Goal: Task Accomplishment & Management: Manage account settings

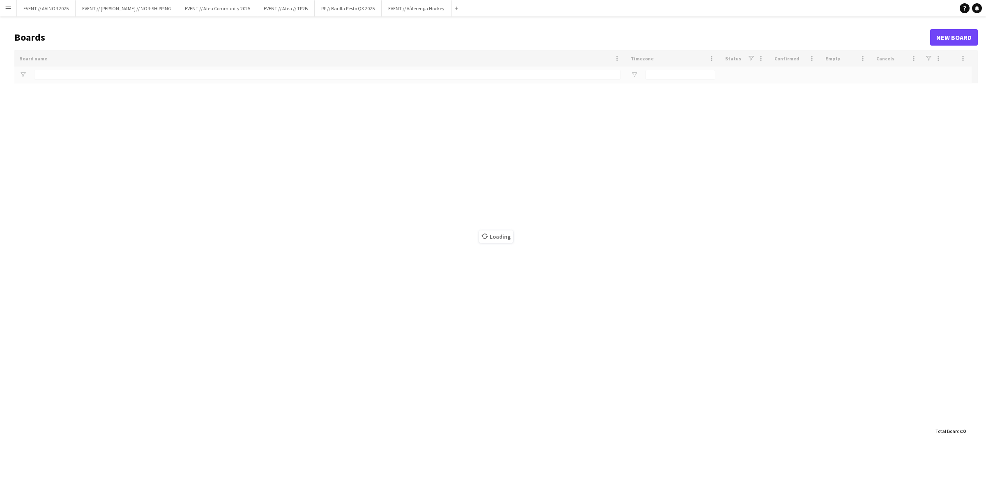
type input "*********"
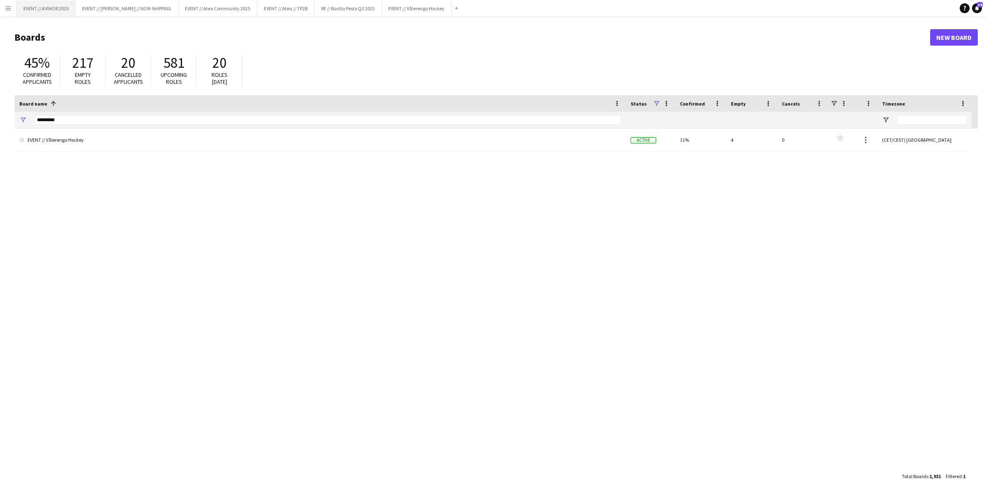
click at [43, 15] on button "EVENT // AVINOR 2025 Close" at bounding box center [46, 8] width 59 height 16
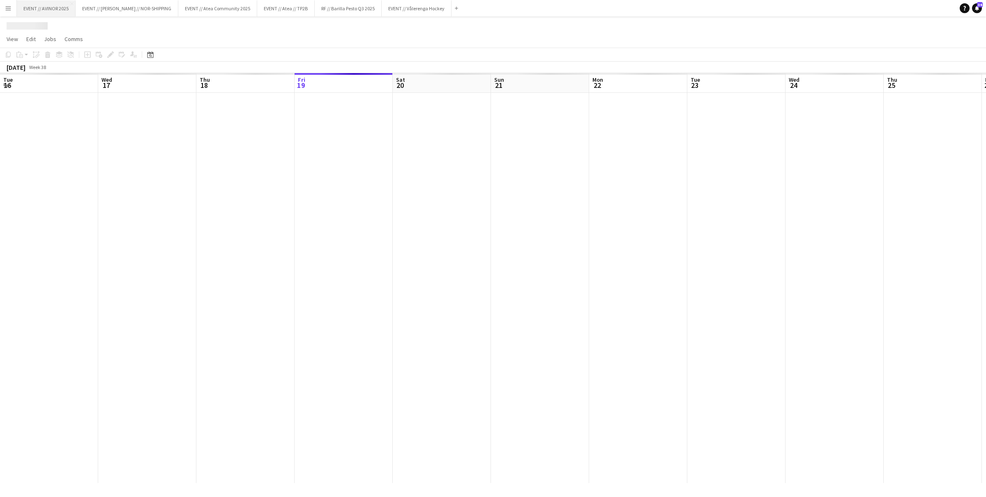
scroll to position [0, 196]
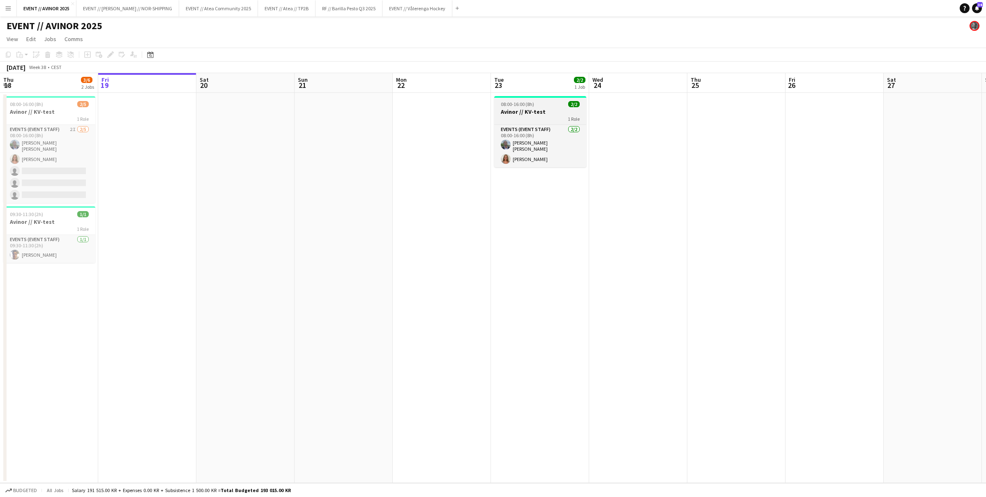
click at [531, 115] on h3 "Avinor // KV-test" at bounding box center [540, 111] width 92 height 7
click at [519, 109] on h3 "Avinor // KV-test" at bounding box center [540, 112] width 90 height 7
click at [519, 110] on h3 "Avinor // KV-test" at bounding box center [541, 111] width 92 height 7
drag, startPoint x: 112, startPoint y: 57, endPoint x: 144, endPoint y: 72, distance: 36.0
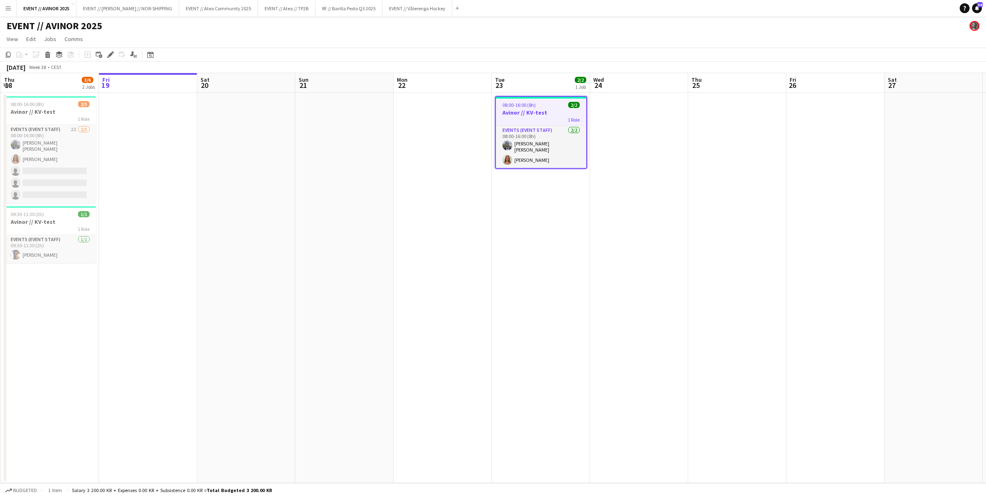
click at [112, 57] on icon "Edit" at bounding box center [110, 54] width 7 height 7
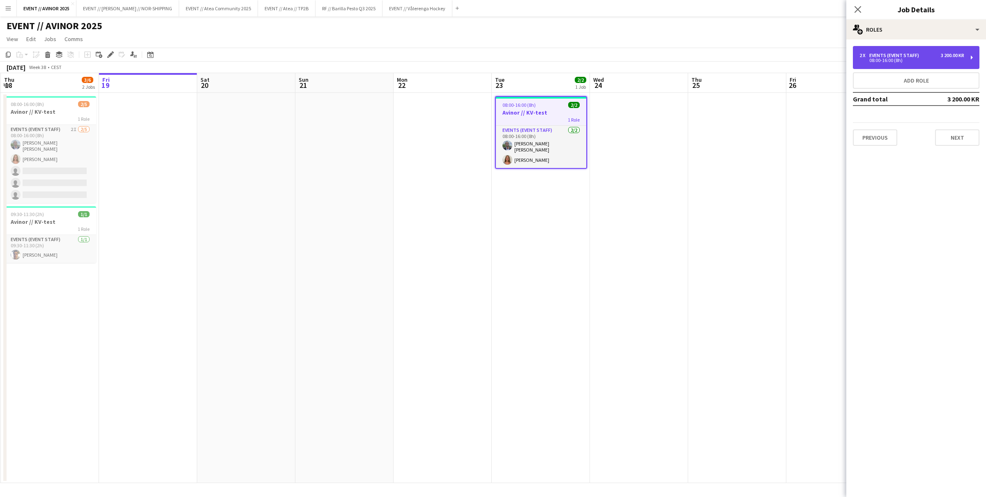
click at [910, 59] on div "08:00-16:00 (8h)" at bounding box center [911, 60] width 105 height 4
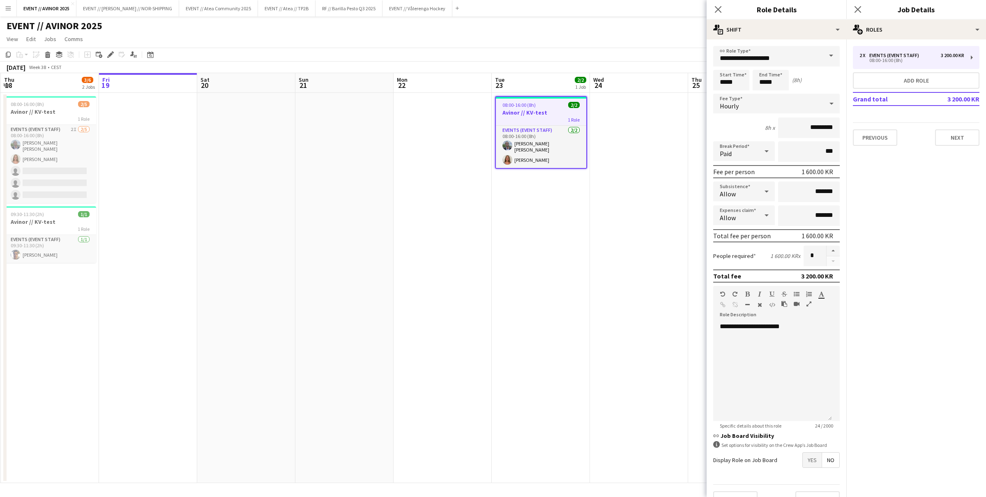
click at [556, 120] on div "1 Role" at bounding box center [541, 119] width 90 height 7
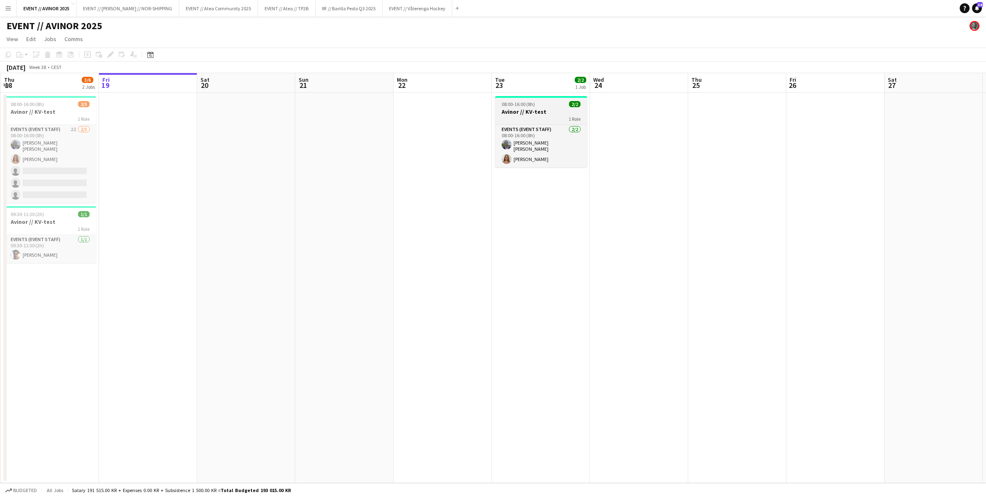
click at [549, 115] on div "1 Role" at bounding box center [541, 118] width 92 height 7
click at [48, 58] on div "Delete" at bounding box center [48, 55] width 10 height 10
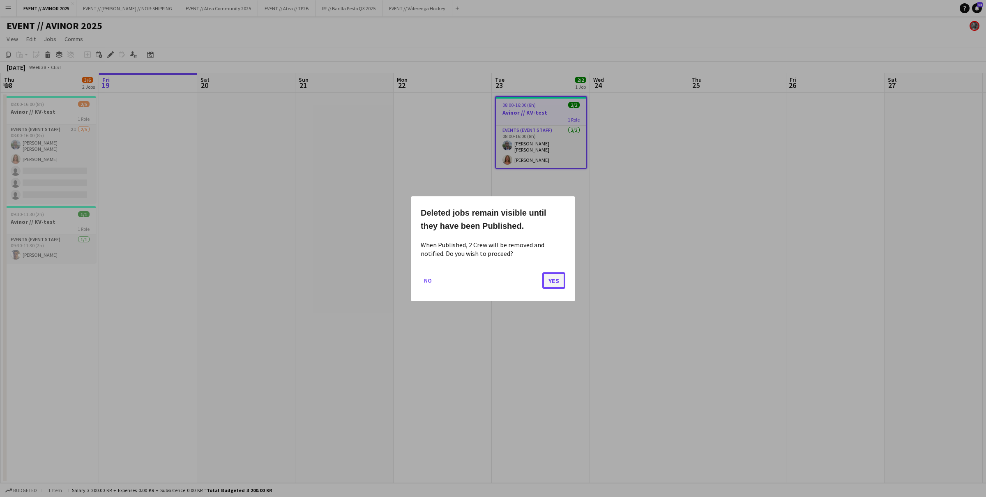
click at [564, 281] on button "Yes" at bounding box center [553, 280] width 23 height 16
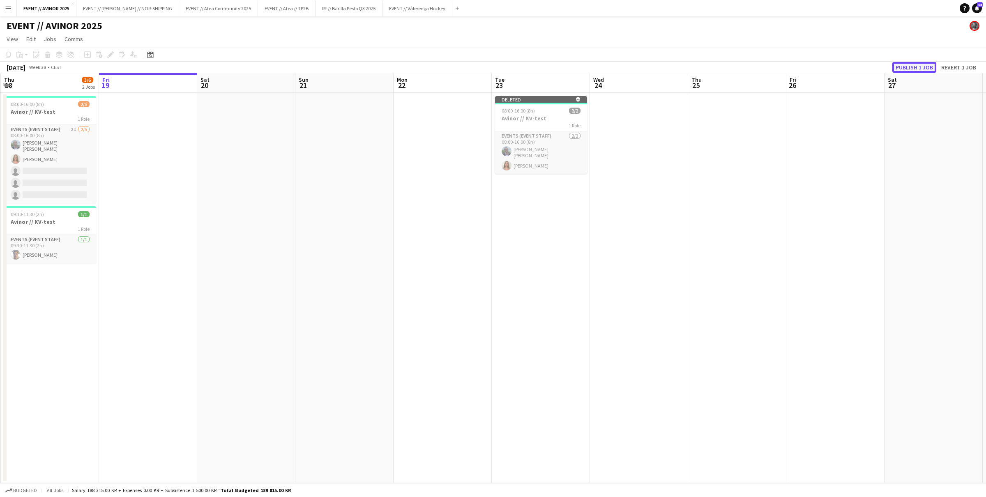
click at [901, 64] on button "Publish 1 job" at bounding box center [914, 67] width 44 height 11
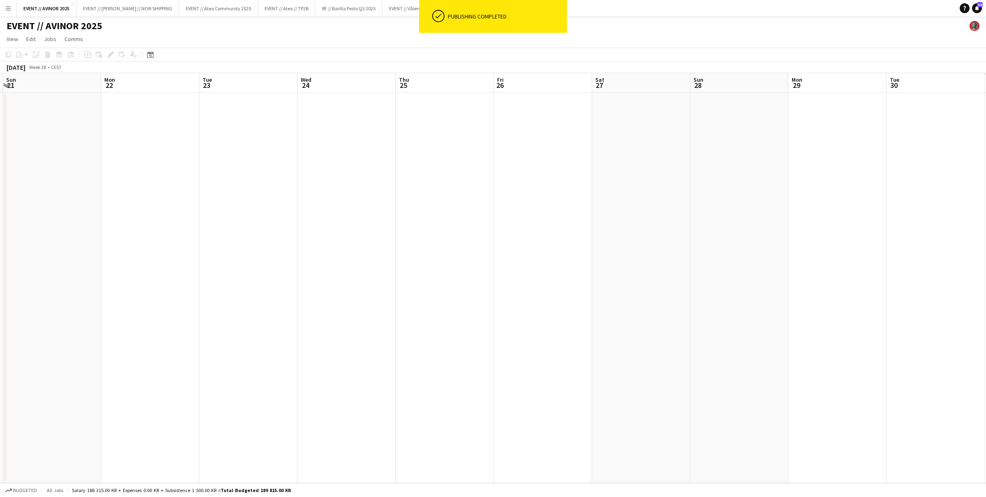
drag, startPoint x: 736, startPoint y: 178, endPoint x: 474, endPoint y: 180, distance: 262.5
click at [444, 178] on app-calendar-viewport "Thu 18 3/6 2 Jobs Fri 19 Sat 20 Sun 21 Mon 22 Tue 23 Wed 24 Thu 25 Fri 26 Sat 2…" at bounding box center [493, 278] width 986 height 410
drag, startPoint x: 648, startPoint y: 183, endPoint x: 431, endPoint y: 178, distance: 217.3
click at [431, 178] on app-calendar-viewport "Thu 18 3/6 2 Jobs Fri 19 Sat 20 Sun 21 Mon 22 Tue 23 Wed 24 Thu 25 Fri 26 Sat 2…" at bounding box center [493, 278] width 986 height 410
drag, startPoint x: 473, startPoint y: 182, endPoint x: 599, endPoint y: 184, distance: 126.1
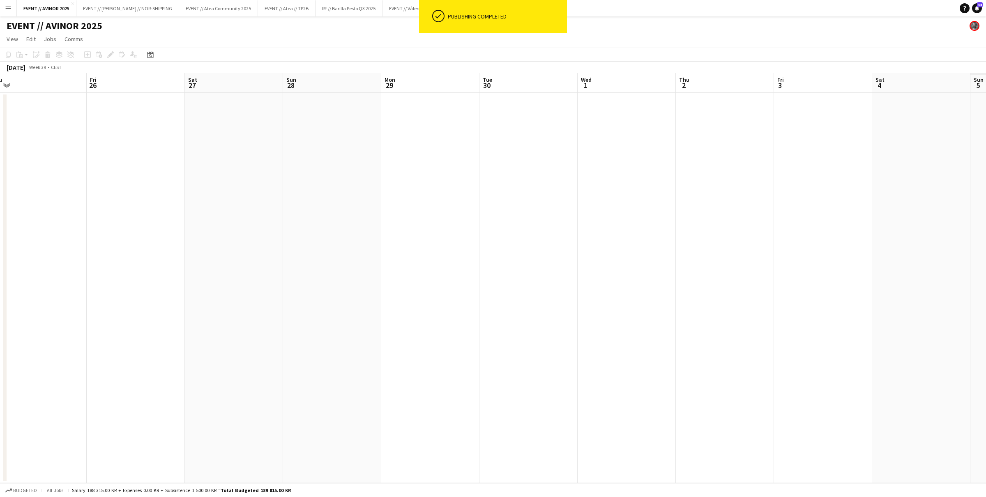
click at [421, 182] on app-calendar-viewport "Mon 22 Tue 23 Wed 24 Thu 25 Fri 26 Sat 27 Sun 28 Mon 29 Tue 30 Wed 1 Thu 2 Fri …" at bounding box center [493, 278] width 986 height 410
drag, startPoint x: 600, startPoint y: 184, endPoint x: 626, endPoint y: 186, distance: 26.8
click at [424, 182] on app-calendar-viewport "Tue 23 Wed 24 Thu 25 Fri 26 Sat 27 Sun 28 Mon 29 Tue 30 Wed 1 Thu 2 Fri 3 Sat 4…" at bounding box center [493, 278] width 986 height 410
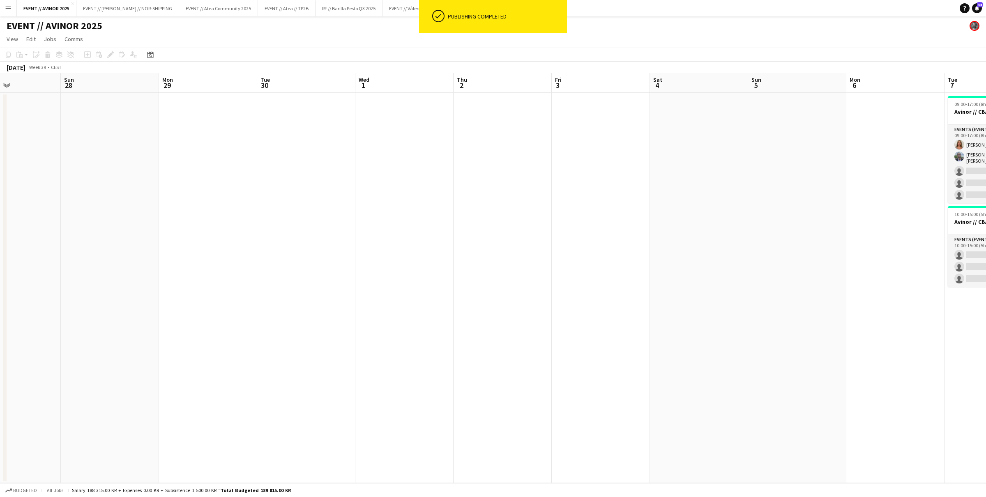
drag, startPoint x: 626, startPoint y: 186, endPoint x: 573, endPoint y: 189, distance: 53.1
click at [506, 186] on app-calendar-viewport "Thu 25 Fri 26 Sat 27 Sun 28 Mon 29 Tue 30 Wed 1 Thu 2 Fri 3 Sat 4 Sun 5 Mon 6 T…" at bounding box center [493, 278] width 986 height 410
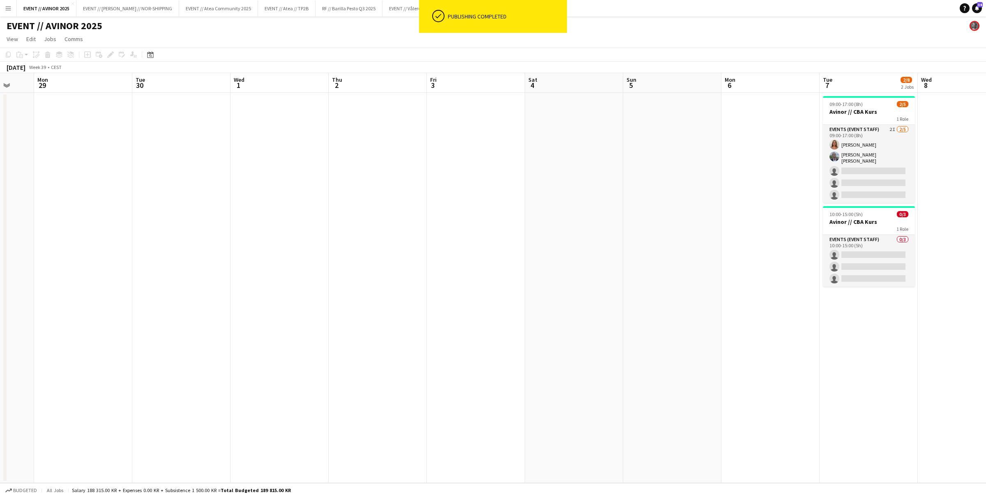
drag, startPoint x: 550, startPoint y: 186, endPoint x: 513, endPoint y: 190, distance: 36.3
click at [517, 189] on app-calendar-viewport "Fri 26 Sat 27 Sun 28 Mon 29 Tue 30 Wed 1 Thu 2 Fri 3 Sat 4 Sun 5 Mon 6 Tue 7 2/…" at bounding box center [493, 278] width 986 height 410
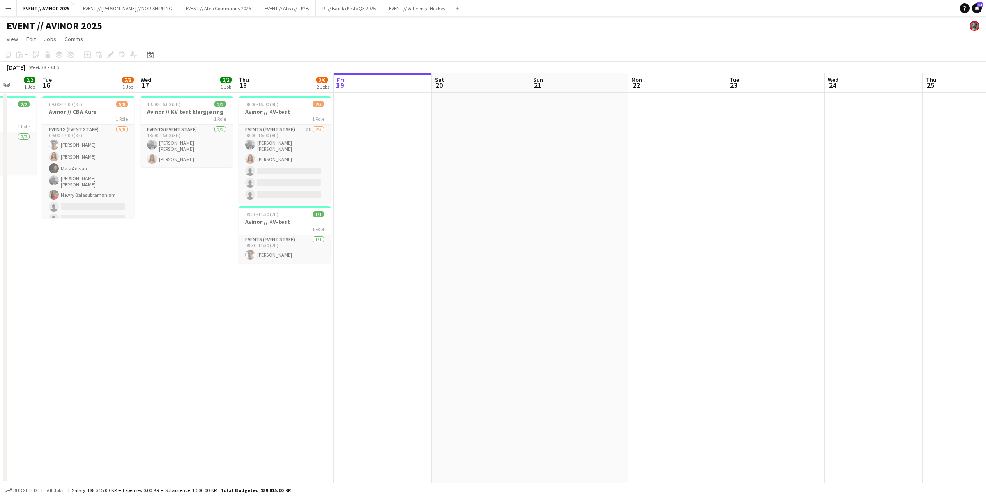
scroll to position [0, 252]
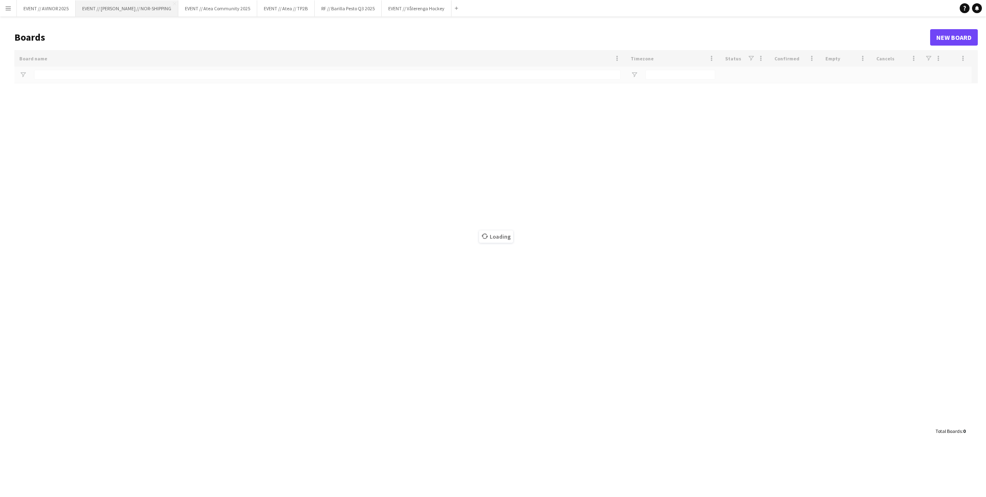
type input "*********"
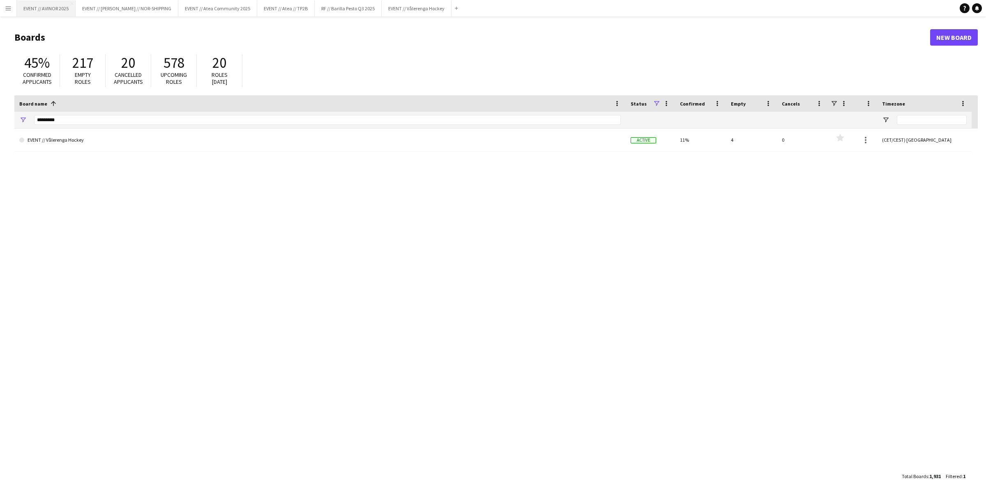
click at [44, 11] on button "EVENT // AVINOR 2025 Close" at bounding box center [46, 8] width 59 height 16
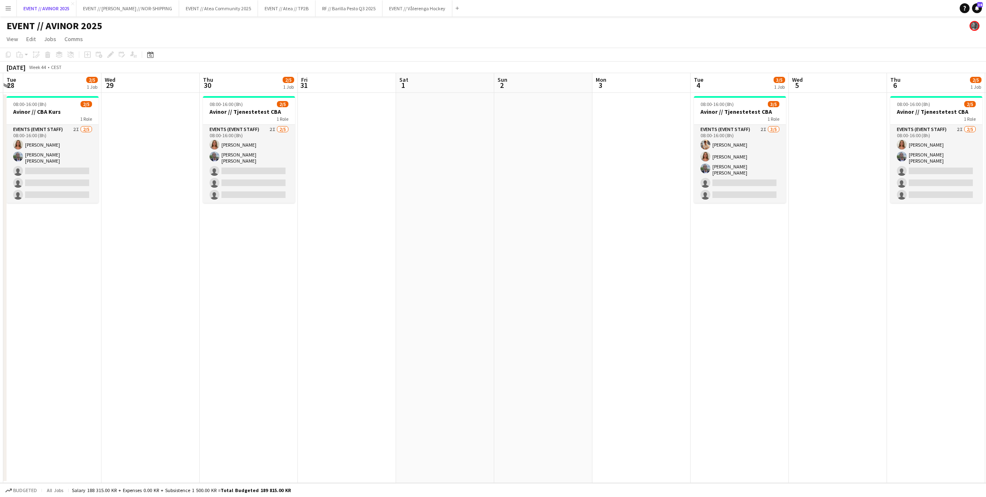
scroll to position [0, 189]
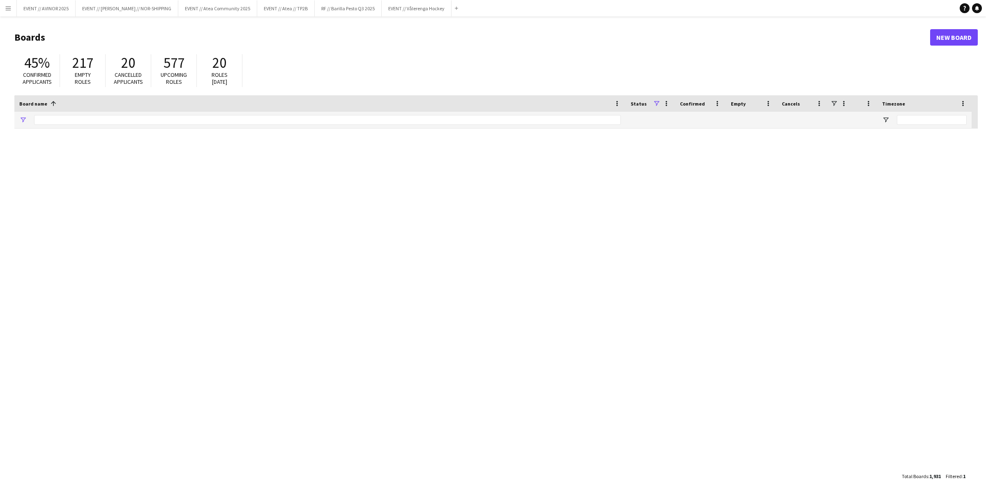
type input "*********"
click at [5, 13] on button "Menu" at bounding box center [8, 8] width 16 height 16
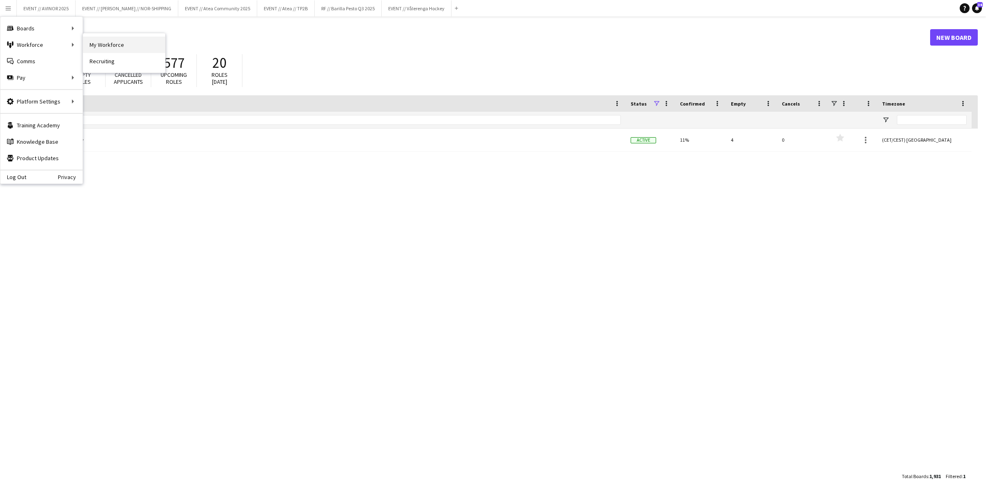
click at [101, 45] on link "My Workforce" at bounding box center [124, 45] width 82 height 16
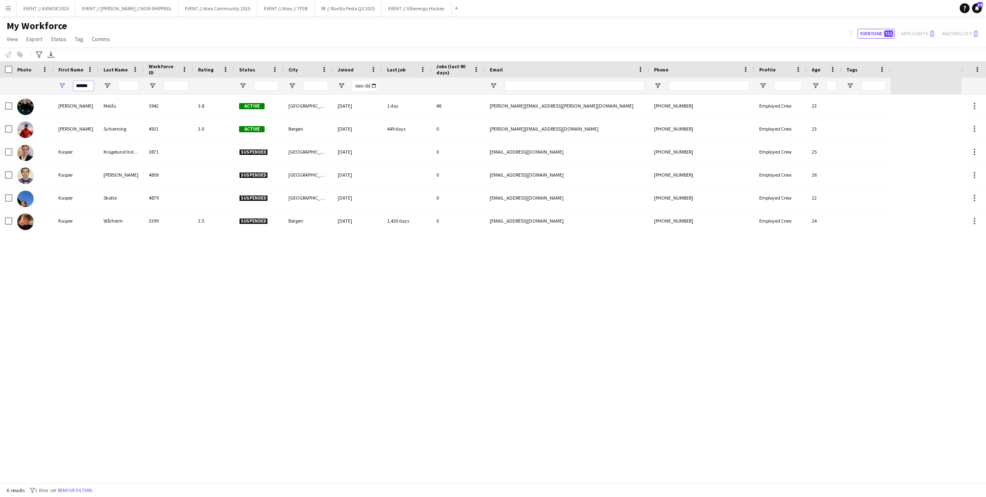
click at [86, 84] on input "******" at bounding box center [83, 86] width 21 height 10
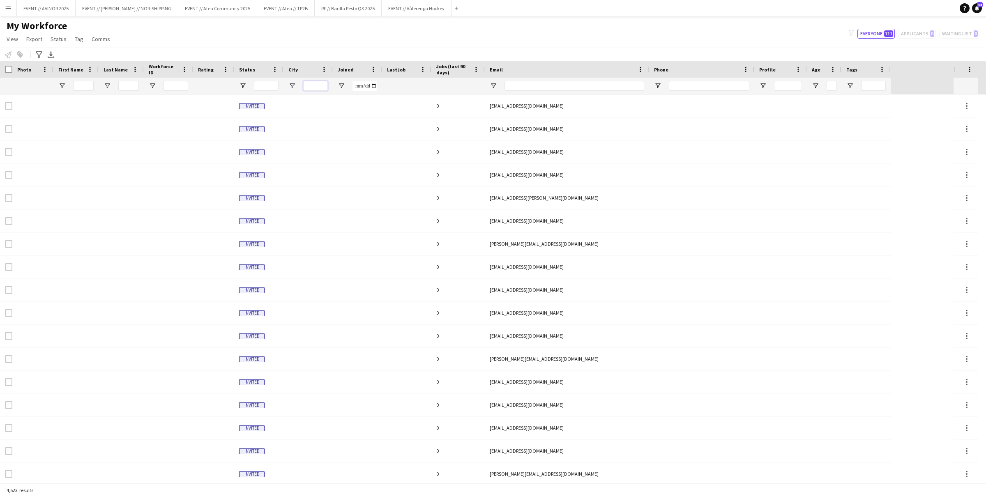
click at [311, 87] on input "City Filter Input" at bounding box center [315, 86] width 25 height 10
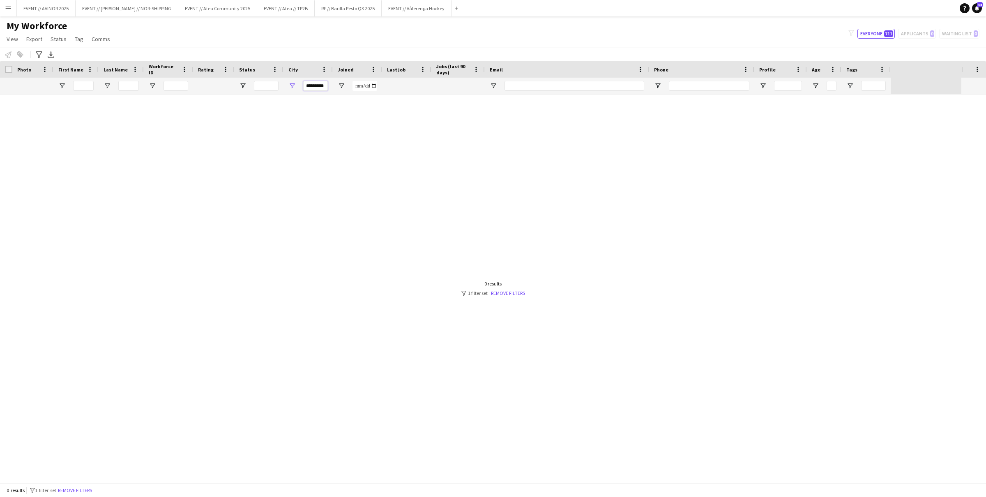
scroll to position [0, 1]
type input "*********"
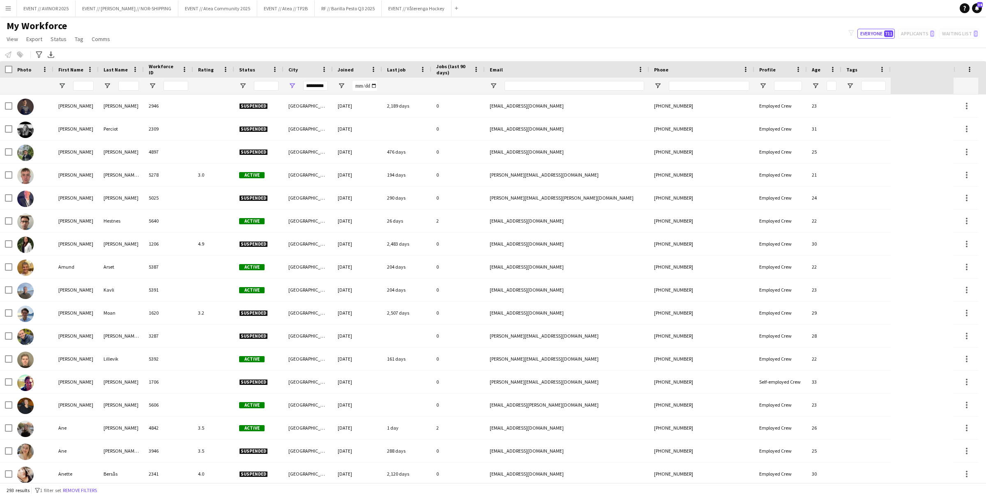
click at [264, 72] on div "Status" at bounding box center [254, 69] width 30 height 12
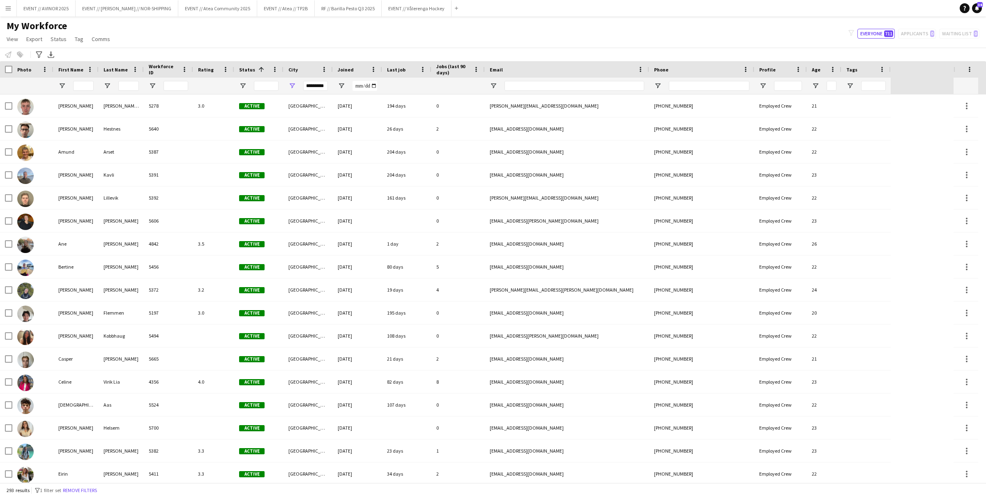
click at [209, 71] on span "Rating" at bounding box center [206, 70] width 16 height 6
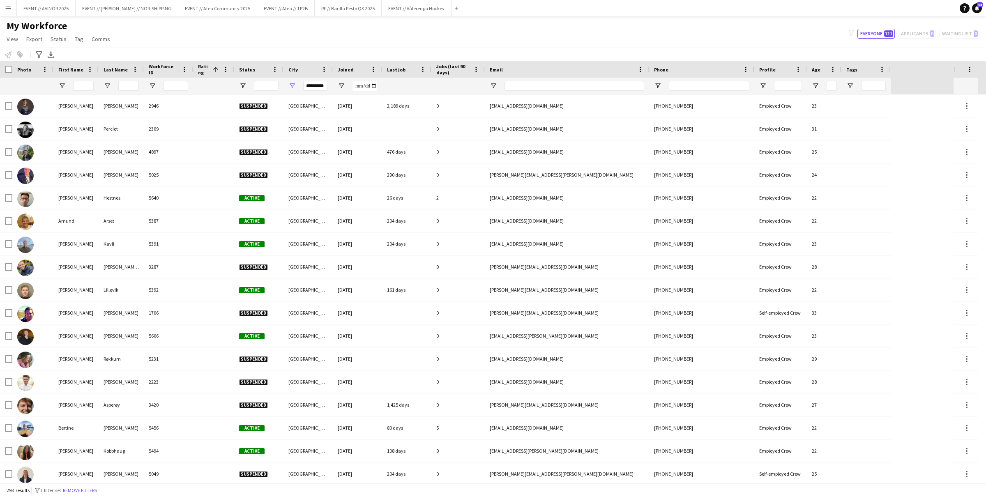
click at [207, 72] on span "Rating" at bounding box center [204, 69] width 12 height 12
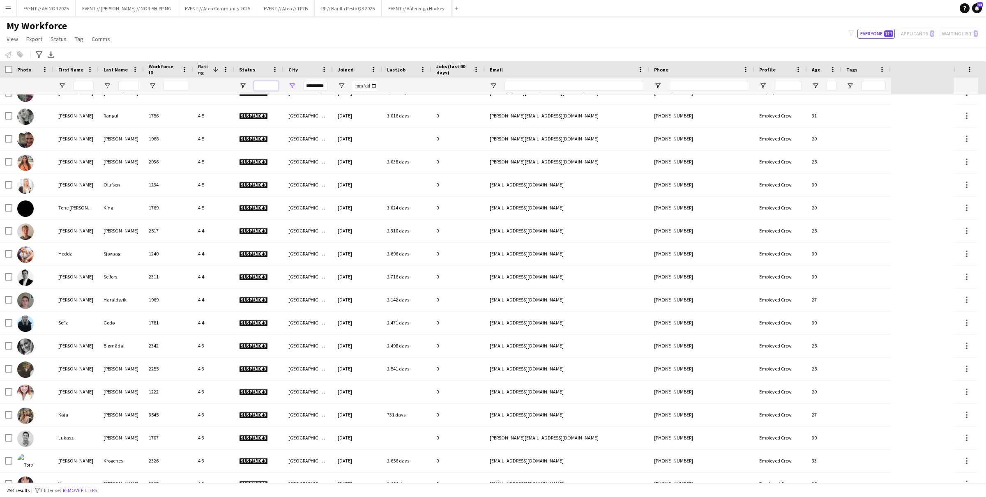
click at [269, 85] on input "Status Filter Input" at bounding box center [266, 86] width 25 height 10
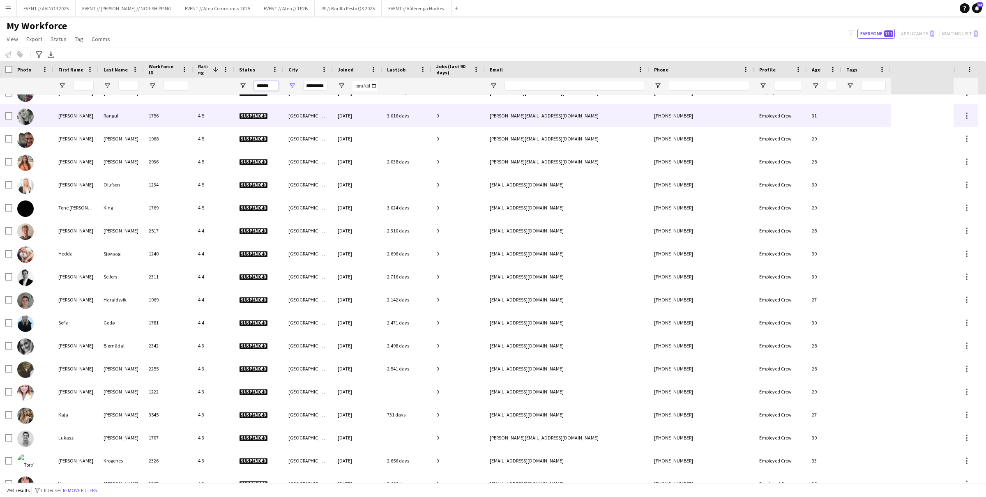
type input "******"
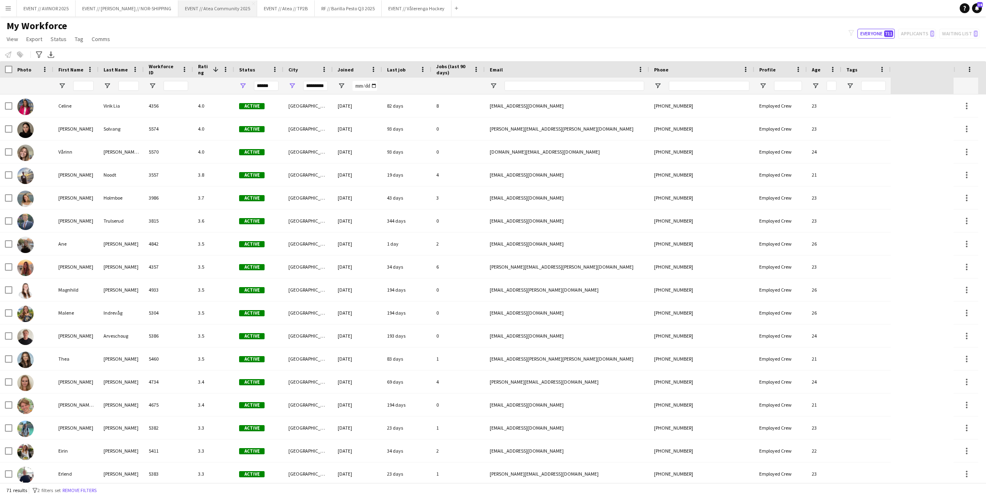
click at [197, 12] on button "EVENT // Atea Community 2025 Close" at bounding box center [217, 8] width 79 height 16
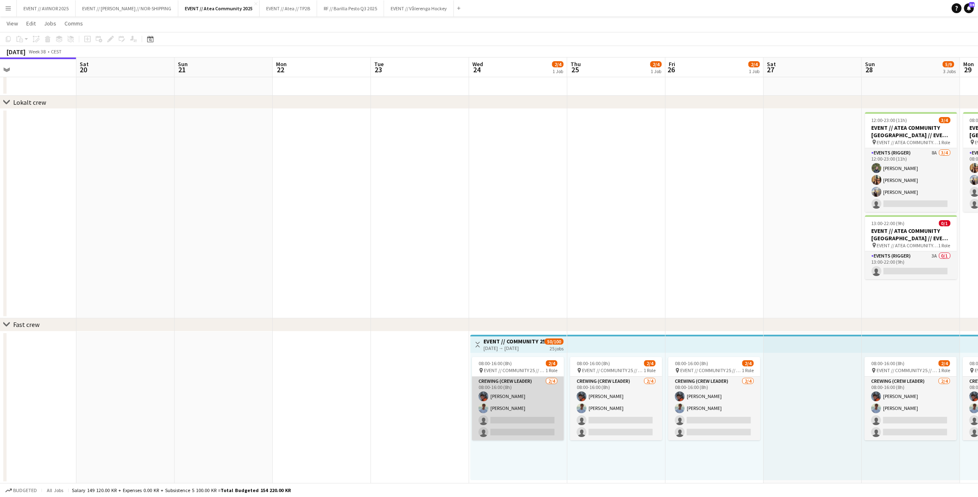
click at [524, 420] on app-card-role "Crewing (Crew Leader) 2/4 08:00-16:00 (8h) Ola Halvorsen Fredrik Bronken Næss s…" at bounding box center [518, 409] width 92 height 64
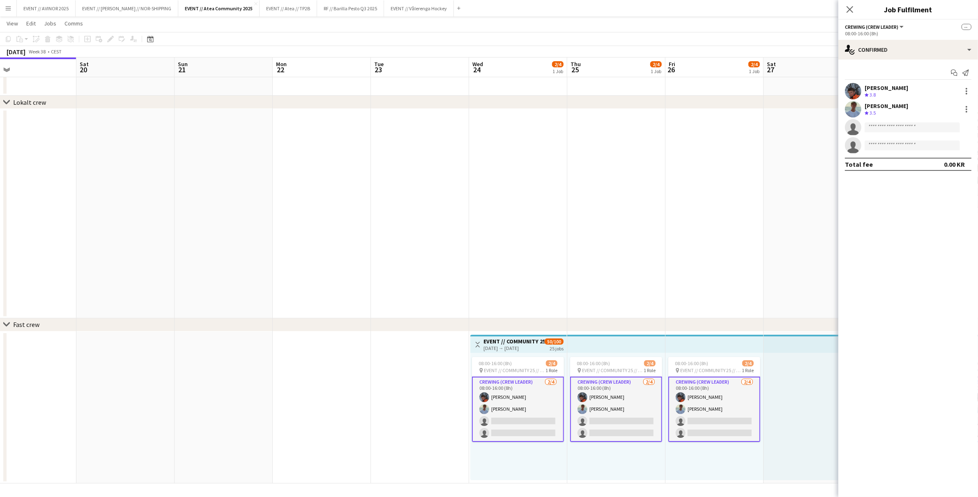
click at [593, 296] on app-date-cell at bounding box center [616, 213] width 98 height 209
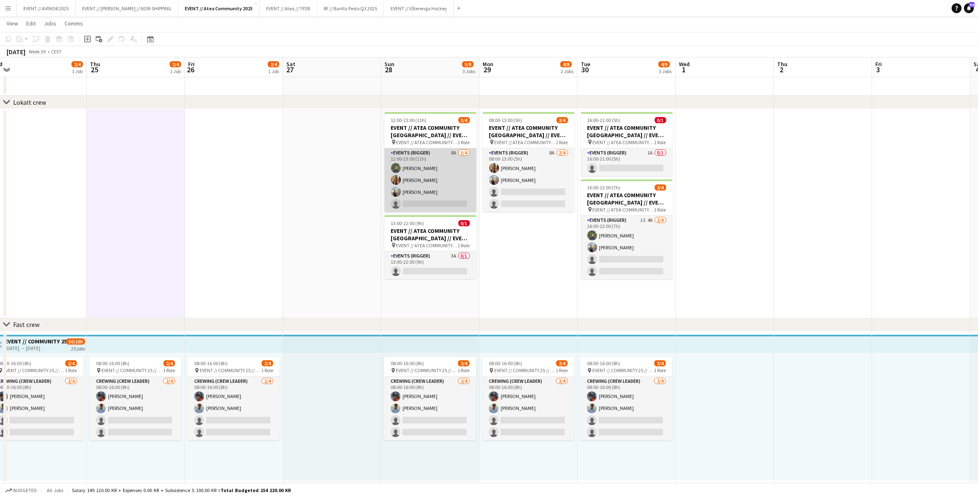
click at [445, 194] on app-card-role "Events (Rigger) 8A 3/4 12:00-23:00 (11h) Birk Sjølie Simen Gjørtz Endre Noodt s…" at bounding box center [430, 180] width 92 height 64
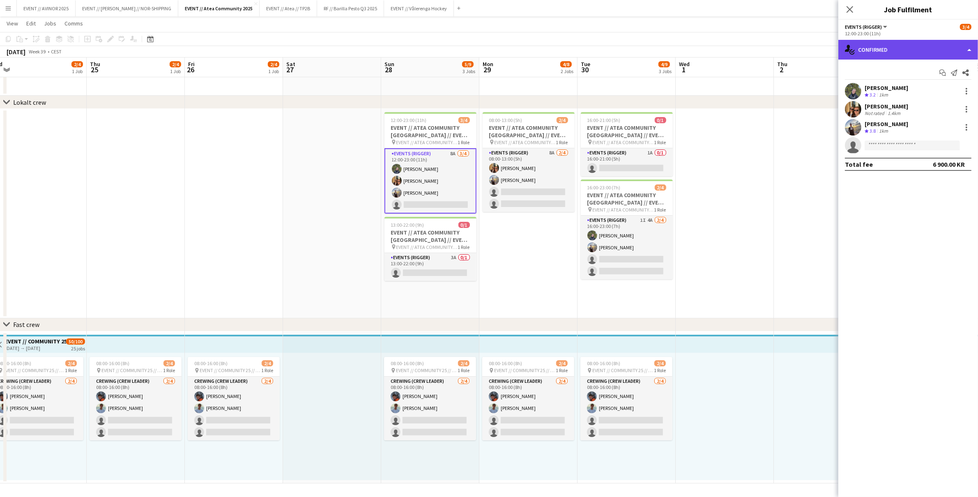
click at [893, 53] on div "single-neutral-actions-check-2 Confirmed" at bounding box center [908, 50] width 140 height 20
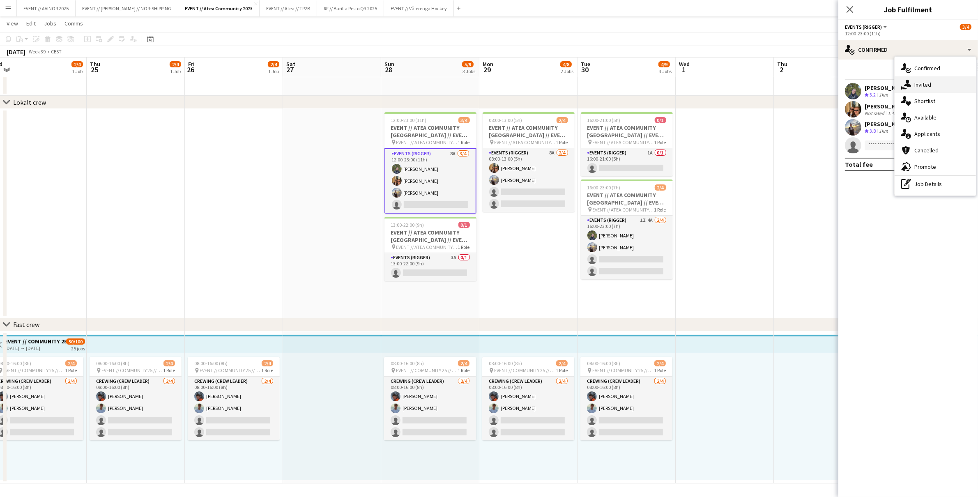
click at [911, 89] on div "single-neutral-actions-share-1 Invited" at bounding box center [935, 84] width 81 height 16
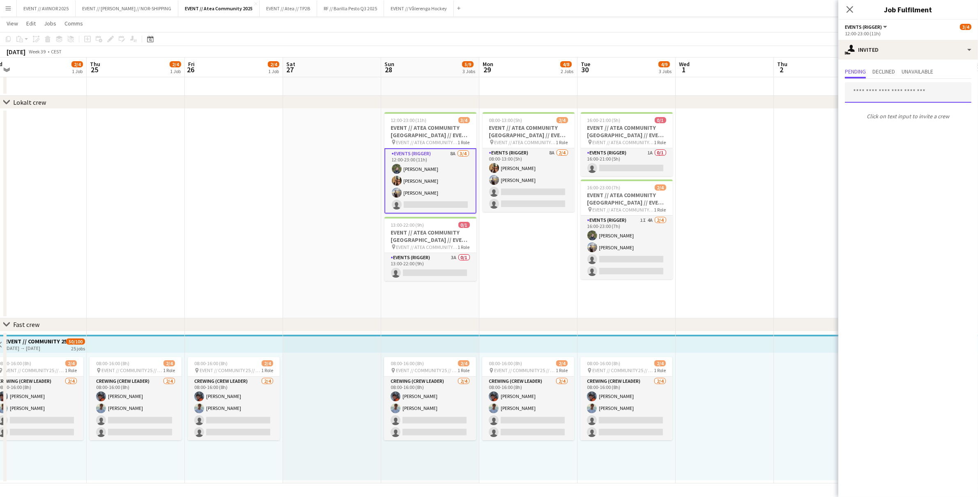
click at [881, 90] on input "text" at bounding box center [908, 92] width 127 height 21
type input "*******"
click at [900, 111] on span "Johan Waage Trulserud" at bounding box center [887, 112] width 73 height 7
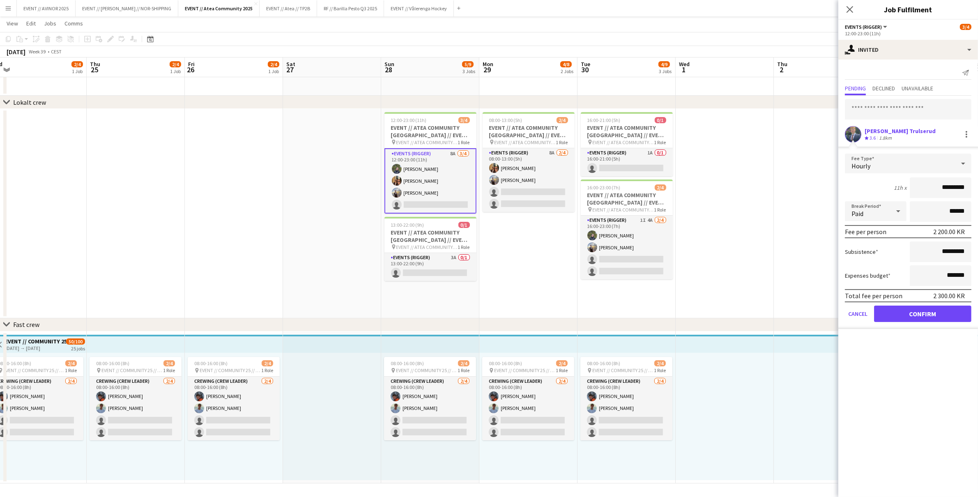
click at [883, 131] on div "Johan Waage Trulserud" at bounding box center [900, 130] width 71 height 7
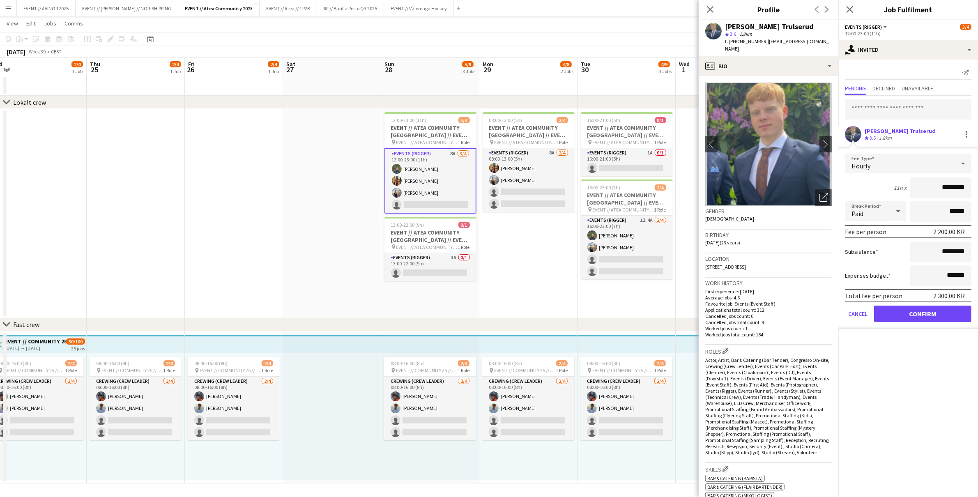
click at [883, 131] on div "Johan Waage Trulserud" at bounding box center [900, 130] width 71 height 7
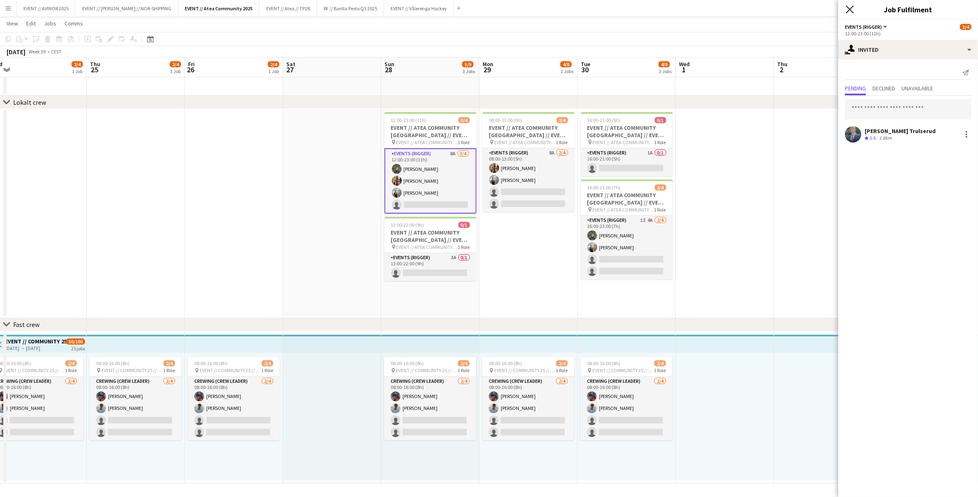
click at [850, 7] on icon "Close pop-in" at bounding box center [850, 9] width 8 height 8
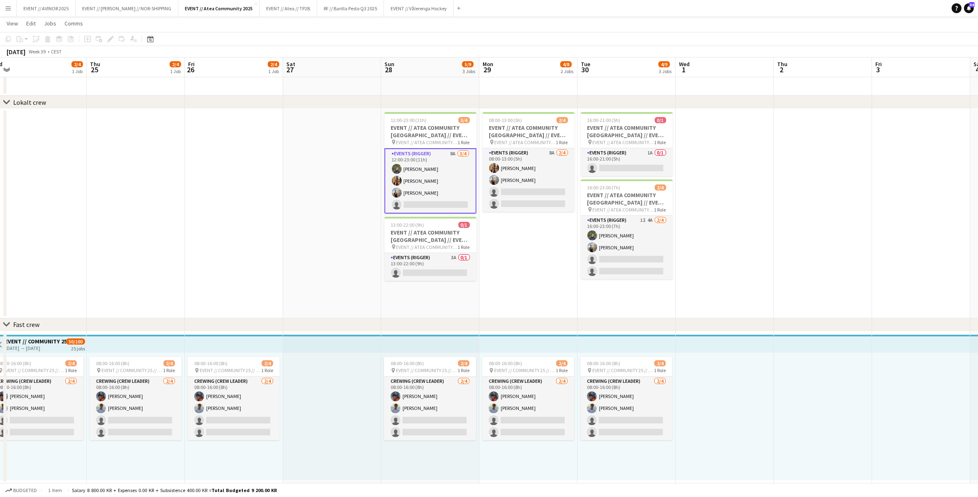
click at [7, 8] on app-icon "Menu" at bounding box center [8, 8] width 7 height 7
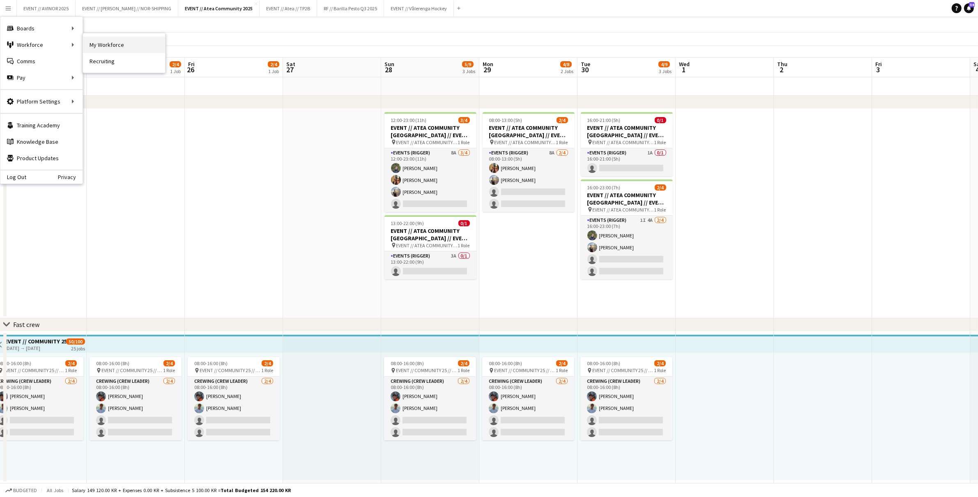
click at [91, 47] on link "My Workforce" at bounding box center [124, 45] width 82 height 16
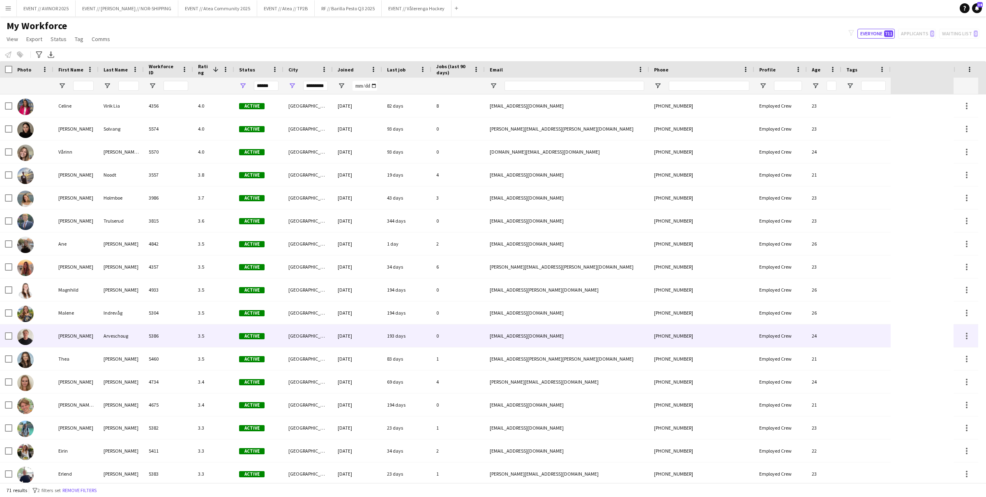
click at [64, 328] on div "Nicolai" at bounding box center [75, 335] width 45 height 23
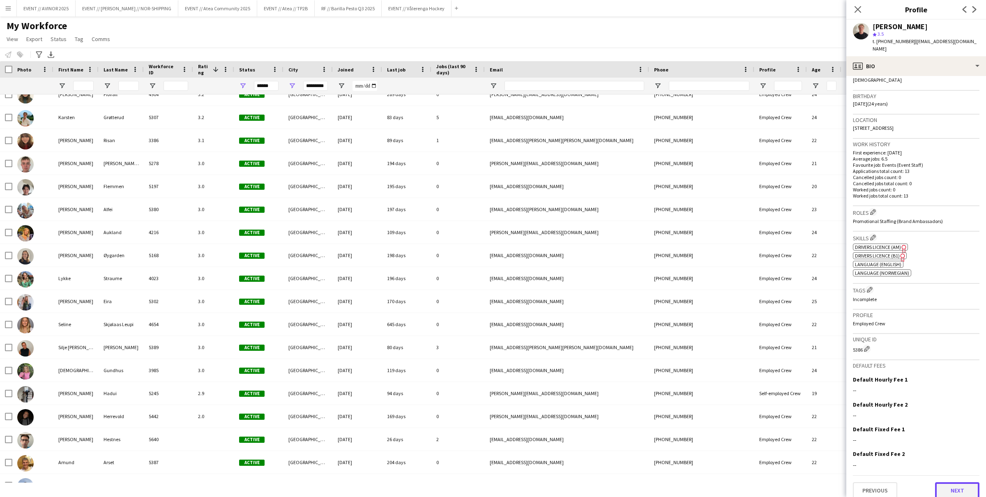
click at [944, 467] on button "Next" at bounding box center [957, 490] width 44 height 16
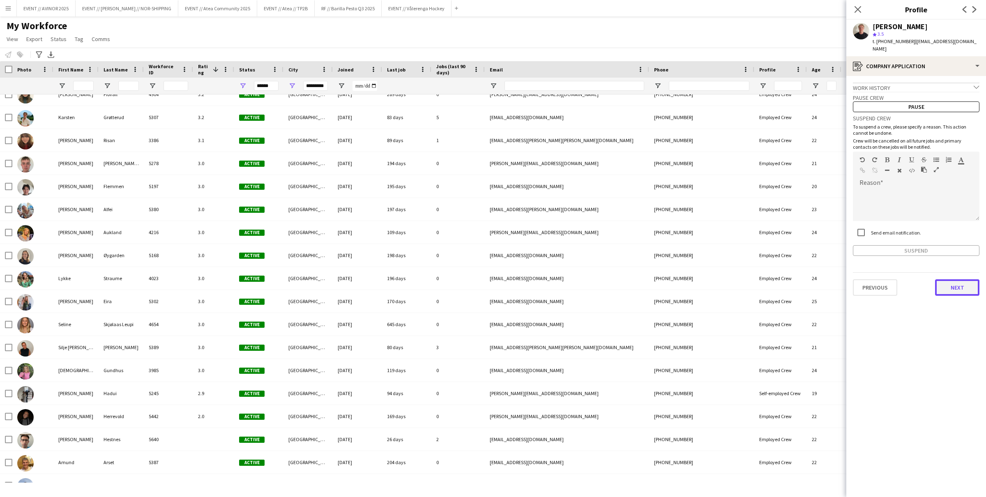
click at [945, 282] on button "Next" at bounding box center [957, 287] width 44 height 16
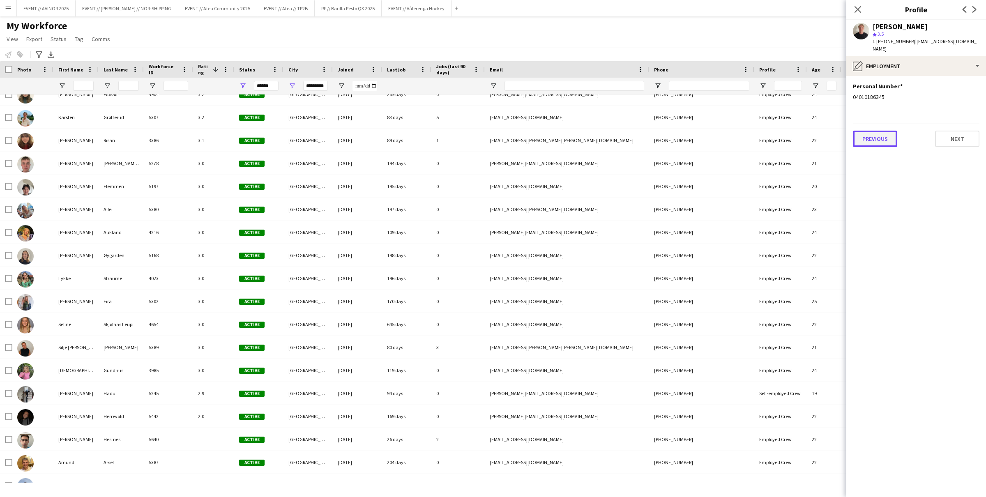
click at [863, 131] on button "Previous" at bounding box center [875, 139] width 44 height 16
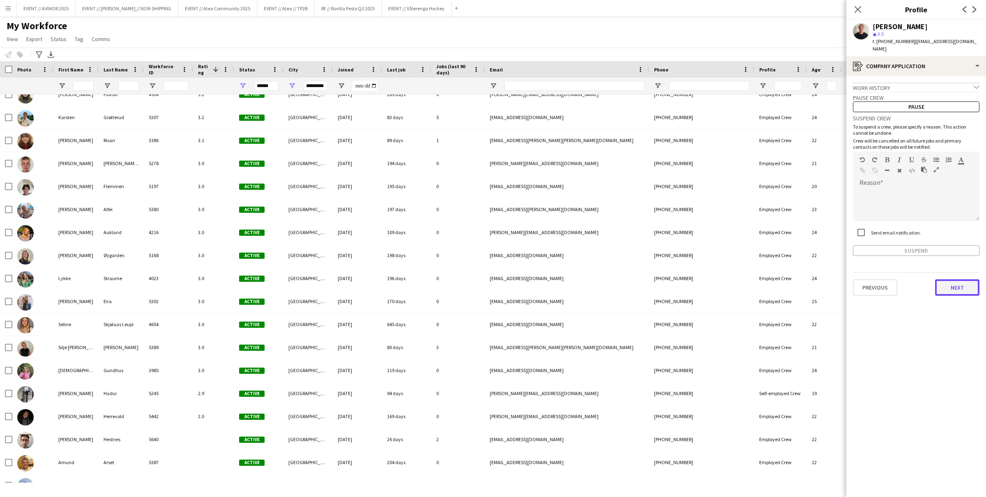
click at [939, 279] on button "Next" at bounding box center [957, 287] width 44 height 16
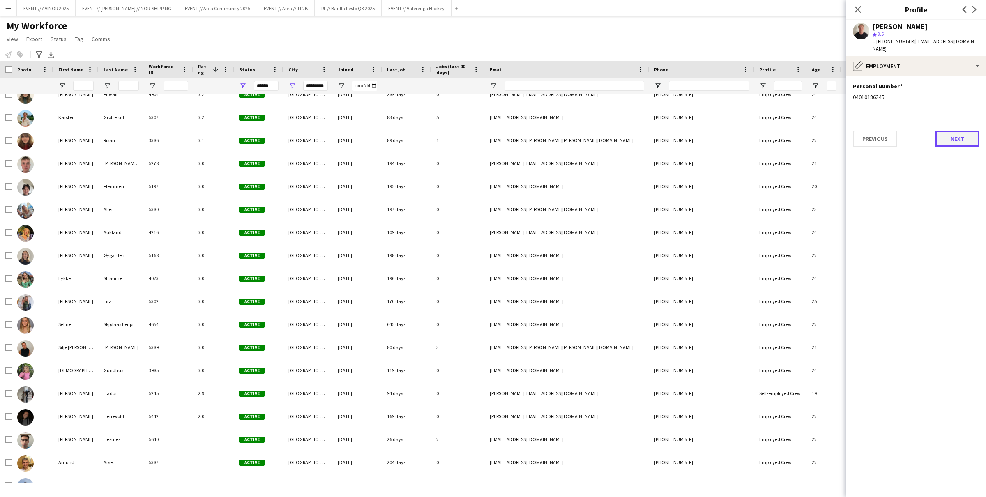
click at [957, 132] on button "Next" at bounding box center [957, 139] width 44 height 16
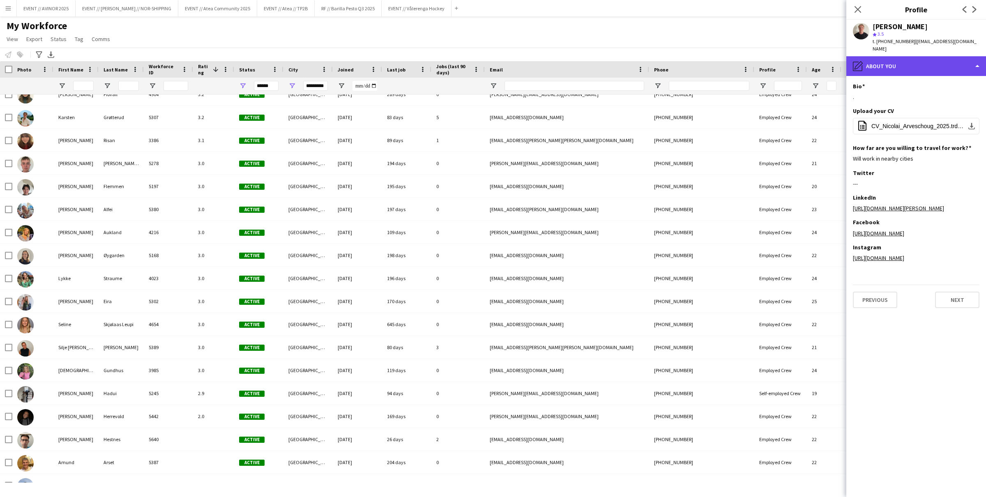
click at [893, 61] on div "pencil4 About you" at bounding box center [916, 66] width 140 height 20
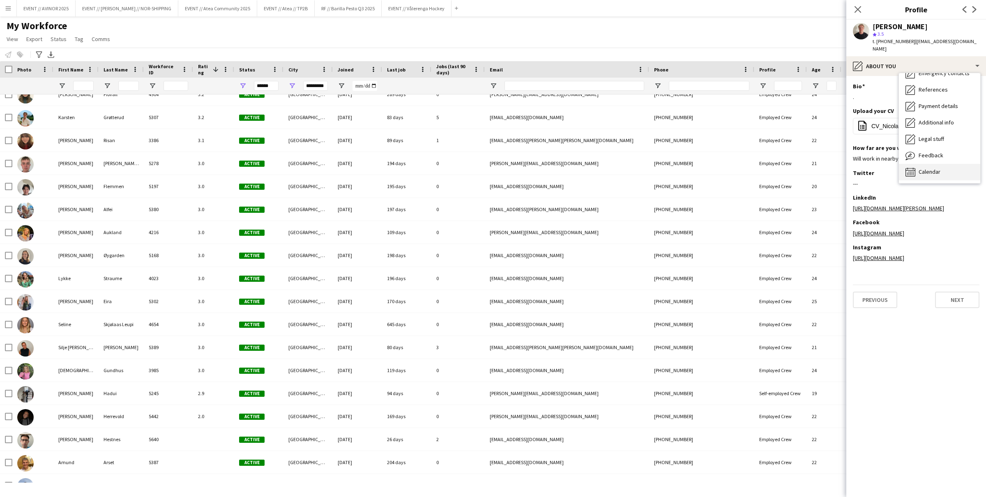
click at [926, 164] on div "Calendar Calendar" at bounding box center [939, 172] width 81 height 16
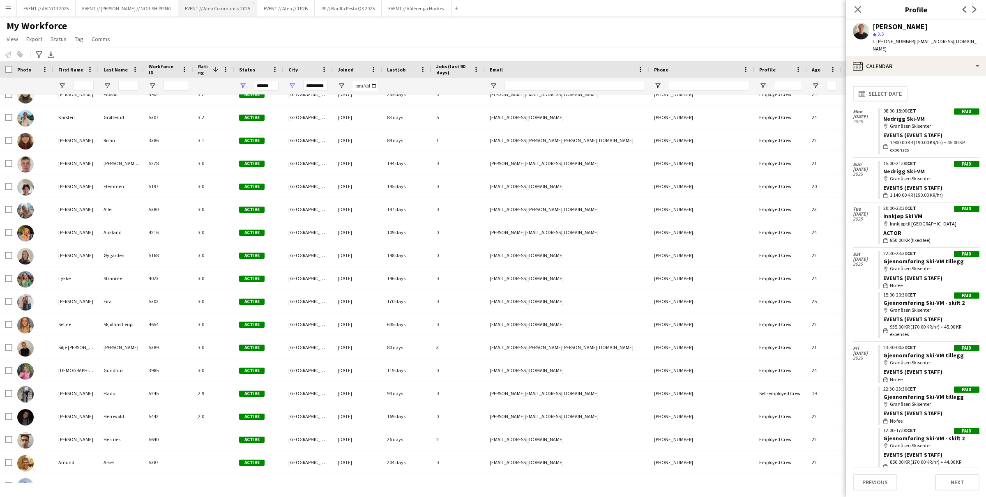
click at [193, 10] on button "EVENT // Atea Community 2025 Close" at bounding box center [217, 8] width 79 height 16
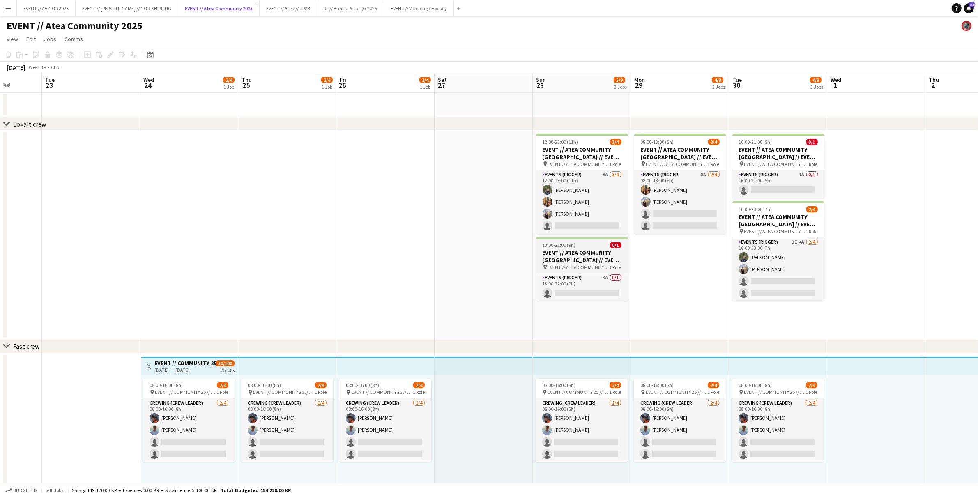
scroll to position [0, 271]
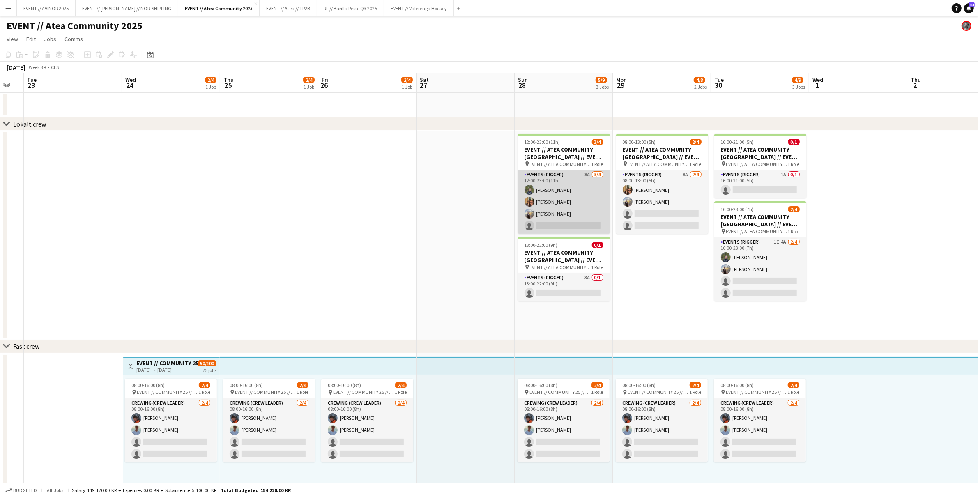
click at [565, 221] on app-card-role "Events (Rigger) 8A 3/4 12:00-23:00 (11h) Birk Sjølie Simen Gjørtz Endre Noodt s…" at bounding box center [564, 202] width 92 height 64
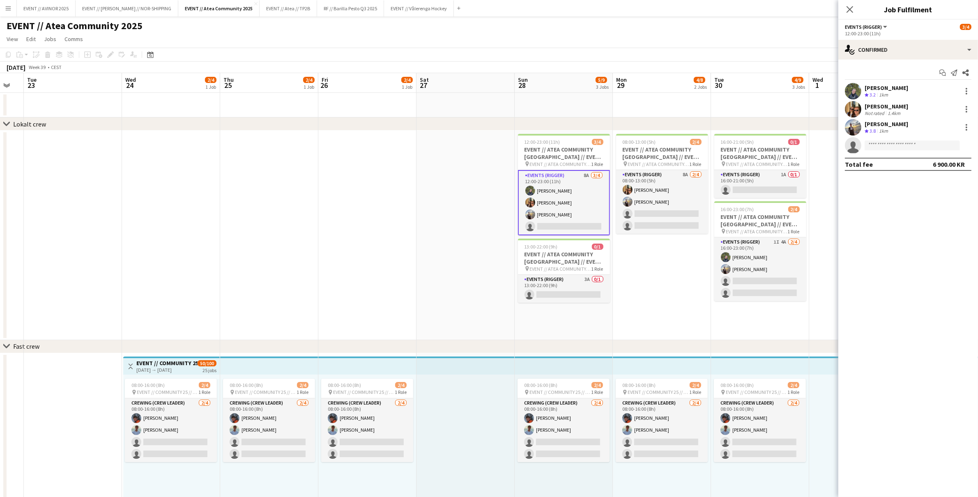
click at [573, 225] on app-card-role "Events (Rigger) 8A 3/4 12:00-23:00 (11h) Birk Sjølie Simen Gjørtz Endre Noodt s…" at bounding box center [564, 202] width 92 height 65
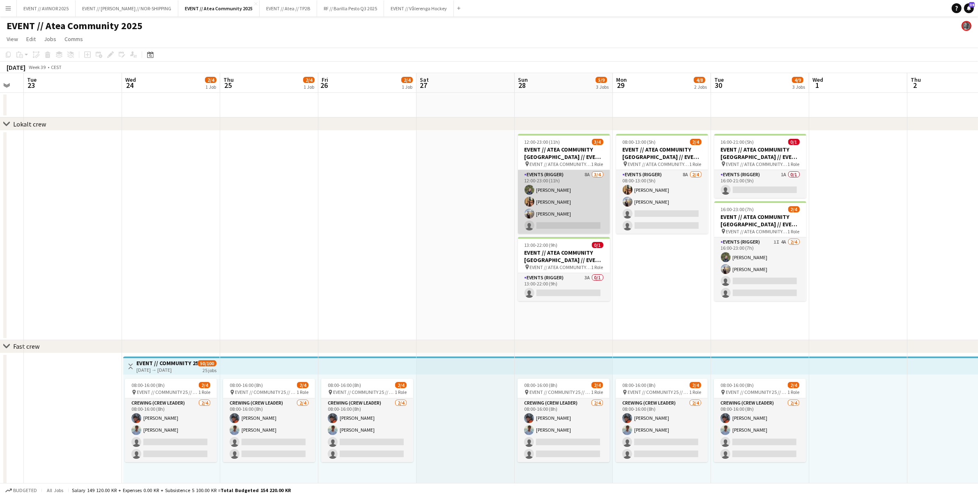
click at [578, 220] on app-card-role "Events (Rigger) 8A 3/4 12:00-23:00 (11h) Birk Sjølie Simen Gjørtz Endre Noodt s…" at bounding box center [564, 202] width 92 height 64
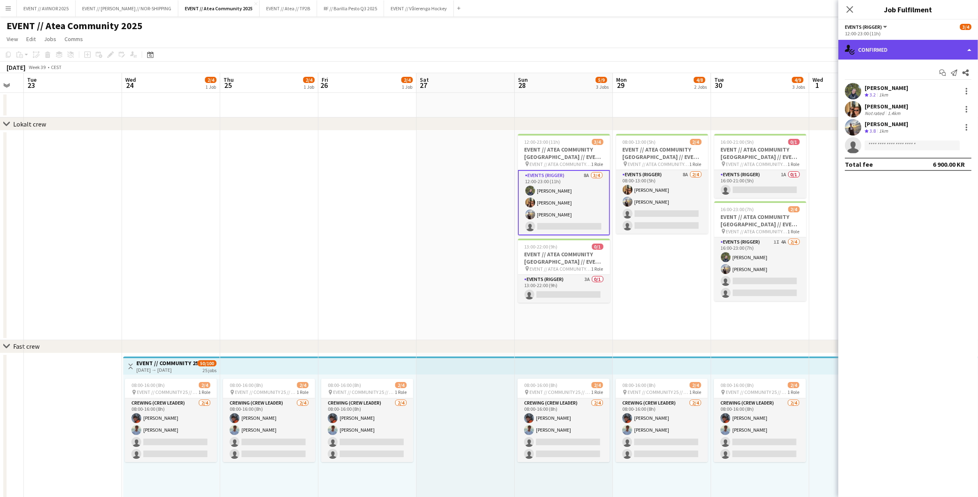
click at [898, 49] on div "single-neutral-actions-check-2 Confirmed" at bounding box center [908, 50] width 140 height 20
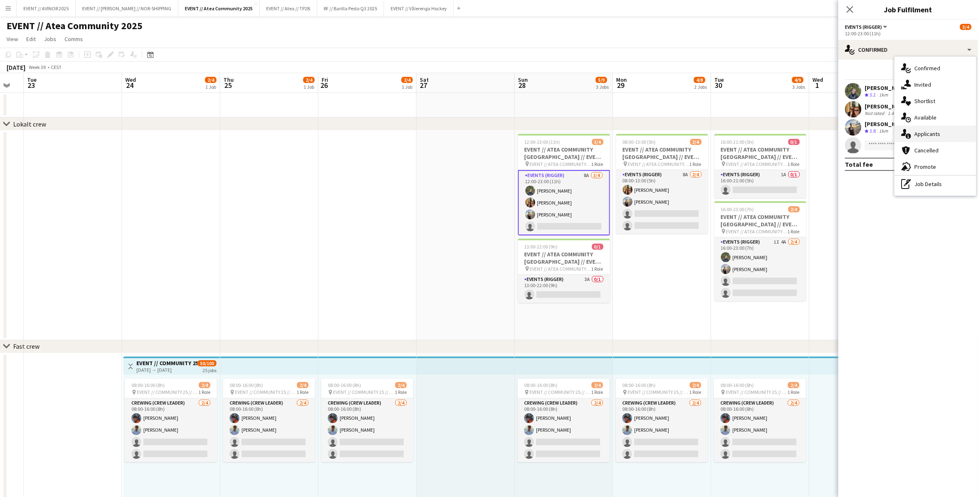
click at [935, 134] on span "Applicants" at bounding box center [927, 133] width 26 height 7
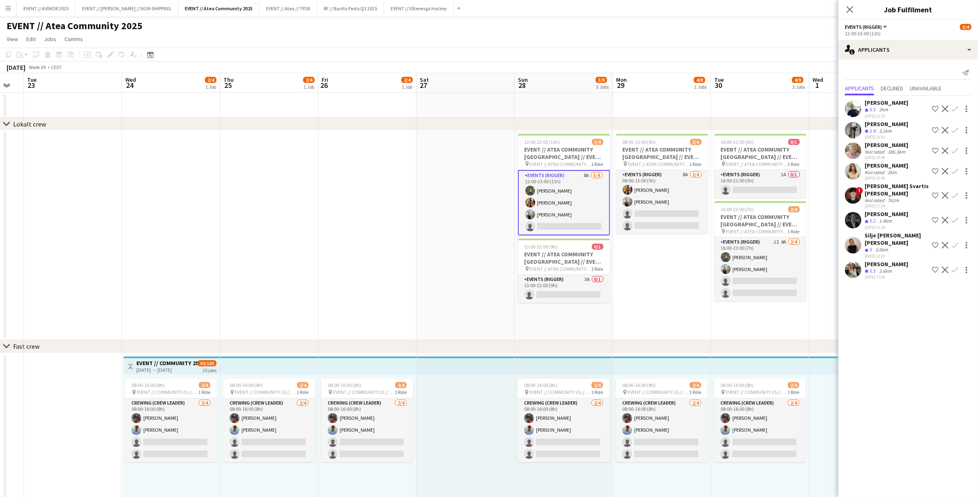
click at [879, 218] on div "1.4km" at bounding box center [885, 221] width 16 height 7
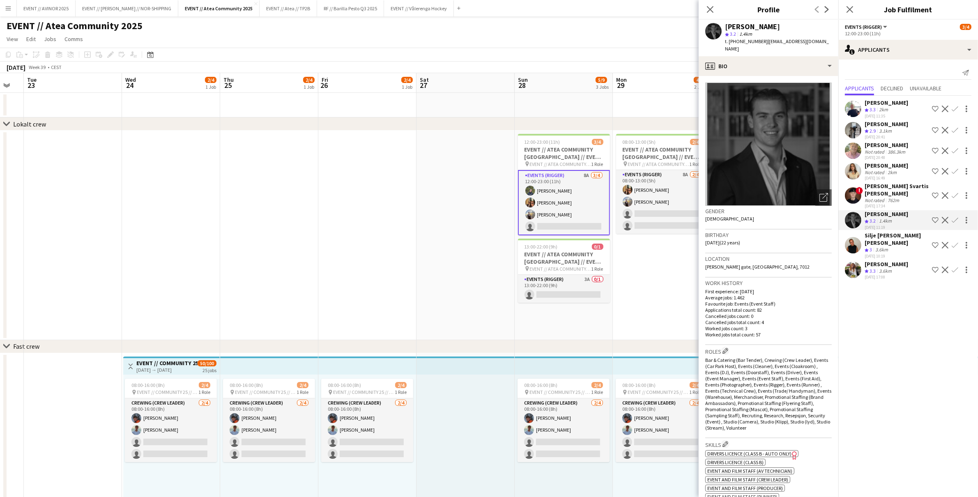
click at [880, 216] on div "Henrik Aakre" at bounding box center [887, 213] width 44 height 7
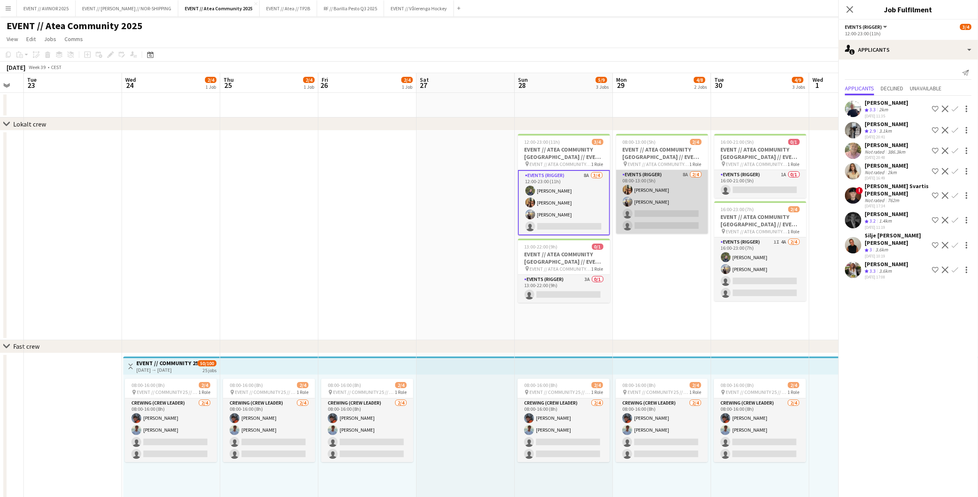
click at [679, 207] on app-card-role "Events (Rigger) 8A 2/4 08:00-13:00 (5h) Simen Gjørtz Endre Noodt single-neutral…" at bounding box center [662, 202] width 92 height 64
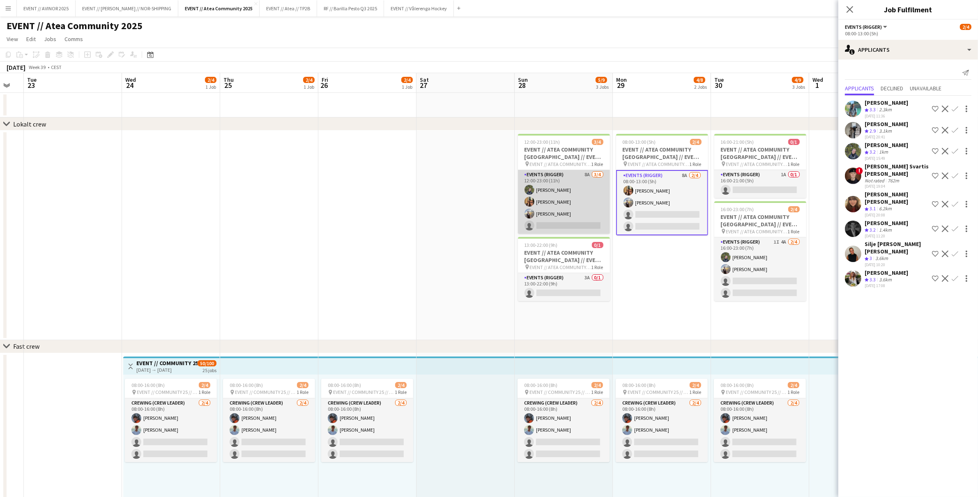
drag, startPoint x: 561, startPoint y: 219, endPoint x: 580, endPoint y: 221, distance: 19.1
click at [562, 219] on app-card-role "Events (Rigger) 8A 3/4 12:00-23:00 (11h) Birk Sjølie Simen Gjørtz Endre Noodt s…" at bounding box center [564, 202] width 92 height 64
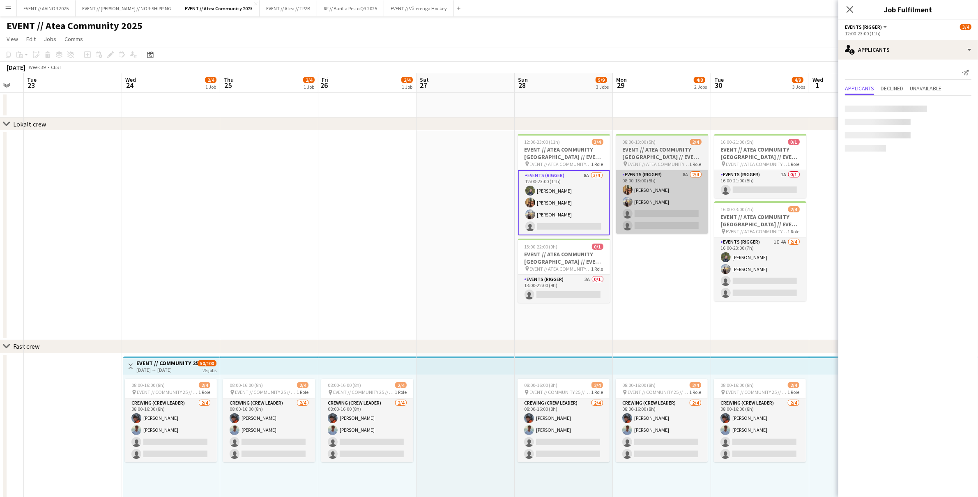
scroll to position [0, 270]
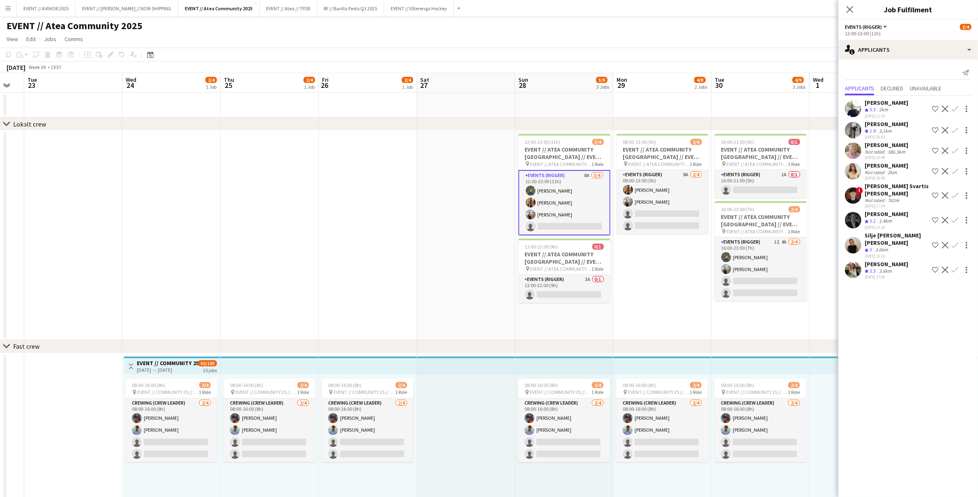
click at [888, 216] on div "Henrik Aakre" at bounding box center [887, 213] width 44 height 7
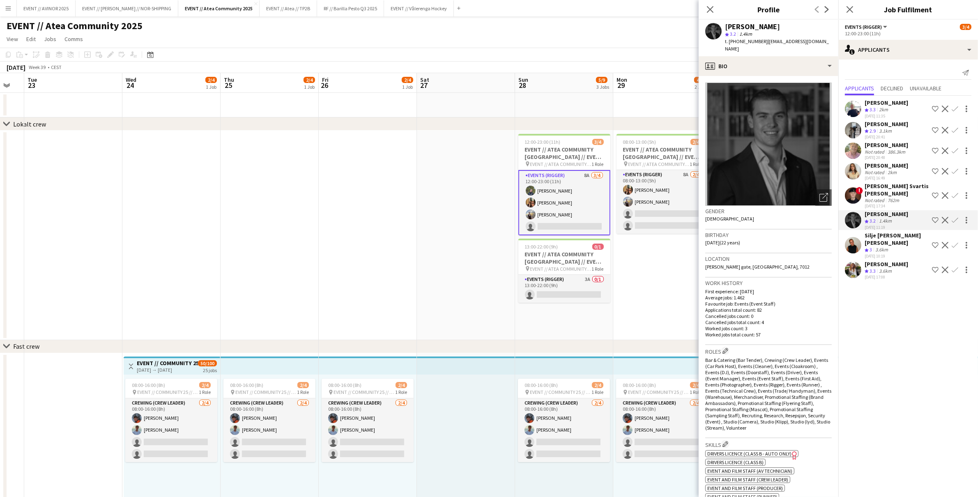
click at [955, 218] on app-icon "Confirm" at bounding box center [955, 220] width 7 height 7
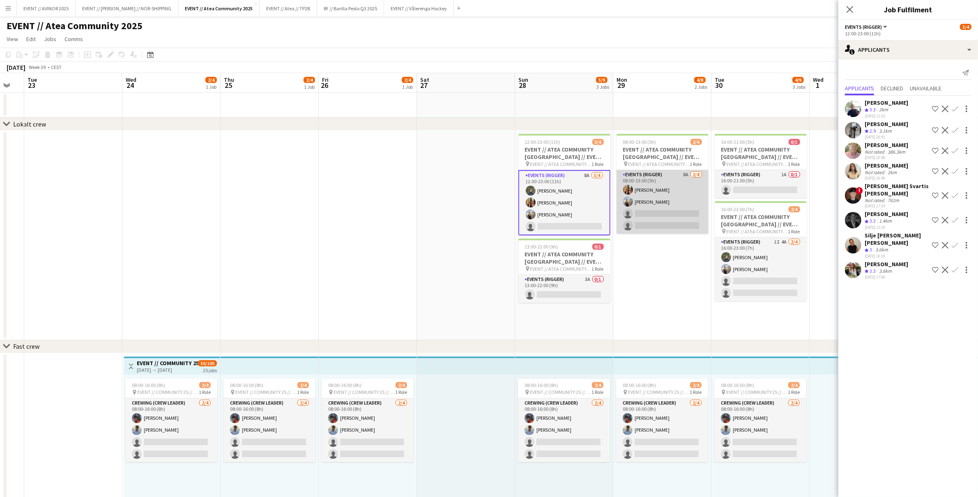
click at [640, 217] on app-card-role "Events (Rigger) 8A 2/4 08:00-13:00 (5h) Simen Gjørtz Endre Noodt single-neutral…" at bounding box center [663, 202] width 92 height 64
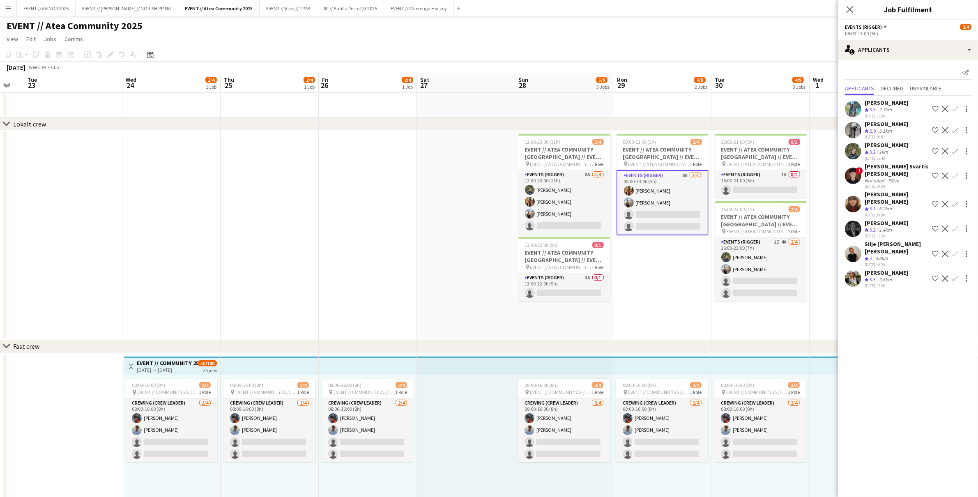
click at [956, 225] on app-icon "Confirm" at bounding box center [955, 228] width 7 height 7
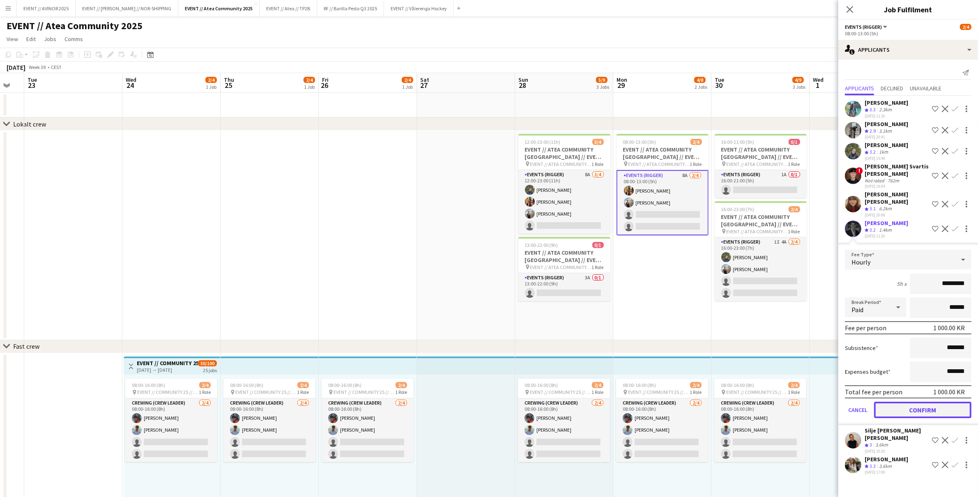
click at [936, 402] on button "Confirm" at bounding box center [922, 410] width 97 height 16
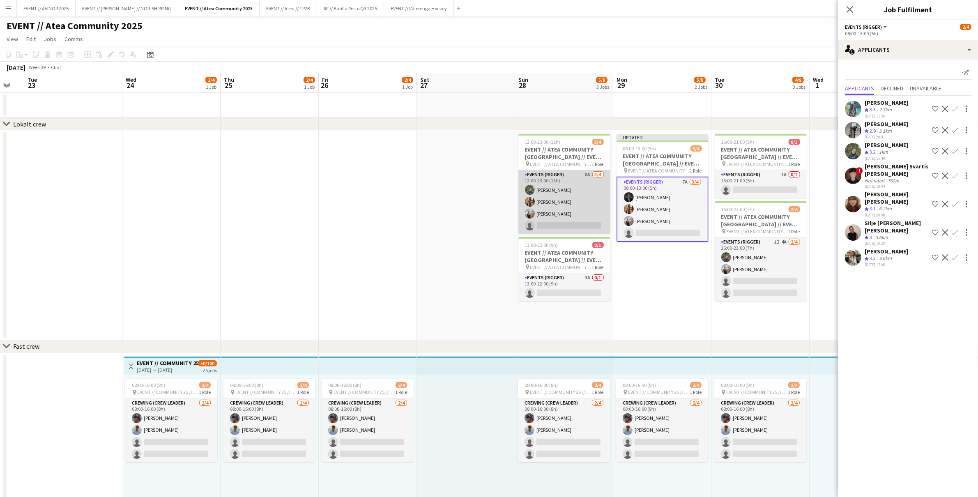
click at [579, 226] on app-card-role "Events (Rigger) 8A 3/4 12:00-23:00 (11h) Birk Sjølie Simen Gjørtz Endre Noodt s…" at bounding box center [564, 202] width 92 height 64
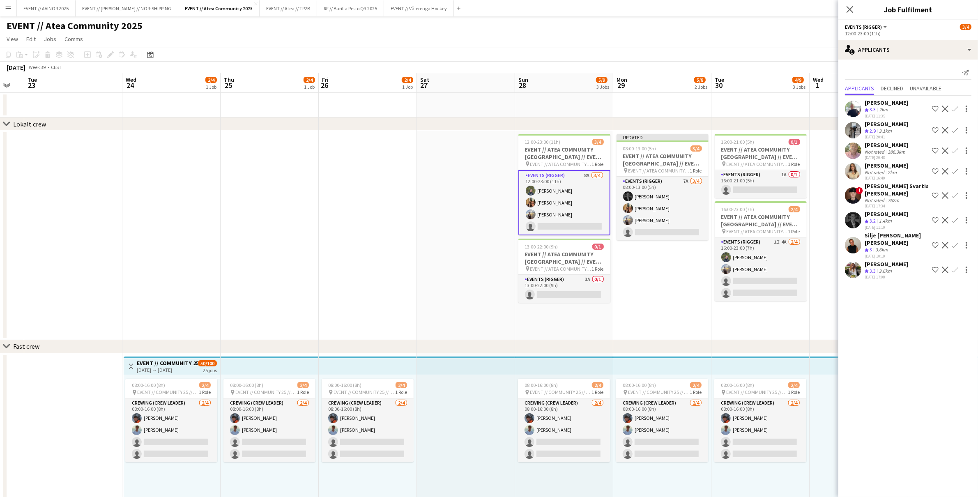
click at [955, 219] on app-icon "Confirm" at bounding box center [955, 220] width 7 height 7
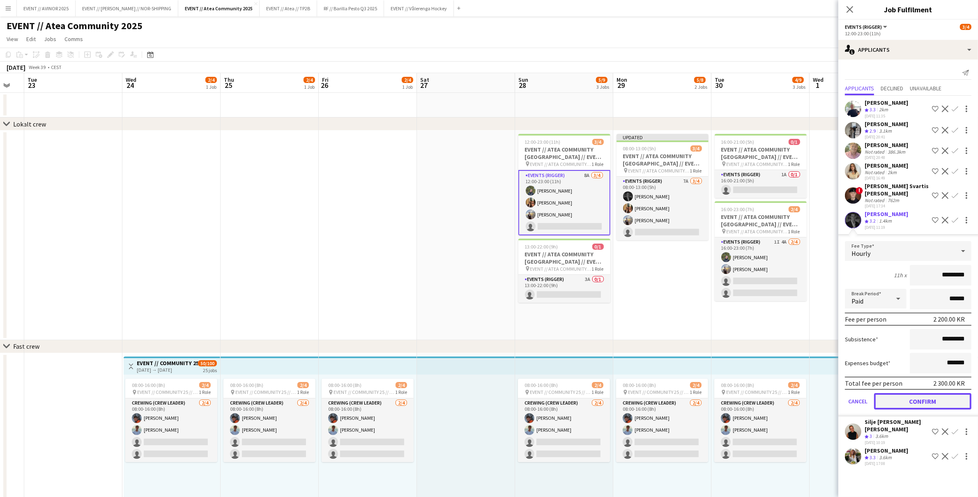
click at [927, 401] on button "Confirm" at bounding box center [922, 401] width 97 height 16
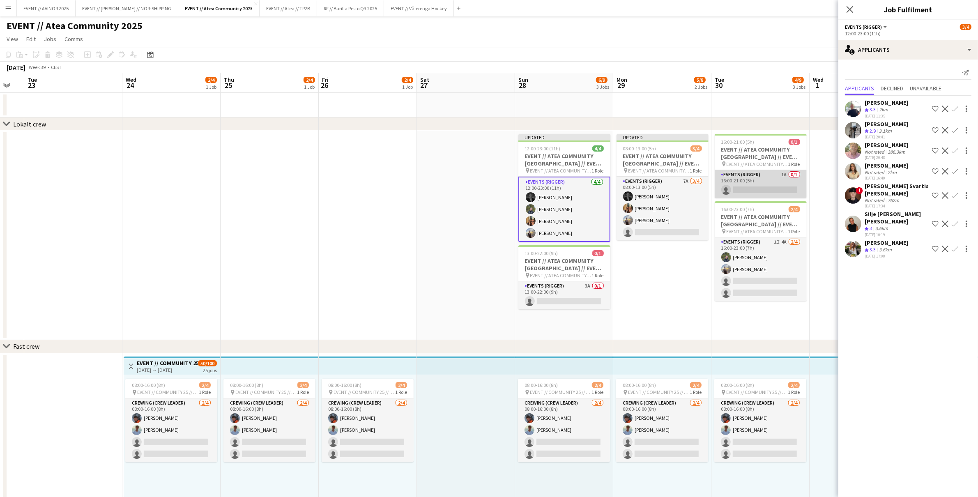
click at [757, 196] on app-card-role "Events (Rigger) 1A 0/1 16:00-21:00 (5h) single-neutral-actions" at bounding box center [761, 184] width 92 height 28
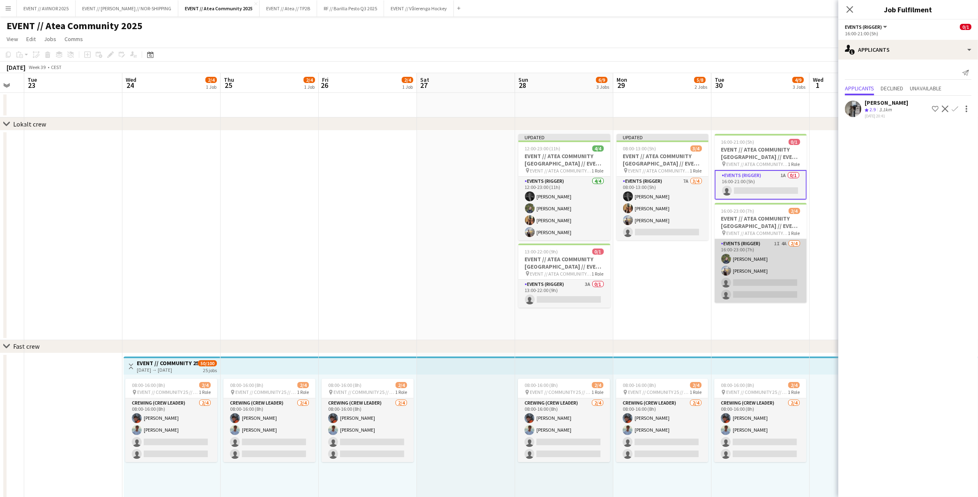
click at [775, 255] on app-card-role "Events (Rigger) 1I 4A 2/4 16:00-23:00 (7h) Birk Sjølie Endre Noodt single-neutr…" at bounding box center [761, 271] width 92 height 64
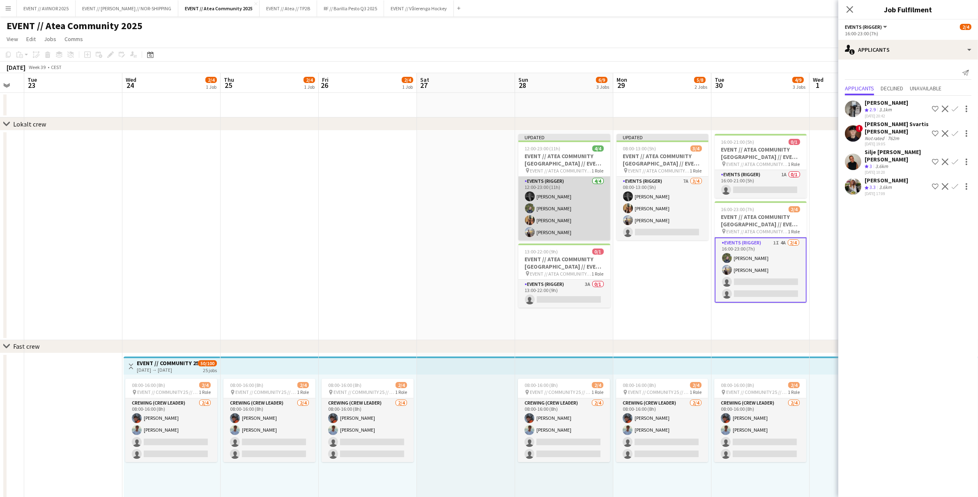
click at [573, 221] on app-card-role "Events (Rigger) 4/4 12:00-23:00 (11h) Henrik Aakre Birk Sjølie Simen Gjørtz End…" at bounding box center [564, 209] width 92 height 64
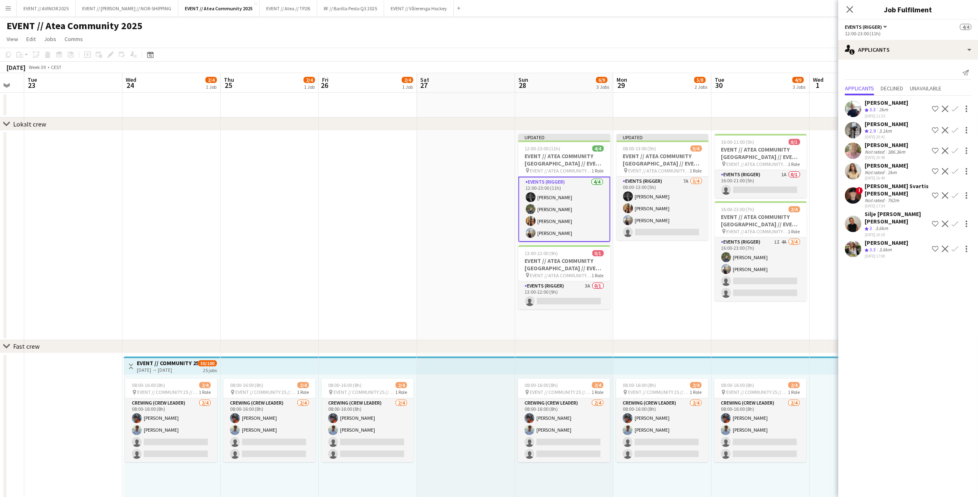
click at [553, 198] on app-card-role "Events (Rigger) 4/4 12:00-23:00 (11h) Henrik Aakre Birk Sjølie Simen Gjørtz End…" at bounding box center [564, 209] width 92 height 65
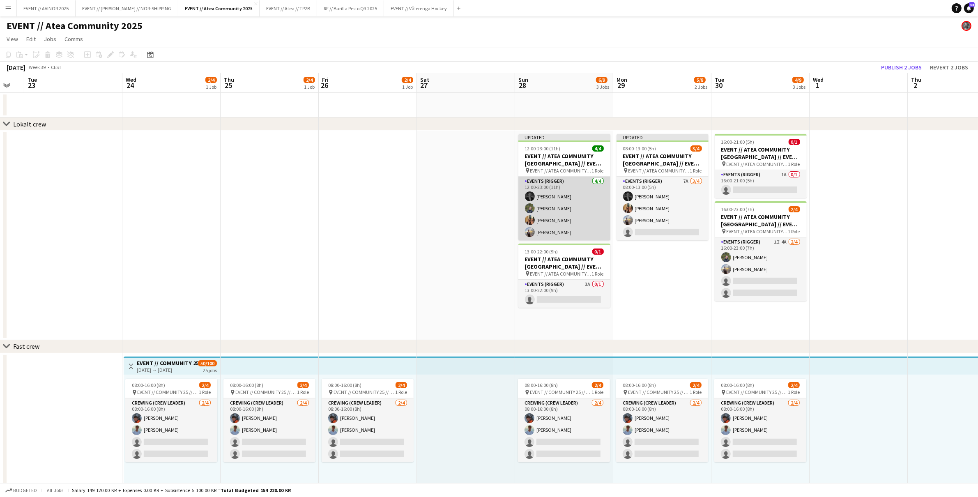
click at [596, 199] on app-card-role "Events (Rigger) 4/4 12:00-23:00 (11h) Henrik Aakre Birk Sjølie Simen Gjørtz End…" at bounding box center [564, 209] width 92 height 64
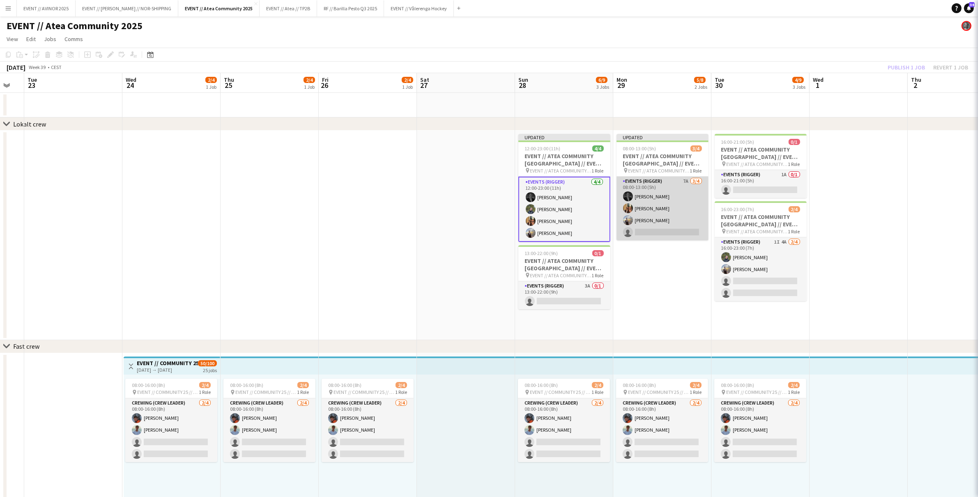
click at [676, 205] on app-card-role "Events (Rigger) 7A 3/4 08:00-13:00 (5h) Henrik Aakre Simen Gjørtz Endre Noodt s…" at bounding box center [663, 209] width 92 height 64
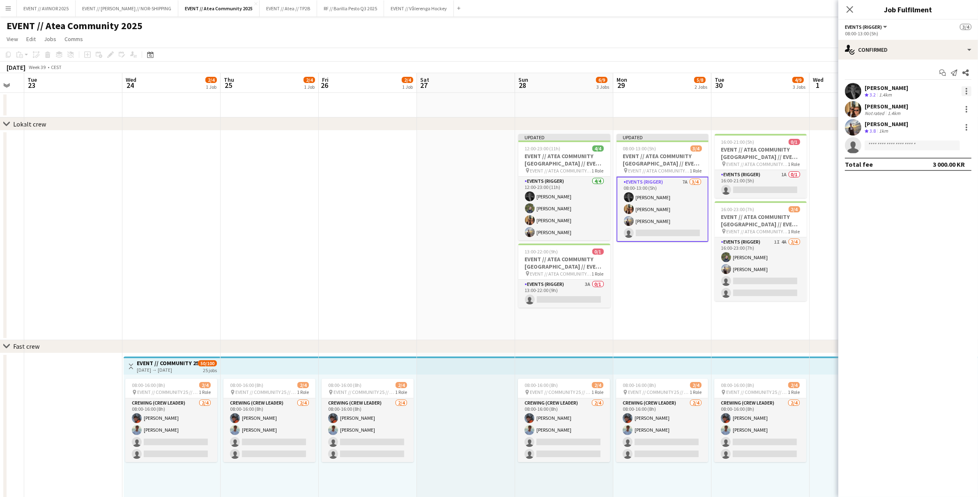
click at [962, 92] on div at bounding box center [967, 91] width 10 height 10
click at [945, 184] on span "Remove" at bounding box center [939, 185] width 51 height 7
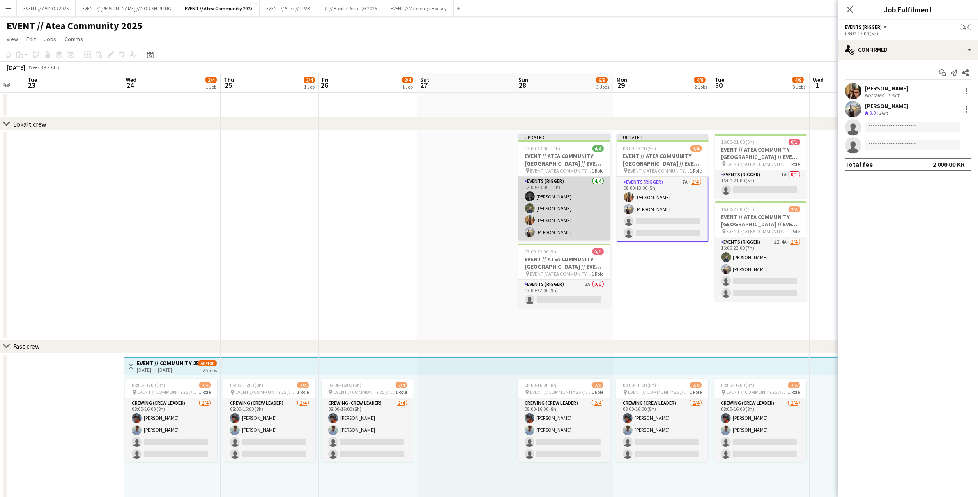
click at [568, 203] on app-card-role "Events (Rigger) 4/4 12:00-23:00 (11h) Henrik Aakre Birk Sjølie Simen Gjørtz End…" at bounding box center [564, 209] width 92 height 64
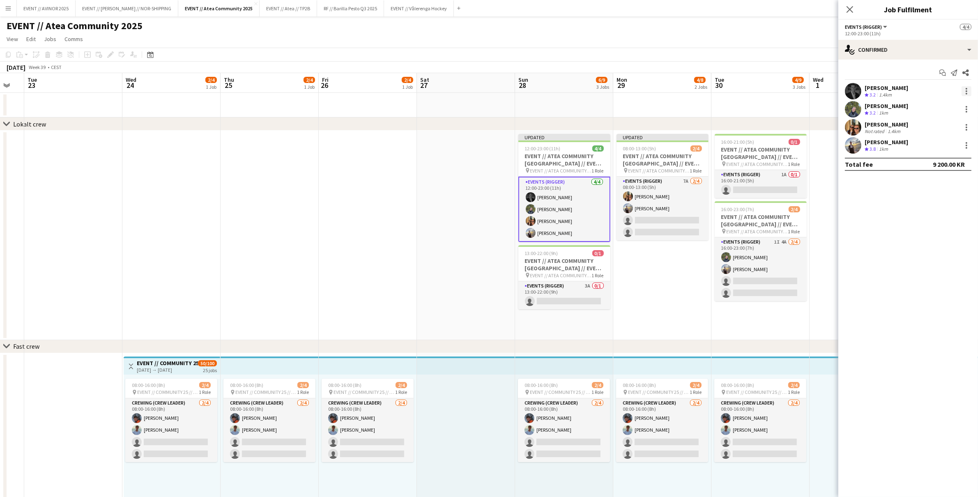
click at [966, 91] on div at bounding box center [967, 91] width 2 height 2
click at [948, 189] on span "Remove" at bounding box center [939, 185] width 51 height 7
click at [583, 218] on app-card-role "Events (Rigger) 7A 3/4 12:00-23:00 (11h) Birk Sjølie Simen Gjørtz Endre Noodt s…" at bounding box center [564, 209] width 92 height 65
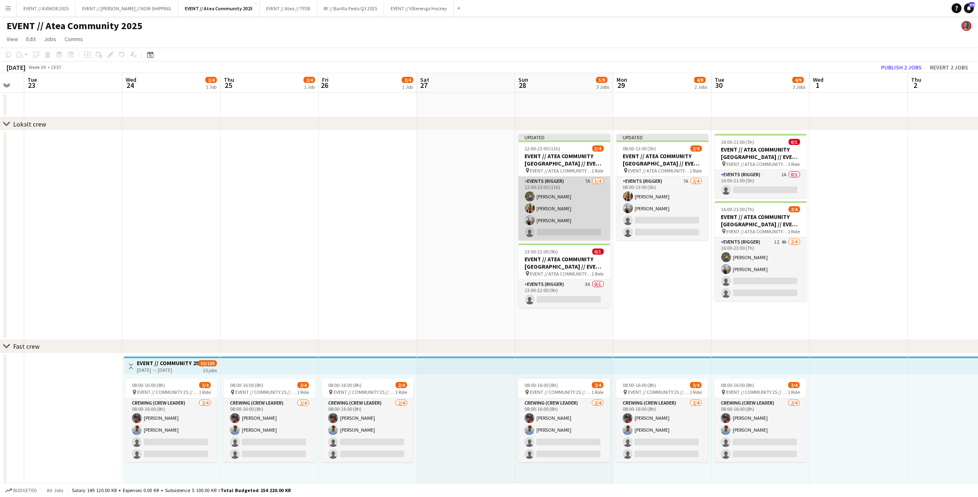
click at [569, 222] on app-card-role "Events (Rigger) 7A 3/4 12:00-23:00 (11h) Birk Sjølie Simen Gjørtz Endre Noodt s…" at bounding box center [564, 209] width 92 height 64
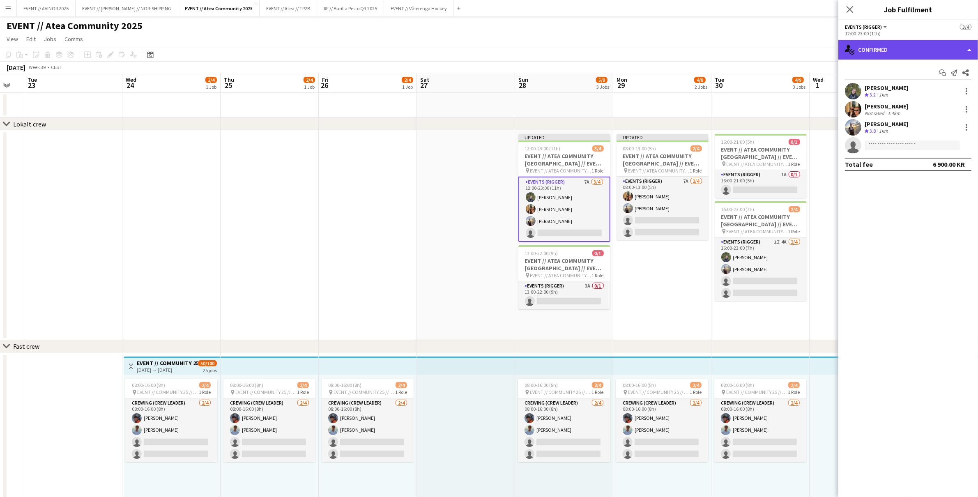
click at [891, 49] on div "single-neutral-actions-check-2 Confirmed" at bounding box center [908, 50] width 140 height 20
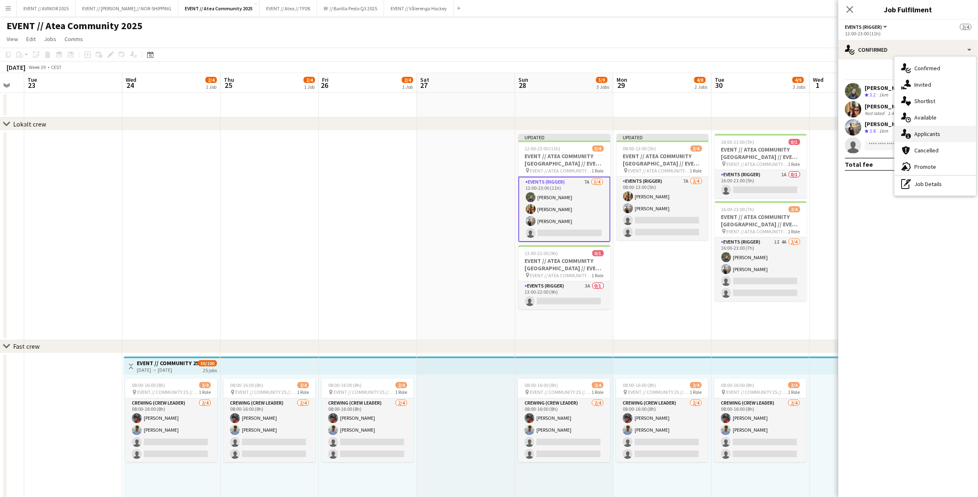
click at [930, 131] on span "Applicants" at bounding box center [927, 133] width 26 height 7
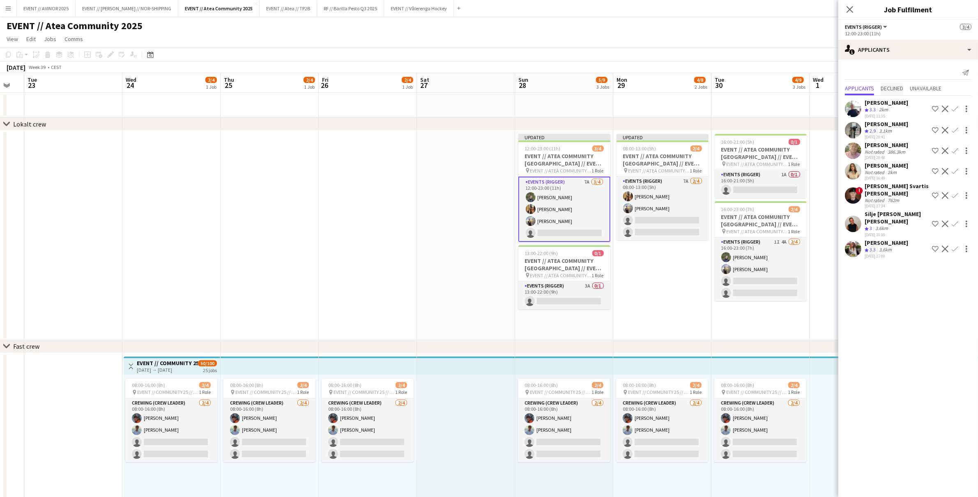
click at [892, 85] on span "Declined" at bounding box center [892, 88] width 23 height 6
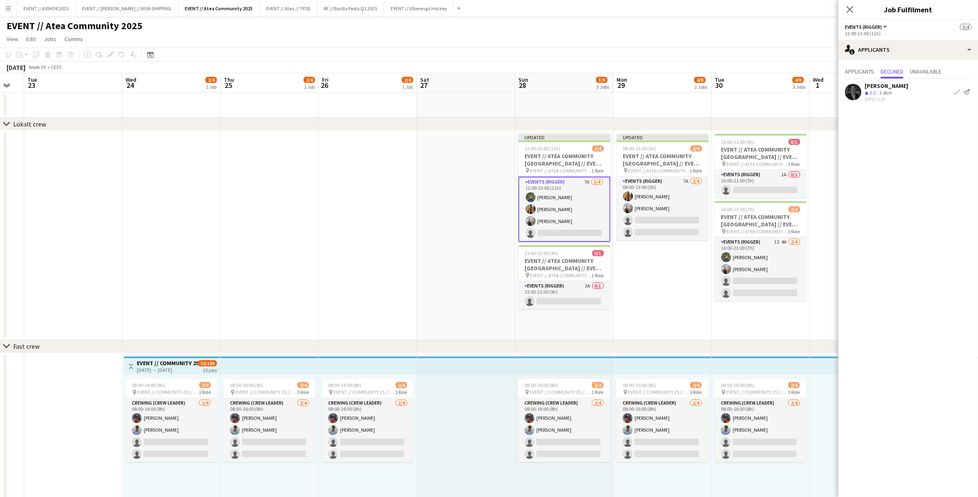
click at [882, 89] on div "Henrik Aakre" at bounding box center [887, 85] width 44 height 7
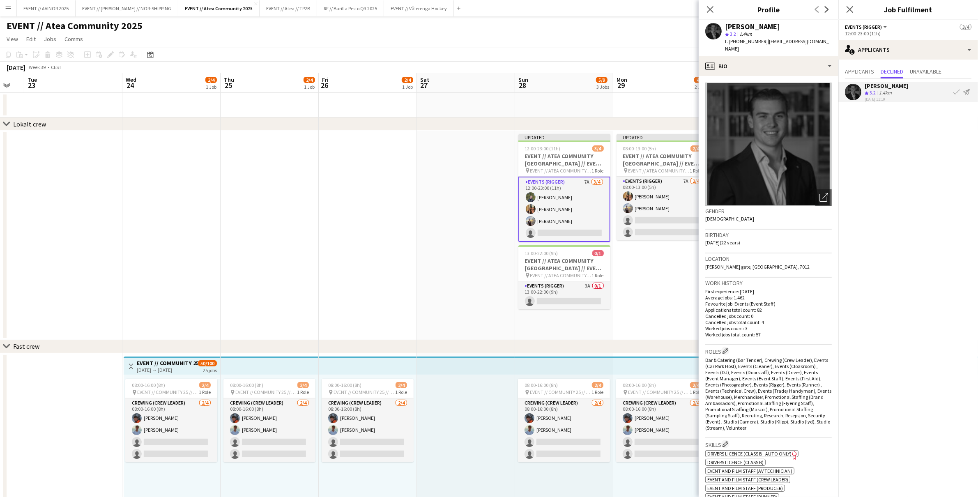
click at [882, 89] on div "Henrik Aakre" at bounding box center [887, 85] width 44 height 7
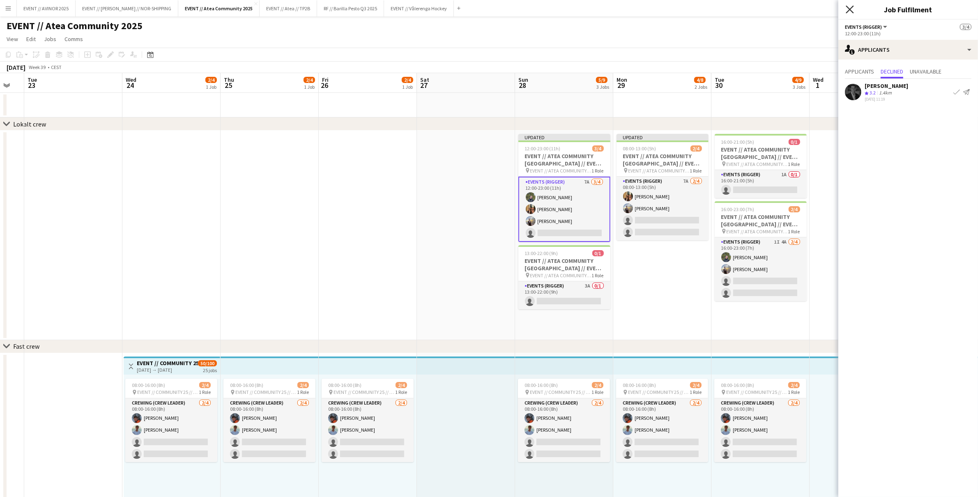
click at [848, 13] on icon "Close pop-in" at bounding box center [850, 9] width 8 height 8
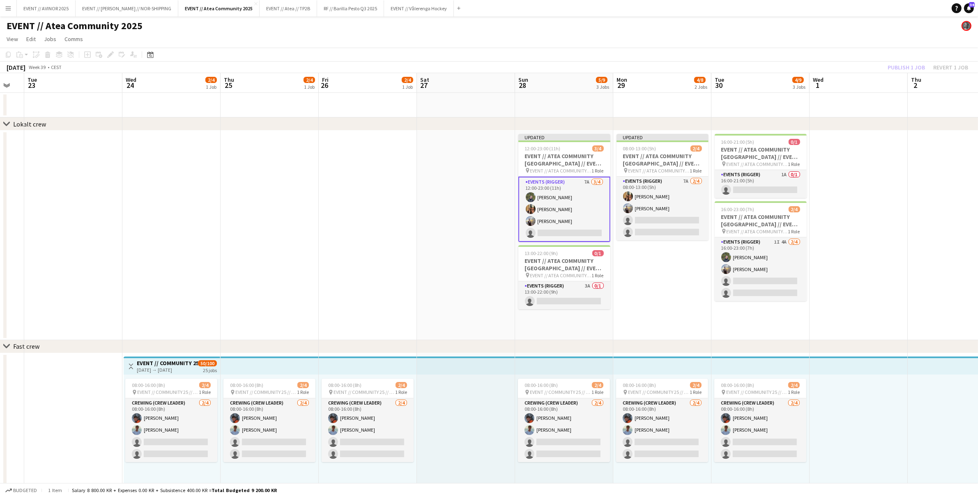
click at [942, 56] on app-toolbar "Copy Paste Paste Command V Paste with crew Command Shift V Paste linked Job Del…" at bounding box center [489, 55] width 978 height 14
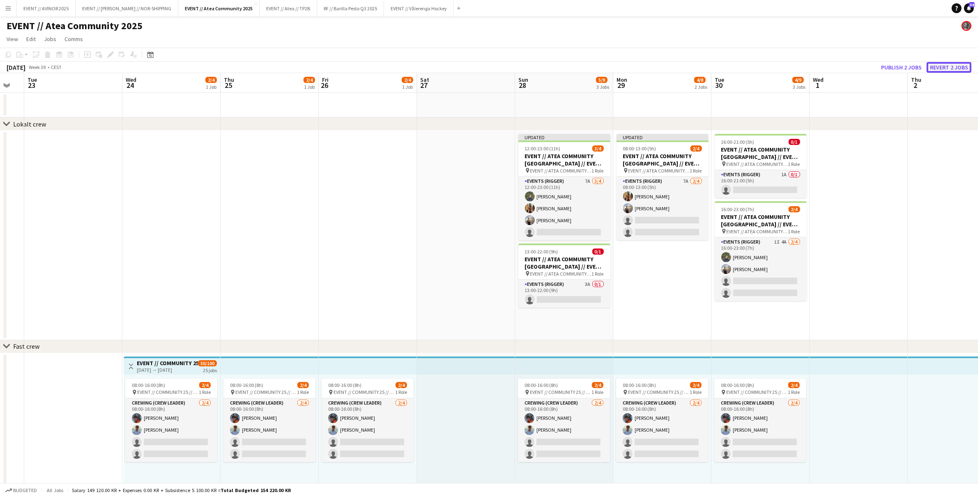
click at [946, 66] on button "Revert 2 jobs" at bounding box center [949, 67] width 45 height 11
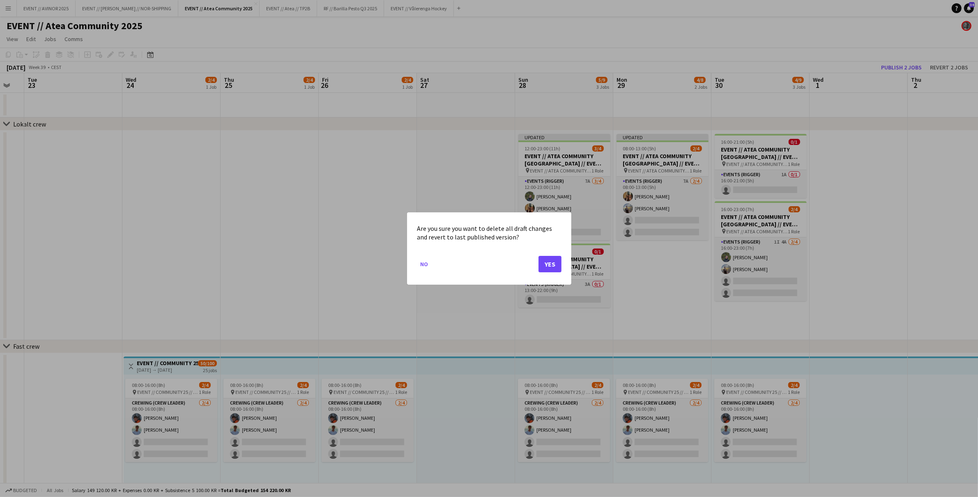
click at [537, 261] on mat-dialog-actions "No Yes" at bounding box center [489, 267] width 145 height 35
click at [545, 262] on button "Yes" at bounding box center [549, 264] width 23 height 16
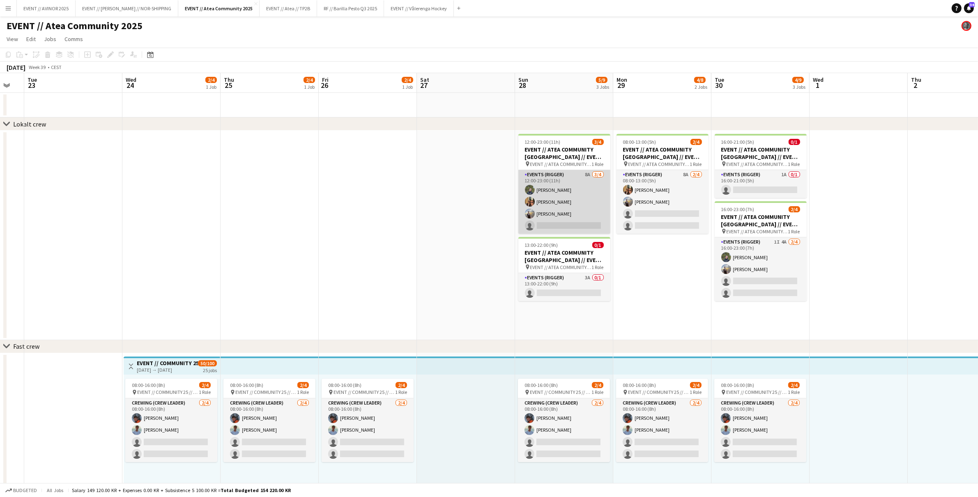
click at [564, 226] on app-card-role "Events (Rigger) 8A 3/4 12:00-23:00 (11h) Birk Sjølie Simen Gjørtz Endre Noodt s…" at bounding box center [564, 202] width 92 height 64
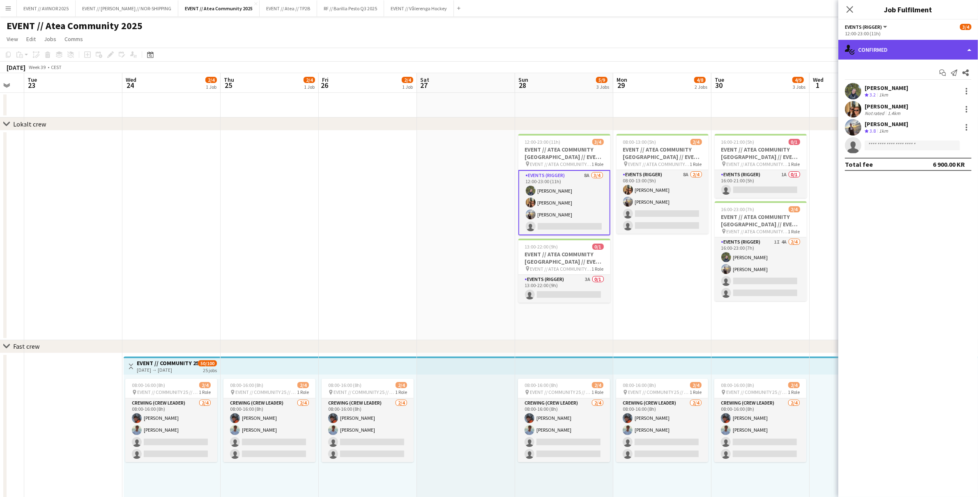
drag, startPoint x: 876, startPoint y: 49, endPoint x: 879, endPoint y: 57, distance: 8.8
click at [876, 49] on div "single-neutral-actions-check-2 Confirmed" at bounding box center [908, 50] width 140 height 20
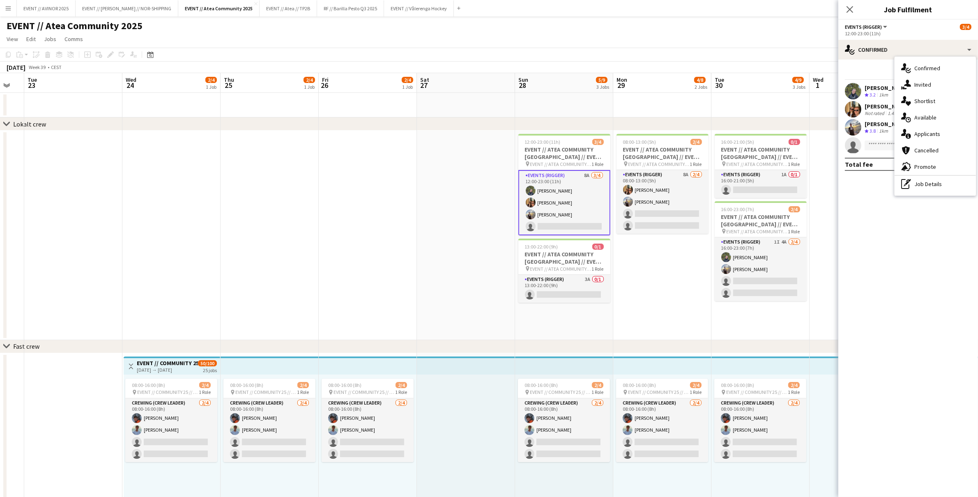
click at [918, 136] on span "Applicants" at bounding box center [927, 133] width 26 height 7
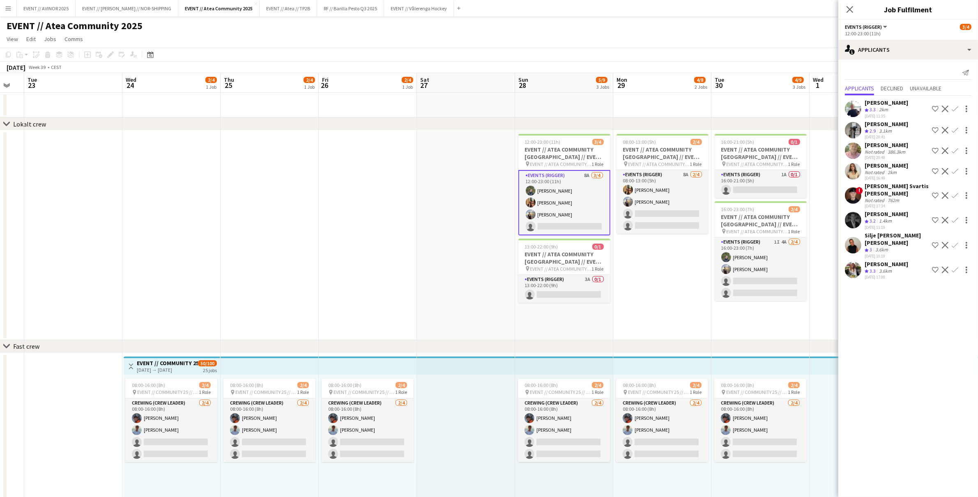
click at [889, 212] on div "Henrik Aakre" at bounding box center [887, 213] width 44 height 7
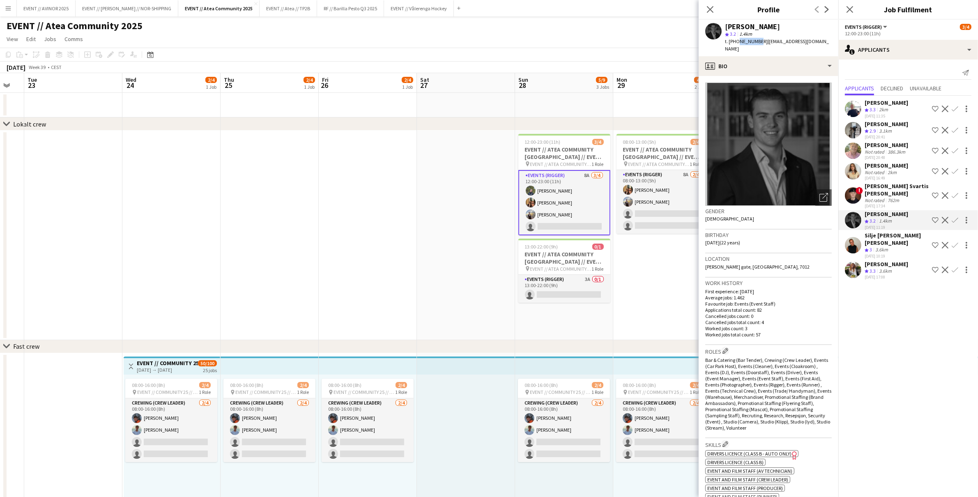
drag, startPoint x: 735, startPoint y: 42, endPoint x: 756, endPoint y: 44, distance: 21.0
click at [756, 44] on span "t. +4794884939" at bounding box center [746, 41] width 43 height 6
copy span "94884939"
click at [714, 6] on app-icon "Close pop-in" at bounding box center [710, 10] width 12 height 12
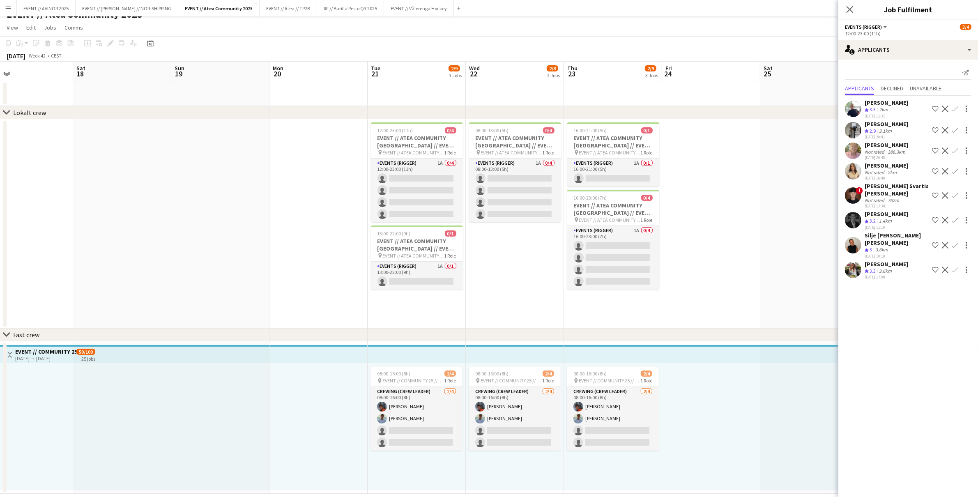
scroll to position [0, 243]
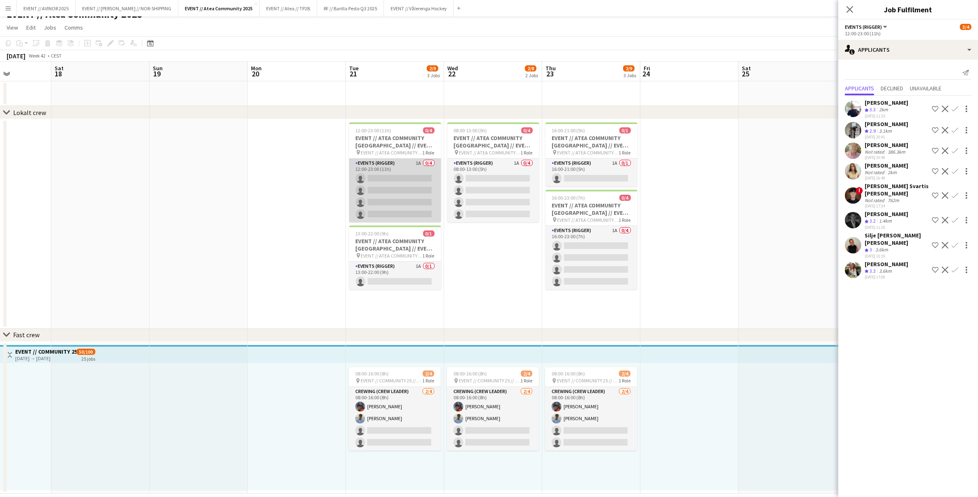
click at [414, 192] on app-card-role "Events (Rigger) 1A 0/4 12:00-23:00 (11h) single-neutral-actions single-neutral-…" at bounding box center [395, 191] width 92 height 64
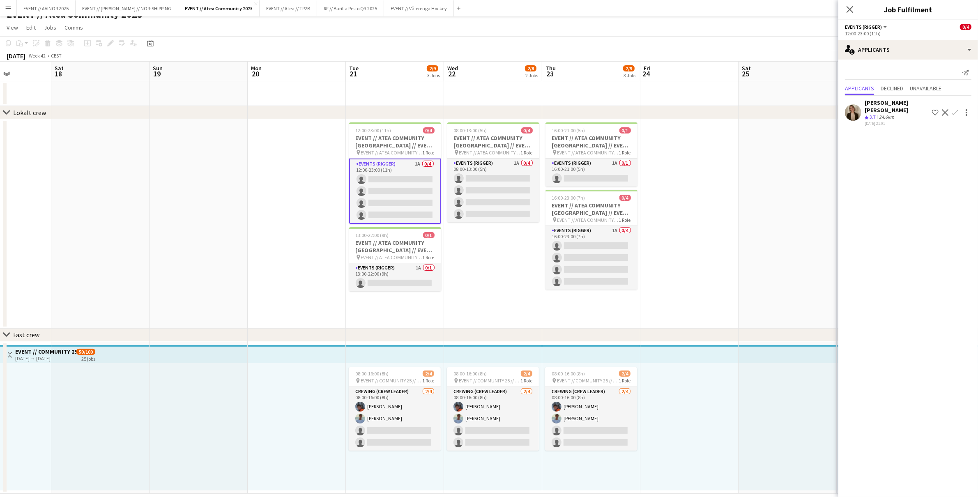
click at [897, 103] on div "Marte Aarsand Vik" at bounding box center [897, 106] width 64 height 15
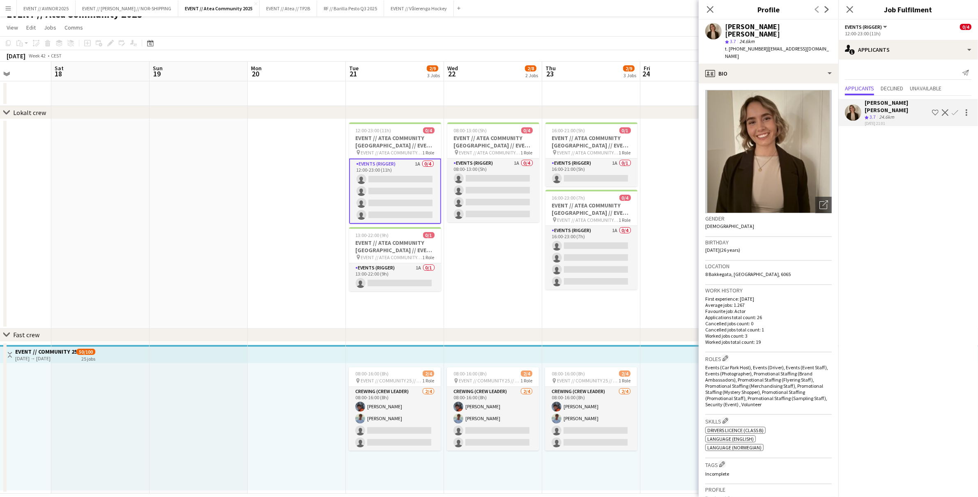
click at [897, 103] on div "Marte Aarsand Vik" at bounding box center [897, 106] width 64 height 15
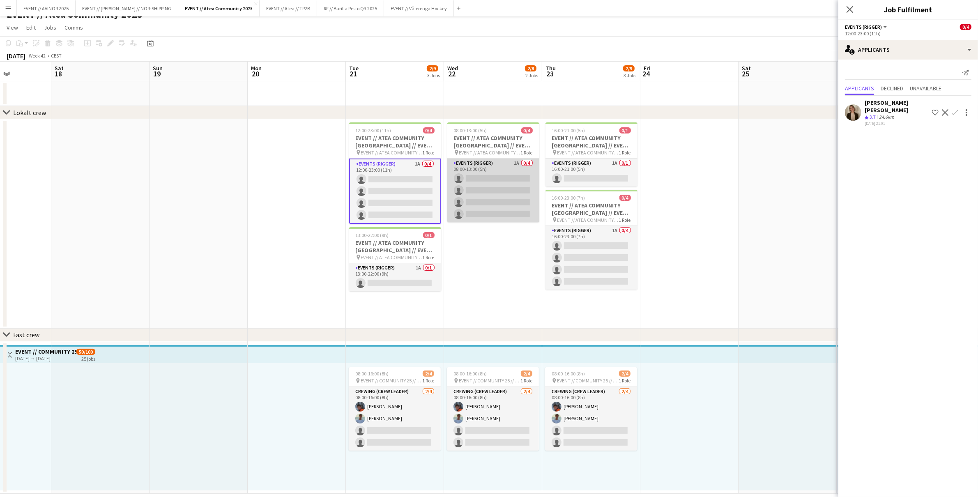
click at [522, 187] on app-card-role "Events (Rigger) 1A 0/4 08:00-13:00 (5h) single-neutral-actions single-neutral-a…" at bounding box center [493, 191] width 92 height 64
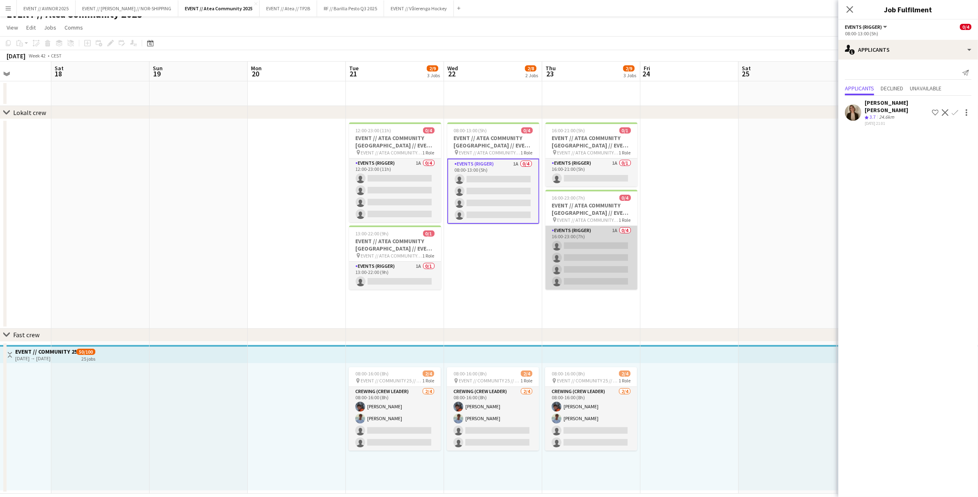
click at [591, 240] on app-card-role "Events (Rigger) 1A 0/4 16:00-23:00 (7h) single-neutral-actions single-neutral-a…" at bounding box center [591, 258] width 92 height 64
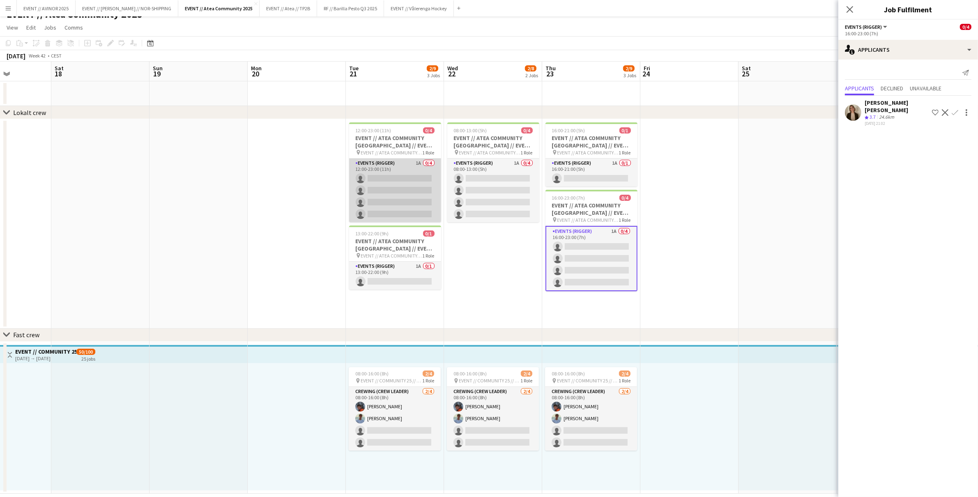
click at [381, 202] on app-card-role "Events (Rigger) 1A 0/4 12:00-23:00 (11h) single-neutral-actions single-neutral-…" at bounding box center [395, 191] width 92 height 64
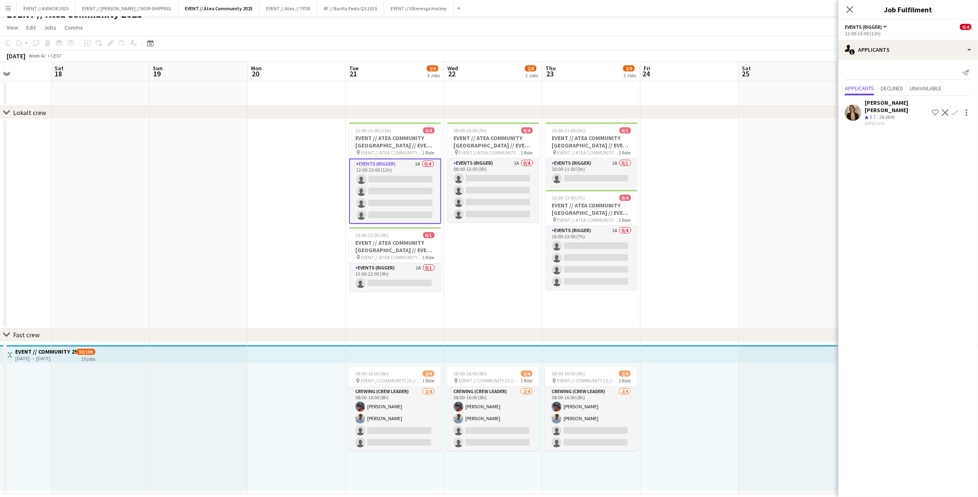
click at [406, 198] on app-card-role "Events (Rigger) 1A 0/4 12:00-23:00 (11h) single-neutral-actions single-neutral-…" at bounding box center [395, 191] width 92 height 65
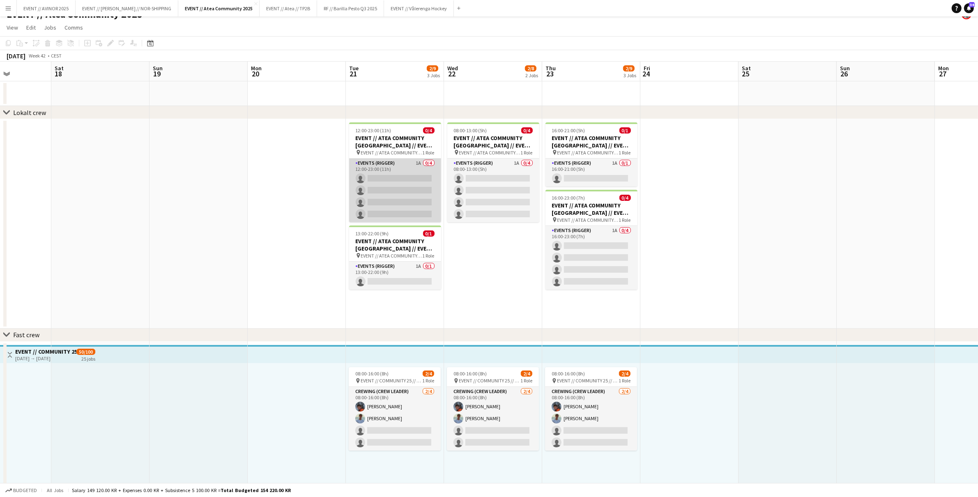
click at [410, 191] on app-card-role "Events (Rigger) 1A 0/4 12:00-23:00 (11h) single-neutral-actions single-neutral-…" at bounding box center [395, 191] width 92 height 64
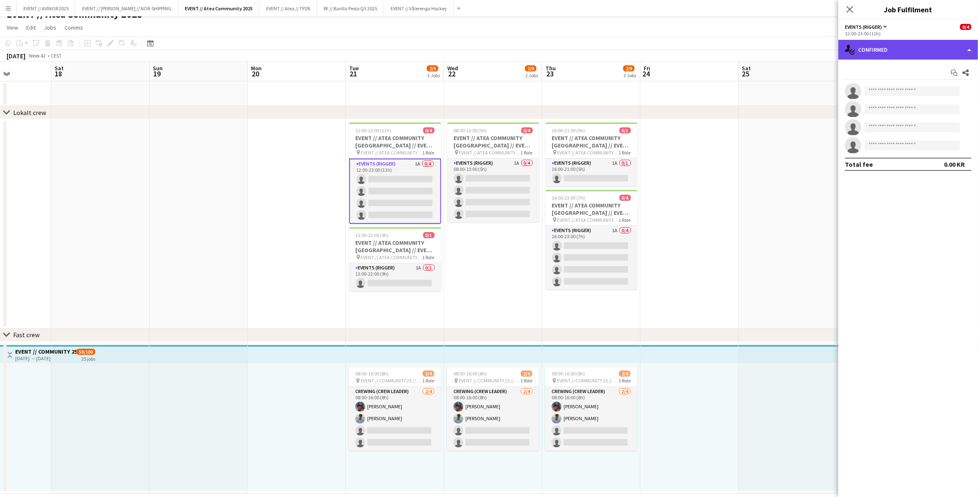
click at [872, 57] on div "single-neutral-actions-check-2 Confirmed" at bounding box center [908, 50] width 140 height 20
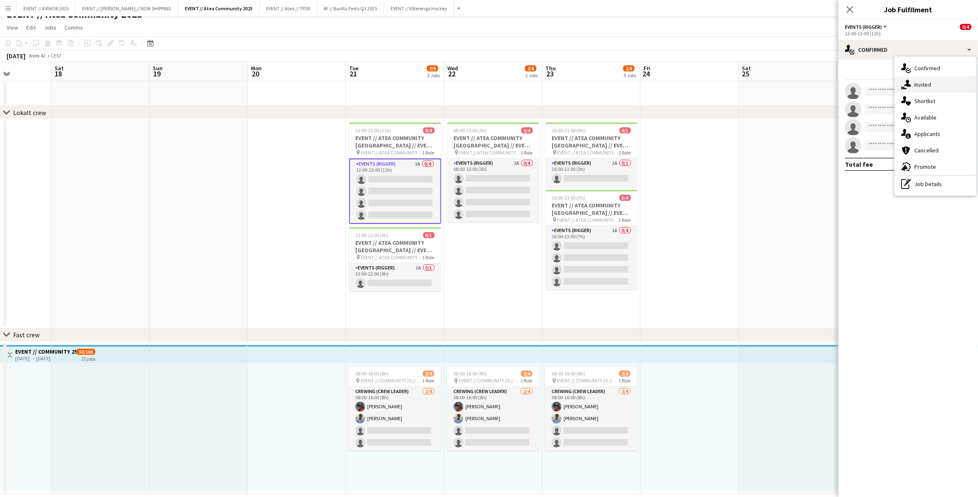
click at [905, 84] on icon at bounding box center [907, 83] width 7 height 7
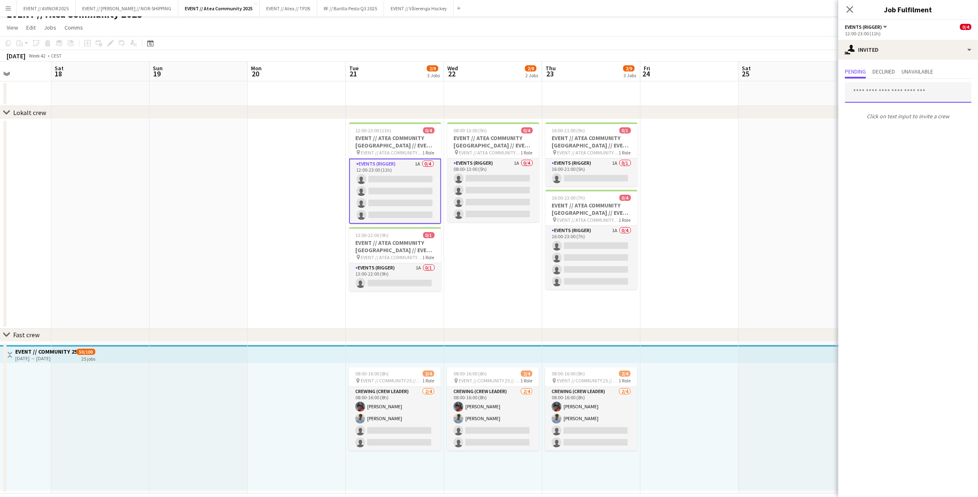
click at [879, 95] on input "text" at bounding box center [908, 92] width 127 height 21
type input "**********"
click at [903, 117] on span "daniel.stuvland04@gmail.com" at bounding box center [907, 119] width 113 height 7
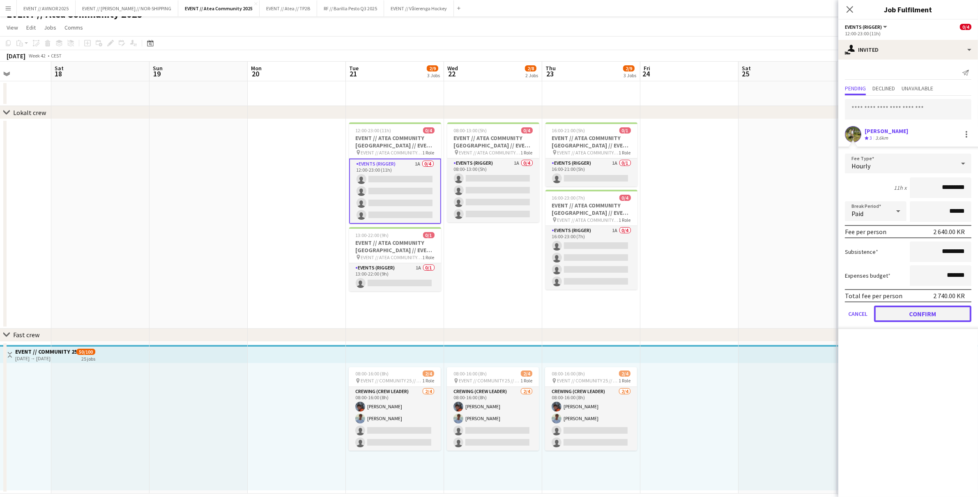
click at [931, 315] on button "Confirm" at bounding box center [922, 314] width 97 height 16
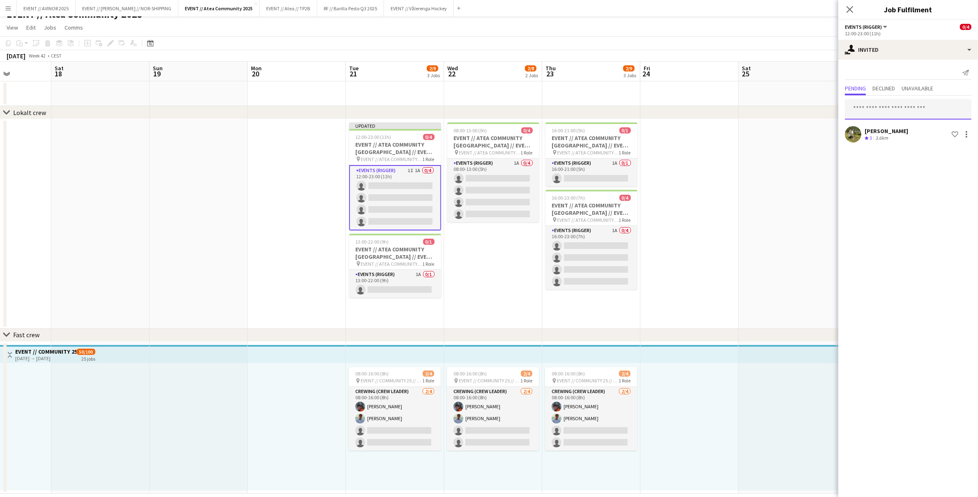
click at [865, 109] on input "text" at bounding box center [908, 109] width 127 height 21
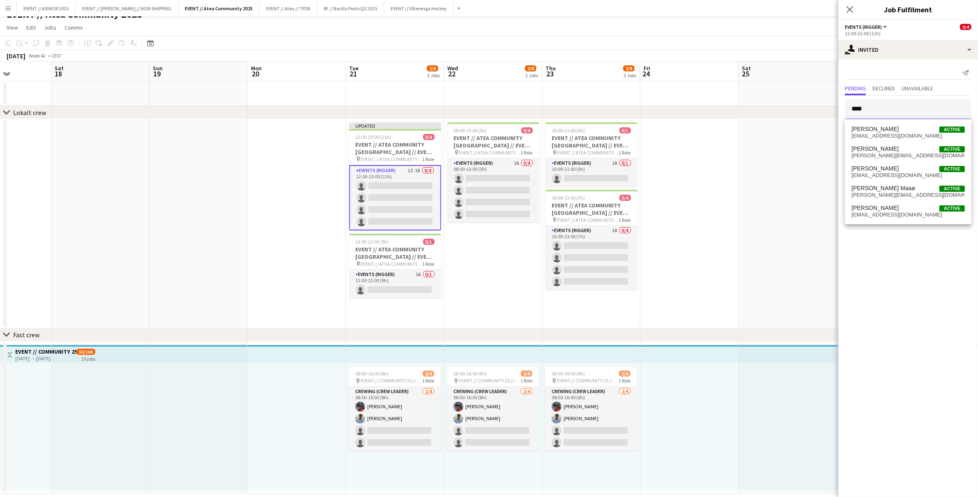
type input "****"
click at [409, 198] on app-card-role "Events (Rigger) 1I 1A 0/4 12:00-23:00 (11h) single-neutral-actions single-neutr…" at bounding box center [395, 197] width 92 height 65
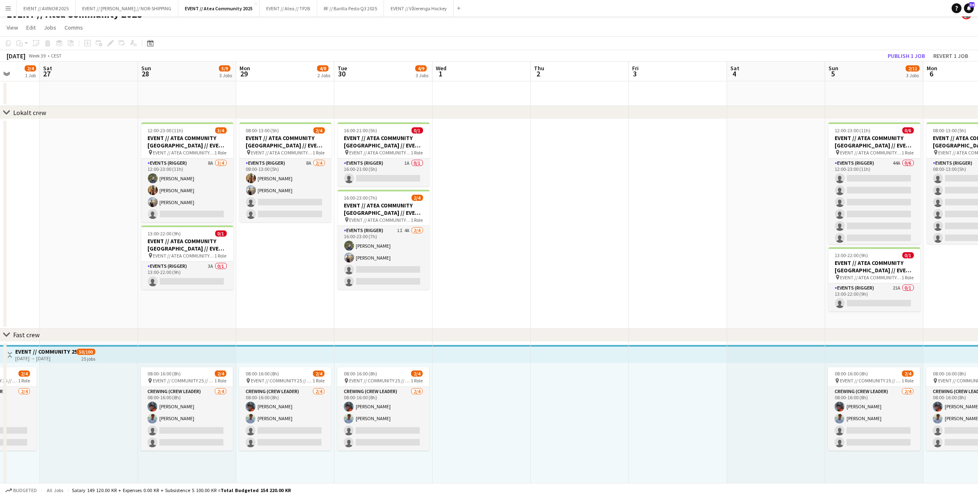
scroll to position [0, 235]
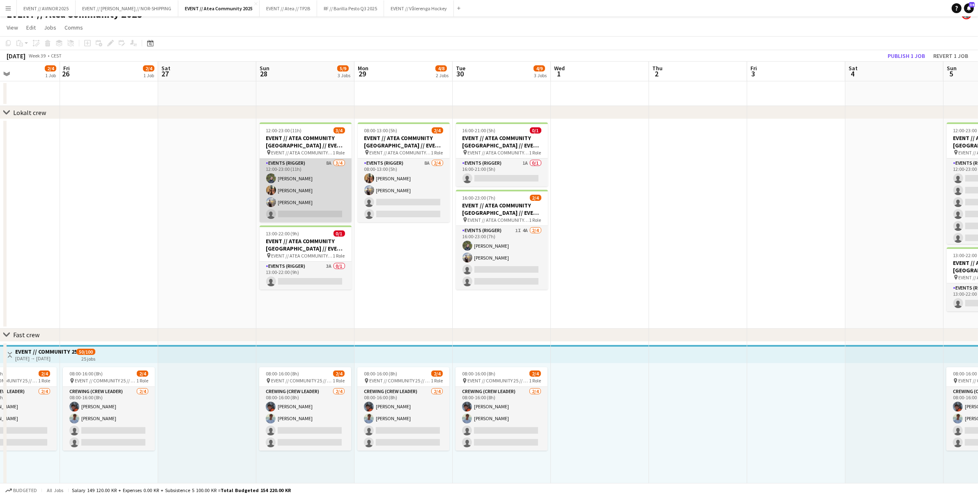
click at [329, 209] on app-card-role "Events (Rigger) 8A 3/4 12:00-23:00 (11h) Birk Sjølie Simen Gjørtz Endre Noodt s…" at bounding box center [306, 191] width 92 height 64
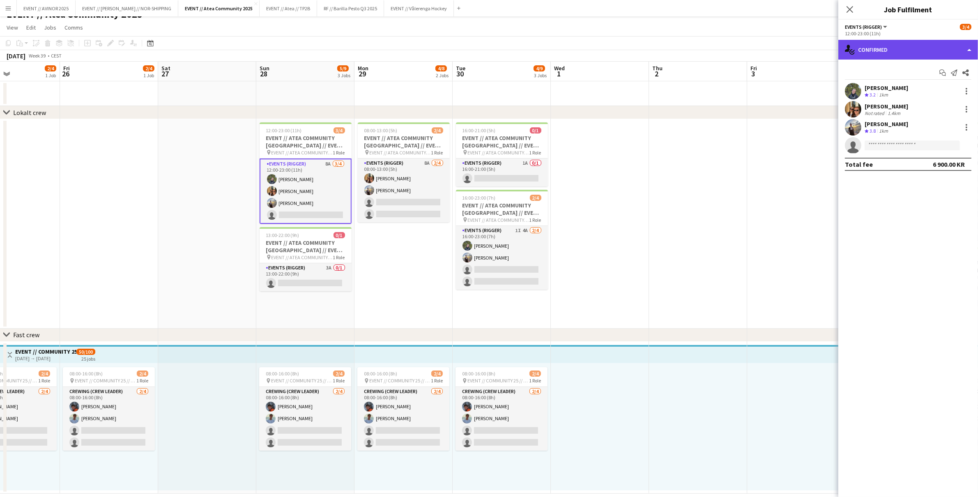
click at [920, 50] on div "single-neutral-actions-check-2 Confirmed" at bounding box center [908, 50] width 140 height 20
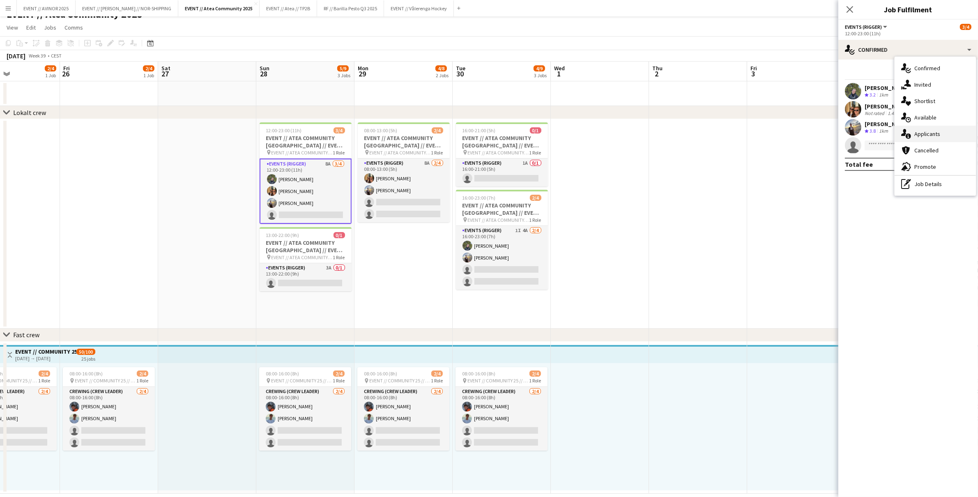
click at [928, 126] on div "single-neutral-actions-information Applicants" at bounding box center [935, 134] width 81 height 16
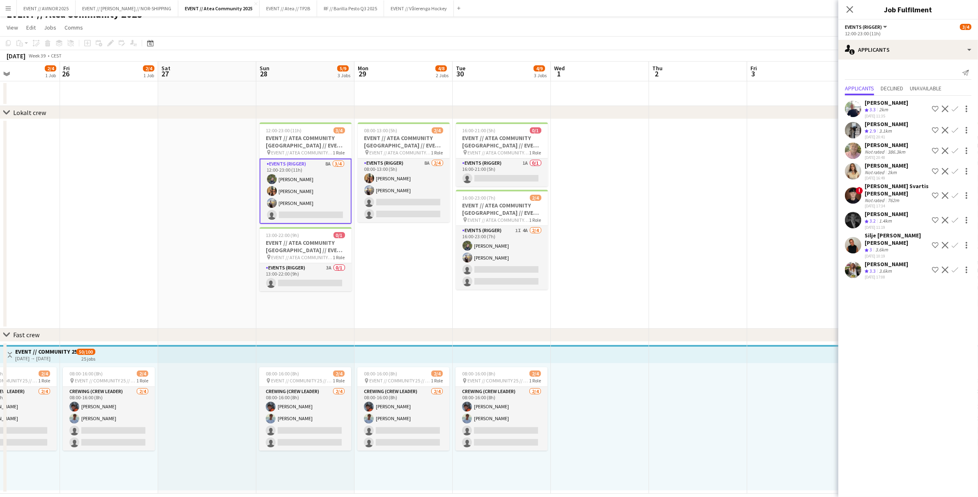
click at [952, 219] on app-icon "Confirm" at bounding box center [955, 220] width 7 height 7
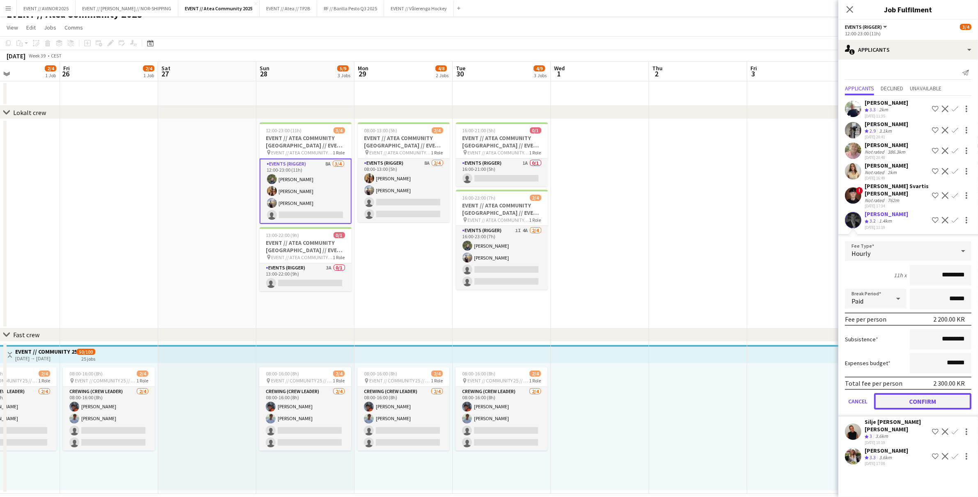
click at [943, 398] on button "Confirm" at bounding box center [922, 401] width 97 height 16
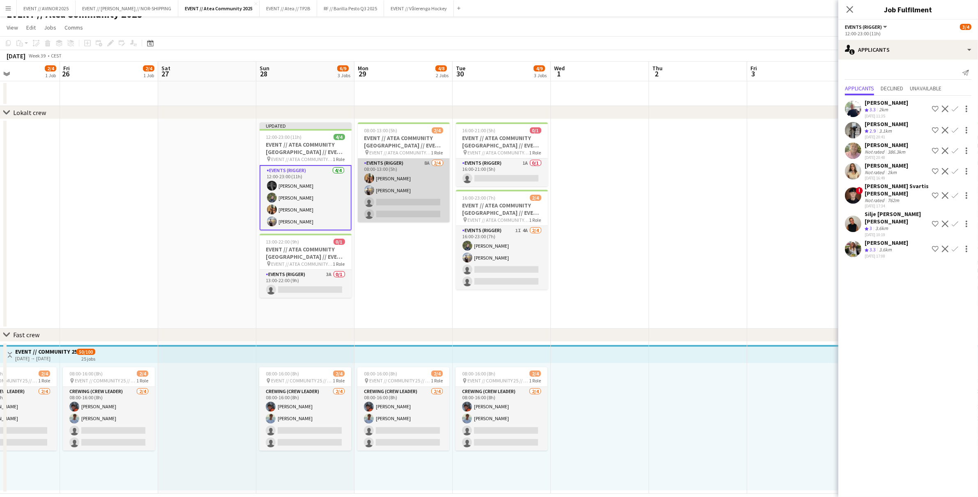
click at [414, 194] on app-card-role "Events (Rigger) 8A 2/4 08:00-13:00 (5h) Simen Gjørtz Endre Noodt single-neutral…" at bounding box center [404, 191] width 92 height 64
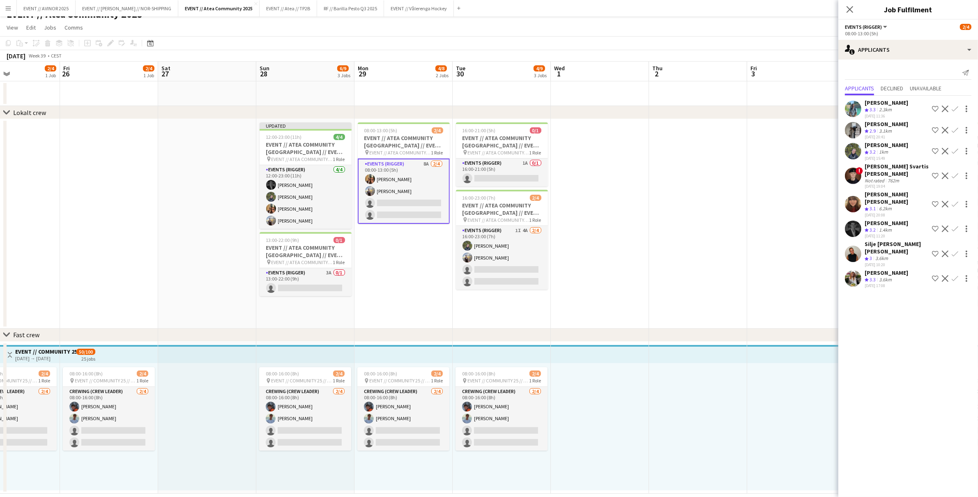
click at [953, 225] on app-icon "Confirm" at bounding box center [955, 228] width 7 height 7
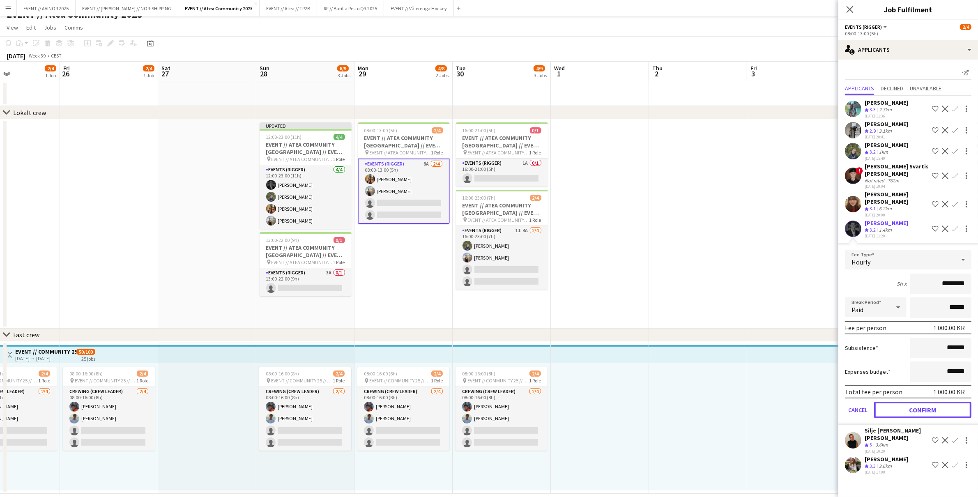
click at [924, 402] on button "Confirm" at bounding box center [922, 410] width 97 height 16
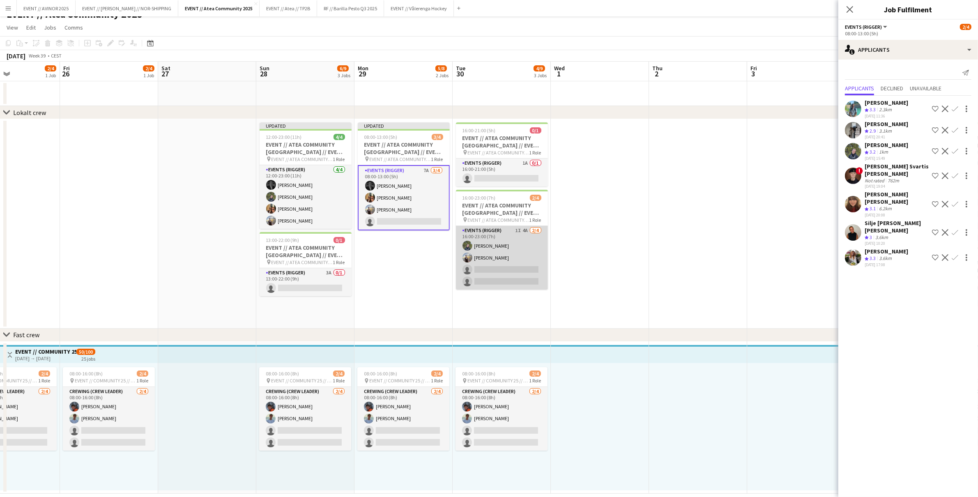
click at [521, 271] on app-card-role "Events (Rigger) 1I 4A 2/4 16:00-23:00 (7h) Birk Sjølie Endre Noodt single-neutr…" at bounding box center [502, 258] width 92 height 64
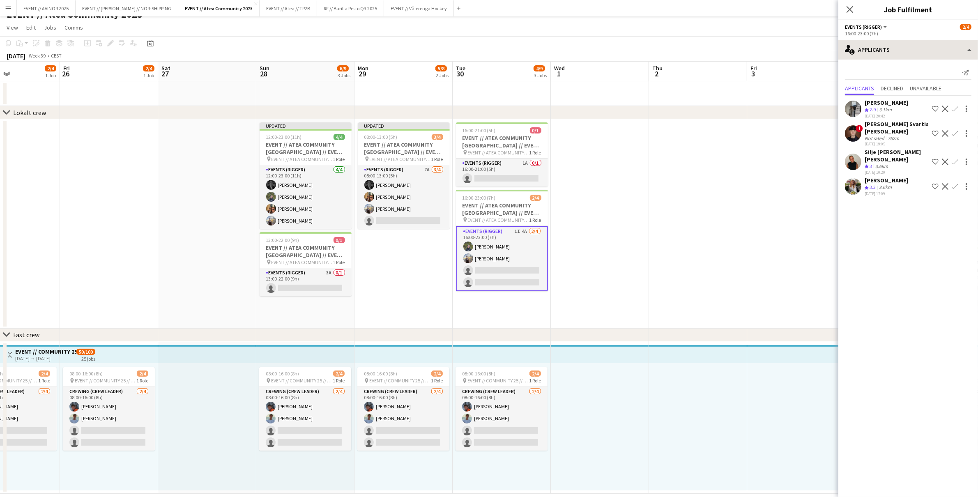
click at [882, 60] on div "Send notification Applicants Declined Unavailable Khadija Hadui Crew rating 2.9…" at bounding box center [908, 132] width 140 height 145
click at [883, 58] on div "single-neutral-actions-information Applicants" at bounding box center [908, 50] width 140 height 20
click at [927, 62] on div "single-neutral-actions-check-2 Confirmed" at bounding box center [935, 68] width 81 height 16
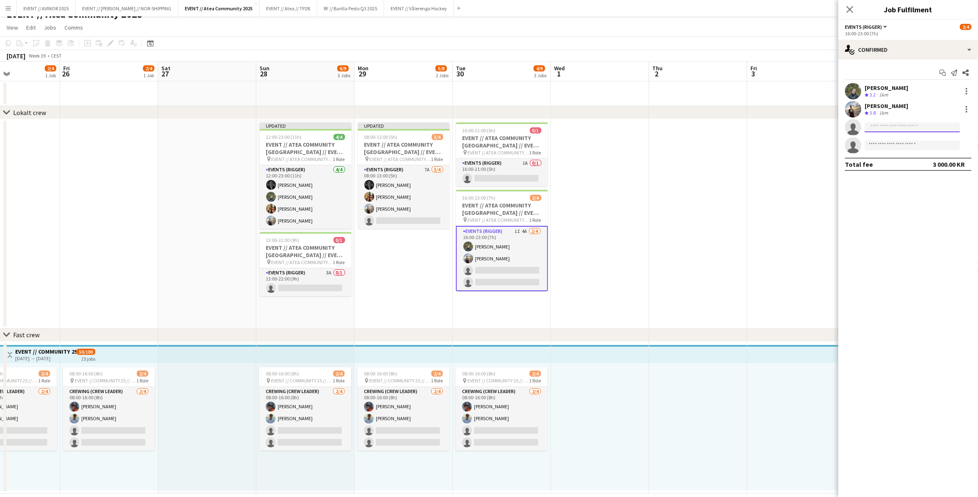
click at [895, 124] on input at bounding box center [912, 127] width 95 height 10
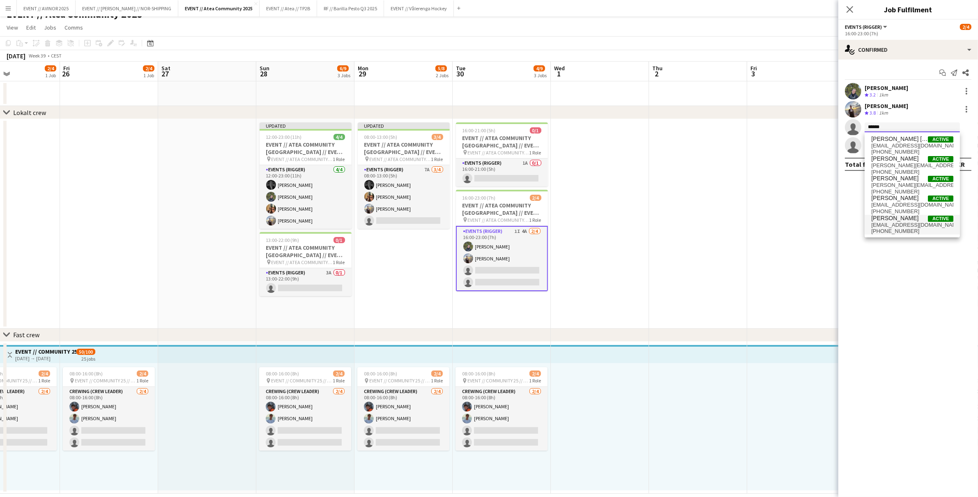
type input "******"
click at [898, 216] on span "Henrik Aakre" at bounding box center [894, 218] width 47 height 7
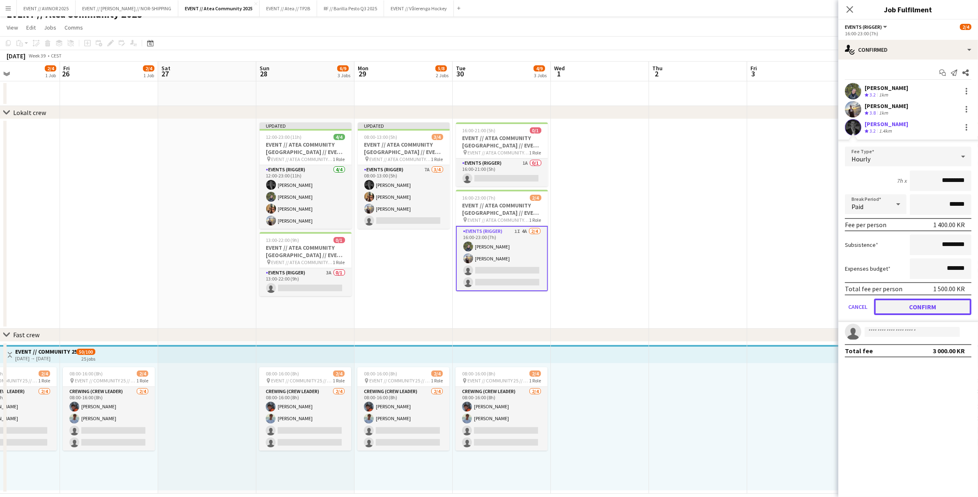
click at [926, 300] on button "Confirm" at bounding box center [922, 307] width 97 height 16
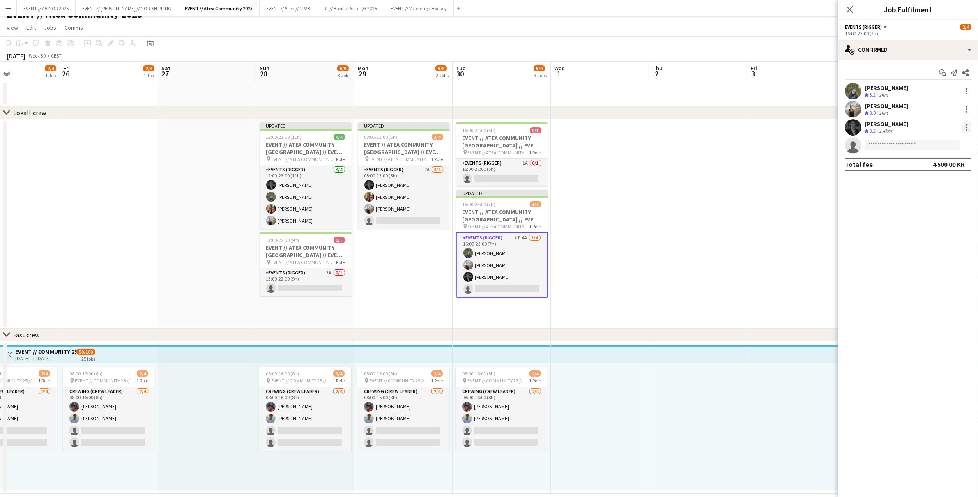
click at [966, 129] on div at bounding box center [967, 130] width 2 height 2
click at [647, 240] on div at bounding box center [489, 248] width 978 height 497
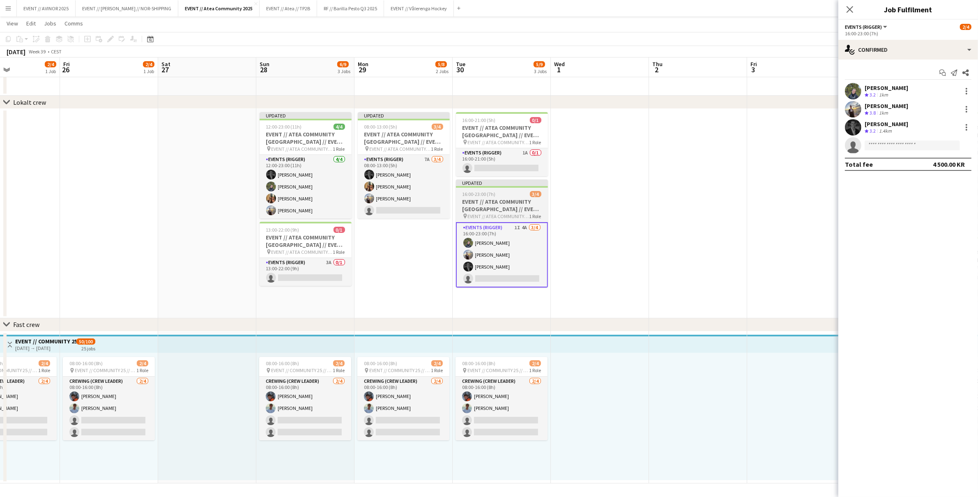
click at [515, 209] on h3 "EVENT // ATEA COMMUNITY TRONDHEIM // EVENT CREW" at bounding box center [502, 205] width 92 height 15
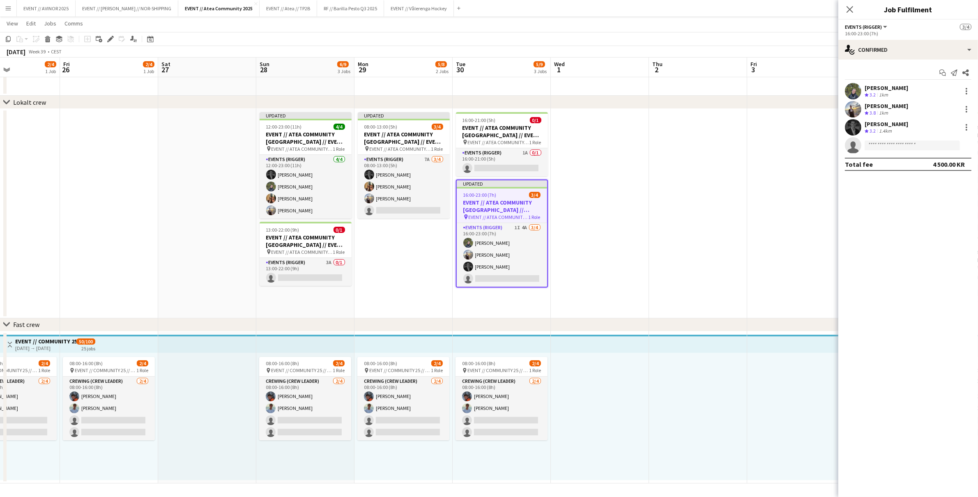
click at [498, 304] on app-date-cell "16:00-21:00 (5h) 0/1 EVENT // ATEA COMMUNITY TRONDHEIM // EVENT CREW pin EVENT …" at bounding box center [502, 213] width 98 height 209
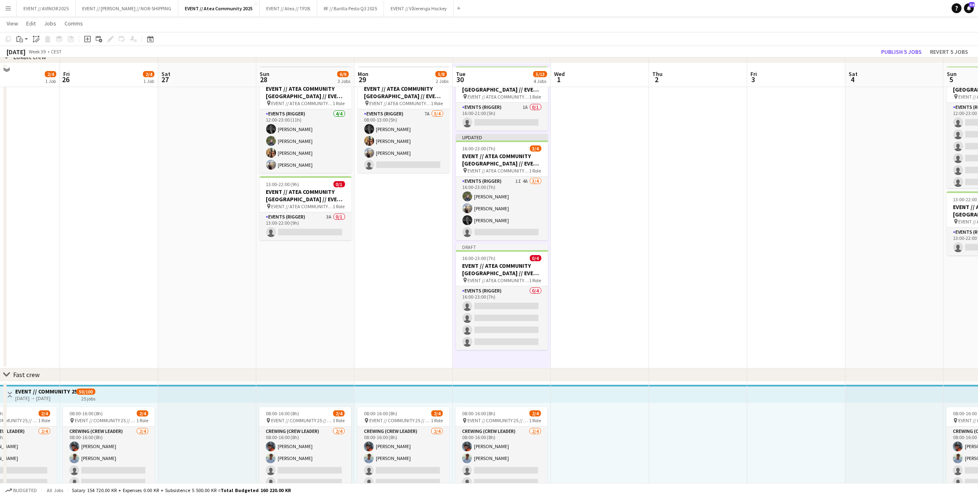
scroll to position [76, 0]
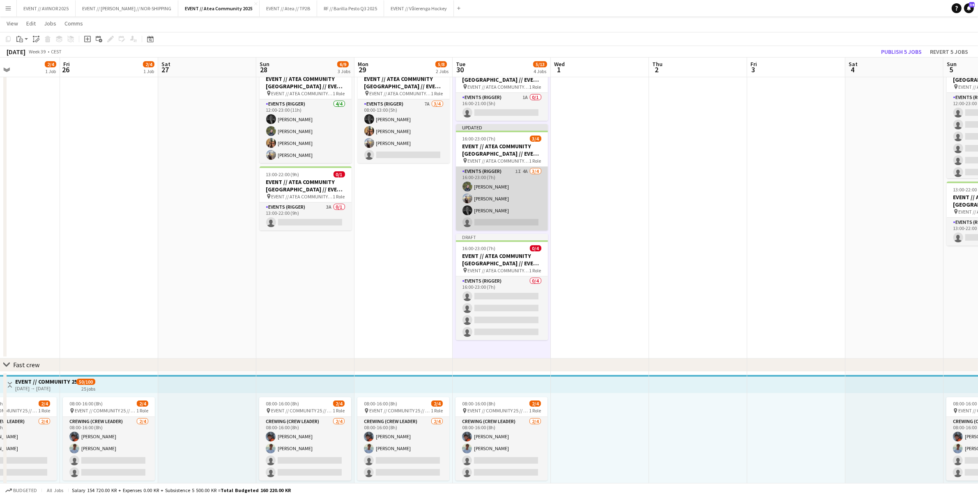
click at [508, 213] on app-card-role "Events (Rigger) 1I 4A 3/4 16:00-23:00 (7h) Birk Sjølie Endre Noodt Henrik Aakre…" at bounding box center [502, 199] width 92 height 64
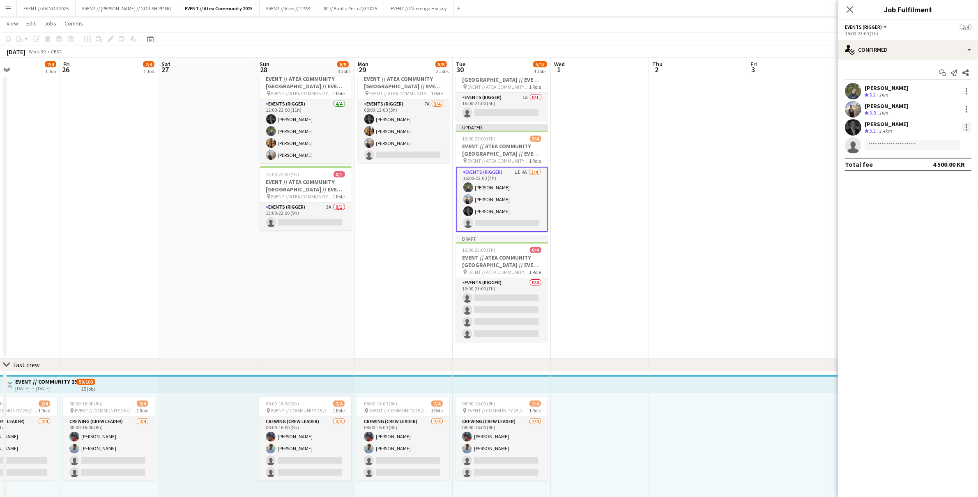
click at [967, 127] on div at bounding box center [967, 128] width 2 height 2
click at [922, 225] on button "Remove" at bounding box center [940, 222] width 64 height 20
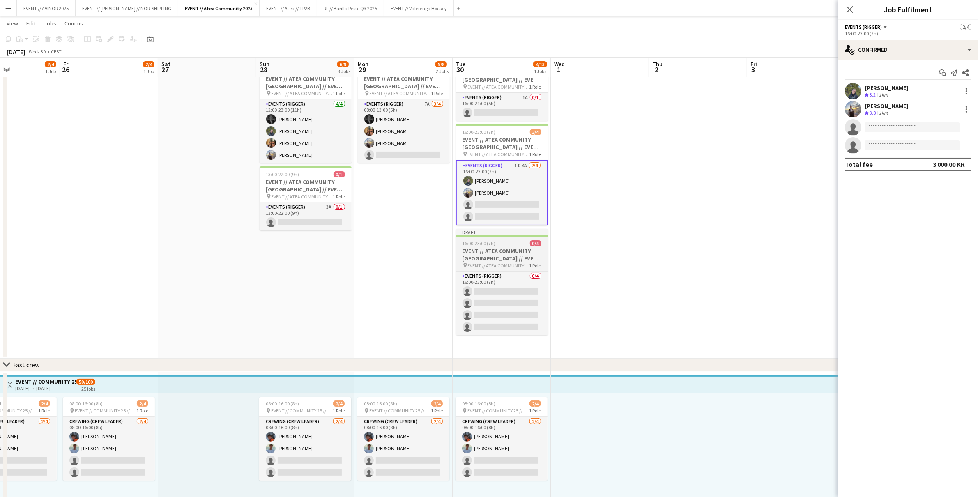
click at [497, 250] on h3 "EVENT // ATEA COMMUNITY TRONDHEIM // EVENT CREW" at bounding box center [502, 254] width 92 height 15
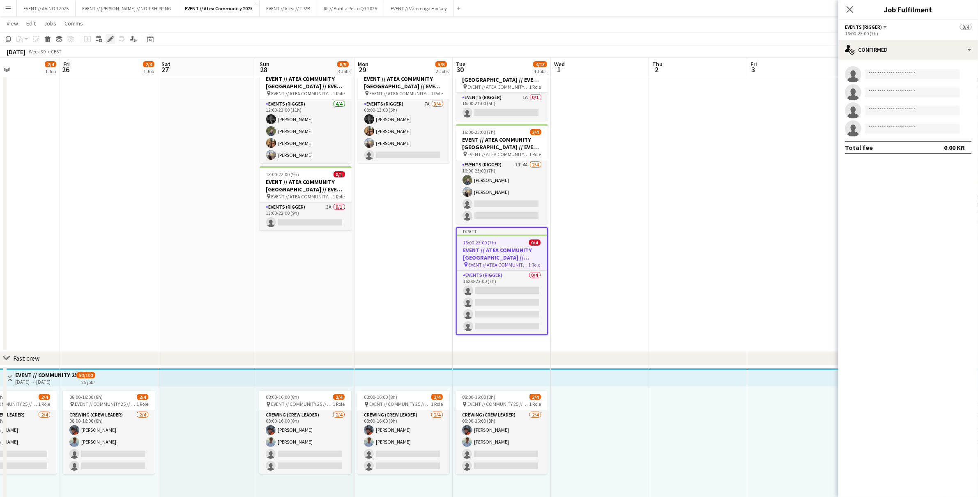
click at [112, 41] on icon "Edit" at bounding box center [110, 39] width 7 height 7
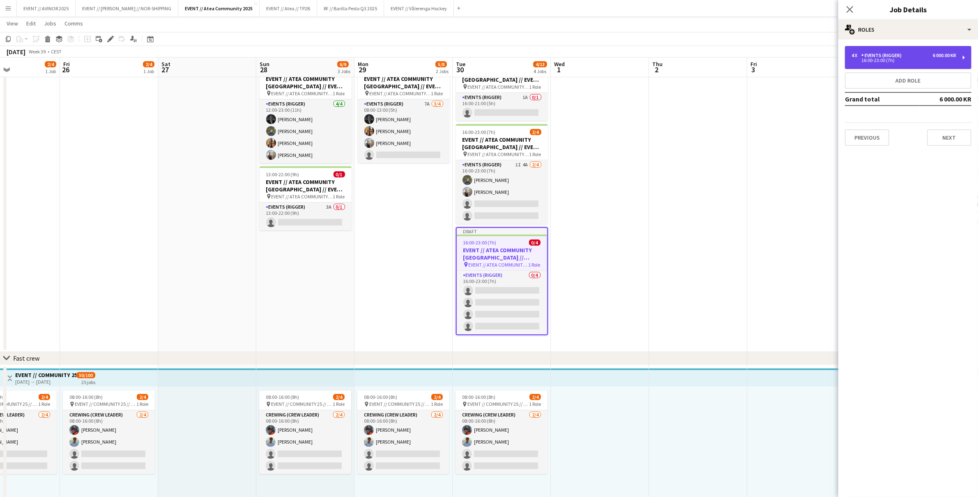
click at [919, 63] on div "4 x Events (Rigger) 6 000.00 KR 16:00-23:00 (7h)" at bounding box center [908, 57] width 127 height 23
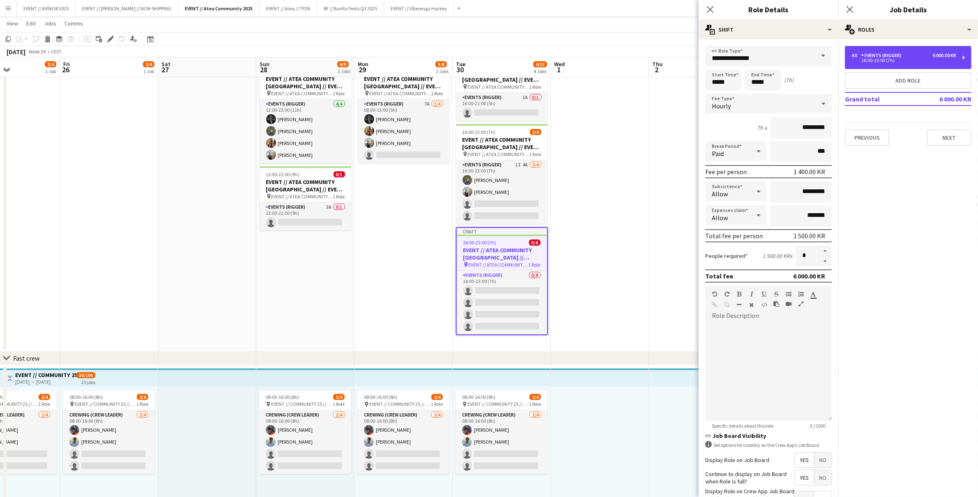
scroll to position [58, 0]
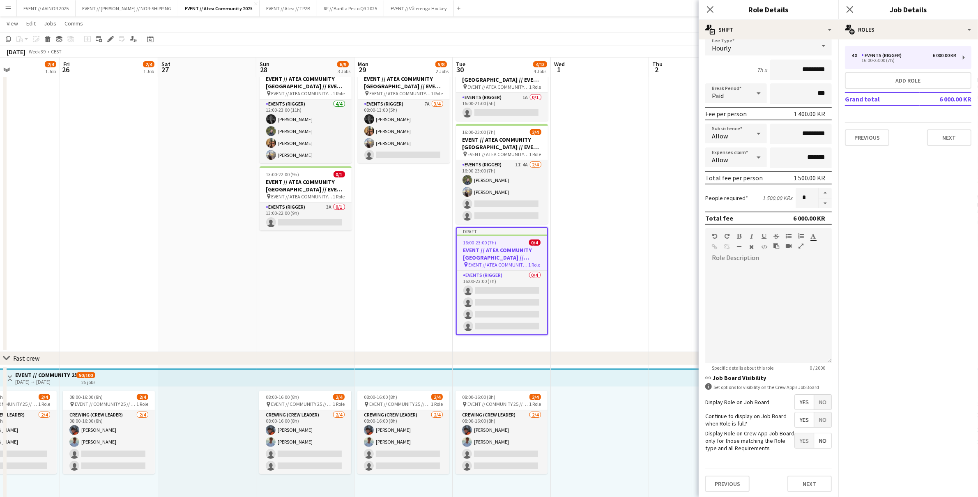
click at [818, 422] on span "No" at bounding box center [822, 419] width 17 height 15
click at [819, 204] on button "button" at bounding box center [825, 203] width 13 height 10
type input "*"
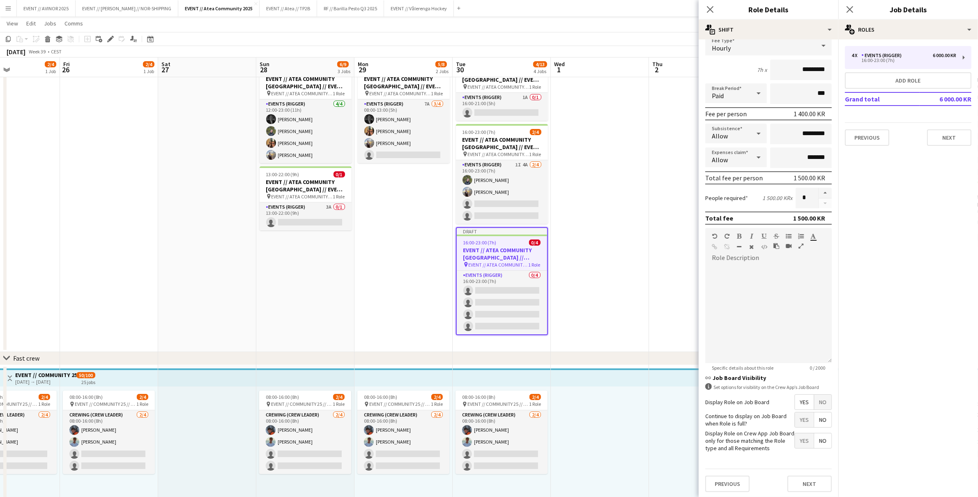
click at [650, 229] on app-date-cell at bounding box center [698, 202] width 98 height 299
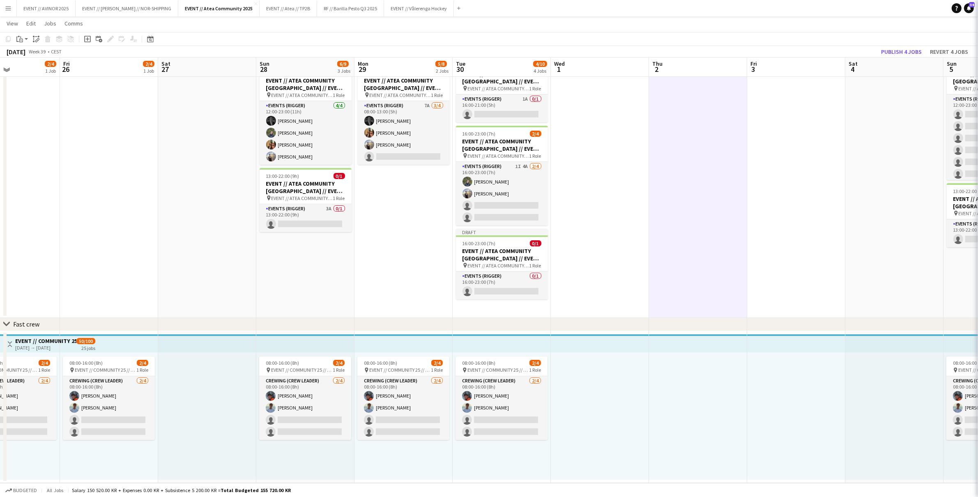
scroll to position [74, 0]
click at [496, 254] on h3 "EVENT // ATEA COMMUNITY TRONDHEIM // EVENT CREW" at bounding box center [502, 255] width 92 height 15
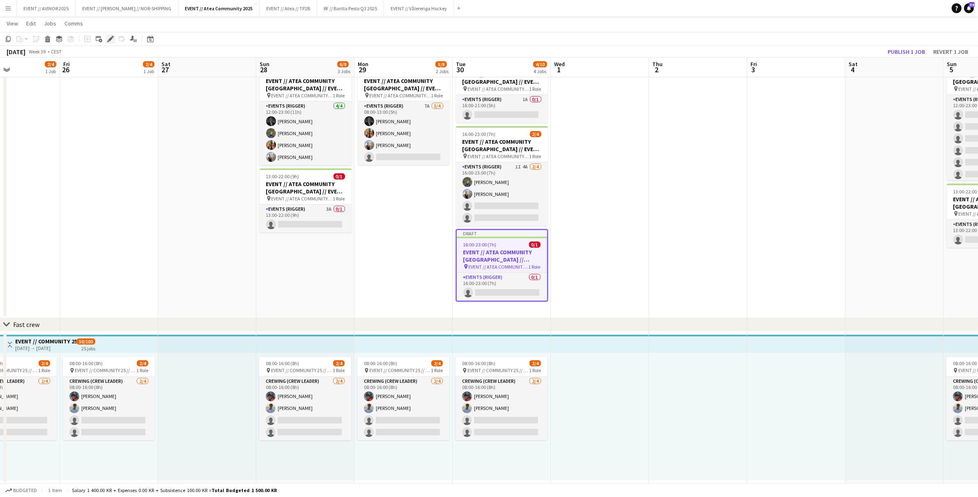
click at [112, 42] on div "Edit" at bounding box center [111, 39] width 10 height 10
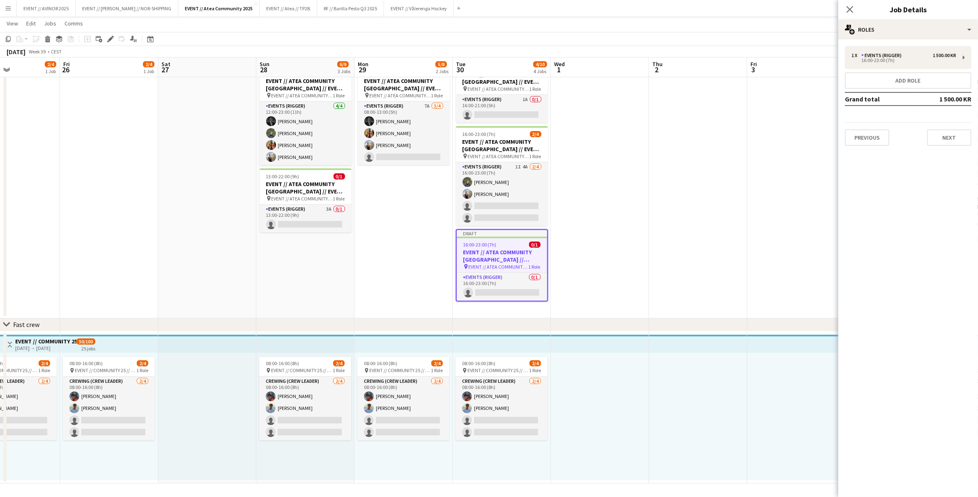
click at [497, 259] on h3 "EVENT // ATEA COMMUNITY TRONDHEIM // EVENT CREW" at bounding box center [502, 255] width 90 height 15
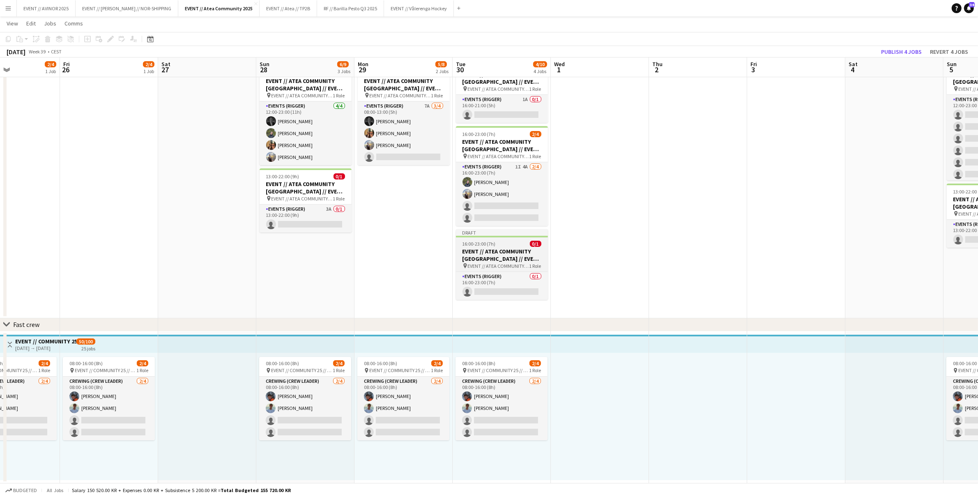
click at [514, 252] on h3 "EVENT // ATEA COMMUNITY TRONDHEIM // EVENT CREW" at bounding box center [502, 255] width 92 height 15
click at [112, 41] on icon "Edit" at bounding box center [110, 39] width 7 height 7
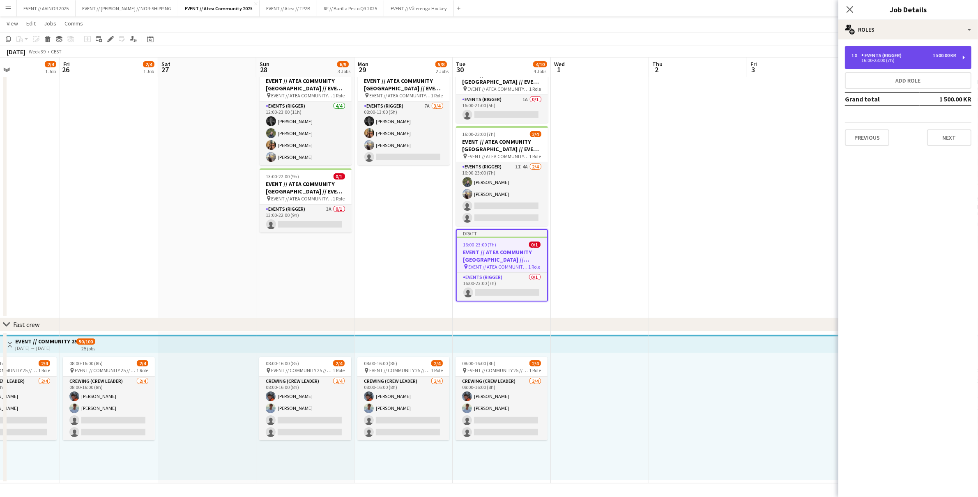
click at [907, 64] on div "1 x Events (Rigger) 1 500.00 KR 16:00-23:00 (7h)" at bounding box center [908, 57] width 127 height 23
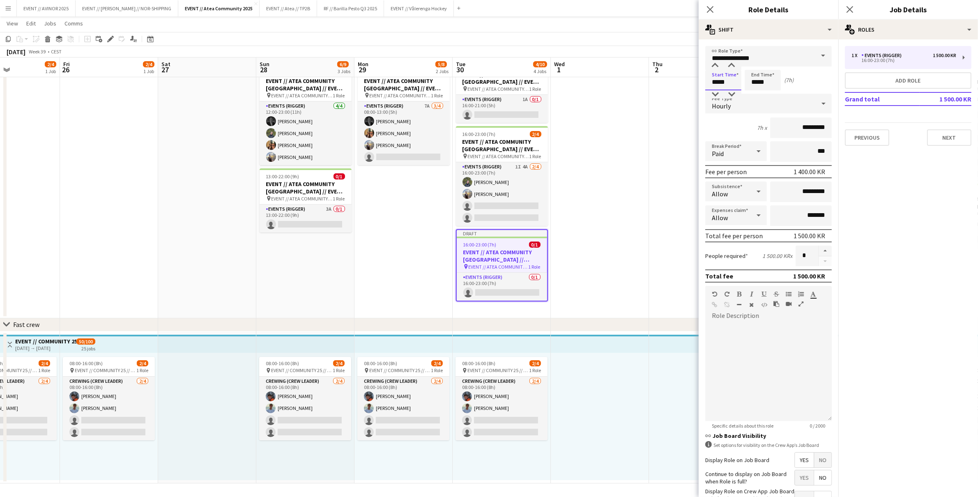
click at [715, 85] on input "*****" at bounding box center [723, 80] width 36 height 21
type input "*****"
click at [673, 127] on app-date-cell at bounding box center [698, 186] width 98 height 263
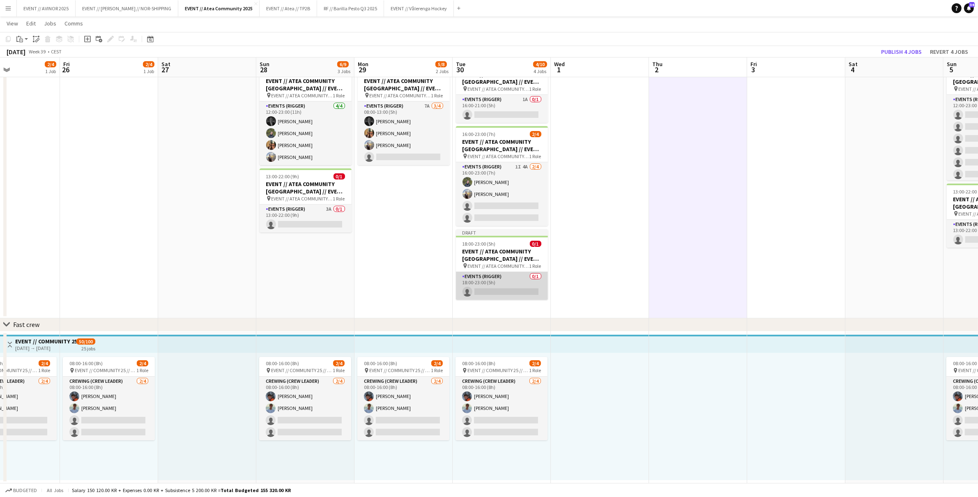
click at [518, 285] on app-card-role "Events (Rigger) 0/1 18:00-23:00 (5h) single-neutral-actions" at bounding box center [502, 286] width 92 height 28
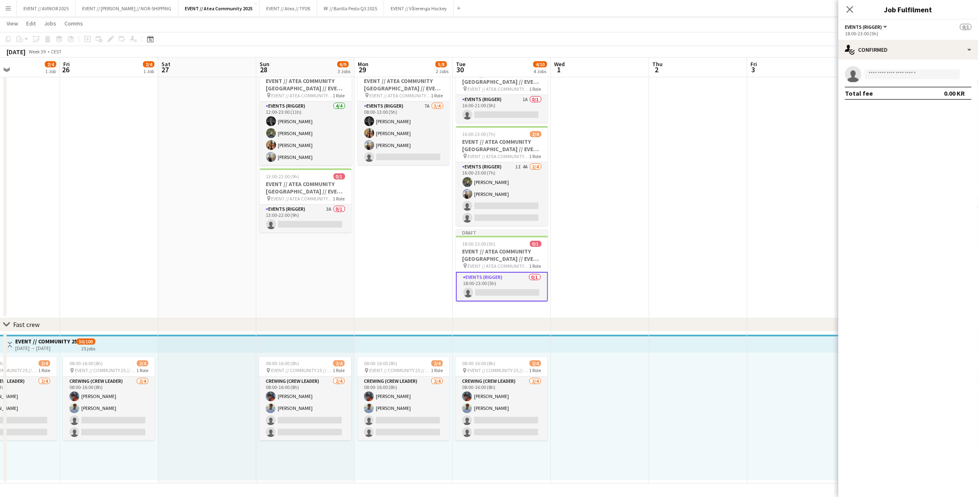
click at [893, 67] on app-invite-slot "single-neutral-actions" at bounding box center [908, 74] width 140 height 16
click at [894, 70] on input at bounding box center [912, 74] width 95 height 10
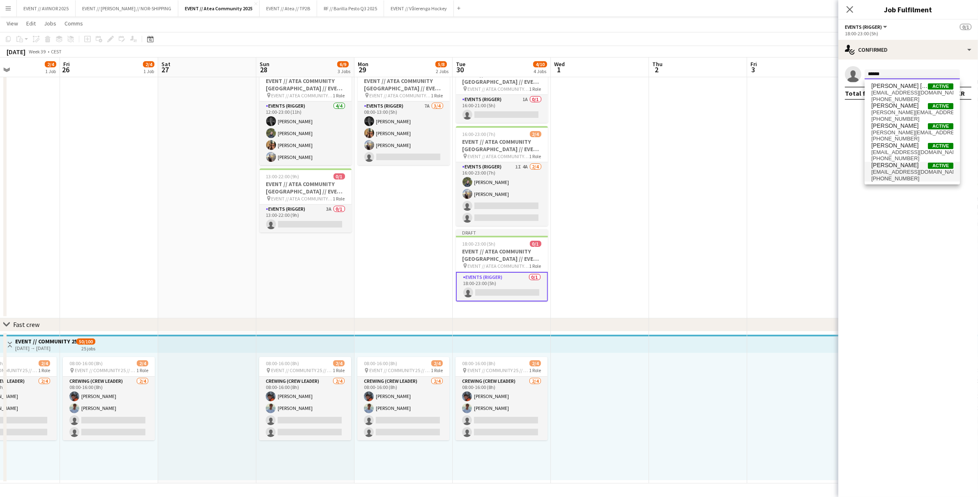
type input "******"
click at [902, 172] on span "henrikhaakre@gmail.com" at bounding box center [912, 172] width 82 height 7
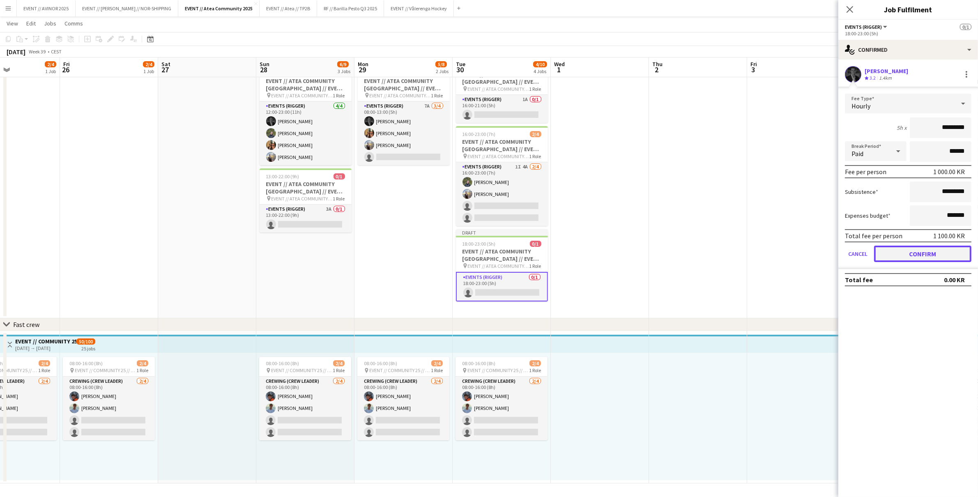
click at [924, 255] on button "Confirm" at bounding box center [922, 254] width 97 height 16
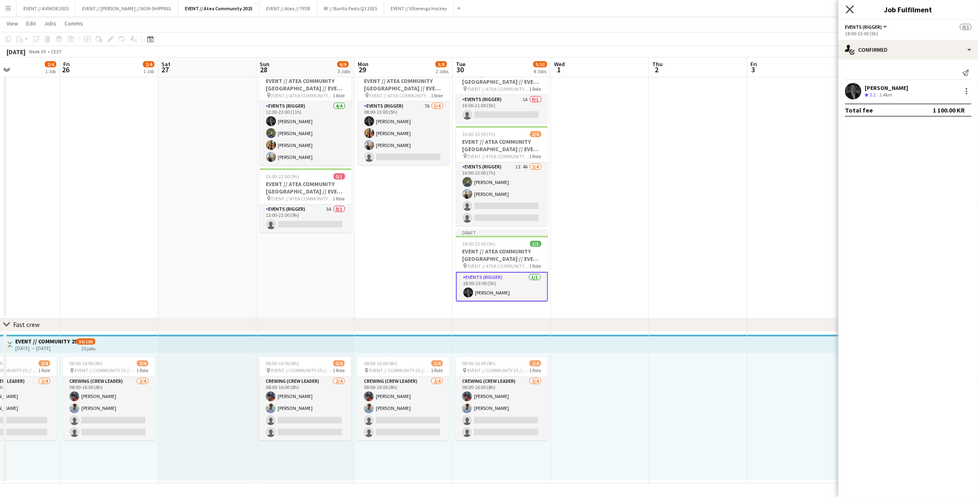
click at [851, 9] on icon at bounding box center [850, 9] width 8 height 8
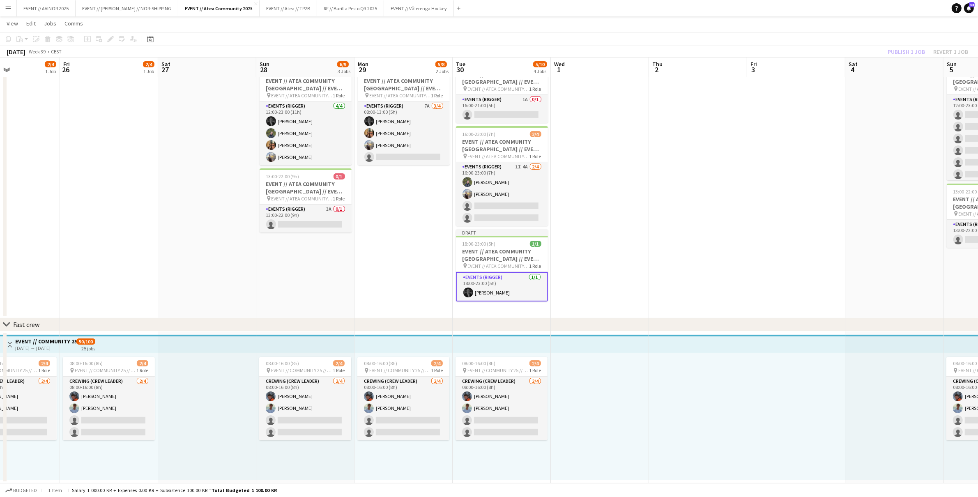
click at [895, 52] on div "Publish 1 job Revert 1 job" at bounding box center [928, 51] width 100 height 11
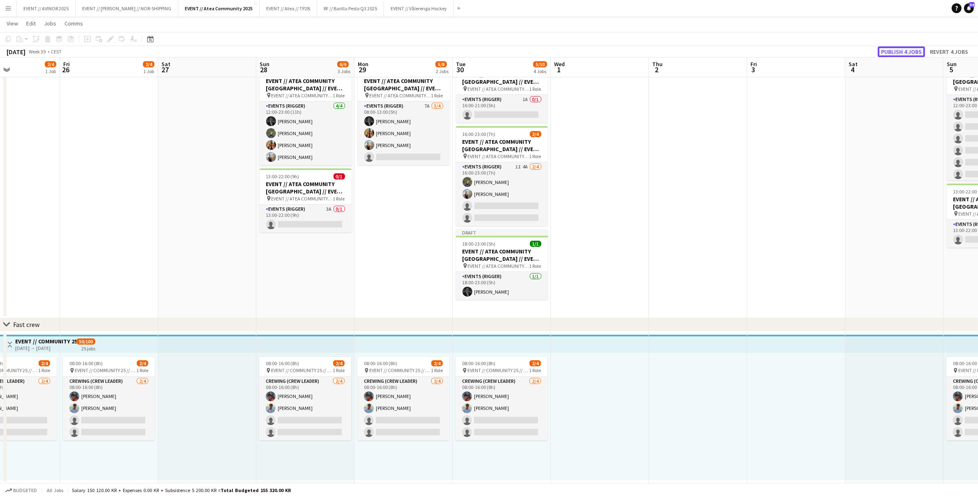
click at [906, 49] on button "Publish 4 jobs" at bounding box center [901, 51] width 47 height 11
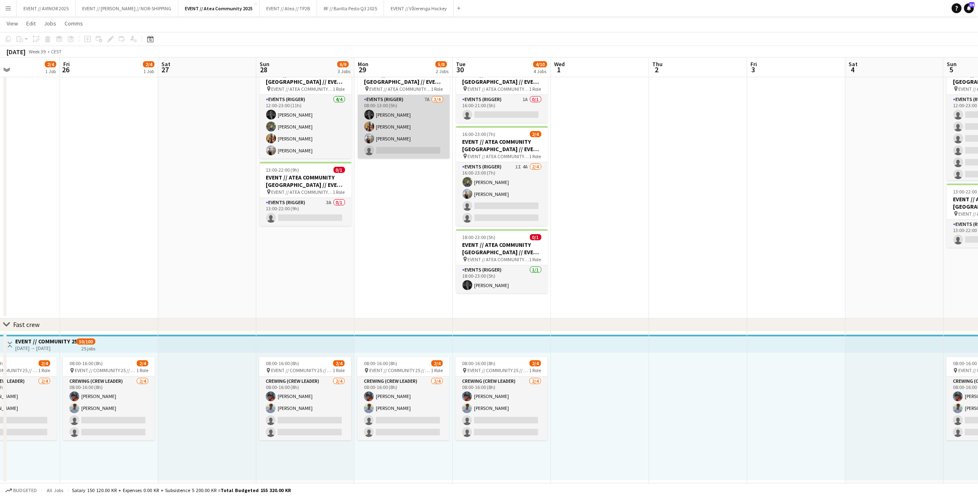
click at [430, 145] on app-card-role "Events (Rigger) 7A 3/4 08:00-13:00 (5h) Henrik Aakre Simen Gjørtz Endre Noodt s…" at bounding box center [404, 127] width 92 height 64
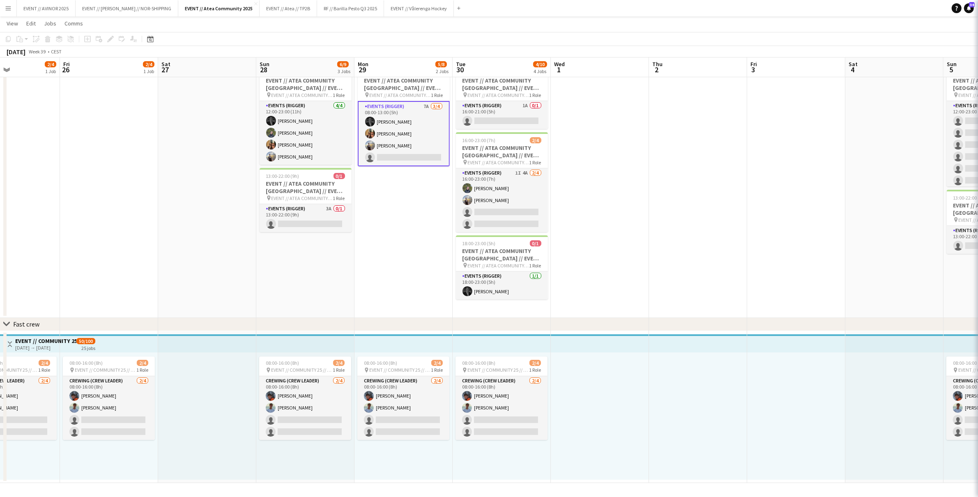
scroll to position [68, 0]
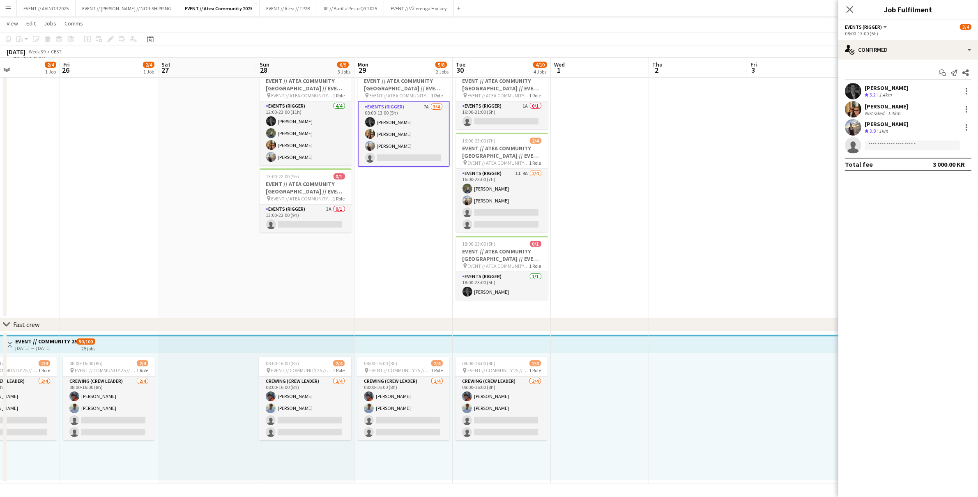
click at [936, 37] on app-options-switcher "Events (Rigger) All roles Events (Rigger) 3/4 08:00-13:00 (5h)" at bounding box center [908, 30] width 140 height 20
click at [936, 40] on div "single-neutral-actions-check-2 Confirmed" at bounding box center [908, 50] width 140 height 20
click at [940, 141] on div "single-neutral-actions-information Applicants" at bounding box center [935, 134] width 81 height 16
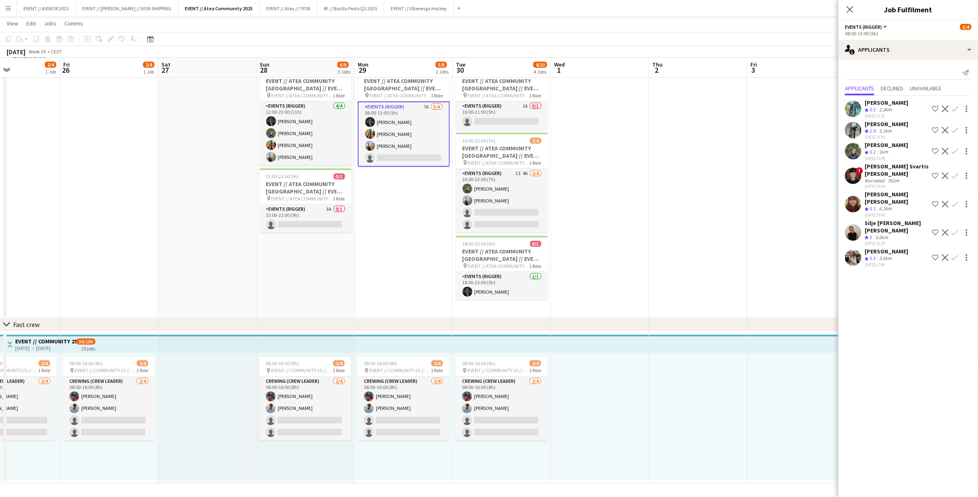
click at [952, 154] on app-icon "Confirm" at bounding box center [955, 151] width 7 height 7
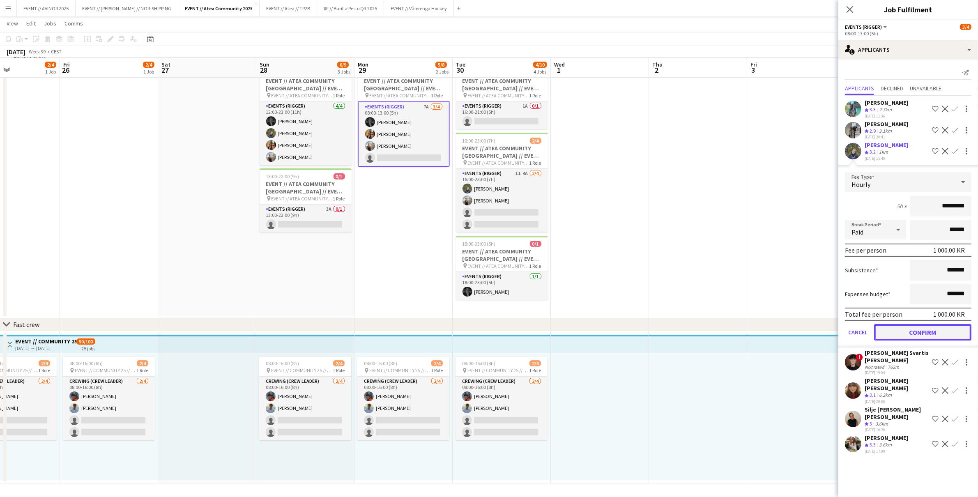
click at [932, 326] on button "Confirm" at bounding box center [922, 332] width 97 height 16
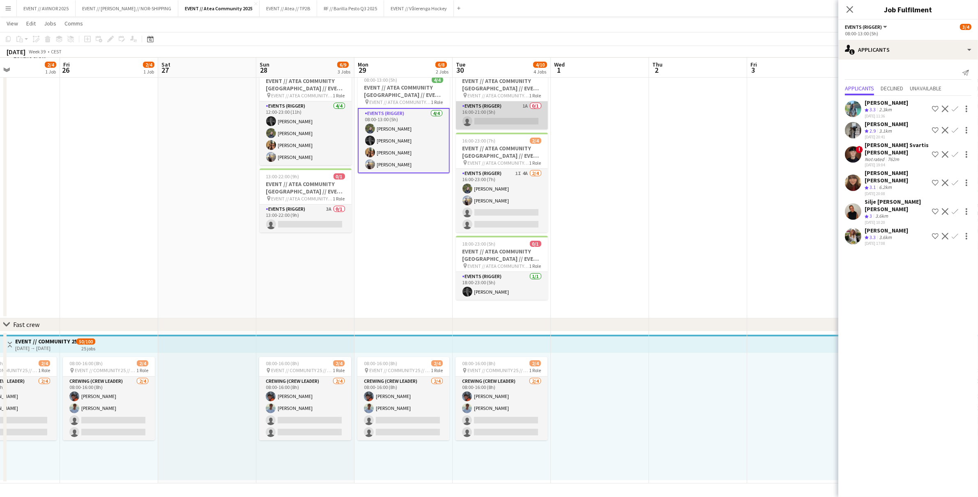
click at [514, 117] on app-card-role "Events (Rigger) 1A 0/1 16:00-21:00 (5h) single-neutral-actions" at bounding box center [502, 115] width 92 height 28
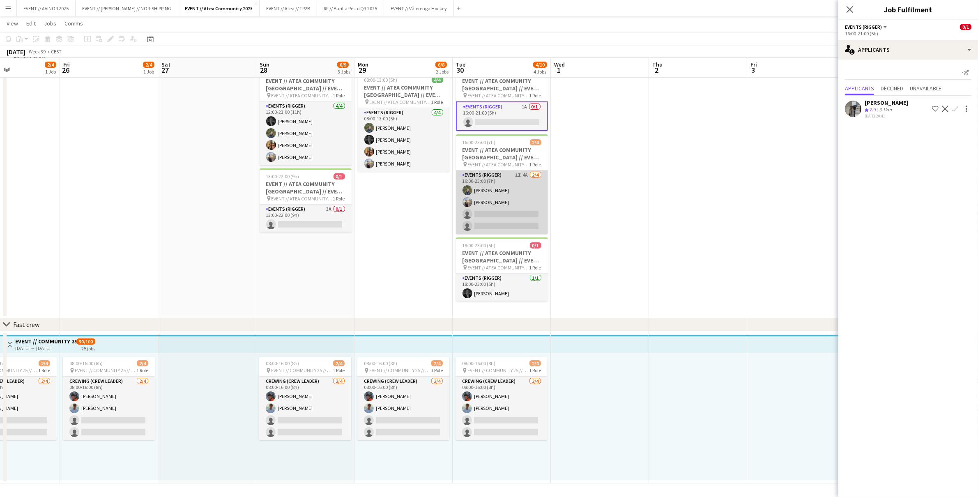
click at [513, 223] on app-card-role "Events (Rigger) 1I 4A 2/4 16:00-23:00 (7h) Birk Sjølie Endre Noodt single-neutr…" at bounding box center [502, 202] width 92 height 64
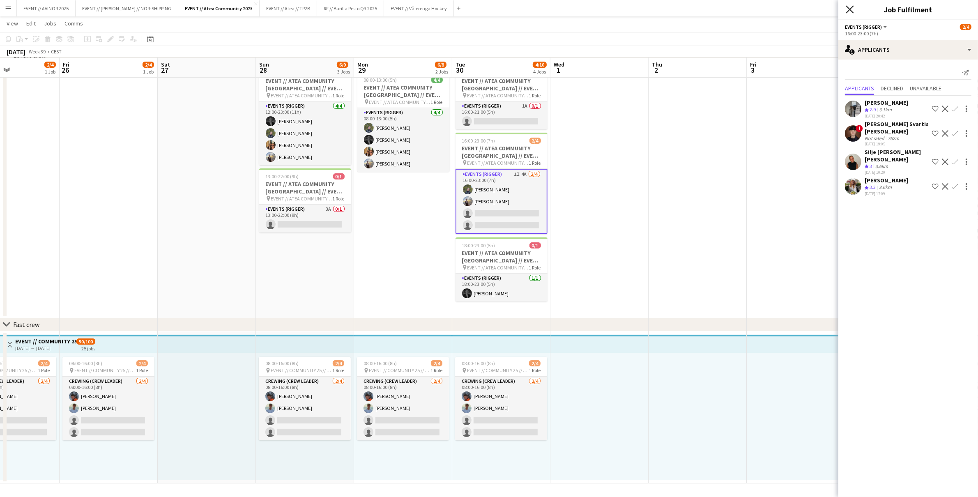
click at [851, 7] on icon "Close pop-in" at bounding box center [850, 9] width 8 height 8
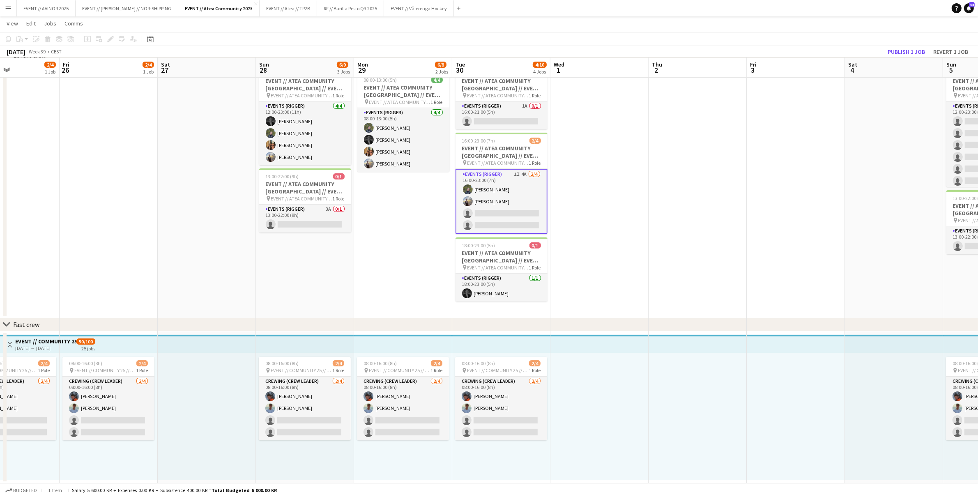
click at [847, 31] on app-page-menu "View Day view expanded Day view collapsed Month view Date picker Jump to today …" at bounding box center [489, 24] width 978 height 16
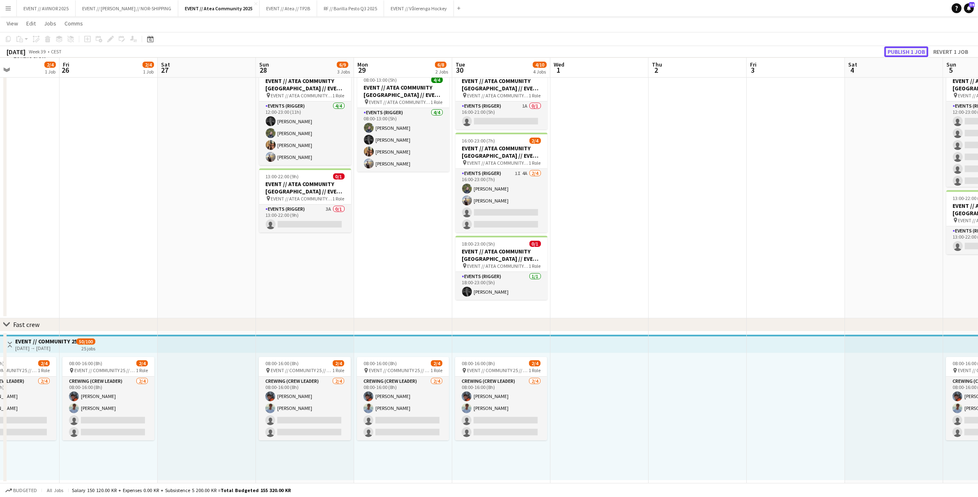
click at [904, 51] on button "Publish 1 job" at bounding box center [906, 51] width 44 height 11
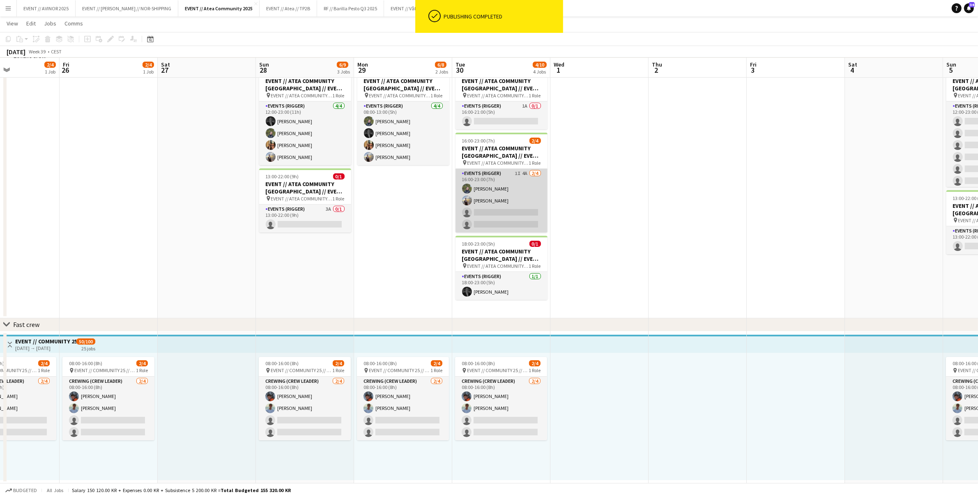
click at [515, 198] on app-card-role "Events (Rigger) 1I 4A 2/4 16:00-23:00 (7h) Birk Sjølie Endre Noodt single-neutr…" at bounding box center [502, 201] width 92 height 64
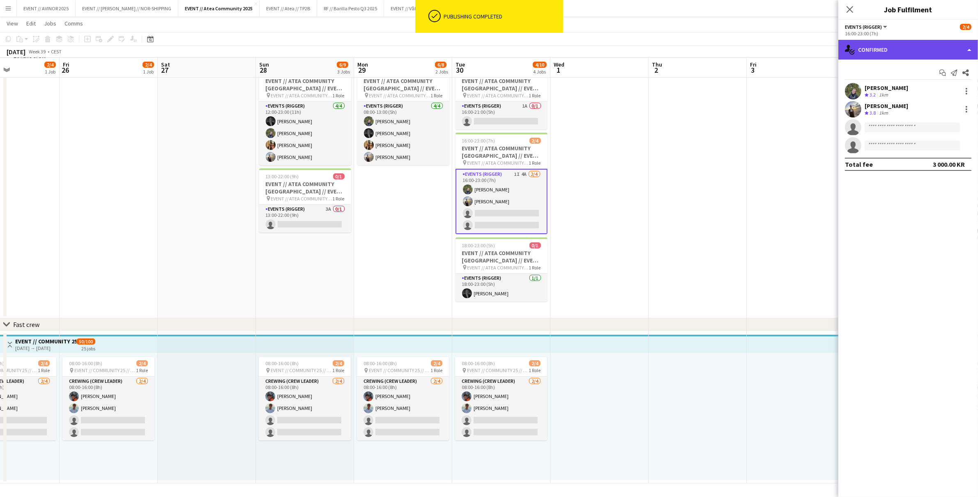
click at [894, 48] on div "single-neutral-actions-check-2 Confirmed" at bounding box center [908, 50] width 140 height 20
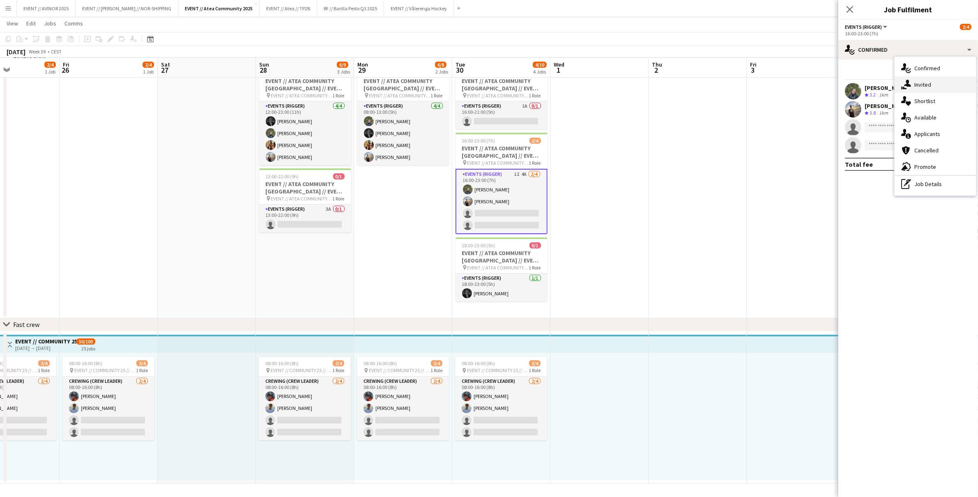
click at [920, 87] on span "Invited" at bounding box center [922, 84] width 17 height 7
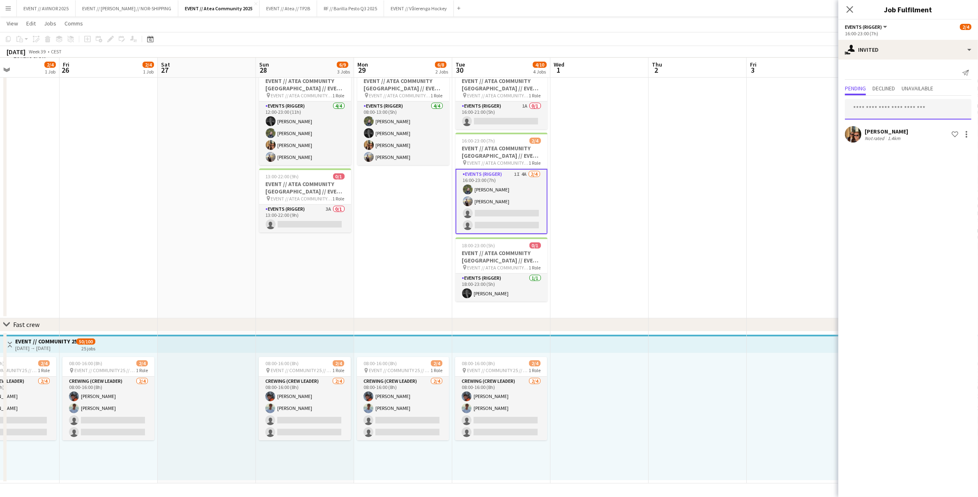
click at [886, 109] on input "text" at bounding box center [908, 109] width 127 height 21
click at [877, 106] on input "********" at bounding box center [908, 109] width 127 height 21
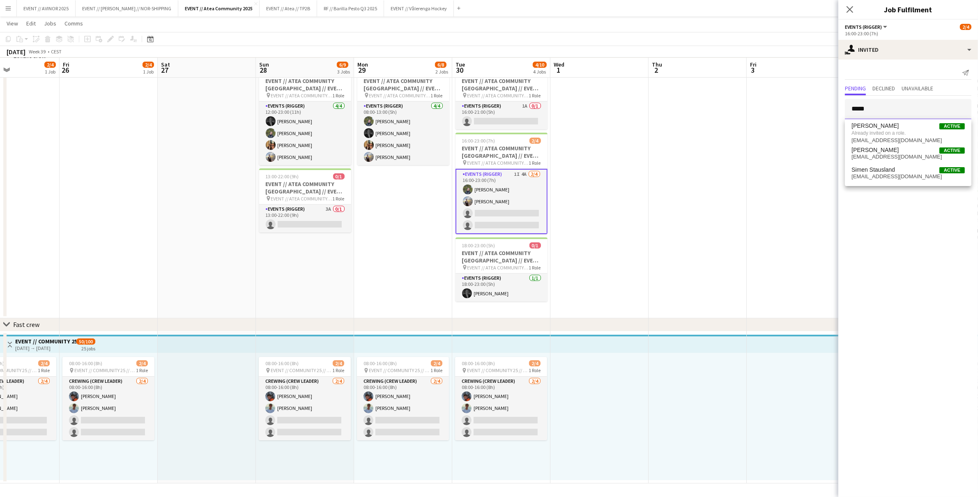
type input "*****"
click at [778, 109] on app-date-cell at bounding box center [796, 190] width 98 height 256
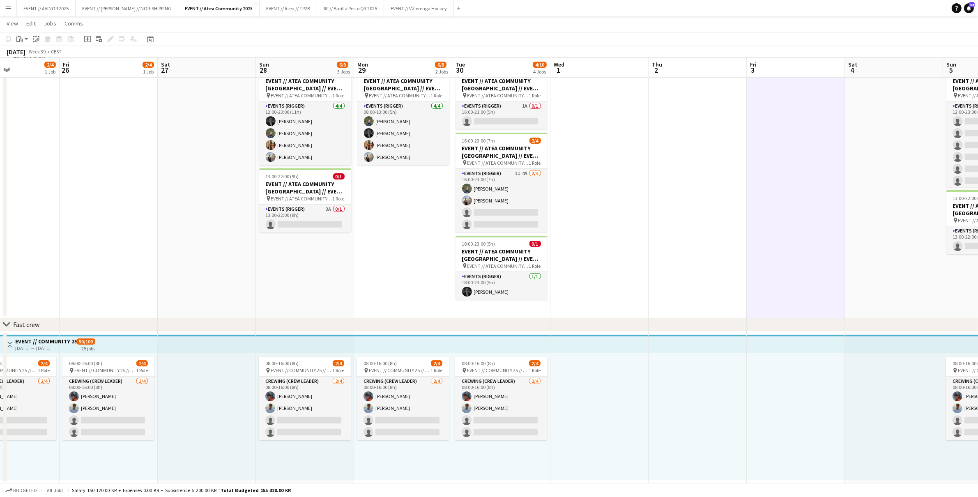
click at [892, 40] on app-toolbar "Copy Paste Paste Command V Paste with crew Command Shift V Paste linked Job Del…" at bounding box center [489, 39] width 978 height 14
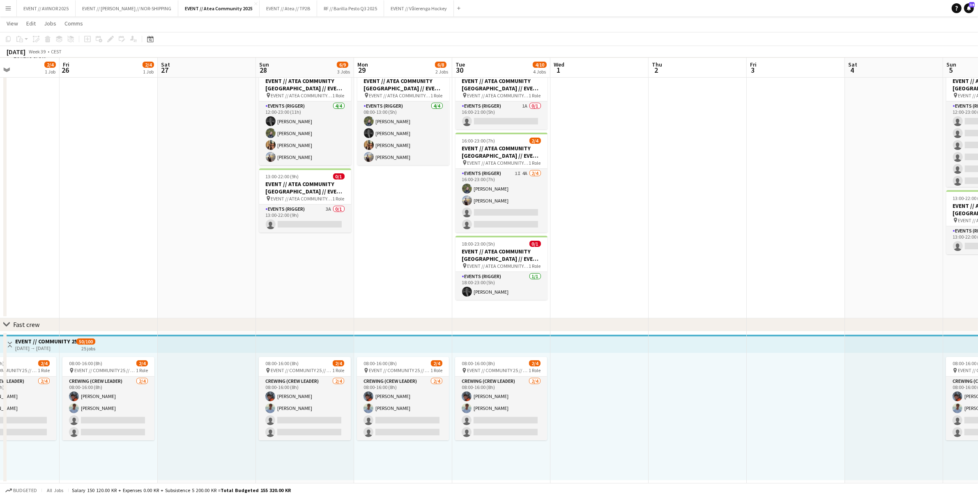
scroll to position [0, 260]
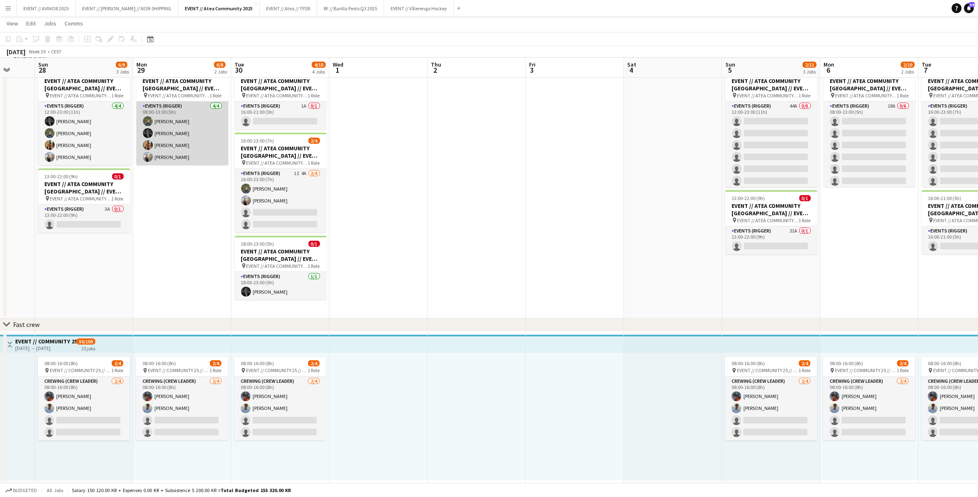
click at [173, 147] on app-card-role "Events (Rigger) 4/4 08:00-13:00 (5h) Birk Sjølie Henrik Aakre Simen Gjørtz Endr…" at bounding box center [182, 133] width 92 height 64
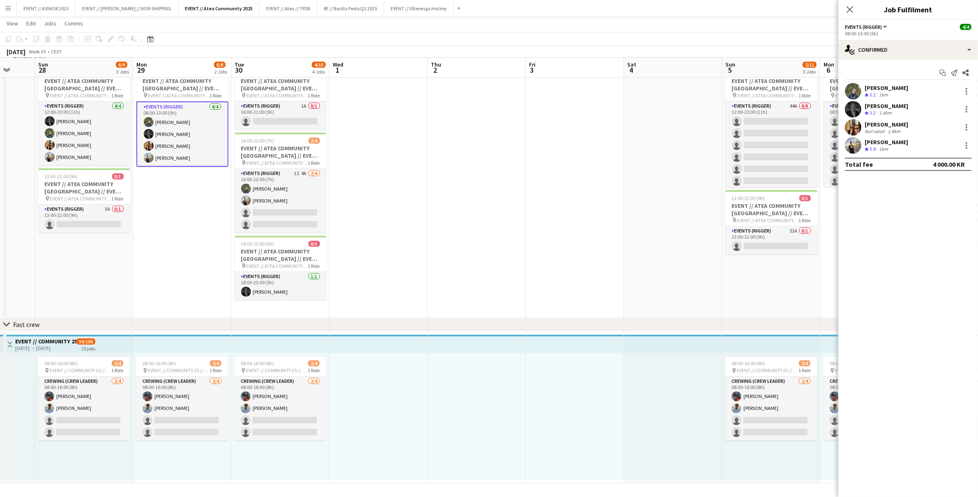
click at [876, 129] on div "Not rated" at bounding box center [875, 131] width 21 height 6
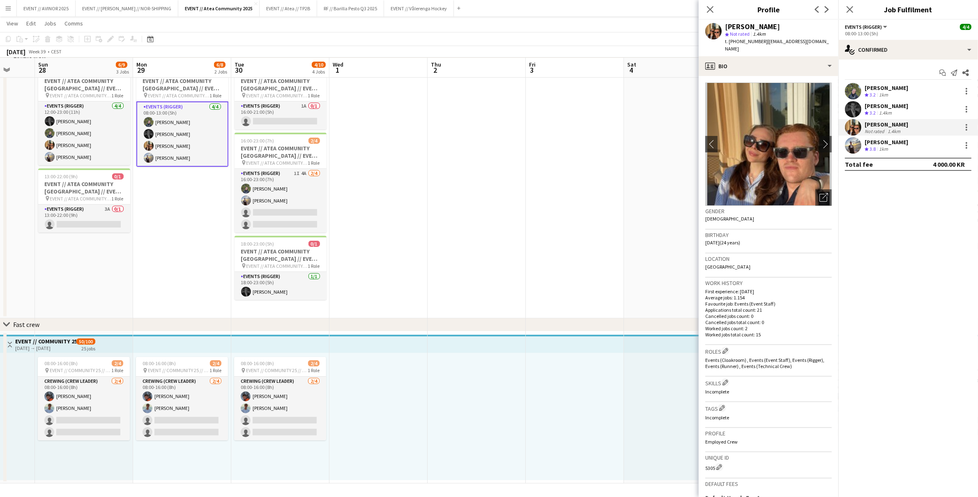
click at [878, 126] on div "Simen Gjørtz" at bounding box center [887, 124] width 44 height 7
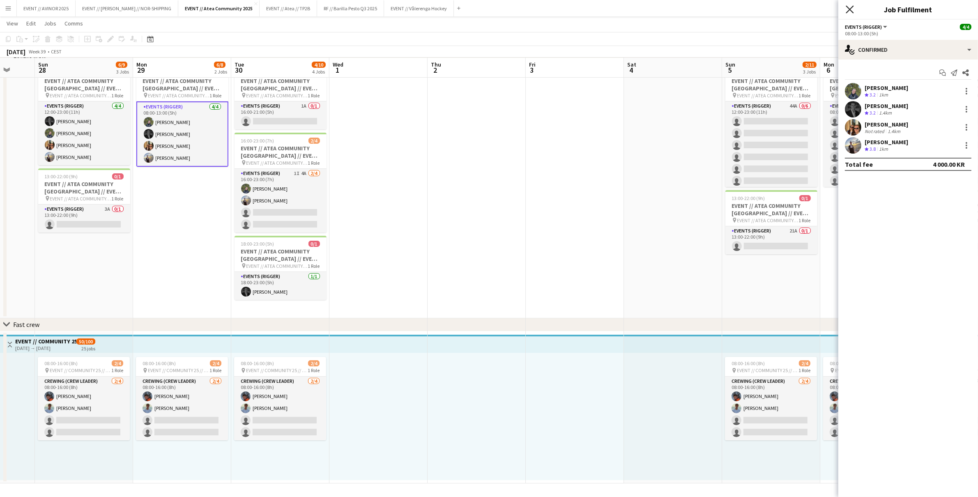
click at [849, 7] on icon "Close pop-in" at bounding box center [850, 9] width 8 height 8
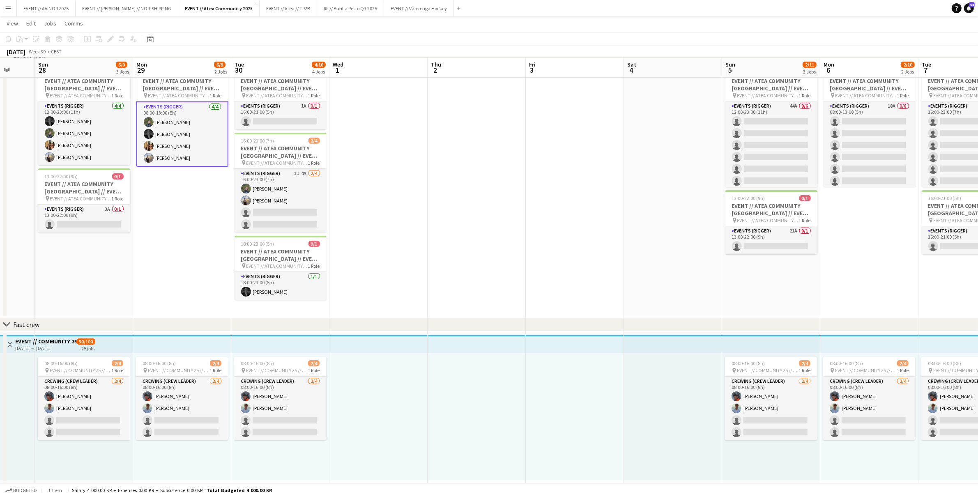
click at [453, 46] on app-toolbar "Copy Paste Paste Command V Paste with crew Command Shift V Paste linked Job Del…" at bounding box center [489, 39] width 978 height 14
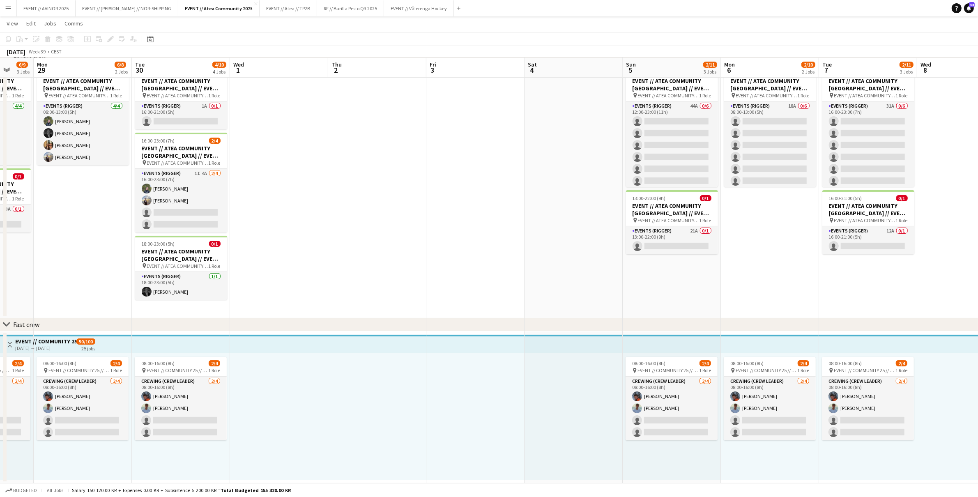
scroll to position [0, 269]
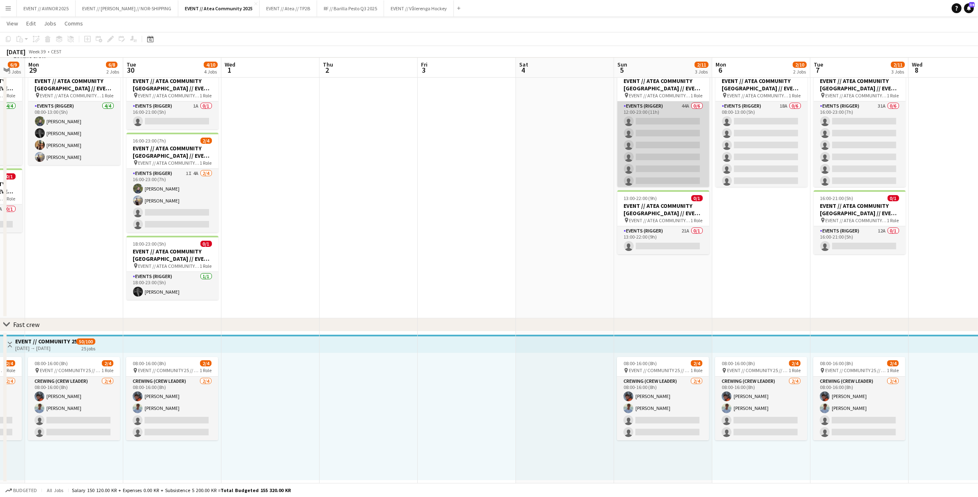
click at [668, 147] on app-card-role "Events (Rigger) 44A 0/6 12:00-23:00 (11h) single-neutral-actions single-neutral…" at bounding box center [663, 144] width 92 height 87
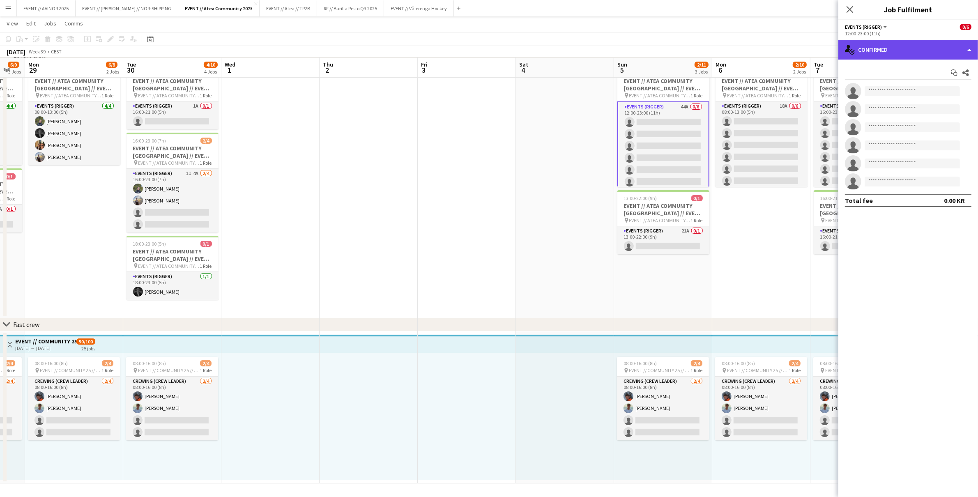
click at [899, 55] on div "single-neutral-actions-check-2 Confirmed" at bounding box center [908, 50] width 140 height 20
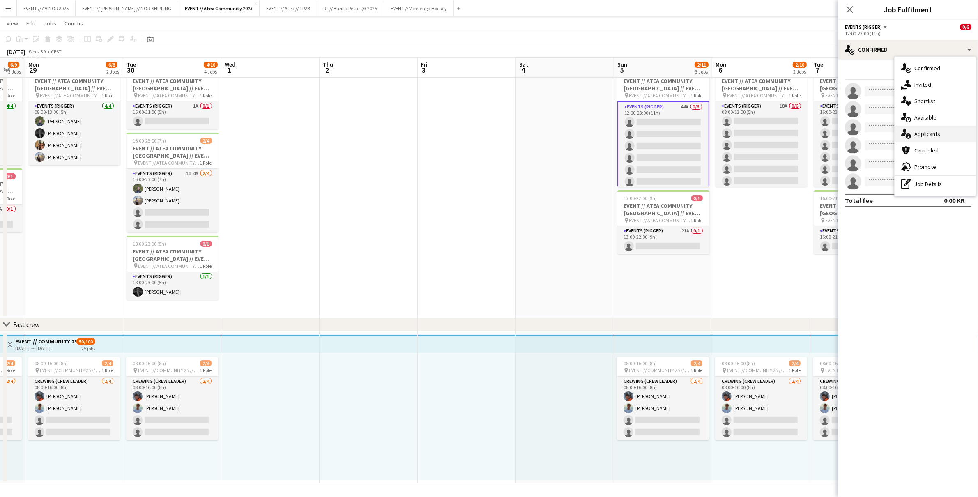
click at [923, 135] on span "Applicants" at bounding box center [927, 133] width 26 height 7
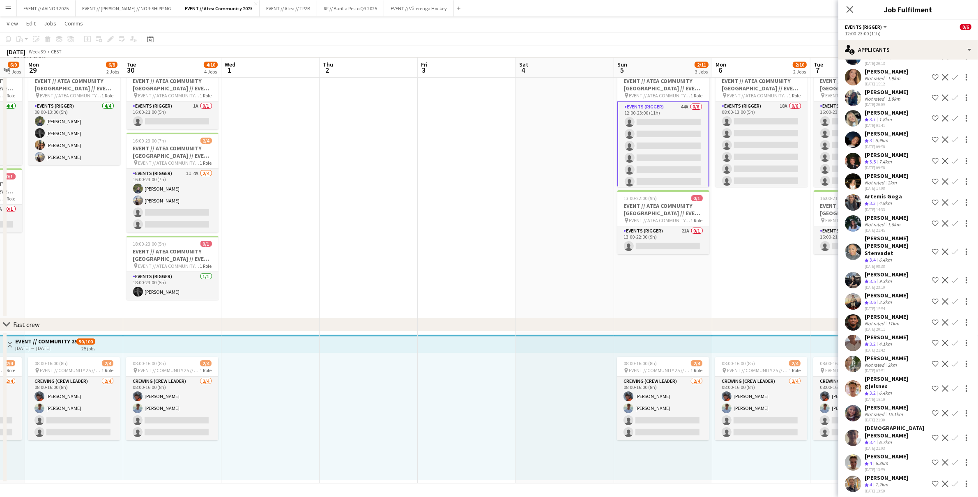
scroll to position [584, 0]
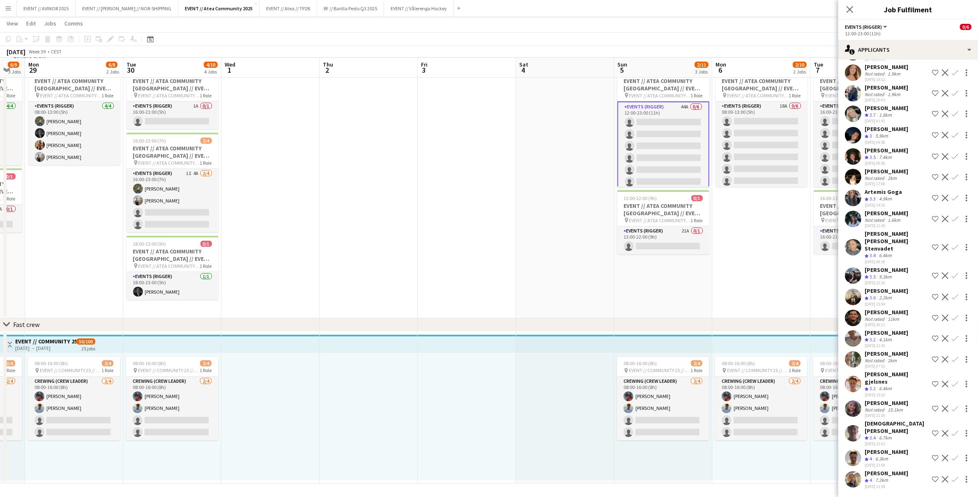
click at [952, 335] on app-icon "Confirm" at bounding box center [955, 338] width 7 height 7
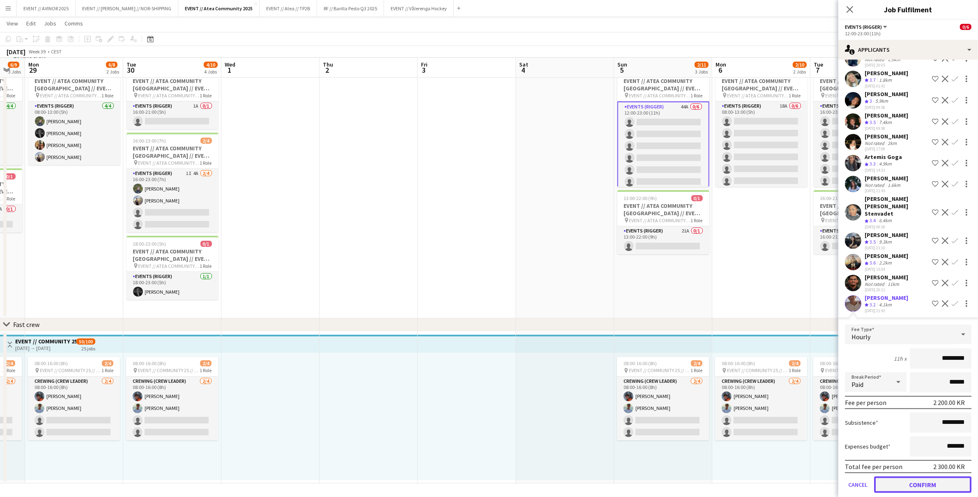
drag, startPoint x: 937, startPoint y: 471, endPoint x: 858, endPoint y: 359, distance: 136.9
click at [937, 467] on button "Confirm" at bounding box center [922, 484] width 97 height 16
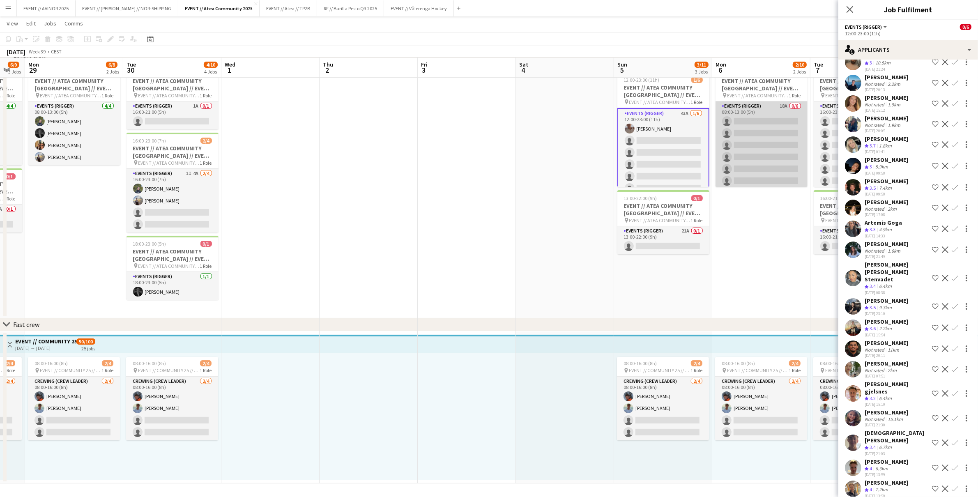
click at [773, 176] on app-card-role "Events (Rigger) 18A 0/6 08:00-13:00 (5h) single-neutral-actions single-neutral-…" at bounding box center [761, 144] width 92 height 87
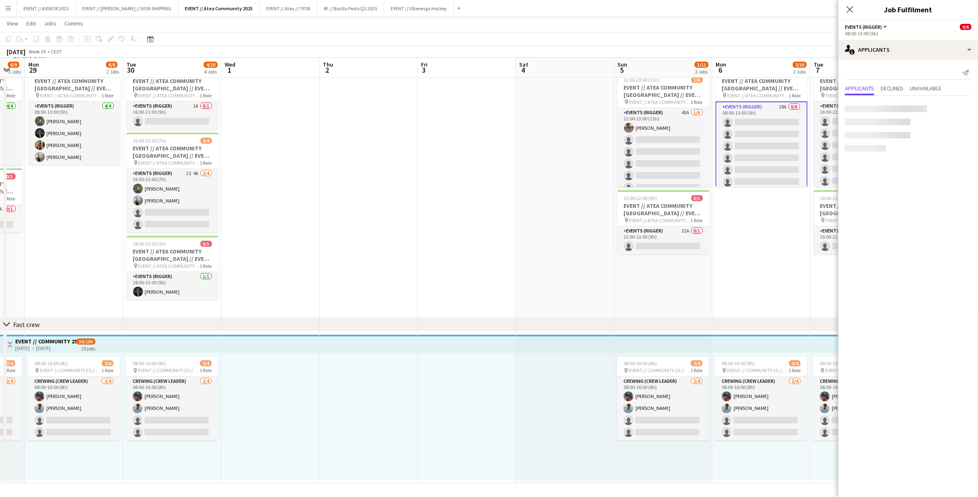
scroll to position [0, 0]
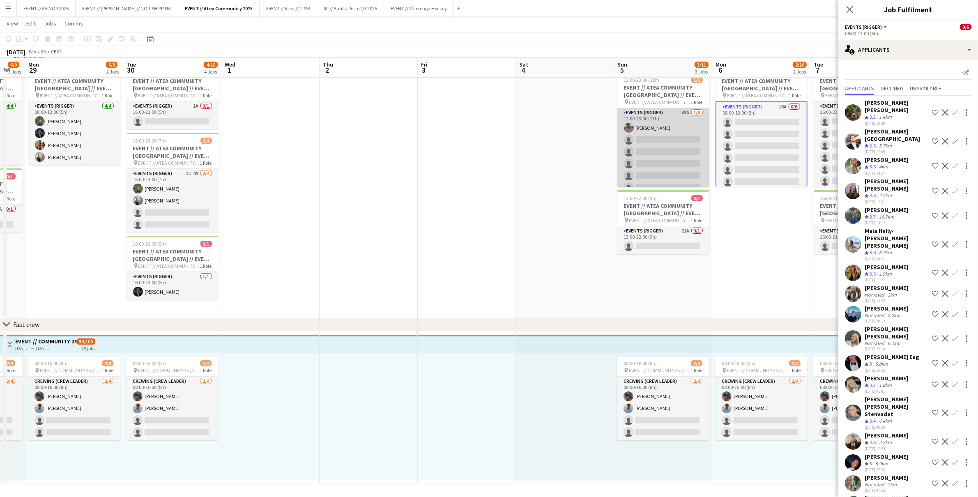
drag, startPoint x: 651, startPoint y: 147, endPoint x: 659, endPoint y: 151, distance: 9.4
click at [651, 147] on app-card-role "Events (Rigger) 43A 1/6 12:00-23:00 (11h) Charlie Thomassen single-neutral-acti…" at bounding box center [663, 151] width 92 height 87
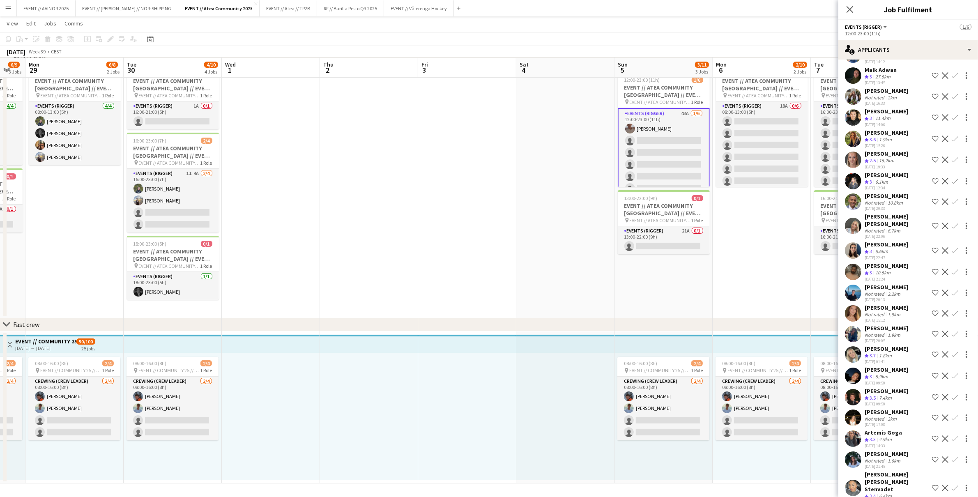
scroll to position [308, 0]
click at [952, 352] on app-icon "Confirm" at bounding box center [955, 355] width 7 height 7
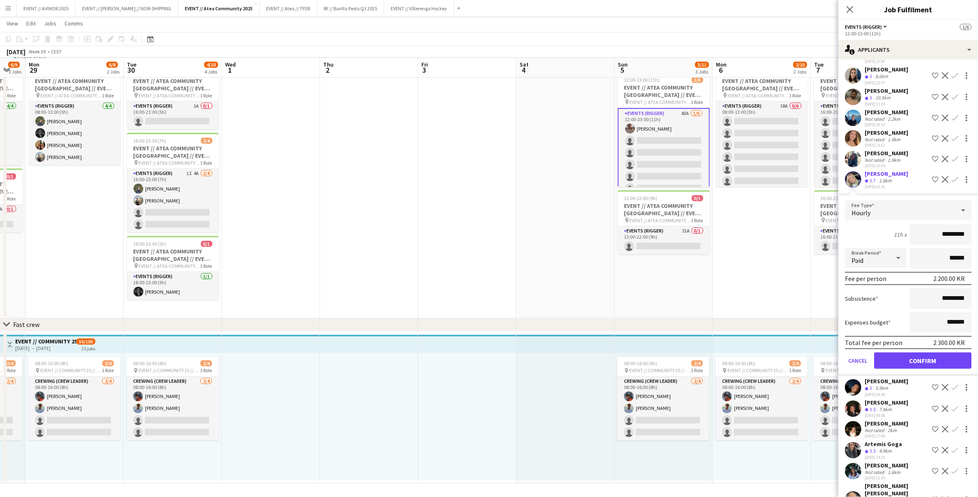
scroll to position [488, 0]
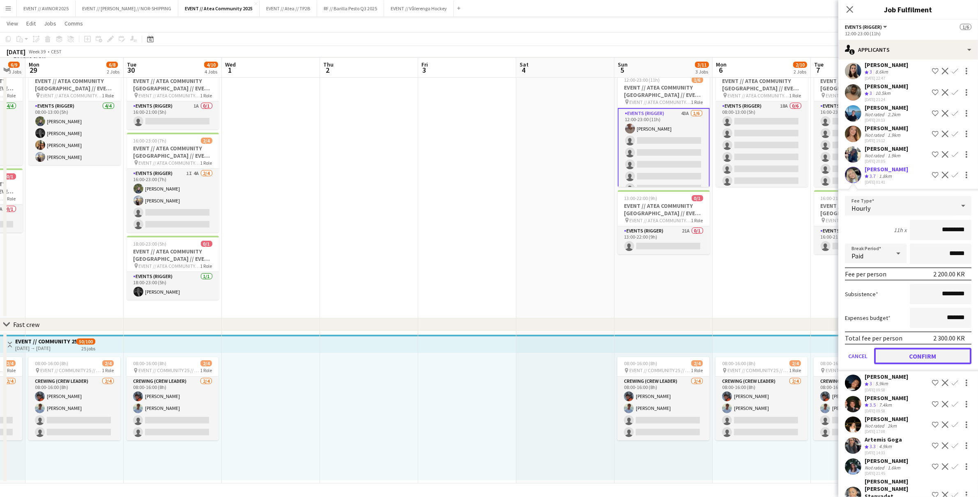
click at [918, 350] on button "Confirm" at bounding box center [922, 356] width 97 height 16
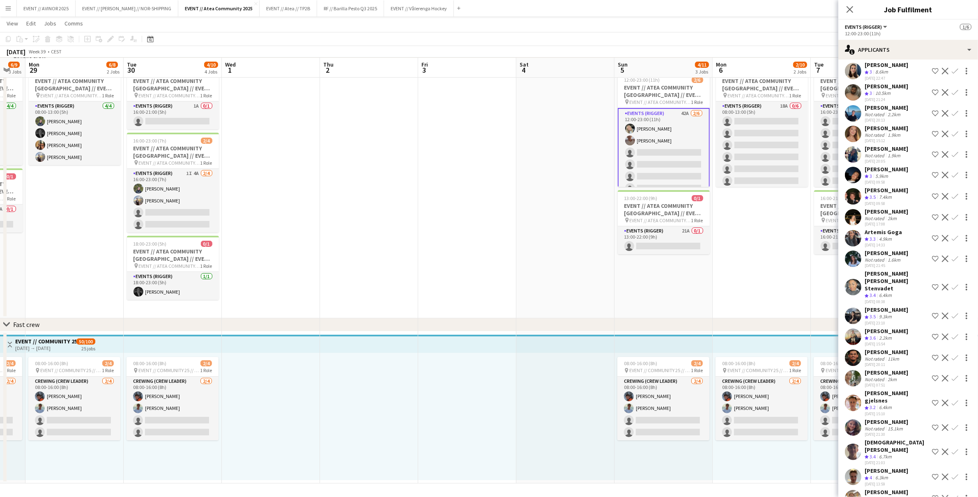
drag, startPoint x: 768, startPoint y: 135, endPoint x: 809, endPoint y: 166, distance: 51.3
click at [768, 135] on app-card-role "Events (Rigger) 18A 0/6 08:00-13:00 (5h) single-neutral-actions single-neutral-…" at bounding box center [762, 144] width 92 height 87
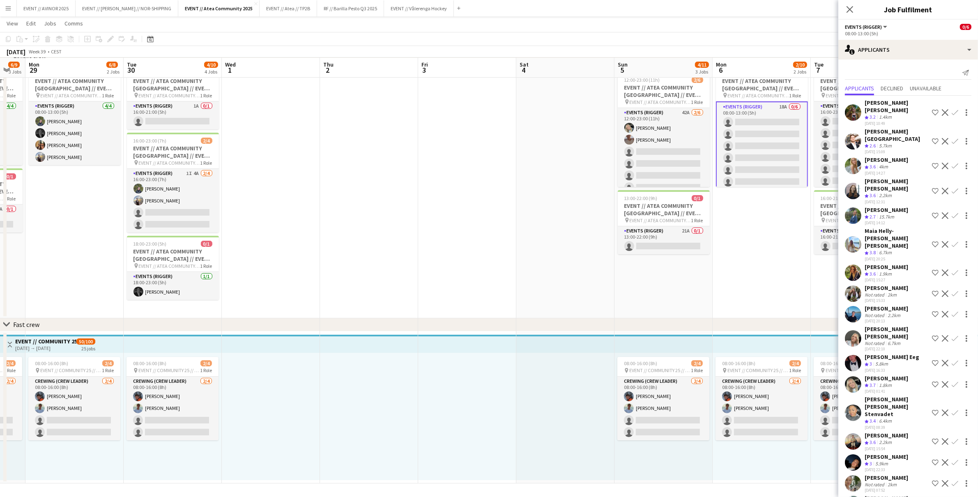
click at [955, 381] on app-icon "Confirm" at bounding box center [955, 384] width 7 height 7
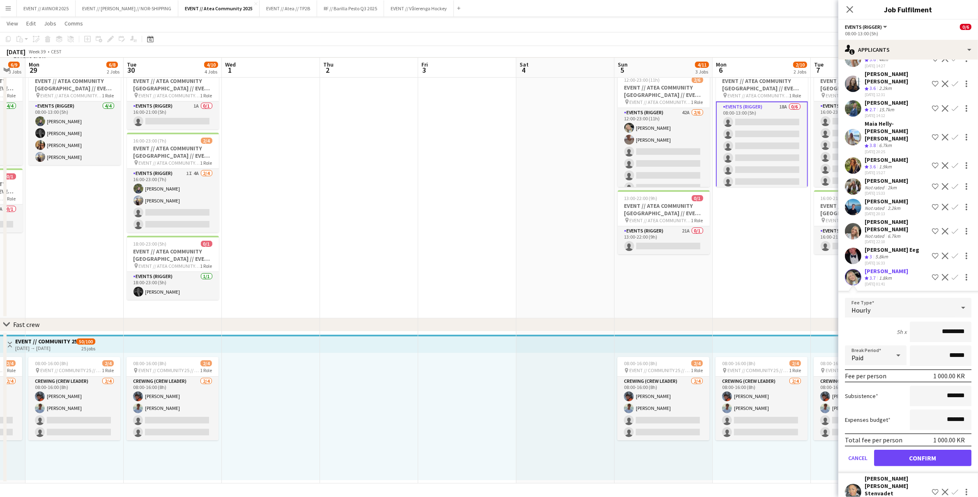
scroll to position [165, 0]
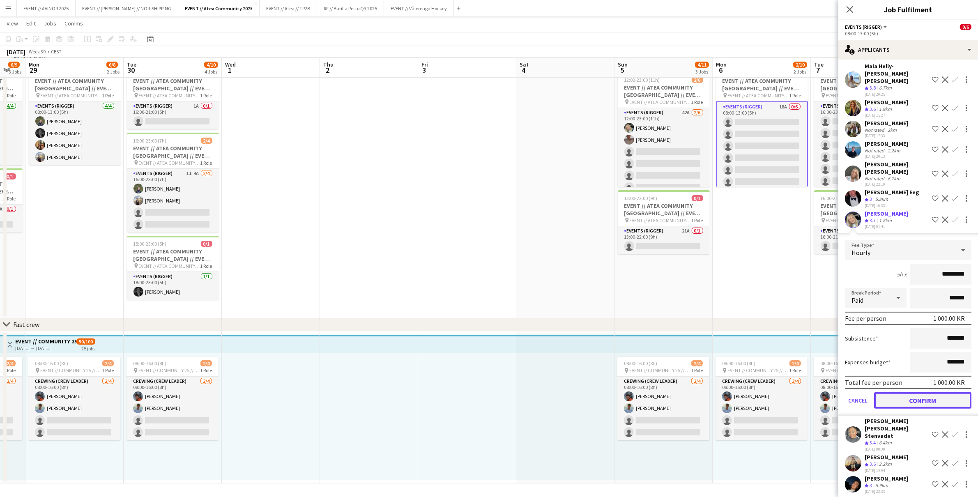
click at [927, 392] on button "Confirm" at bounding box center [922, 400] width 97 height 16
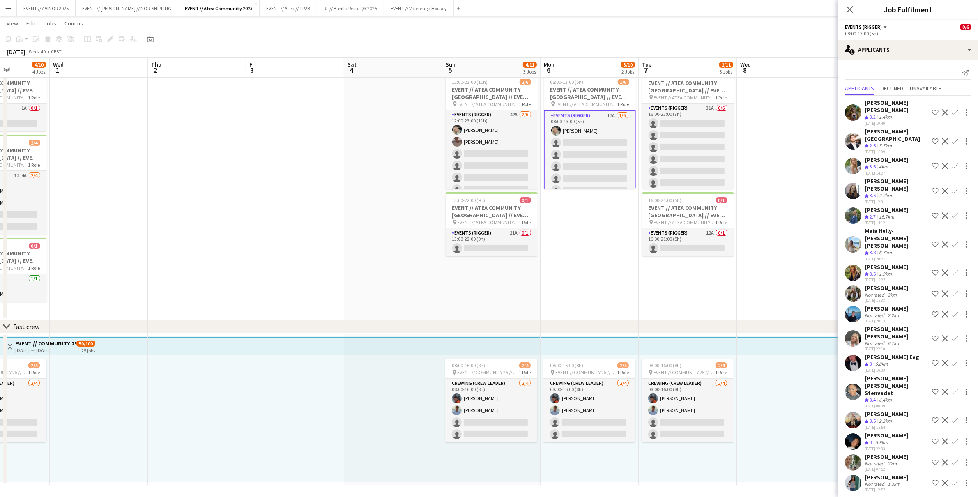
scroll to position [0, 250]
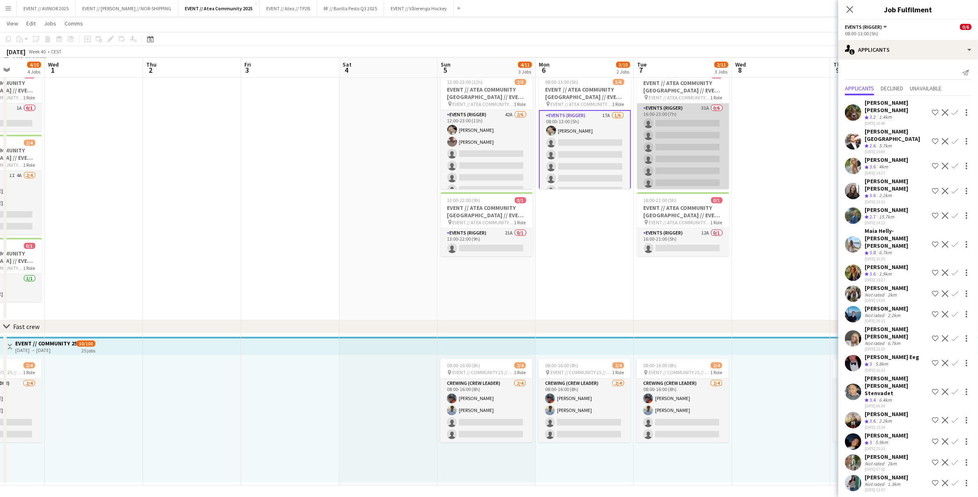
click at [663, 158] on app-card-role "Events (Rigger) 31A 0/6 16:00-23:00 (7h) single-neutral-actions single-neutral-…" at bounding box center [683, 147] width 92 height 87
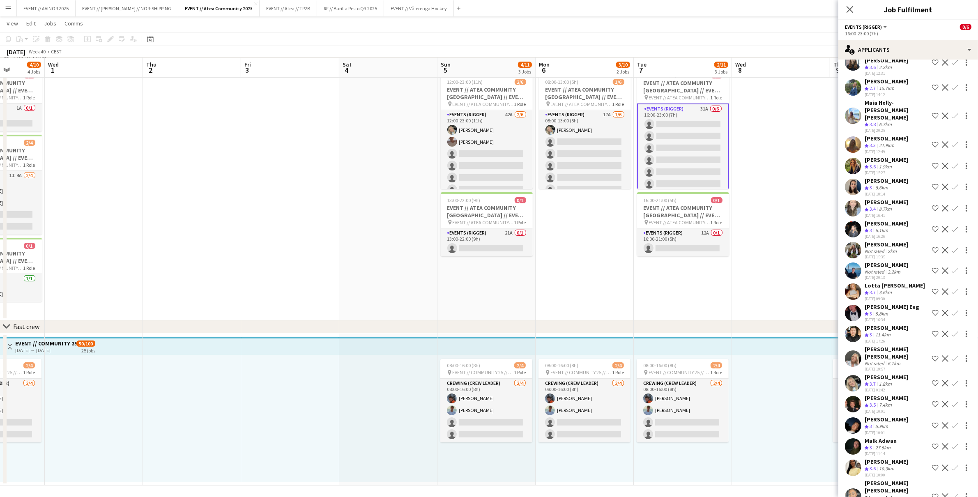
scroll to position [147, 0]
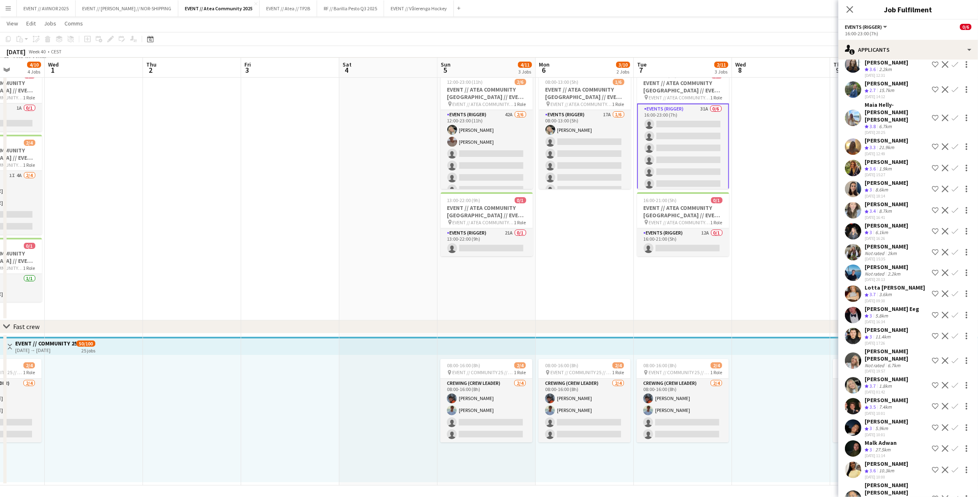
click at [952, 382] on app-icon "Confirm" at bounding box center [955, 385] width 7 height 7
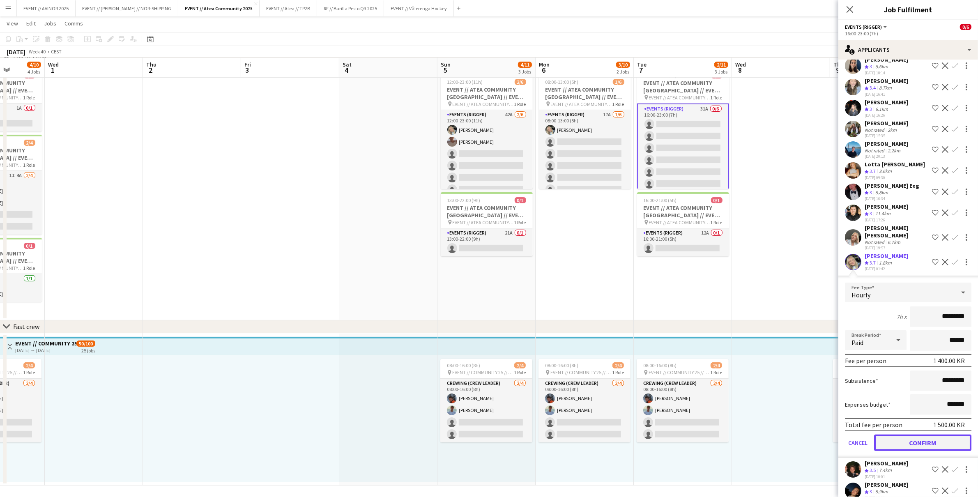
click at [934, 435] on button "Confirm" at bounding box center [922, 443] width 97 height 16
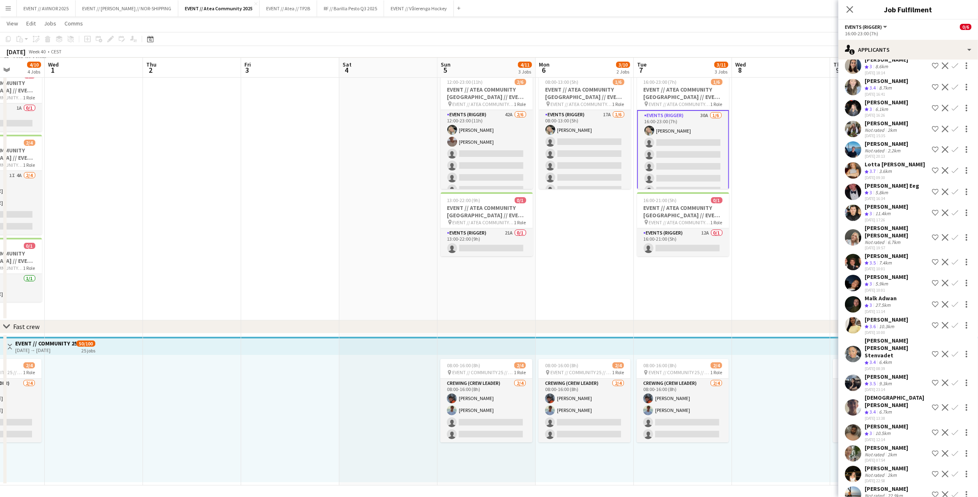
scroll to position [267, 0]
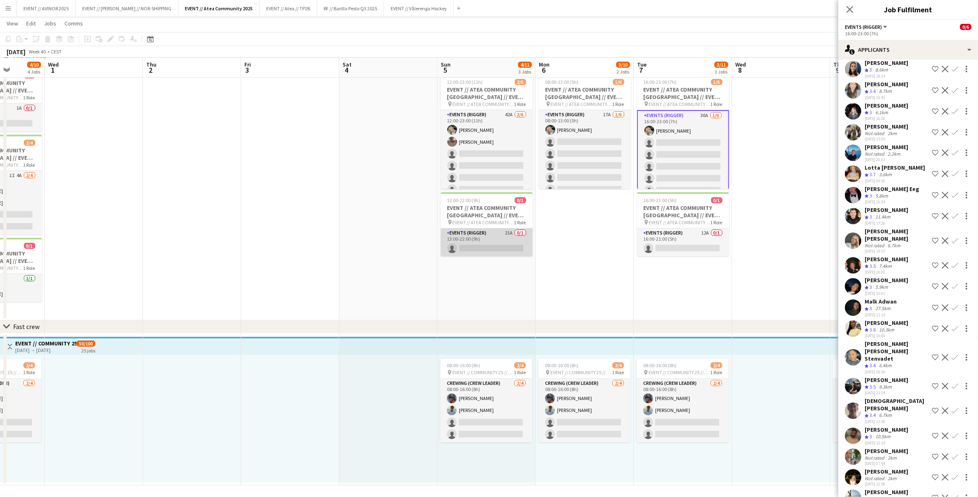
click at [508, 238] on app-card-role "Events (Rigger) 21A 0/1 13:00-22:00 (9h) single-neutral-actions" at bounding box center [487, 242] width 92 height 28
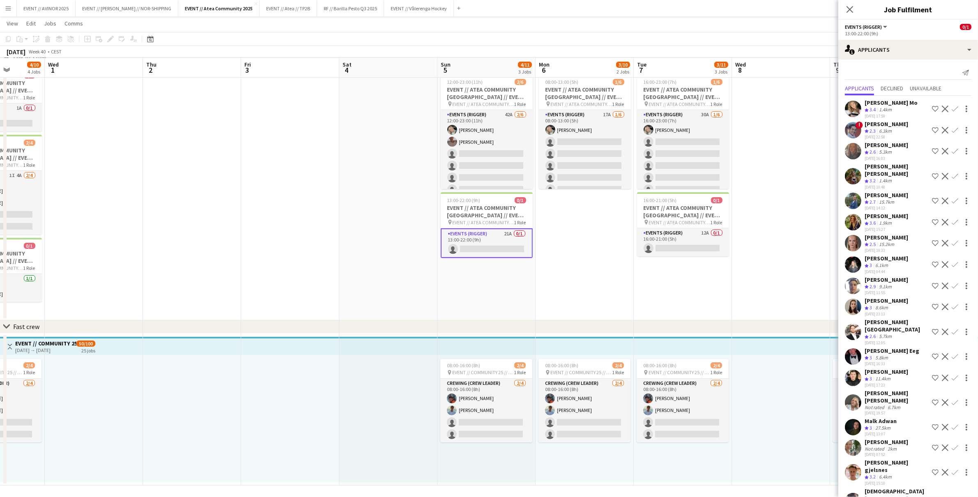
scroll to position [15, 0]
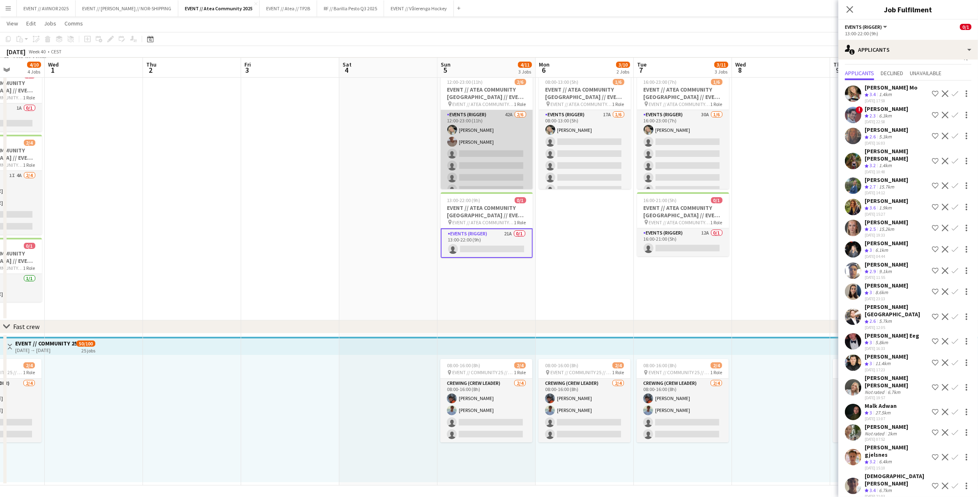
click at [498, 168] on app-card-role "Events (Rigger) 42A 2/6 12:00-23:00 (11h) Oda Hansson Charlie Thomassen single-…" at bounding box center [487, 153] width 92 height 87
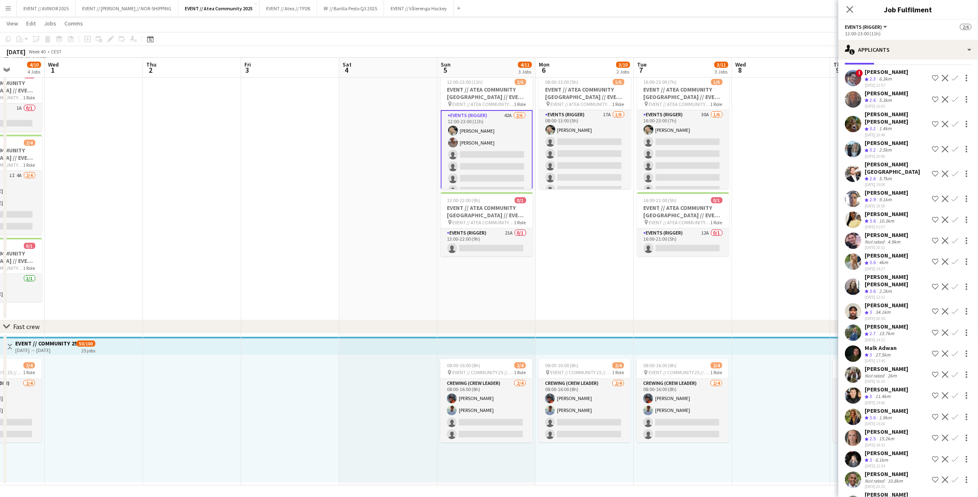
scroll to position [46, 0]
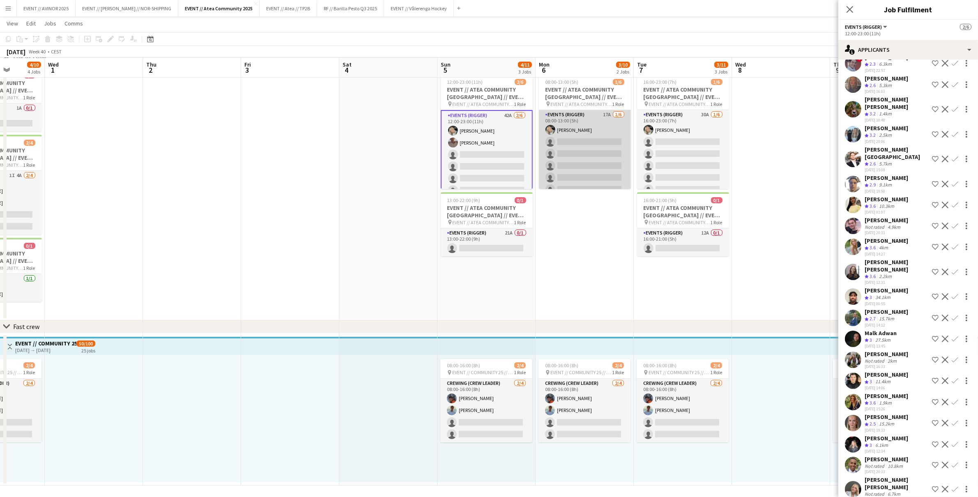
click at [604, 171] on app-card-role "Events (Rigger) 17A 1/6 08:00-13:00 (5h) Oda Hansson single-neutral-actions sin…" at bounding box center [585, 153] width 92 height 87
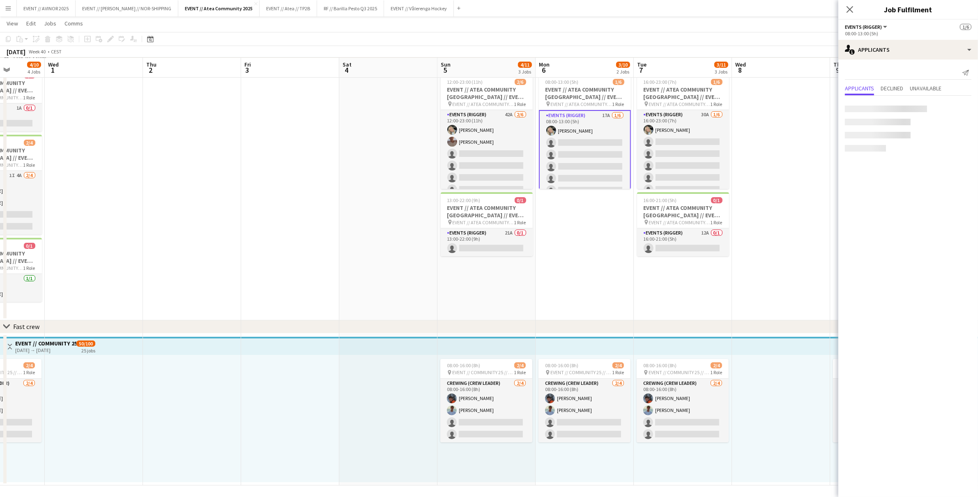
scroll to position [0, 0]
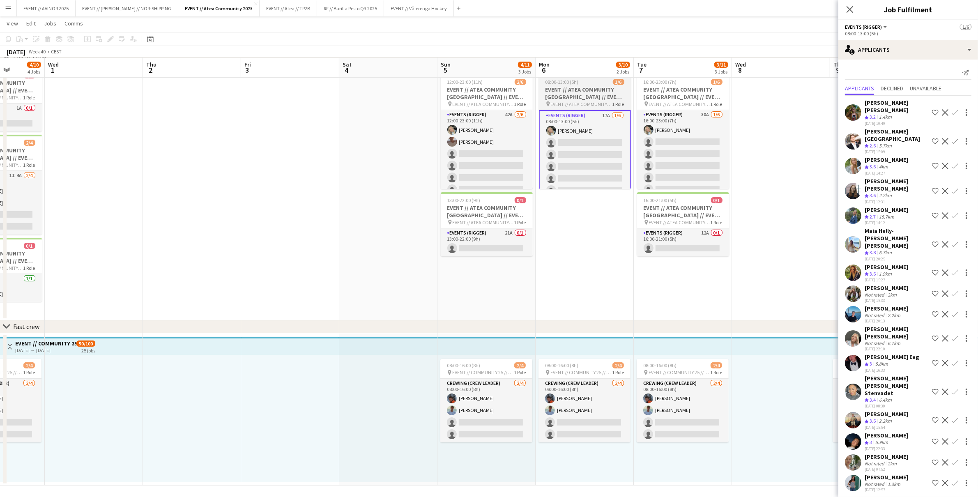
click at [573, 99] on h3 "EVENT // ATEA COMMUNITY OSLO // EVENT CREW" at bounding box center [585, 93] width 92 height 15
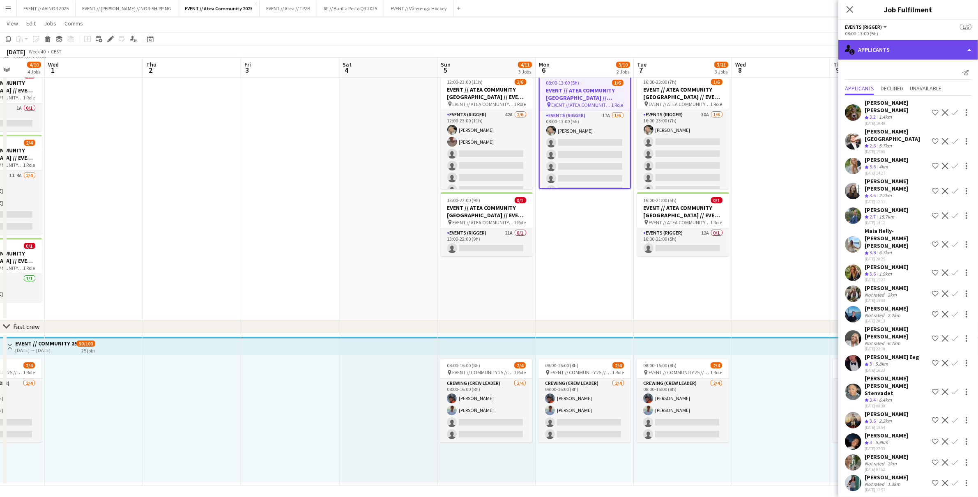
click at [913, 51] on div "single-neutral-actions-information Applicants" at bounding box center [908, 50] width 140 height 20
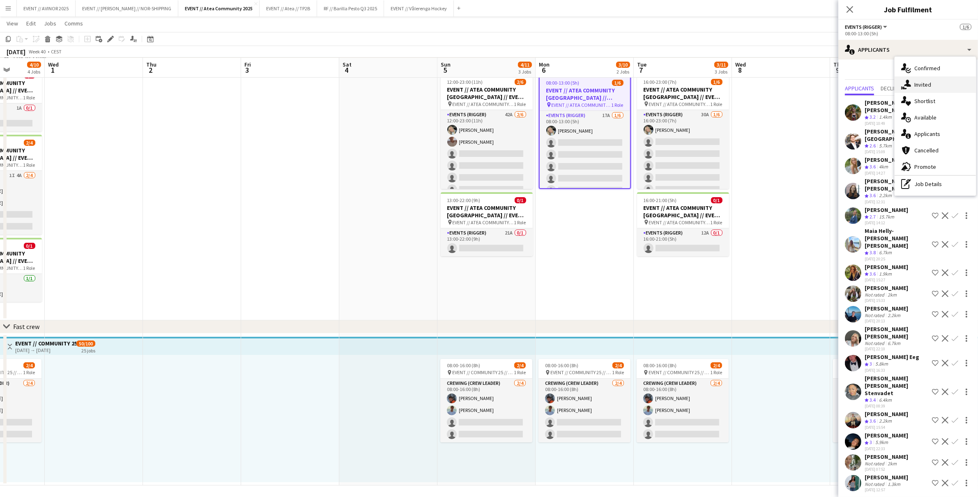
click at [927, 81] on span "Invited" at bounding box center [922, 84] width 17 height 7
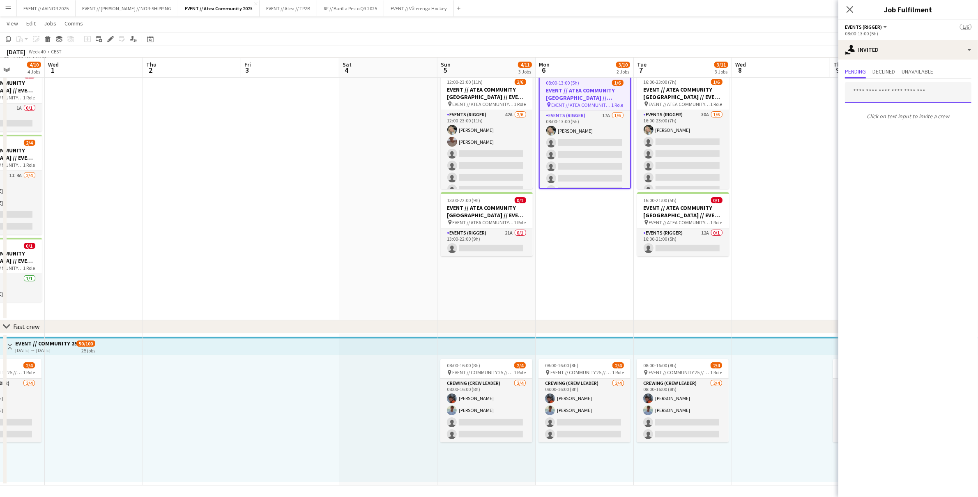
click at [904, 91] on input "text" at bounding box center [908, 92] width 127 height 21
type input "*******"
click at [907, 114] on span "Charlie Thomassen Active" at bounding box center [907, 112] width 113 height 7
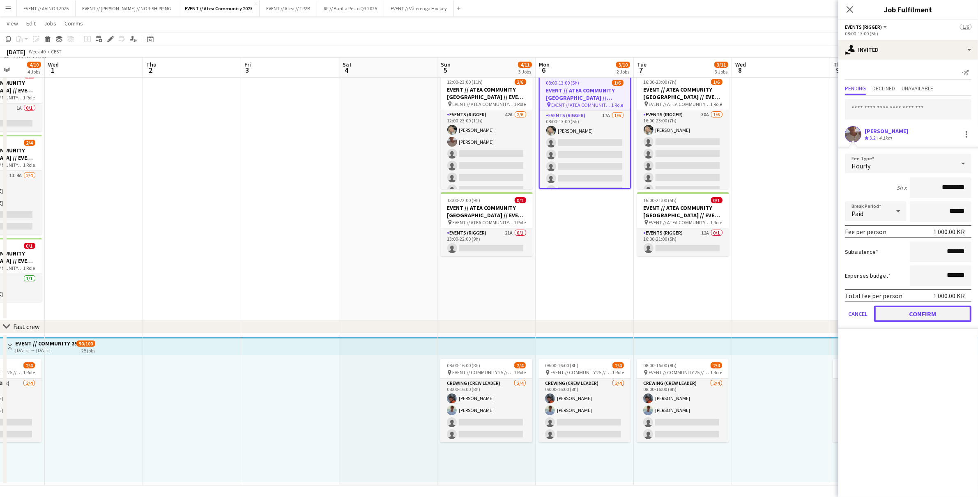
click at [928, 308] on button "Confirm" at bounding box center [922, 314] width 97 height 16
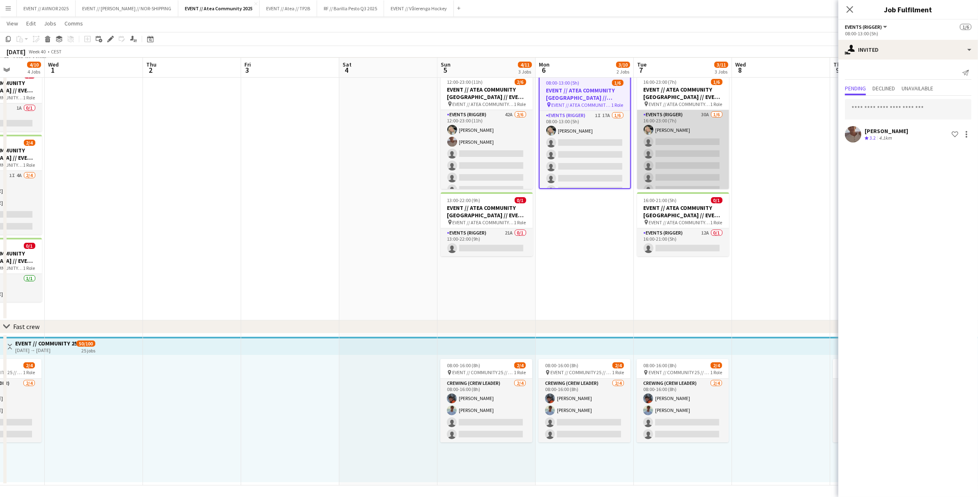
click at [681, 141] on app-card-role "Events (Rigger) 30A 1/6 16:00-23:00 (7h) Oda Hansson single-neutral-actions sin…" at bounding box center [683, 153] width 92 height 87
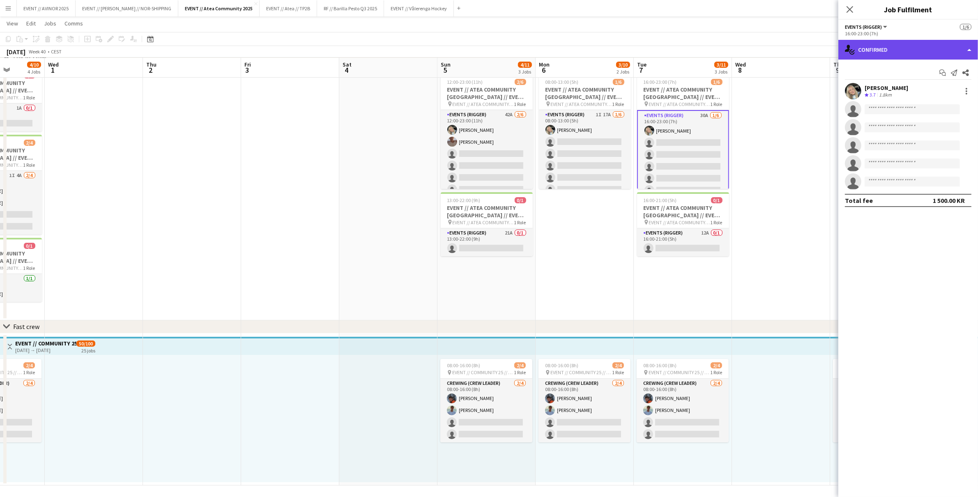
click at [901, 57] on div "single-neutral-actions-check-2 Confirmed" at bounding box center [908, 50] width 140 height 20
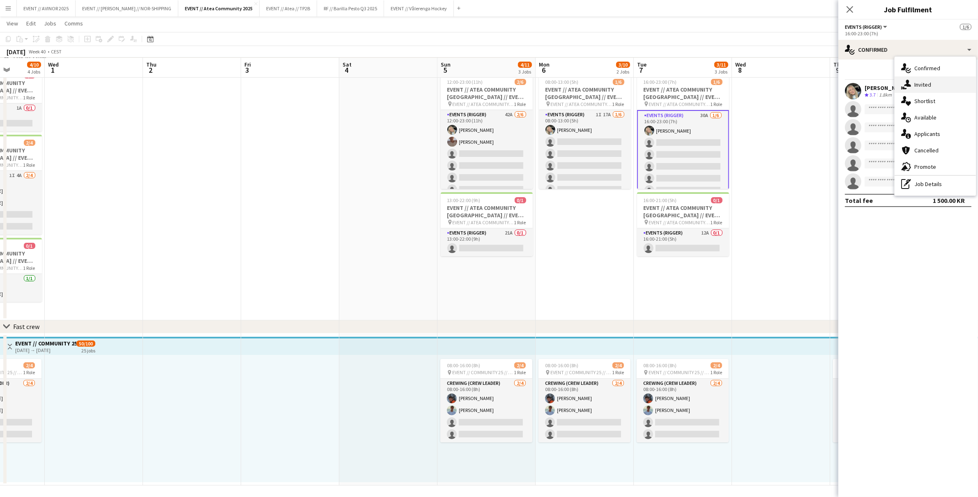
click at [913, 81] on div "single-neutral-actions-share-1 Invited" at bounding box center [935, 84] width 81 height 16
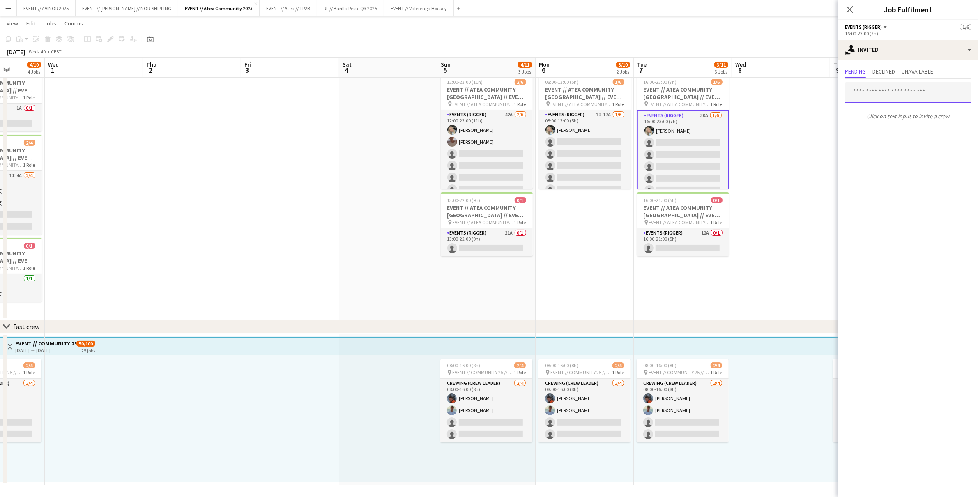
click at [885, 87] on input "text" at bounding box center [908, 92] width 127 height 21
type input "*******"
click at [887, 121] on span "thomassencharlie@gmail.com" at bounding box center [907, 119] width 113 height 7
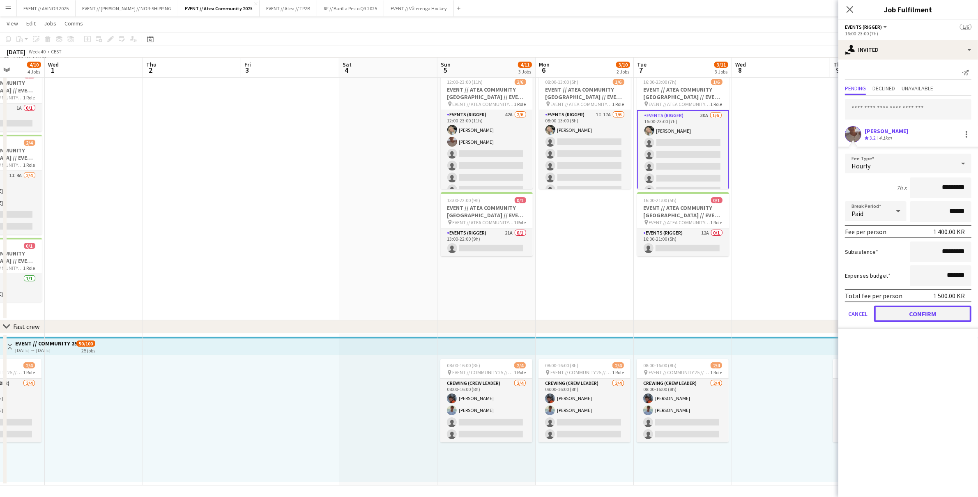
click at [925, 315] on button "Confirm" at bounding box center [922, 314] width 97 height 16
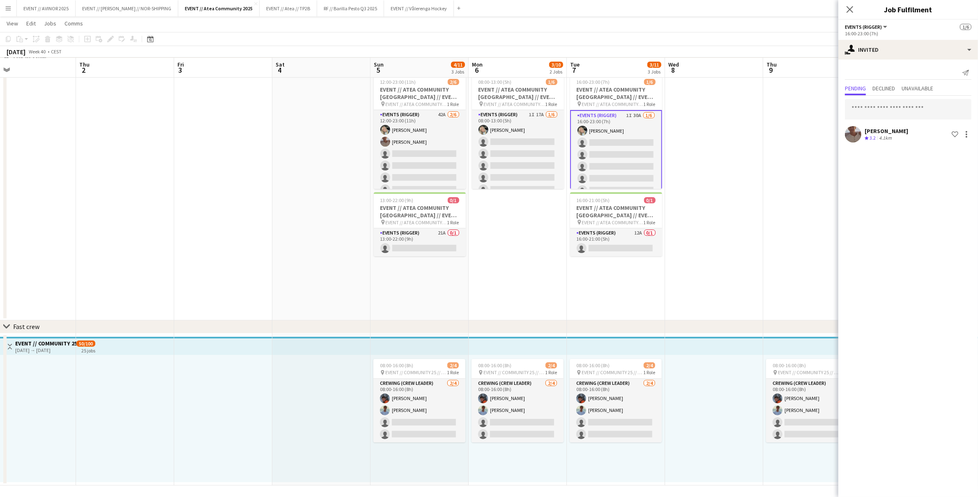
scroll to position [0, 325]
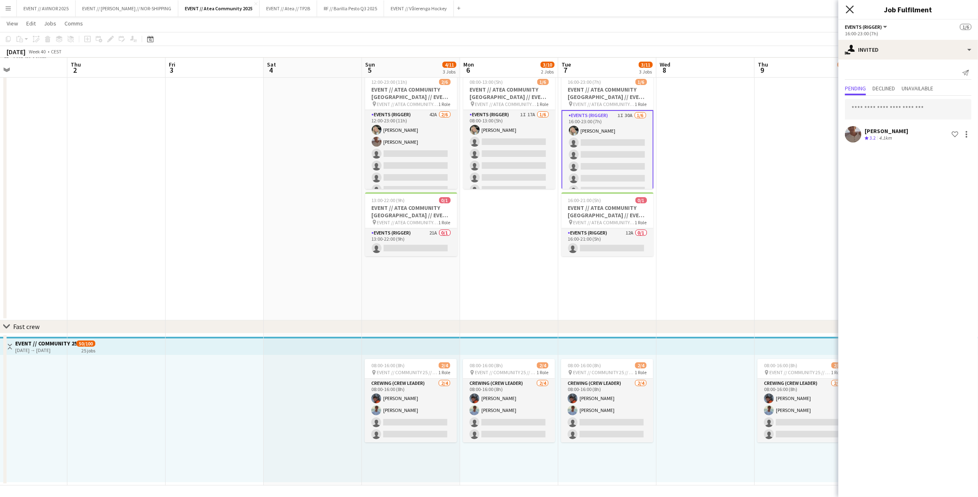
click at [847, 10] on icon "Close pop-in" at bounding box center [850, 9] width 8 height 8
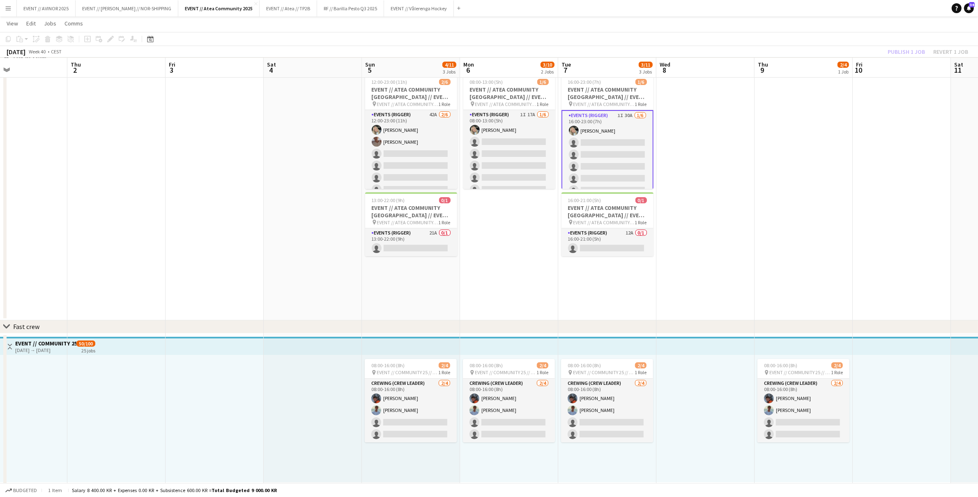
click at [900, 51] on div "Publish 1 job Revert 1 job" at bounding box center [928, 51] width 100 height 11
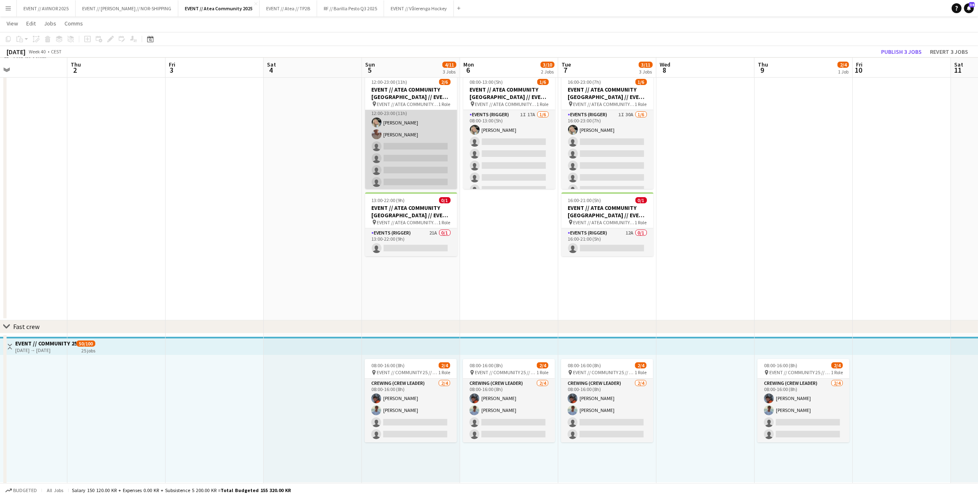
scroll to position [0, 0]
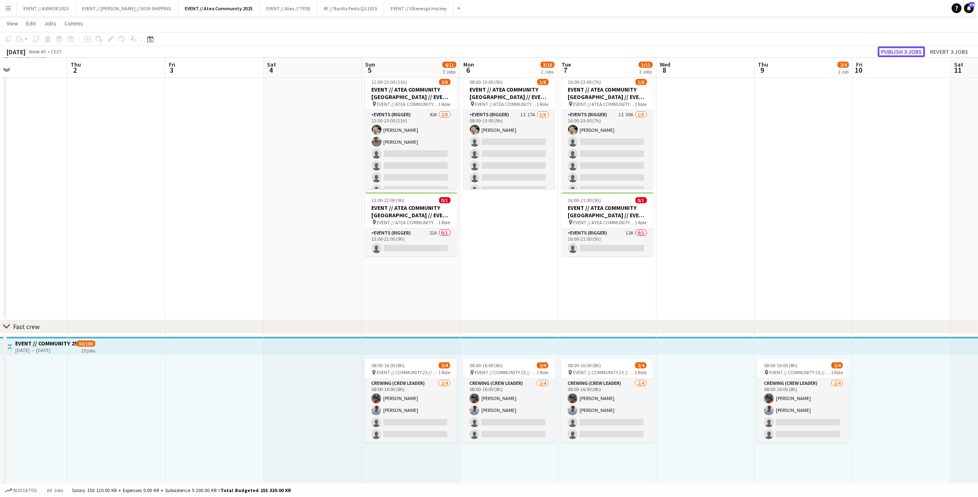
click at [899, 55] on button "Publish 3 jobs" at bounding box center [901, 51] width 47 height 11
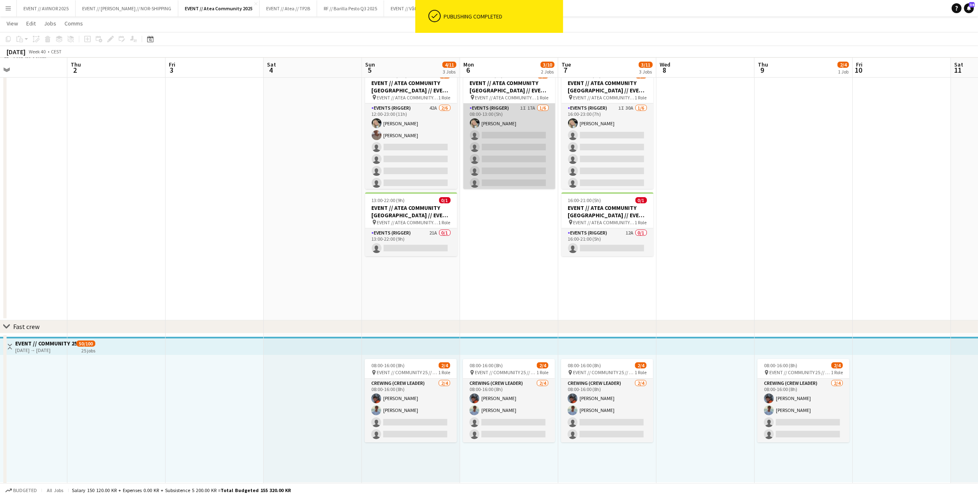
click at [503, 152] on app-card-role "Events (Rigger) 1I 17A 1/6 08:00-13:00 (5h) Oda Hansson single-neutral-actions …" at bounding box center [509, 147] width 92 height 87
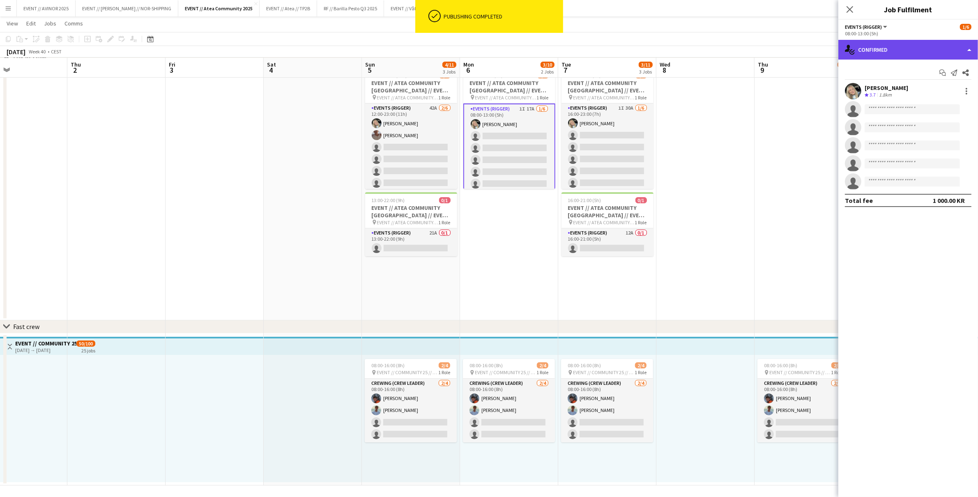
click at [863, 53] on div "single-neutral-actions-check-2 Confirmed" at bounding box center [908, 50] width 140 height 20
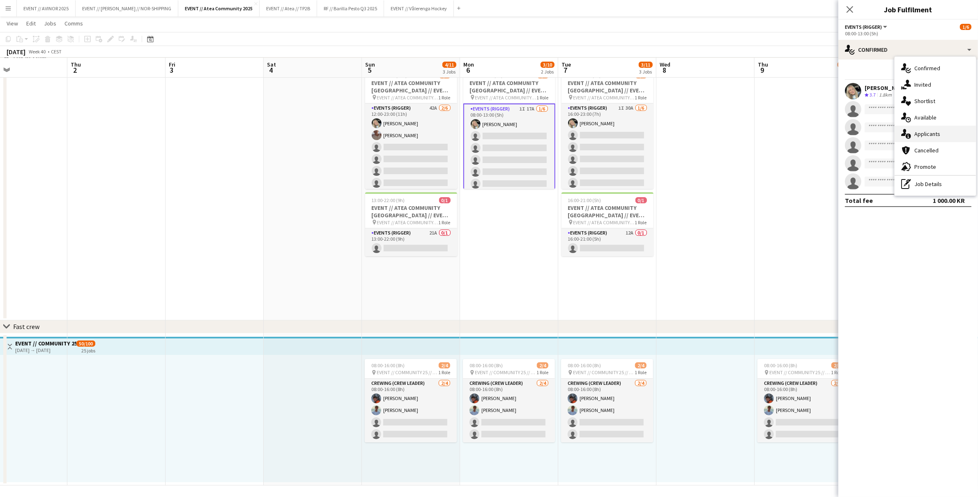
click at [925, 128] on div "single-neutral-actions-information Applicants" at bounding box center [935, 134] width 81 height 16
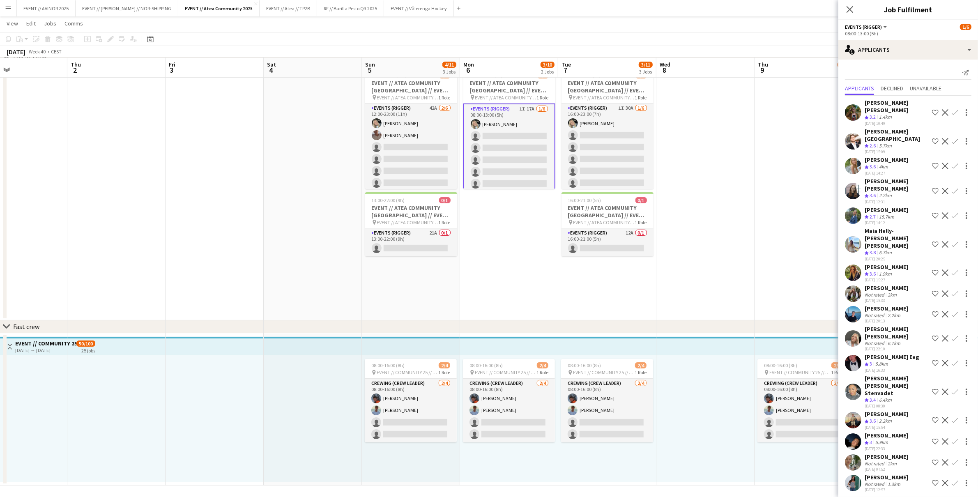
click at [894, 410] on div "Christian Jensen" at bounding box center [887, 413] width 44 height 7
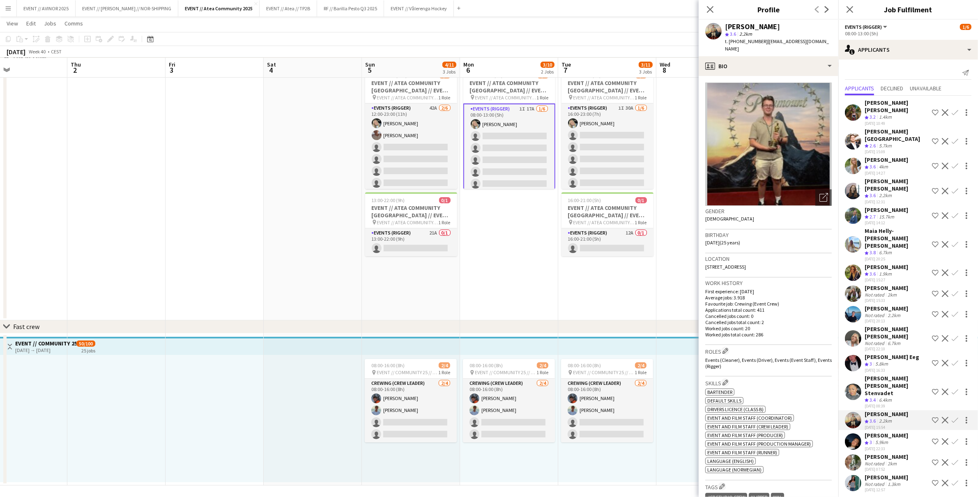
click at [894, 410] on div "Christian Jensen" at bounding box center [887, 413] width 44 height 7
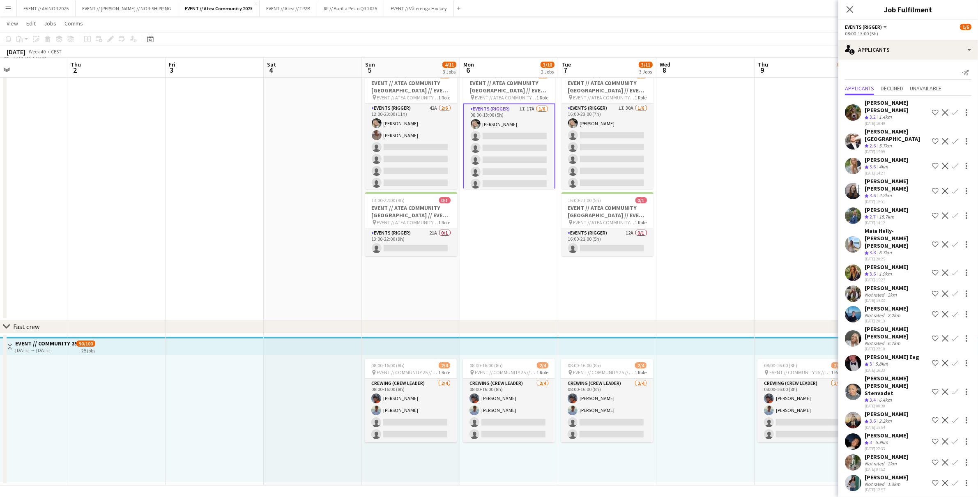
click at [535, 159] on app-card-role "Events (Rigger) 1I 17A 1/6 08:00-13:00 (5h) Oda Hansson single-neutral-actions …" at bounding box center [509, 148] width 92 height 89
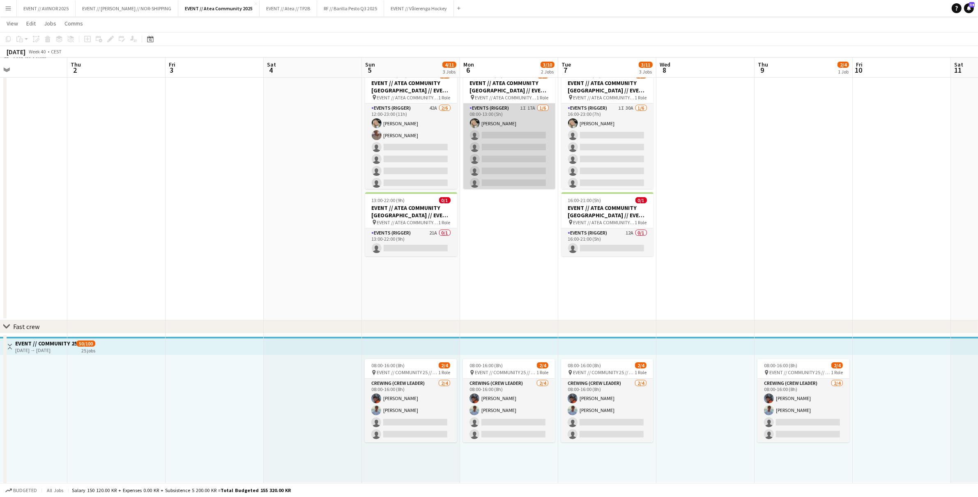
click at [530, 156] on app-card-role "Events (Rigger) 1I 17A 1/6 08:00-13:00 (5h) Oda Hansson single-neutral-actions …" at bounding box center [509, 147] width 92 height 87
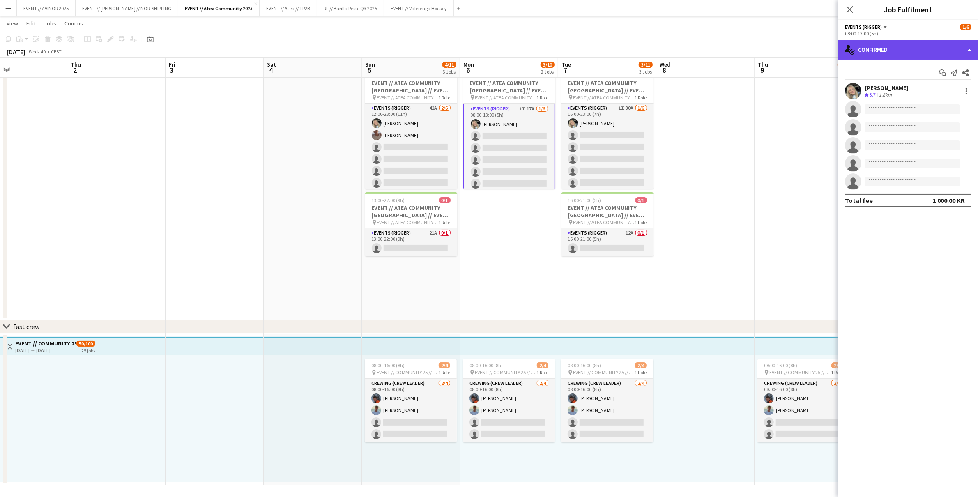
click at [911, 53] on div "single-neutral-actions-check-2 Confirmed" at bounding box center [908, 50] width 140 height 20
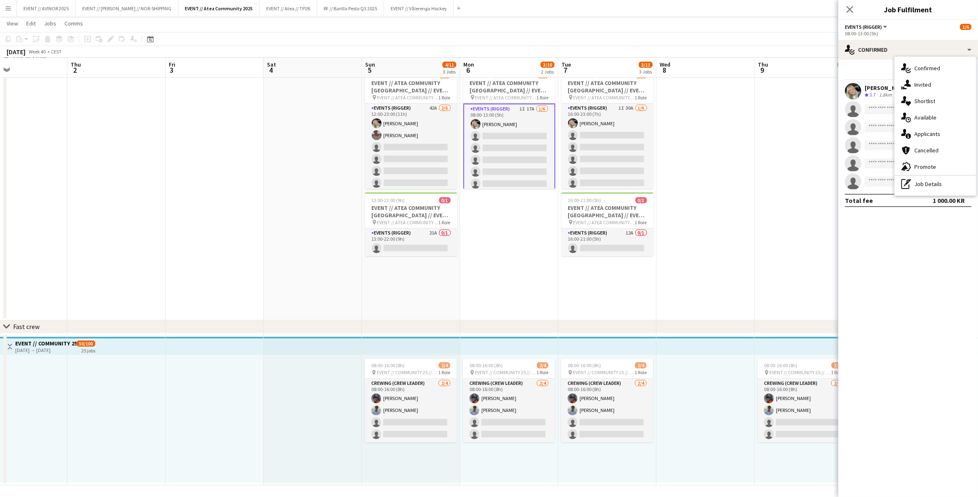
click at [929, 133] on span "Applicants" at bounding box center [927, 133] width 26 height 7
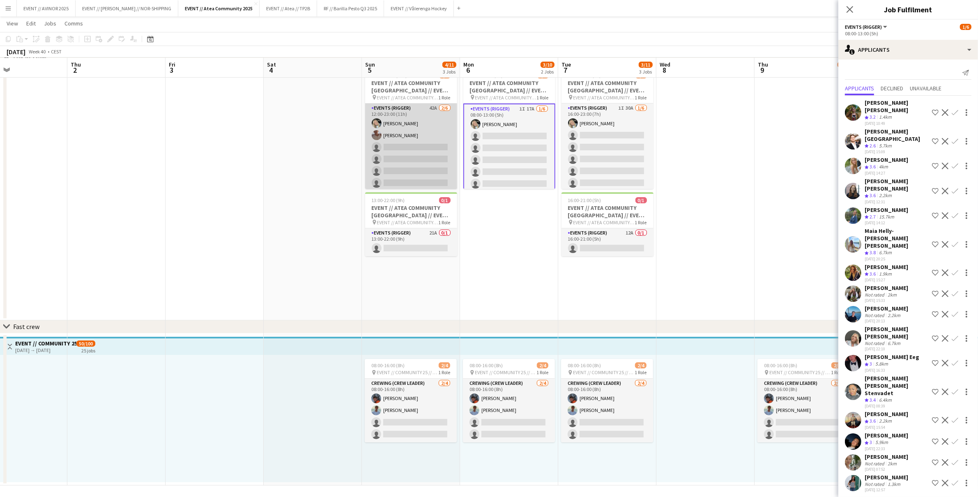
click at [401, 167] on app-card-role "Events (Rigger) 42A 2/6 12:00-23:00 (11h) Oda Hansson Charlie Thomassen single-…" at bounding box center [411, 147] width 92 height 87
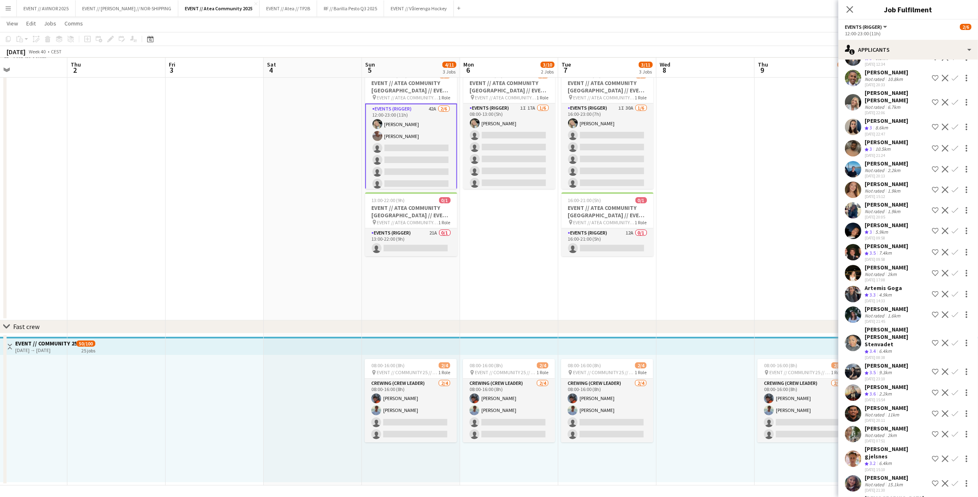
scroll to position [498, 0]
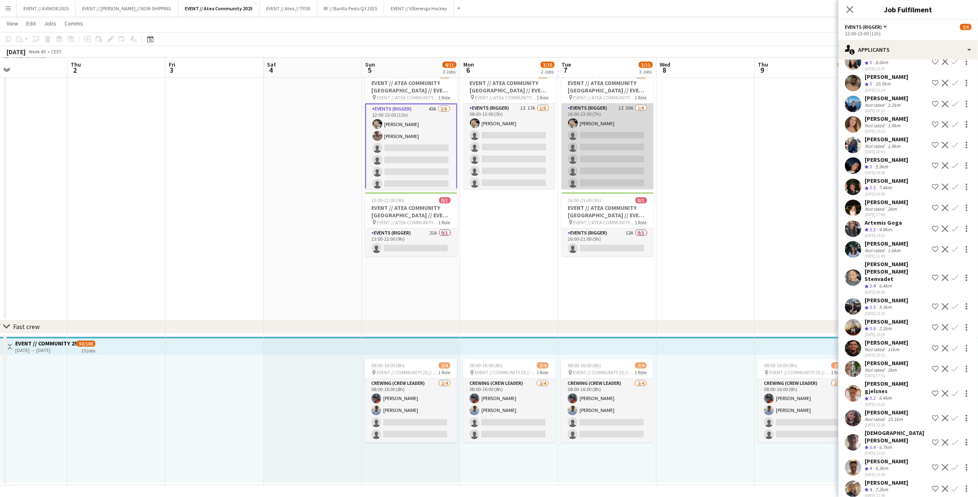
click at [626, 171] on app-card-role "Events (Rigger) 1I 30A 1/6 16:00-23:00 (7h) Oda Hansson single-neutral-actions …" at bounding box center [607, 147] width 92 height 87
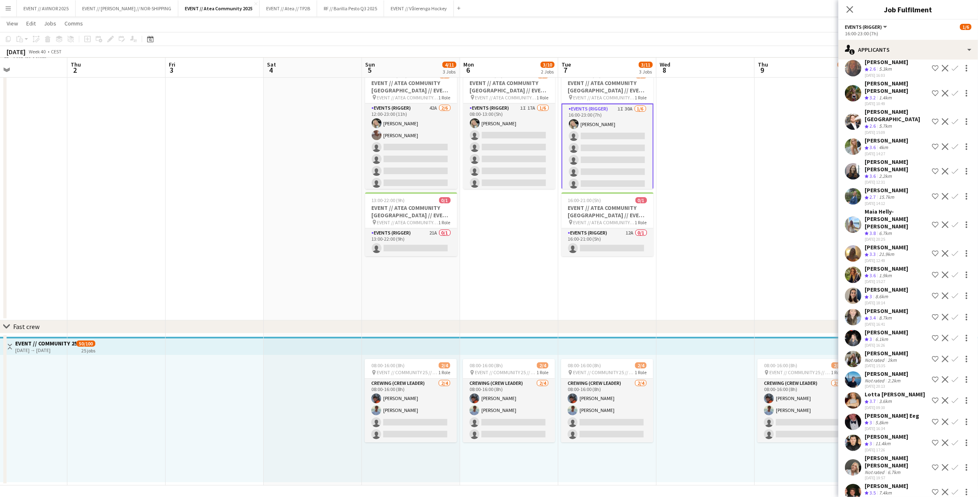
scroll to position [38, 0]
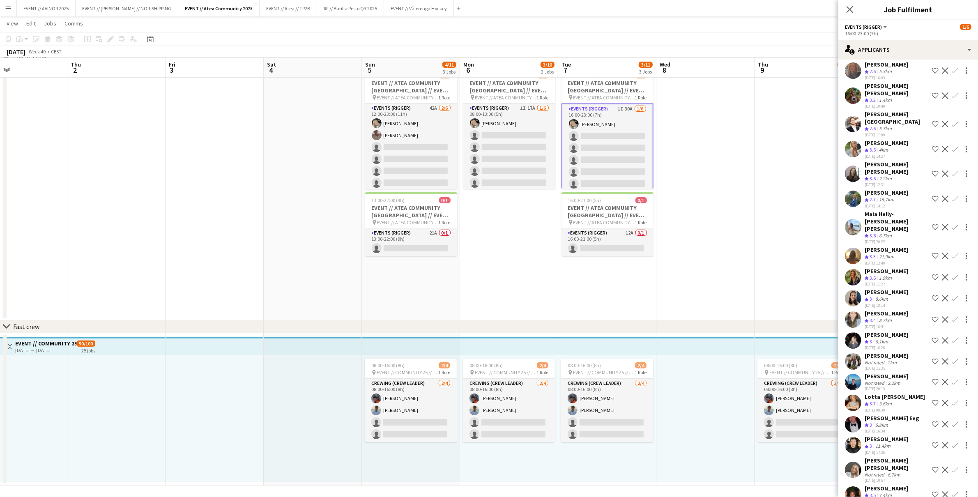
click at [952, 224] on app-icon "Confirm" at bounding box center [955, 227] width 7 height 7
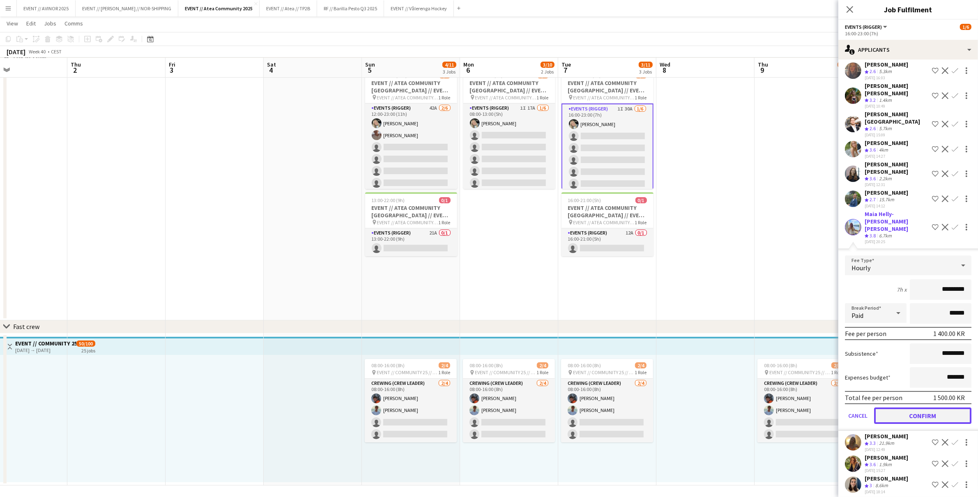
click at [928, 407] on button "Confirm" at bounding box center [922, 415] width 97 height 16
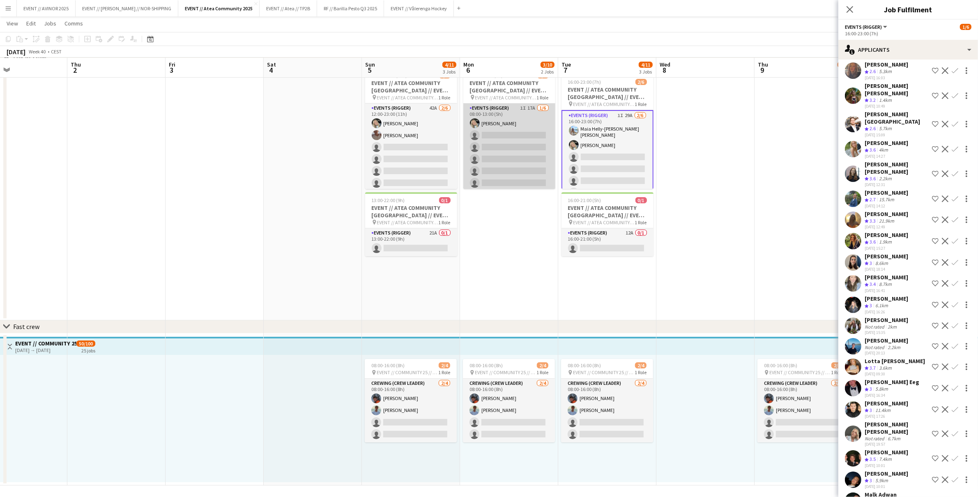
click at [515, 156] on app-card-role "Events (Rigger) 1I 17A 1/6 08:00-13:00 (5h) Oda Hansson single-neutral-actions …" at bounding box center [509, 147] width 92 height 87
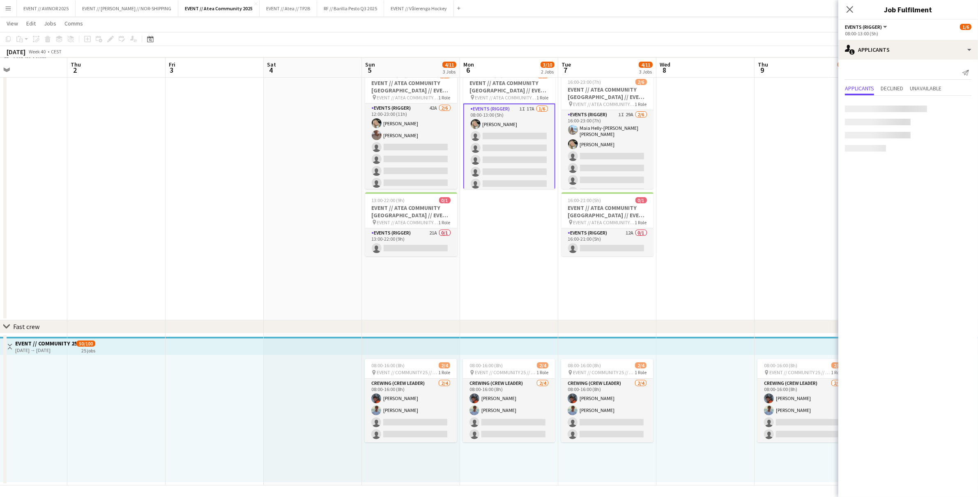
scroll to position [0, 0]
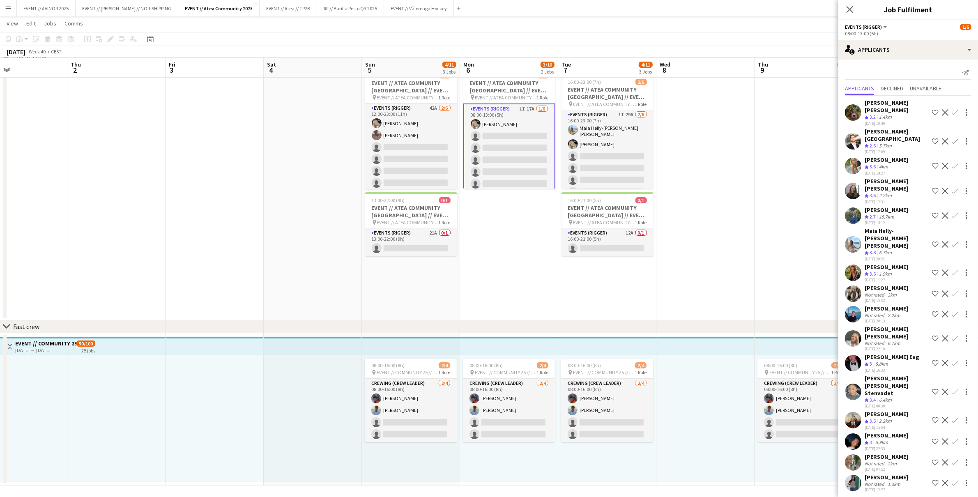
click at [956, 241] on app-icon "Confirm" at bounding box center [955, 244] width 7 height 7
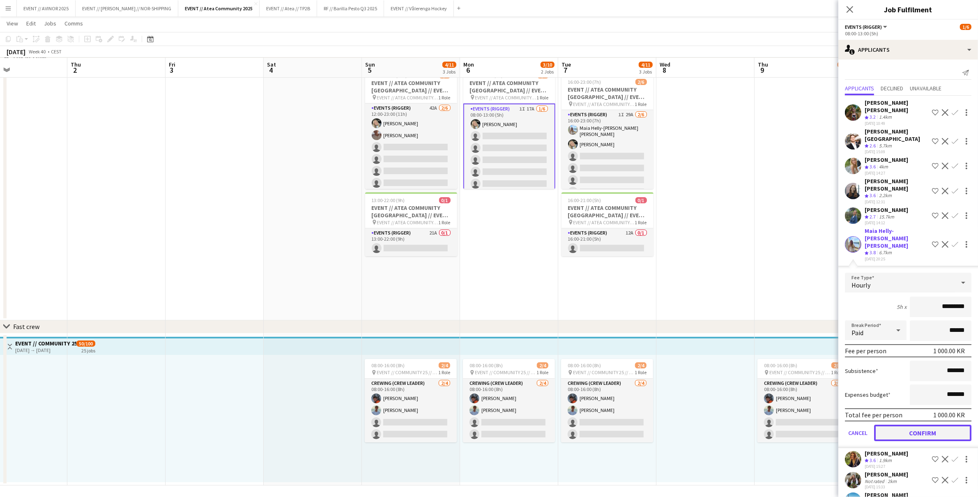
click at [914, 425] on button "Confirm" at bounding box center [922, 433] width 97 height 16
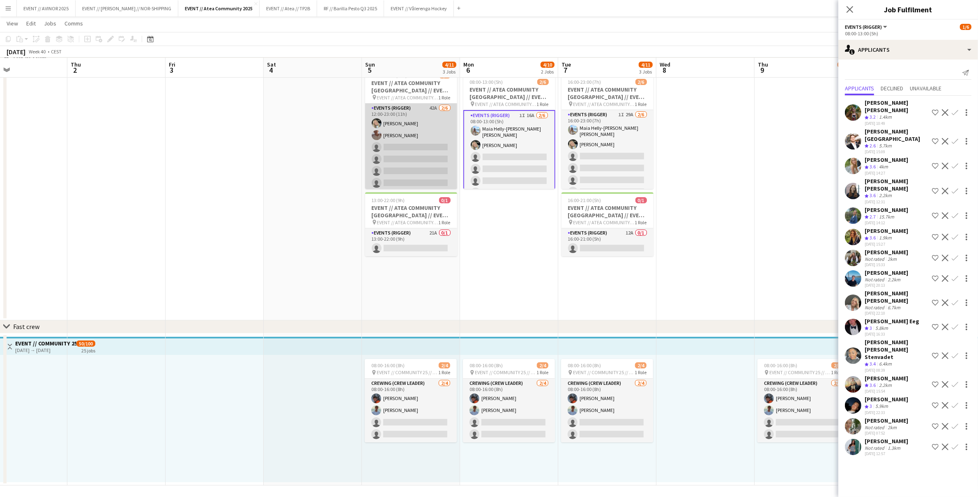
click at [418, 160] on app-card-role "Events (Rigger) 42A 2/6 12:00-23:00 (11h) Oda Hansson Charlie Thomassen single-…" at bounding box center [411, 147] width 92 height 87
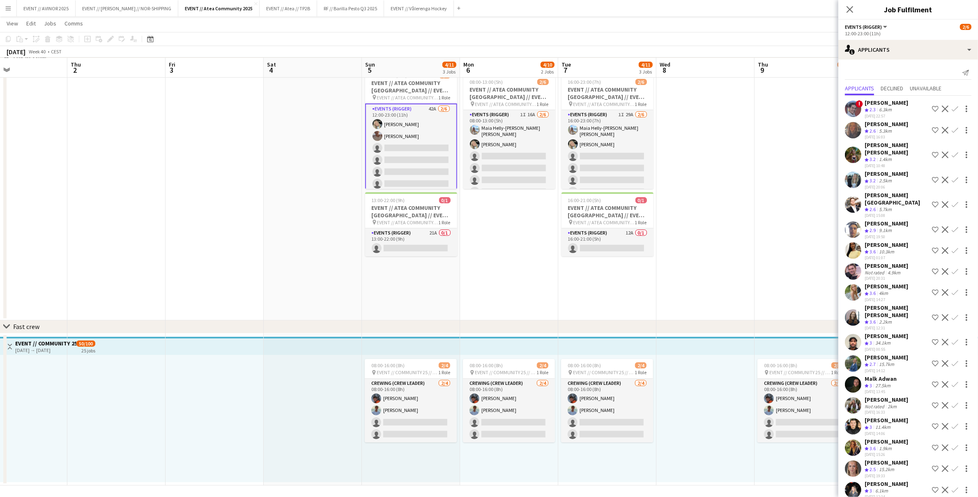
click at [439, 141] on app-card-role "Events (Rigger) 42A 2/6 12:00-23:00 (11h) Oda Hansson Charlie Thomassen single-…" at bounding box center [411, 148] width 92 height 89
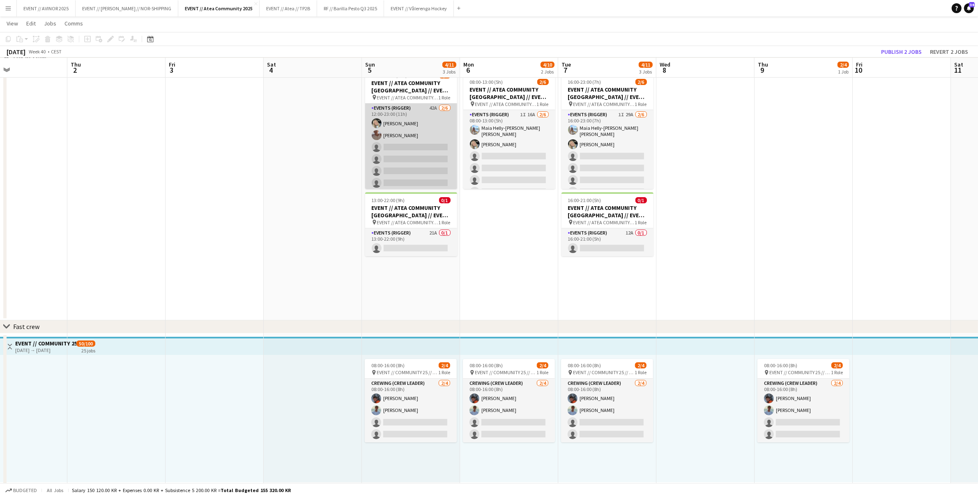
click at [414, 154] on app-card-role "Events (Rigger) 42A 2/6 12:00-23:00 (11h) Oda Hansson Charlie Thomassen single-…" at bounding box center [411, 147] width 92 height 87
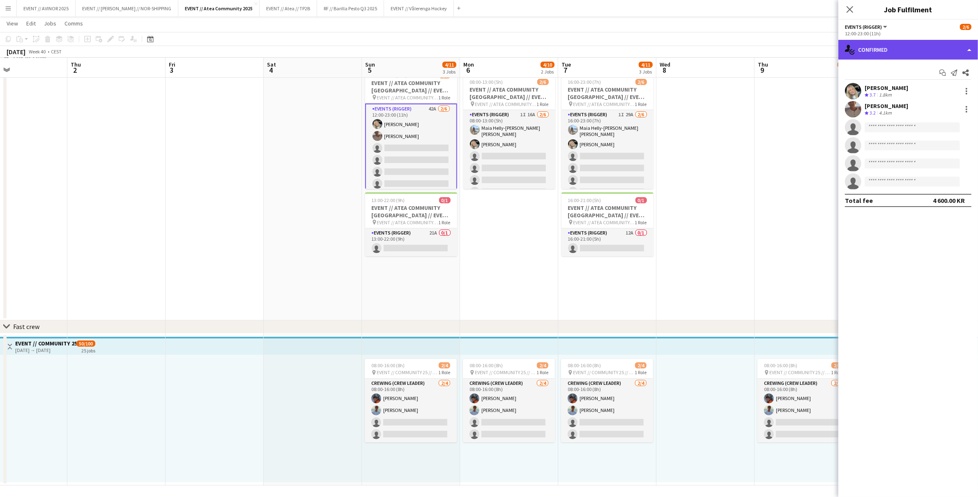
click at [884, 50] on div "single-neutral-actions-check-2 Confirmed" at bounding box center [908, 50] width 140 height 20
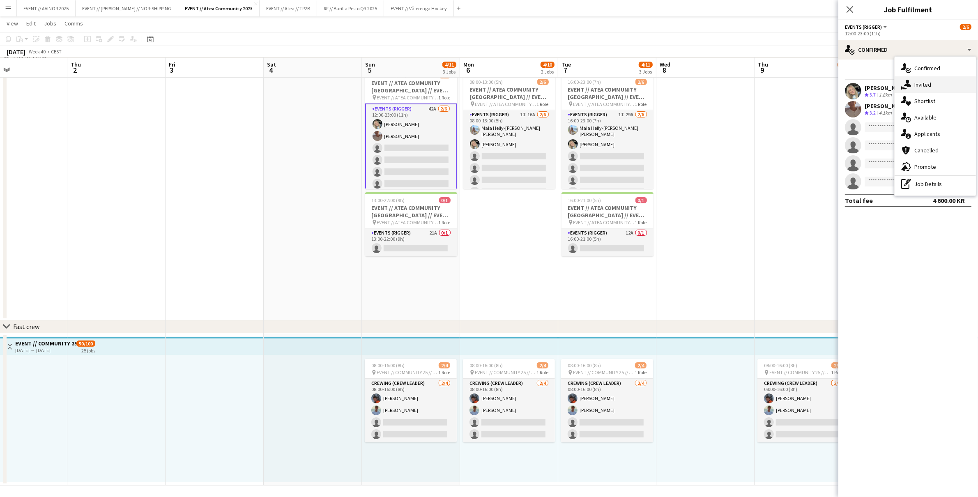
click at [908, 80] on icon at bounding box center [907, 83] width 7 height 7
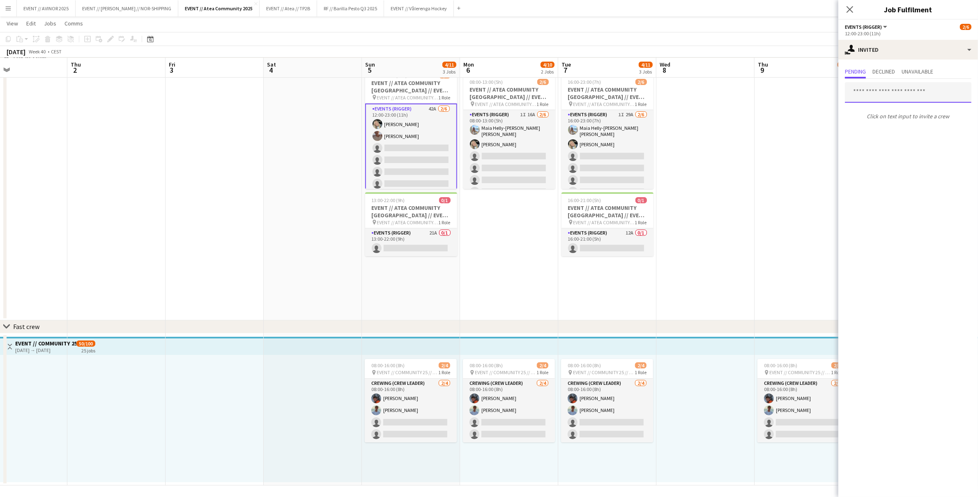
click at [883, 92] on input "text" at bounding box center [908, 92] width 127 height 21
type input "****"
click at [894, 113] on span "Maia Helly-Hansen Mathisen" at bounding box center [895, 112] width 88 height 7
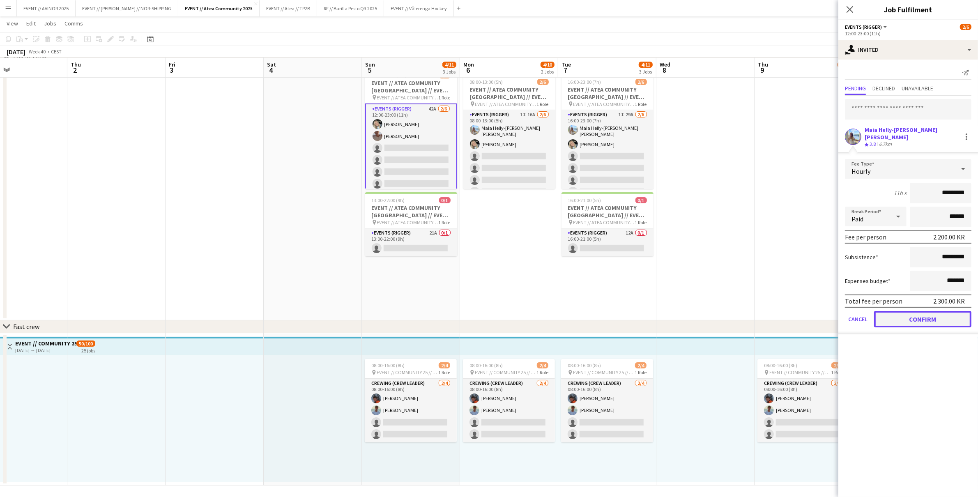
click at [925, 311] on button "Confirm" at bounding box center [922, 319] width 97 height 16
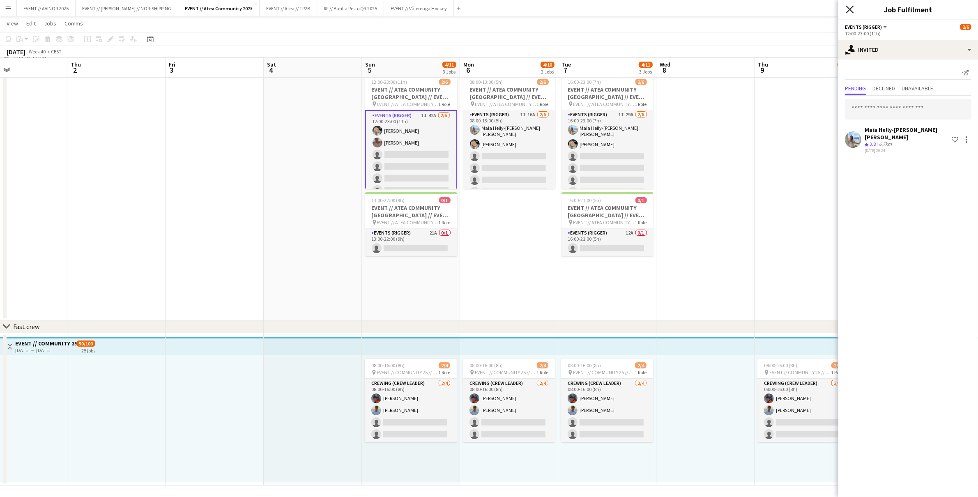
click at [847, 11] on icon "Close pop-in" at bounding box center [850, 9] width 8 height 8
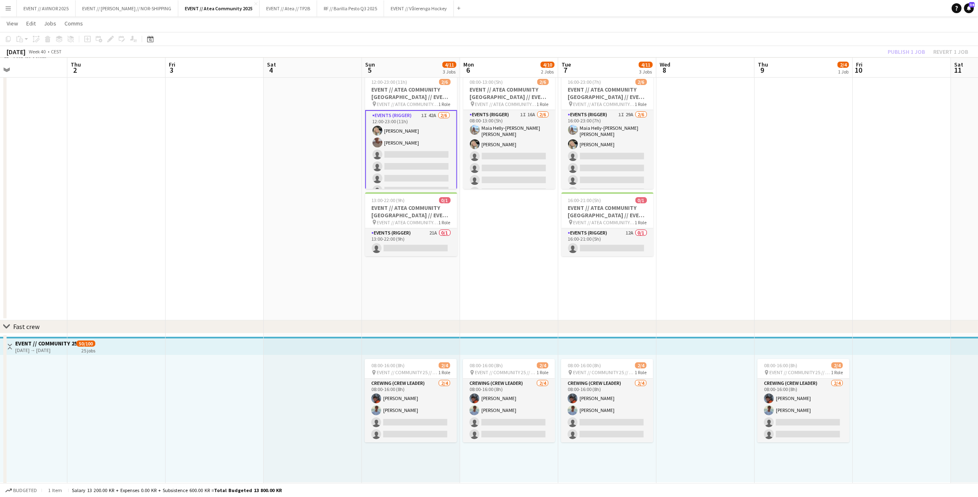
click at [892, 48] on div "Publish 1 job Revert 1 job" at bounding box center [928, 51] width 100 height 11
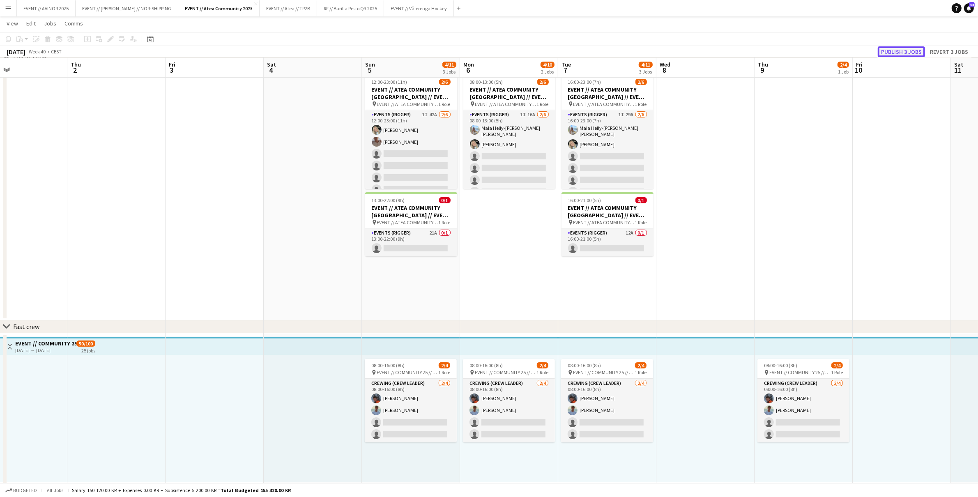
click at [897, 50] on button "Publish 3 jobs" at bounding box center [901, 51] width 47 height 11
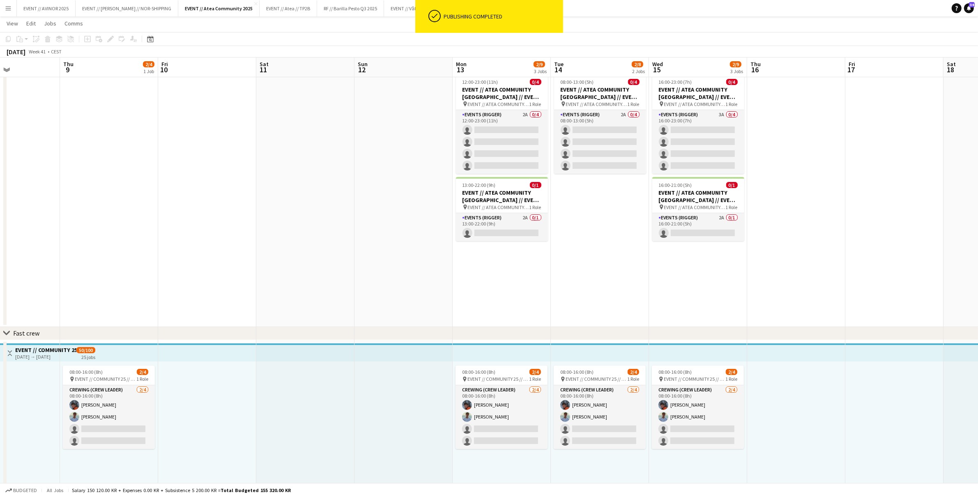
scroll to position [0, 237]
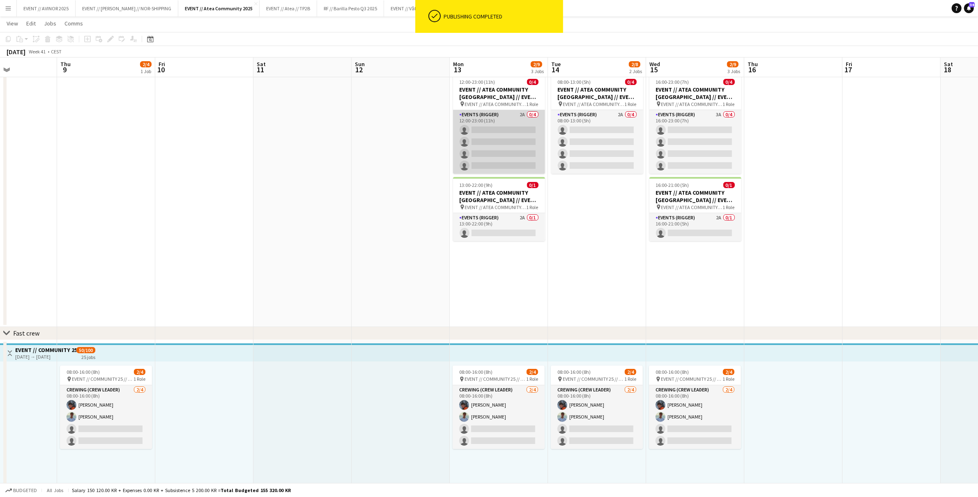
click at [524, 147] on app-card-role "Events (Rigger) 2A 0/4 12:00-23:00 (11h) single-neutral-actions single-neutral-…" at bounding box center [499, 142] width 92 height 64
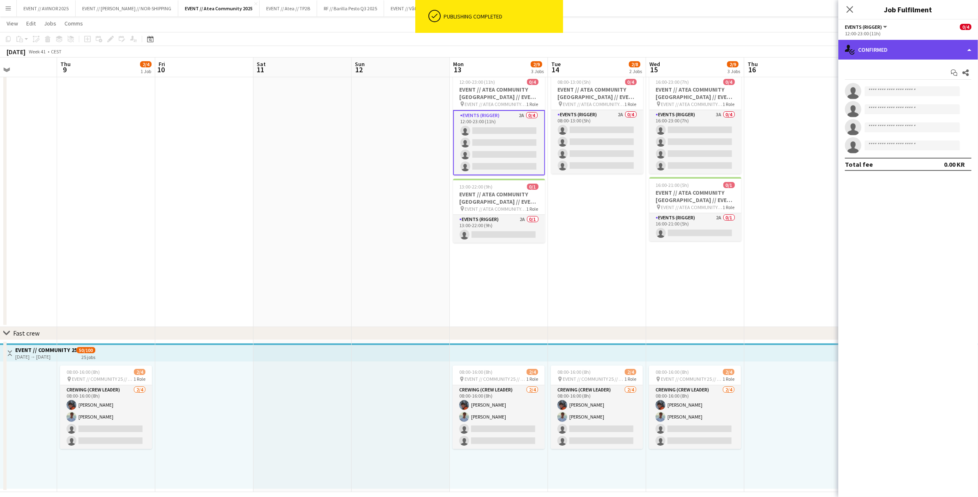
click at [893, 55] on div "single-neutral-actions-check-2 Confirmed" at bounding box center [908, 50] width 140 height 20
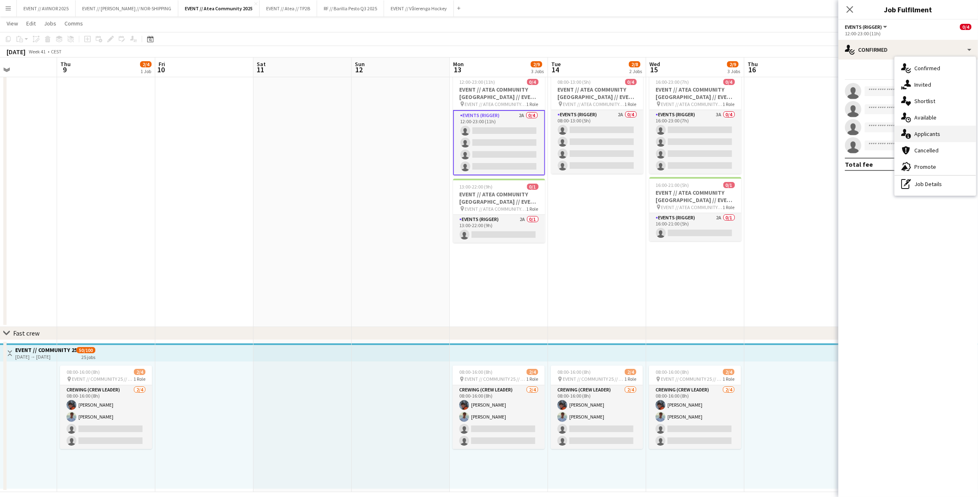
click at [918, 129] on div "single-neutral-actions-information Applicants" at bounding box center [935, 134] width 81 height 16
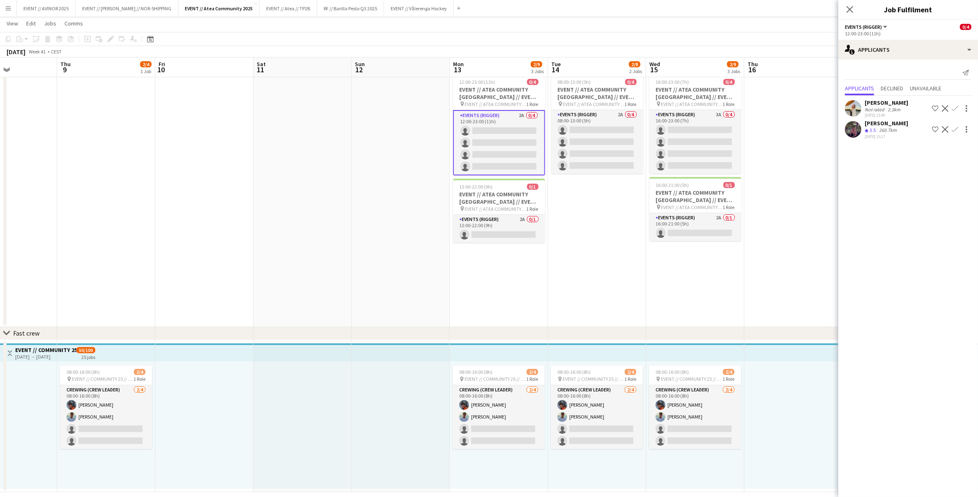
click at [885, 127] on div "260.7km" at bounding box center [887, 130] width 21 height 7
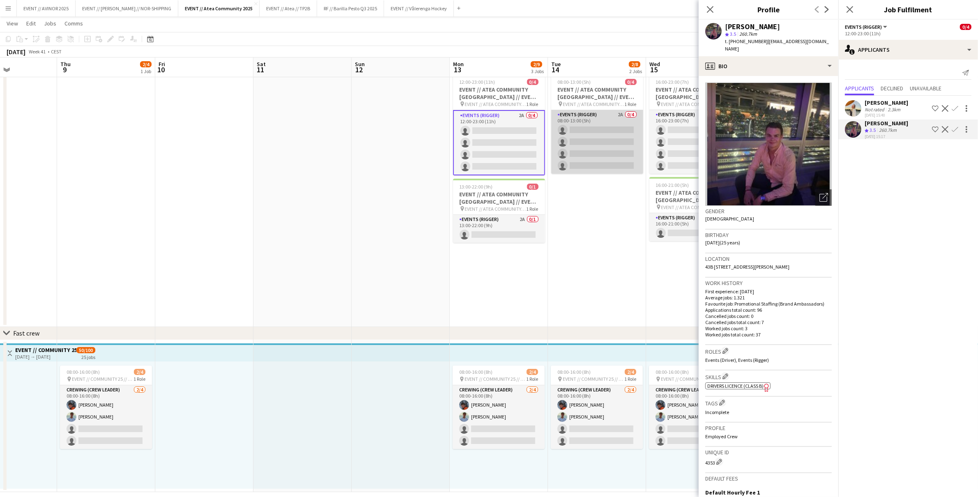
click at [577, 141] on app-card-role "Events (Rigger) 2A 0/4 08:00-13:00 (5h) single-neutral-actions single-neutral-a…" at bounding box center [597, 142] width 92 height 64
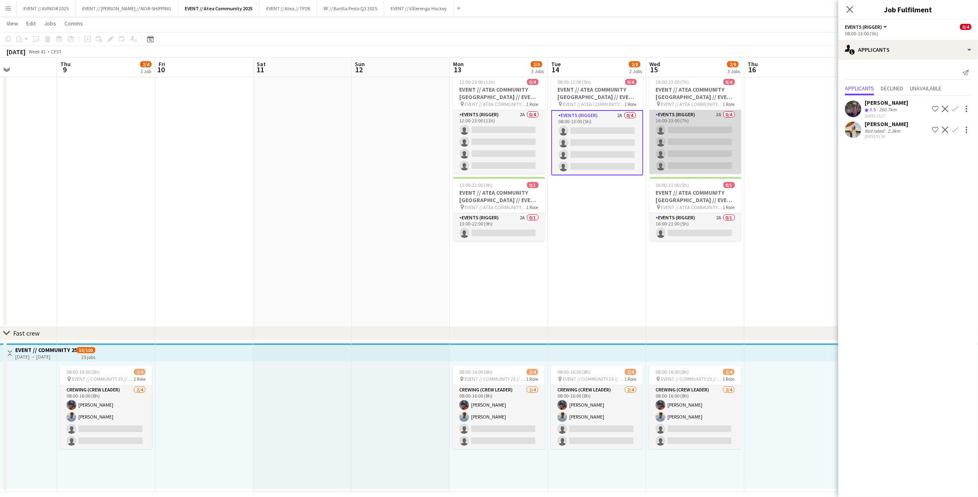
click at [663, 142] on app-card-role "Events (Rigger) 3A 0/4 16:00-23:00 (7h) single-neutral-actions single-neutral-a…" at bounding box center [695, 142] width 92 height 64
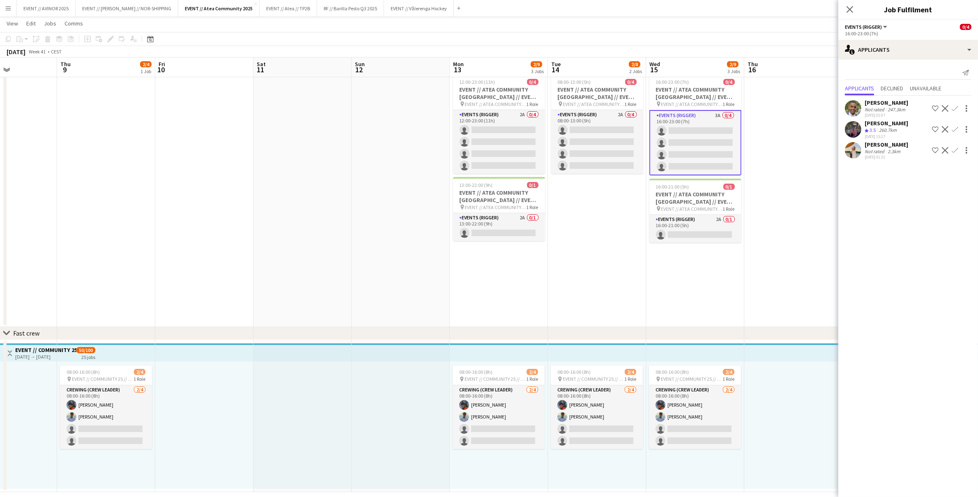
click at [953, 129] on app-icon "Confirm" at bounding box center [955, 129] width 7 height 7
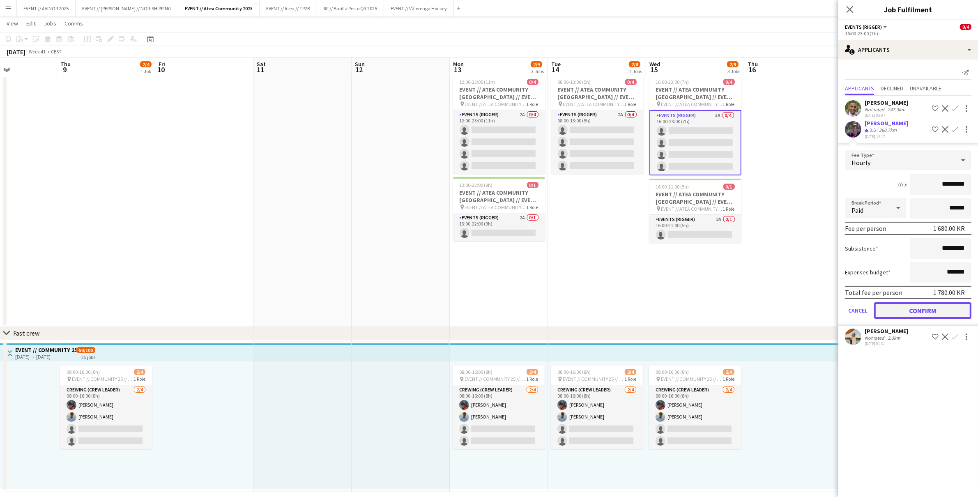
click at [921, 306] on button "Confirm" at bounding box center [922, 310] width 97 height 16
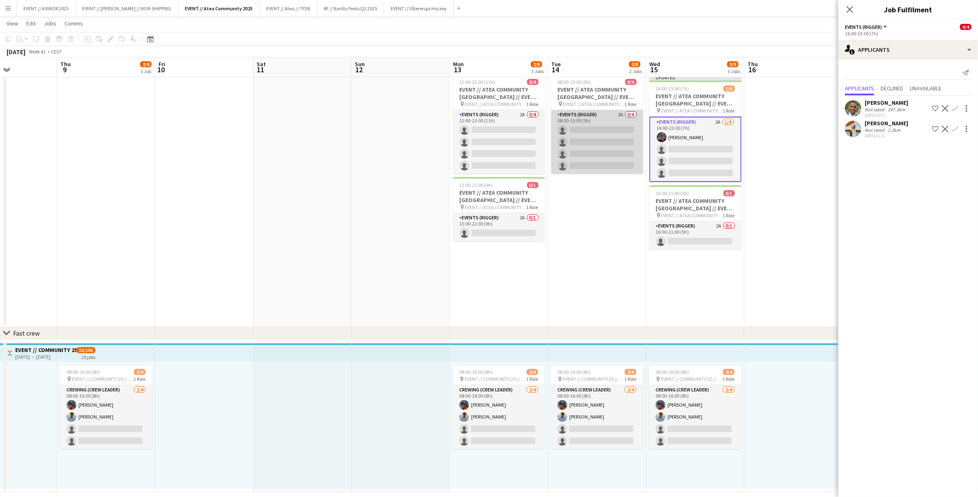
drag, startPoint x: 619, startPoint y: 139, endPoint x: 640, endPoint y: 144, distance: 21.0
click at [619, 139] on app-card-role "Events (Rigger) 2A 0/4 08:00-13:00 (5h) single-neutral-actions single-neutral-a…" at bounding box center [597, 142] width 92 height 64
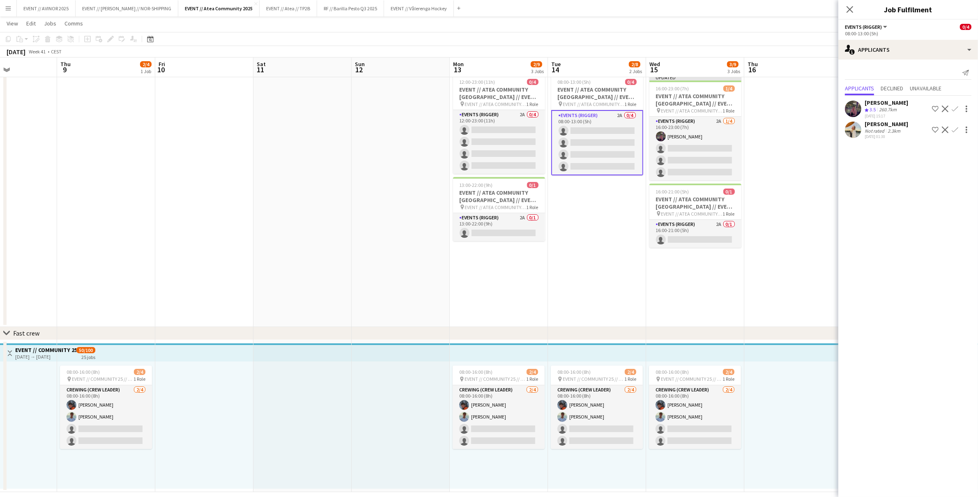
click at [959, 109] on button "Confirm" at bounding box center [955, 109] width 10 height 10
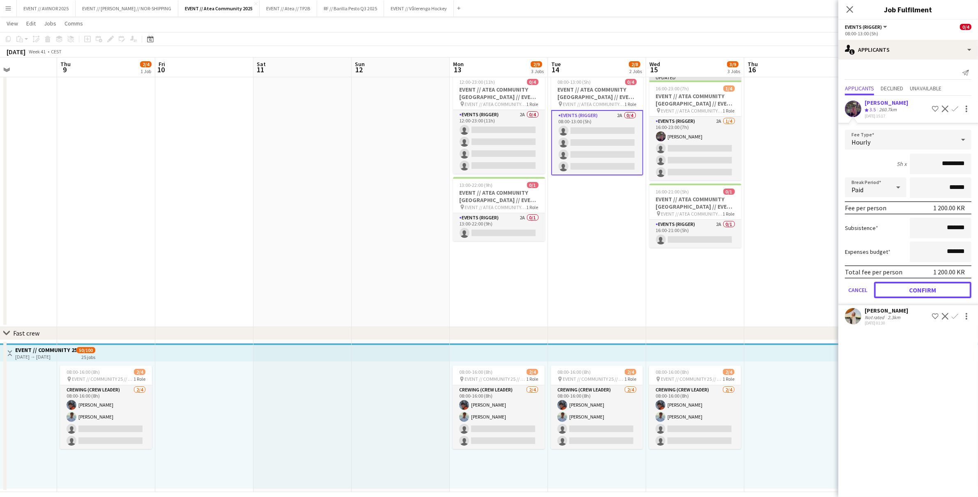
drag, startPoint x: 931, startPoint y: 289, endPoint x: 916, endPoint y: 282, distance: 16.9
click at [931, 289] on button "Confirm" at bounding box center [922, 290] width 97 height 16
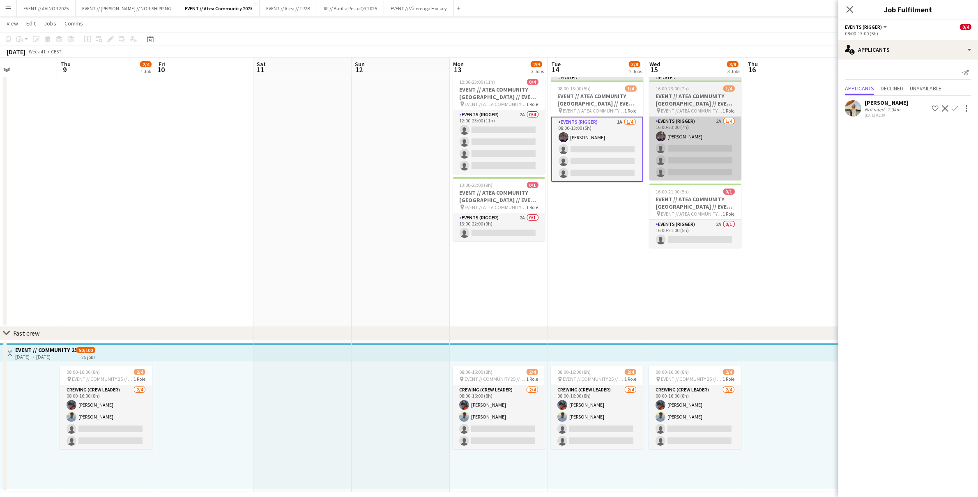
drag, startPoint x: 518, startPoint y: 136, endPoint x: 681, endPoint y: 128, distance: 162.4
click at [518, 136] on app-card-role "Events (Rigger) 2A 0/4 12:00-23:00 (11h) single-neutral-actions single-neutral-…" at bounding box center [499, 142] width 92 height 64
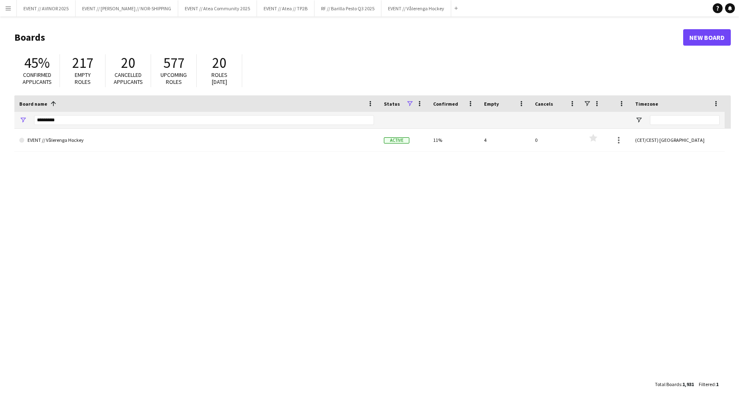
click at [3, 10] on button "Menu" at bounding box center [8, 8] width 16 height 16
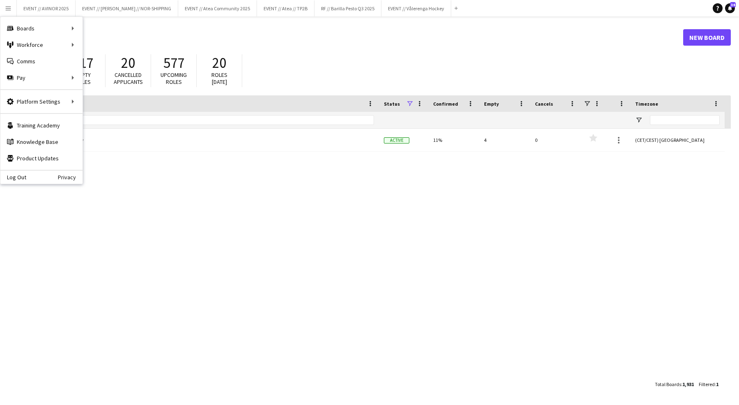
click at [150, 31] on h1 "Boards" at bounding box center [348, 37] width 669 height 12
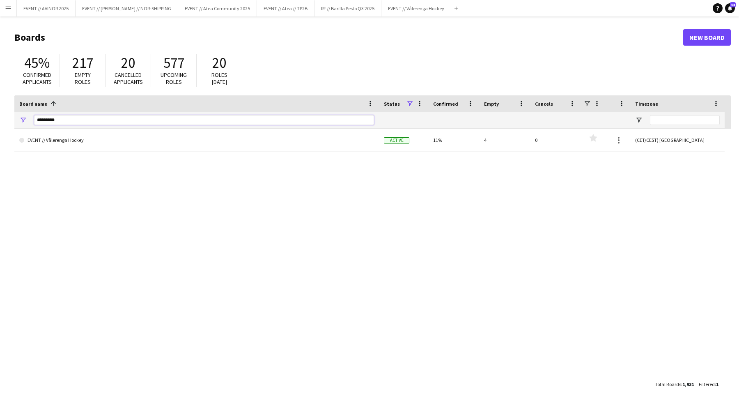
click at [134, 119] on input "*********" at bounding box center [204, 120] width 340 height 10
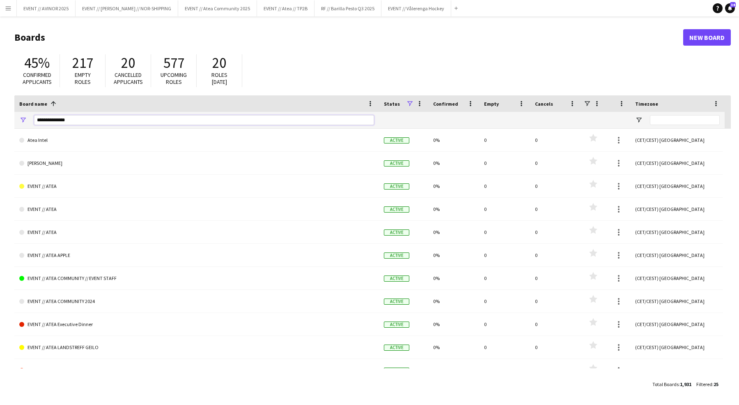
type input "**********"
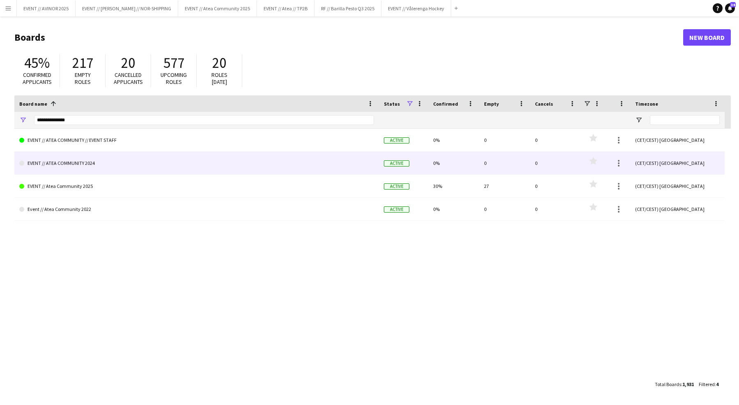
click at [78, 161] on link "EVENT // ATEA COMMUNITY 2024" at bounding box center [196, 163] width 355 height 23
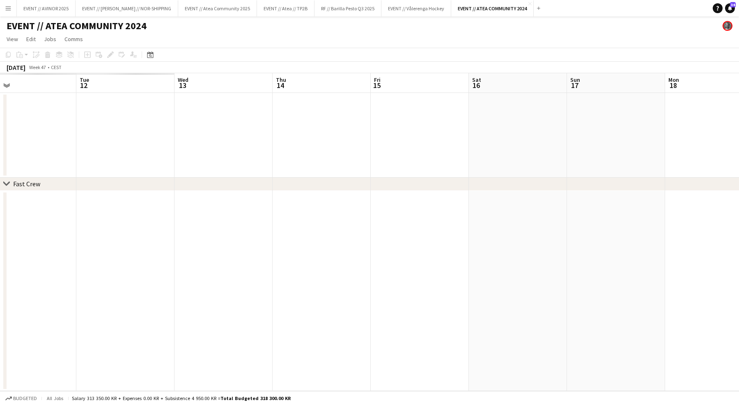
scroll to position [0, 294]
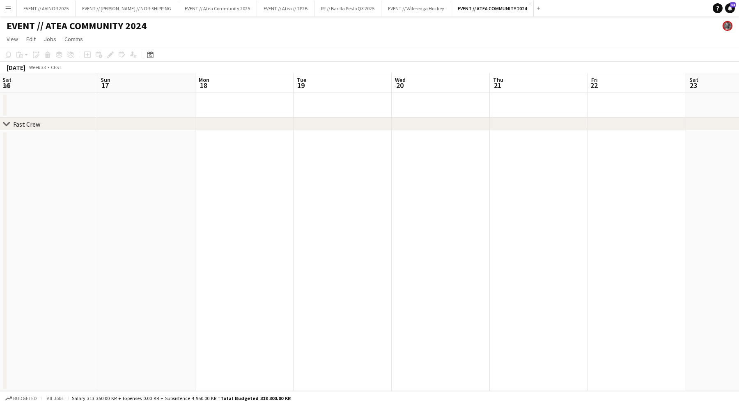
scroll to position [0, 219]
click at [25, 69] on div "August 2025" at bounding box center [16, 67] width 19 height 8
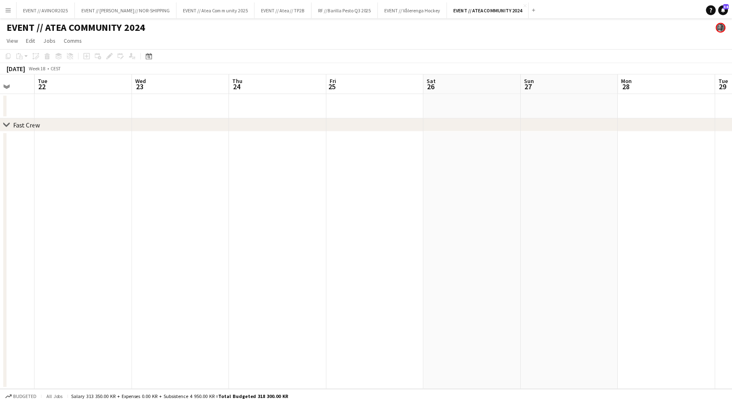
scroll to position [0, 247]
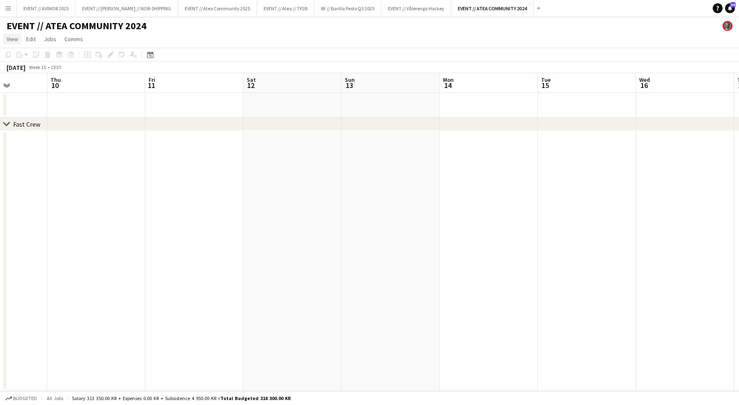
click at [15, 37] on span "View" at bounding box center [13, 38] width 12 height 7
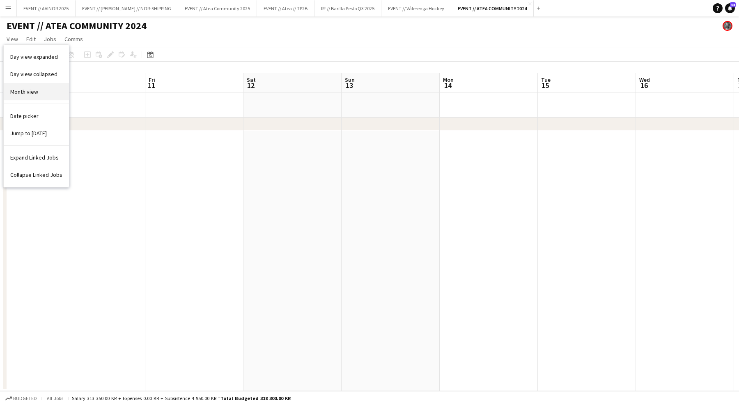
click at [32, 90] on span "Month view" at bounding box center [24, 91] width 28 height 7
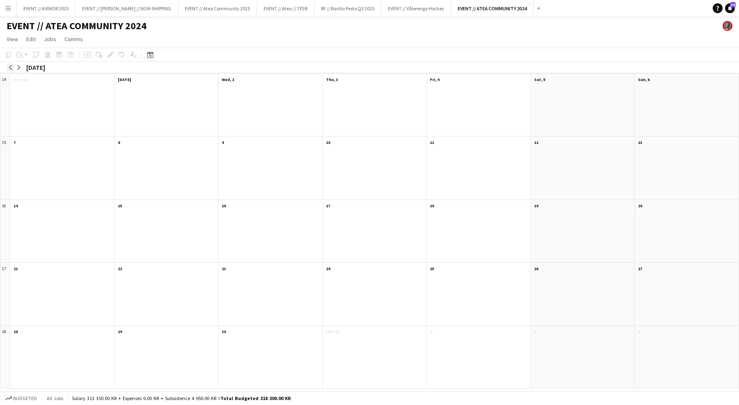
click at [7, 69] on button "arrow-left" at bounding box center [11, 67] width 8 height 8
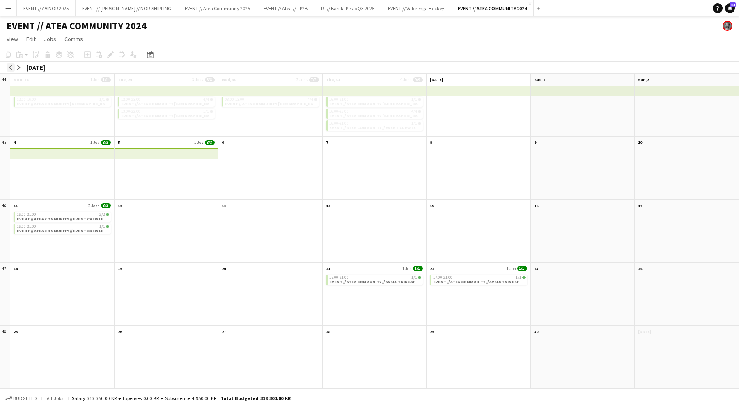
click at [7, 69] on button "arrow-left" at bounding box center [11, 67] width 8 height 8
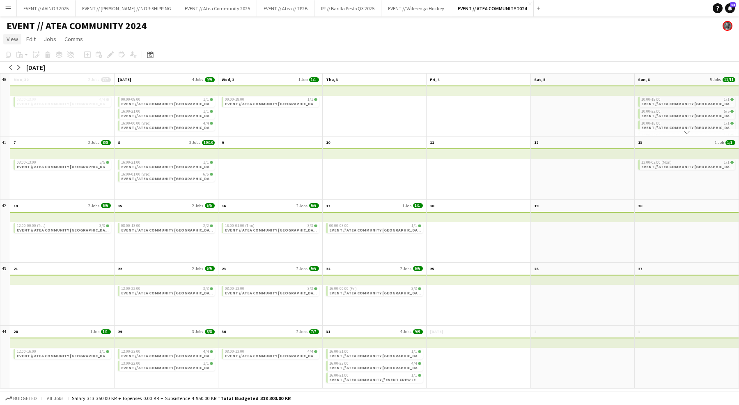
click at [15, 42] on span "View" at bounding box center [13, 38] width 12 height 7
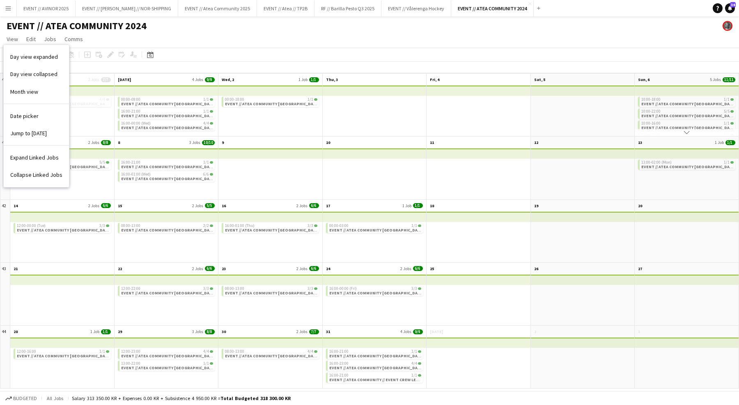
click at [87, 119] on div "08:00-13:00 4/4 EVENT // ATEA COMMUNITY TRONDHEIM // EVENT CREW" at bounding box center [62, 110] width 104 height 52
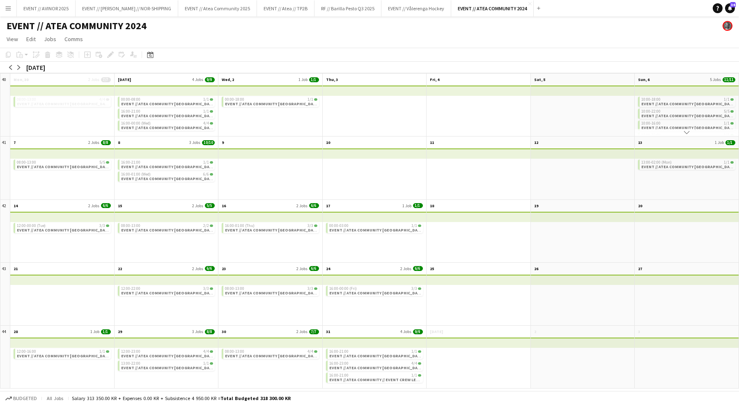
click at [90, 107] on div "08:00-13:00 4/4 EVENT // ATEA COMMUNITY TRONDHEIM // EVENT CREW" at bounding box center [62, 110] width 104 height 52
click at [85, 141] on app-month-view-date-header "7 2 Jobs 8/8" at bounding box center [62, 141] width 104 height 10
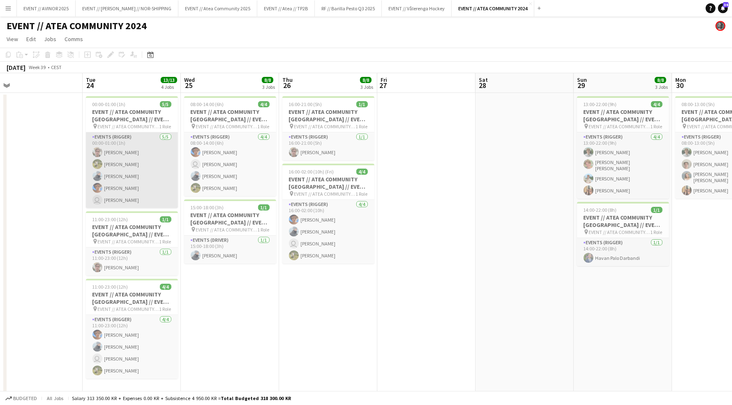
scroll to position [9, 0]
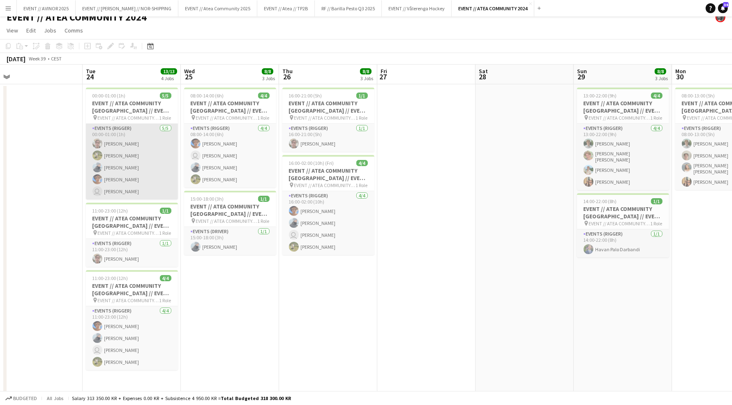
click at [112, 164] on app-card-role "Events (Rigger) 5/5 00:00-01:00 (1h) Jacob Stordahl Daniel Stuvland Elias Irgen…" at bounding box center [132, 162] width 92 height 76
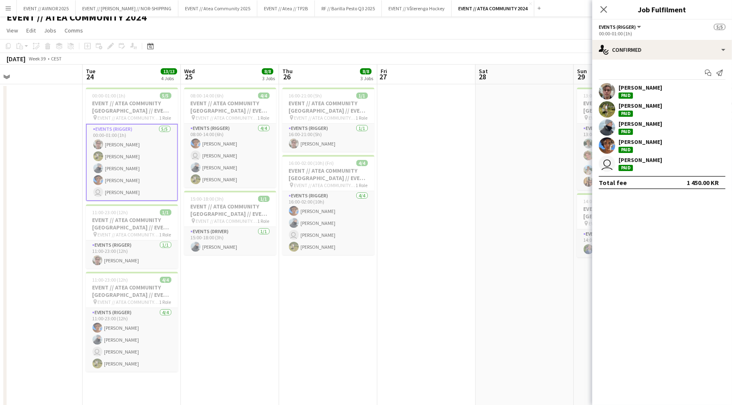
click at [655, 144] on div "Filip Fleischer Paid" at bounding box center [662, 145] width 140 height 16
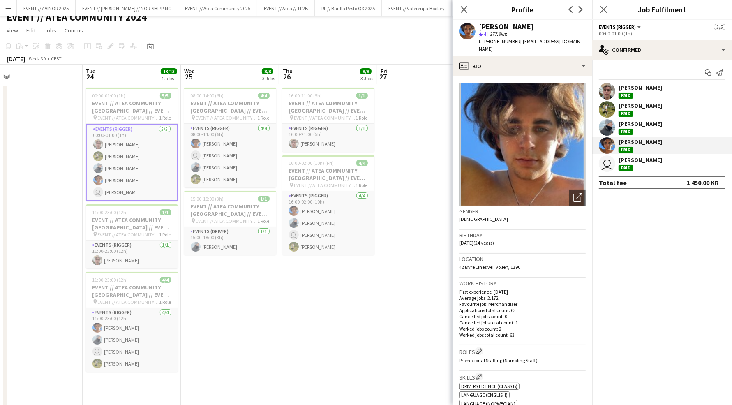
click at [655, 144] on div "Filip Fleischer Paid" at bounding box center [662, 145] width 140 height 16
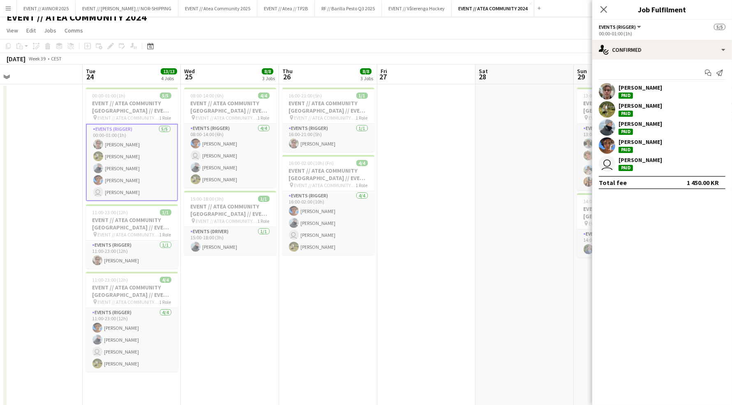
click at [646, 159] on div "Oskar Kvamme" at bounding box center [640, 159] width 44 height 7
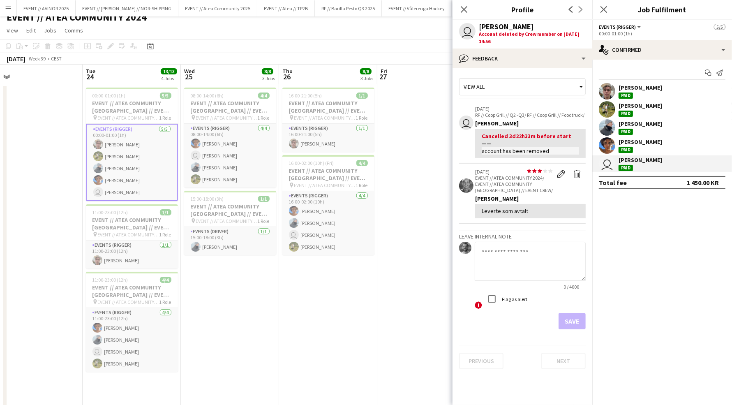
click at [646, 147] on div "Filip Fleischer Paid" at bounding box center [640, 145] width 44 height 15
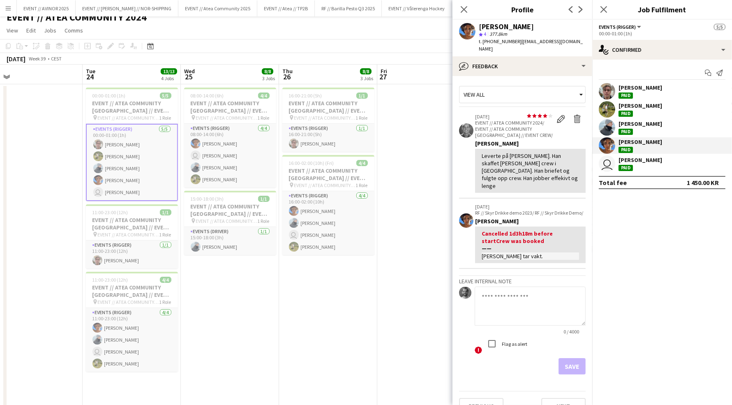
click at [635, 131] on div "Elias Irgens Paid" at bounding box center [640, 127] width 44 height 15
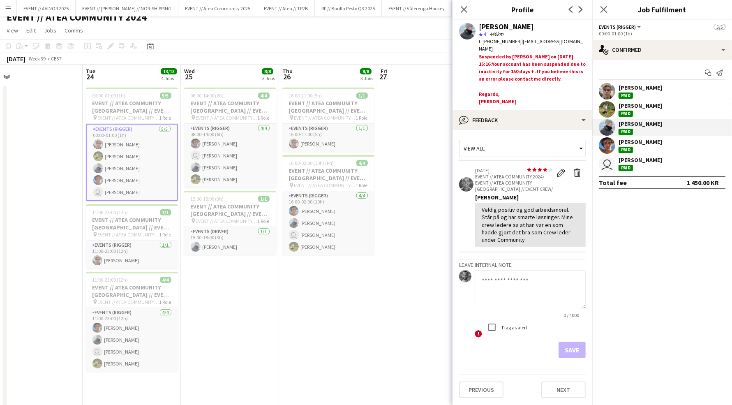
click at [636, 105] on div "Daniel Stuvland" at bounding box center [640, 105] width 44 height 7
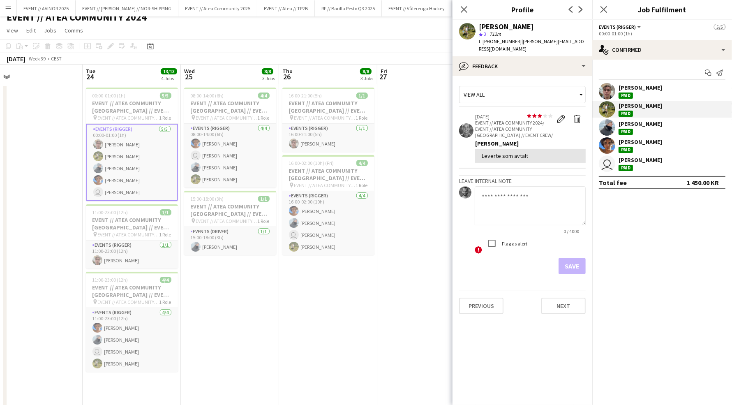
click at [637, 93] on div "Jacob Stordahl Paid" at bounding box center [640, 91] width 44 height 15
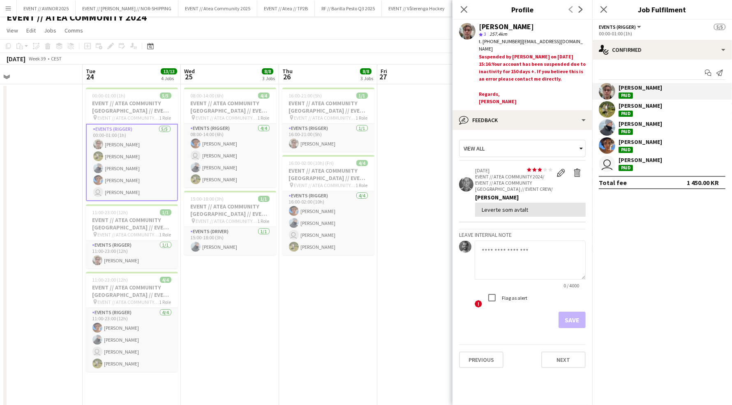
click at [639, 104] on div "Daniel Stuvland" at bounding box center [640, 105] width 44 height 7
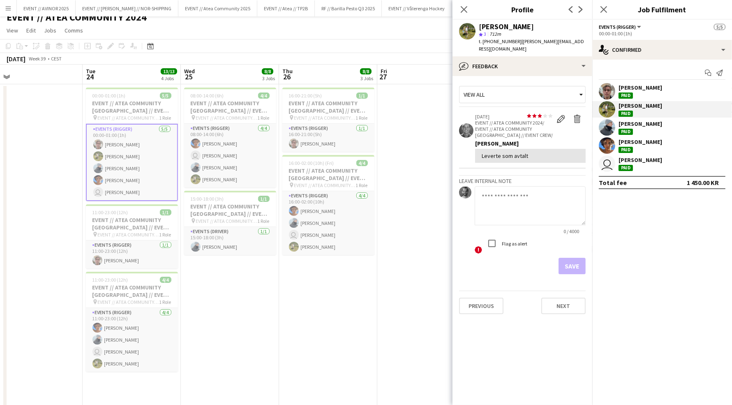
click at [634, 142] on div "Filip Fleischer" at bounding box center [640, 141] width 44 height 7
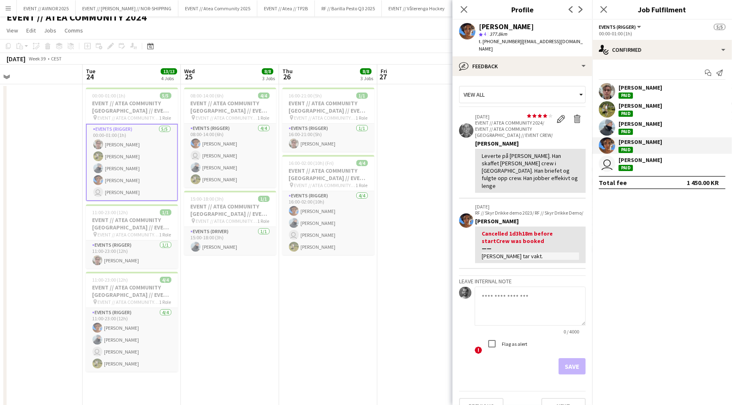
click at [627, 123] on div "Elias Irgens" at bounding box center [640, 123] width 44 height 7
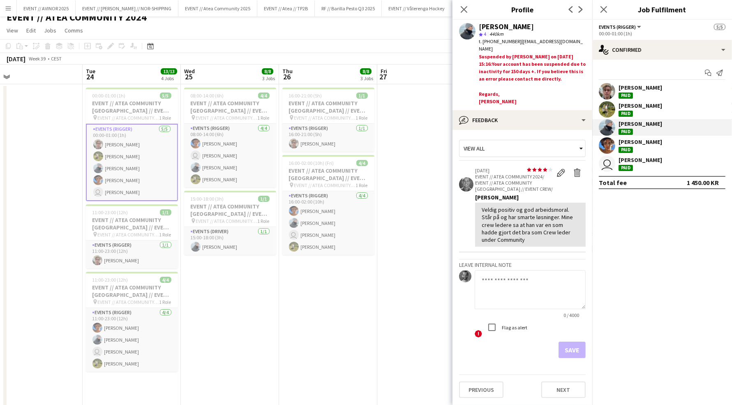
click at [637, 106] on div "[PERSON_NAME]" at bounding box center [640, 105] width 44 height 7
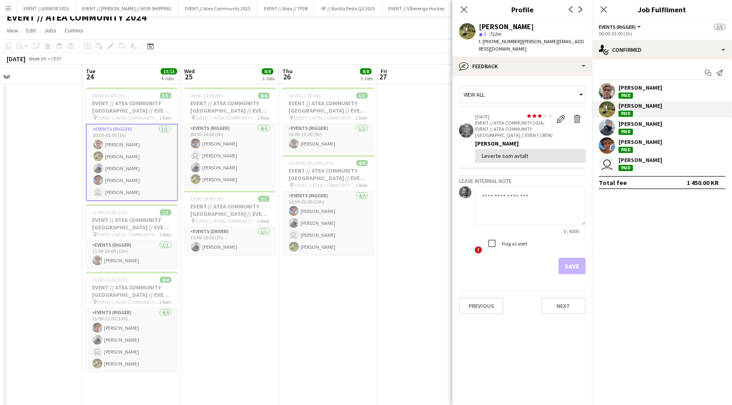
click at [635, 126] on div "Elias Irgens" at bounding box center [640, 123] width 44 height 7
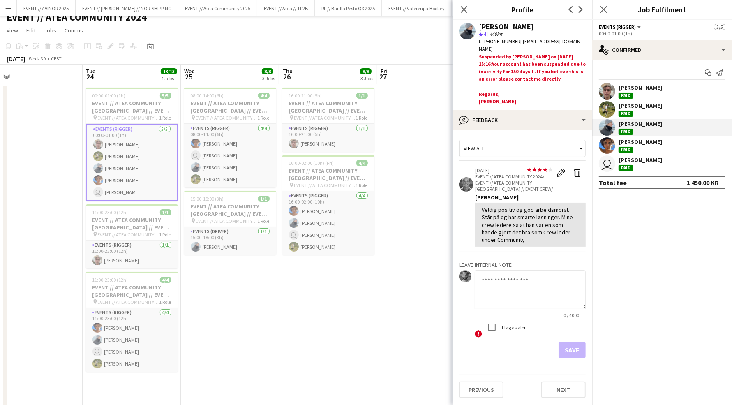
click at [633, 145] on div "Filip Fleischer" at bounding box center [640, 141] width 44 height 7
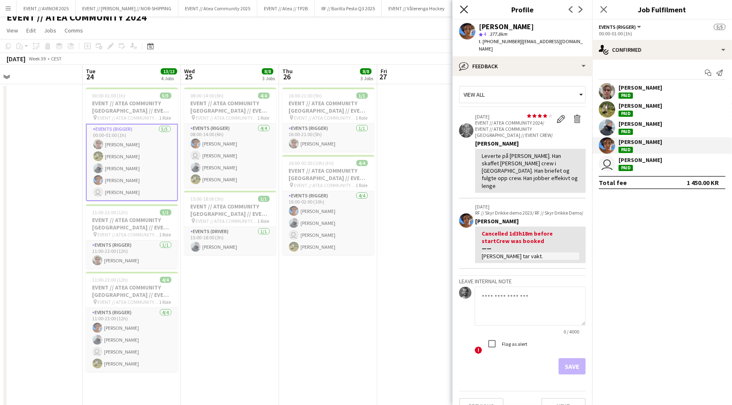
click at [467, 7] on icon "Close pop-in" at bounding box center [464, 9] width 8 height 8
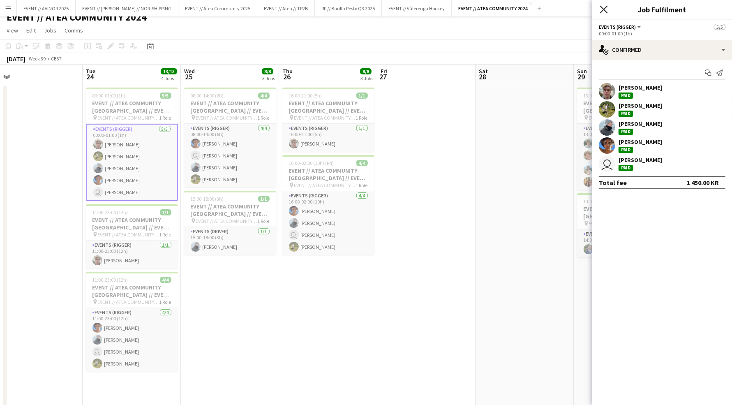
click at [602, 7] on icon "Close pop-in" at bounding box center [603, 9] width 8 height 8
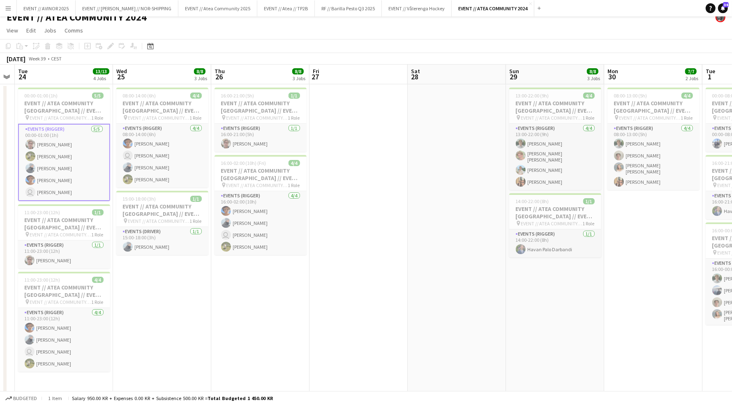
scroll to position [0, 290]
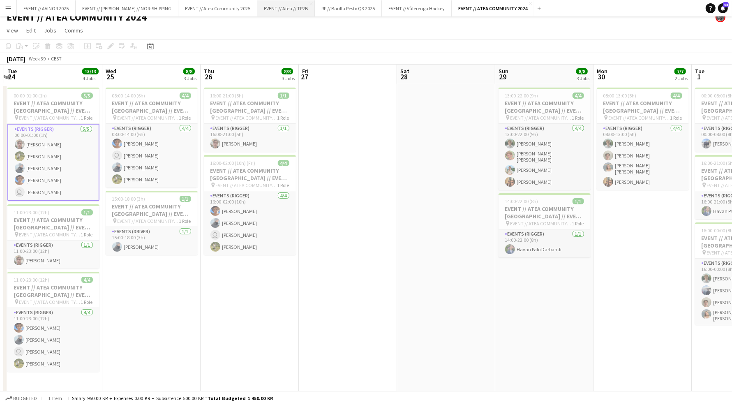
click at [278, 9] on button "EVENT // Atea // TP2B Close" at bounding box center [286, 8] width 58 height 16
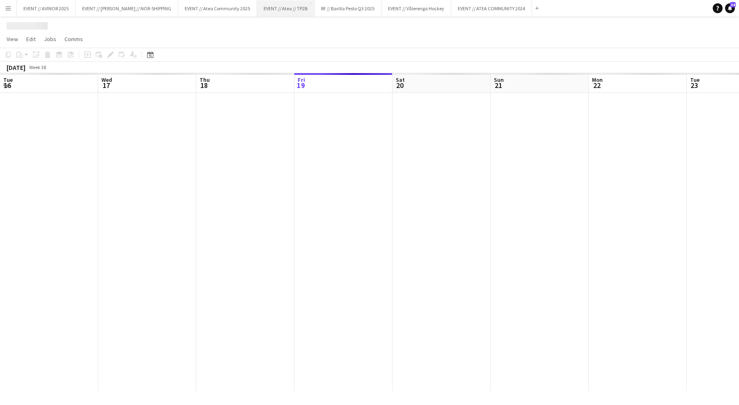
scroll to position [0, 196]
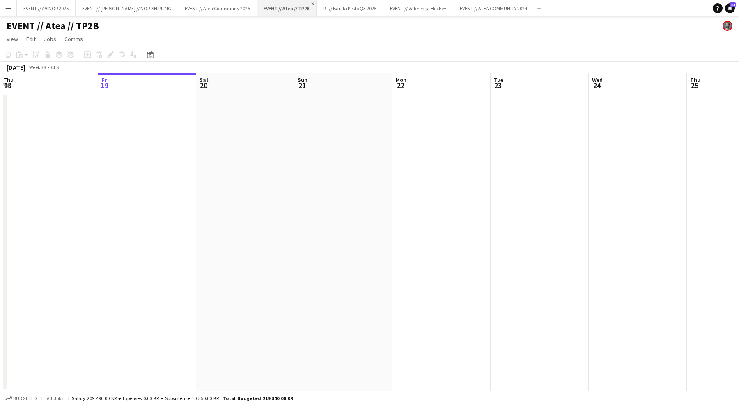
click at [311, 3] on app-icon "Close" at bounding box center [312, 3] width 3 height 3
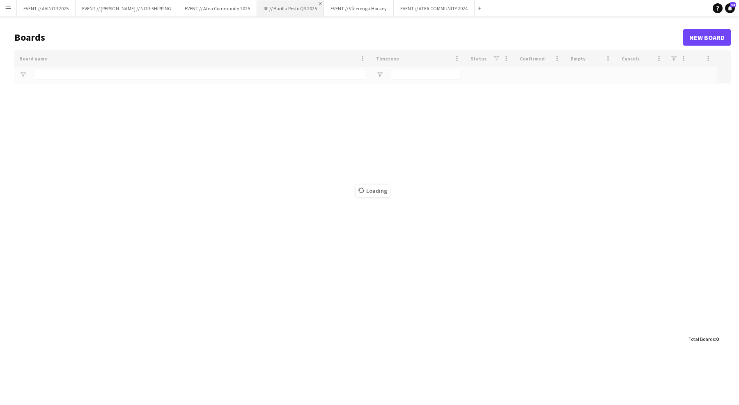
type input "**********"
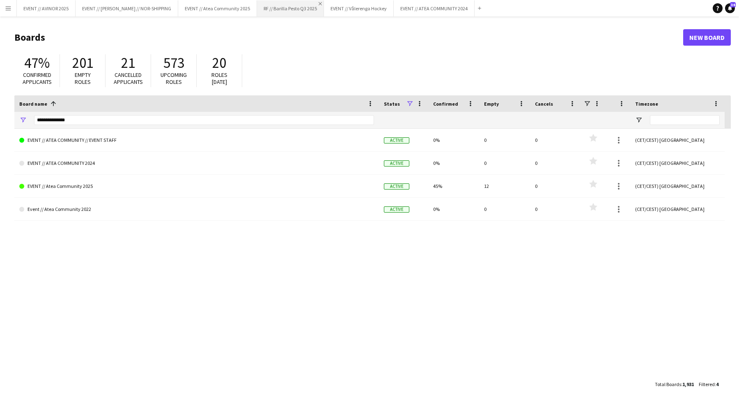
click at [319, 3] on app-icon "Close" at bounding box center [320, 3] width 3 height 3
click at [322, 3] on app-icon "Close" at bounding box center [323, 3] width 3 height 3
click at [219, 6] on button "EVENT // Atea Community 2025 Close" at bounding box center [217, 8] width 79 height 16
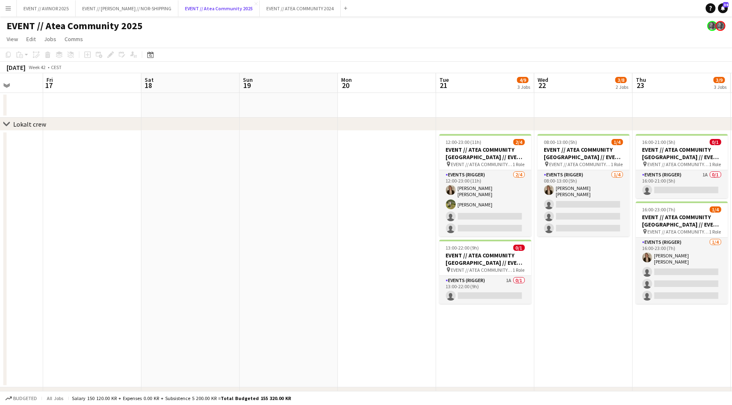
scroll to position [0, 360]
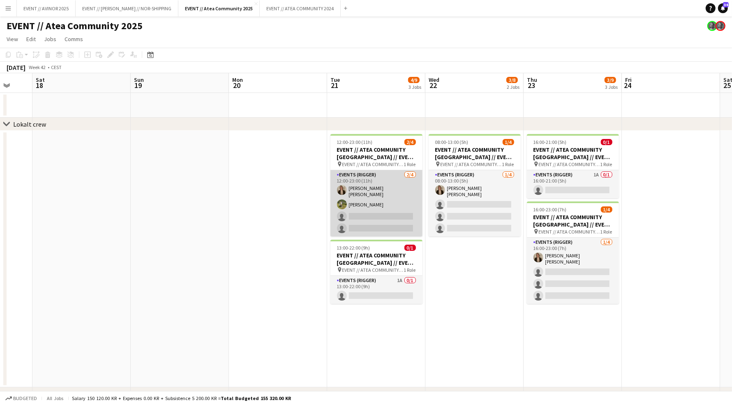
click at [393, 208] on app-card-role "Events (Rigger) 2/4 12:00-23:00 (11h) Marte Aarsand Vik Daniel Stuvland single-…" at bounding box center [376, 203] width 92 height 66
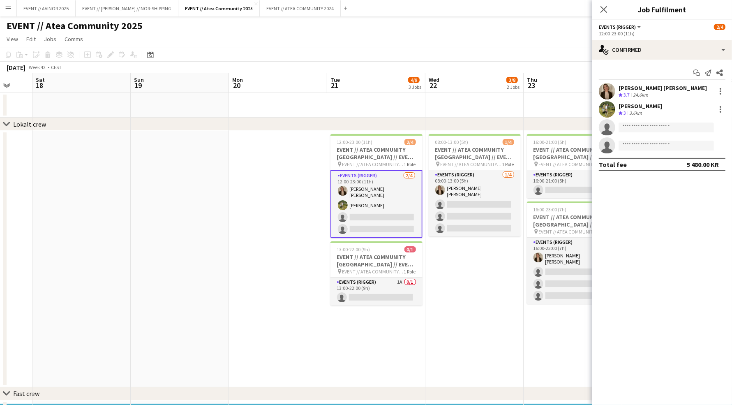
click at [649, 104] on div "[PERSON_NAME]" at bounding box center [640, 105] width 44 height 7
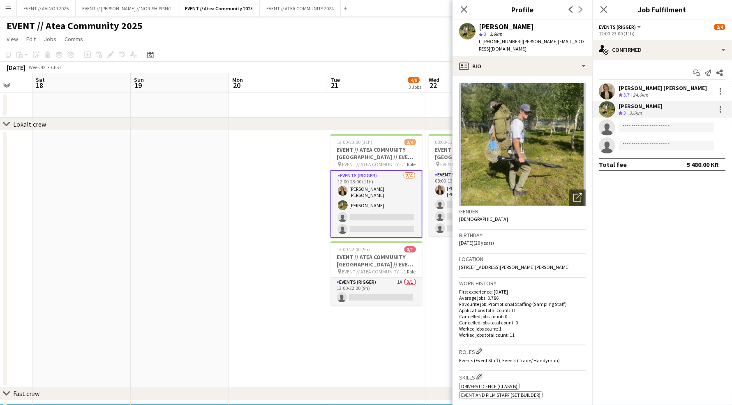
click at [649, 105] on div "[PERSON_NAME]" at bounding box center [640, 105] width 44 height 7
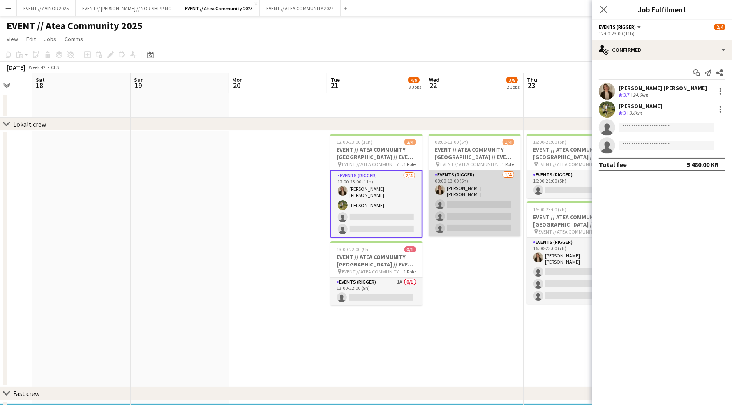
click at [465, 188] on app-card-role "Events (Rigger) 1/4 08:00-13:00 (5h) Marte Aarsand Vik single-neutral-actions s…" at bounding box center [474, 203] width 92 height 66
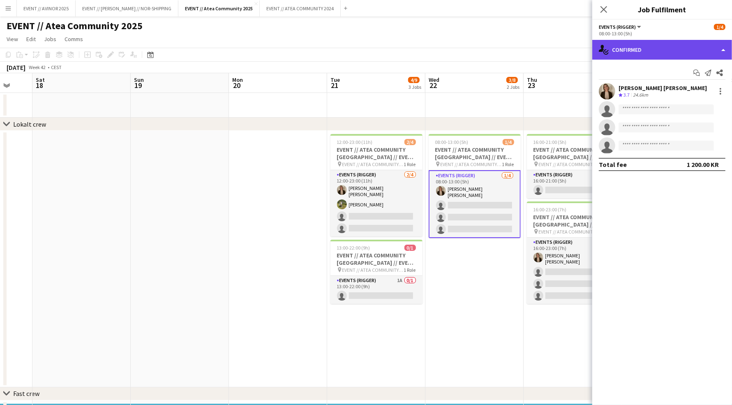
click at [643, 45] on div "single-neutral-actions-check-2 Confirmed" at bounding box center [662, 50] width 140 height 20
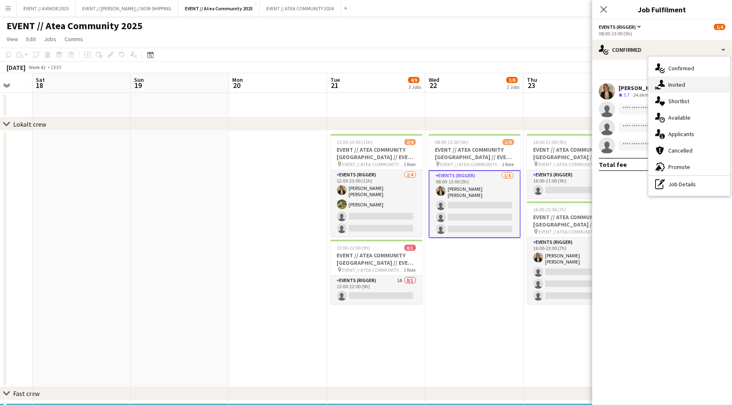
click at [663, 78] on div "single-neutral-actions-share-1 Invited" at bounding box center [688, 84] width 81 height 16
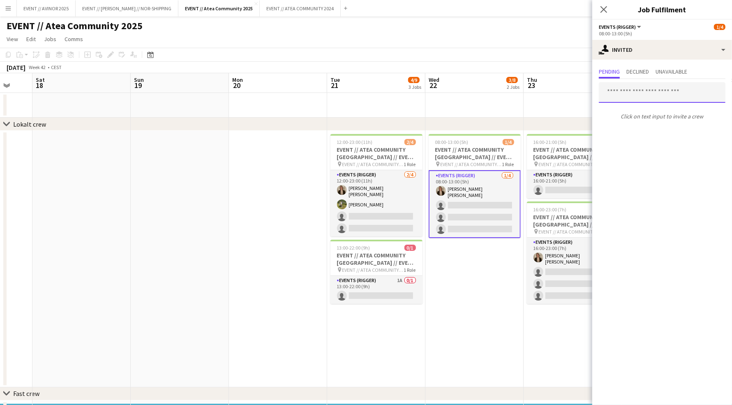
click at [643, 91] on input "text" at bounding box center [661, 92] width 127 height 21
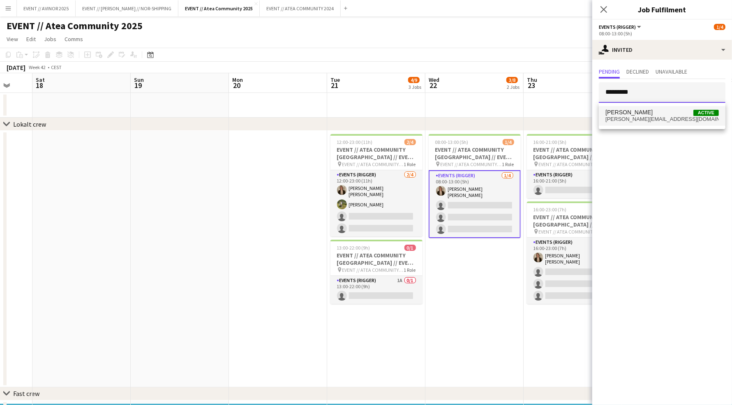
type input "*********"
click at [642, 120] on span "daniel.stuvland04@gmail.com" at bounding box center [661, 119] width 113 height 7
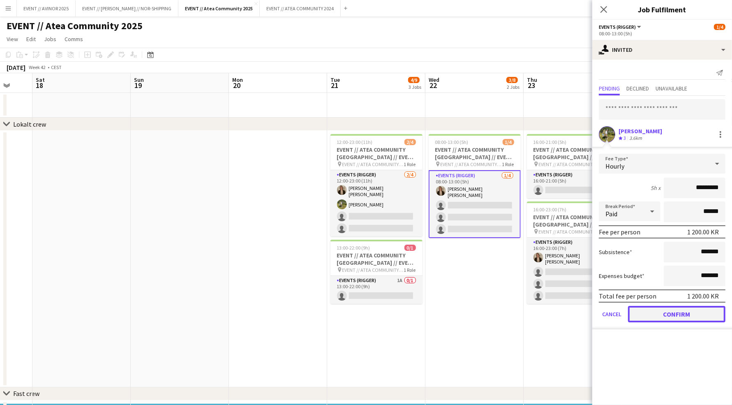
click at [680, 314] on button "Confirm" at bounding box center [676, 314] width 97 height 16
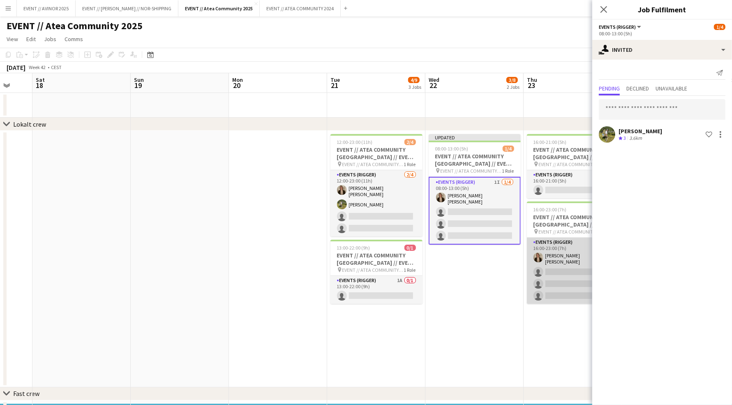
click at [557, 253] on app-card-role "Events (Rigger) 1/4 16:00-23:00 (7h) Marte Aarsand Vik single-neutral-actions s…" at bounding box center [573, 270] width 92 height 66
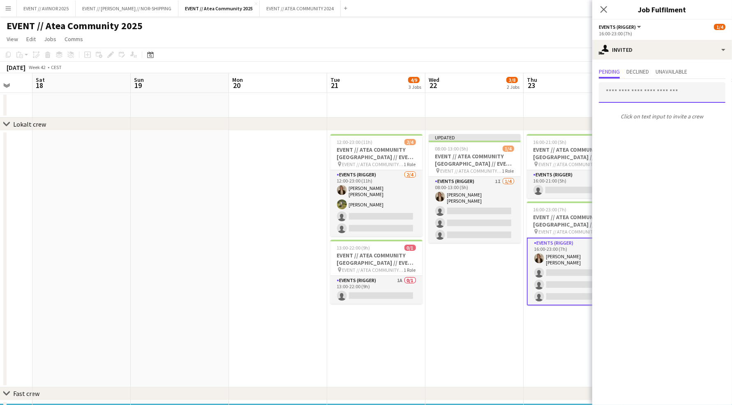
click at [630, 92] on input "text" at bounding box center [661, 92] width 127 height 21
type input "********"
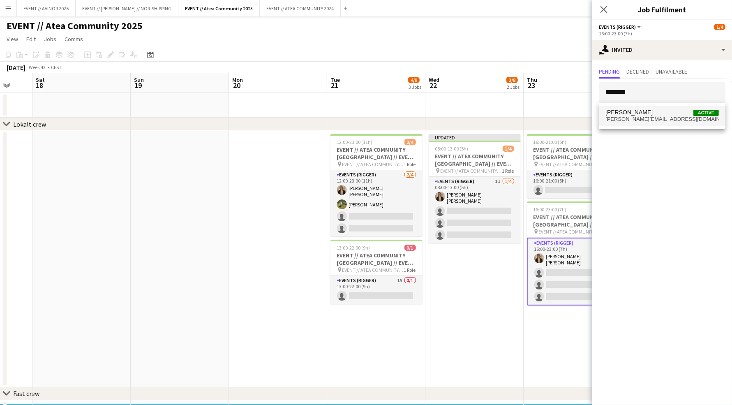
click at [646, 121] on span "daniel.stuvland04@gmail.com" at bounding box center [661, 119] width 113 height 7
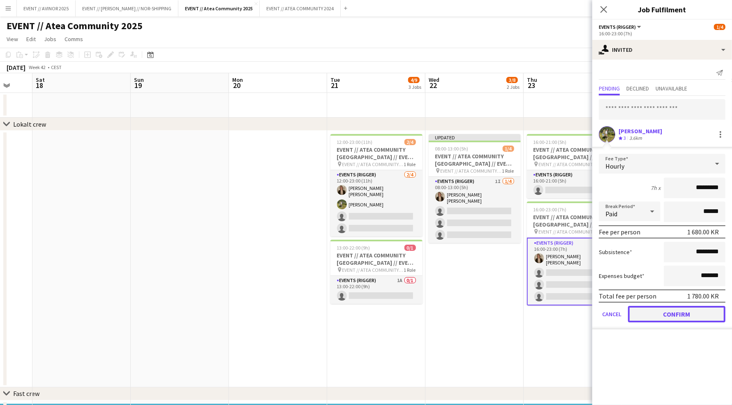
click at [671, 309] on button "Confirm" at bounding box center [676, 314] width 97 height 16
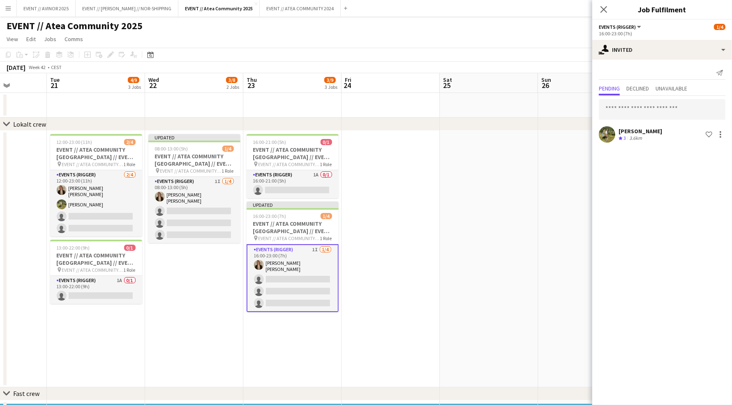
scroll to position [0, 253]
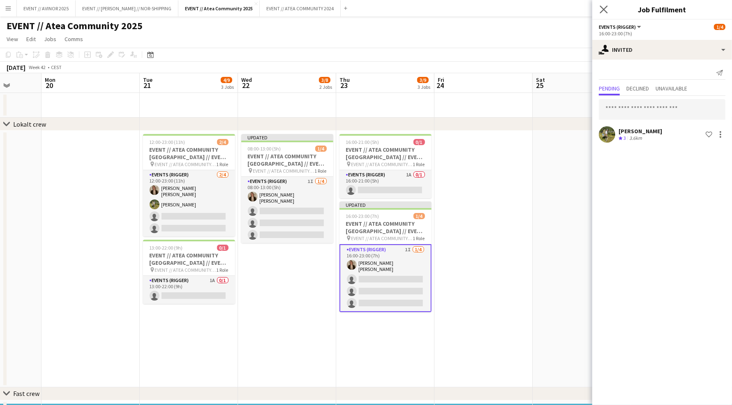
click at [603, 5] on app-icon "Close pop-in" at bounding box center [604, 10] width 12 height 12
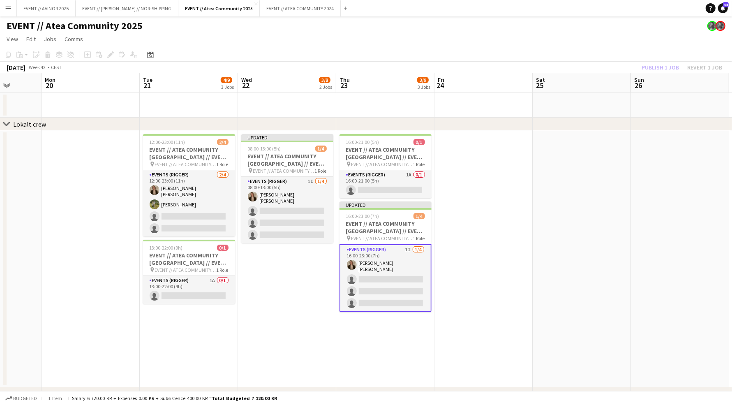
click at [651, 69] on div "Publish 1 job Revert 1 job" at bounding box center [681, 67] width 100 height 11
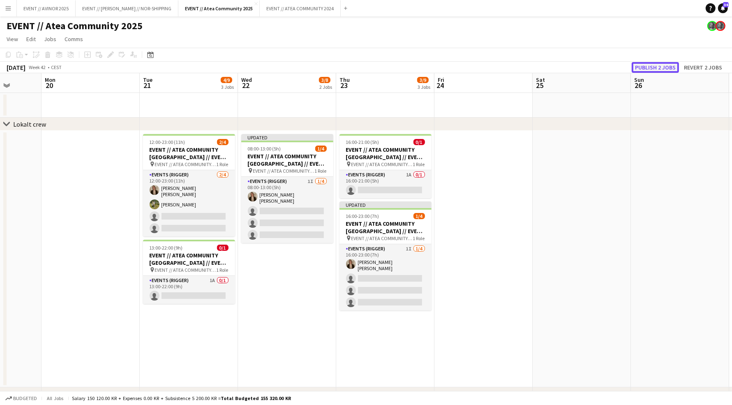
click at [646, 66] on button "Publish 2 jobs" at bounding box center [654, 67] width 47 height 11
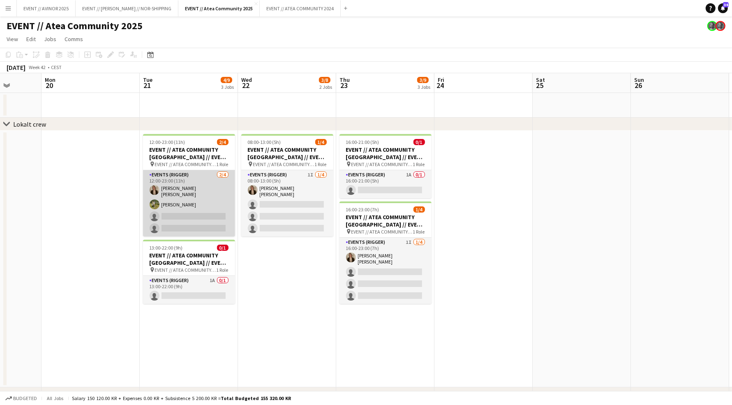
click at [219, 170] on app-card-role "Events (Rigger) 2/4 12:00-23:00 (11h) Marte Aarsand Vik Daniel Stuvland single-…" at bounding box center [189, 203] width 92 height 66
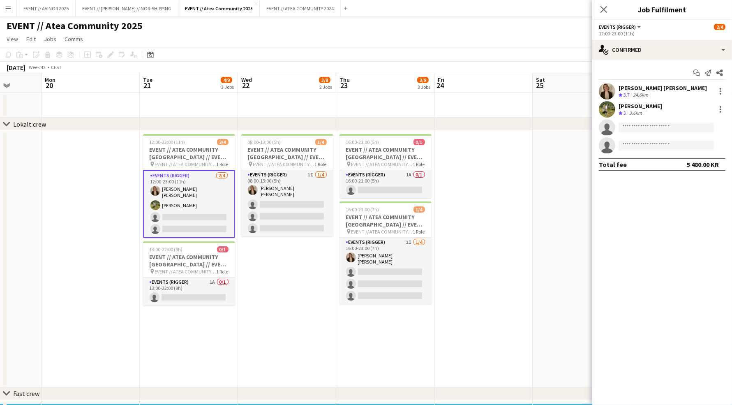
click at [629, 110] on div "3.6km" at bounding box center [635, 113] width 16 height 7
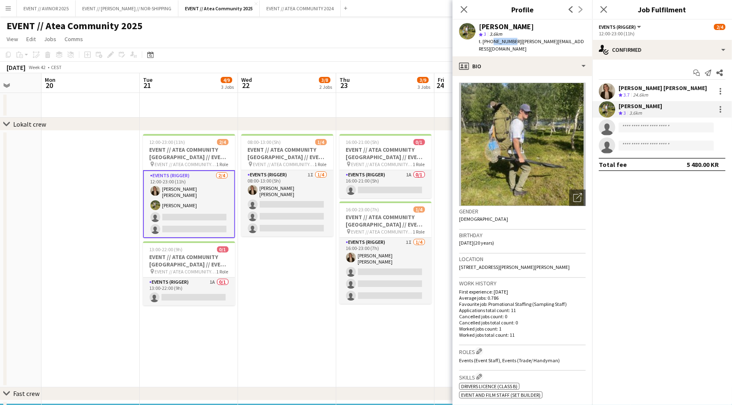
drag, startPoint x: 509, startPoint y: 42, endPoint x: 490, endPoint y: 45, distance: 19.1
click at [490, 45] on div "t. +4741480580 | daniel.stuvland04@gmail.com" at bounding box center [532, 45] width 107 height 15
copy span "41480580"
drag, startPoint x: 512, startPoint y: 41, endPoint x: 557, endPoint y: 41, distance: 44.8
click at [557, 41] on span "| daniel.stuvland04@gmail.com" at bounding box center [531, 45] width 105 height 14
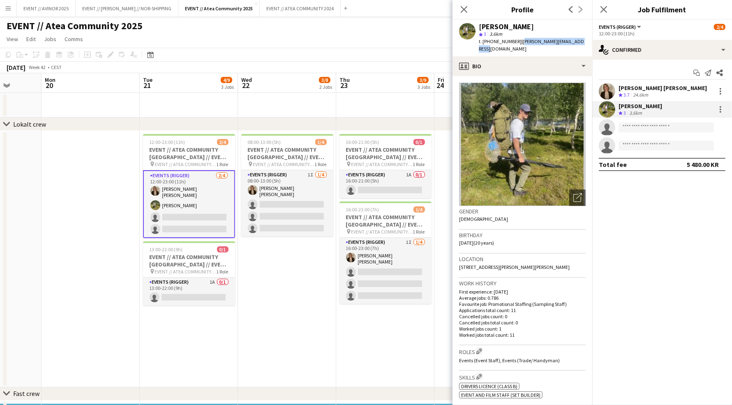
drag, startPoint x: 575, startPoint y: 41, endPoint x: 513, endPoint y: 44, distance: 61.3
click at [513, 44] on div "t. +4741480580 | daniel.stuvland04@gmail.com" at bounding box center [532, 45] width 107 height 15
copy span "daniel.stuvland04@gmail.com"
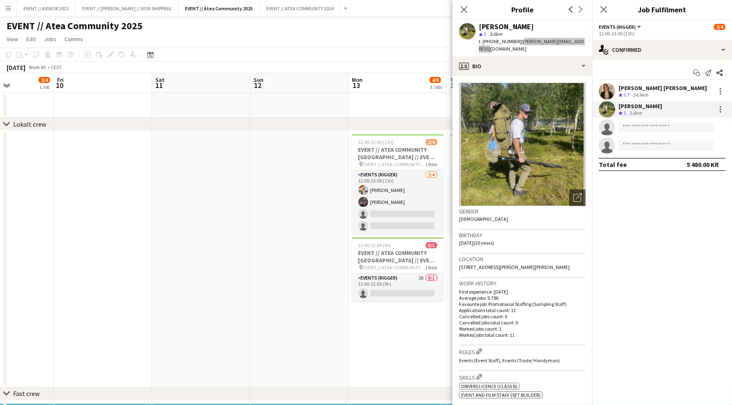
scroll to position [0, 248]
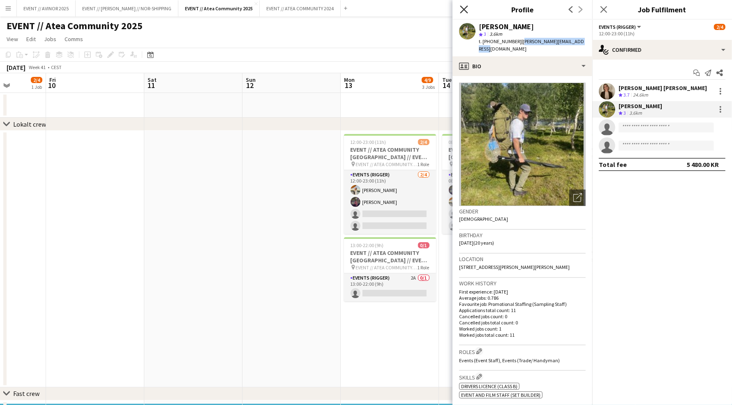
click at [463, 7] on icon "Close pop-in" at bounding box center [464, 9] width 8 height 8
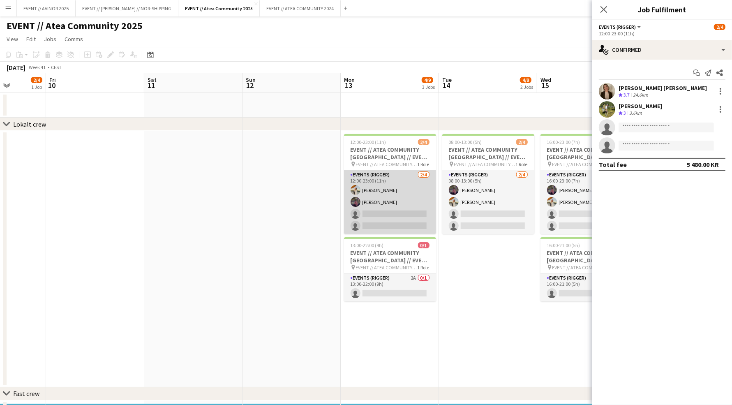
click at [407, 212] on app-card-role "Events (Rigger) 2/4 12:00-23:00 (11h) Caroline Hansen Thomas Stoltz single-neut…" at bounding box center [390, 202] width 92 height 64
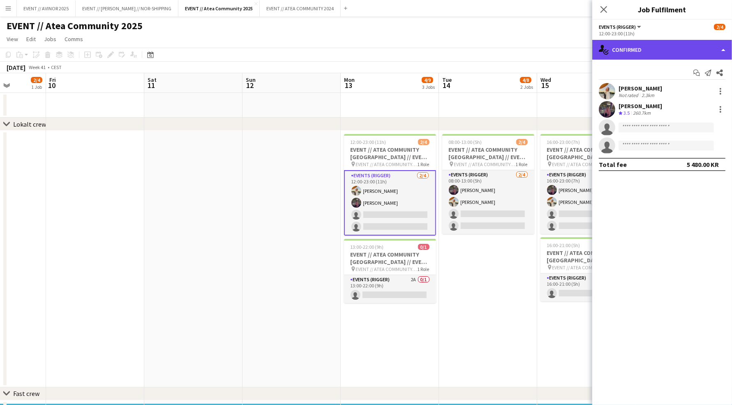
click at [686, 54] on div "single-neutral-actions-check-2 Confirmed" at bounding box center [662, 50] width 140 height 20
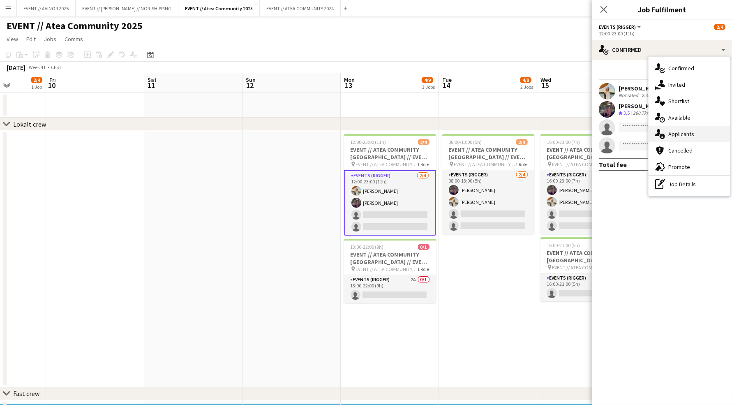
drag, startPoint x: 696, startPoint y: 115, endPoint x: 695, endPoint y: 132, distance: 17.7
click at [695, 132] on div "single-neutral-actions-check-2 Confirmed single-neutral-actions-share-1 Invited…" at bounding box center [688, 126] width 81 height 139
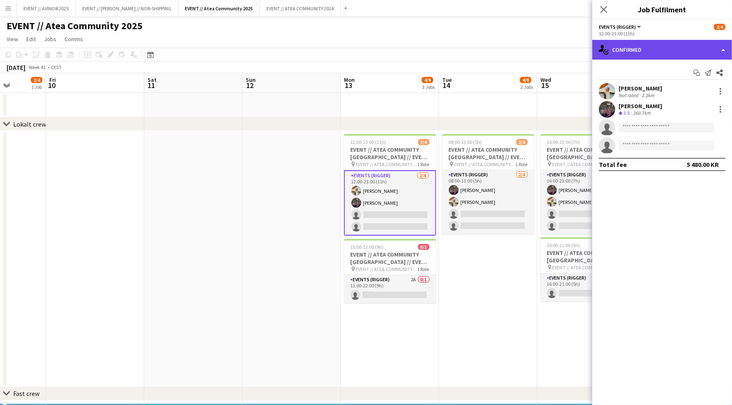
click at [664, 50] on div "single-neutral-actions-check-2 Confirmed" at bounding box center [662, 50] width 140 height 20
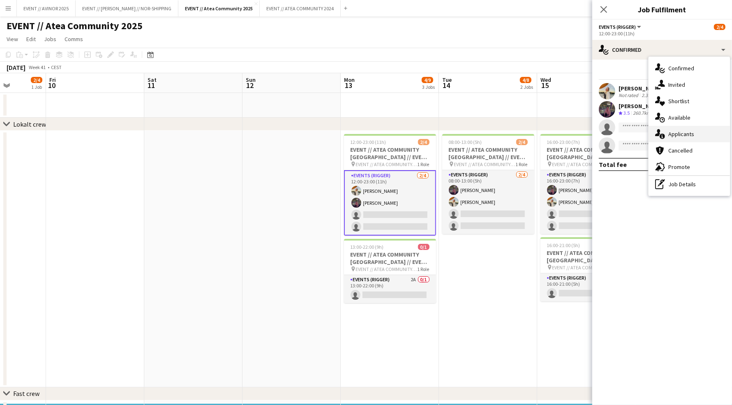
click at [681, 134] on span "Applicants" at bounding box center [681, 133] width 26 height 7
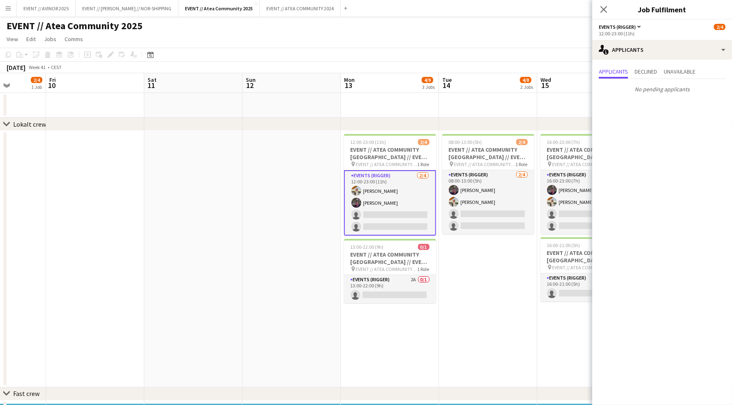
click at [247, 180] on app-date-cell at bounding box center [291, 259] width 98 height 256
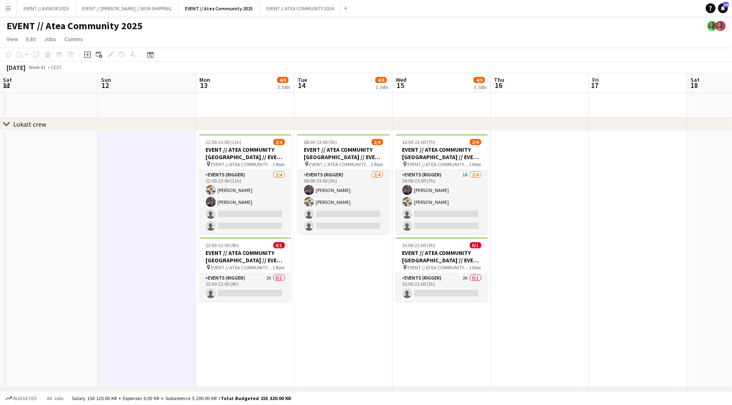
scroll to position [0, 306]
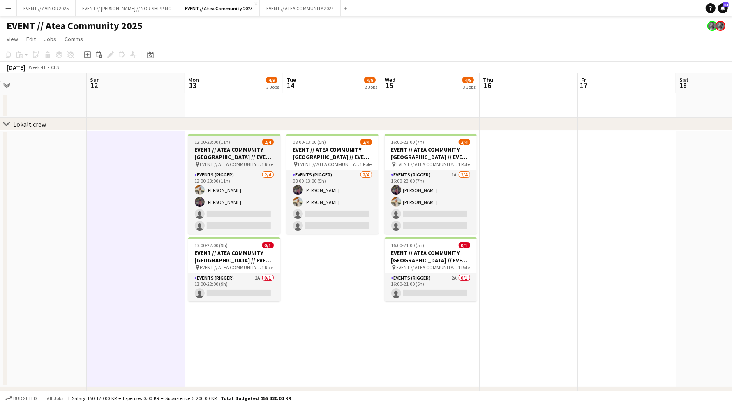
click at [239, 166] on span "EVENT // ATEA COMMUNITY KRISTIANSAND // EVENT CREW" at bounding box center [231, 164] width 62 height 6
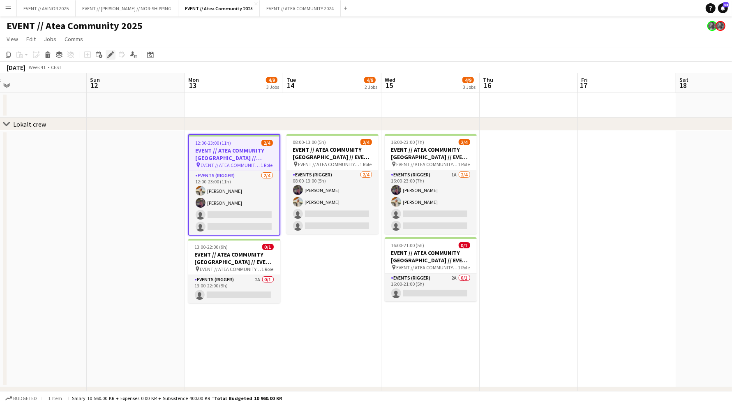
click at [108, 55] on icon "Edit" at bounding box center [110, 54] width 7 height 7
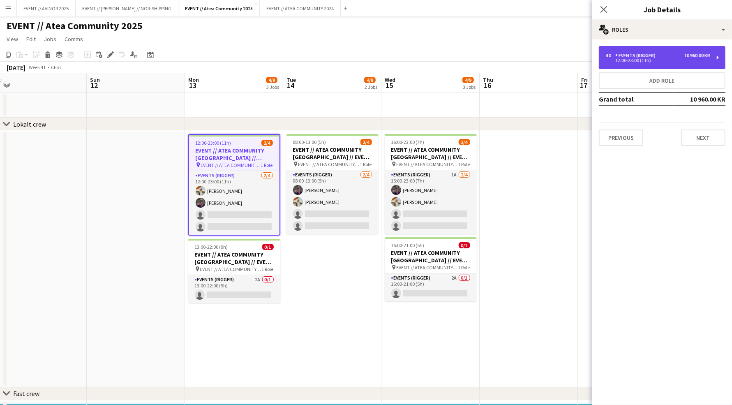
click at [675, 64] on div "4 x Events (Rigger) 10 960.00 KR 12:00-23:00 (11h)" at bounding box center [661, 57] width 127 height 23
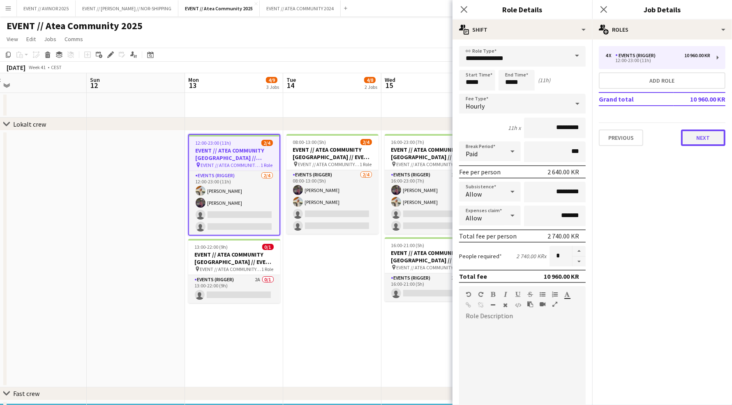
click at [696, 138] on button "Next" at bounding box center [703, 137] width 44 height 16
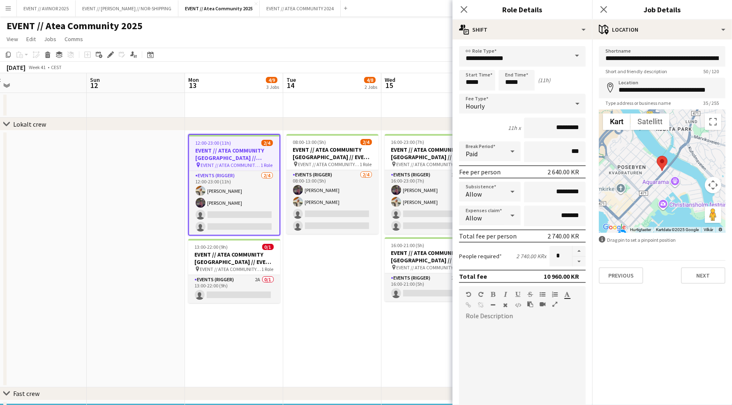
click at [368, 101] on app-date-cell at bounding box center [332, 105] width 98 height 25
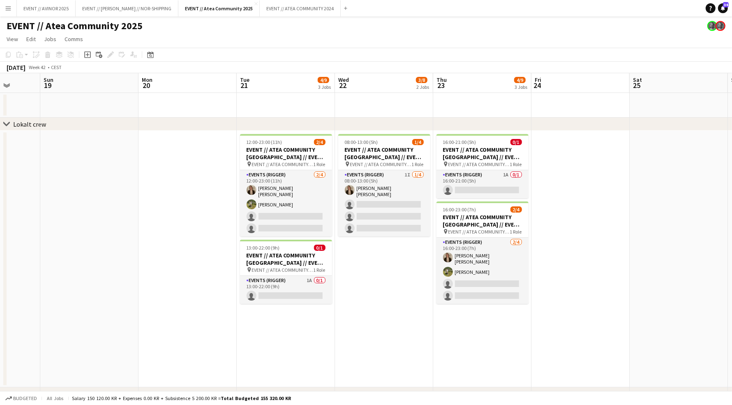
scroll to position [2, 0]
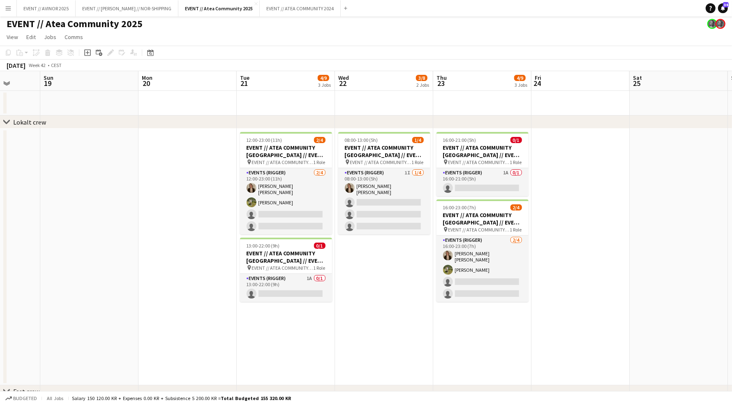
click at [12, 9] on button "Menu" at bounding box center [8, 8] width 16 height 16
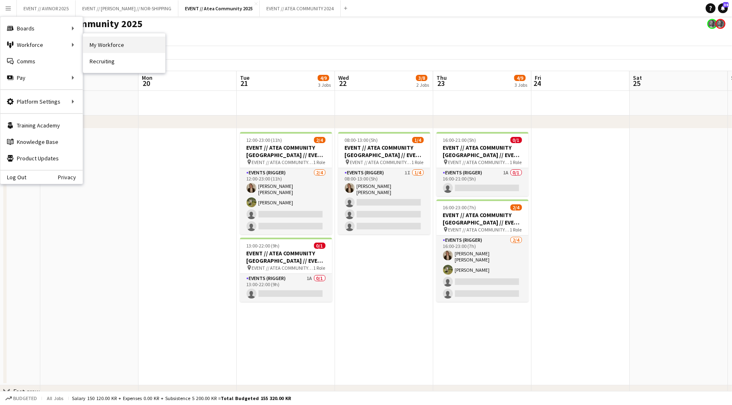
click at [98, 45] on link "My Workforce" at bounding box center [124, 45] width 82 height 16
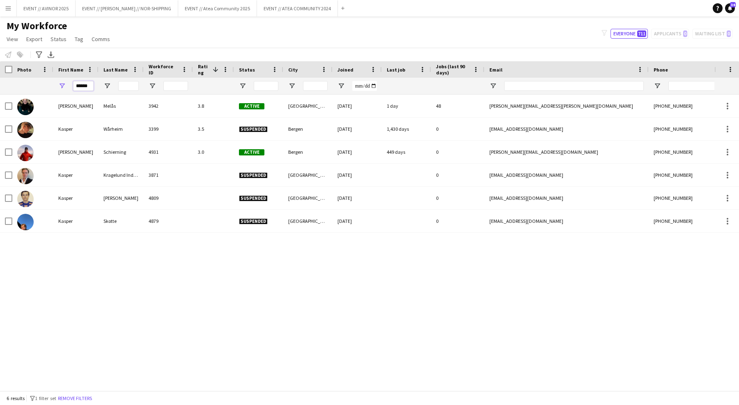
click at [86, 85] on input "******" at bounding box center [83, 86] width 21 height 10
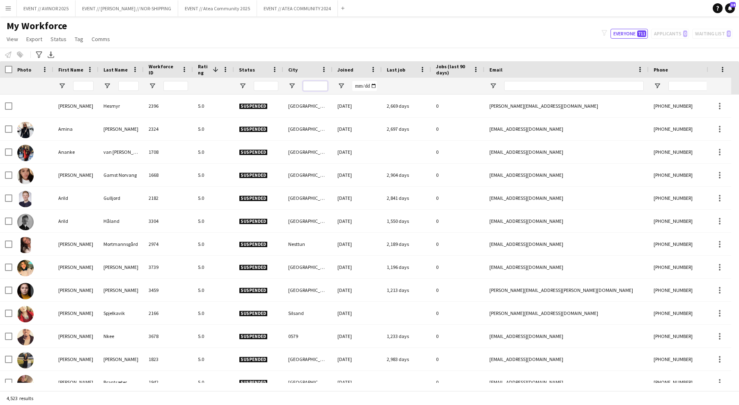
click at [307, 82] on input "City Filter Input" at bounding box center [315, 86] width 25 height 10
type input "******"
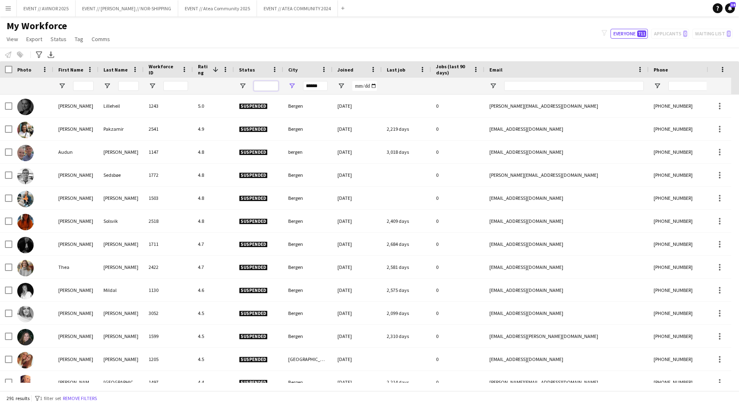
click at [267, 81] on input "Status Filter Input" at bounding box center [266, 86] width 25 height 10
type input "******"
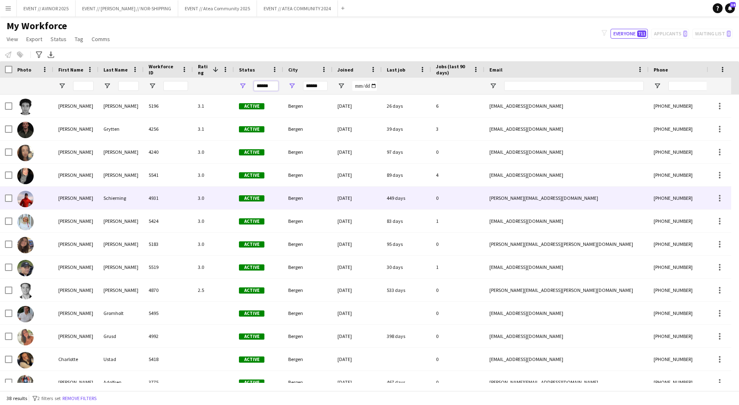
scroll to position [305, 0]
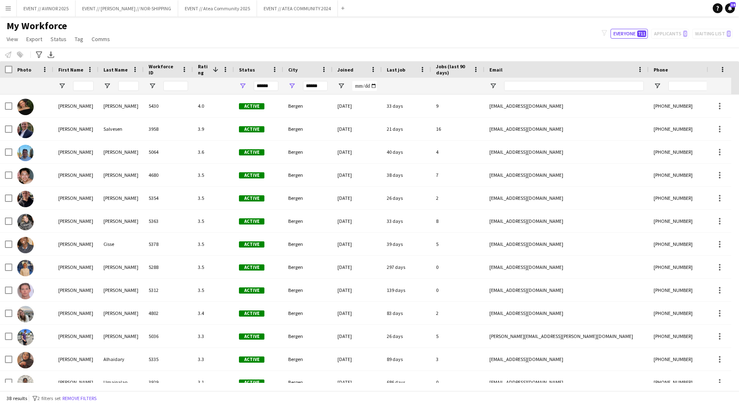
click at [392, 71] on span "Last job" at bounding box center [396, 70] width 18 height 6
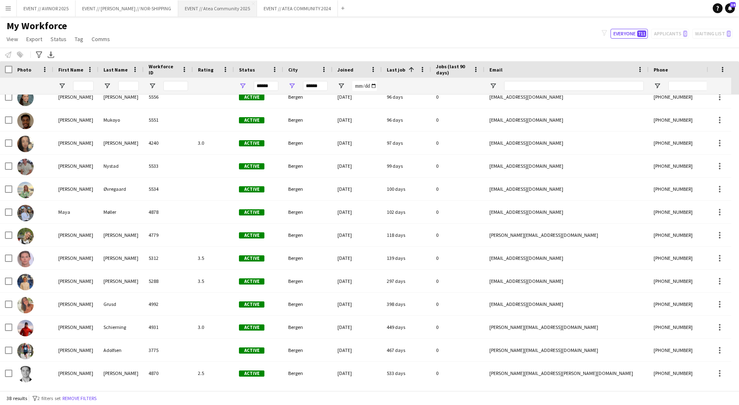
click at [214, 7] on button "EVENT // Atea Community 2025 Close" at bounding box center [217, 8] width 79 height 16
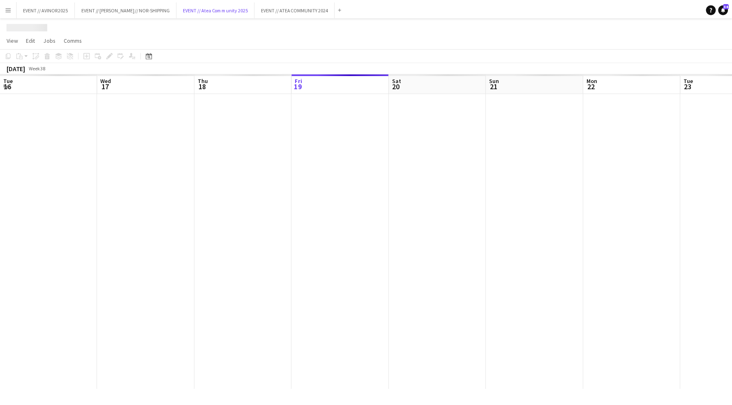
scroll to position [0, 196]
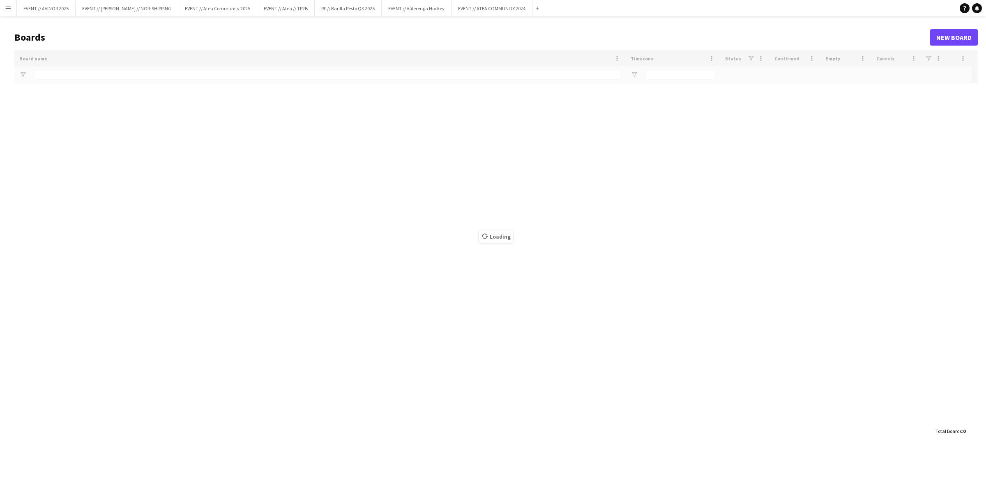
type input "**********"
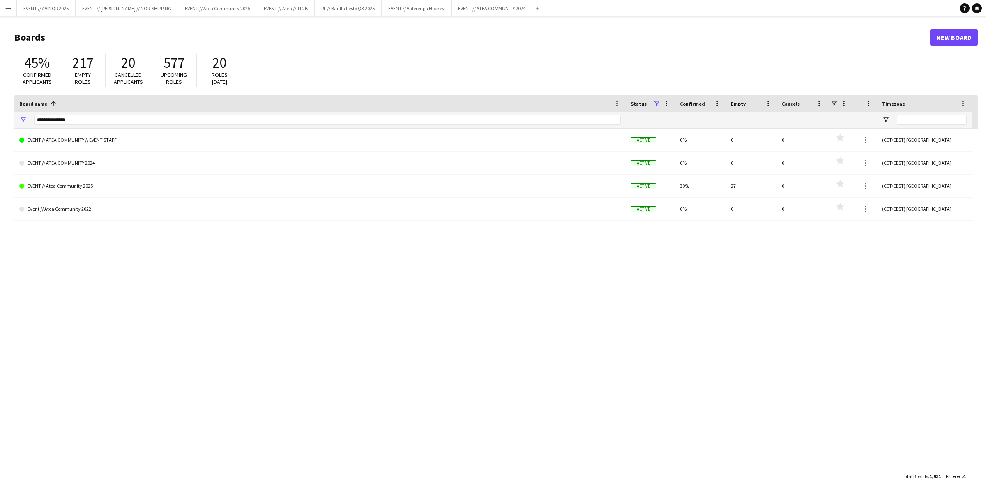
click at [5, 9] on app-icon "Menu" at bounding box center [8, 8] width 7 height 7
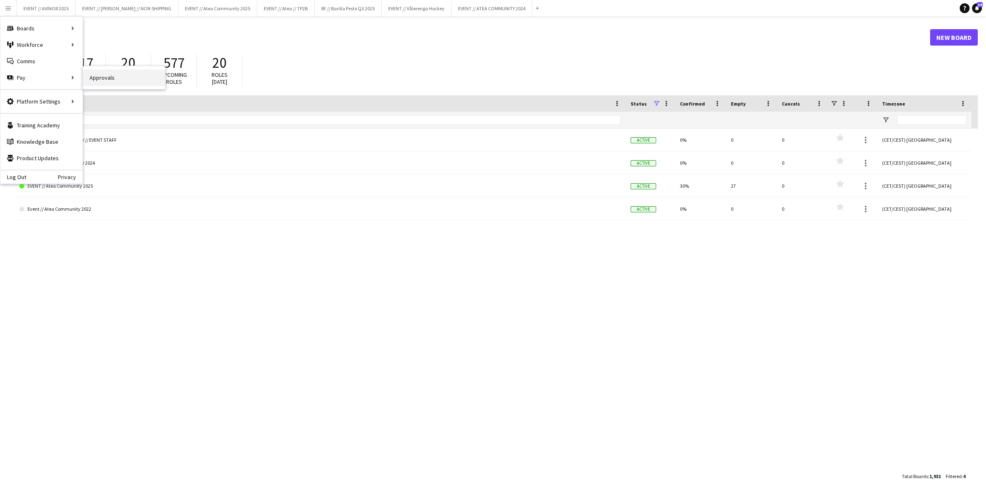
click at [85, 78] on link "Approvals" at bounding box center [124, 77] width 82 height 16
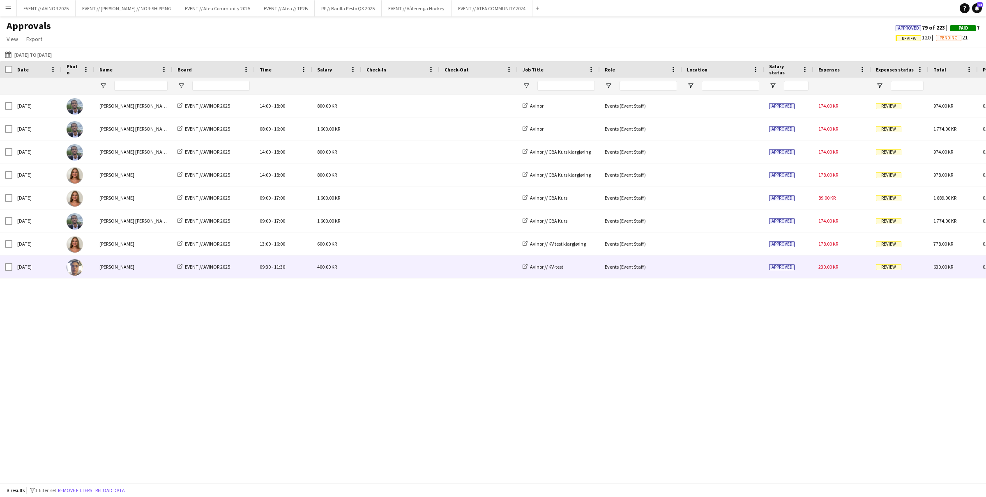
click at [878, 265] on span "Review" at bounding box center [888, 267] width 25 height 6
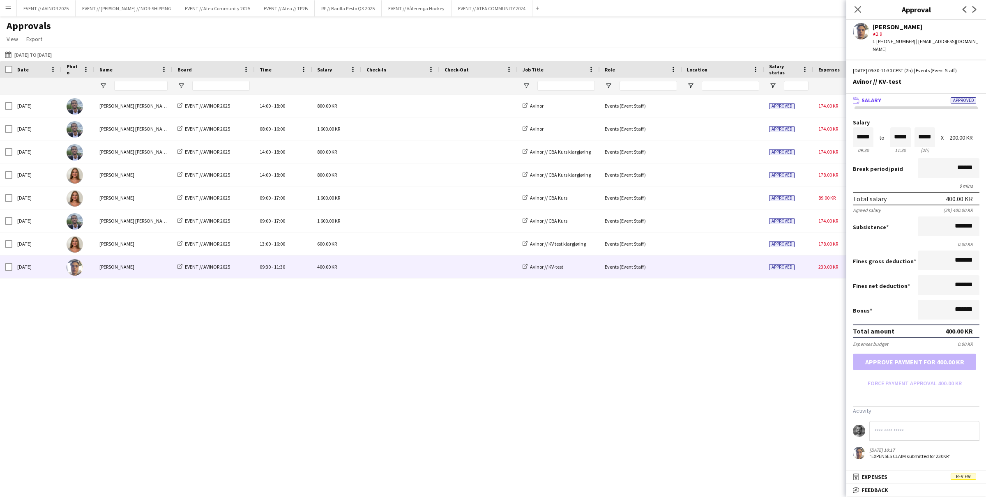
click at [826, 292] on div "[DATE] [PERSON_NAME] [PERSON_NAME] EVENT // AVINOR 2025 14:00 - 18:00 800.00 KR…" at bounding box center [493, 284] width 986 height 380
click at [910, 475] on mat-panel-title "receipt Expenses Review" at bounding box center [914, 476] width 136 height 7
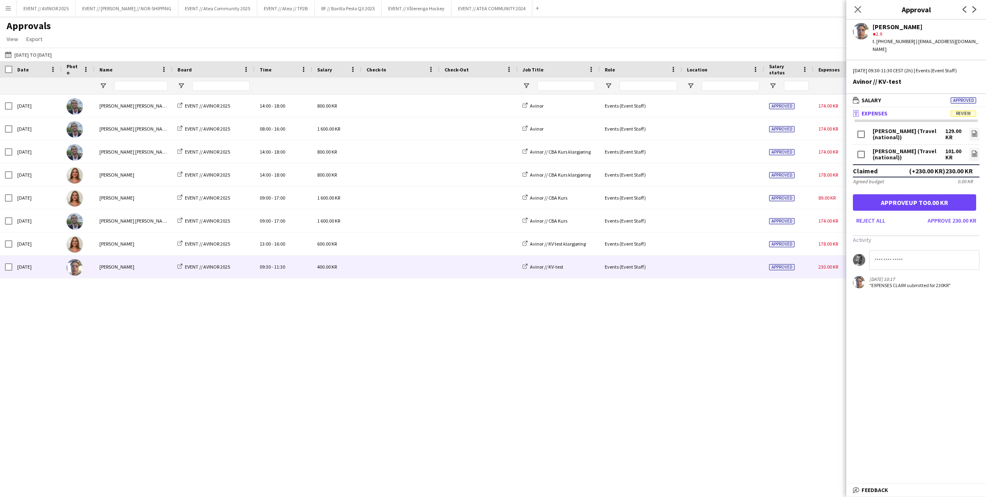
click at [771, 291] on div "[DATE] [PERSON_NAME] [PERSON_NAME] EVENT // AVINOR 2025 14:00 - 18:00 800.00 KR…" at bounding box center [493, 284] width 986 height 380
click at [941, 214] on button "Approve 230.00 KR" at bounding box center [951, 220] width 55 height 13
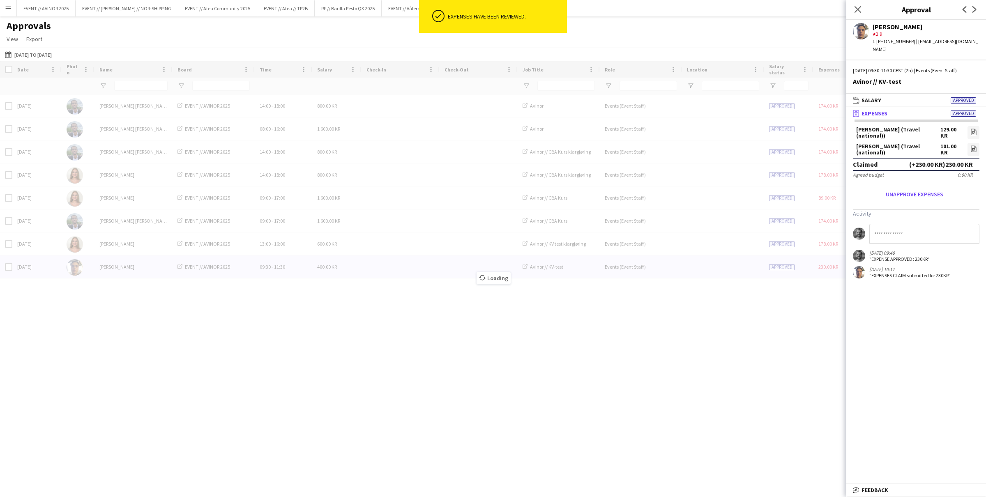
click at [835, 242] on div "Loading" at bounding box center [493, 271] width 986 height 421
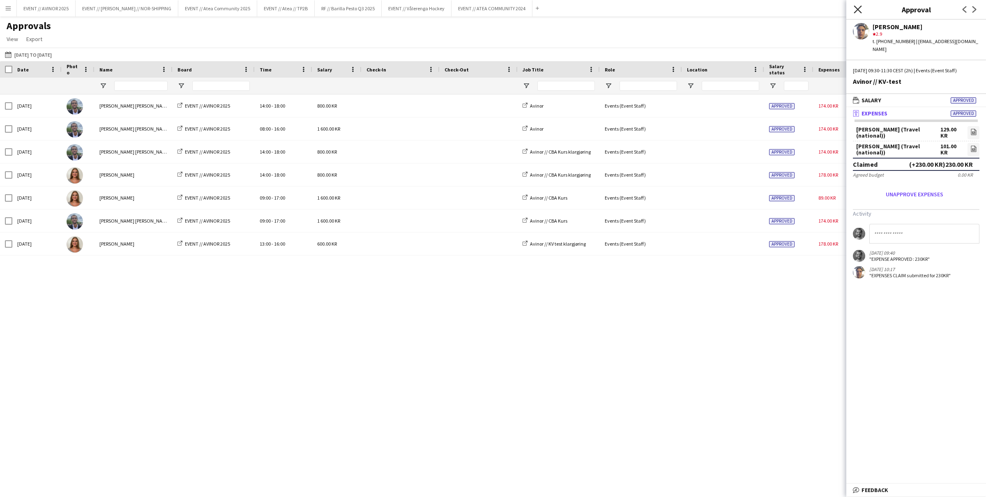
click at [854, 12] on icon "Close pop-in" at bounding box center [857, 9] width 8 height 8
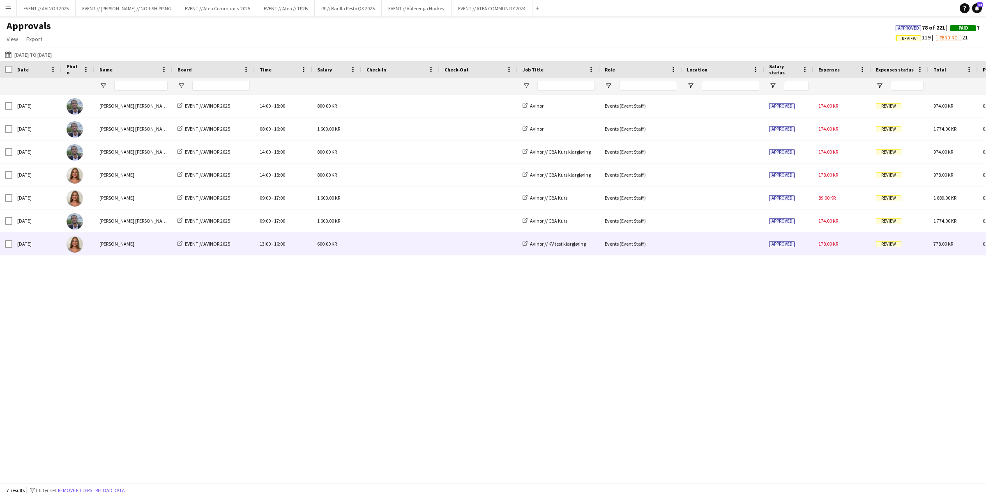
click at [884, 245] on span "Review" at bounding box center [888, 244] width 25 height 6
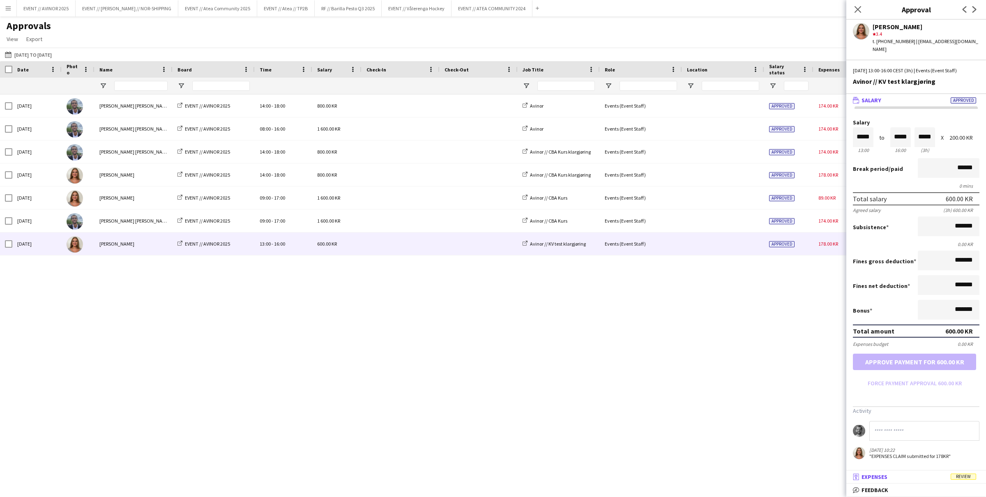
click at [904, 474] on mat-panel-title "receipt Expenses Review" at bounding box center [914, 476] width 136 height 7
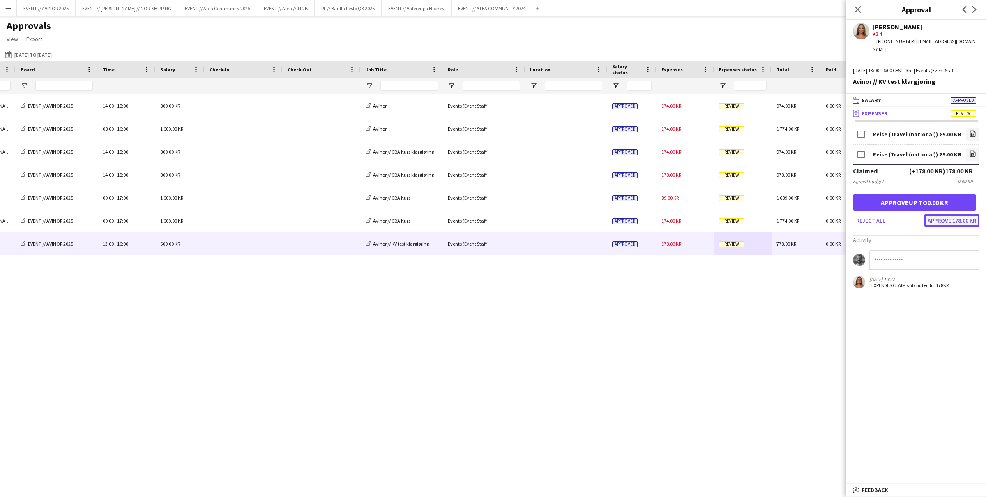
click at [931, 215] on button "Approve 178.00 KR" at bounding box center [951, 220] width 55 height 13
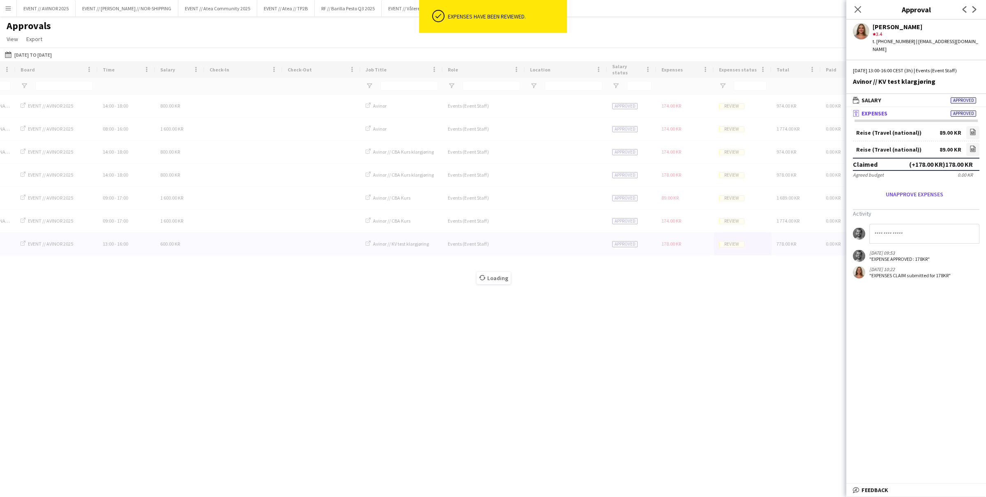
click at [733, 225] on div "Loading" at bounding box center [493, 271] width 986 height 421
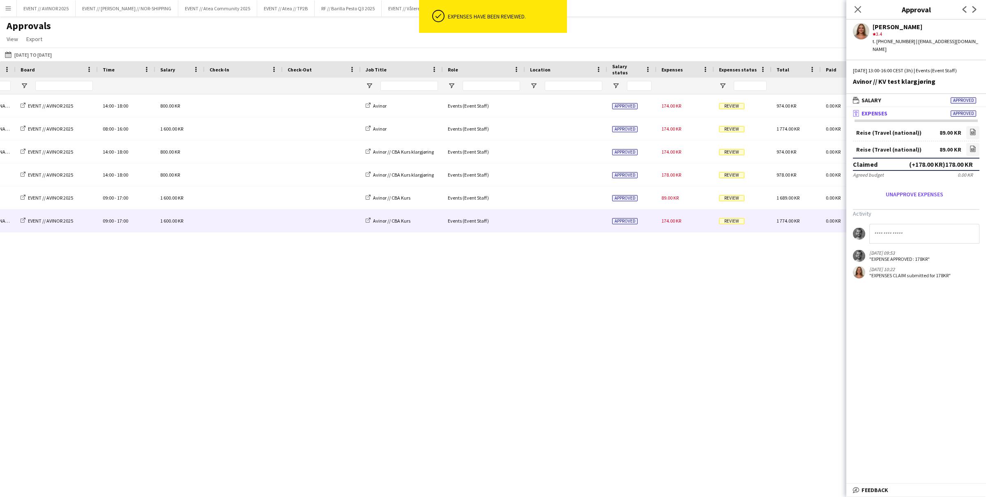
click at [732, 222] on span "Review" at bounding box center [731, 221] width 25 height 6
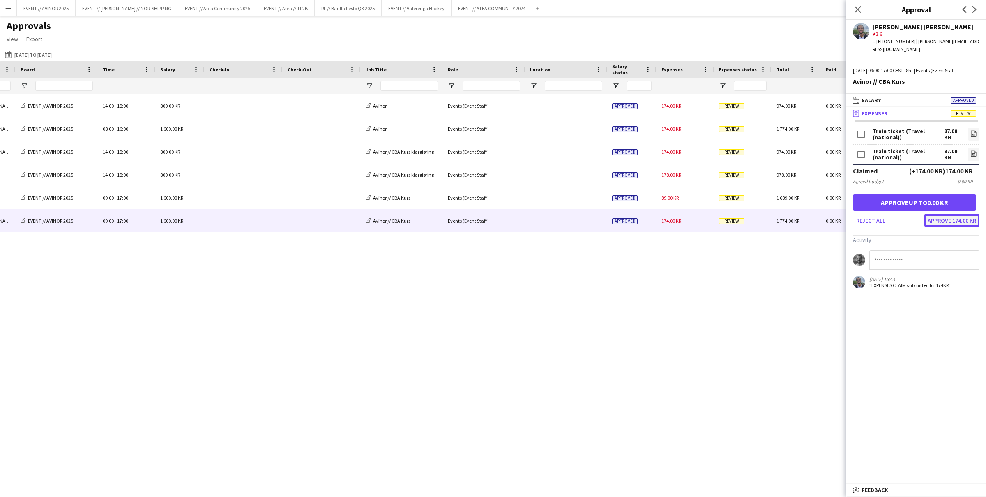
click at [946, 214] on button "Approve 174.00 KR" at bounding box center [951, 220] width 55 height 13
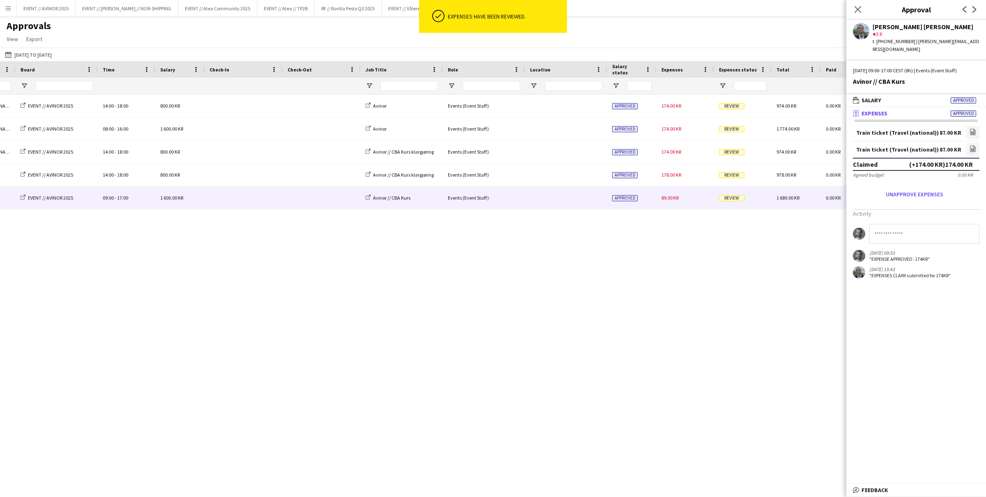
click at [732, 205] on div "Review" at bounding box center [743, 197] width 58 height 23
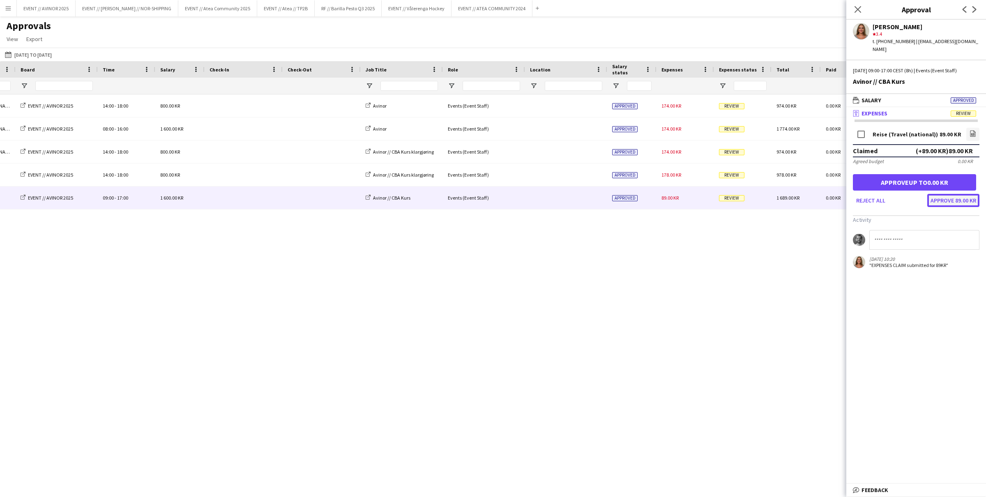
click at [963, 194] on button "Approve 89.00 KR" at bounding box center [953, 200] width 52 height 13
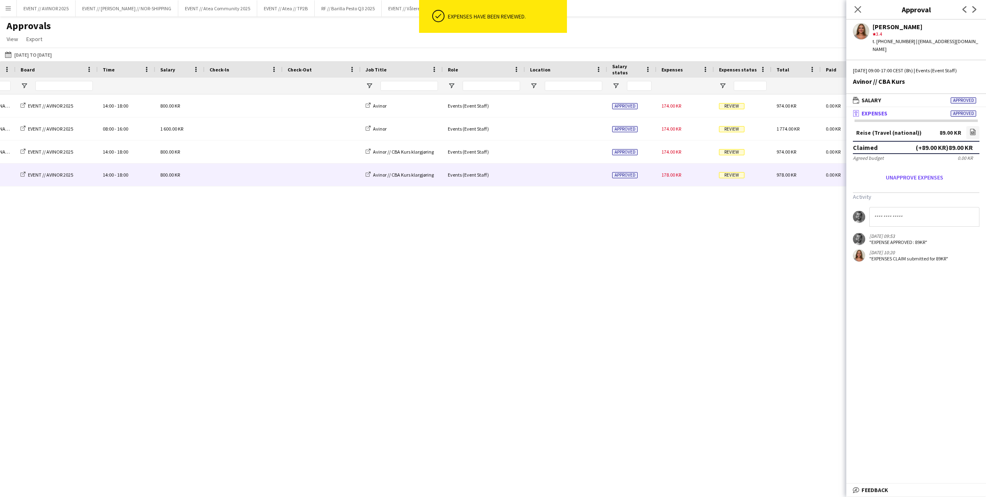
click at [729, 176] on span "Review" at bounding box center [731, 175] width 25 height 6
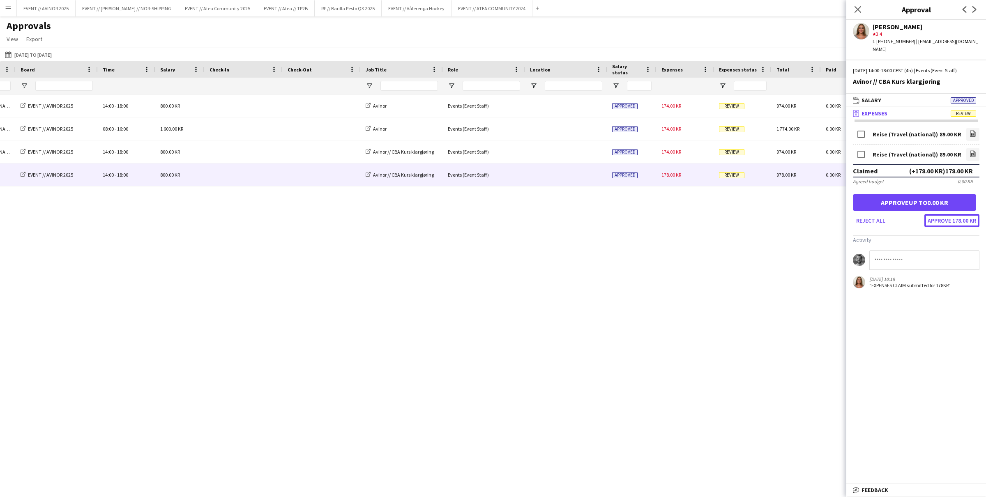
click at [965, 214] on button "Approve 178.00 KR" at bounding box center [951, 220] width 55 height 13
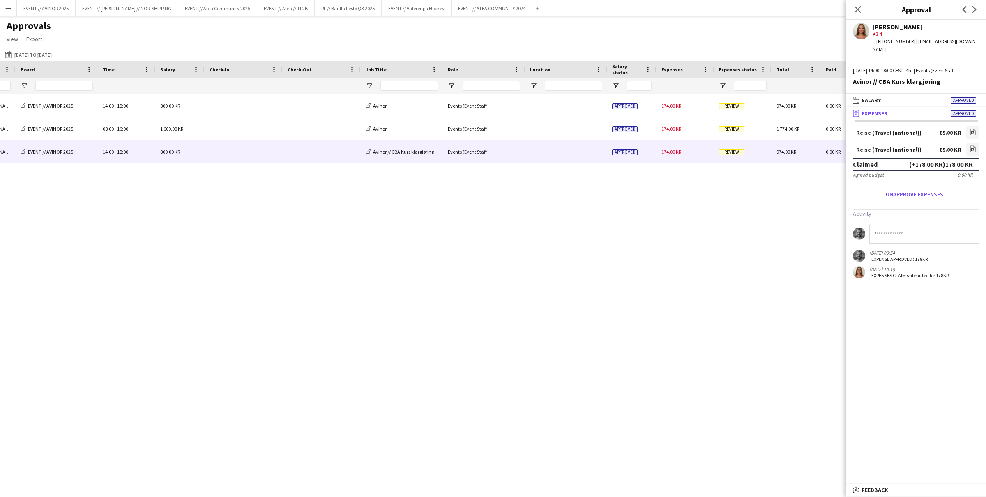
click at [735, 154] on span "Review" at bounding box center [731, 152] width 25 height 6
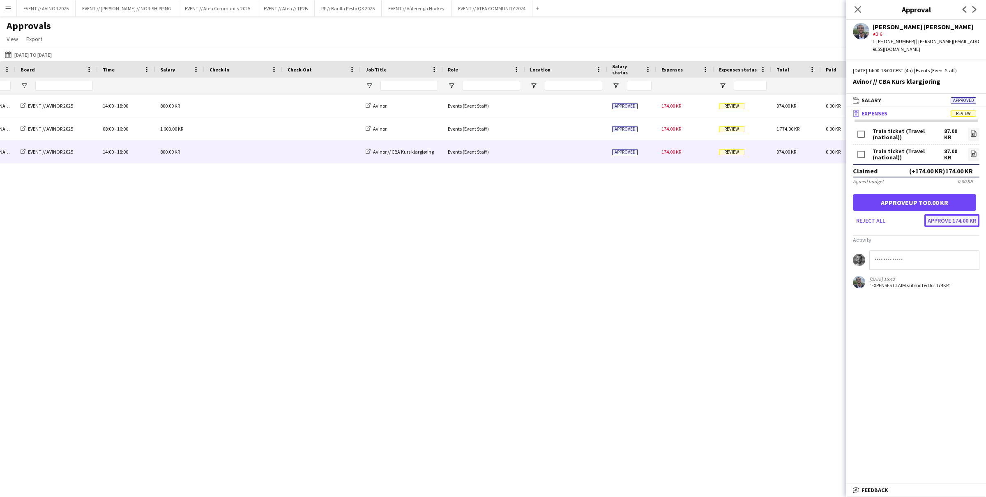
click at [967, 214] on button "Approve 174.00 KR" at bounding box center [951, 220] width 55 height 13
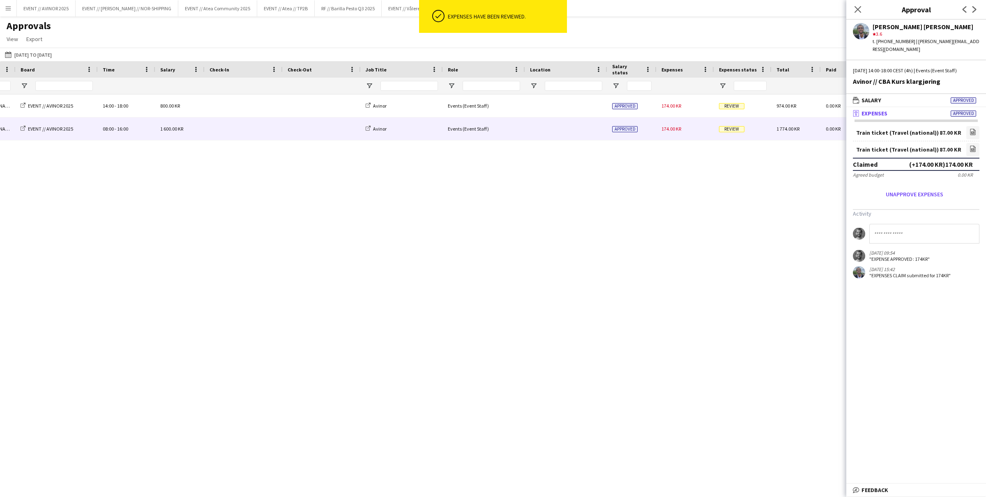
click at [726, 132] on span "Review" at bounding box center [731, 129] width 25 height 6
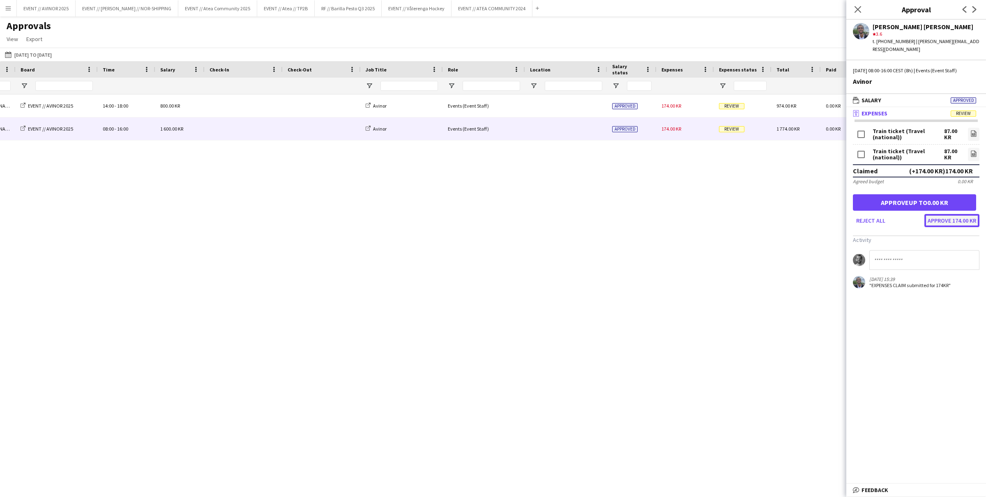
click at [941, 214] on button "Approve 174.00 KR" at bounding box center [951, 220] width 55 height 13
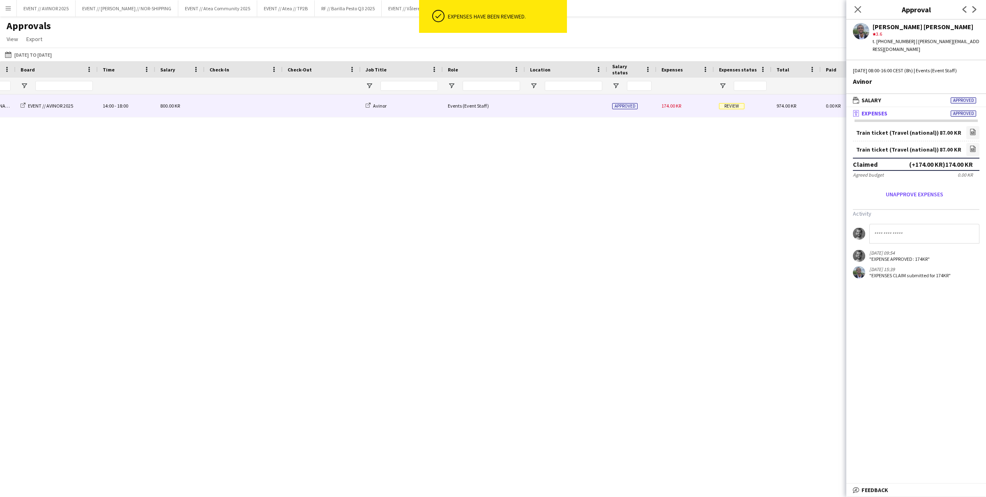
click at [725, 109] on span "Review" at bounding box center [731, 106] width 25 height 6
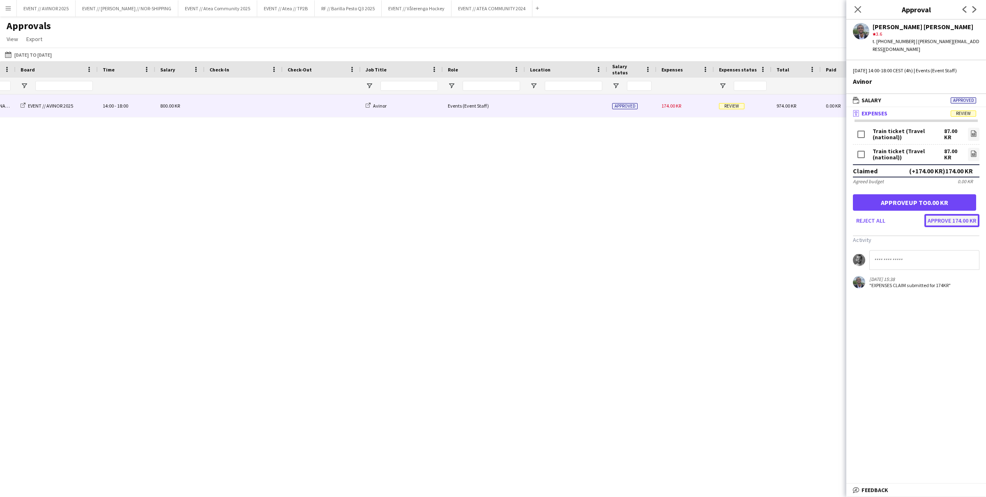
click at [952, 215] on button "Approve 174.00 KR" at bounding box center [951, 220] width 55 height 13
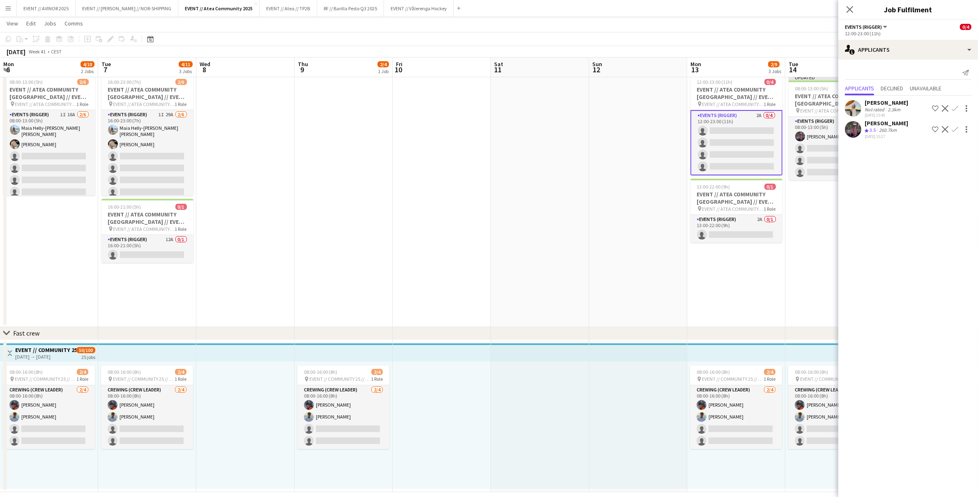
scroll to position [0, 238]
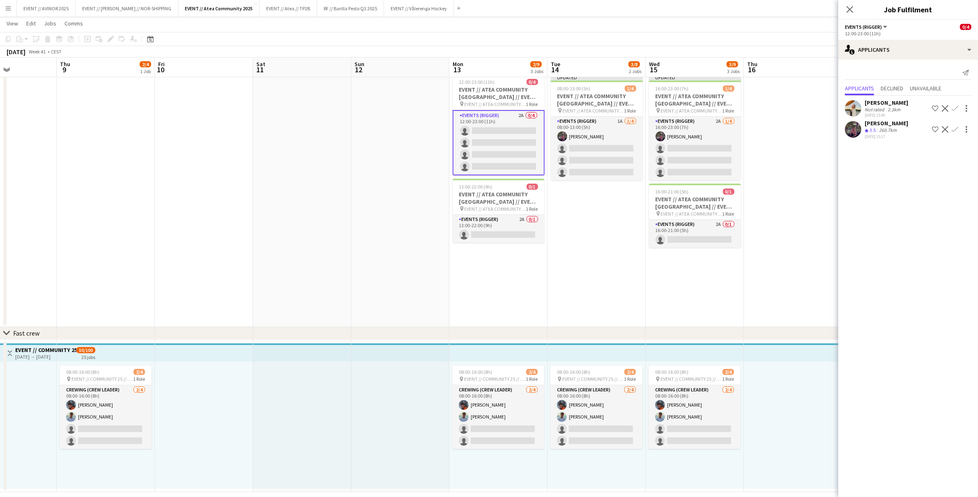
click at [955, 129] on app-icon "Confirm" at bounding box center [955, 129] width 7 height 7
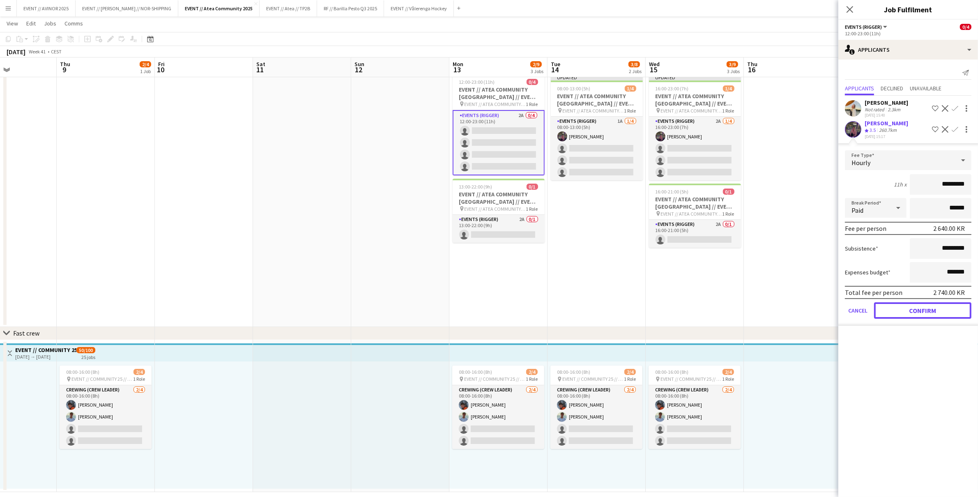
click at [929, 307] on button "Confirm" at bounding box center [922, 310] width 97 height 16
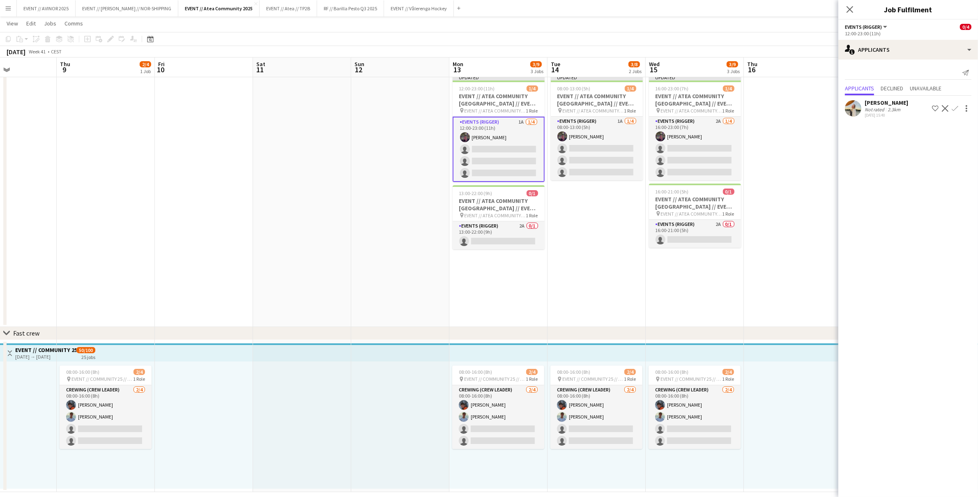
click at [862, 100] on div "[PERSON_NAME] Not rated 2.3km [DATE] 15:40 Shortlist crew Decline Confirm" at bounding box center [908, 108] width 140 height 19
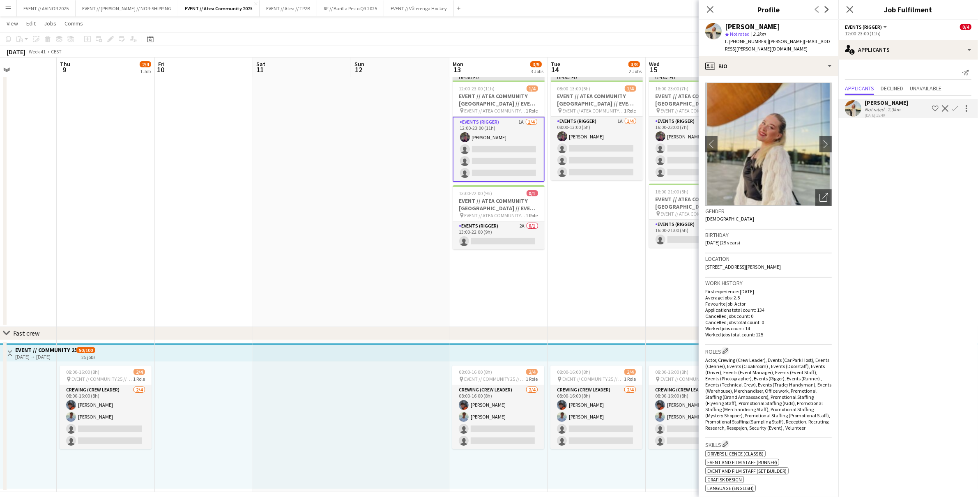
scroll to position [203, 0]
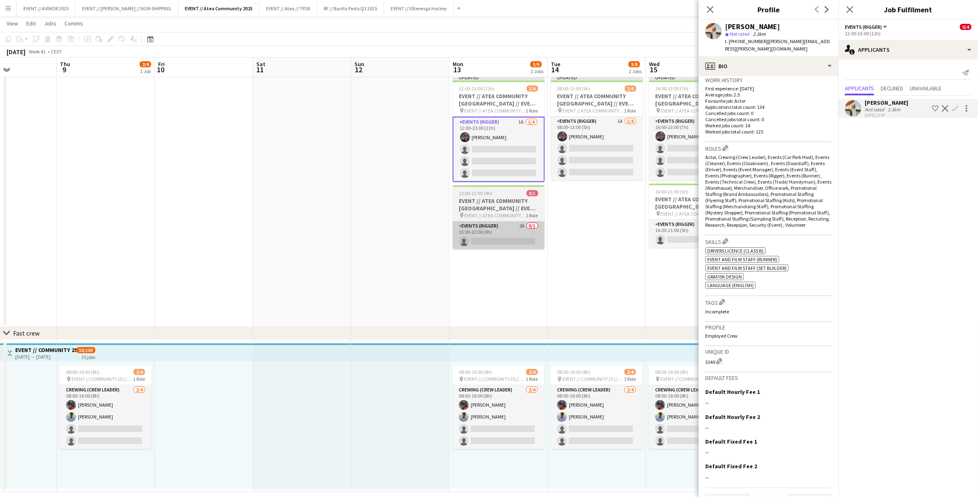
click at [536, 232] on app-card-role "Events (Rigger) 2A 0/1 13:00-22:00 (9h) single-neutral-actions" at bounding box center [499, 235] width 92 height 28
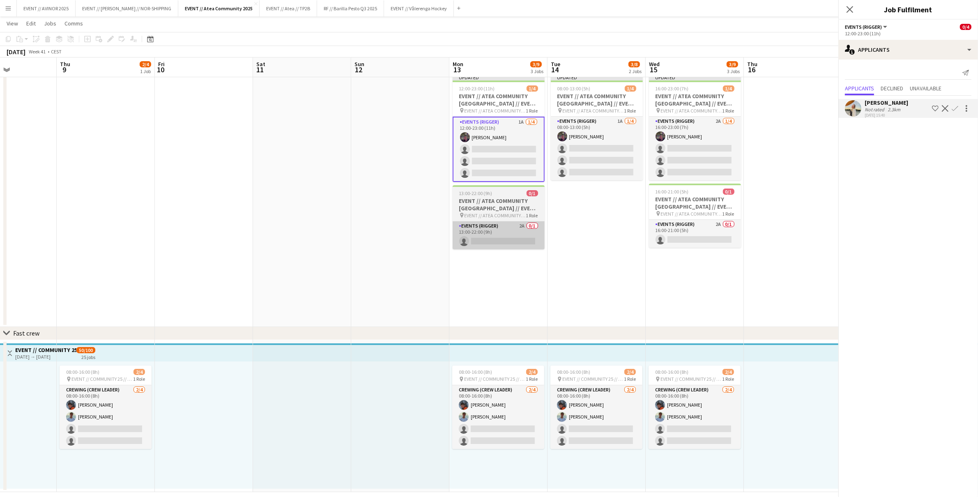
scroll to position [0, 238]
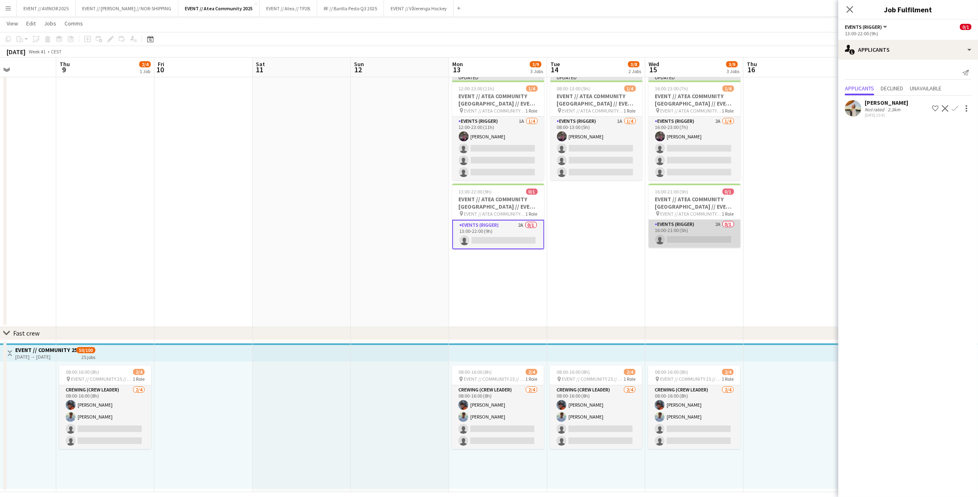
click at [699, 237] on app-card-role "Events (Rigger) 2A 0/1 16:00-21:00 (5h) single-neutral-actions" at bounding box center [695, 234] width 92 height 28
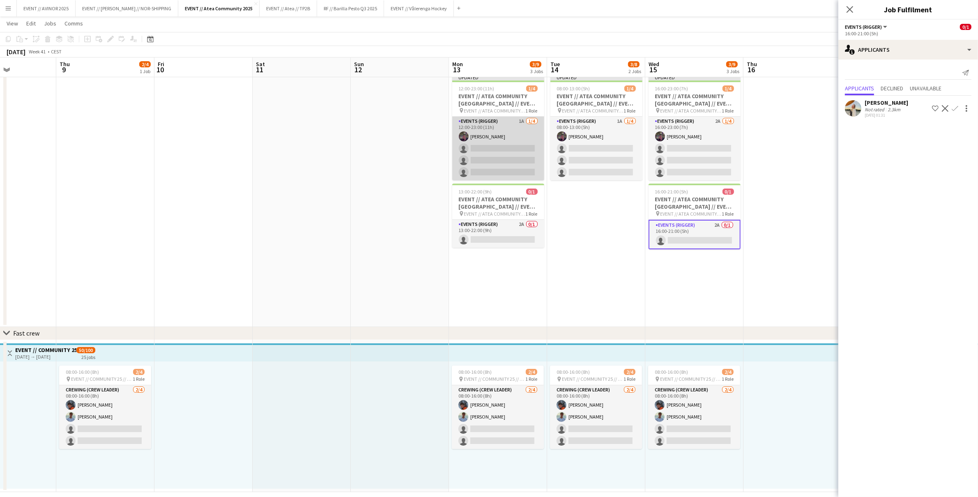
click at [509, 161] on app-card-role "Events (Rigger) 1A [DATE] 12:00-23:00 (11h) [PERSON_NAME] single-neutral-action…" at bounding box center [498, 149] width 92 height 64
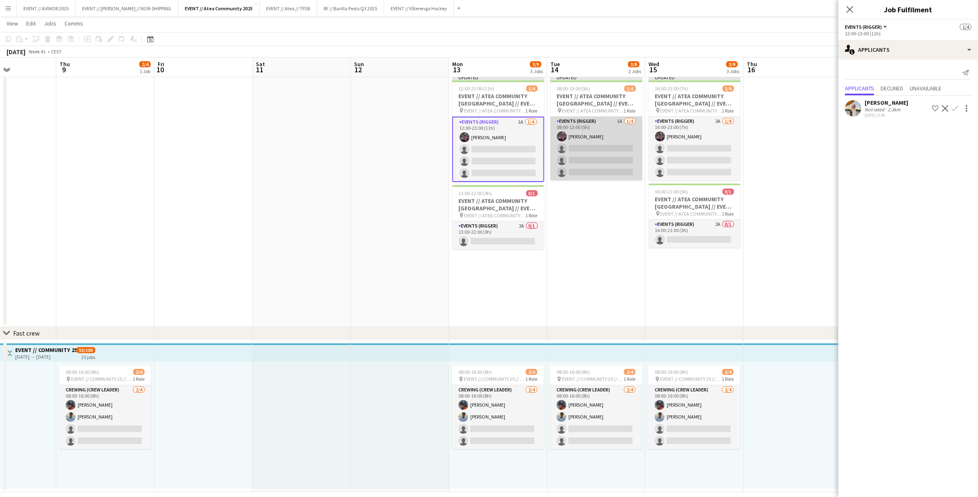
click at [562, 155] on app-card-role "Events (Rigger) 1A [DATE] 08:00-13:00 (5h) [PERSON_NAME] single-neutral-actions…" at bounding box center [596, 149] width 92 height 64
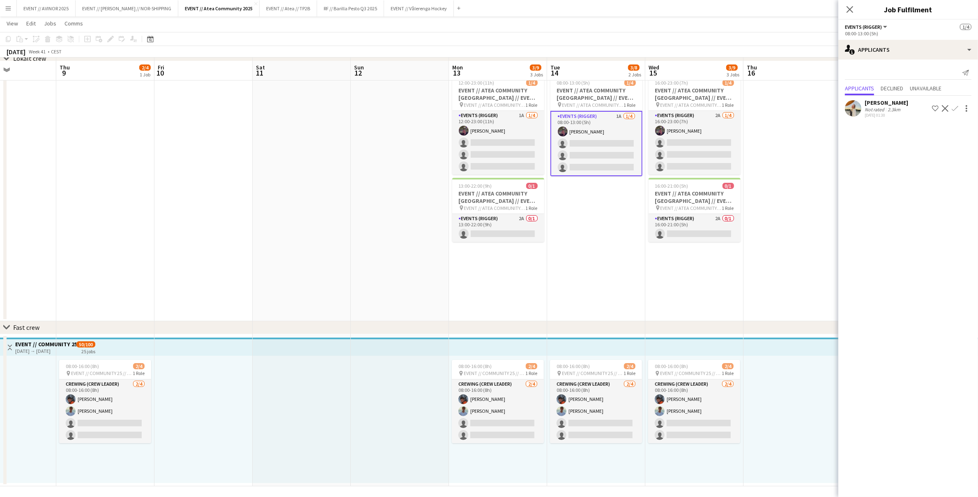
scroll to position [68, 0]
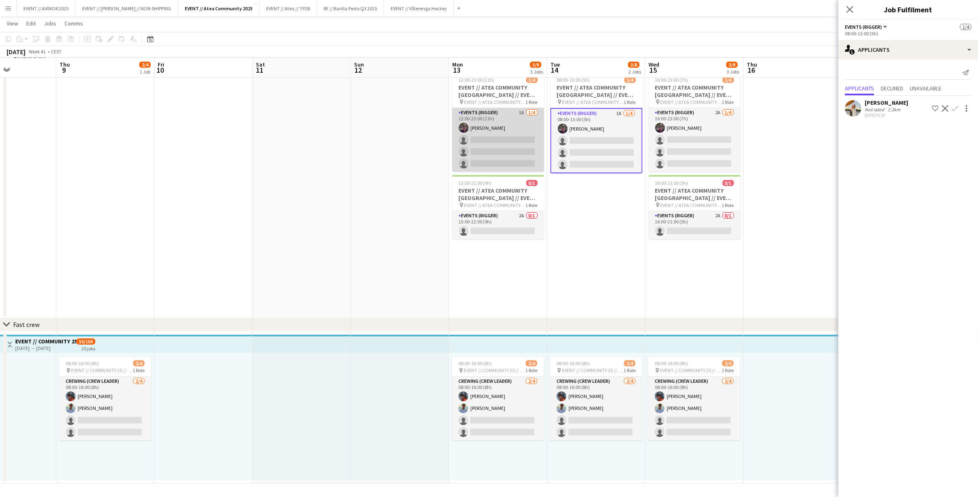
click at [521, 154] on app-card-role "Events (Rigger) 1A [DATE] 12:00-23:00 (11h) [PERSON_NAME] single-neutral-action…" at bounding box center [498, 140] width 92 height 64
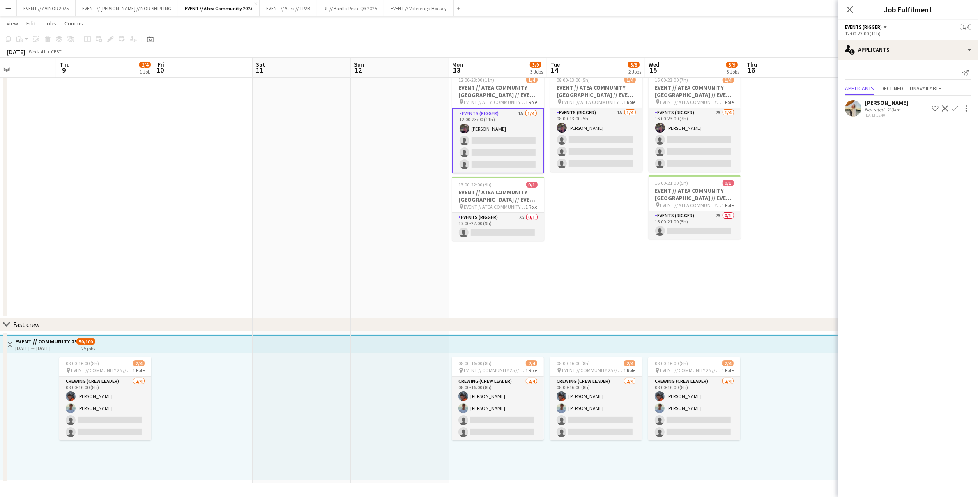
click at [957, 107] on app-icon "Confirm" at bounding box center [955, 108] width 7 height 7
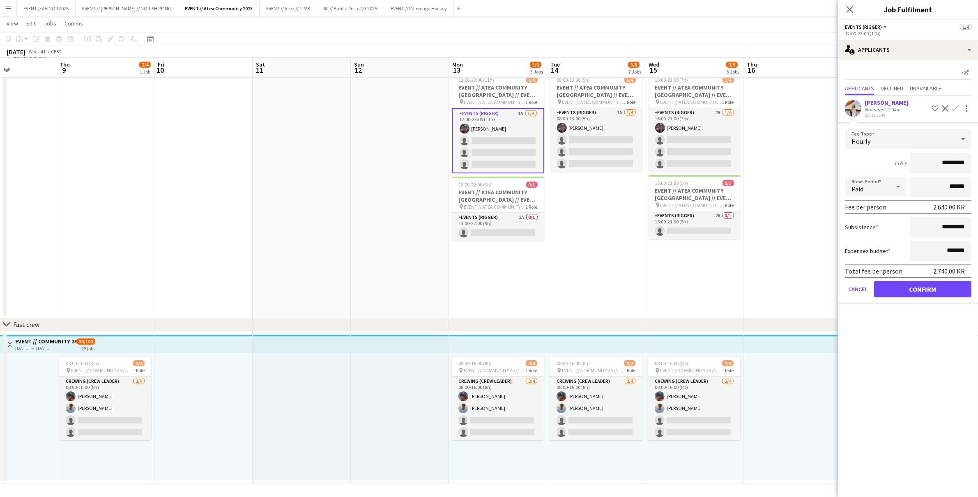
click at [824, 166] on app-date-cell at bounding box center [792, 190] width 98 height 256
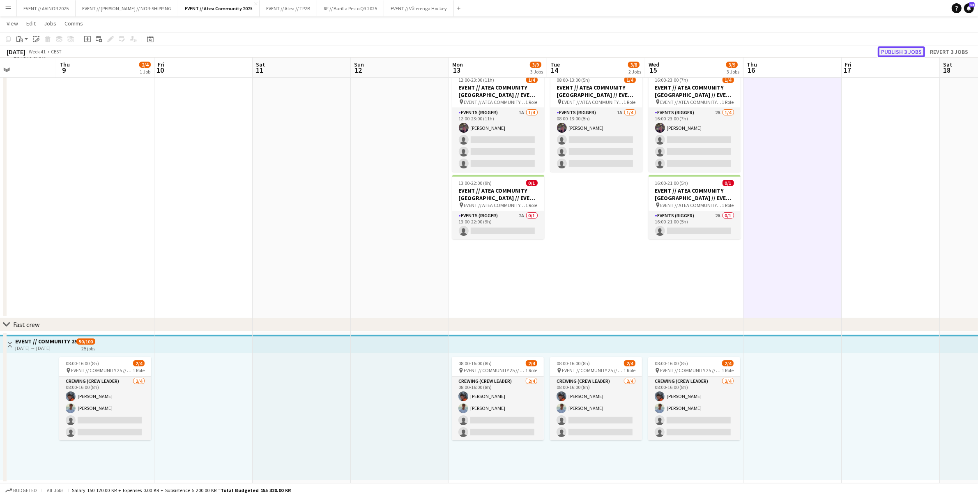
click at [895, 49] on button "Publish 3 jobs" at bounding box center [901, 51] width 47 height 11
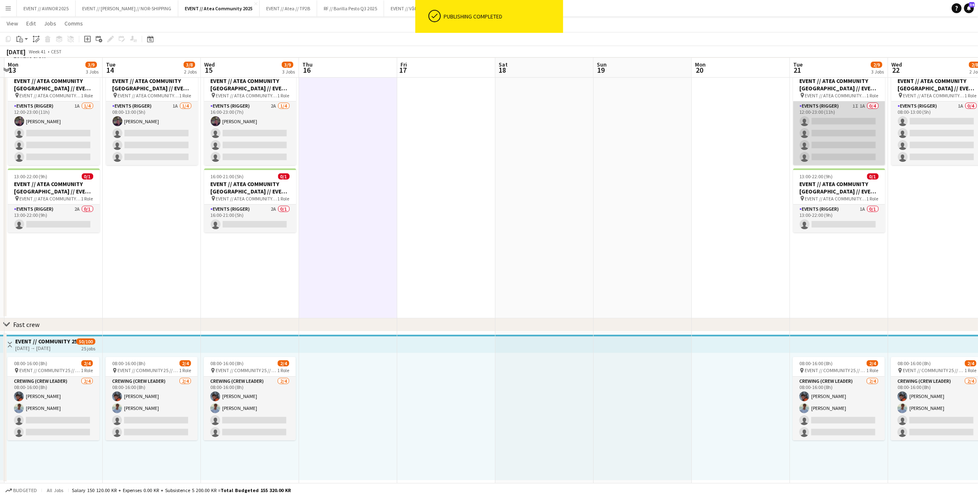
click at [834, 123] on app-card-role "Events (Rigger) 1I 1A 0/4 12:00-23:00 (11h) single-neutral-actions single-neutr…" at bounding box center [839, 133] width 92 height 64
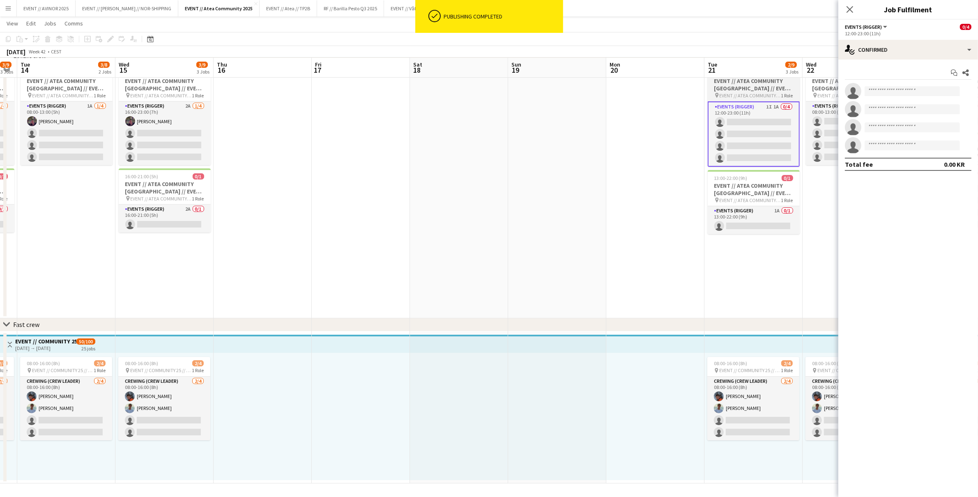
scroll to position [0, 299]
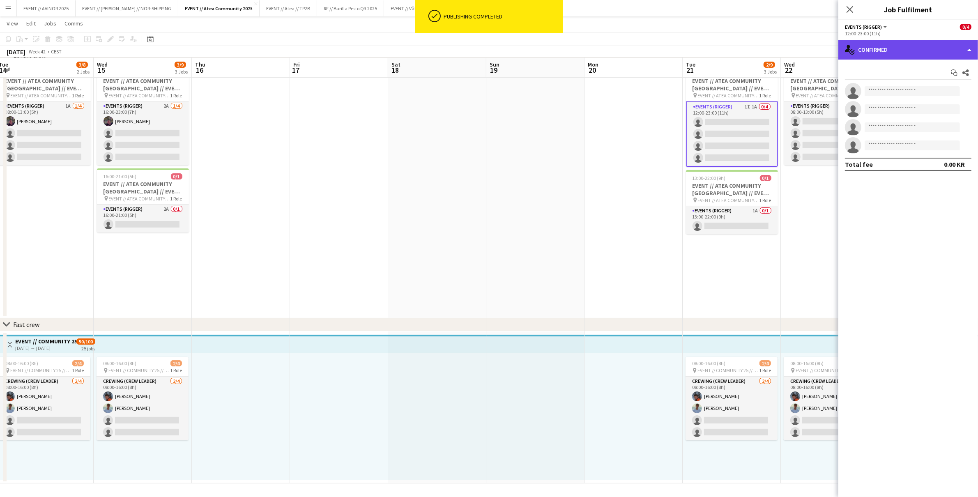
click at [911, 48] on div "single-neutral-actions-check-2 Confirmed" at bounding box center [908, 50] width 140 height 20
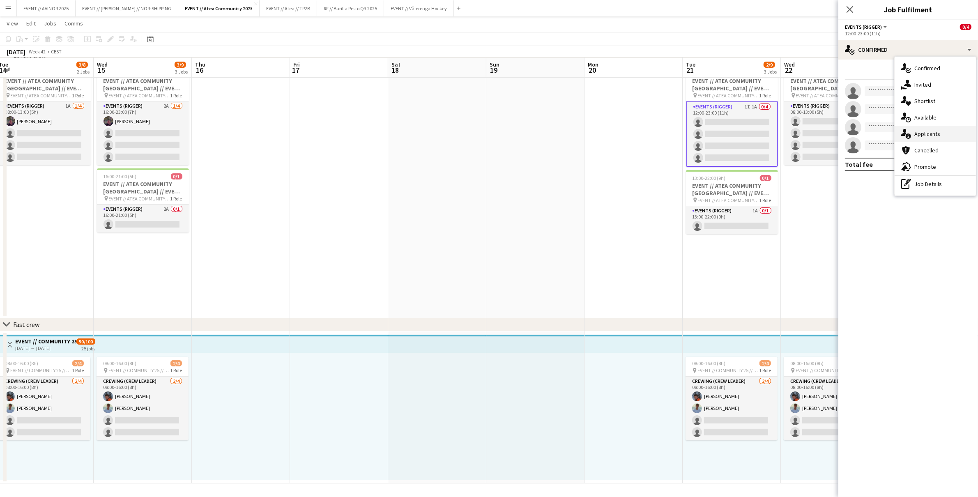
click at [930, 131] on span "Applicants" at bounding box center [927, 133] width 26 height 7
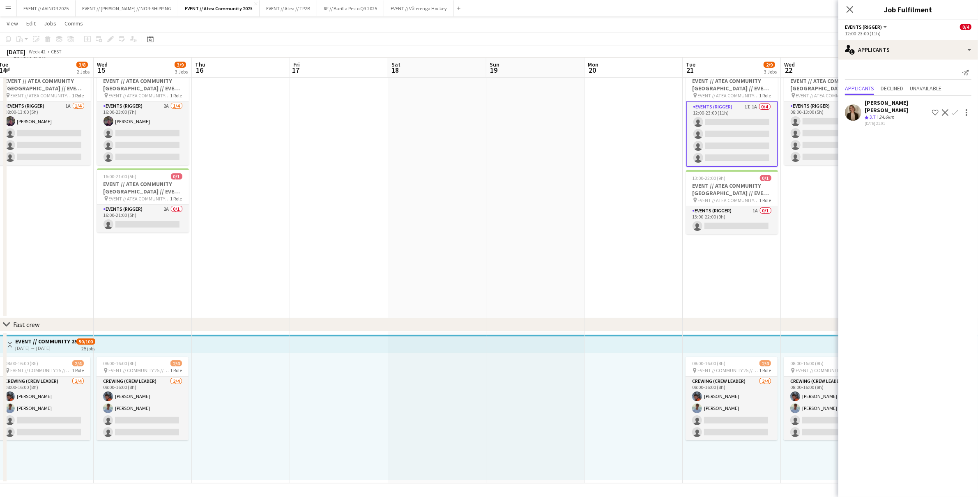
click at [887, 102] on div "Marte Aarsand Vik" at bounding box center [897, 106] width 64 height 15
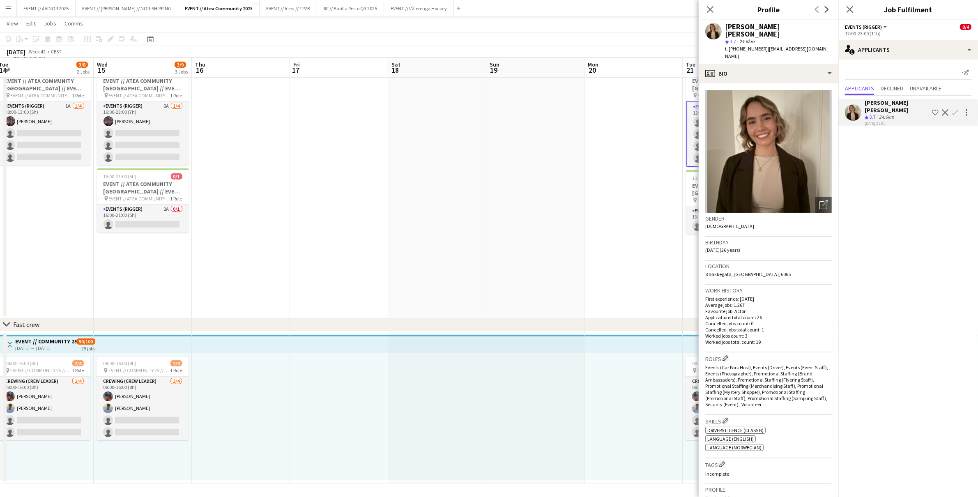
click at [881, 102] on div "Marte Aarsand Vik" at bounding box center [897, 106] width 64 height 15
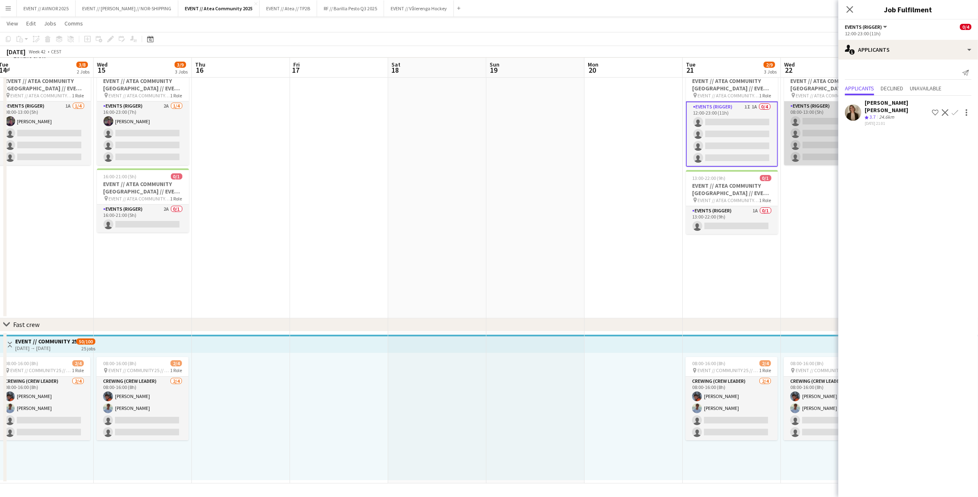
click at [828, 122] on app-card-role "Events (Rigger) 1A 0/4 08:00-13:00 (5h) single-neutral-actions single-neutral-a…" at bounding box center [830, 133] width 92 height 64
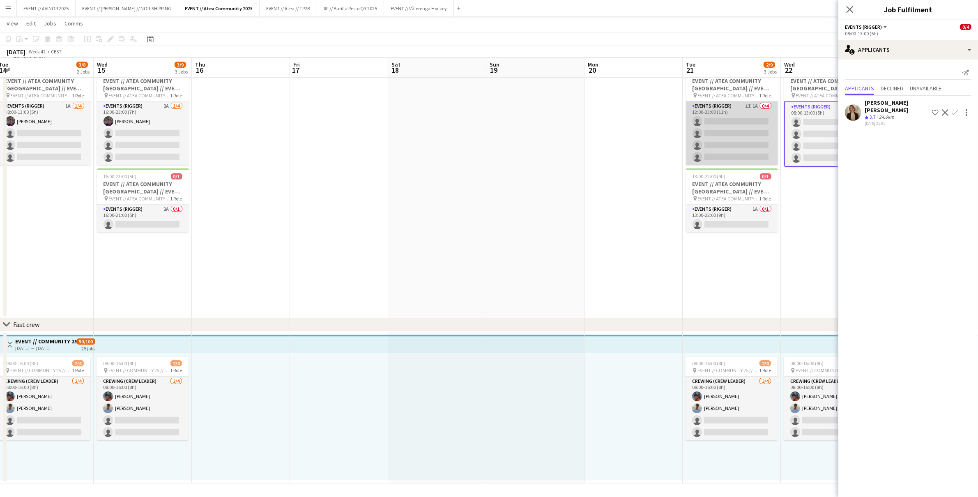
click at [715, 133] on app-card-role "Events (Rigger) 1I 1A 0/4 12:00-23:00 (11h) single-neutral-actions single-neutr…" at bounding box center [732, 133] width 92 height 64
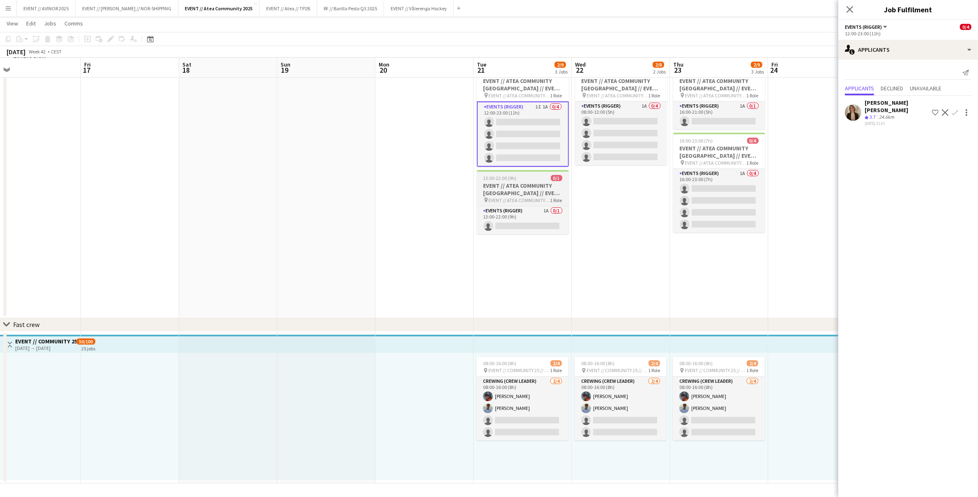
scroll to position [0, 312]
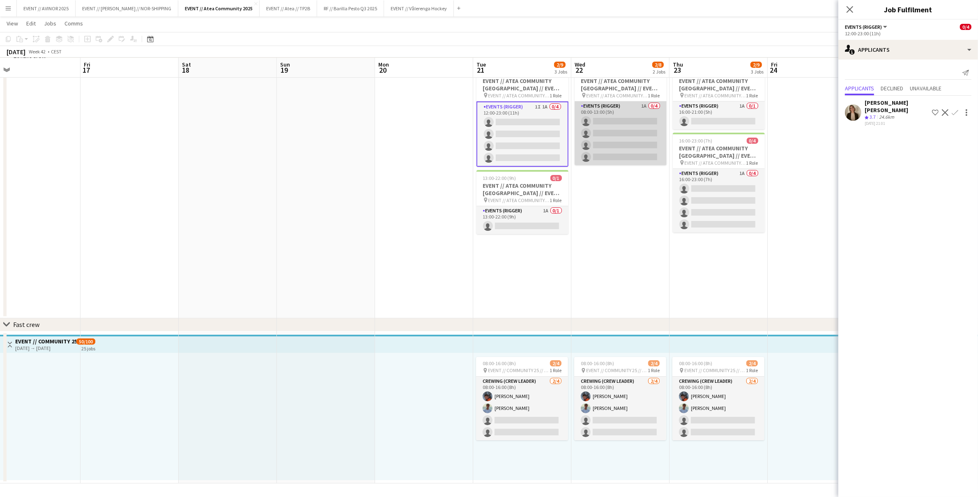
click at [627, 148] on app-card-role "Events (Rigger) 1A 0/4 08:00-13:00 (5h) single-neutral-actions single-neutral-a…" at bounding box center [621, 133] width 92 height 64
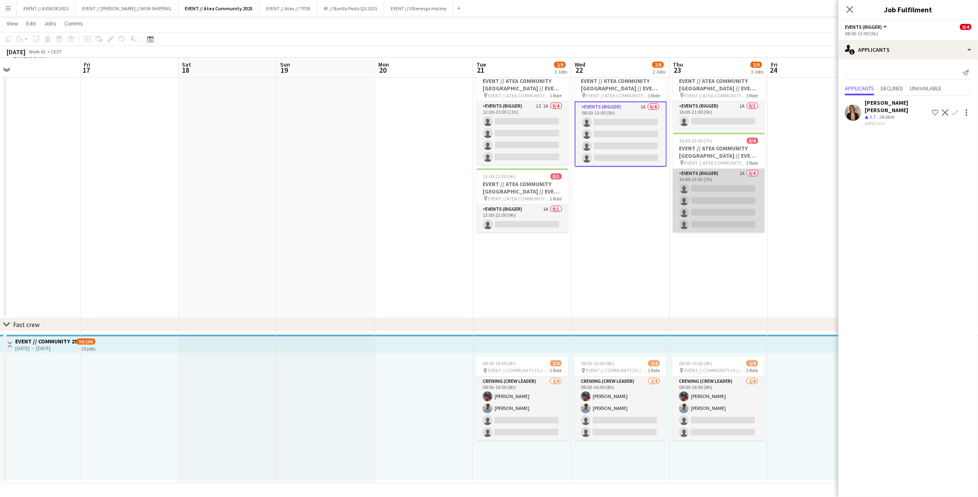
click at [727, 189] on app-card-role "Events (Rigger) 1A 0/4 16:00-23:00 (7h) single-neutral-actions single-neutral-a…" at bounding box center [719, 201] width 92 height 64
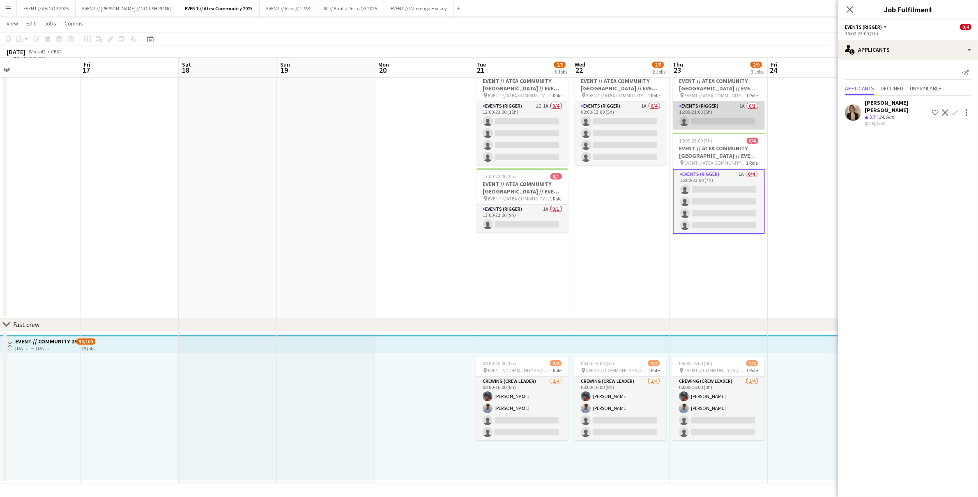
click at [716, 124] on app-card-role "Events (Rigger) 1A 0/1 16:00-21:00 (5h) single-neutral-actions" at bounding box center [719, 115] width 92 height 28
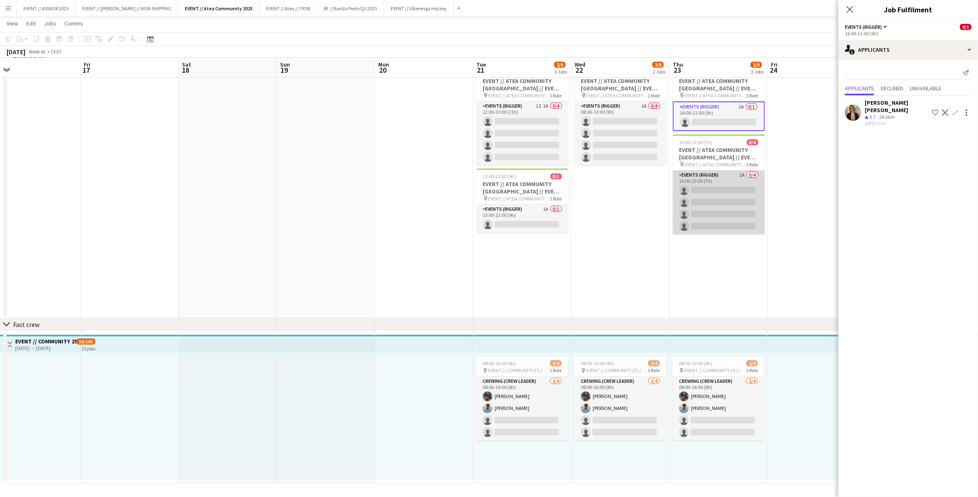
click at [724, 182] on app-card-role "Events (Rigger) 1A 0/4 16:00-23:00 (7h) single-neutral-actions single-neutral-a…" at bounding box center [719, 202] width 92 height 64
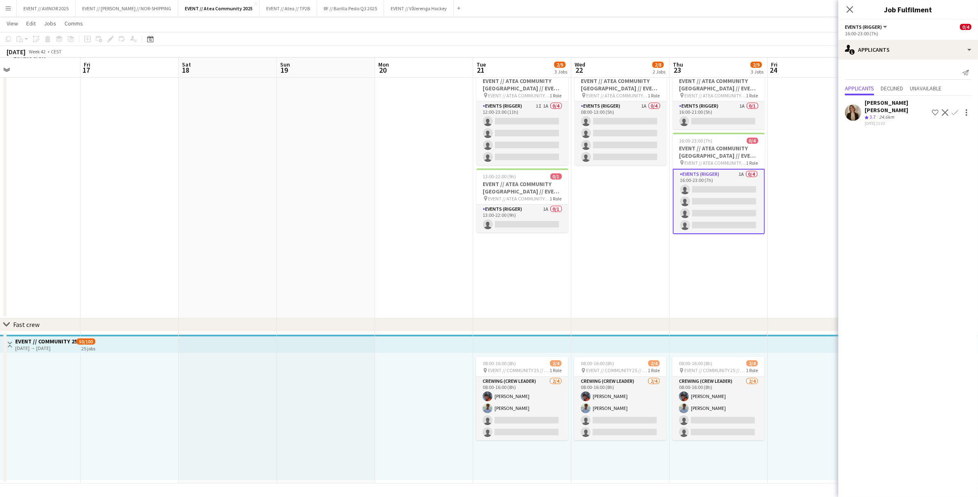
click at [955, 109] on app-icon "Confirm" at bounding box center [955, 112] width 7 height 7
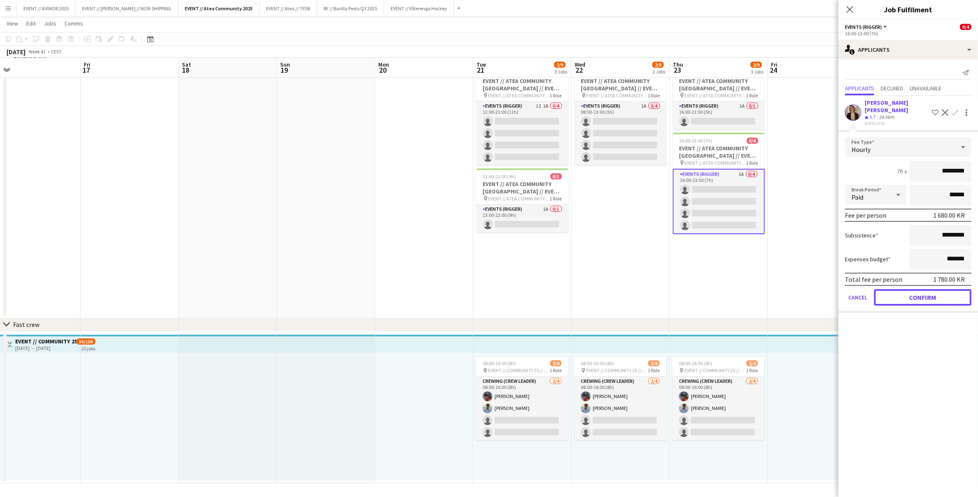
click at [924, 294] on button "Confirm" at bounding box center [922, 297] width 97 height 16
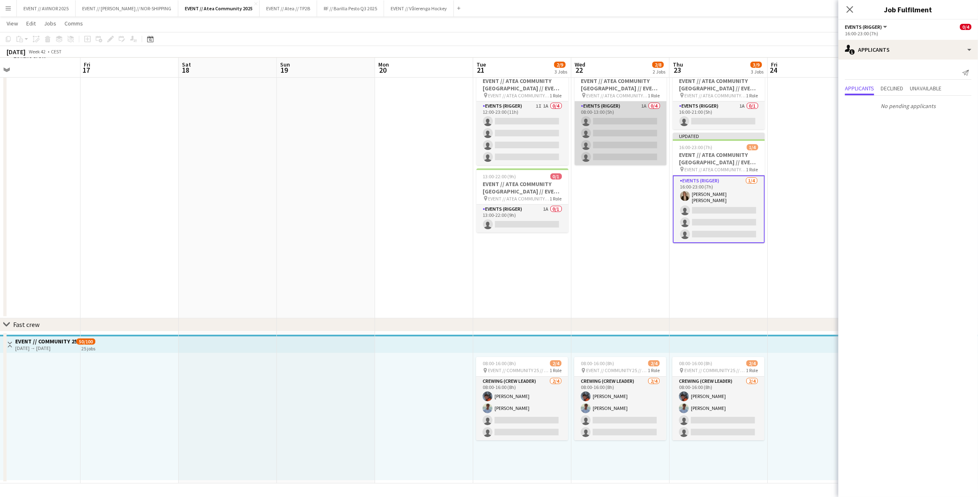
click at [648, 157] on app-card-role "Events (Rigger) 1A 0/4 08:00-13:00 (5h) single-neutral-actions single-neutral-a…" at bounding box center [621, 133] width 92 height 64
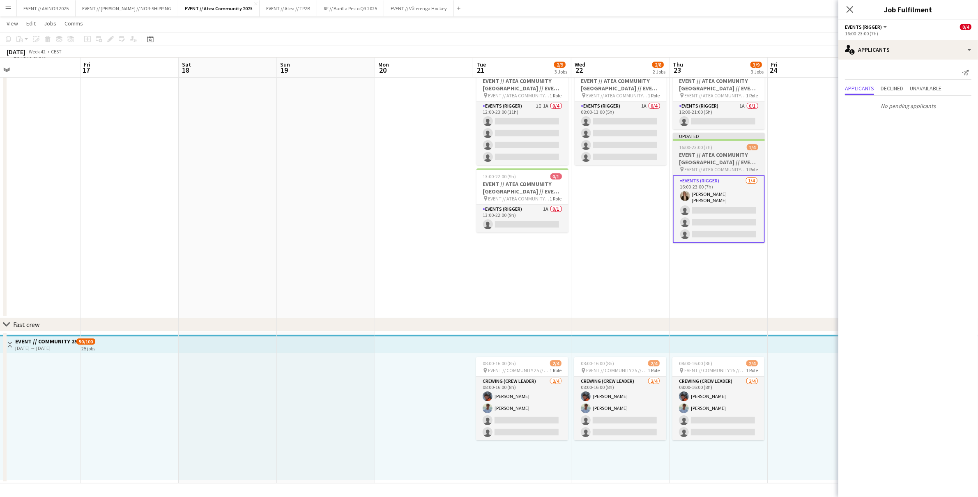
scroll to position [0, 313]
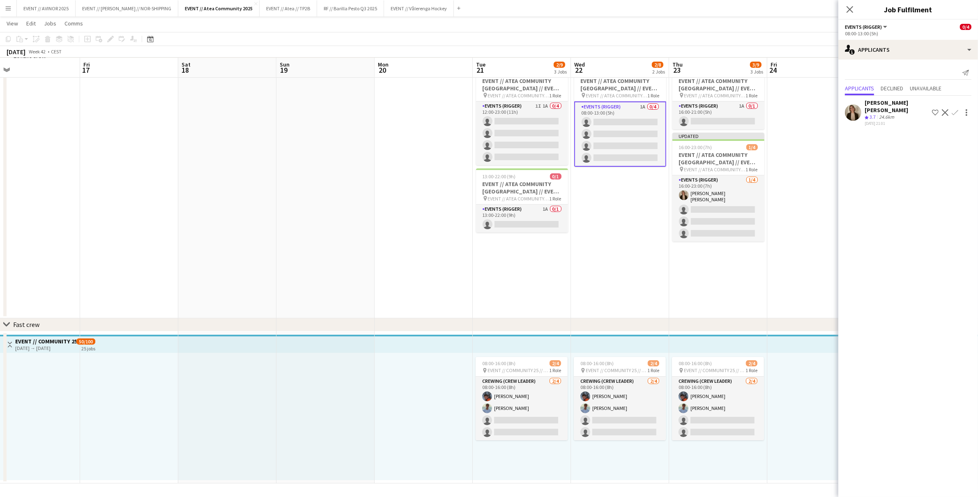
click at [954, 109] on app-icon "Confirm" at bounding box center [955, 112] width 7 height 7
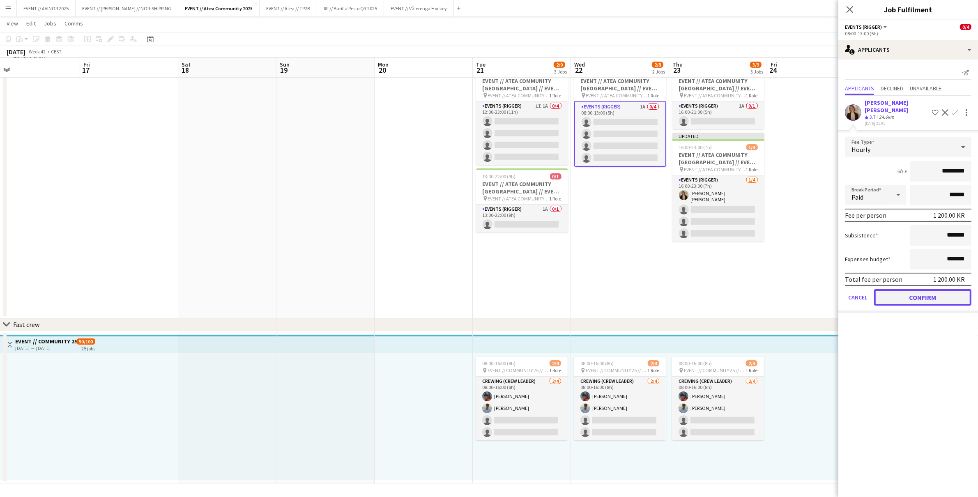
click at [911, 289] on button "Confirm" at bounding box center [922, 297] width 97 height 16
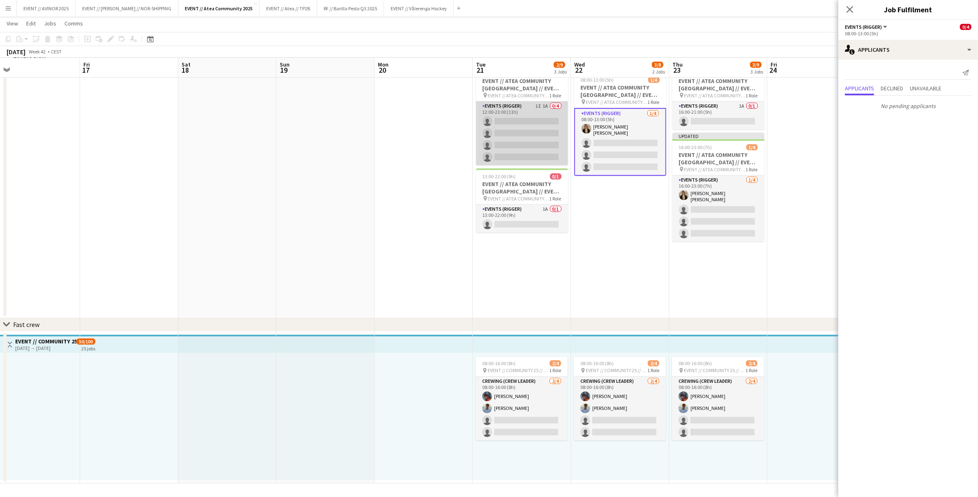
click at [521, 131] on app-card-role "Events (Rigger) 1I 1A 0/4 12:00-23:00 (11h) single-neutral-actions single-neutr…" at bounding box center [522, 133] width 92 height 64
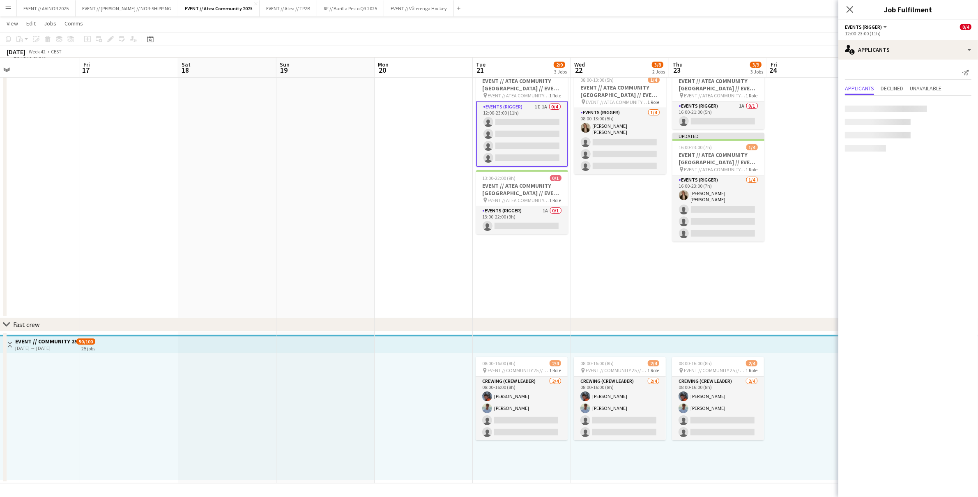
scroll to position [0, 313]
click at [955, 109] on app-icon "Confirm" at bounding box center [955, 112] width 7 height 7
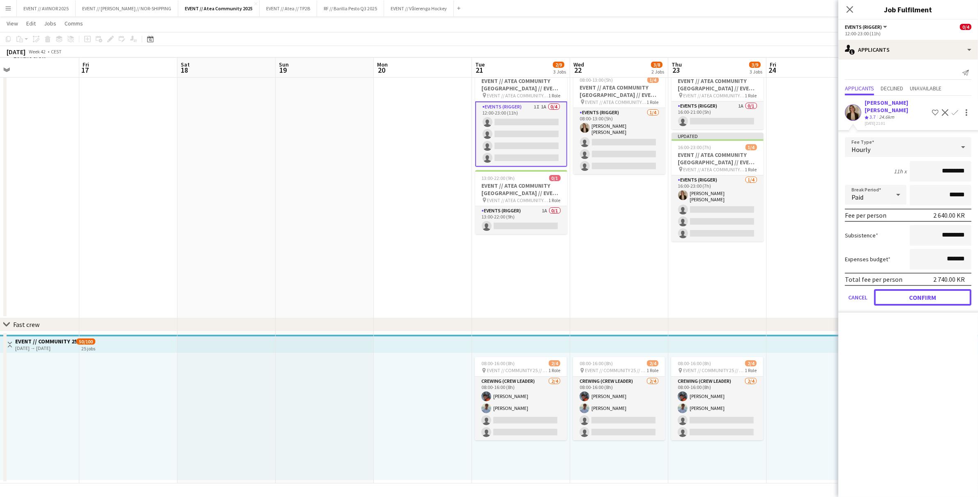
click at [935, 291] on button "Confirm" at bounding box center [922, 297] width 97 height 16
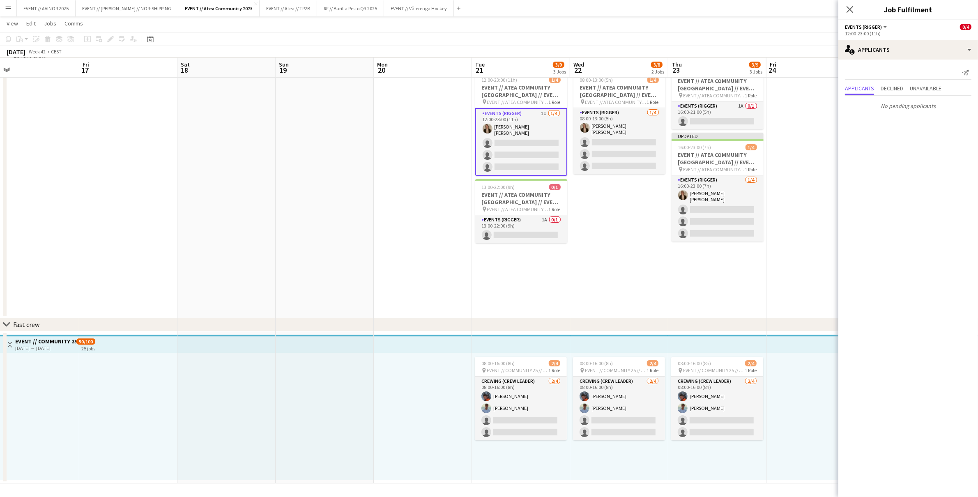
click at [656, 266] on app-date-cell "Updated 08:00-13:00 (5h) 1/4 EVENT // ATEA COMMUNITY ÅLESUND // EVENT CREW pin …" at bounding box center [619, 190] width 98 height 256
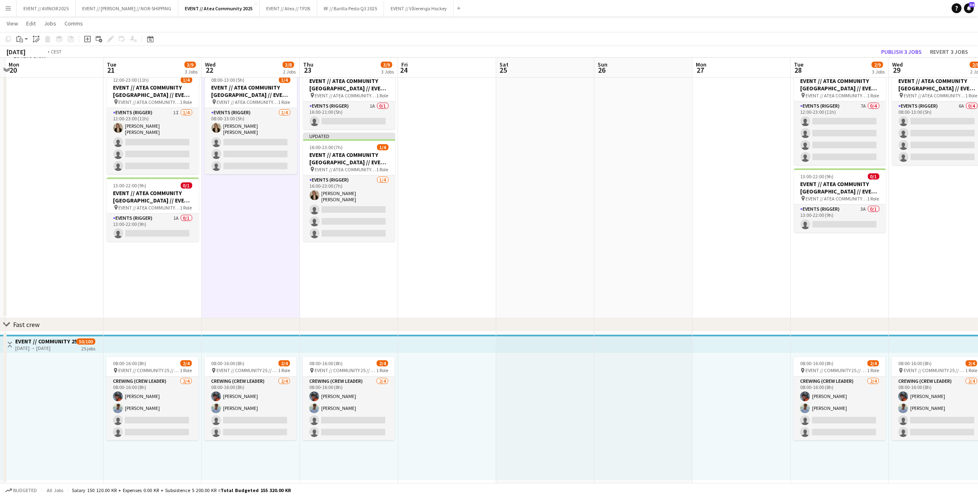
scroll to position [0, 326]
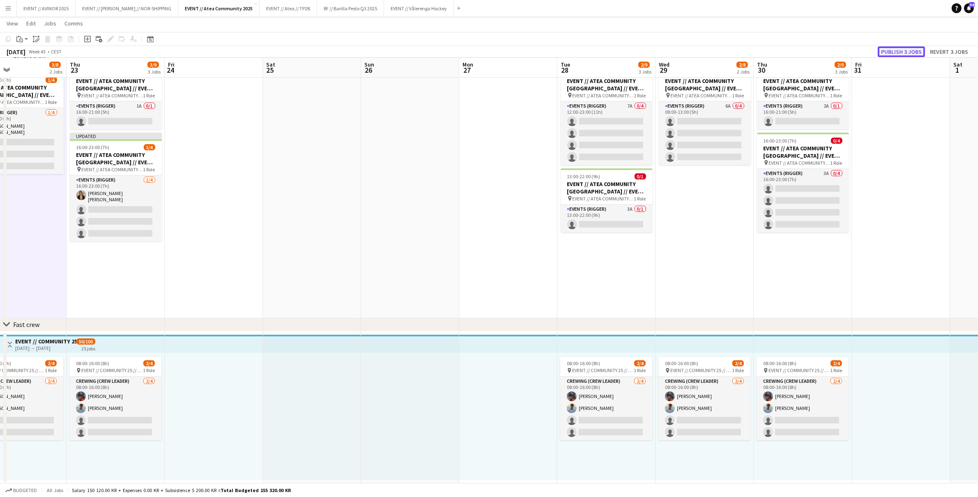
click at [900, 50] on button "Publish 3 jobs" at bounding box center [901, 51] width 47 height 11
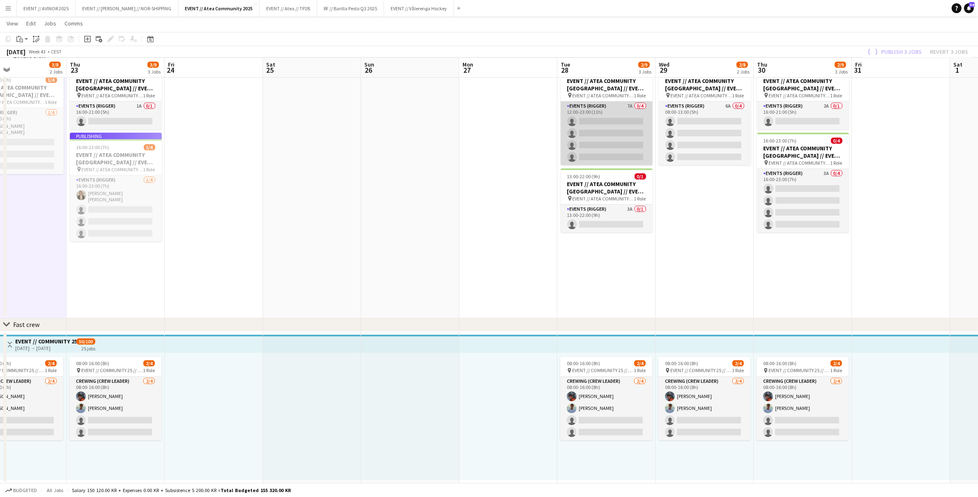
click at [639, 116] on app-card-role "Events (Rigger) 7A 0/4 12:00-23:00 (11h) single-neutral-actions single-neutral-…" at bounding box center [607, 133] width 92 height 64
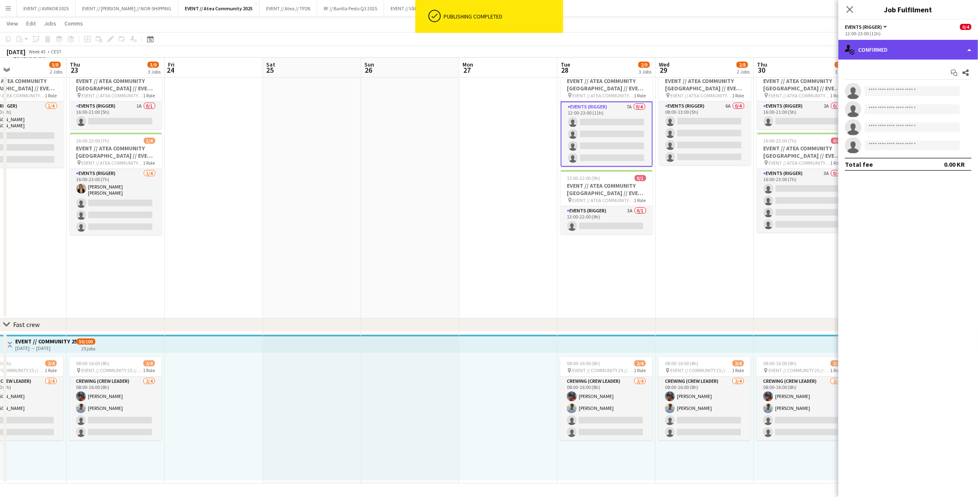
click at [938, 48] on div "single-neutral-actions-check-2 Confirmed" at bounding box center [908, 50] width 140 height 20
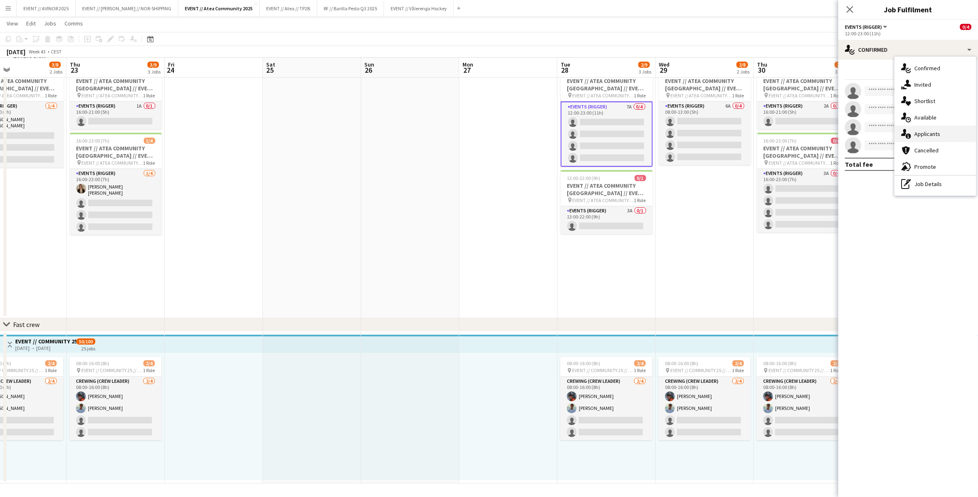
click at [941, 126] on div "single-neutral-actions-information Applicants" at bounding box center [935, 134] width 81 height 16
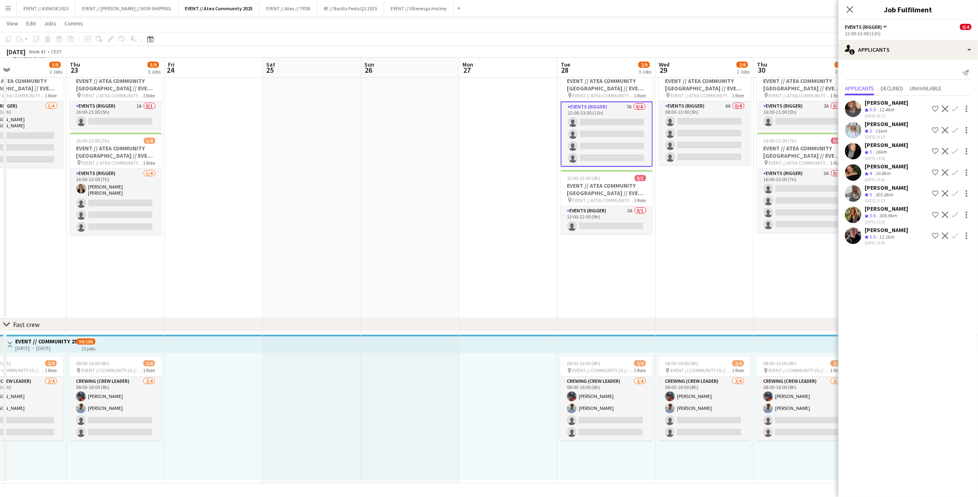
click at [877, 240] on div "Crew rating 3.5" at bounding box center [871, 237] width 13 height 7
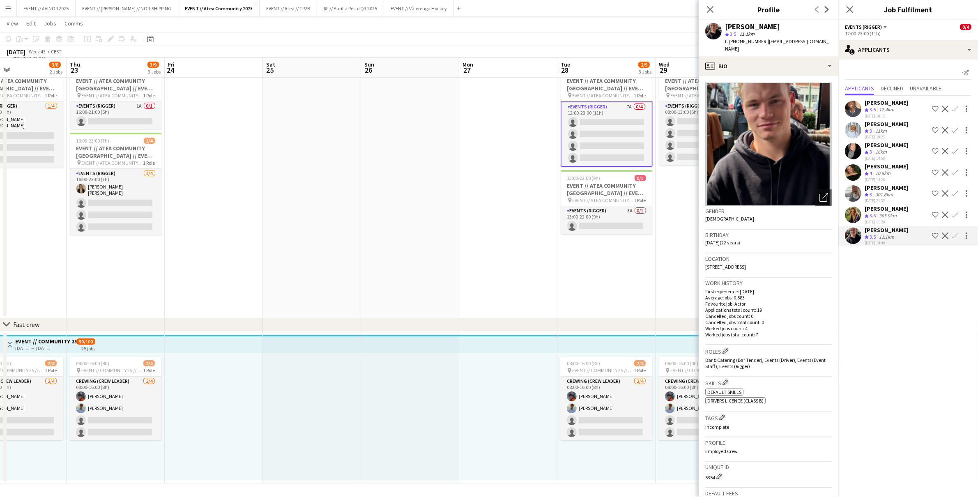
click at [882, 198] on div "301.8km" at bounding box center [884, 194] width 21 height 7
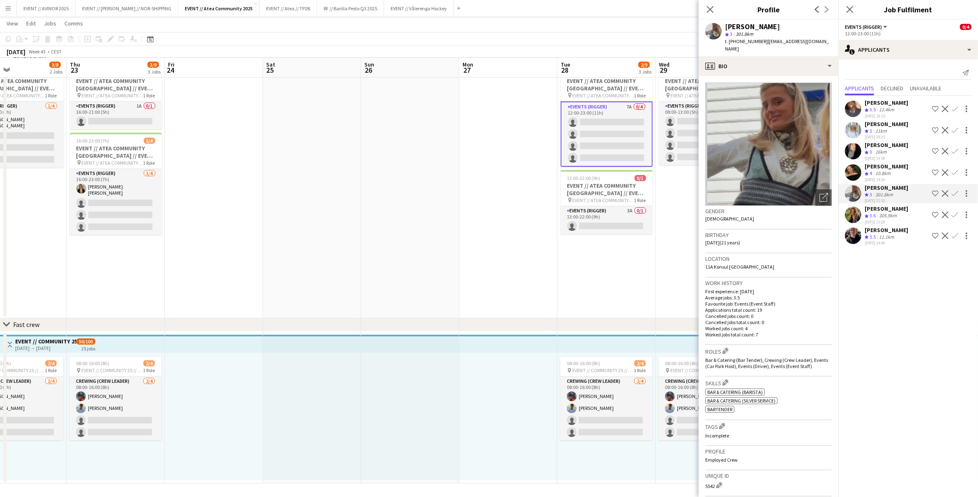
click at [904, 234] on div "Dag Eirik Nilsson" at bounding box center [887, 229] width 44 height 7
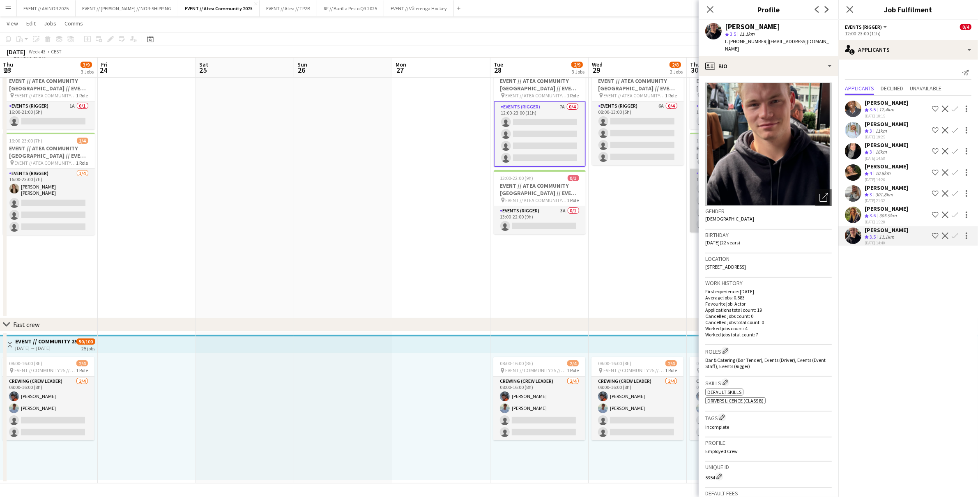
scroll to position [0, 312]
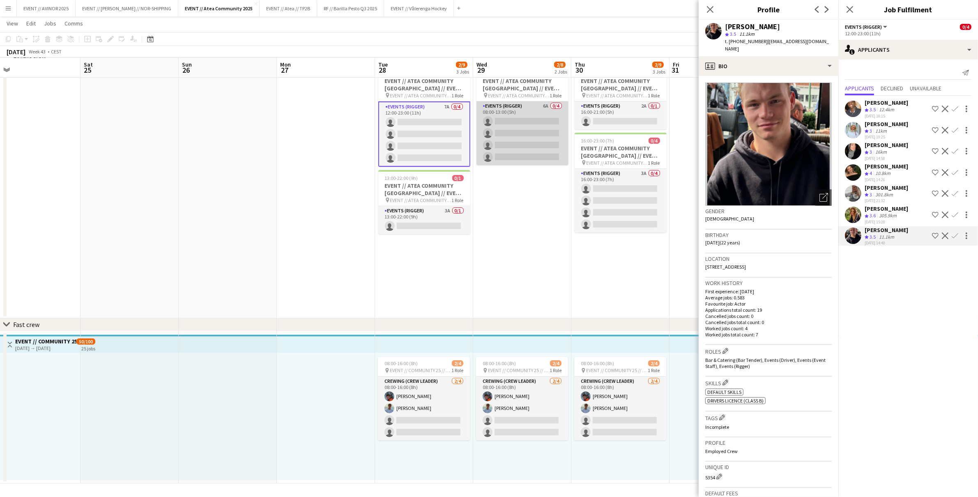
click at [552, 127] on app-card-role "Events (Rigger) 6A 0/4 08:00-13:00 (5h) single-neutral-actions single-neutral-a…" at bounding box center [522, 133] width 92 height 64
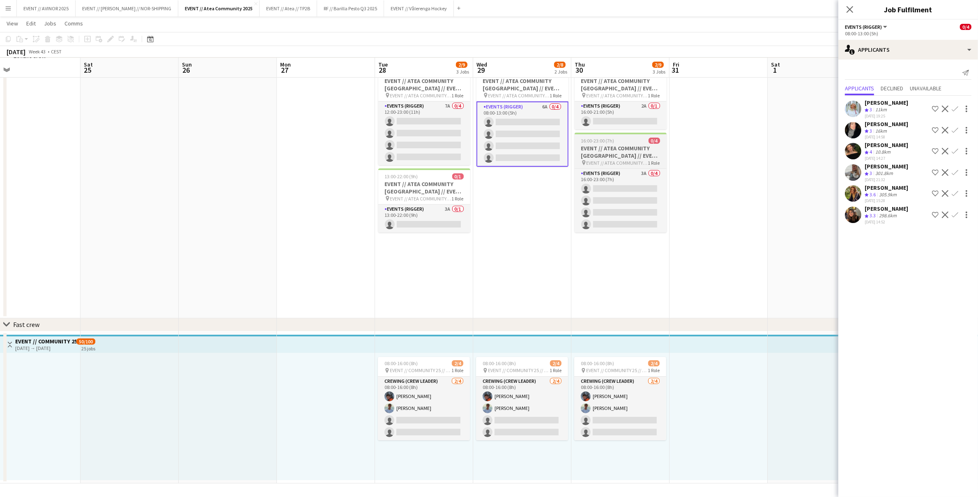
click at [619, 168] on app-job-card "16:00-23:00 (7h) 0/4 EVENT // ATEA COMMUNITY BERGEN // EVENT CREW pin EVENT // …" at bounding box center [621, 183] width 92 height 100
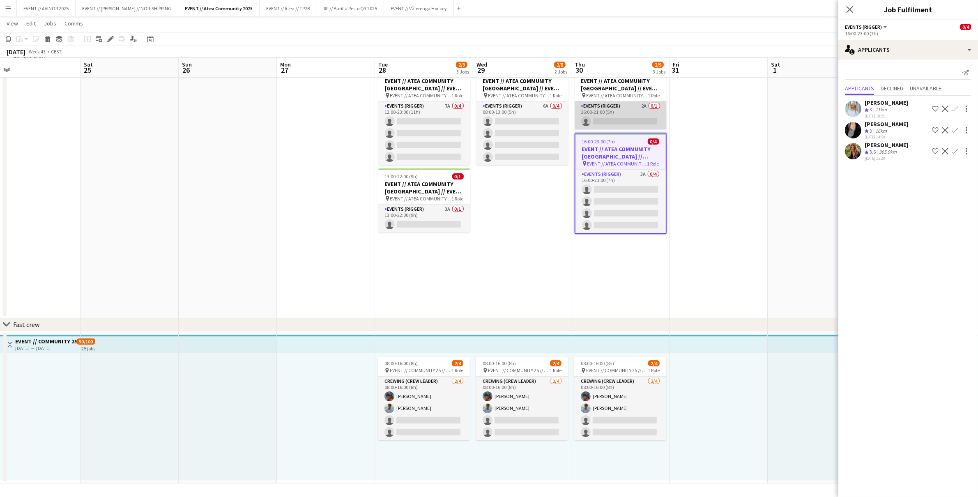
click at [612, 111] on app-card-role "Events (Rigger) 2A 0/1 16:00-21:00 (5h) single-neutral-actions" at bounding box center [621, 115] width 92 height 28
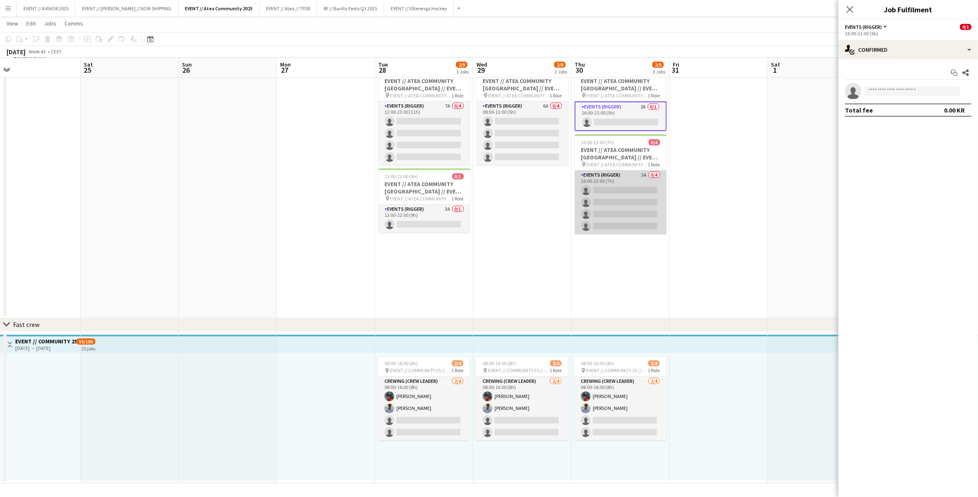
click at [618, 183] on app-card-role "Events (Rigger) 3A 0/4 16:00-23:00 (7h) single-neutral-actions single-neutral-a…" at bounding box center [621, 202] width 92 height 64
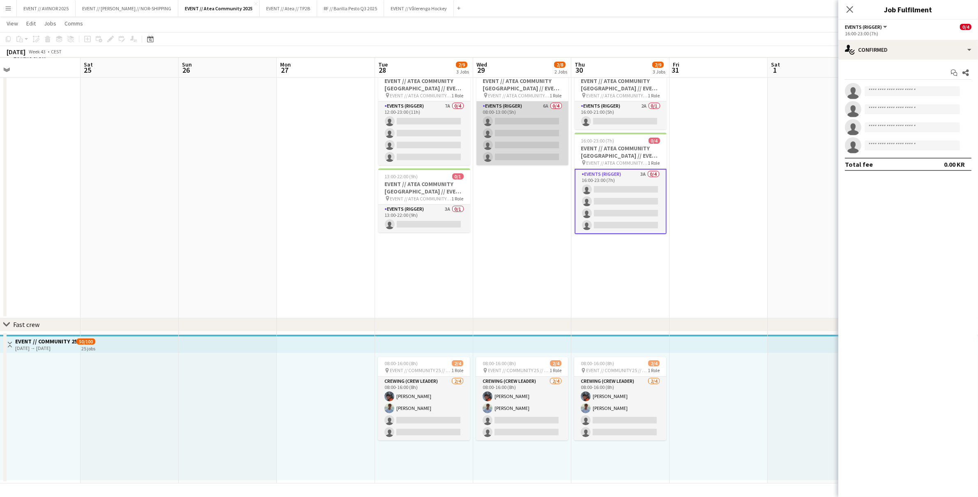
click at [523, 136] on app-card-role "Events (Rigger) 6A 0/4 08:00-13:00 (5h) single-neutral-actions single-neutral-a…" at bounding box center [522, 133] width 92 height 64
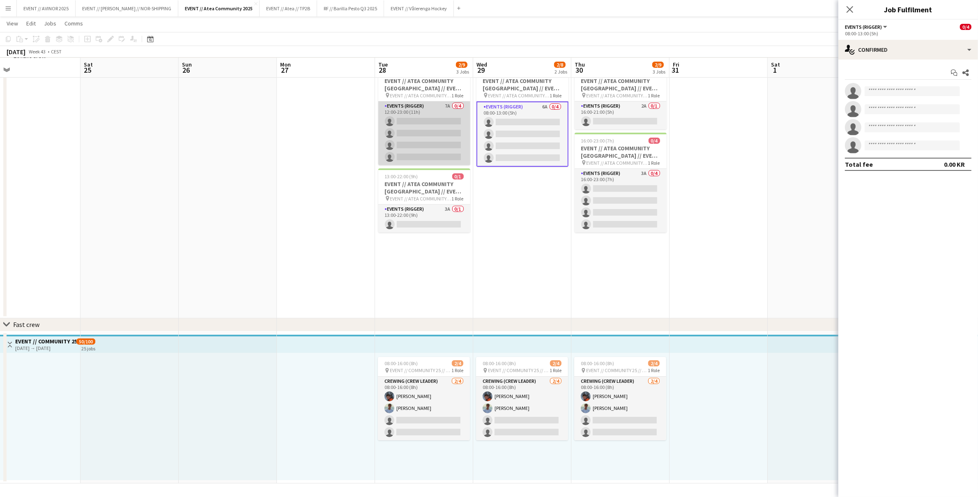
click at [433, 141] on app-card-role "Events (Rigger) 7A 0/4 12:00-23:00 (11h) single-neutral-actions single-neutral-…" at bounding box center [424, 133] width 92 height 64
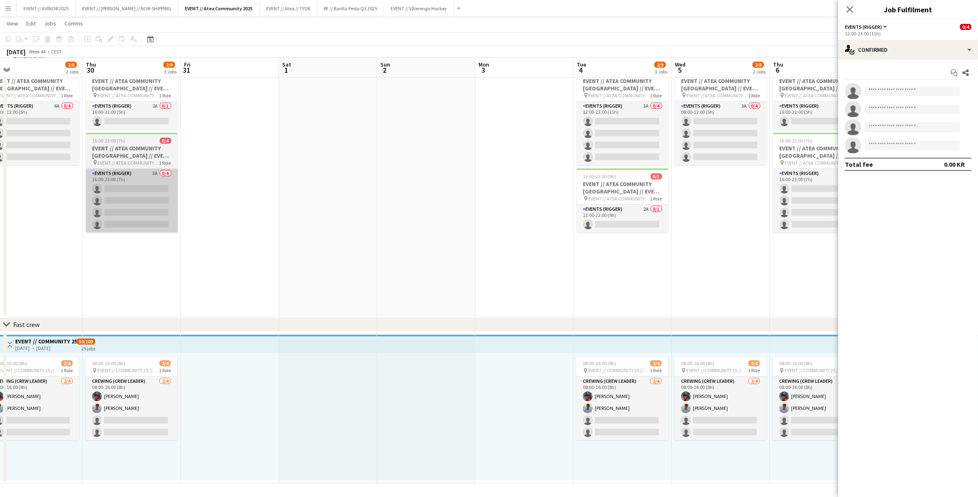
scroll to position [0, 326]
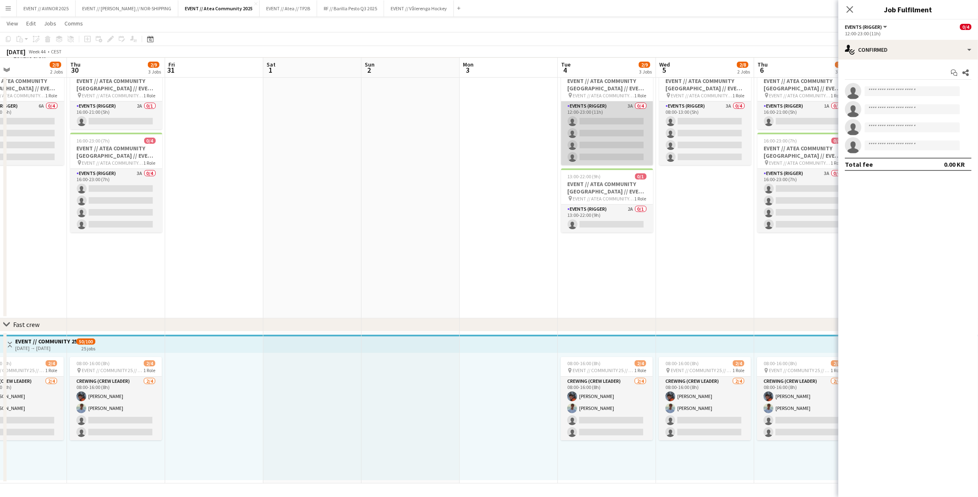
click at [608, 143] on app-card-role "Events (Rigger) 3A 0/4 12:00-23:00 (11h) single-neutral-actions single-neutral-…" at bounding box center [607, 133] width 92 height 64
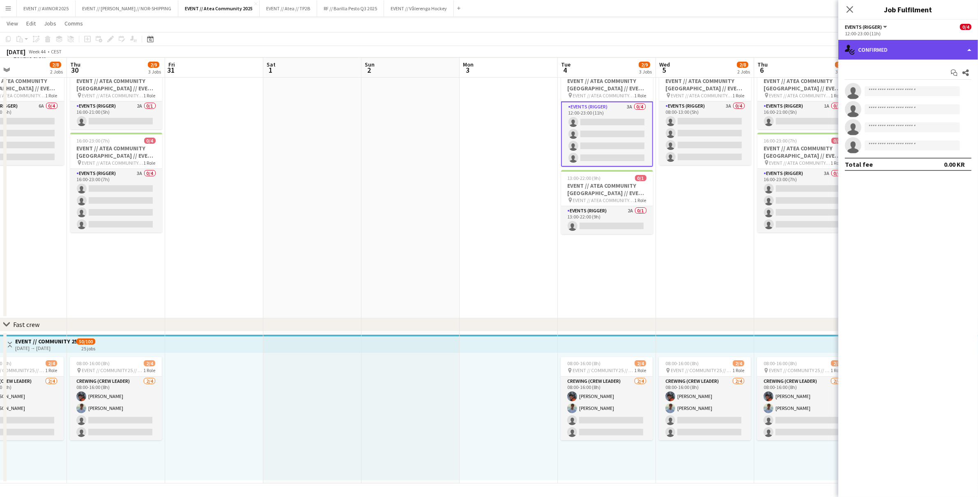
click at [908, 55] on div "single-neutral-actions-check-2 Confirmed" at bounding box center [908, 50] width 140 height 20
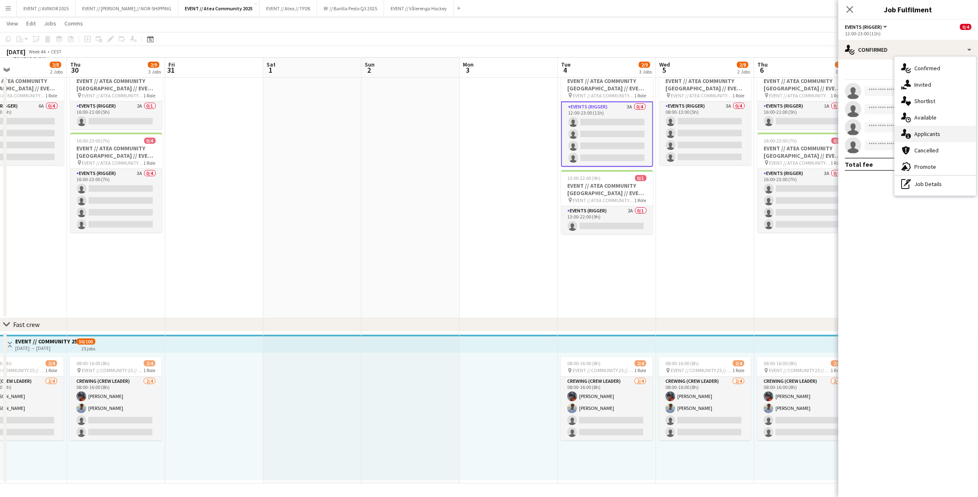
click at [924, 135] on span "Applicants" at bounding box center [927, 133] width 26 height 7
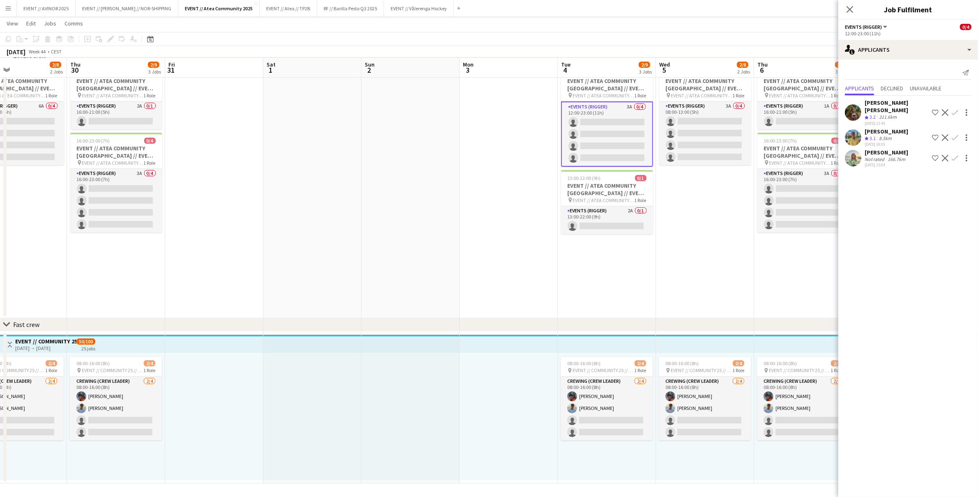
click at [882, 135] on div "8.5km" at bounding box center [885, 138] width 16 height 7
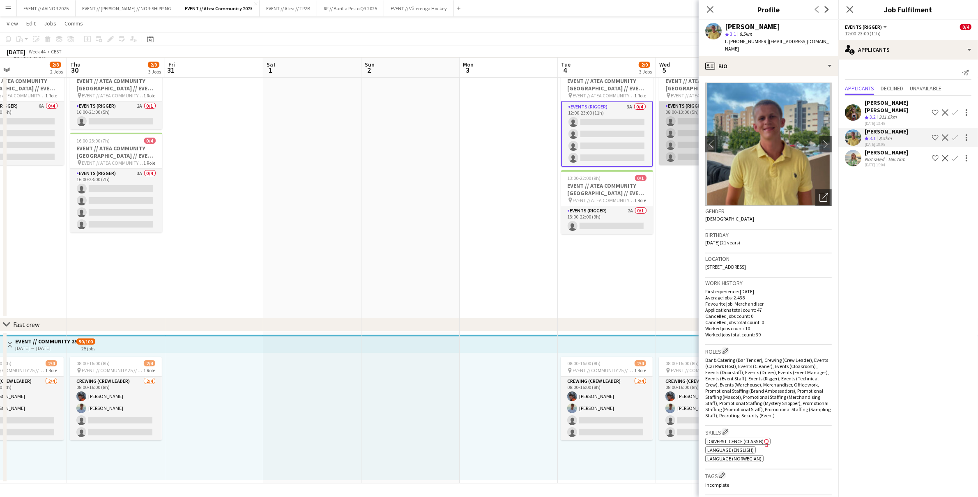
click at [682, 130] on app-card-role "Events (Rigger) 3A 0/4 08:00-13:00 (5h) single-neutral-actions single-neutral-a…" at bounding box center [705, 133] width 92 height 64
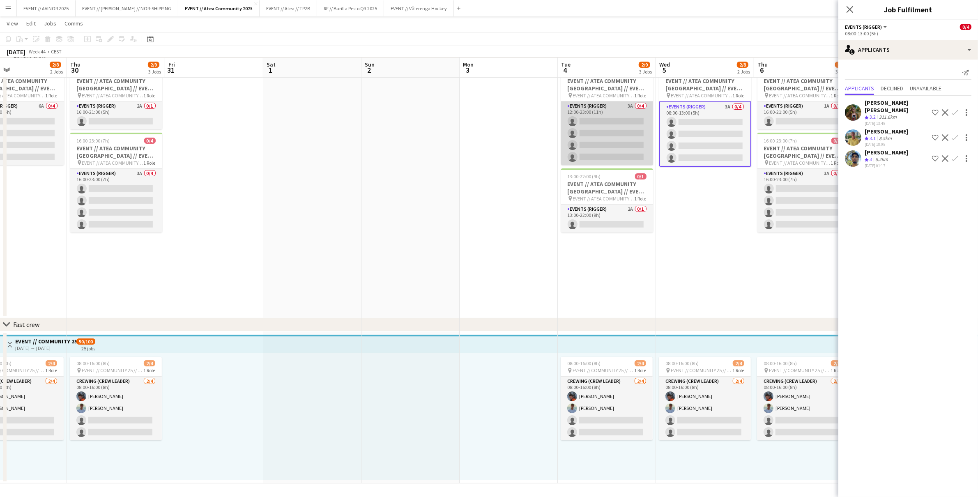
click at [639, 136] on app-card-role "Events (Rigger) 3A 0/4 12:00-23:00 (11h) single-neutral-actions single-neutral-…" at bounding box center [607, 133] width 92 height 64
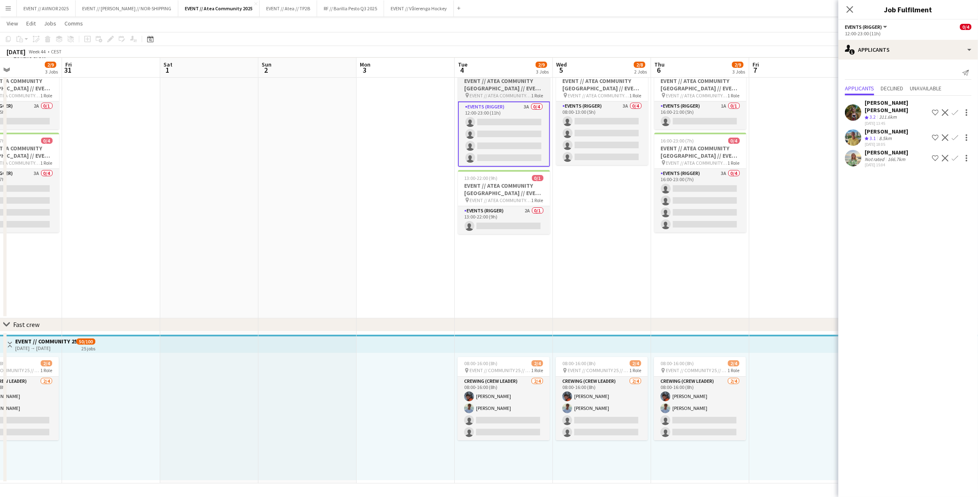
scroll to position [0, 258]
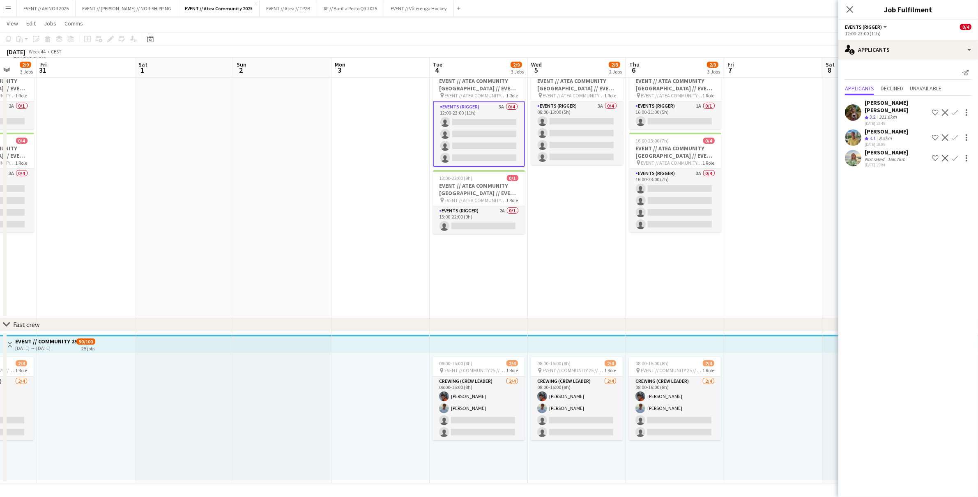
click at [956, 134] on app-icon "Confirm" at bounding box center [955, 137] width 7 height 7
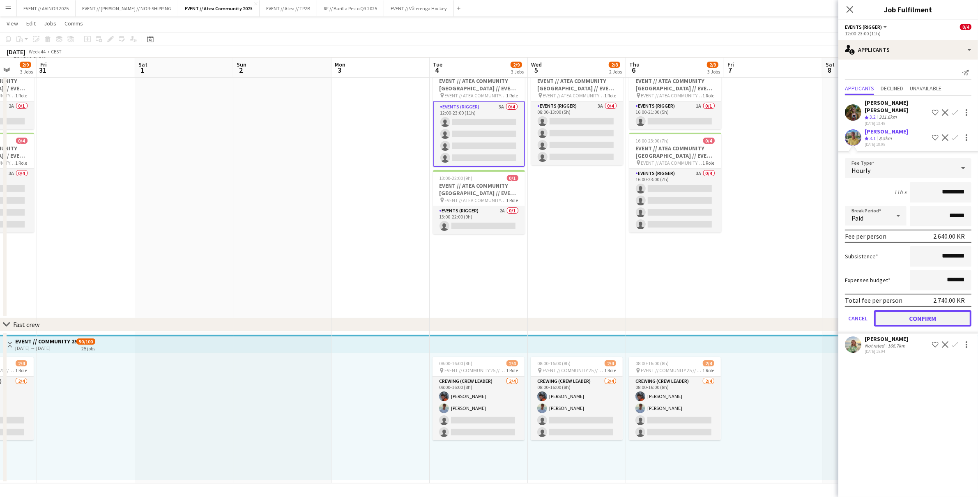
click at [933, 310] on button "Confirm" at bounding box center [922, 318] width 97 height 16
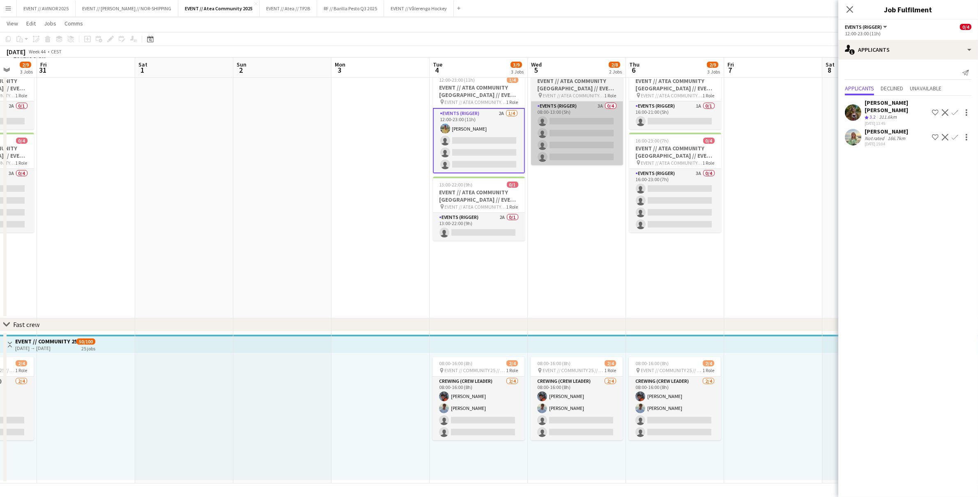
click at [596, 145] on app-card-role "Events (Rigger) 3A 0/4 08:00-13:00 (5h) single-neutral-actions single-neutral-a…" at bounding box center [577, 133] width 92 height 64
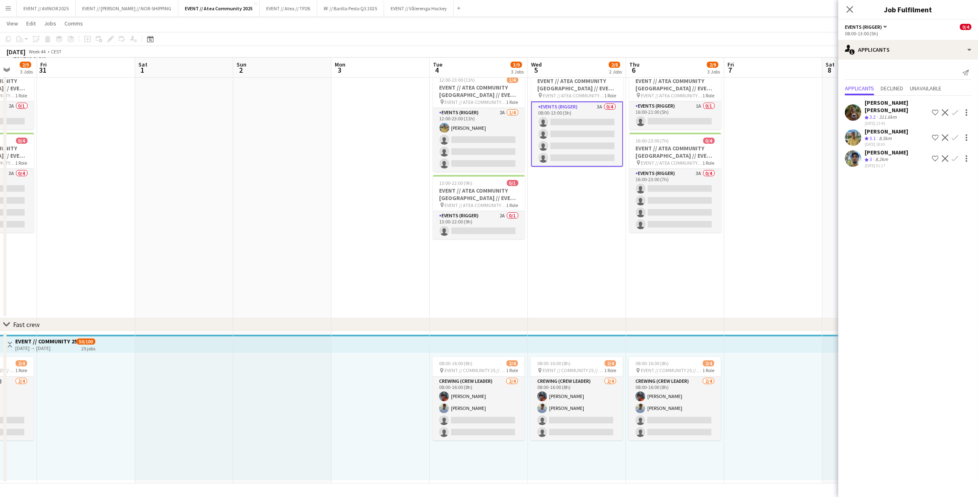
click at [956, 134] on app-icon "Confirm" at bounding box center [955, 137] width 7 height 7
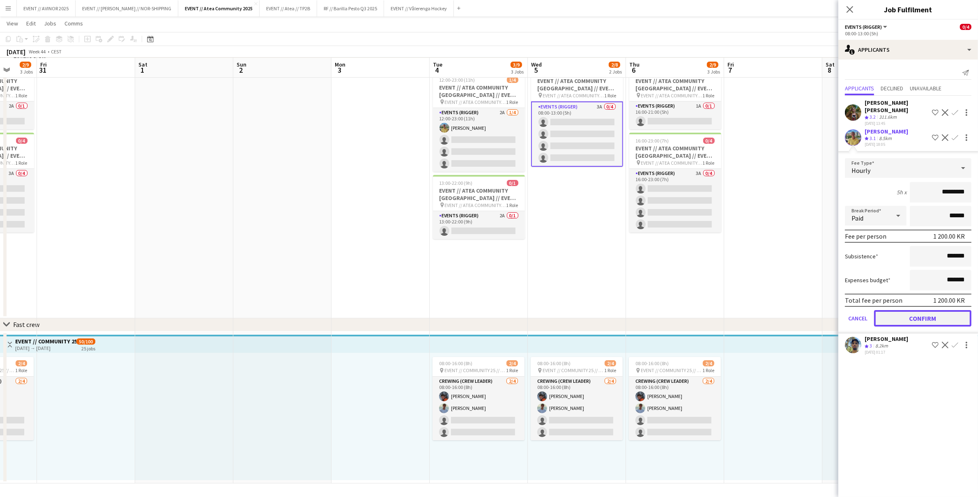
click at [929, 310] on button "Confirm" at bounding box center [922, 318] width 97 height 16
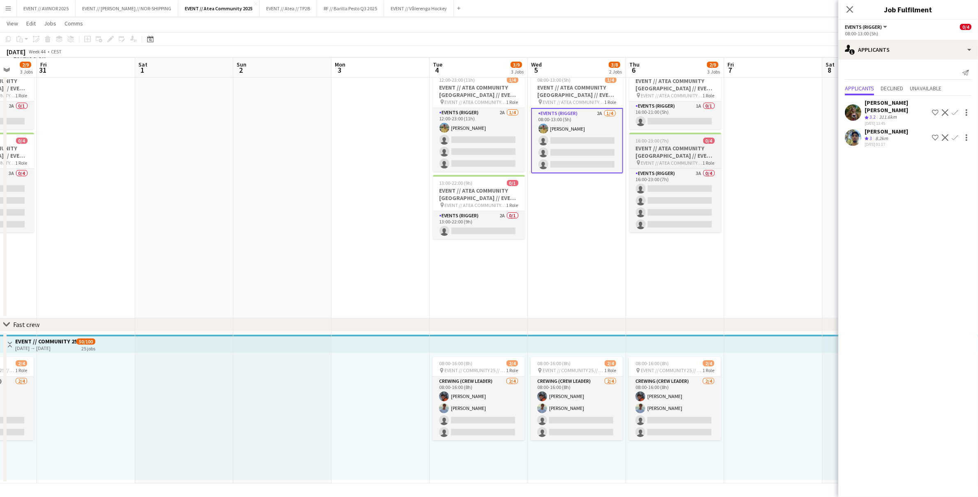
click at [687, 164] on span "EVENT // ATEA COMMUNITY [GEOGRAPHIC_DATA] // EVENT CREW" at bounding box center [672, 163] width 62 height 6
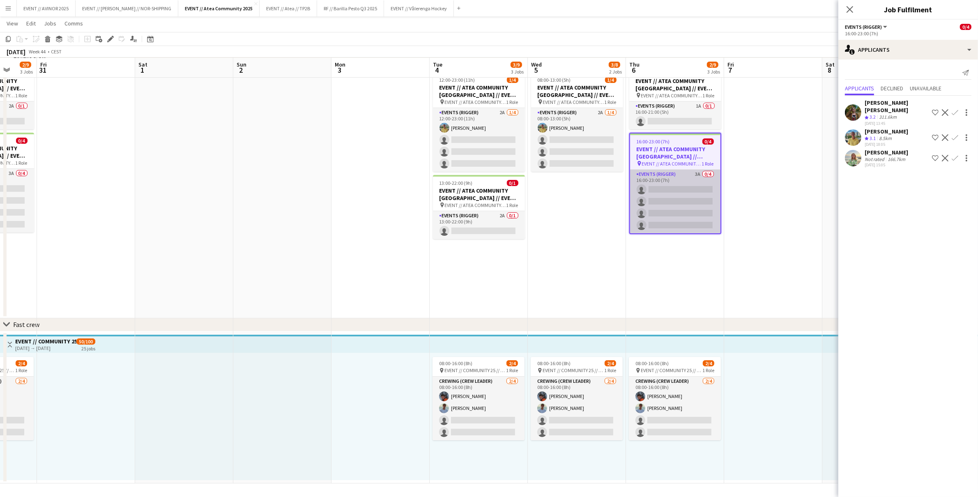
click at [689, 188] on app-card-role "Events (Rigger) 3A 0/4 16:00-23:00 (7h) single-neutral-actions single-neutral-a…" at bounding box center [675, 202] width 90 height 64
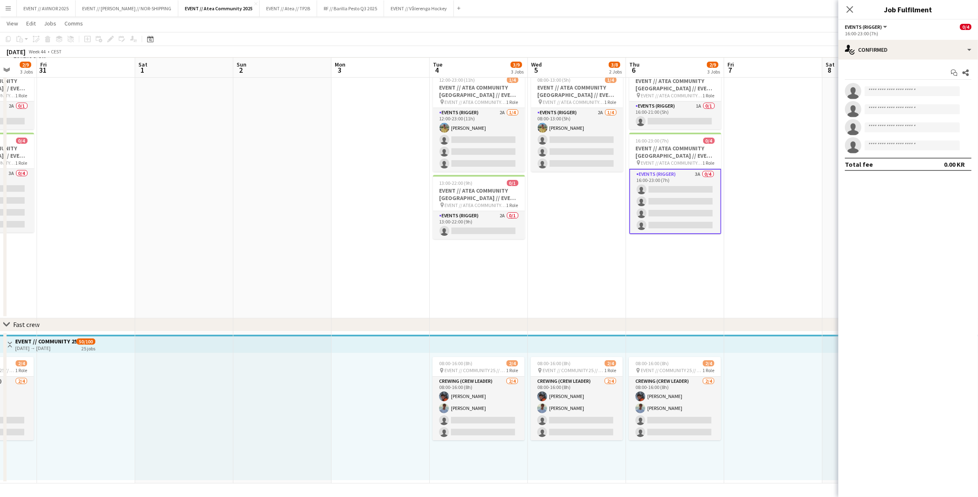
click at [686, 182] on app-card-role "Events (Rigger) 3A 0/4 16:00-23:00 (7h) single-neutral-actions single-neutral-a…" at bounding box center [675, 201] width 92 height 65
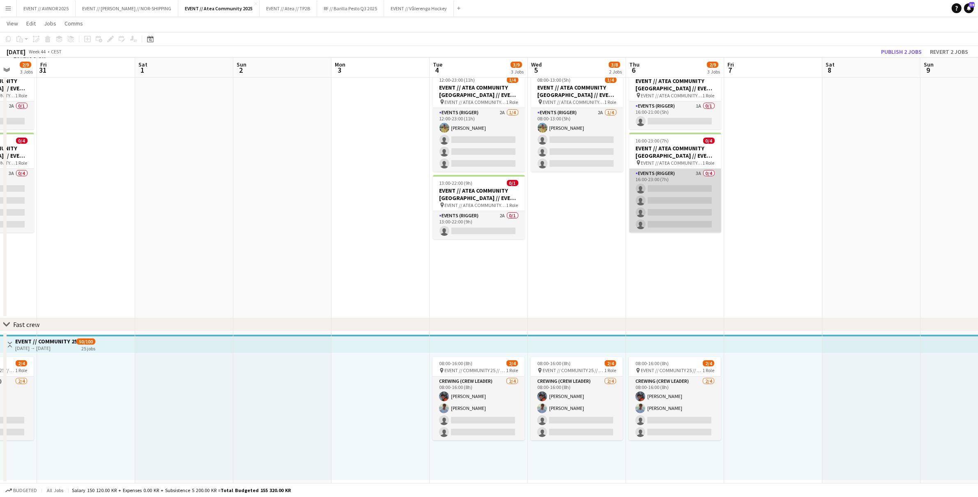
click at [703, 185] on app-card-role "Events (Rigger) 3A 0/4 16:00-23:00 (7h) single-neutral-actions single-neutral-a…" at bounding box center [675, 201] width 92 height 64
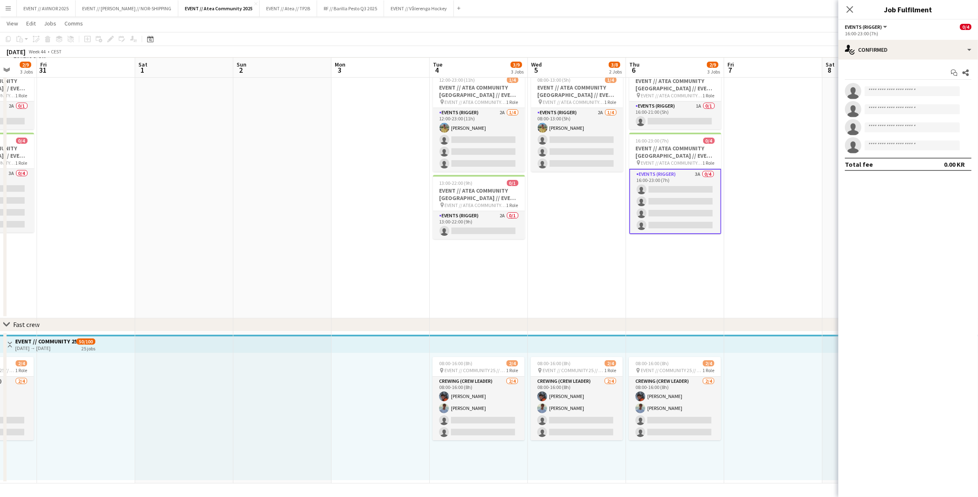
click at [685, 190] on app-card-role "Events (Rigger) 3A 0/4 16:00-23:00 (7h) single-neutral-actions single-neutral-a…" at bounding box center [675, 201] width 92 height 65
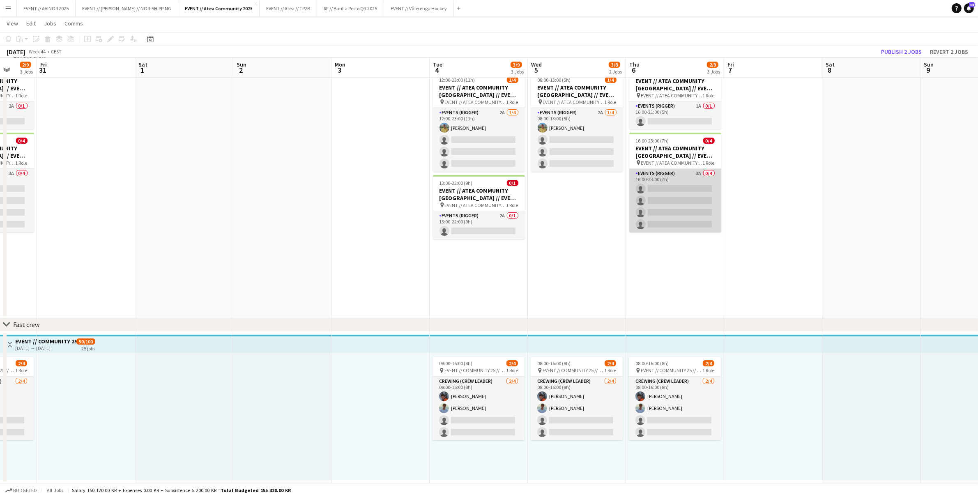
click at [685, 196] on app-card-role "Events (Rigger) 3A 0/4 16:00-23:00 (7h) single-neutral-actions single-neutral-a…" at bounding box center [675, 201] width 92 height 64
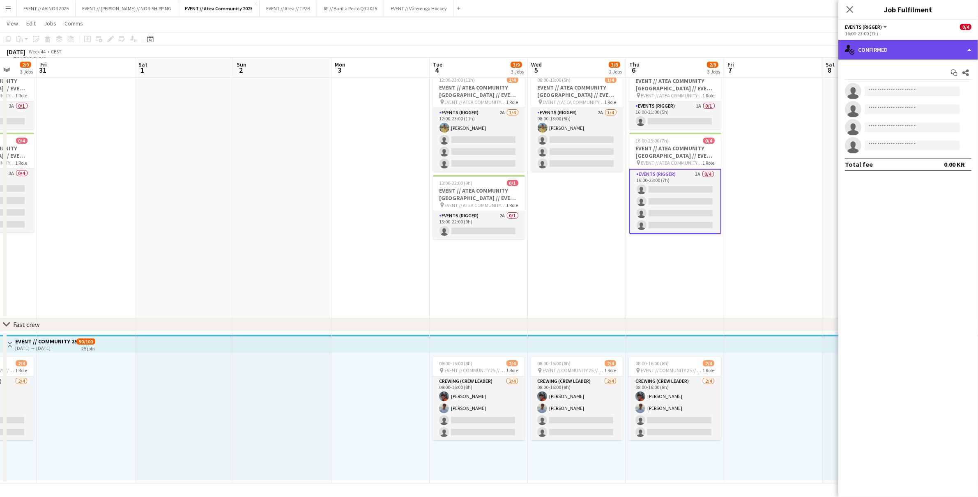
click at [910, 42] on div "single-neutral-actions-check-2 Confirmed" at bounding box center [908, 50] width 140 height 20
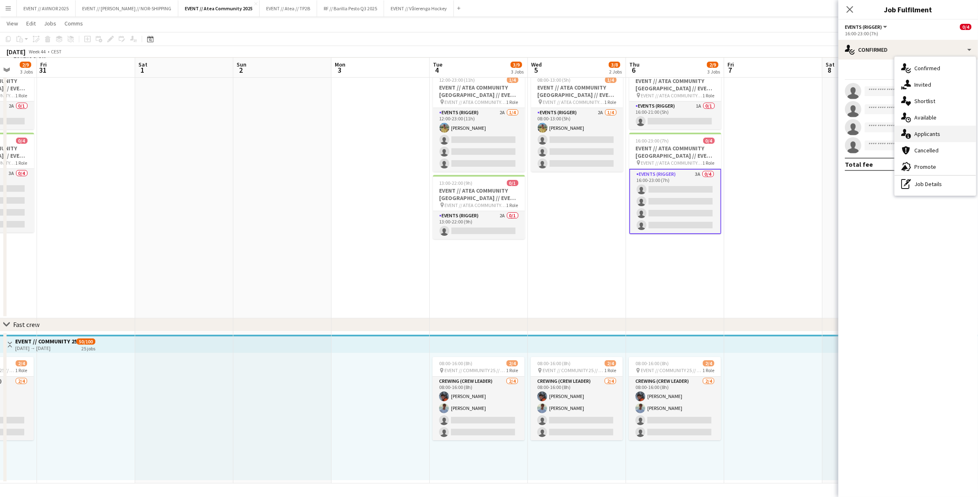
click at [924, 131] on span "Applicants" at bounding box center [927, 133] width 26 height 7
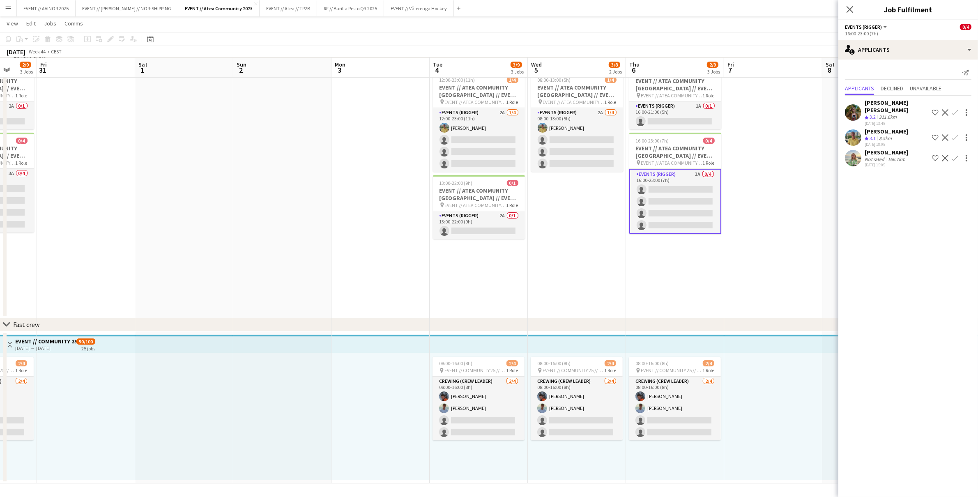
click at [958, 134] on app-icon "Confirm" at bounding box center [955, 137] width 7 height 7
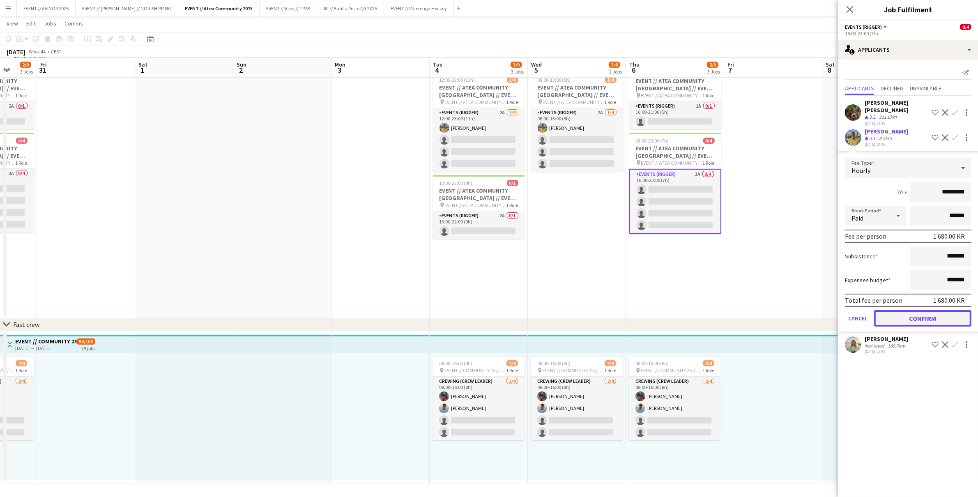
click at [937, 310] on button "Confirm" at bounding box center [922, 318] width 97 height 16
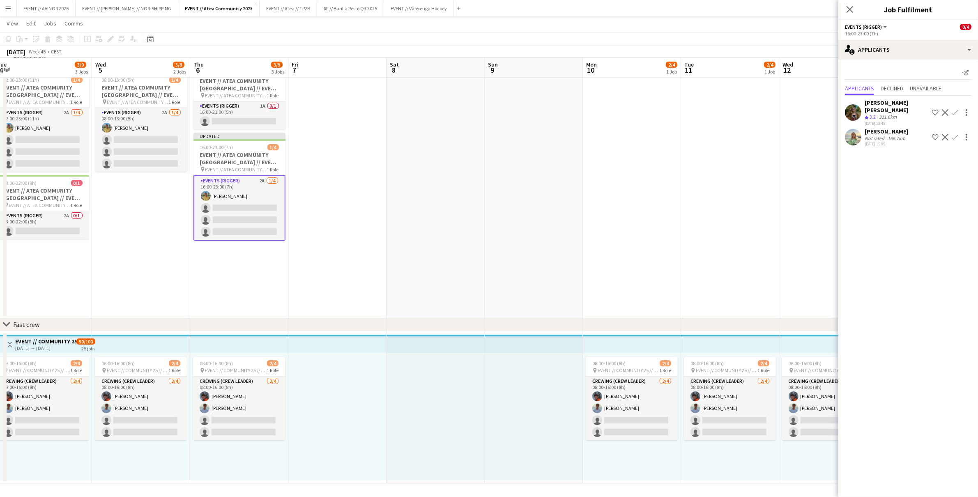
scroll to position [0, 315]
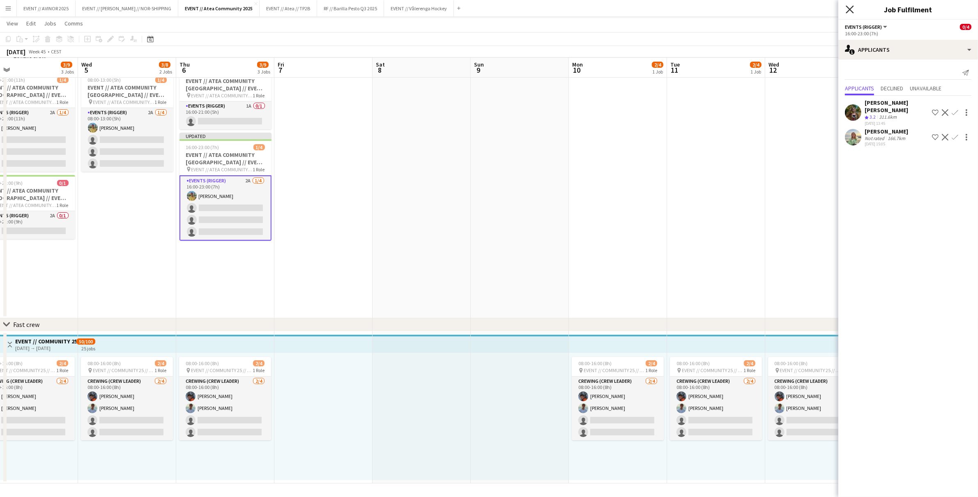
click at [850, 7] on icon "Close pop-in" at bounding box center [850, 9] width 8 height 8
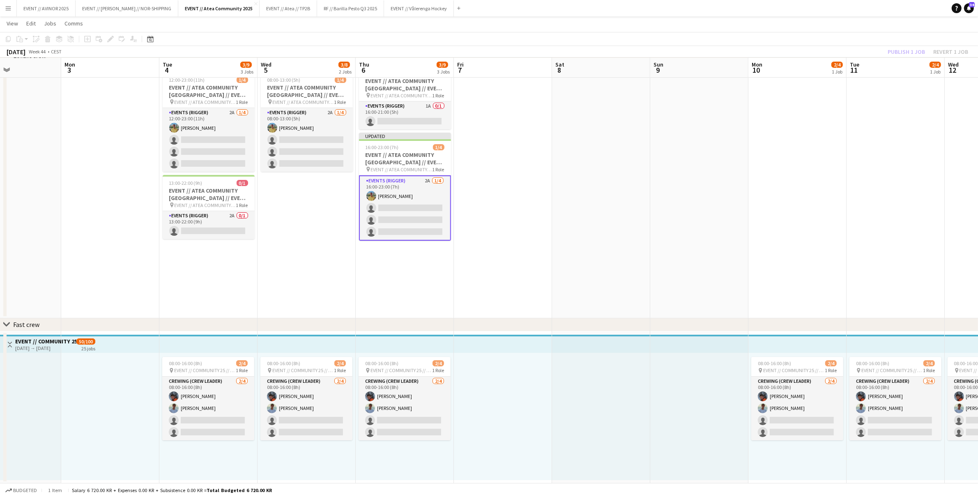
scroll to position [0, 210]
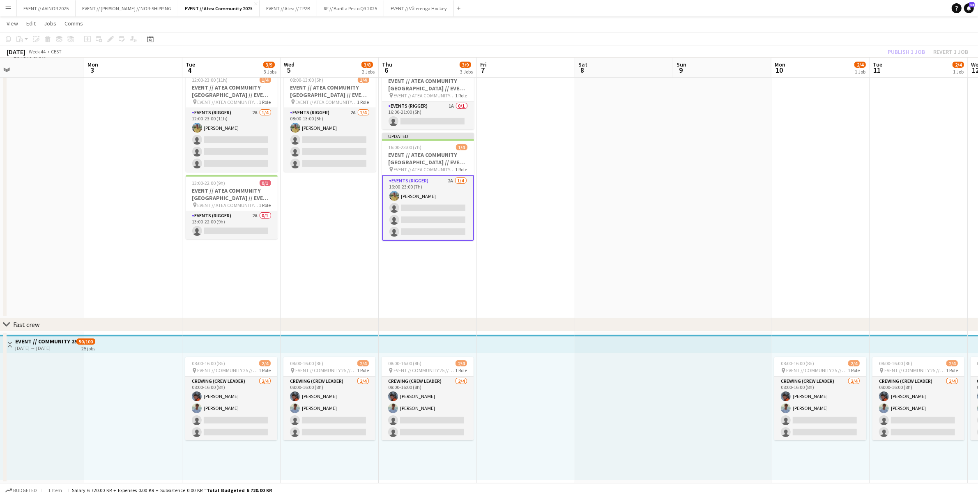
click at [888, 58] on app-board-header-date "Tue 11 2/4 1 Job" at bounding box center [919, 68] width 98 height 20
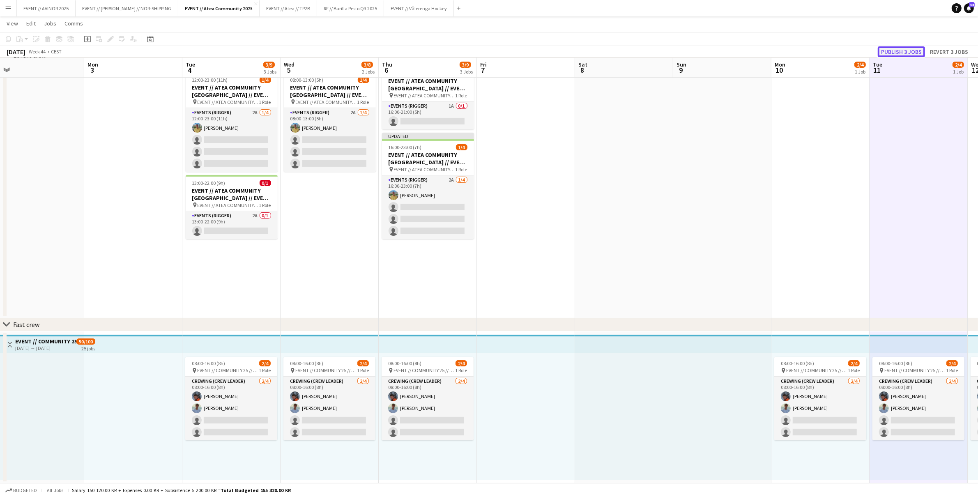
click at [898, 53] on button "Publish 3 jobs" at bounding box center [901, 51] width 47 height 11
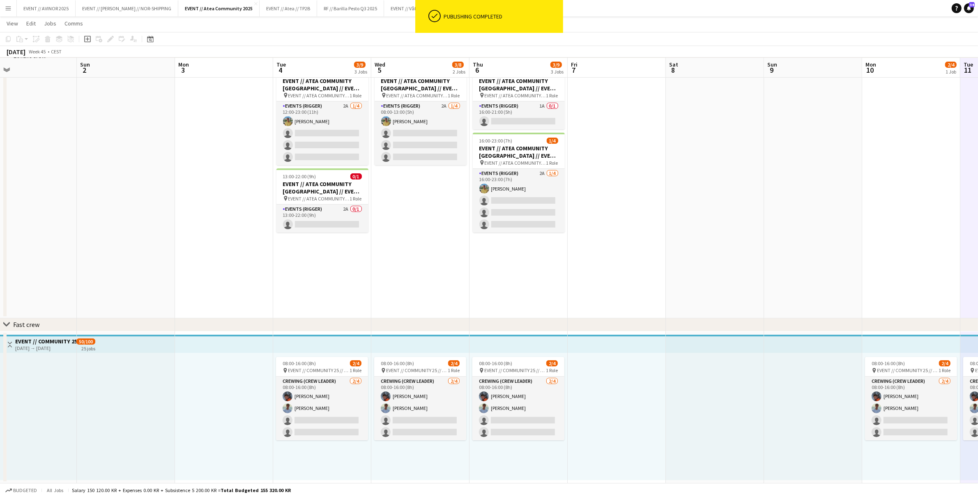
scroll to position [0, 205]
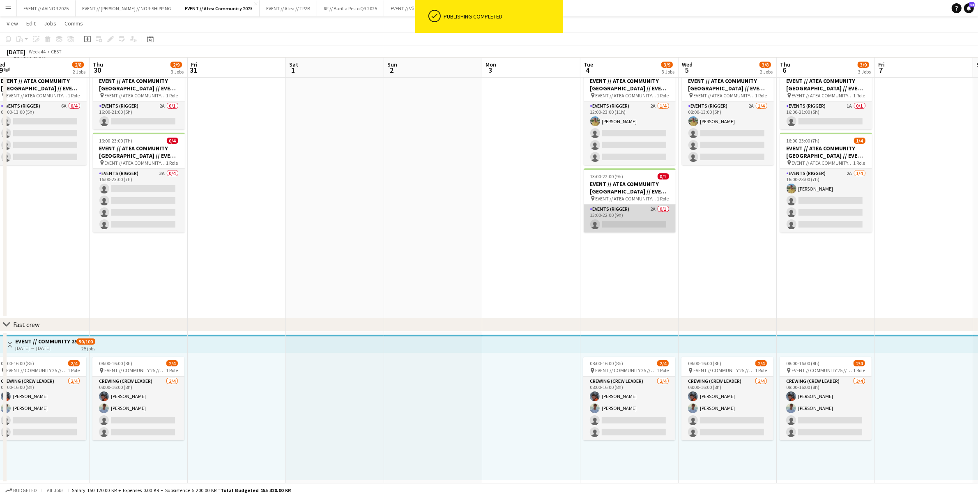
click at [633, 221] on app-card-role "Events (Rigger) 2A 0/1 13:00-22:00 (9h) single-neutral-actions" at bounding box center [630, 219] width 92 height 28
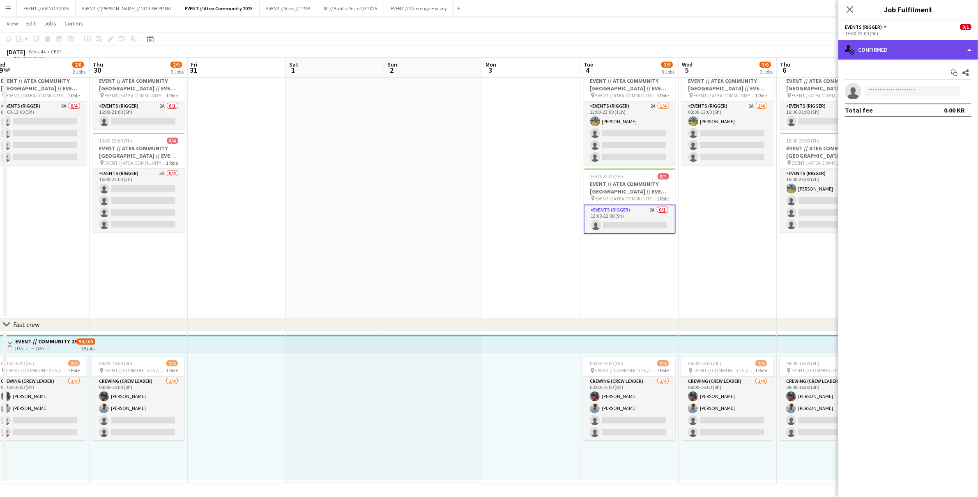
click at [913, 58] on div "single-neutral-actions-check-2 Confirmed" at bounding box center [908, 50] width 140 height 20
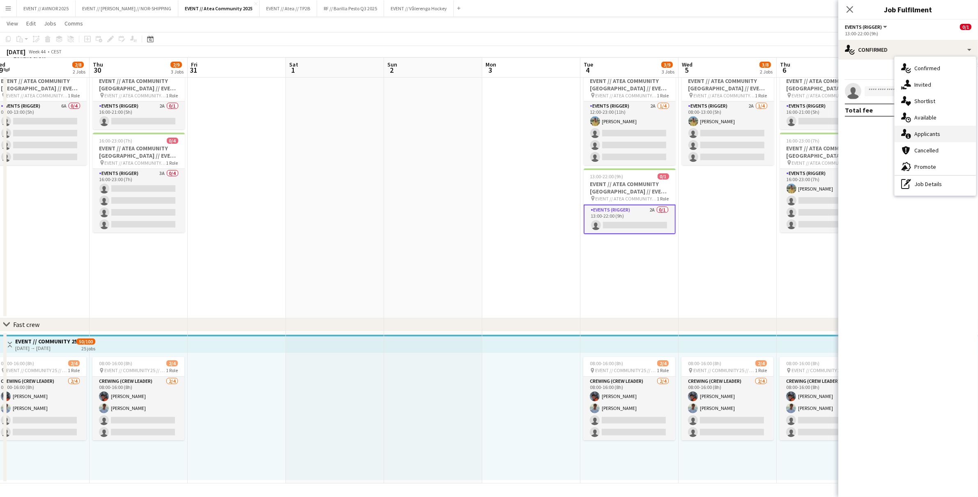
click at [924, 132] on span "Applicants" at bounding box center [927, 133] width 26 height 7
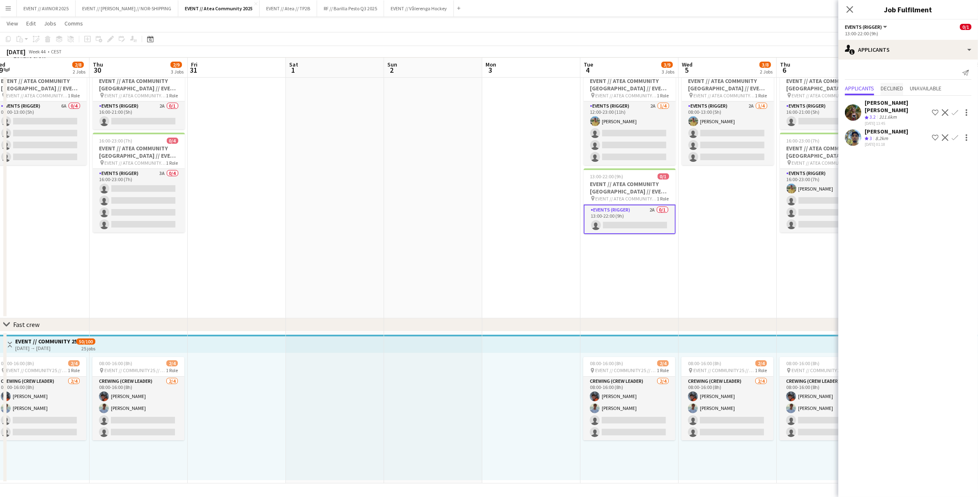
click at [894, 86] on span "Declined" at bounding box center [892, 88] width 23 height 6
click at [863, 81] on div "No declined applicants" at bounding box center [908, 87] width 140 height 17
click at [859, 71] on span "Applicants" at bounding box center [859, 72] width 29 height 6
click at [712, 175] on app-date-cell "08:00-13:00 (5h) 1/4 EVENT // ATEA COMMUNITY STAVANGER // EVENT CREW pin EVENT …" at bounding box center [728, 190] width 98 height 256
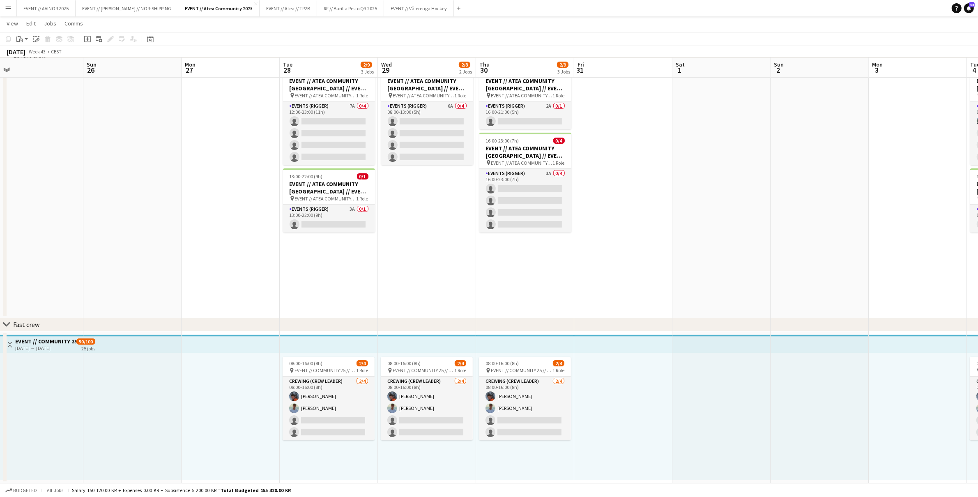
scroll to position [0, 173]
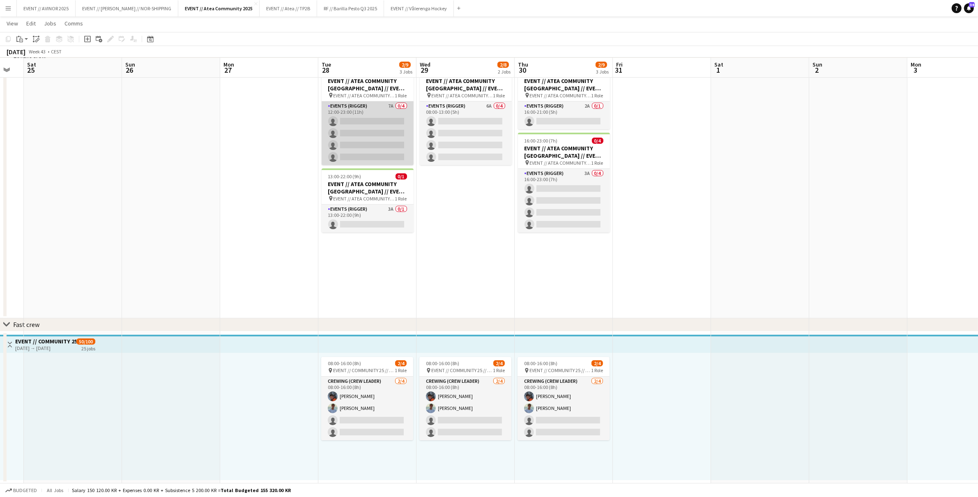
click at [361, 136] on app-card-role "Events (Rigger) 7A 0/4 12:00-23:00 (11h) single-neutral-actions single-neutral-…" at bounding box center [368, 133] width 92 height 64
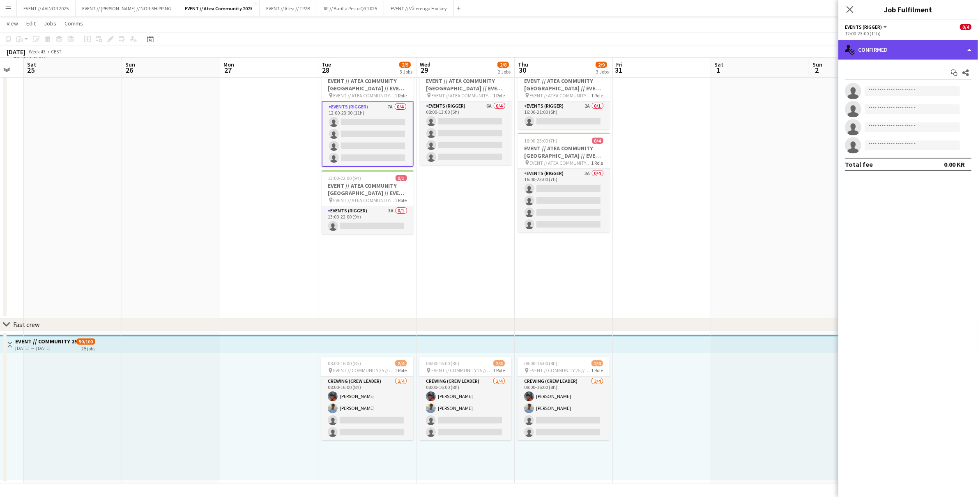
click at [893, 53] on div "single-neutral-actions-check-2 Confirmed" at bounding box center [908, 50] width 140 height 20
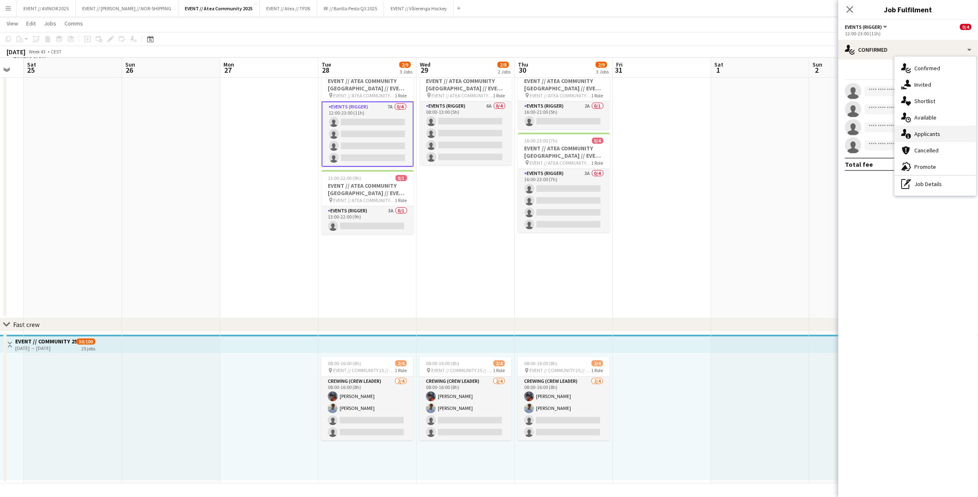
click at [924, 134] on span "Applicants" at bounding box center [927, 133] width 26 height 7
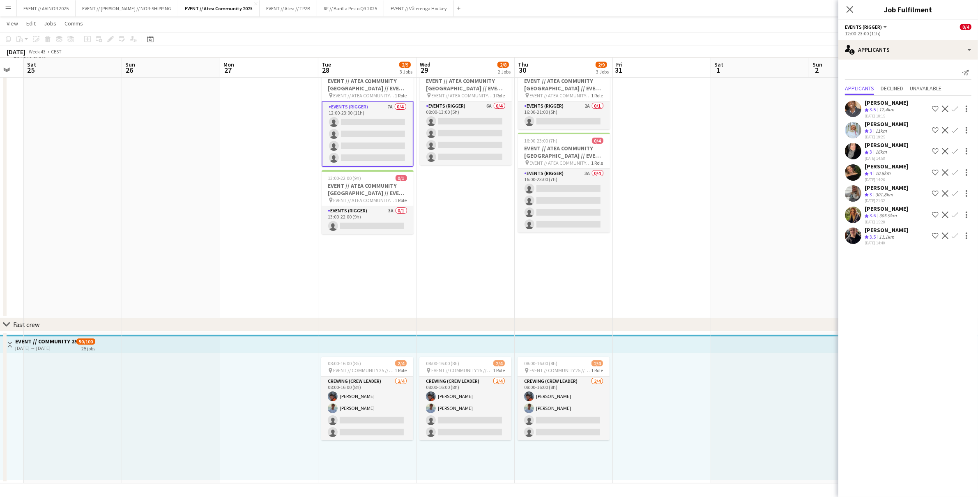
click at [886, 170] on div "Loulou Olivia Rostad Lunder" at bounding box center [887, 166] width 44 height 7
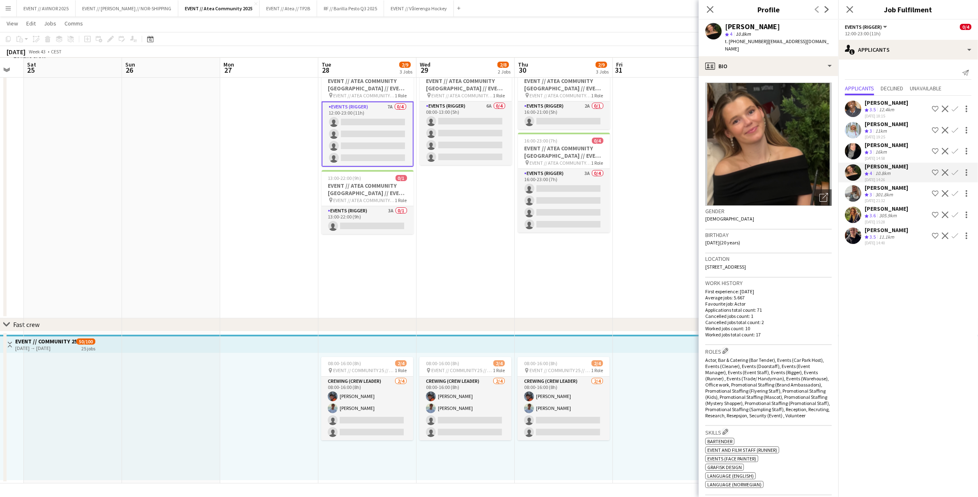
click at [876, 149] on div "16km" at bounding box center [881, 152] width 15 height 7
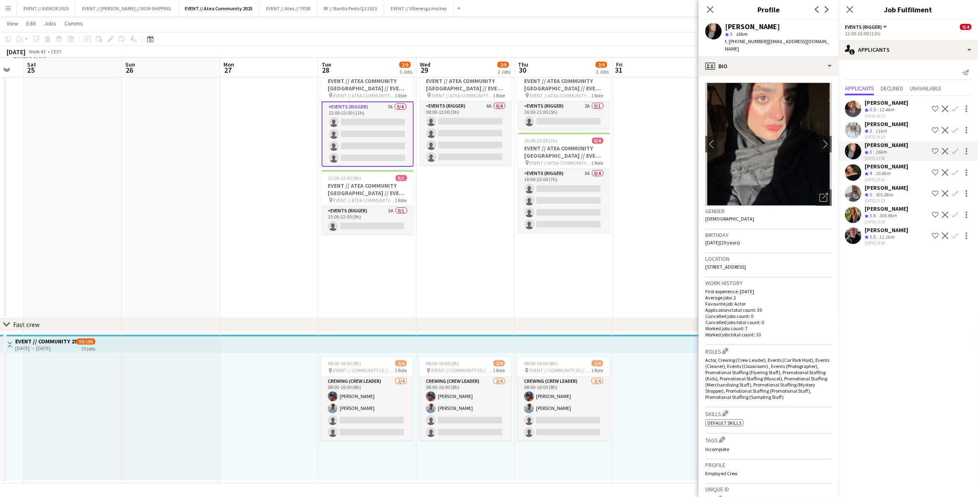
click at [879, 198] on div "301.8km" at bounding box center [884, 194] width 21 height 7
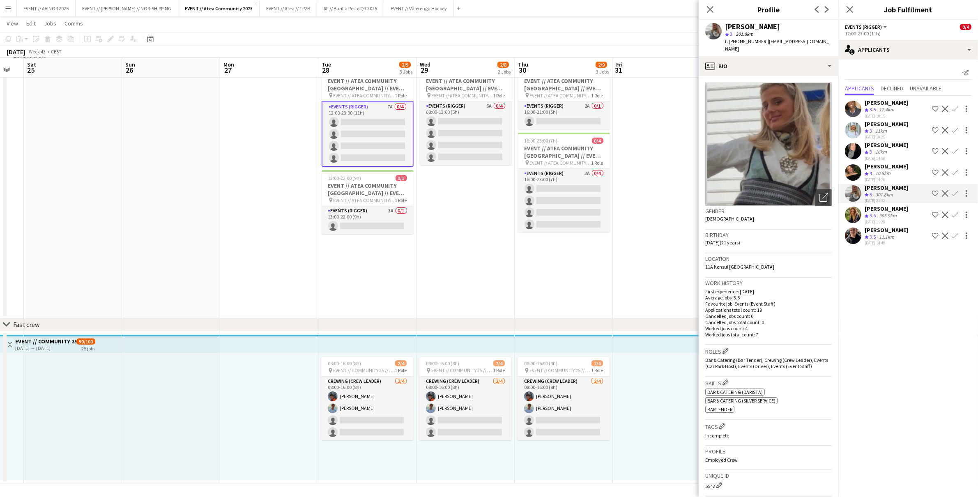
click at [882, 212] on div "Ingrid Åmlid" at bounding box center [887, 208] width 44 height 7
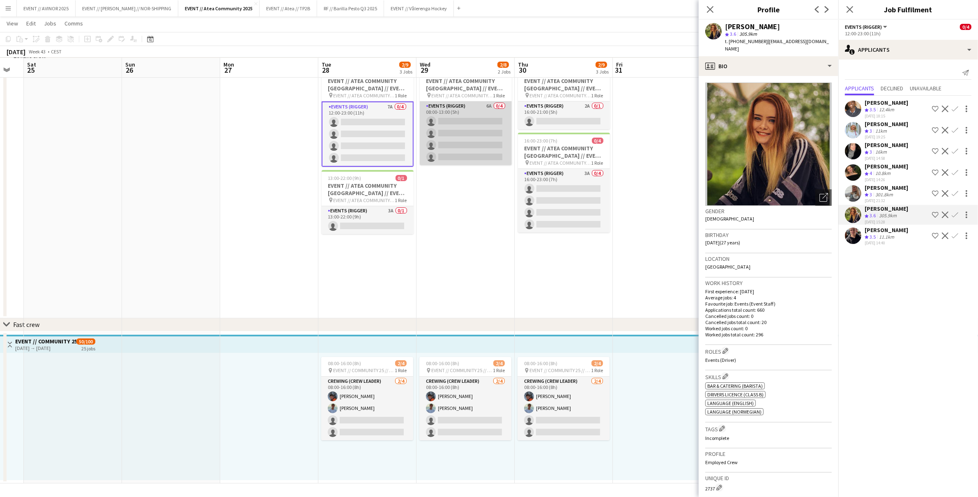
click at [483, 130] on app-card-role "Events (Rigger) 6A 0/4 08:00-13:00 (5h) single-neutral-actions single-neutral-a…" at bounding box center [466, 133] width 92 height 64
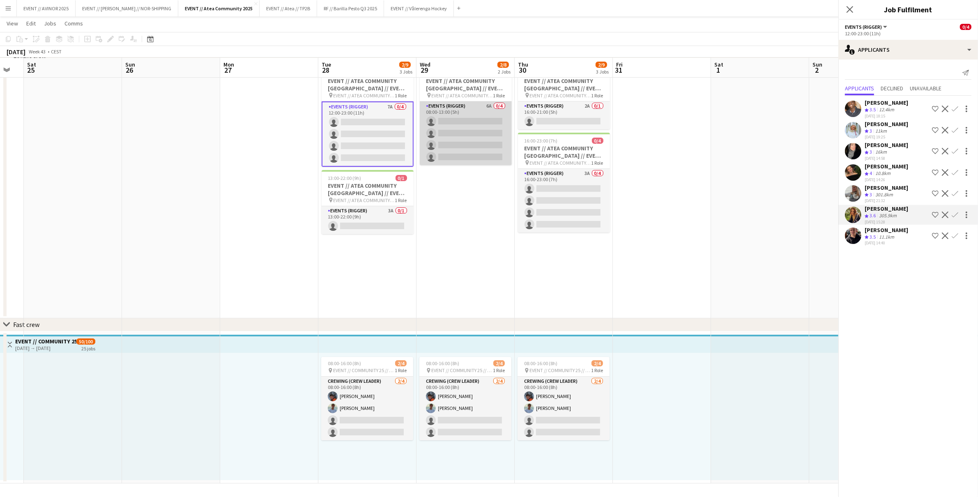
scroll to position [0, 172]
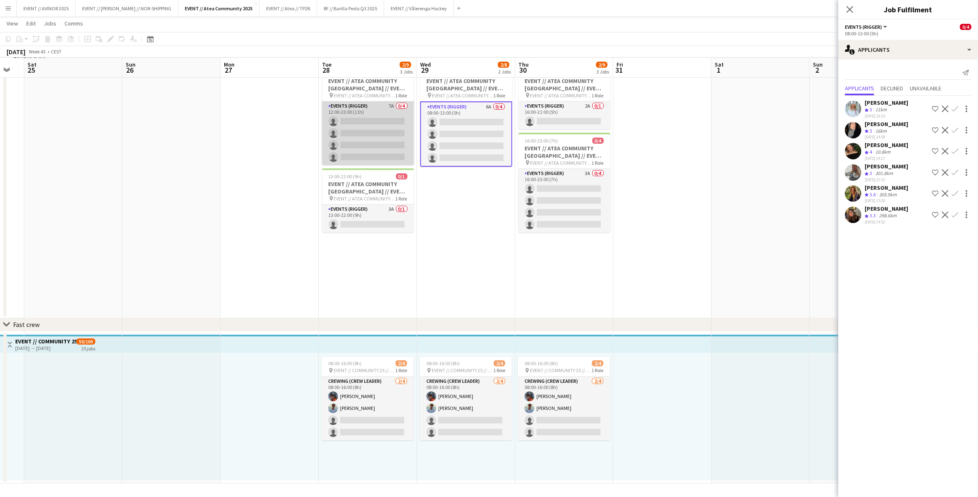
click at [375, 124] on app-card-role "Events (Rigger) 7A 0/4 12:00-23:00 (11h) single-neutral-actions single-neutral-…" at bounding box center [368, 133] width 92 height 64
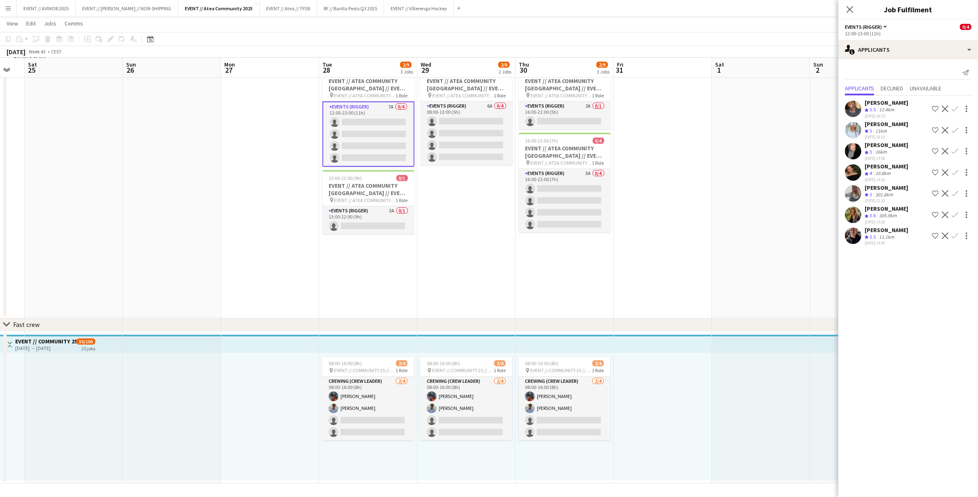
click at [952, 218] on app-icon "Confirm" at bounding box center [955, 215] width 7 height 7
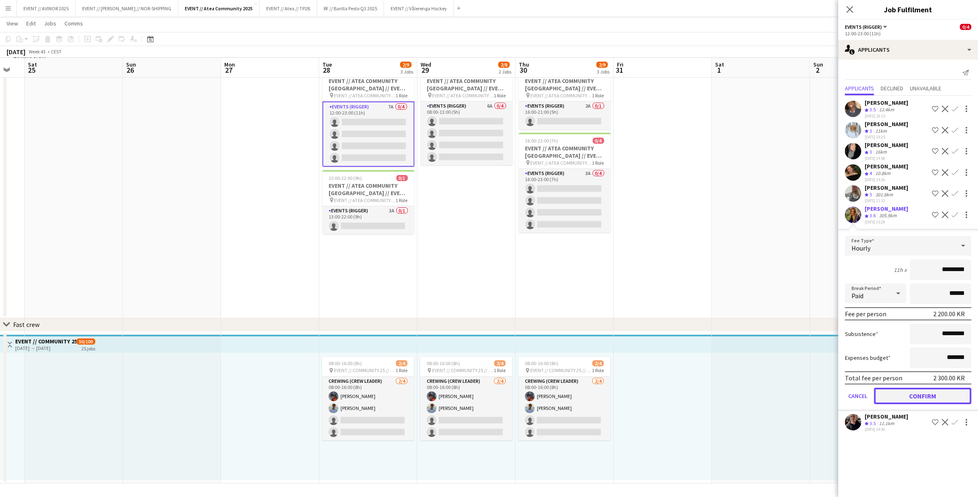
click at [931, 397] on button "Confirm" at bounding box center [922, 396] width 97 height 16
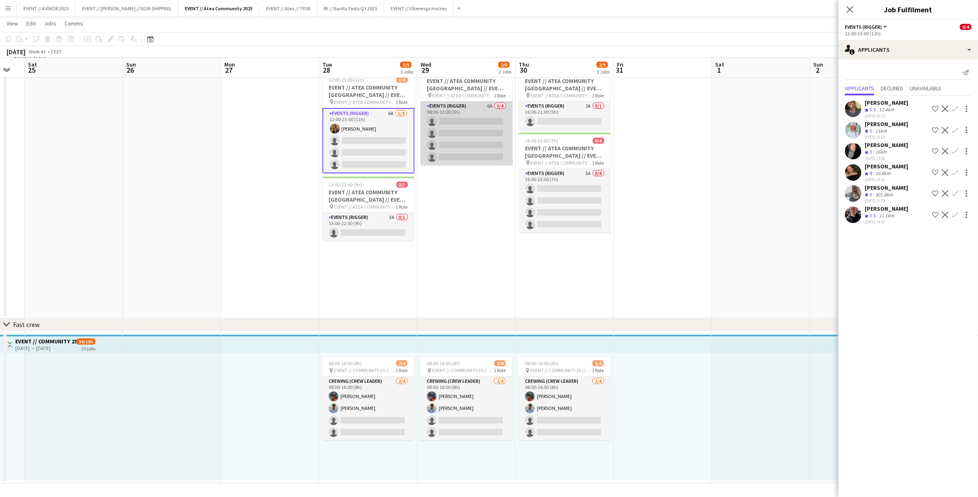
click at [426, 136] on app-card-role "Events (Rigger) 6A 0/4 08:00-13:00 (5h) single-neutral-actions single-neutral-a…" at bounding box center [467, 133] width 92 height 64
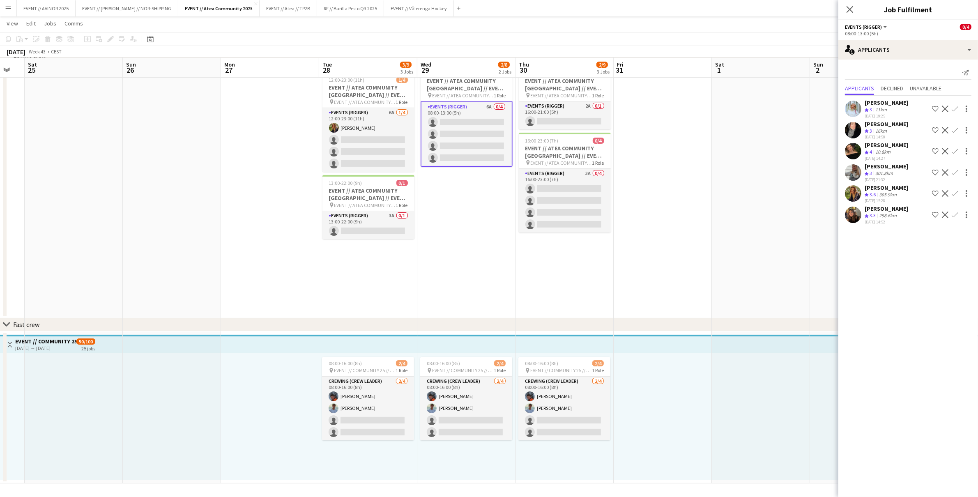
click at [957, 197] on app-icon "Confirm" at bounding box center [955, 193] width 7 height 7
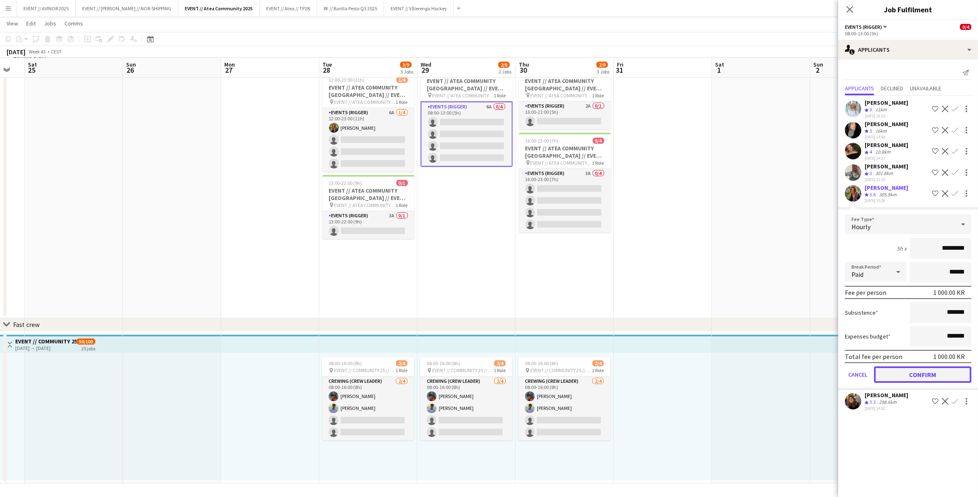
click at [945, 383] on button "Confirm" at bounding box center [922, 374] width 97 height 16
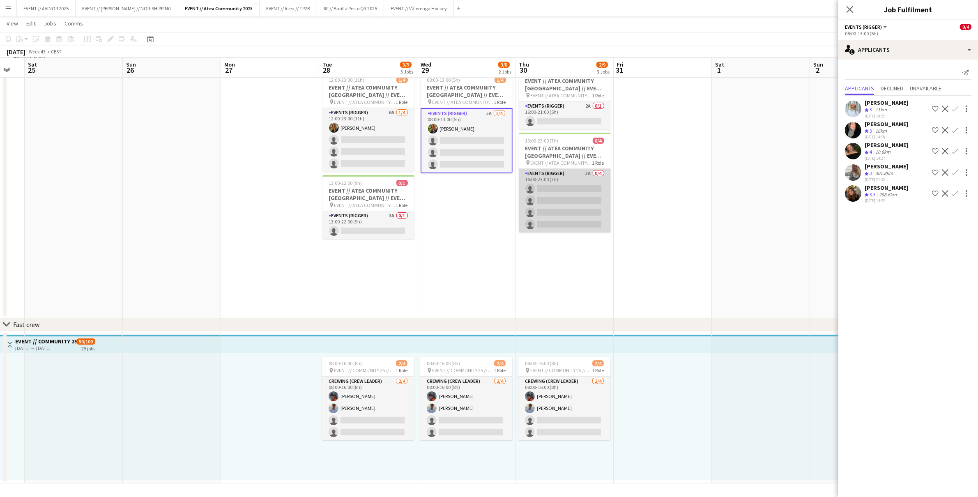
click at [581, 189] on app-card-role "Events (Rigger) 3A 0/4 16:00-23:00 (7h) single-neutral-actions single-neutral-a…" at bounding box center [565, 201] width 92 height 64
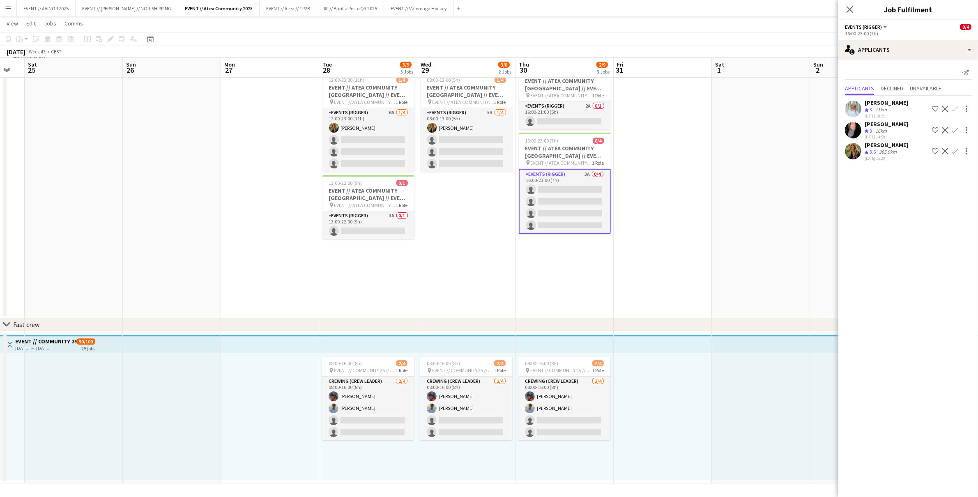
click at [953, 151] on app-icon "Confirm" at bounding box center [955, 151] width 7 height 7
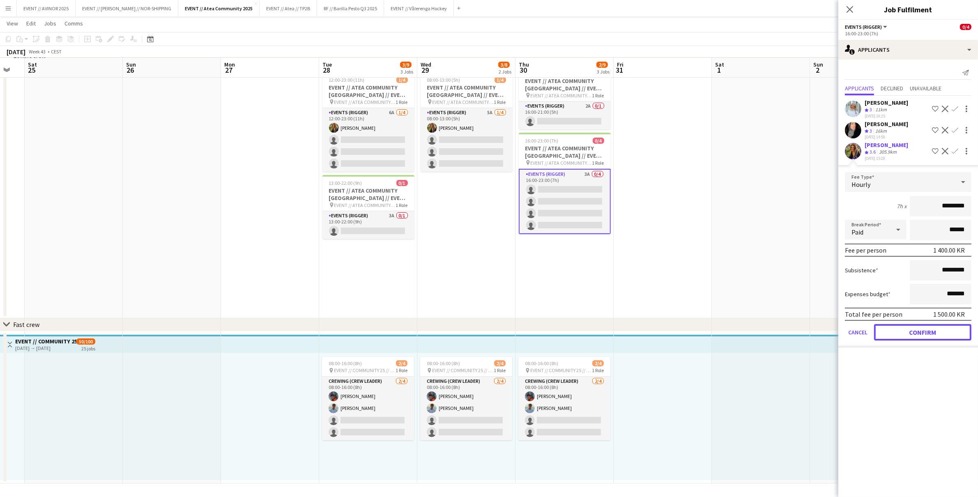
click at [920, 327] on button "Confirm" at bounding box center [922, 332] width 97 height 16
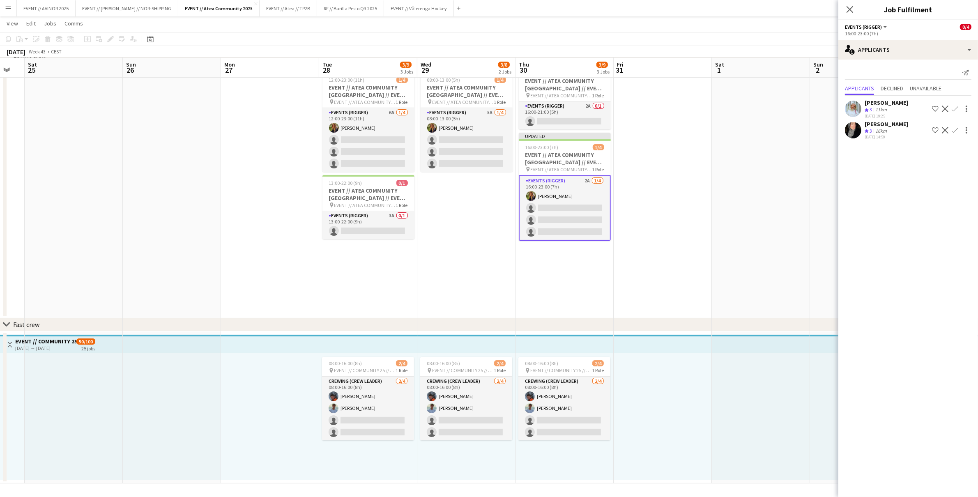
click at [703, 150] on app-date-cell at bounding box center [663, 190] width 98 height 256
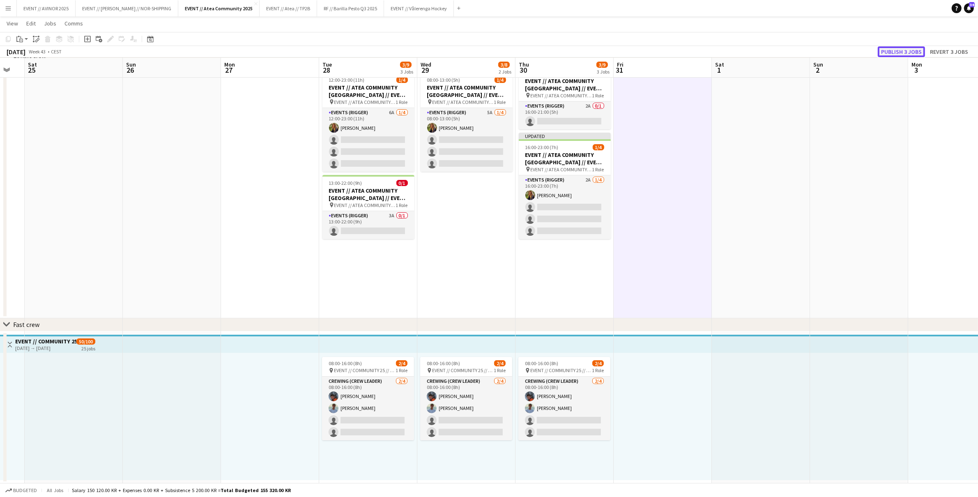
click at [902, 51] on button "Publish 3 jobs" at bounding box center [901, 51] width 47 height 11
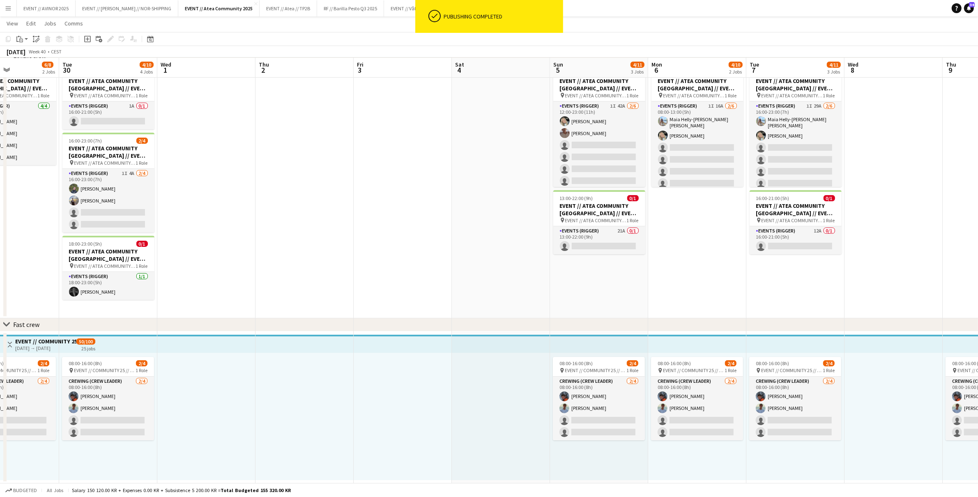
scroll to position [0, 232]
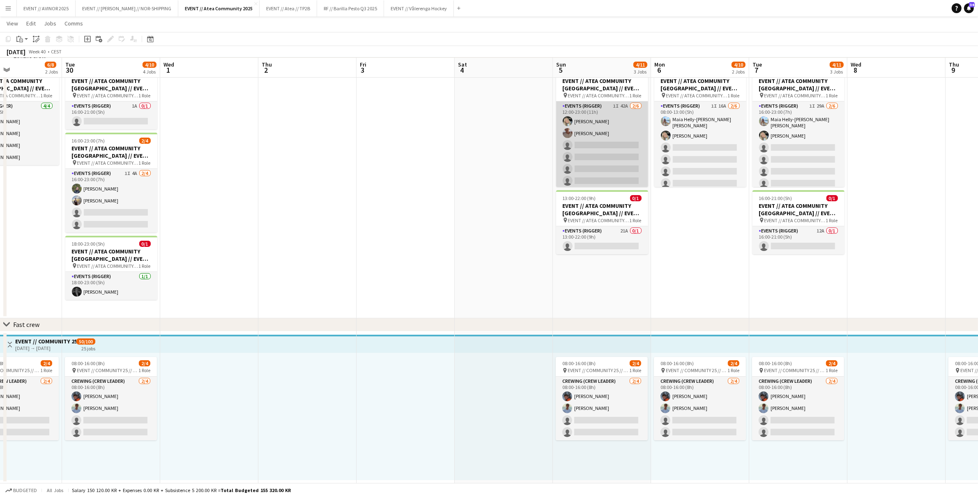
click at [623, 165] on app-card-role "Events (Rigger) 1I 42A 2/6 12:00-23:00 (11h) Oda Hansson Charlie Thomassen sing…" at bounding box center [602, 144] width 92 height 87
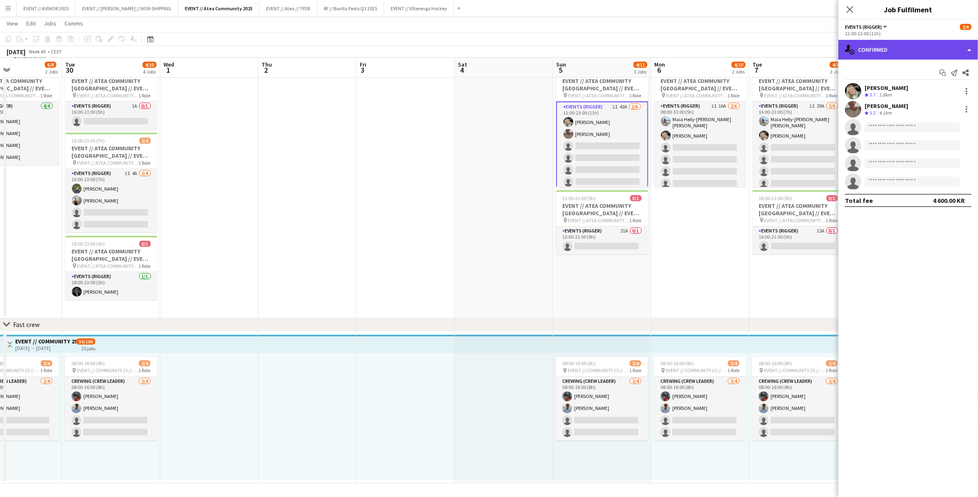
click at [890, 53] on div "single-neutral-actions-check-2 Confirmed" at bounding box center [908, 50] width 140 height 20
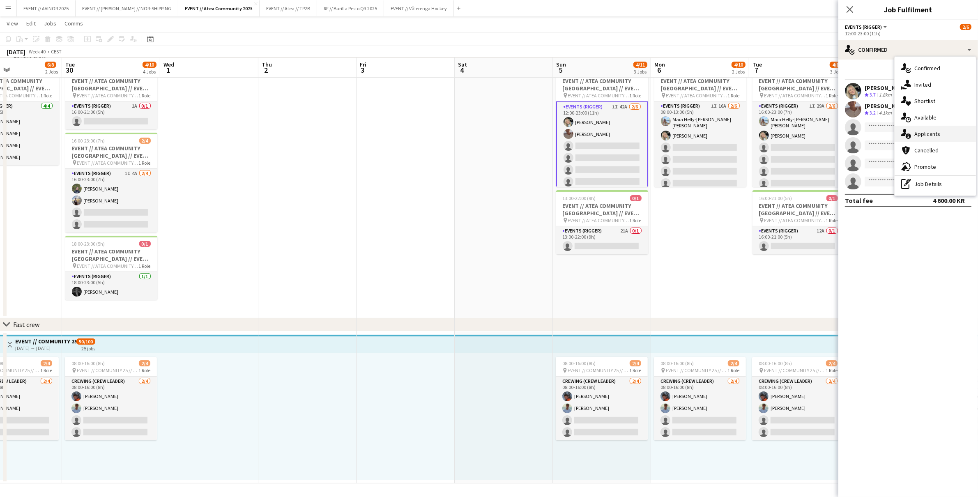
click at [924, 136] on span "Applicants" at bounding box center [927, 133] width 26 height 7
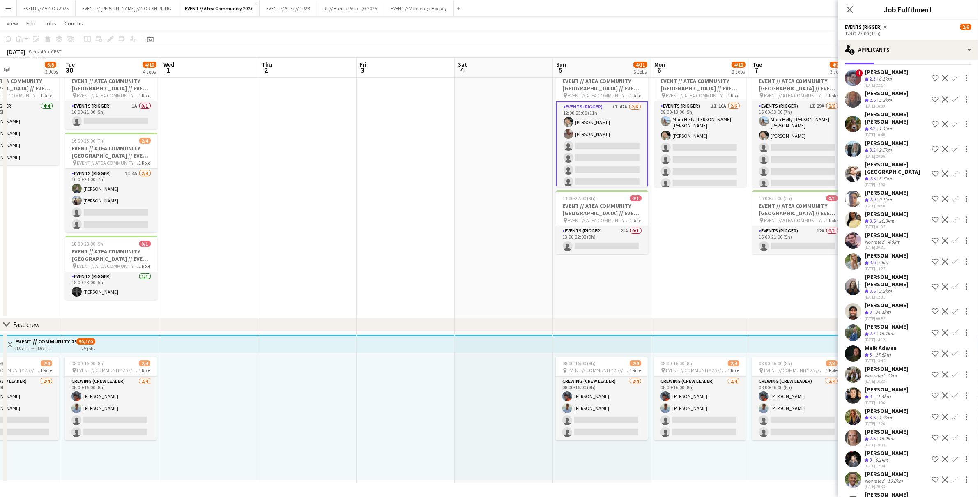
scroll to position [531, 0]
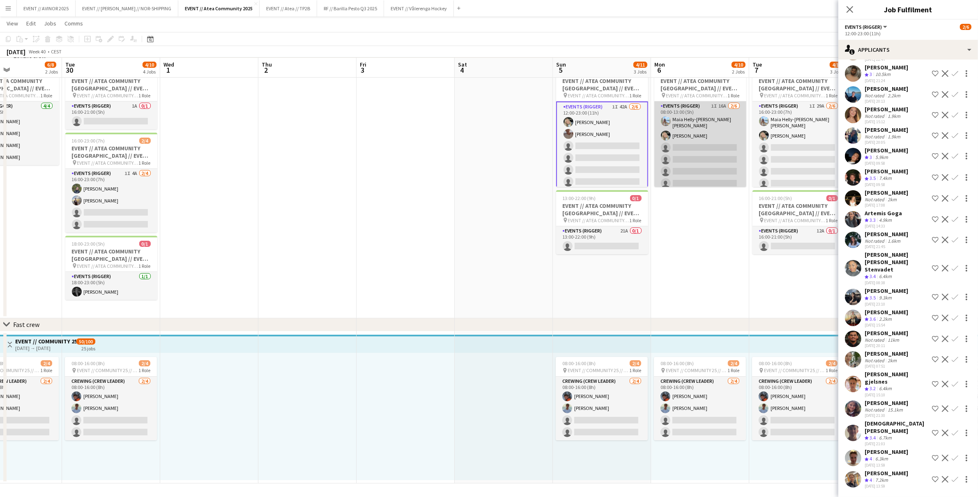
click at [698, 140] on app-card-role "Events (Rigger) 1I 16A 2/6 08:00-13:00 (5h) Maia Helly-Hansen Mathisen Oda Hans…" at bounding box center [700, 146] width 92 height 90
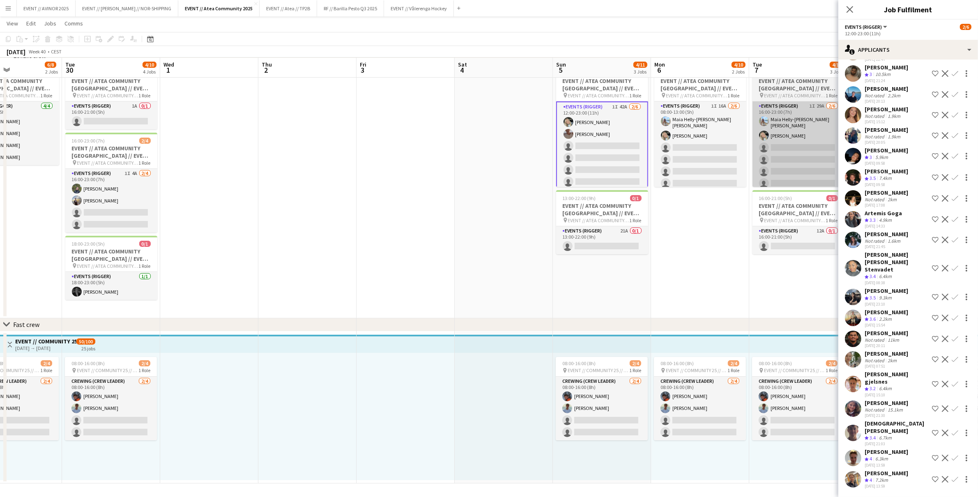
scroll to position [0, 0]
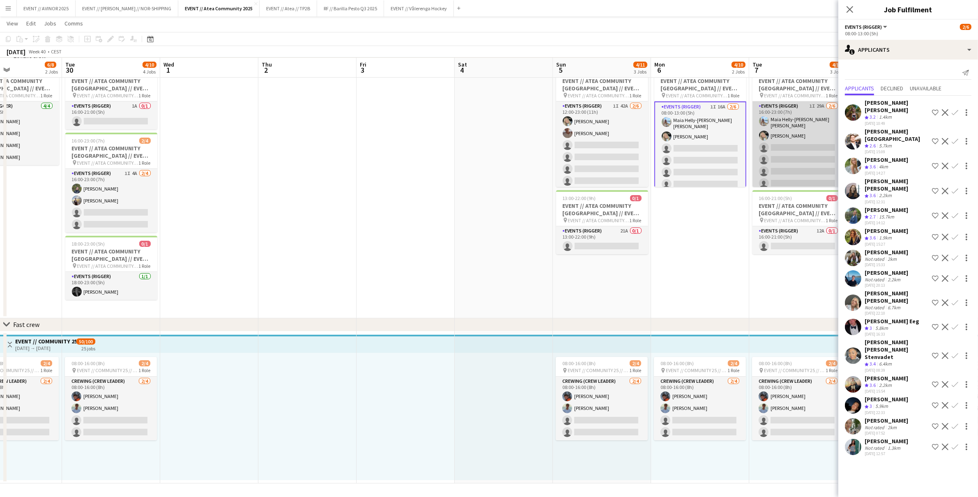
click at [797, 162] on app-card-role "Events (Rigger) 1I 29A 2/6 16:00-23:00 (7h) Maia Helly-Hansen Mathisen Oda Hans…" at bounding box center [798, 146] width 92 height 90
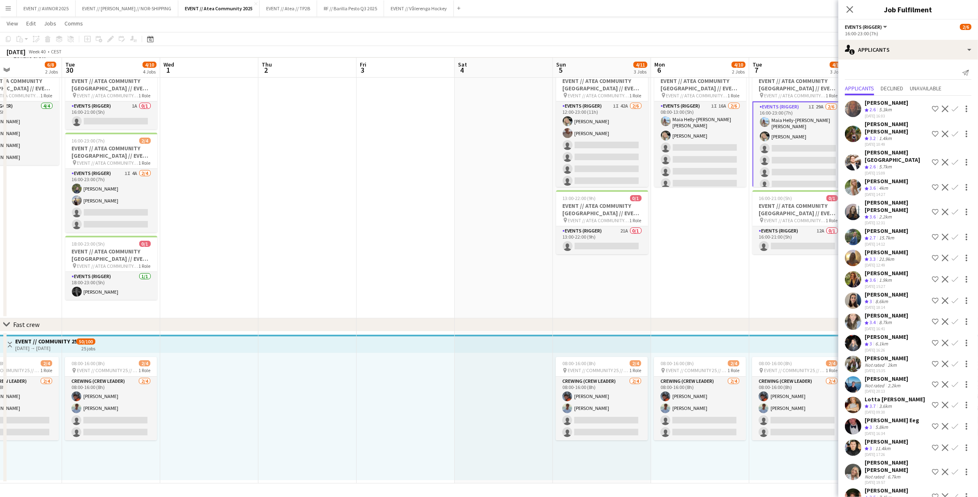
scroll to position [239, 0]
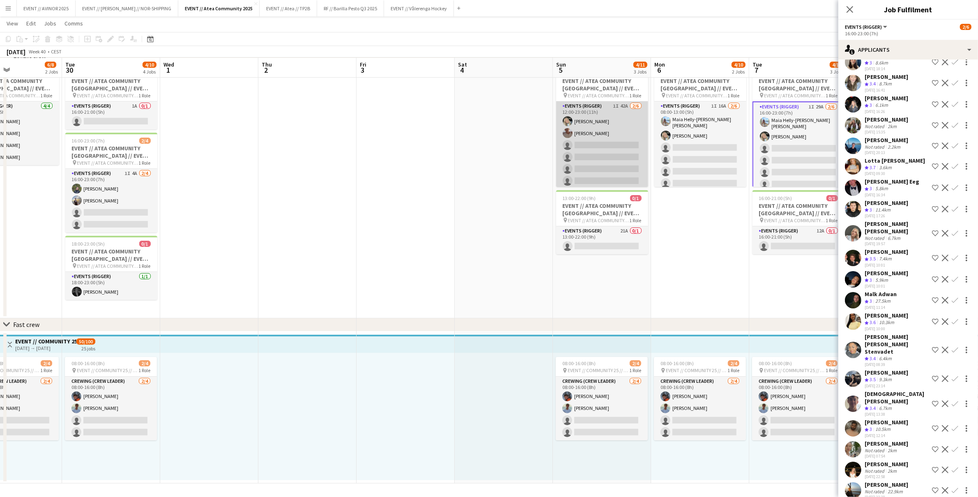
click at [587, 152] on app-card-role "Events (Rigger) 1I 42A 2/6 12:00-23:00 (11h) Oda Hansson Charlie Thomassen sing…" at bounding box center [602, 144] width 92 height 87
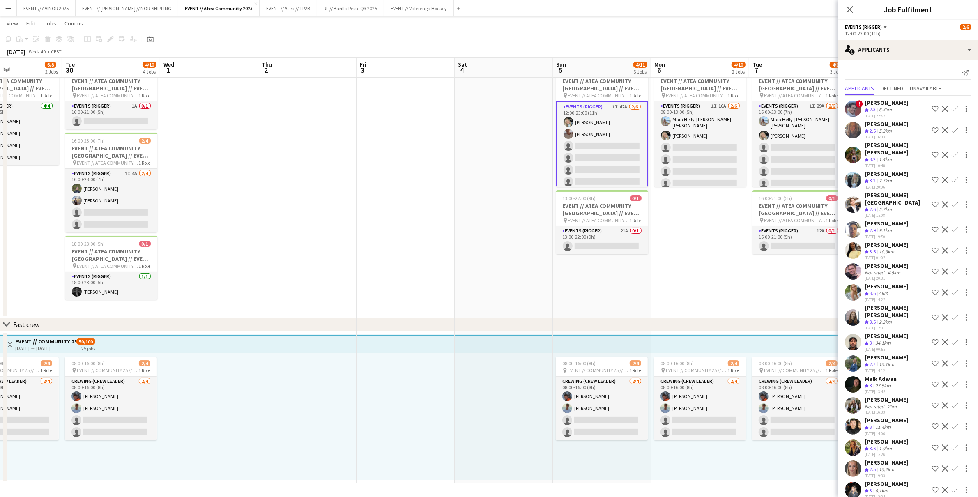
scroll to position [498, 0]
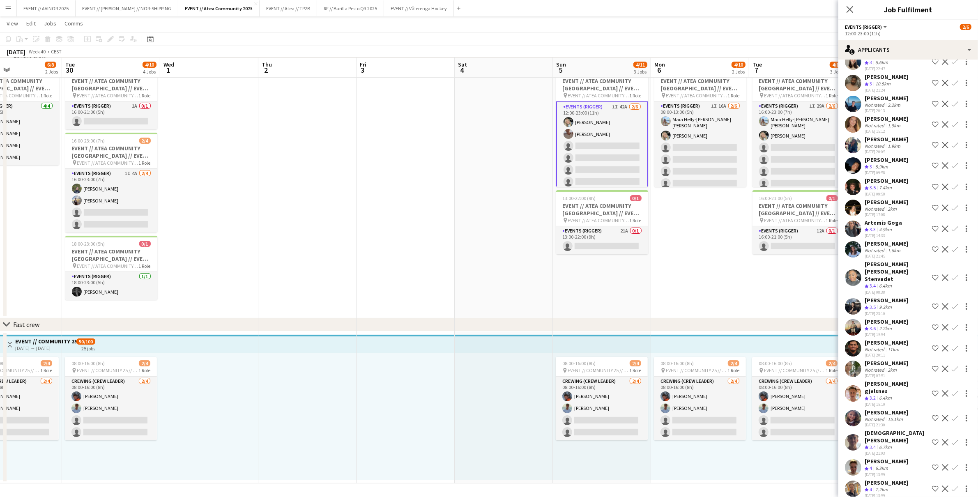
click at [952, 324] on app-icon "Confirm" at bounding box center [955, 327] width 7 height 7
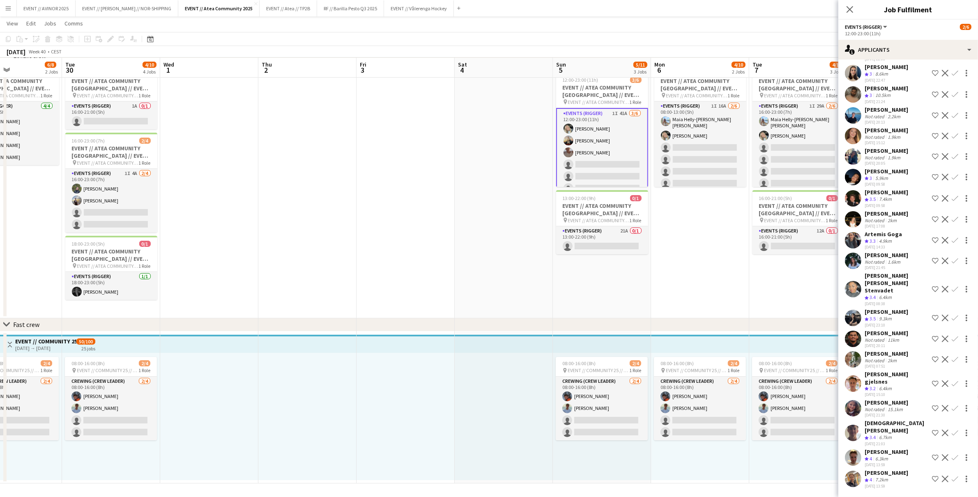
scroll to position [477, 0]
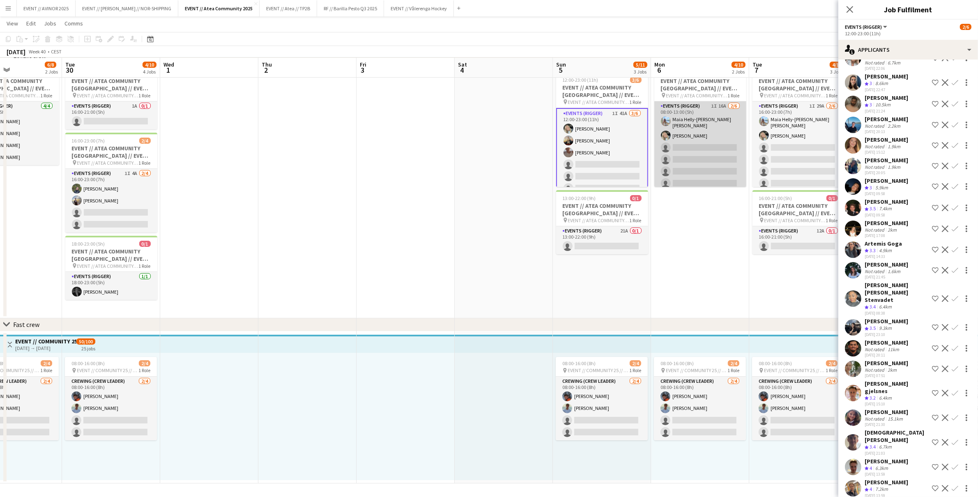
click at [716, 162] on app-card-role "Events (Rigger) 1I 16A 2/6 08:00-13:00 (5h) Maia Helly-Hansen Mathisen Oda Hans…" at bounding box center [700, 146] width 92 height 90
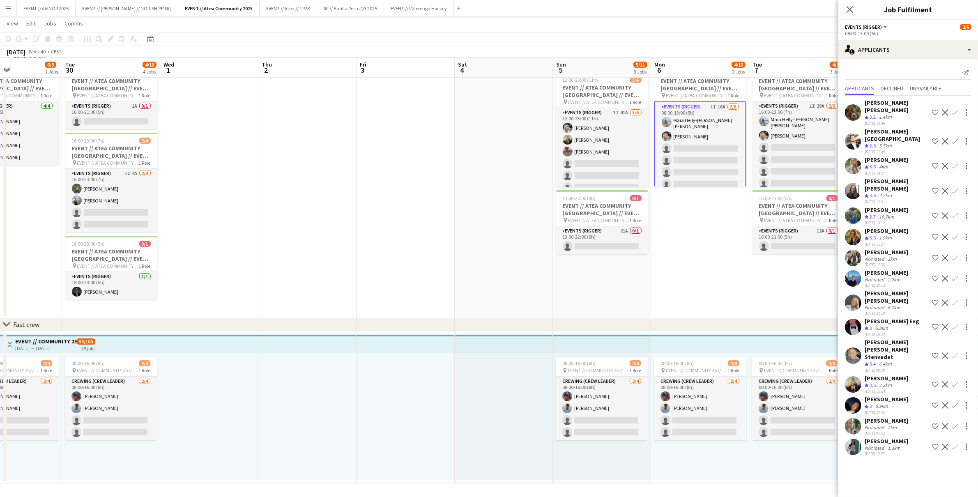
scroll to position [0, 0]
click at [957, 381] on app-icon "Confirm" at bounding box center [955, 384] width 7 height 7
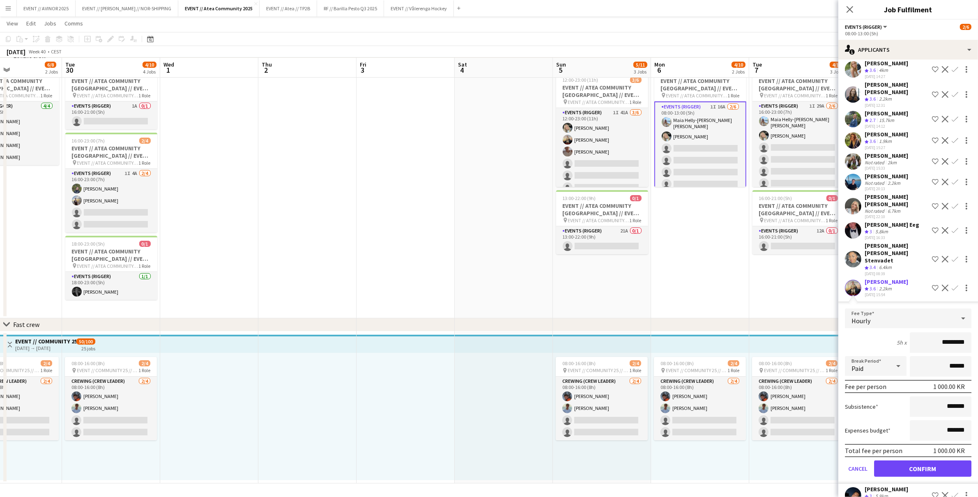
scroll to position [99, 0]
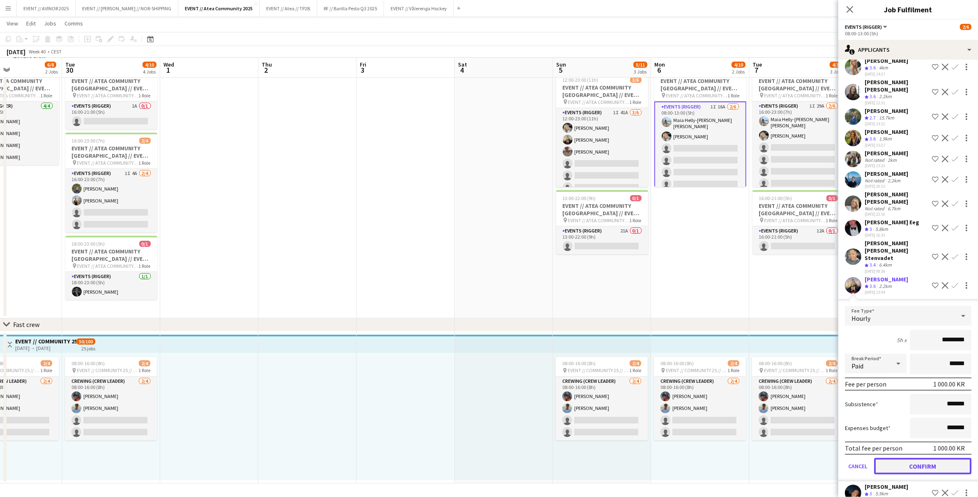
click at [932, 458] on button "Confirm" at bounding box center [922, 466] width 97 height 16
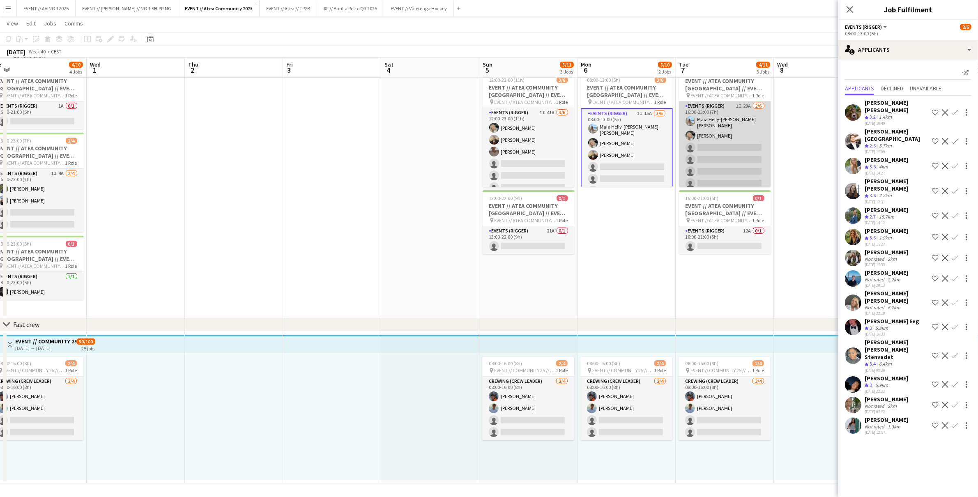
scroll to position [0, 314]
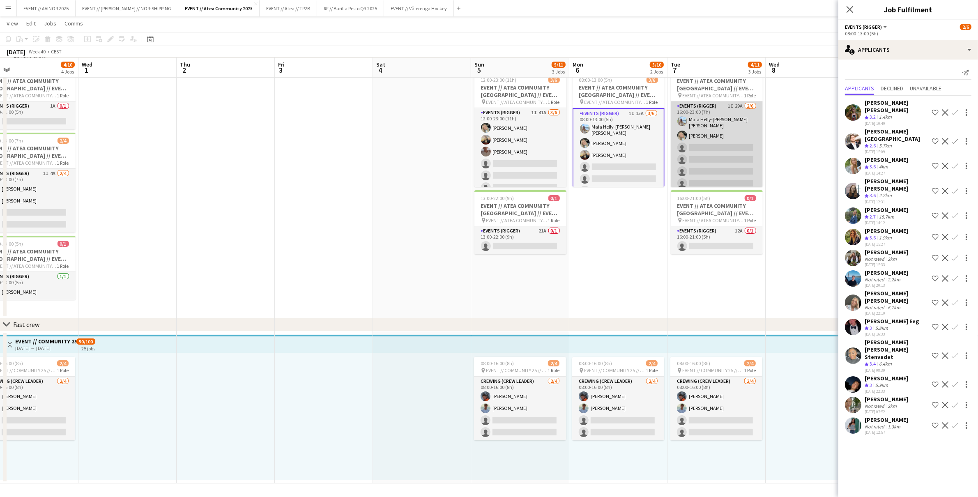
click at [740, 157] on app-card-role "Events (Rigger) 1I 29A 2/6 16:00-23:00 (7h) Maia Helly-Hansen Mathisen Oda Hans…" at bounding box center [717, 146] width 92 height 90
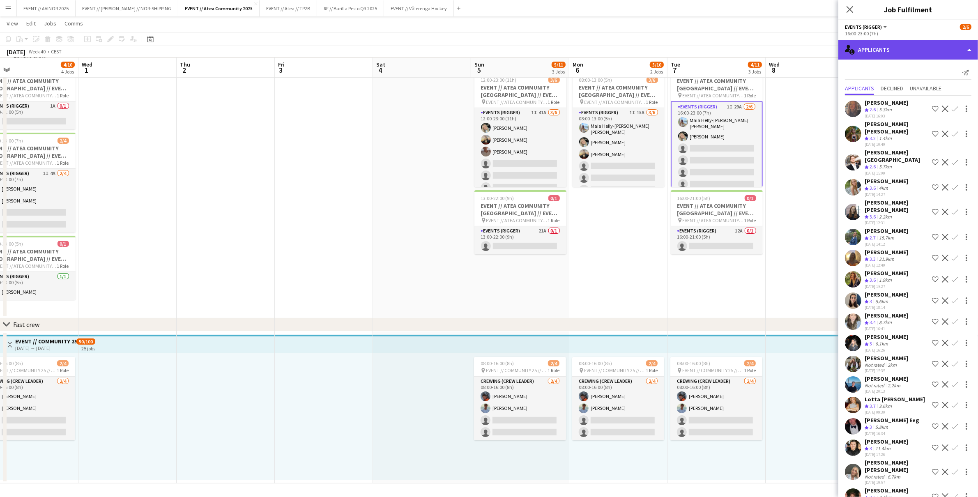
click at [948, 58] on div "single-neutral-actions-information Applicants" at bounding box center [908, 50] width 140 height 20
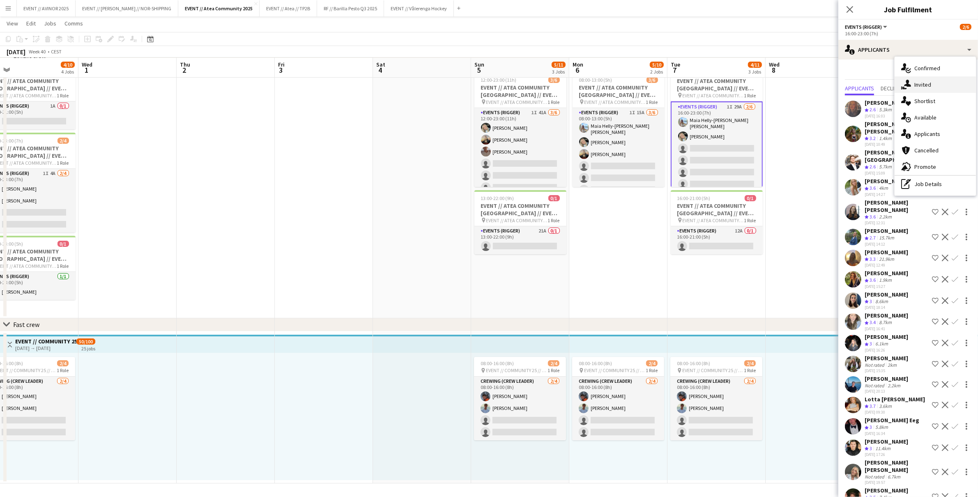
click at [932, 87] on div "single-neutral-actions-share-1 Invited" at bounding box center [935, 84] width 81 height 16
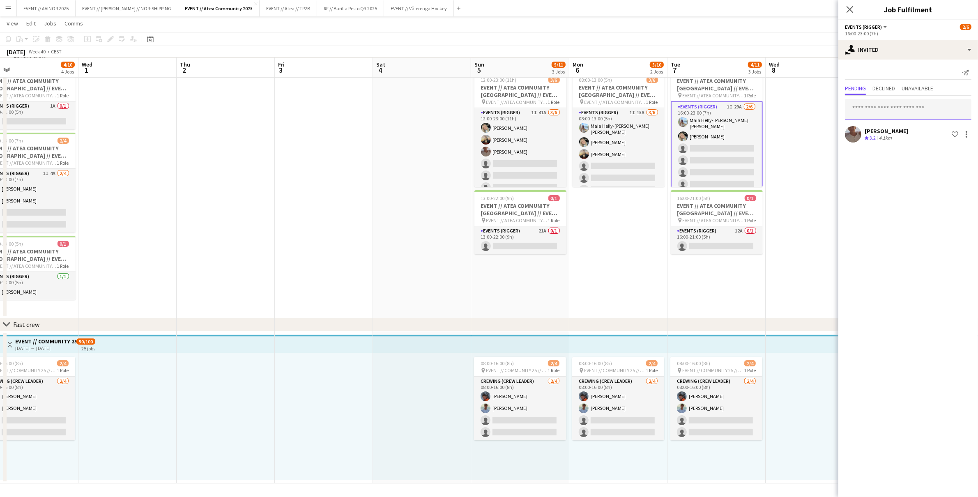
click at [889, 104] on input "text" at bounding box center [908, 109] width 127 height 21
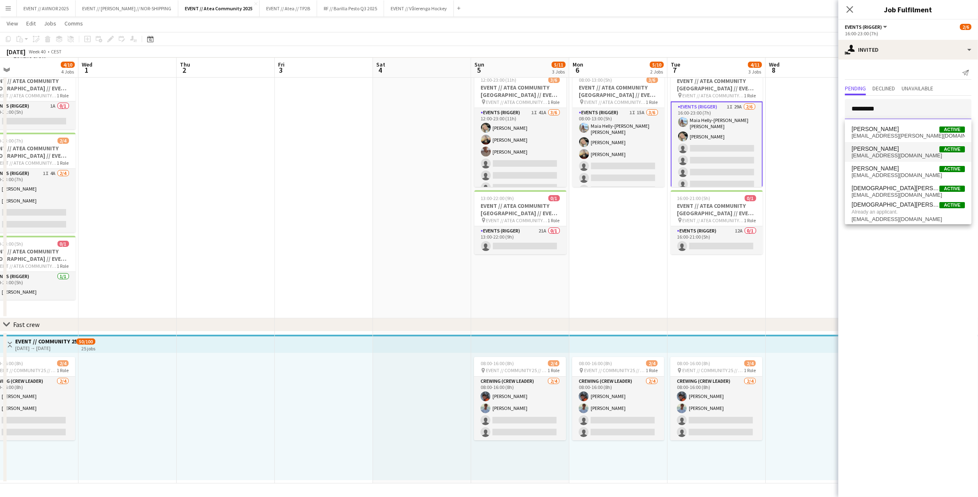
type input "*********"
click at [891, 155] on span "jensench@outlook.com" at bounding box center [907, 155] width 113 height 7
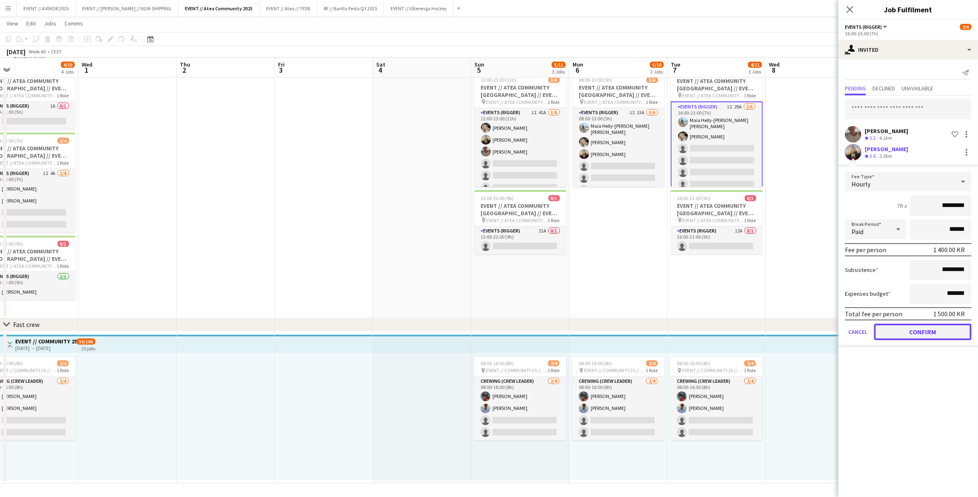
click at [932, 330] on button "Confirm" at bounding box center [922, 332] width 97 height 16
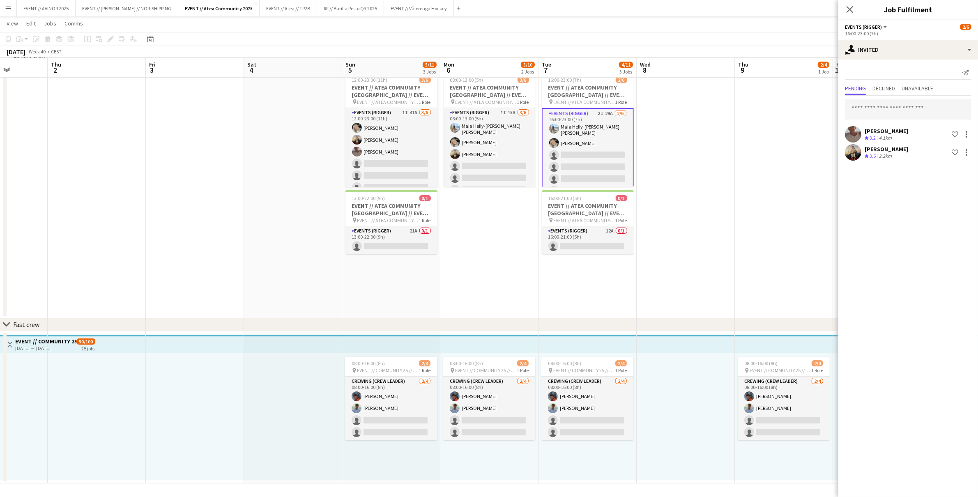
scroll to position [0, 260]
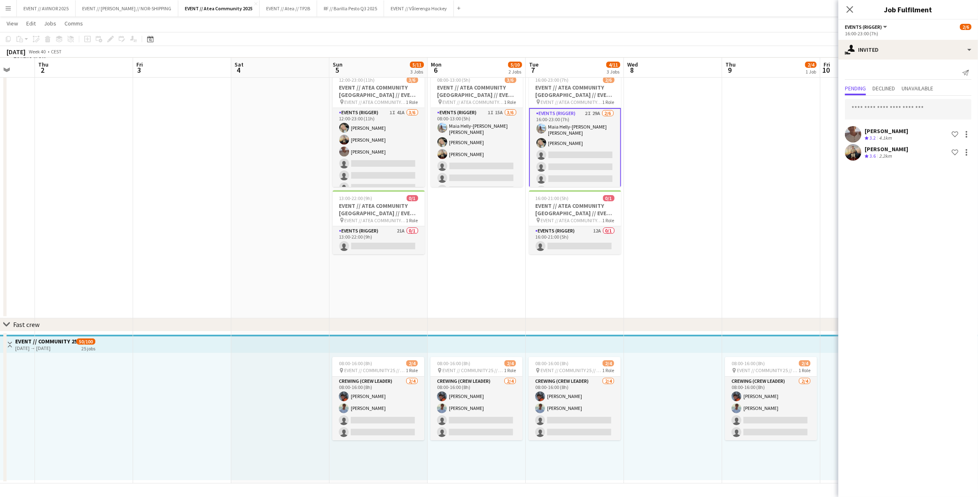
click at [763, 121] on app-date-cell at bounding box center [771, 190] width 98 height 256
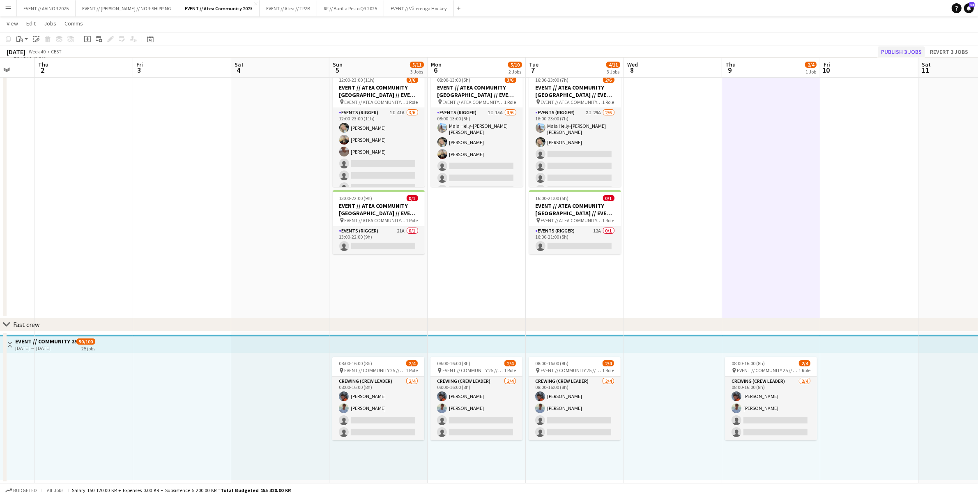
click at [879, 52] on div "Publish 3 jobs Revert 3 jobs" at bounding box center [924, 51] width 107 height 11
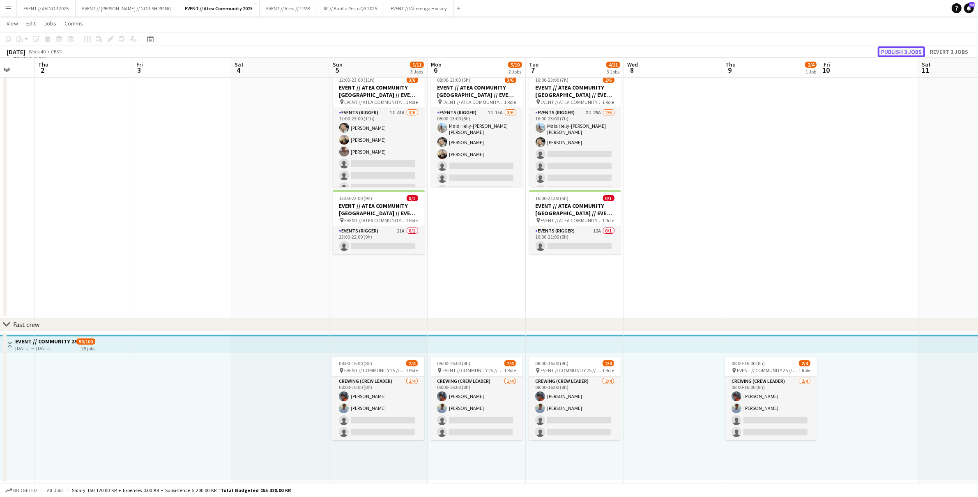
click at [893, 53] on button "Publish 3 jobs" at bounding box center [901, 51] width 47 height 11
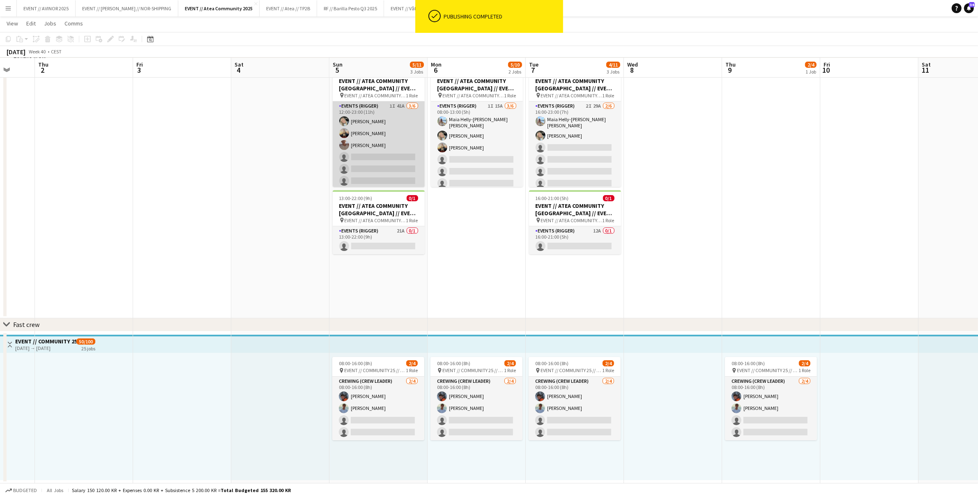
click at [399, 173] on app-card-role "Events (Rigger) 1I 41A 3/6 12:00-23:00 (11h) Oda Hansson Christian Jensen Charl…" at bounding box center [379, 144] width 92 height 87
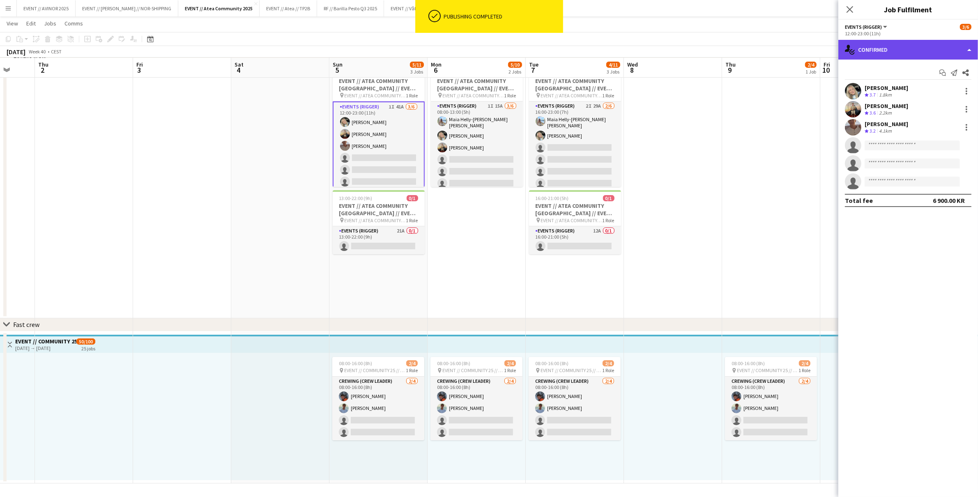
click at [910, 50] on div "single-neutral-actions-check-2 Confirmed" at bounding box center [908, 50] width 140 height 20
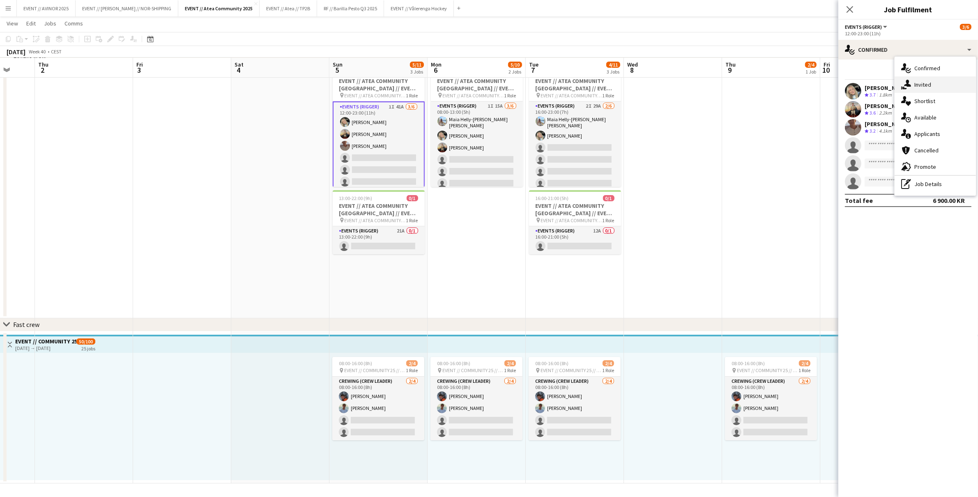
click at [925, 79] on div "single-neutral-actions-share-1 Invited" at bounding box center [935, 84] width 81 height 16
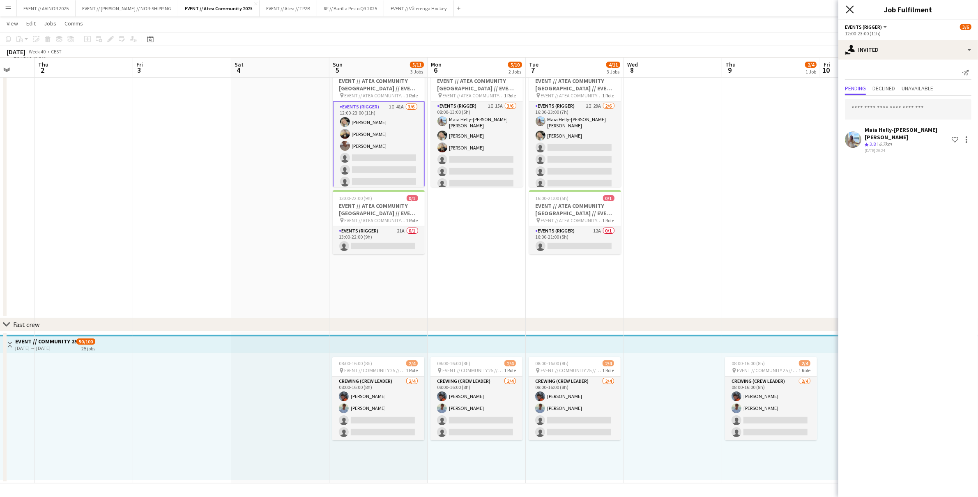
click at [848, 10] on icon "Close pop-in" at bounding box center [850, 9] width 8 height 8
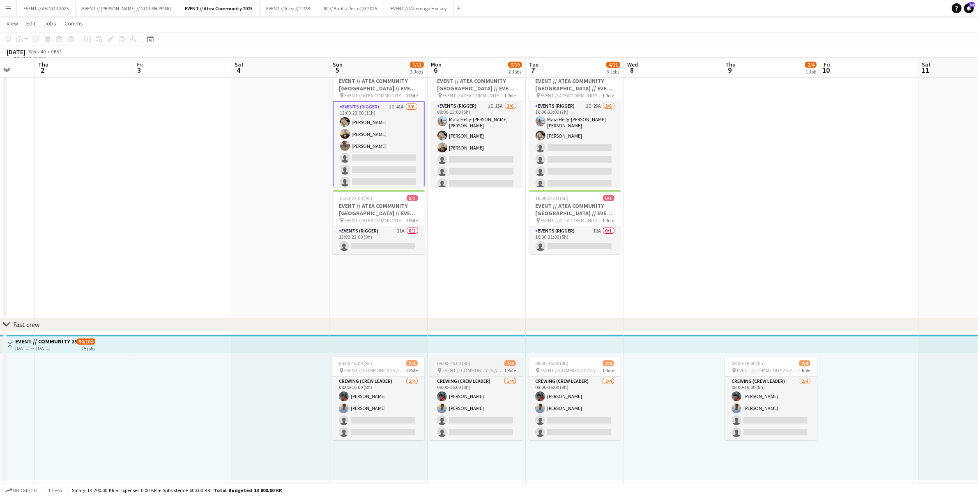
click at [489, 375] on app-job-card "08:00-16:00 (8h) 2/4 pin EVENT // COMMUNITY 25 // CREW LEDERE 1 Role Crewing (C…" at bounding box center [476, 398] width 92 height 83
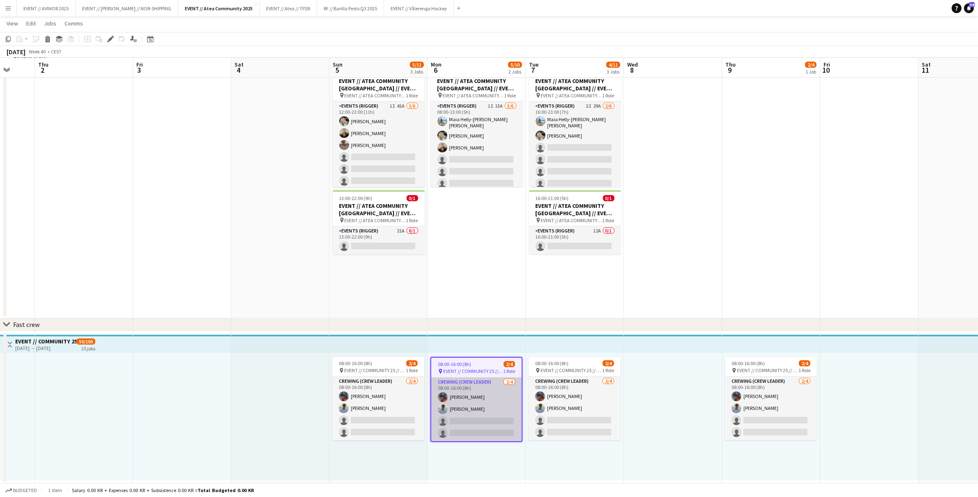
click at [487, 386] on app-card-role "Crewing (Crew Leader) 2/4 08:00-16:00 (8h) Ola Halvorsen Fredrik Bronken Næss s…" at bounding box center [476, 409] width 90 height 64
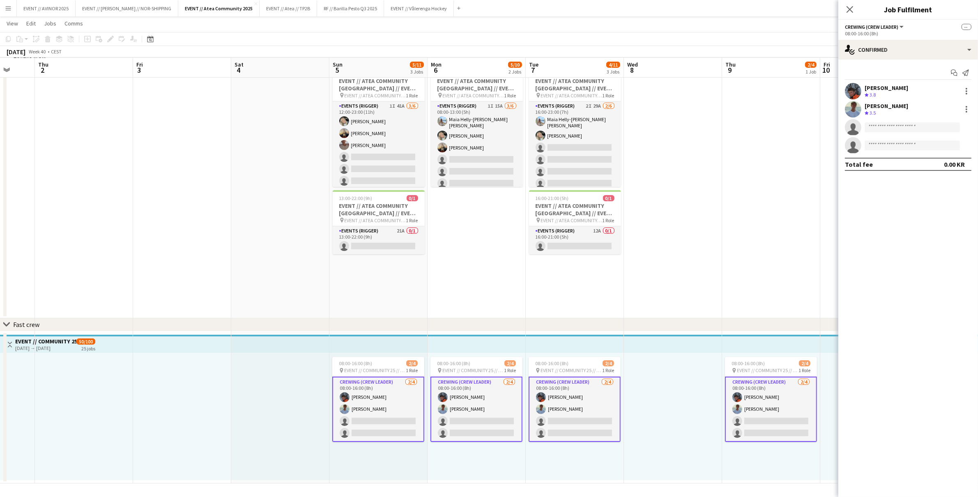
click at [650, 279] on app-date-cell at bounding box center [673, 190] width 98 height 256
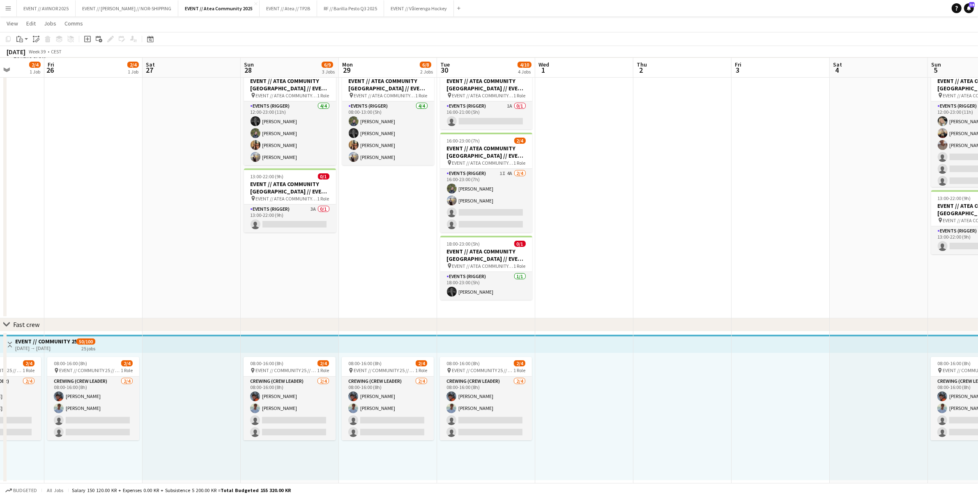
scroll to position [0, 248]
click at [496, 367] on span "EVENT // COMMUNITY 25 // CREW LEDERE" at bounding box center [484, 370] width 62 height 6
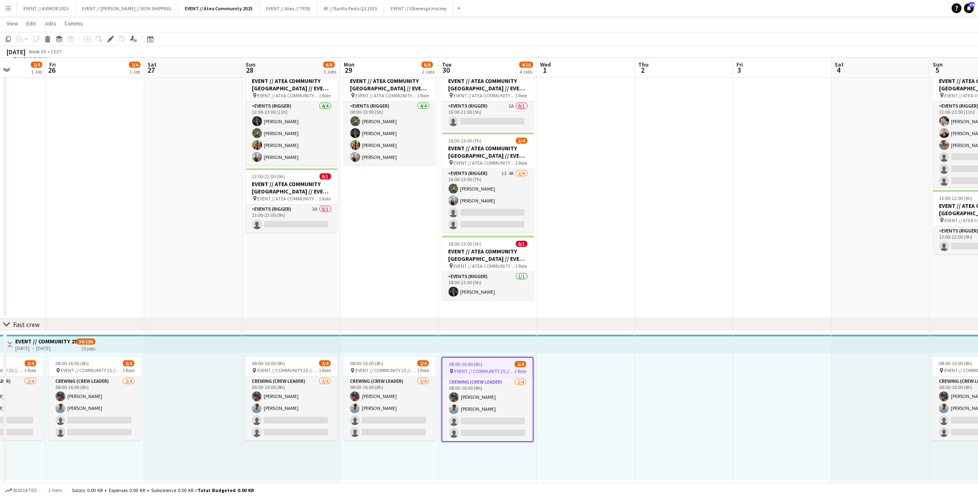
click at [615, 311] on app-date-cell at bounding box center [586, 190] width 98 height 256
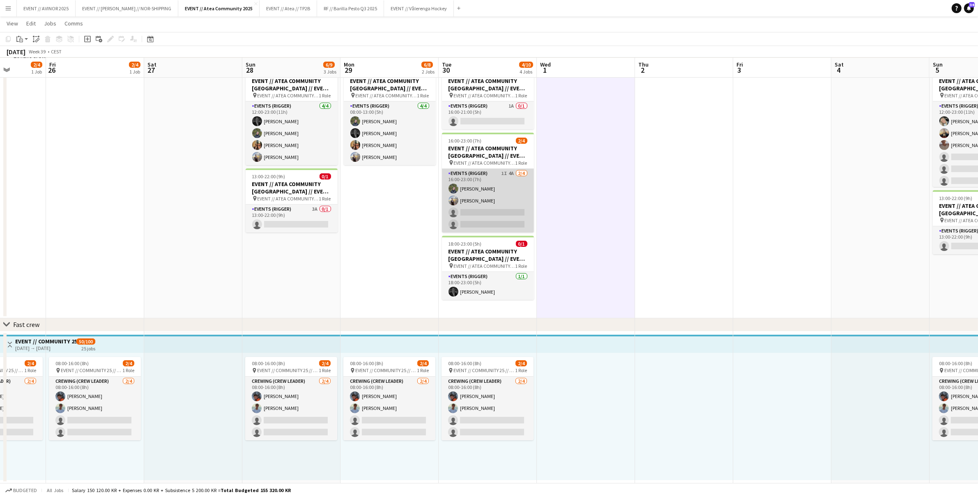
click at [513, 209] on app-card-role "Events (Rigger) 1I 4A 2/4 16:00-23:00 (7h) Birk Sjølie Endre Noodt single-neutr…" at bounding box center [488, 201] width 92 height 64
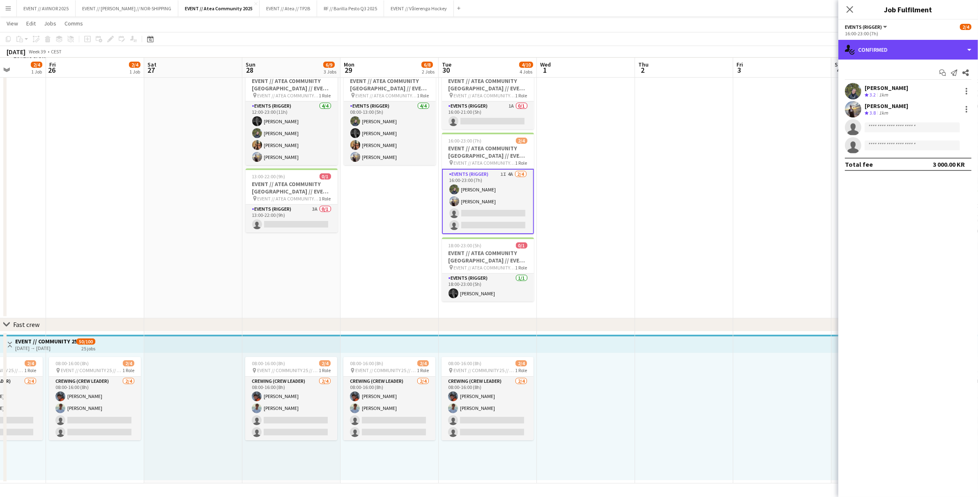
click at [903, 51] on div "single-neutral-actions-check-2 Confirmed" at bounding box center [908, 50] width 140 height 20
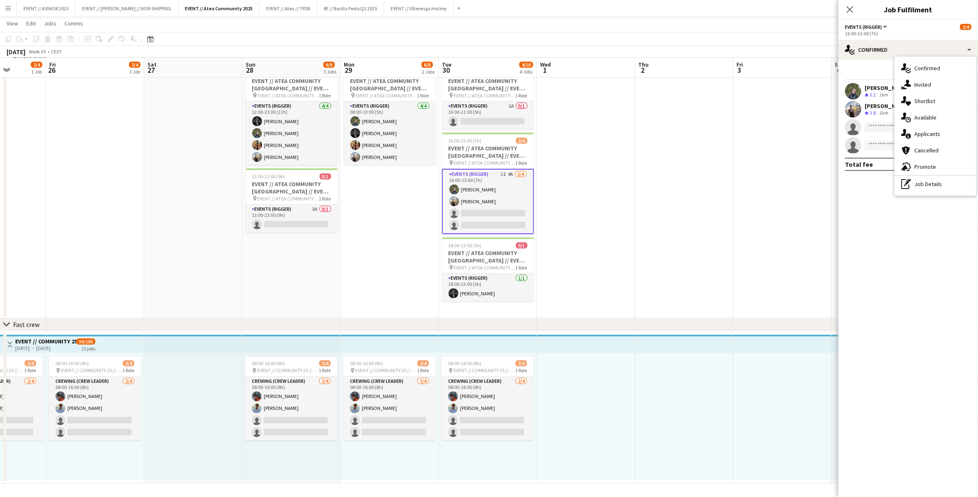
click at [651, 135] on app-date-cell at bounding box center [684, 190] width 98 height 256
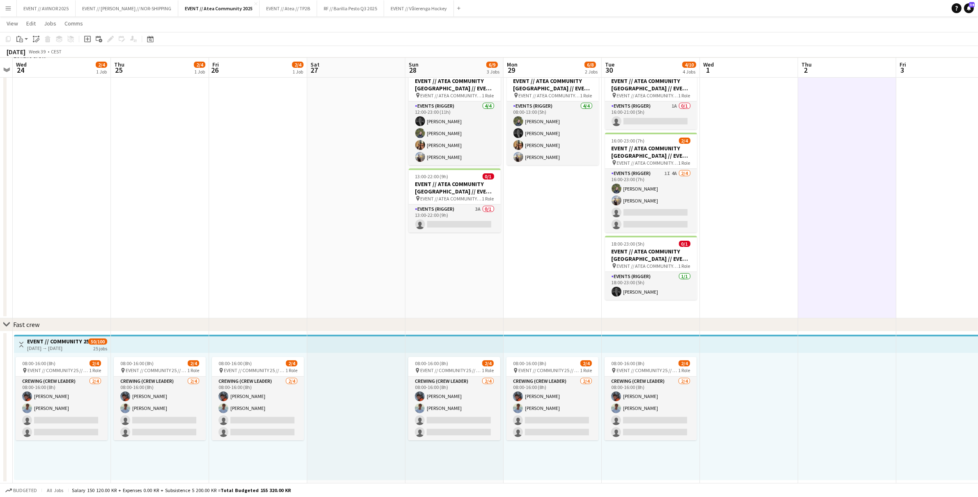
scroll to position [0, 292]
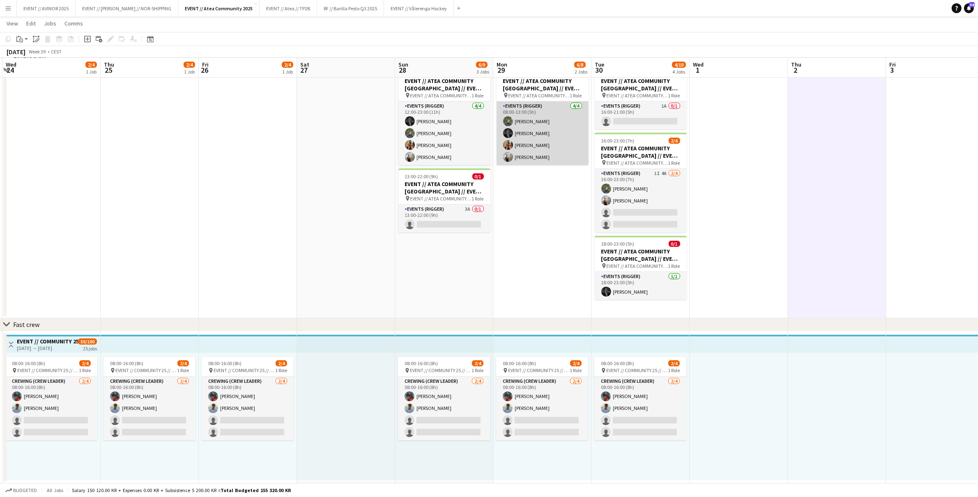
click at [507, 137] on app-user-avatar at bounding box center [508, 133] width 10 height 10
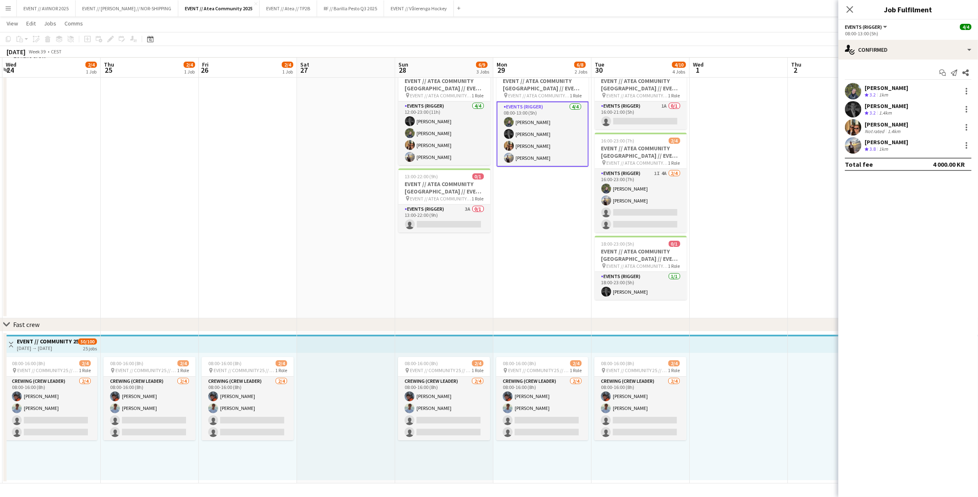
click at [561, 199] on app-date-cell "08:00-13:00 (5h) 4/4 EVENT // ATEA COMMUNITY TRONDHEIM // EVENT CREW pin EVENT …" at bounding box center [542, 190] width 98 height 256
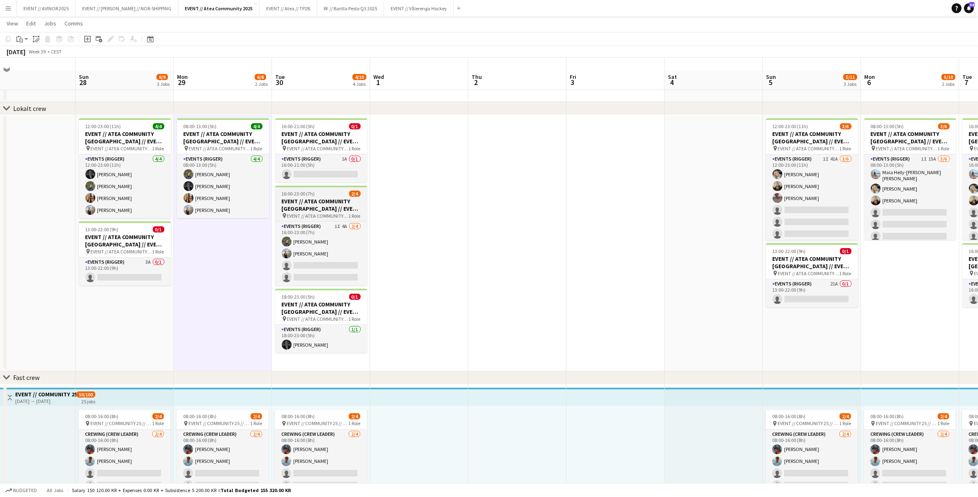
scroll to position [39, 0]
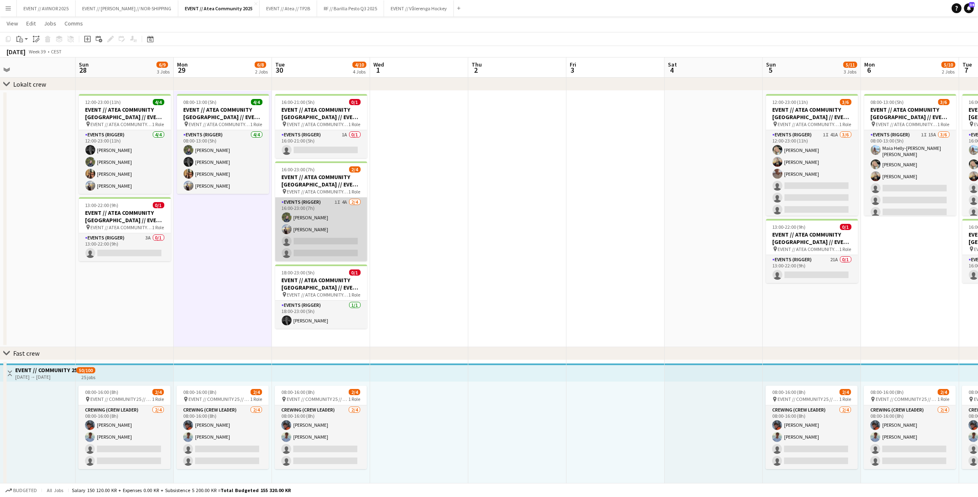
click at [334, 230] on app-card-role "Events (Rigger) 1I 4A 2/4 16:00-23:00 (7h) Birk Sjølie Endre Noodt single-neutr…" at bounding box center [321, 230] width 92 height 64
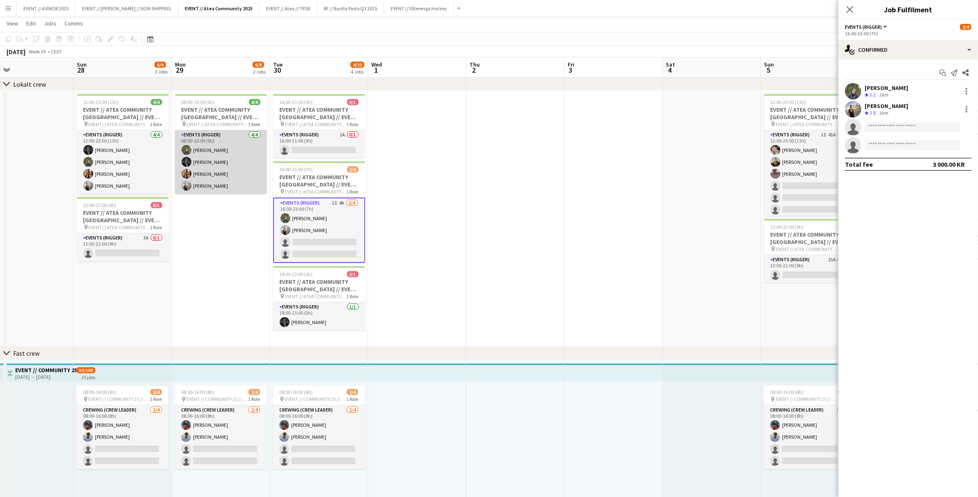
click at [256, 176] on app-card-role "Events (Rigger) 4/4 08:00-13:00 (5h) Birk Sjølie Henrik Aakre Simen Gjørtz Endr…" at bounding box center [221, 162] width 92 height 64
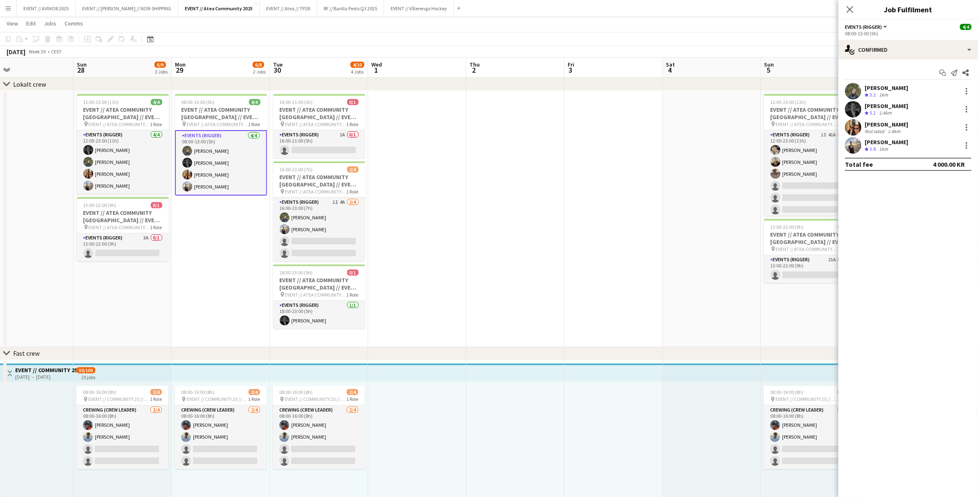
scroll to position [0, 222]
click at [870, 126] on div "Simen Gjørtz" at bounding box center [887, 124] width 44 height 7
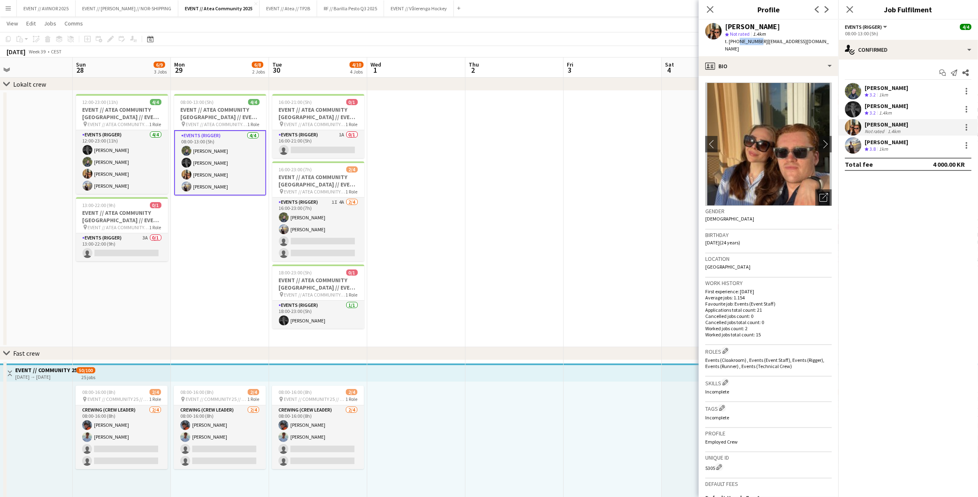
drag, startPoint x: 736, startPoint y: 41, endPoint x: 755, endPoint y: 42, distance: 18.9
click at [755, 42] on span "t. +4794876254" at bounding box center [746, 41] width 43 height 6
copy span "94876254"
click at [328, 239] on app-card-role "Events (Rigger) 1I 4A 2/4 16:00-23:00 (7h) Birk Sjølie Endre Noodt single-neutr…" at bounding box center [318, 230] width 92 height 64
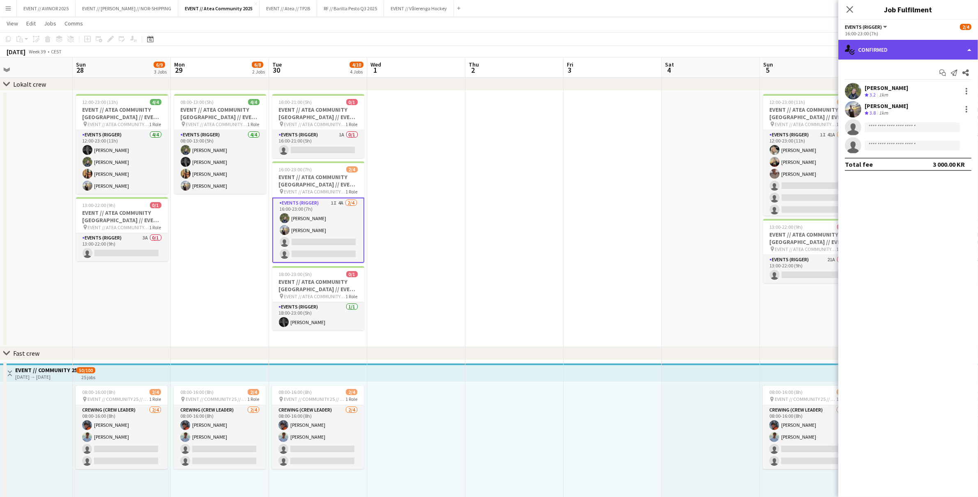
click at [861, 51] on div "single-neutral-actions-check-2 Confirmed" at bounding box center [908, 50] width 140 height 20
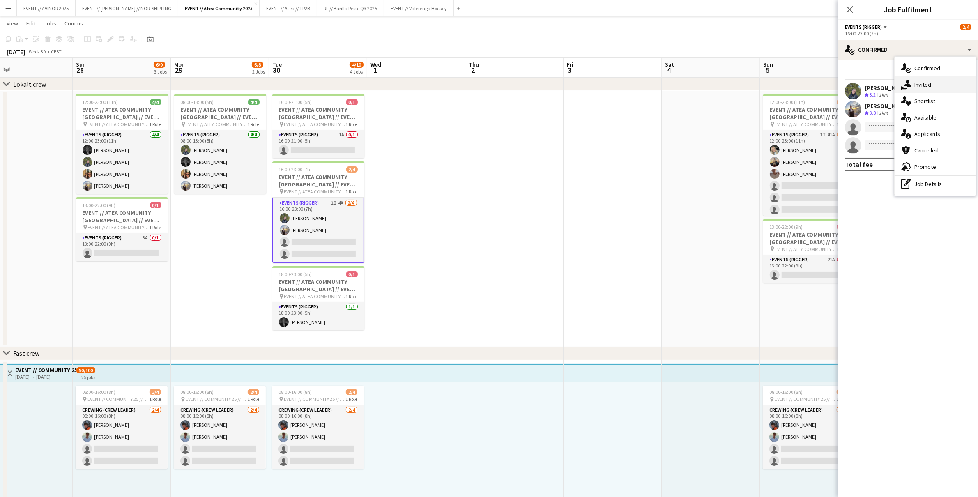
click at [914, 91] on div "single-neutral-actions-share-1 Invited" at bounding box center [935, 84] width 81 height 16
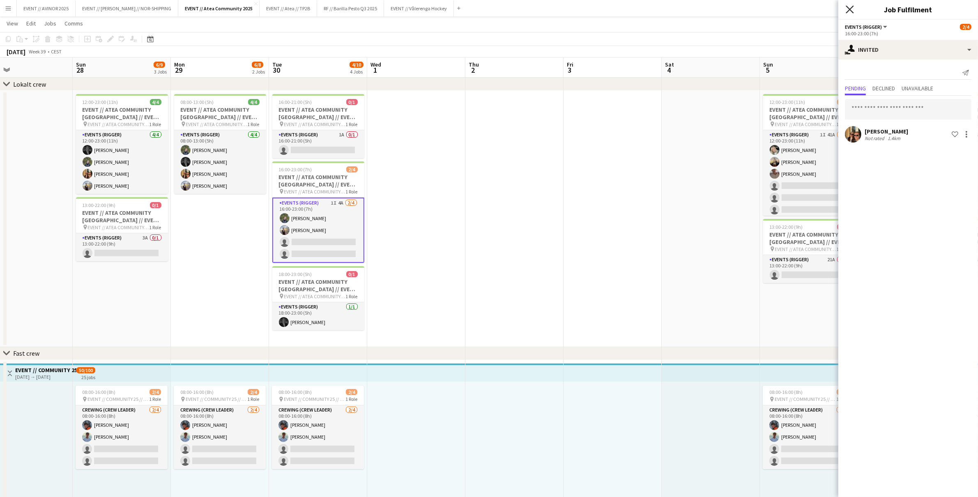
click at [850, 11] on icon "Close pop-in" at bounding box center [850, 9] width 8 height 8
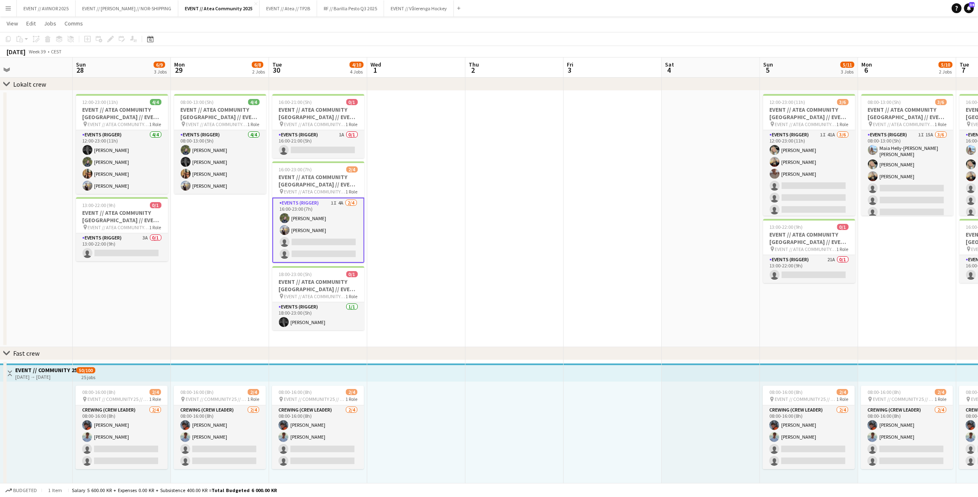
click at [500, 252] on app-date-cell at bounding box center [514, 219] width 98 height 256
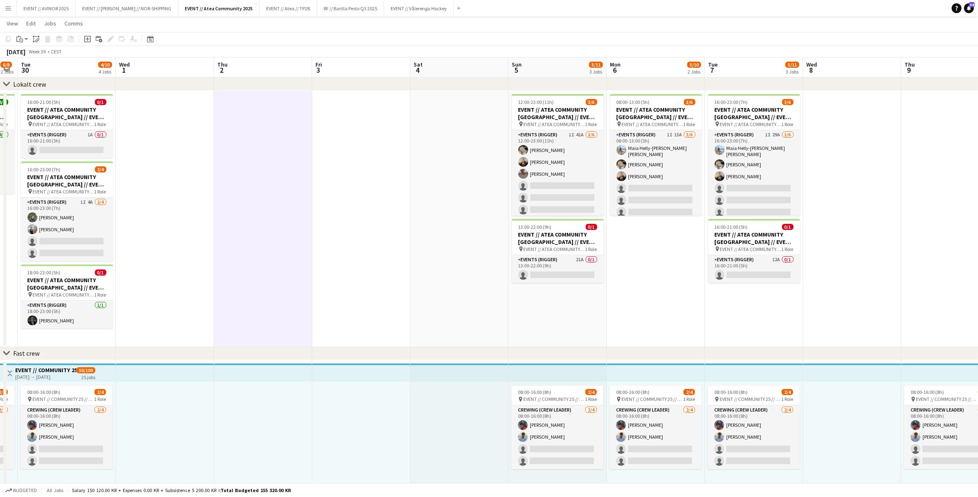
scroll to position [0, 278]
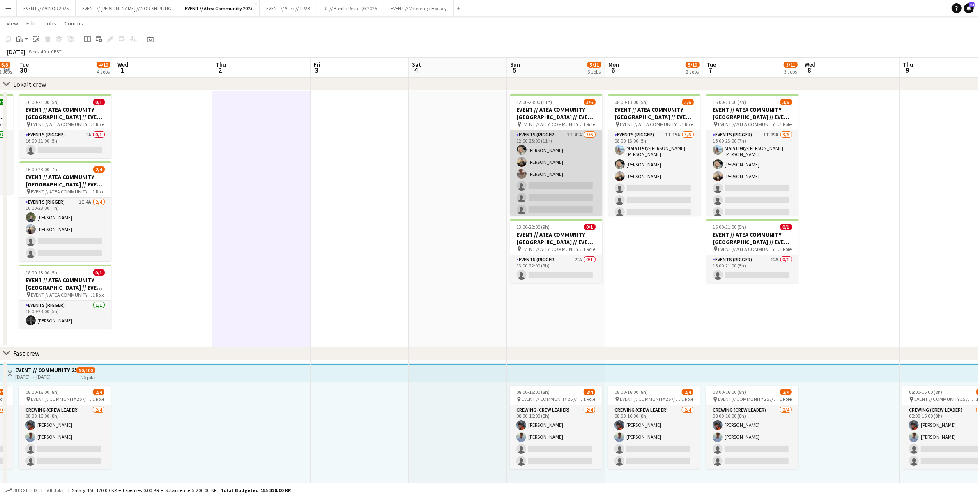
click at [578, 209] on app-card-role "Events (Rigger) 1I 41A 3/6 12:00-23:00 (11h) Oda Hansson Christian Jensen Charl…" at bounding box center [556, 173] width 92 height 87
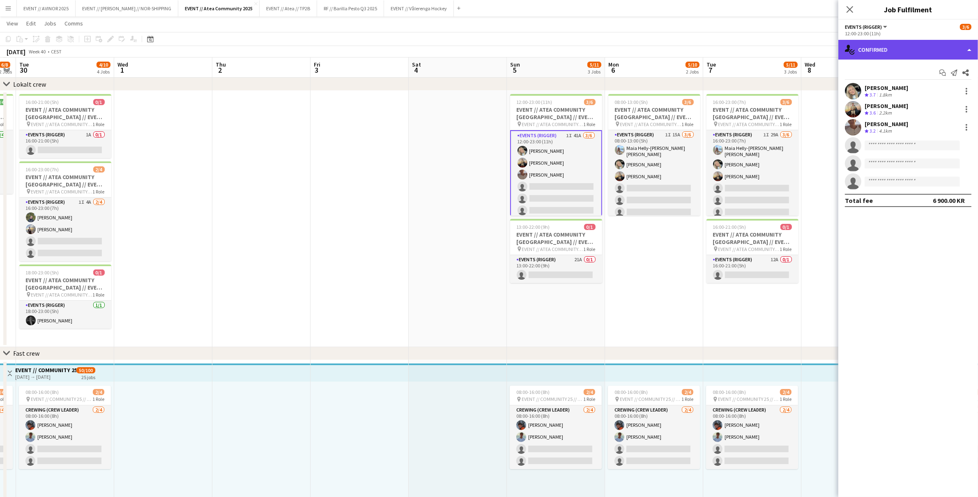
click at [900, 53] on div "single-neutral-actions-check-2 Confirmed" at bounding box center [908, 50] width 140 height 20
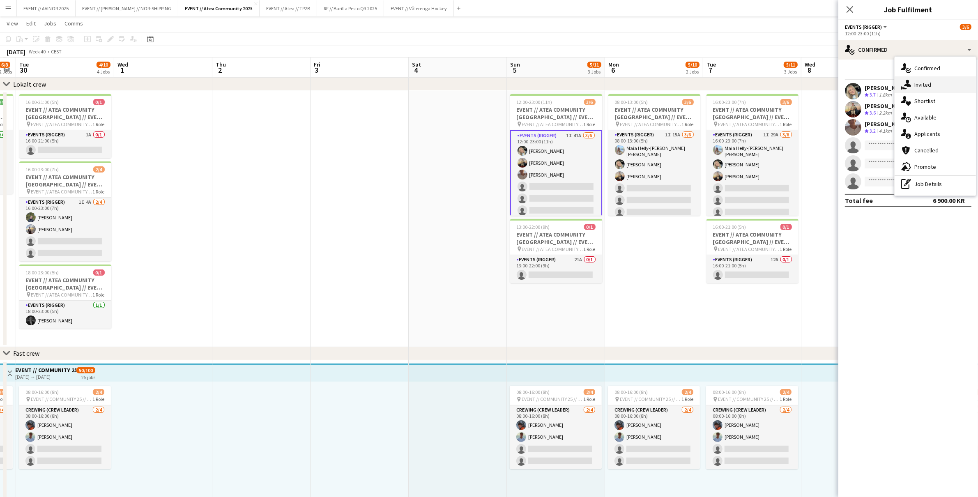
click at [925, 88] on span "Invited" at bounding box center [922, 84] width 17 height 7
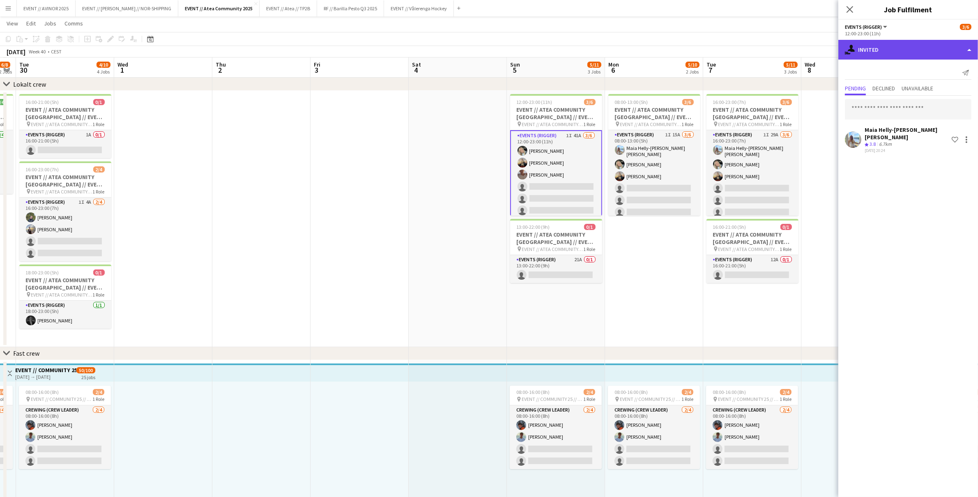
click at [899, 53] on div "single-neutral-actions-share-1 Invited" at bounding box center [908, 50] width 140 height 20
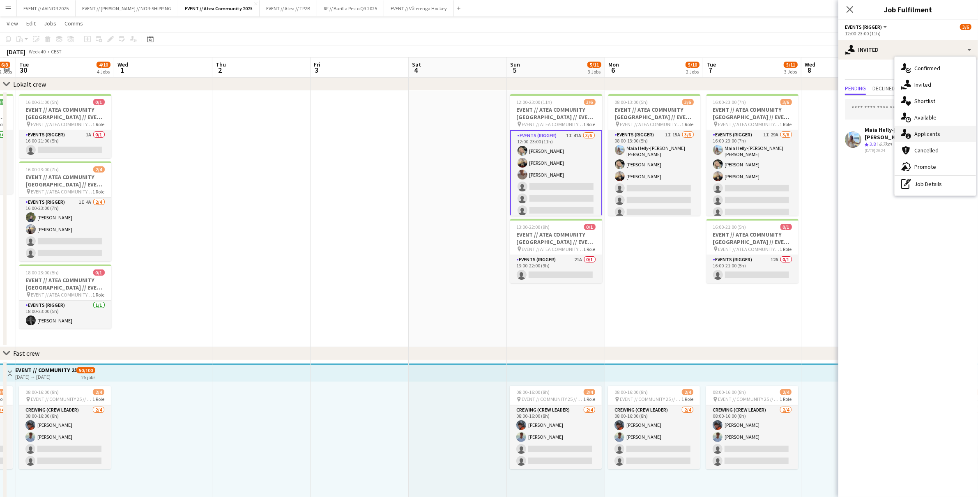
click at [929, 127] on div "single-neutral-actions-information Applicants" at bounding box center [935, 134] width 81 height 16
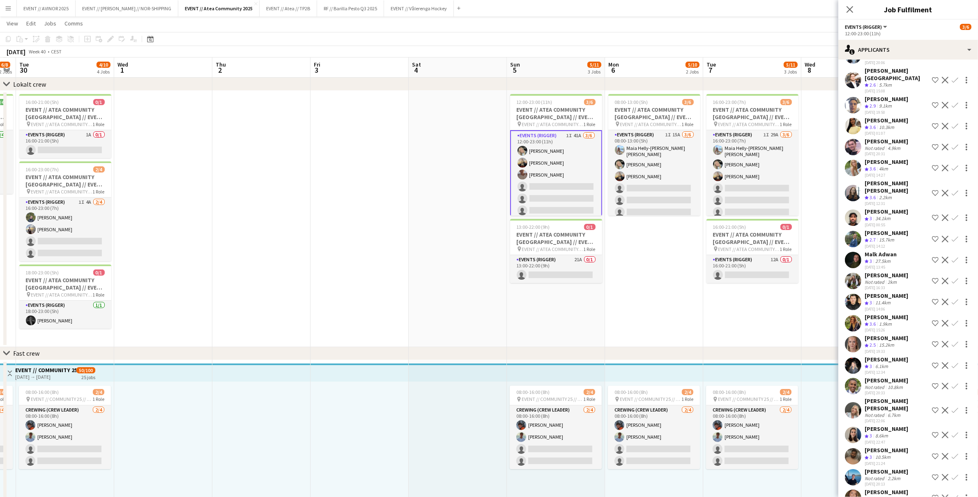
scroll to position [151, 0]
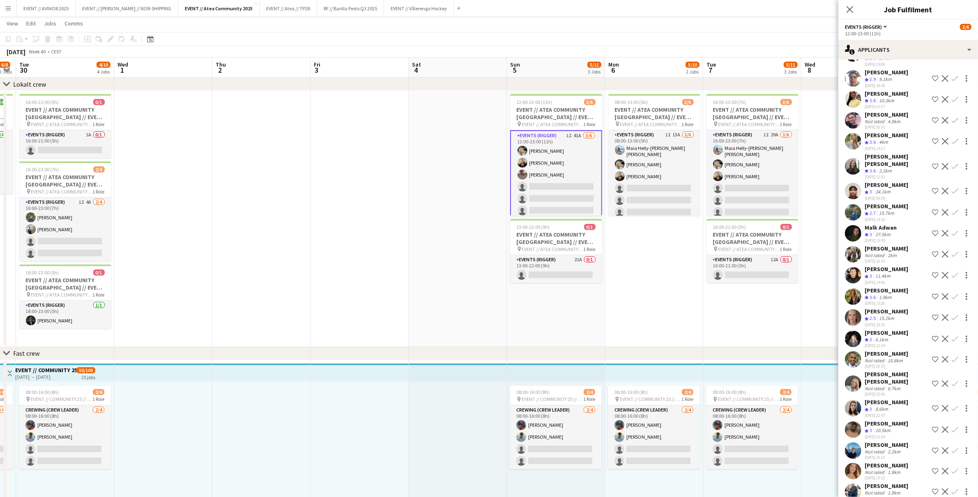
click at [566, 177] on app-card-role "Events (Rigger) 1I 41A 3/6 12:00-23:00 (11h) Oda Hansson Christian Jensen Charl…" at bounding box center [556, 174] width 92 height 89
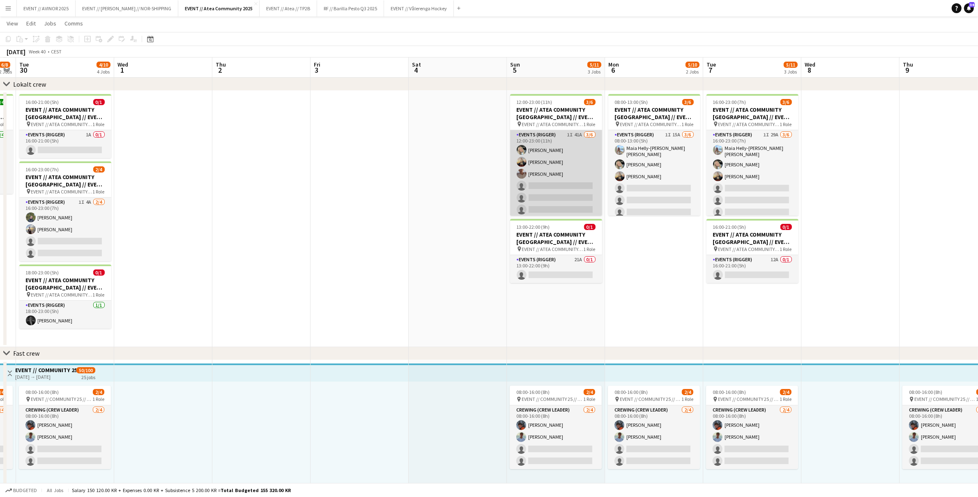
click at [553, 193] on app-card-role "Events (Rigger) 1I 41A 3/6 12:00-23:00 (11h) Oda Hansson Christian Jensen Charl…" at bounding box center [556, 173] width 92 height 87
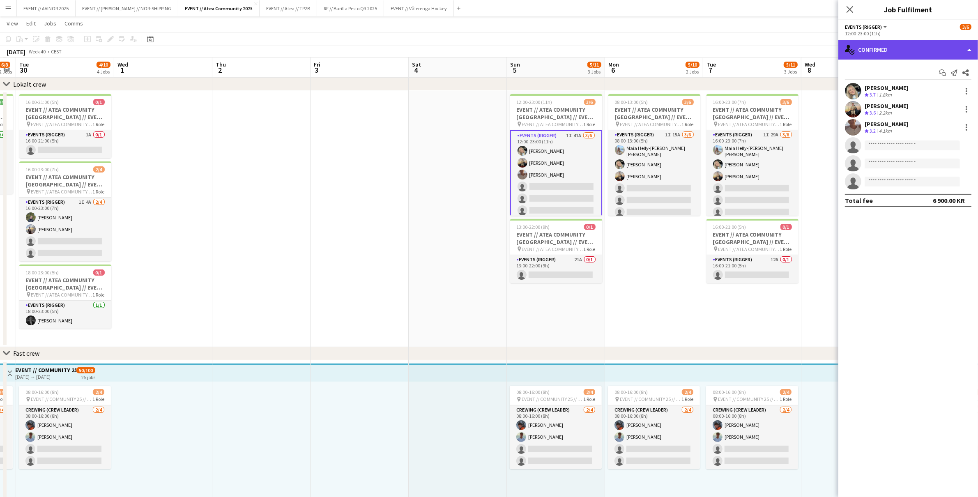
click at [923, 47] on div "single-neutral-actions-check-2 Confirmed" at bounding box center [908, 50] width 140 height 20
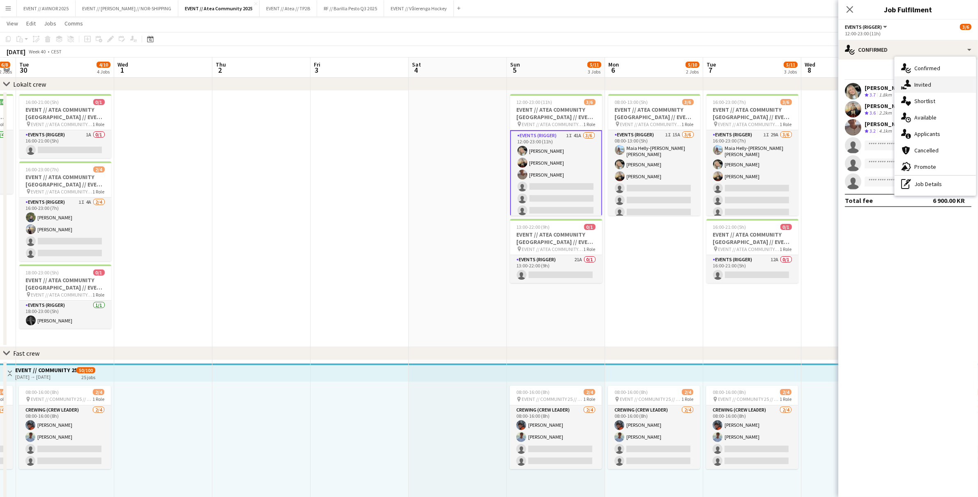
click at [934, 88] on div "single-neutral-actions-share-1 Invited" at bounding box center [935, 84] width 81 height 16
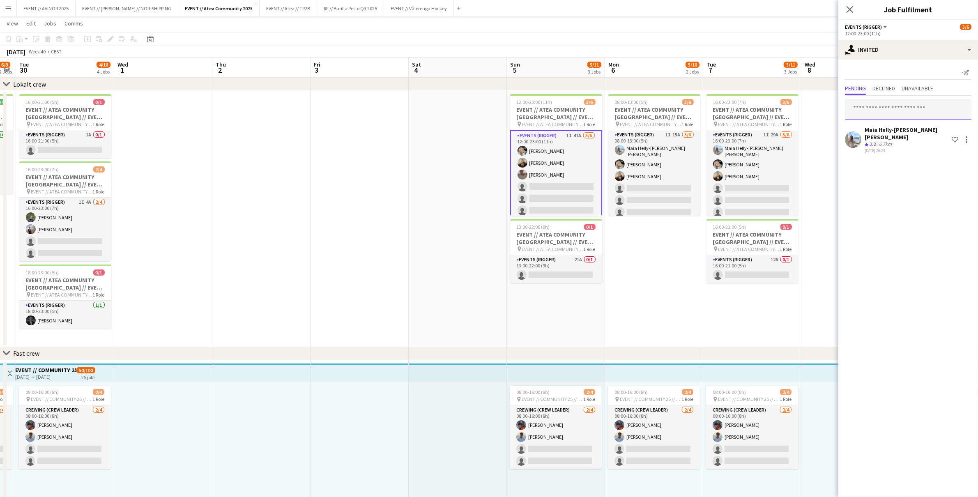
click at [889, 103] on input "text" at bounding box center [908, 109] width 127 height 21
type input "*"
type input "*******"
click at [893, 127] on span "Vanessa Riise Naas" at bounding box center [895, 129] width 88 height 7
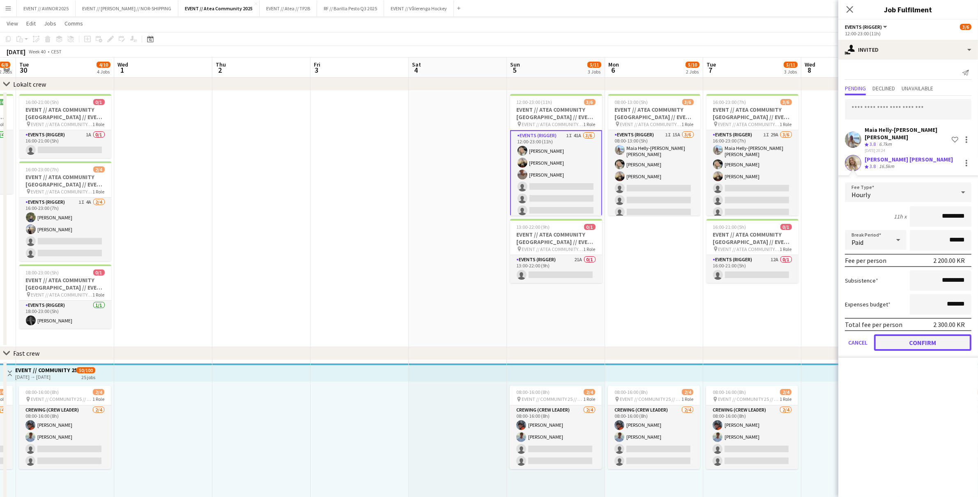
click at [930, 338] on button "Confirm" at bounding box center [922, 342] width 97 height 16
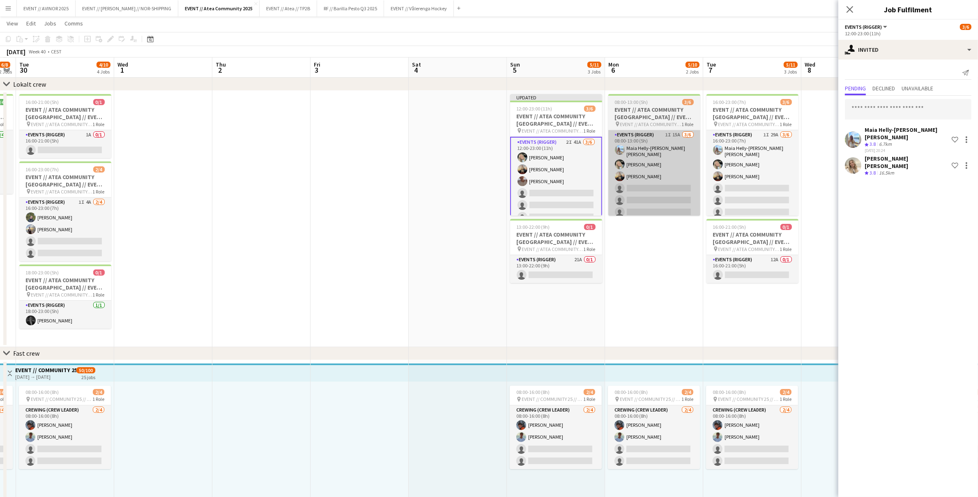
click at [678, 186] on app-card-role "Events (Rigger) 1I 15A 3/6 08:00-13:00 (5h) Maia Helly-Hansen Mathisen Oda Hans…" at bounding box center [654, 175] width 92 height 90
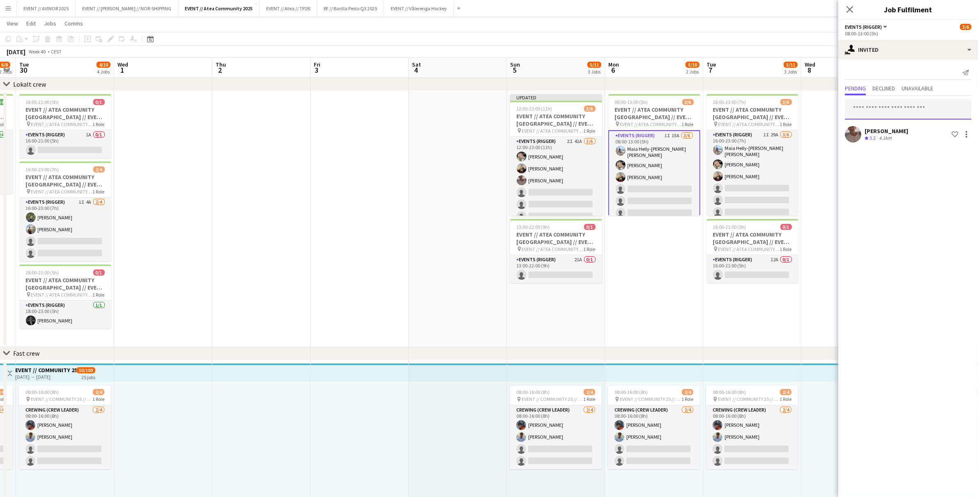
click at [882, 101] on input "text" at bounding box center [908, 109] width 127 height 21
type input "*"
type input "*******"
click at [894, 138] on span "vanessariisenaas@gmail.com" at bounding box center [907, 136] width 113 height 7
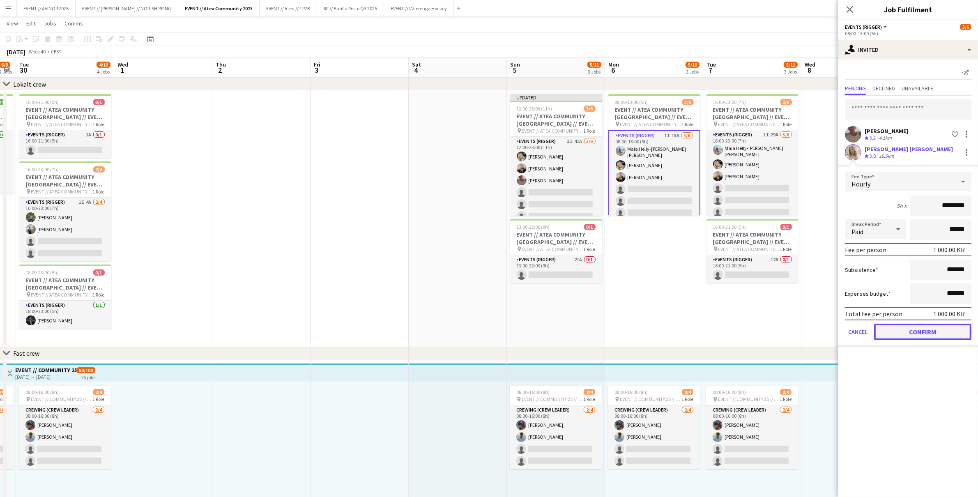
click at [921, 331] on button "Confirm" at bounding box center [922, 332] width 97 height 16
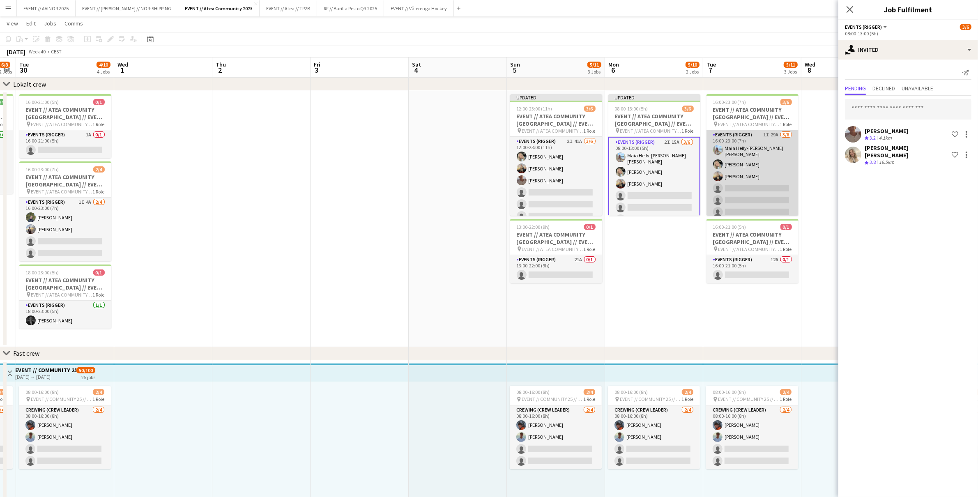
click at [786, 189] on app-card-role "Events (Rigger) 1I 29A 3/6 16:00-23:00 (7h) Maia Helly-Hansen Mathisen Oda Hans…" at bounding box center [752, 175] width 92 height 90
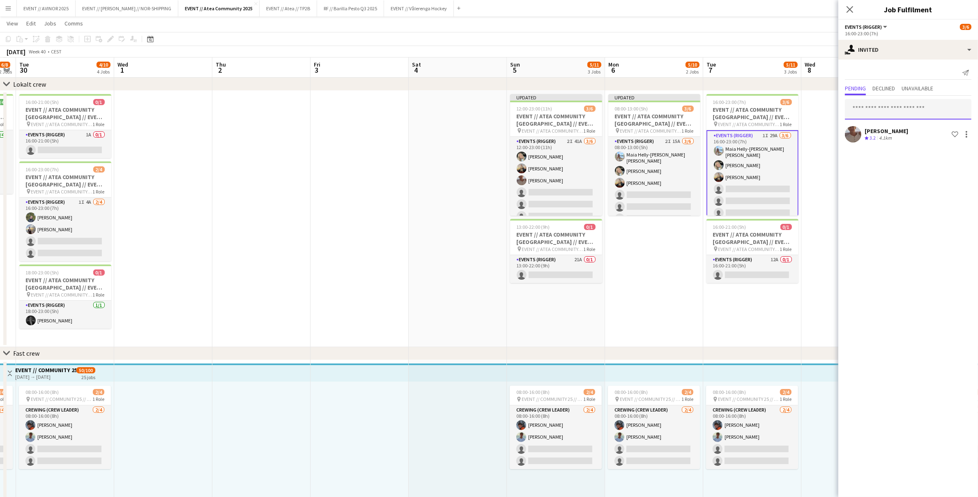
click at [899, 110] on input "text" at bounding box center [908, 109] width 127 height 21
type input "*******"
click at [905, 130] on span "Vanessa Riise Naas Active" at bounding box center [907, 129] width 113 height 7
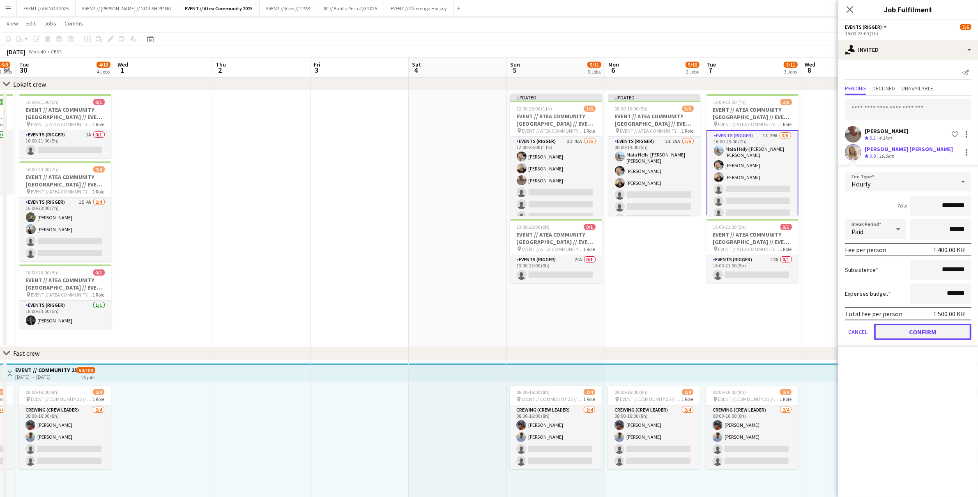
click at [916, 336] on button "Confirm" at bounding box center [922, 332] width 97 height 16
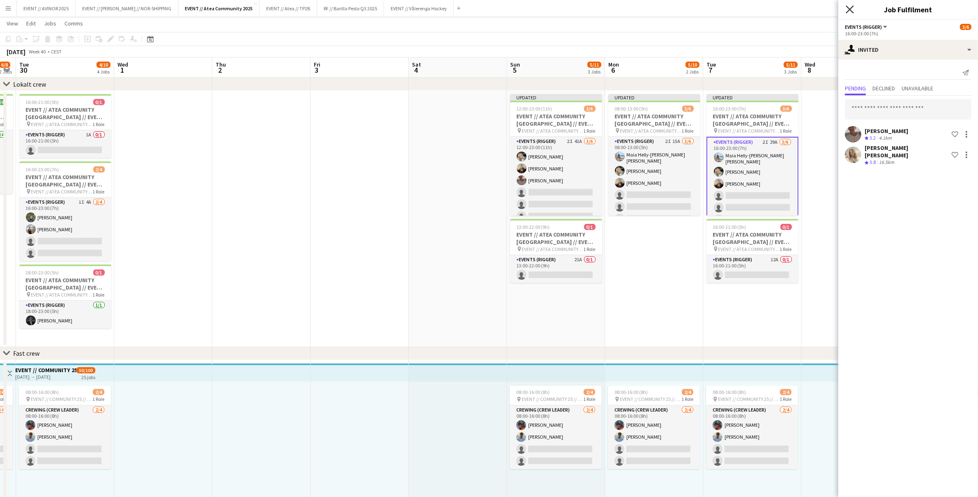
click at [850, 7] on icon "Close pop-in" at bounding box center [850, 9] width 8 height 8
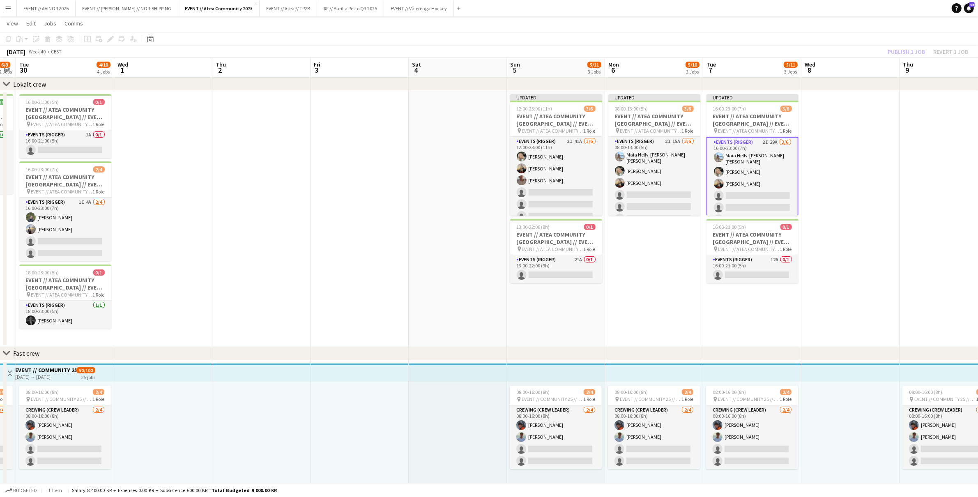
click at [907, 59] on app-board-header-date "Thu 9 2/4 1 Job" at bounding box center [949, 68] width 98 height 20
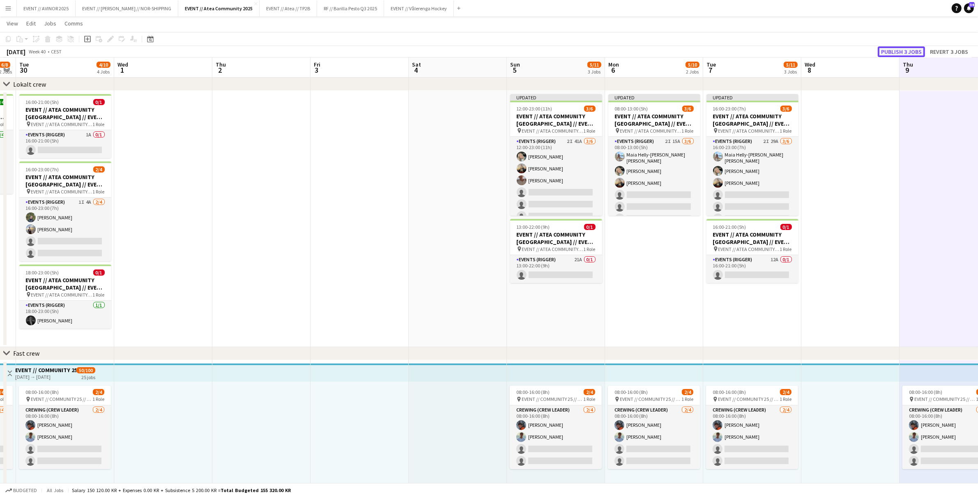
click at [894, 52] on button "Publish 3 jobs" at bounding box center [901, 51] width 47 height 11
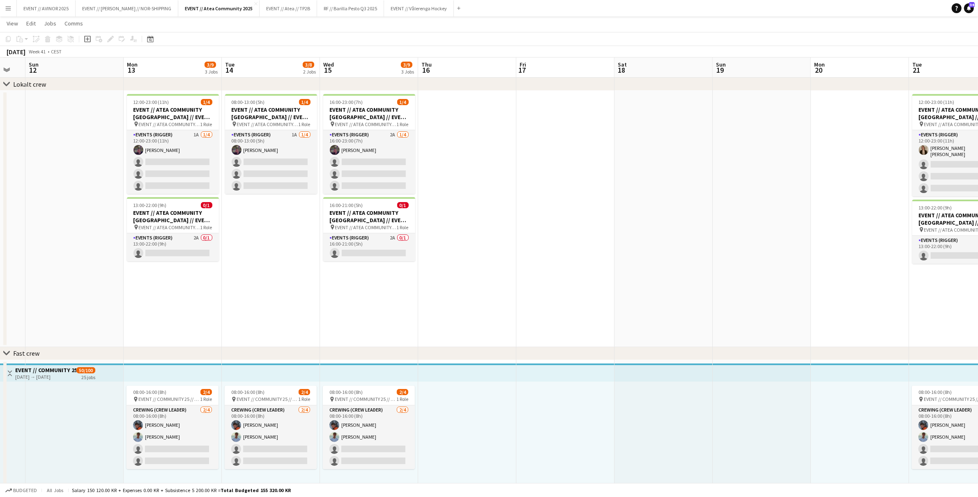
scroll to position [0, 271]
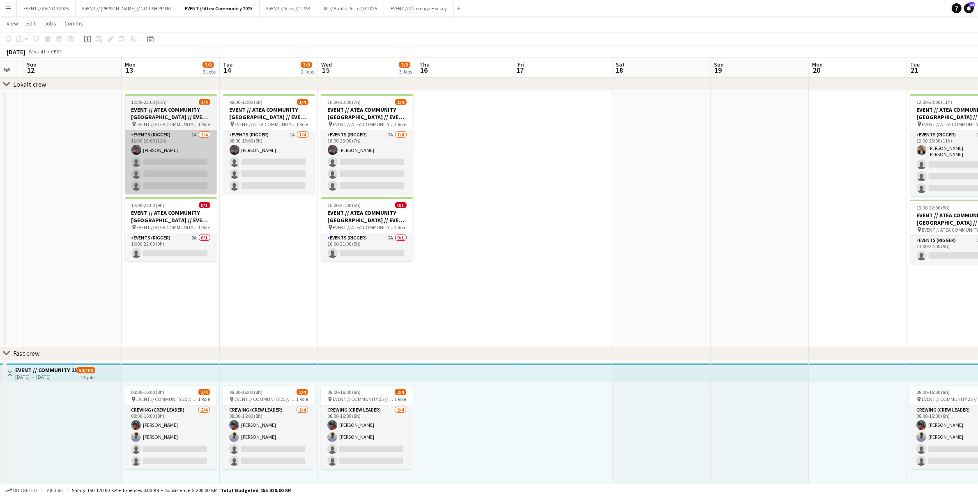
click at [207, 175] on app-card-role "Events (Rigger) 1A 1/4 12:00-23:00 (11h) Thomas Stoltz single-neutral-actions s…" at bounding box center [171, 162] width 92 height 64
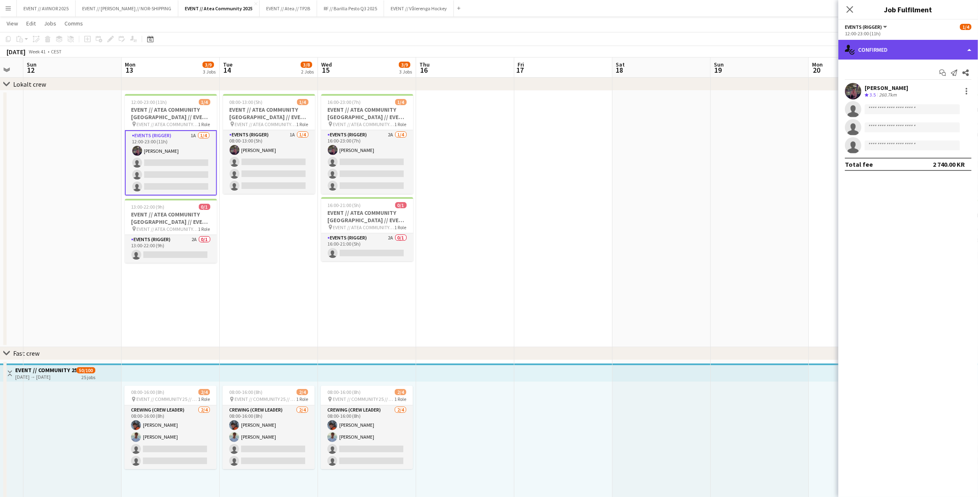
click at [938, 51] on div "single-neutral-actions-check-2 Confirmed" at bounding box center [908, 50] width 140 height 20
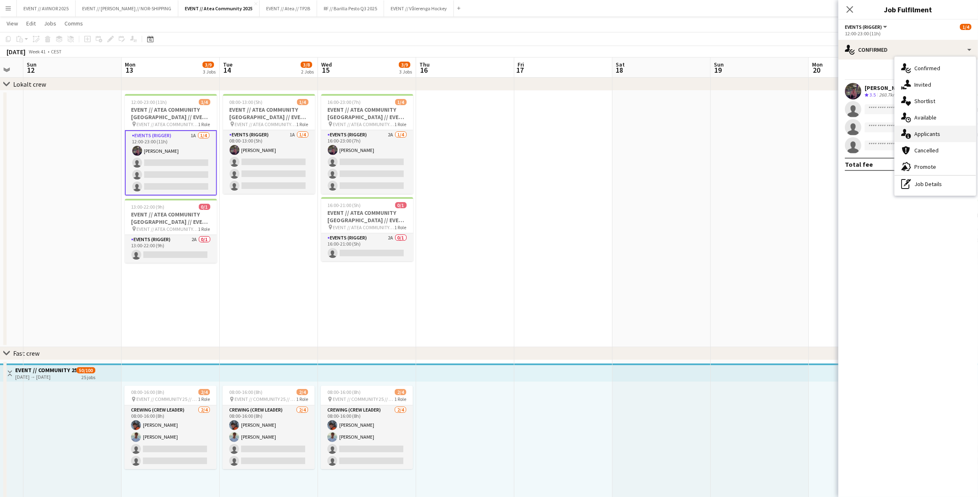
click at [942, 129] on div "single-neutral-actions-information Applicants" at bounding box center [935, 134] width 81 height 16
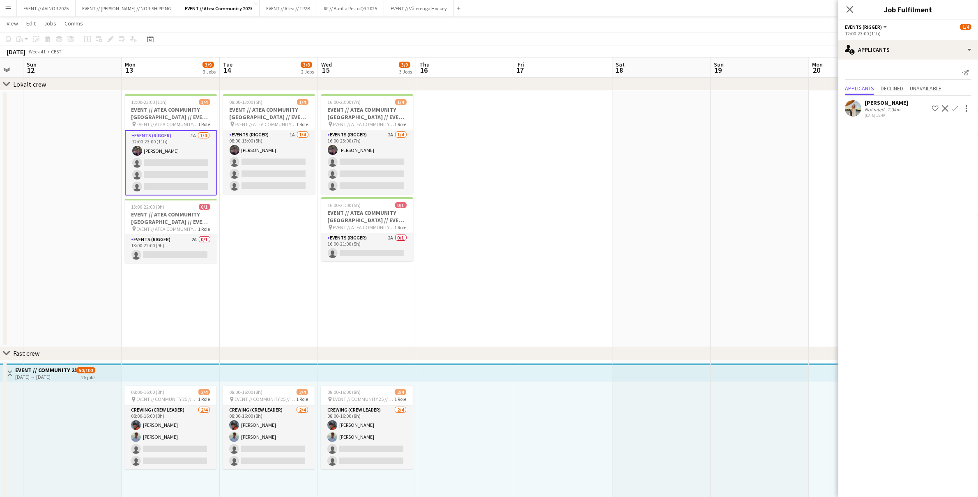
click at [867, 103] on div "Caroline Hansen" at bounding box center [887, 102] width 44 height 7
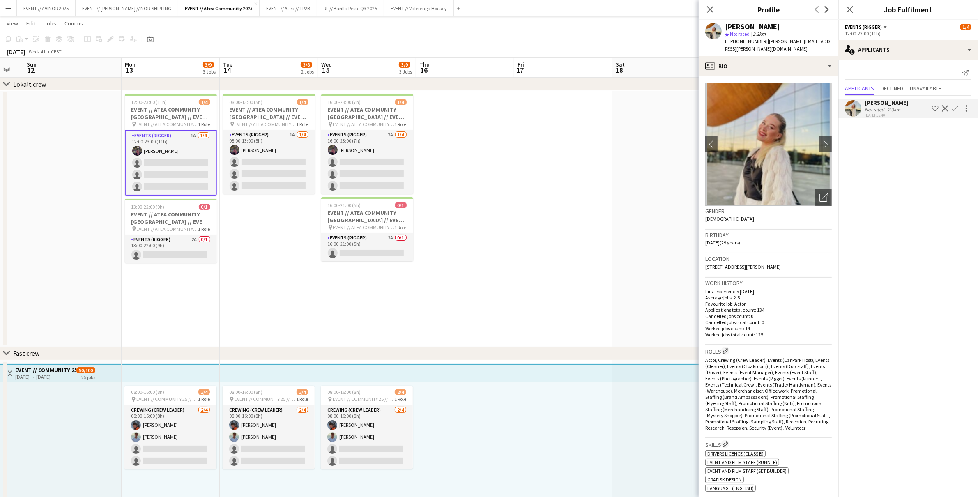
click at [869, 103] on div "Caroline Hansen" at bounding box center [887, 102] width 44 height 7
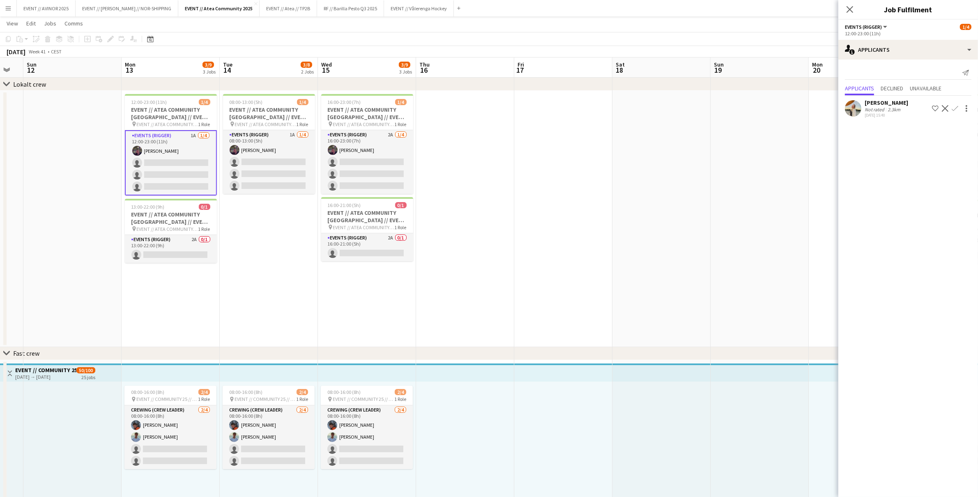
click at [959, 108] on button "Confirm" at bounding box center [955, 109] width 10 height 10
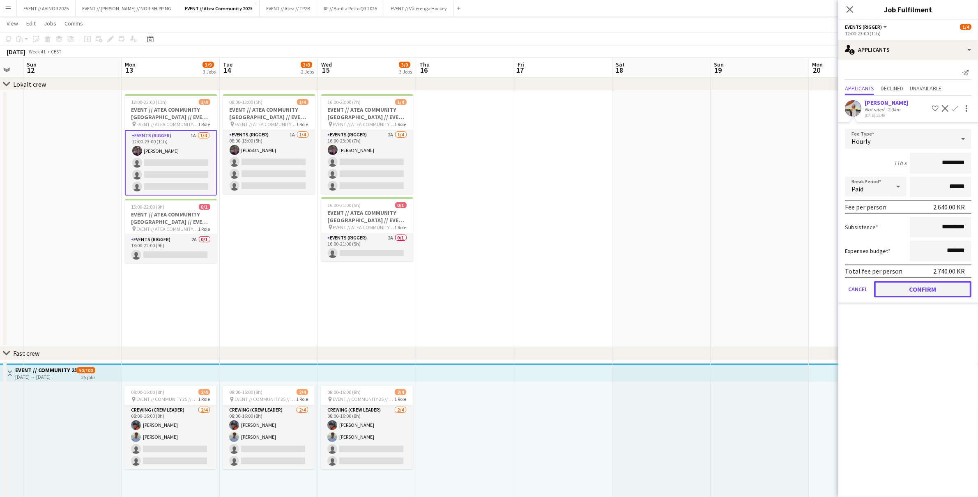
click at [949, 289] on button "Confirm" at bounding box center [922, 289] width 97 height 16
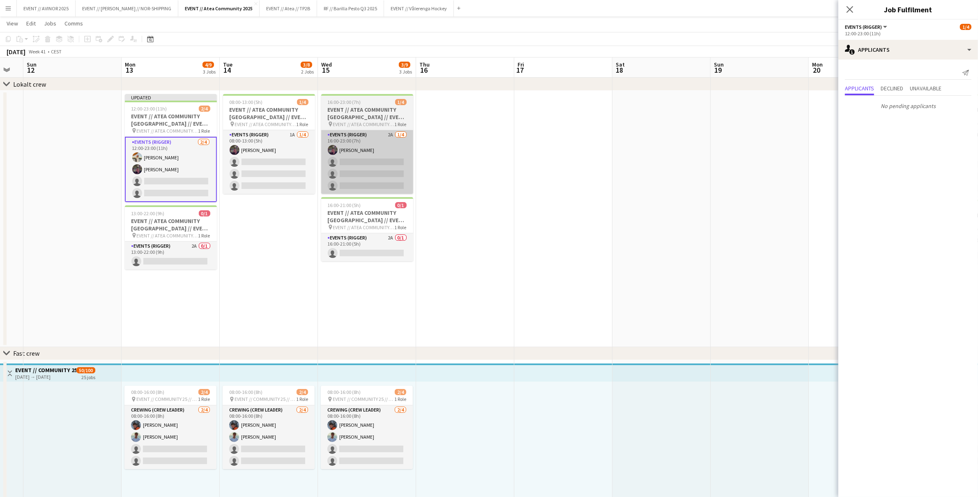
drag, startPoint x: 248, startPoint y: 167, endPoint x: 324, endPoint y: 161, distance: 76.2
click at [248, 167] on app-card-role "Events (Rigger) 1A 1/4 08:00-13:00 (5h) Thomas Stoltz single-neutral-actions si…" at bounding box center [269, 162] width 92 height 64
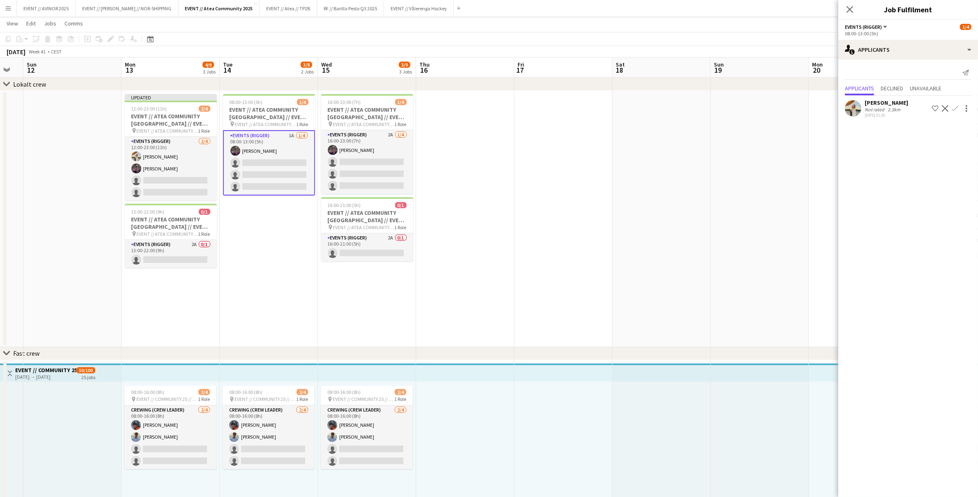
click at [952, 109] on app-icon "Confirm" at bounding box center [955, 108] width 7 height 7
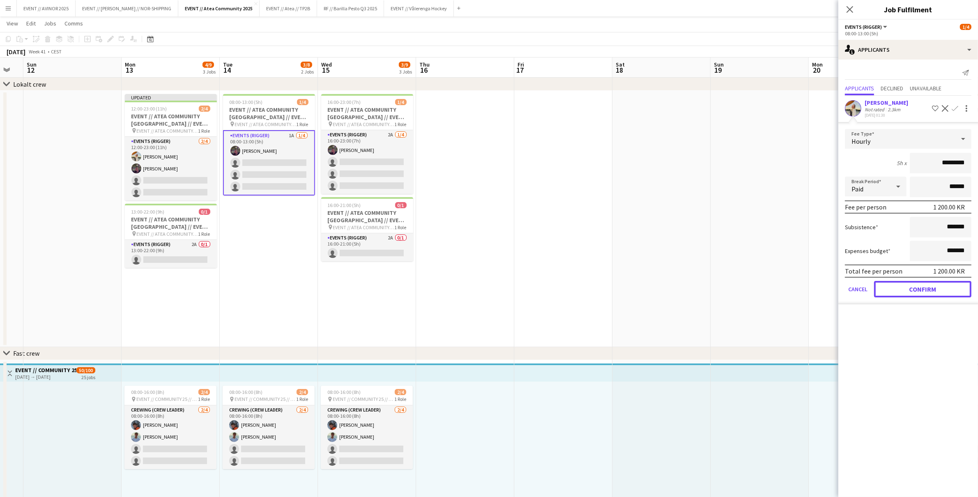
click at [945, 283] on button "Confirm" at bounding box center [922, 289] width 97 height 16
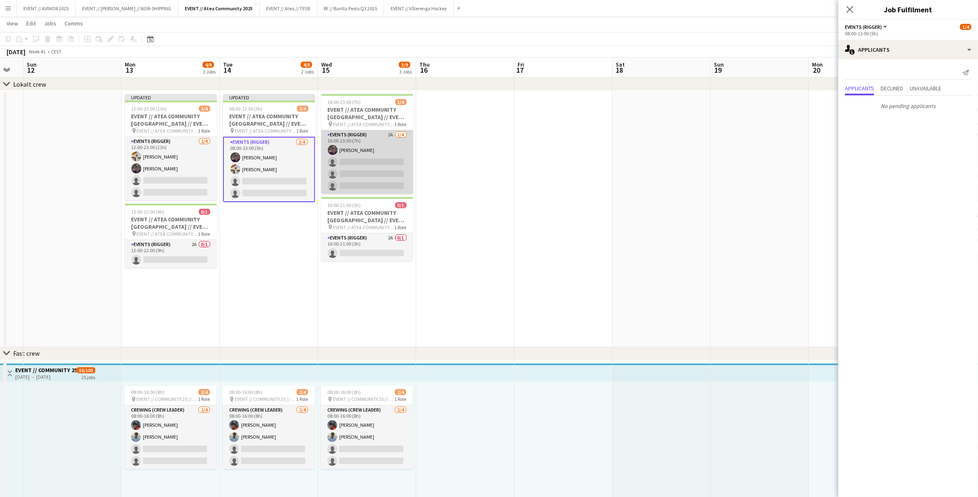
click at [367, 178] on app-card-role "Events (Rigger) 2A 1/4 16:00-23:00 (7h) Thomas Stoltz single-neutral-actions si…" at bounding box center [367, 162] width 92 height 64
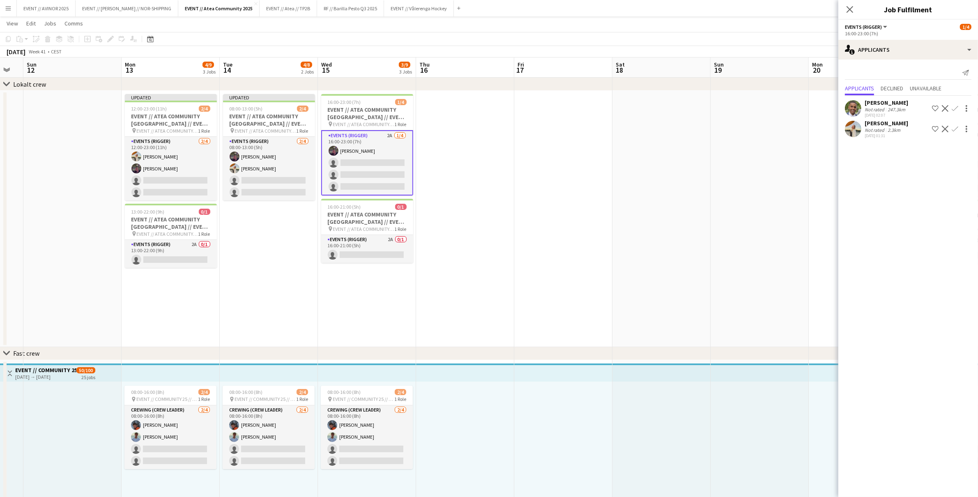
click at [959, 128] on button "Confirm" at bounding box center [955, 129] width 10 height 10
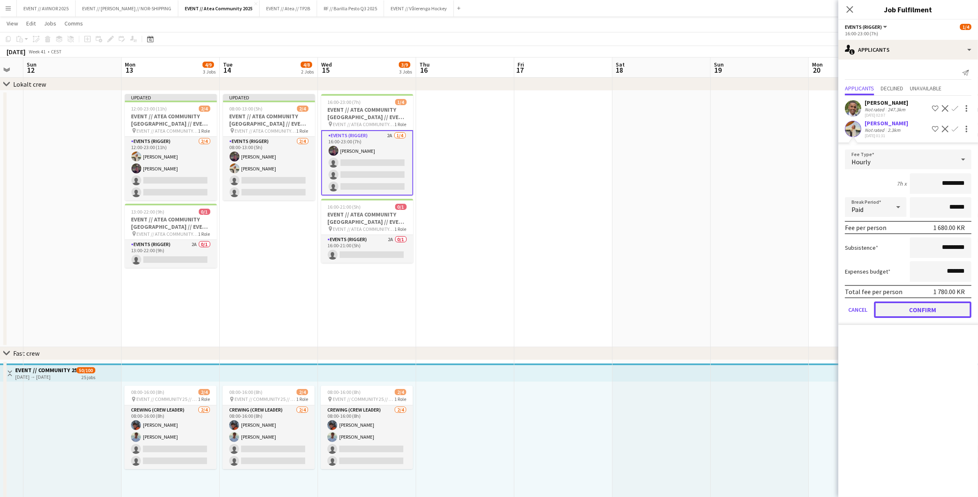
click at [926, 304] on button "Confirm" at bounding box center [922, 309] width 97 height 16
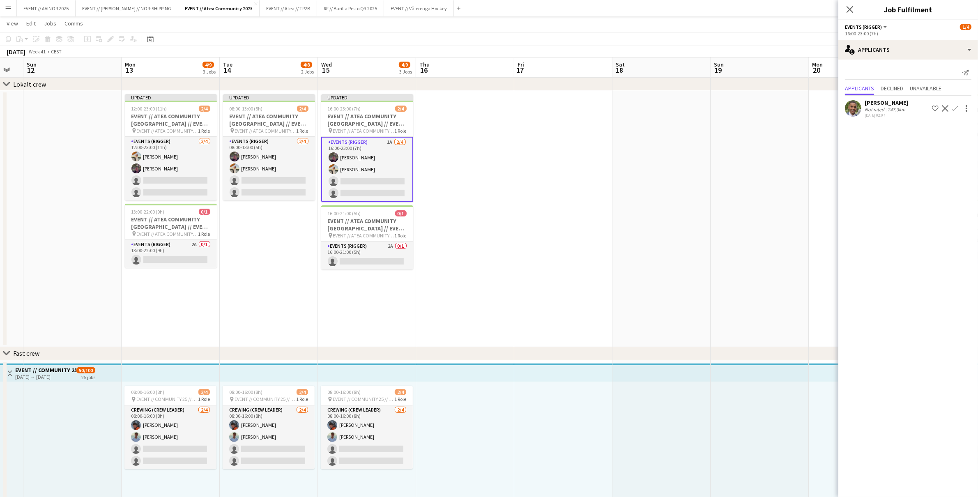
click at [849, 8] on icon "Close pop-in" at bounding box center [850, 9] width 7 height 7
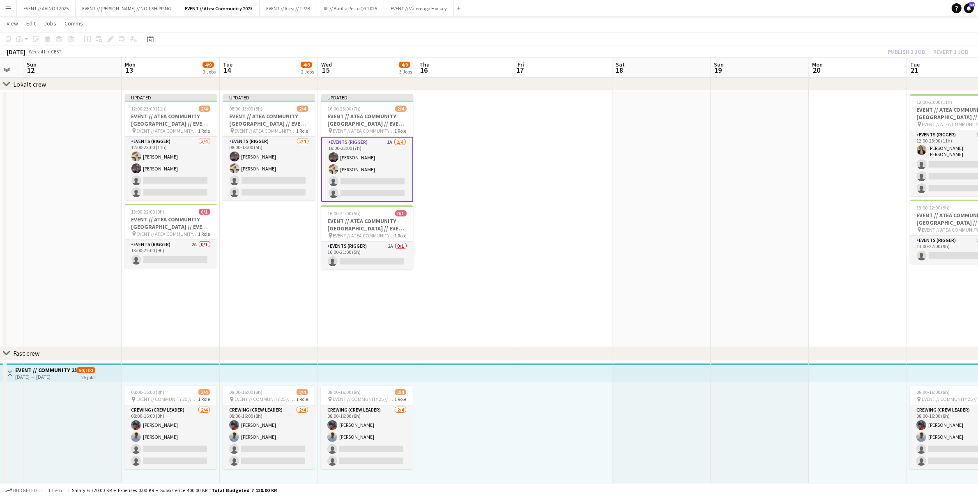
click at [904, 51] on div "Publish 1 job Revert 1 job" at bounding box center [928, 51] width 100 height 11
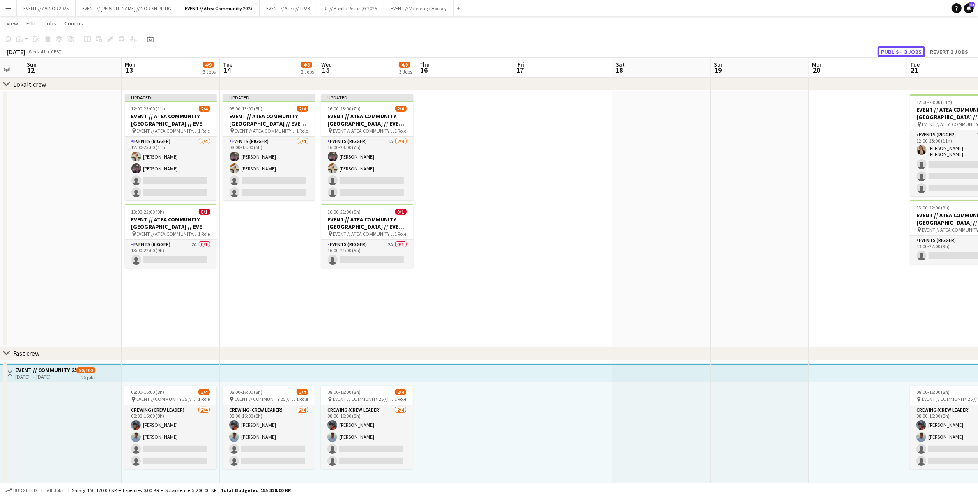
click at [895, 53] on button "Publish 3 jobs" at bounding box center [901, 51] width 47 height 11
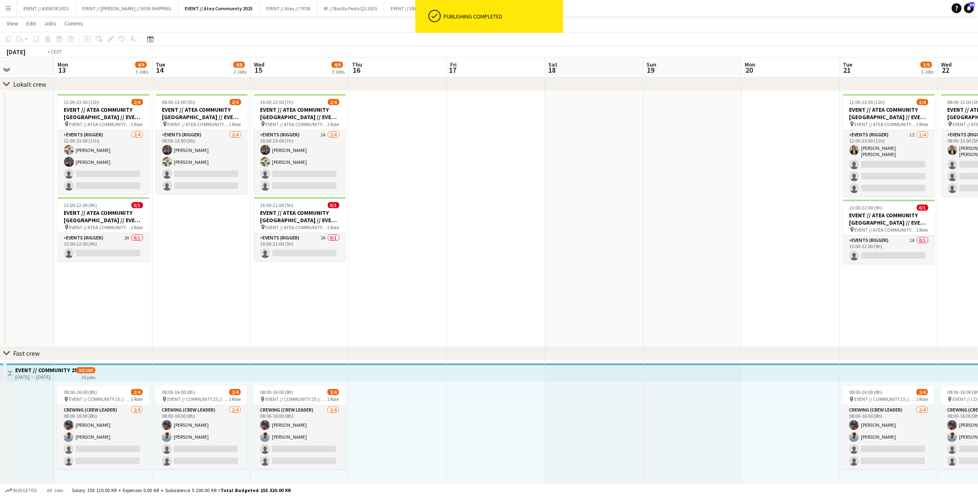
scroll to position [0, 324]
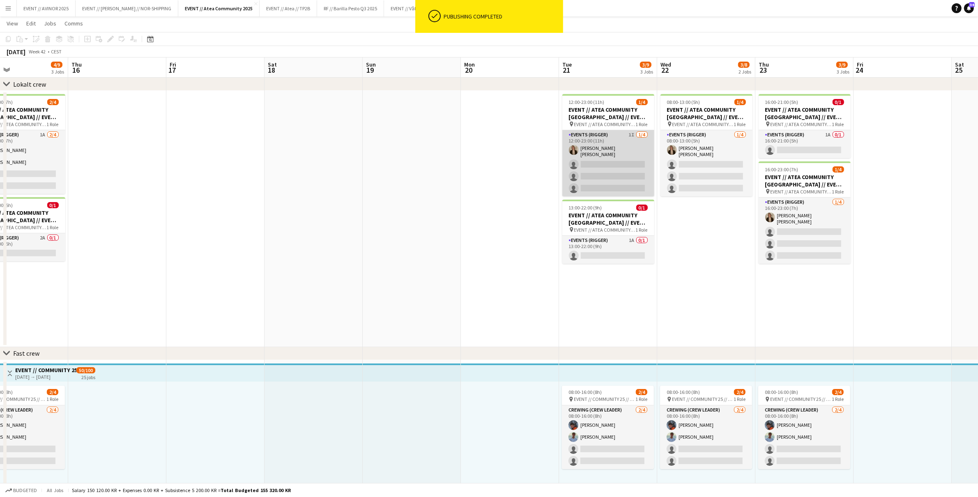
click at [622, 166] on app-card-role "Events (Rigger) 1I 1/4 12:00-23:00 (11h) Marte Aarsand Vik single-neutral-actio…" at bounding box center [608, 163] width 92 height 66
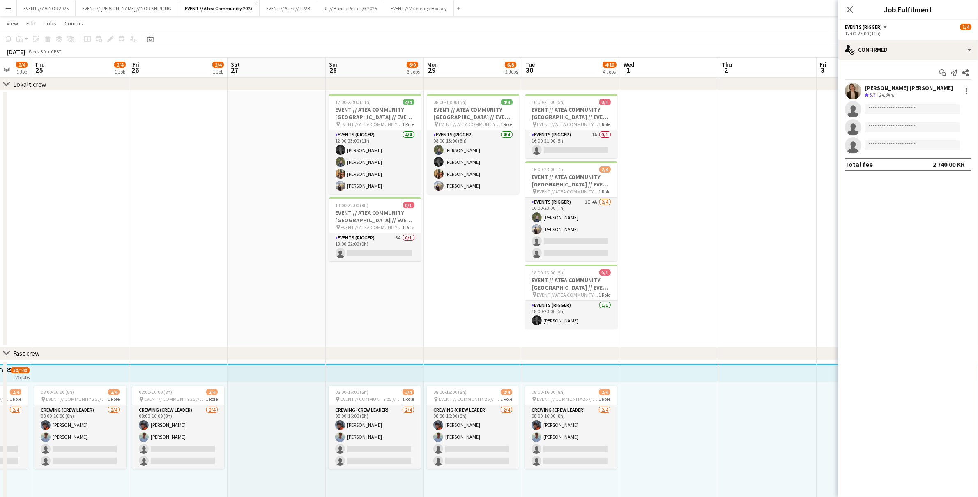
scroll to position [0, 282]
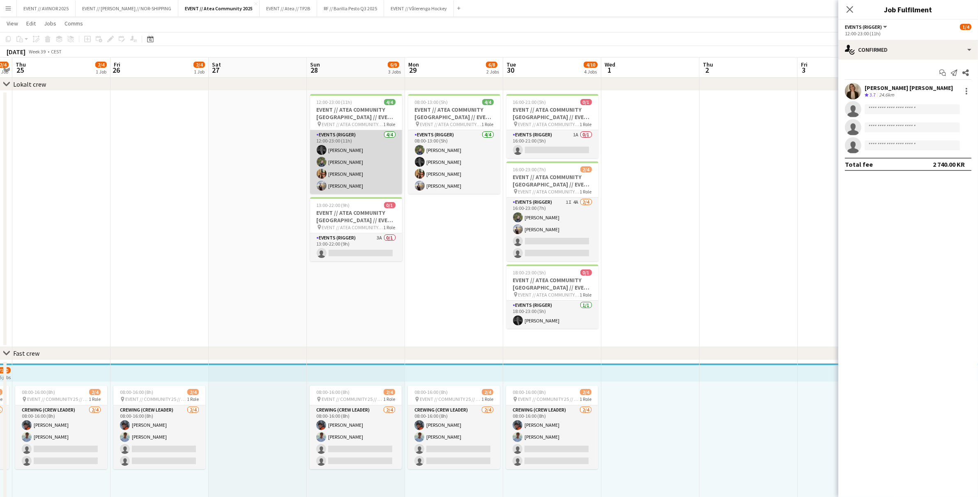
click at [342, 154] on app-card-role "Events (Rigger) 4/4 12:00-23:00 (11h) Henrik Aakre Birk Sjølie Simen Gjørtz End…" at bounding box center [356, 162] width 92 height 64
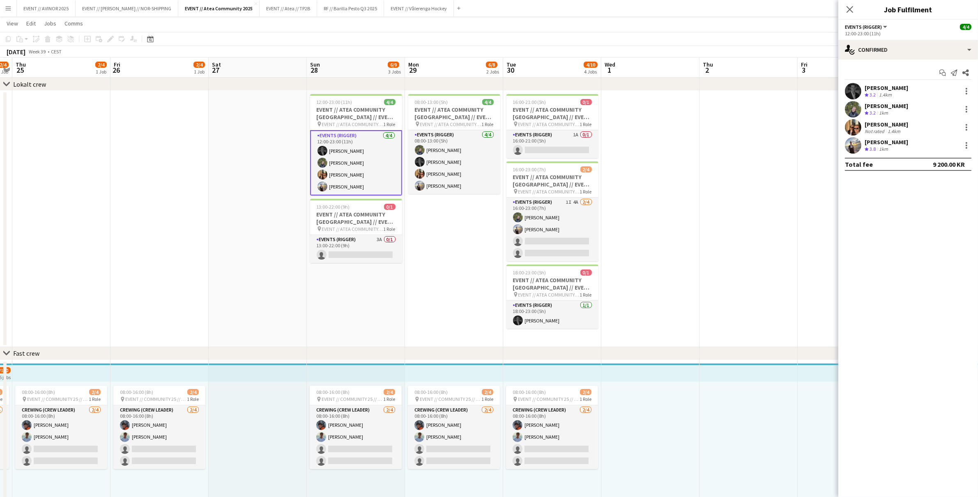
click at [874, 142] on div "Endre Noodt" at bounding box center [887, 141] width 44 height 7
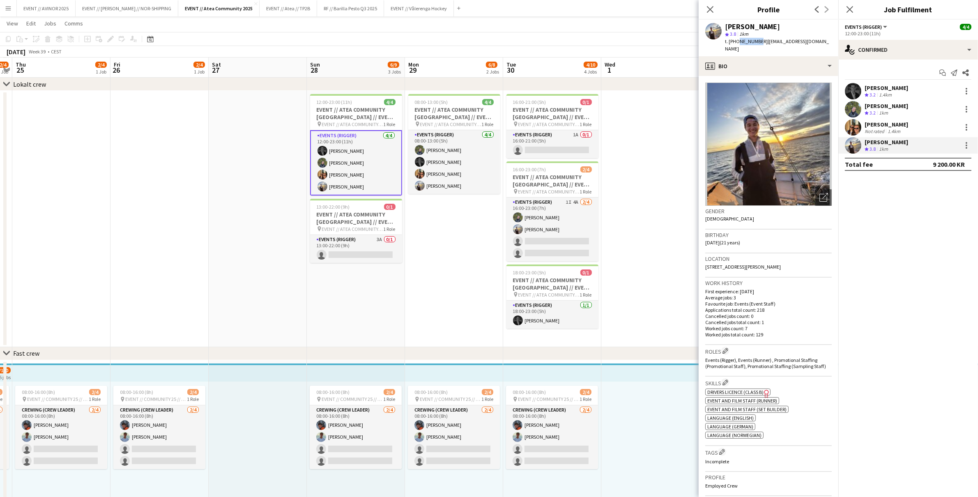
drag, startPoint x: 737, startPoint y: 44, endPoint x: 755, endPoint y: 43, distance: 18.5
click at [755, 43] on span "t. +4798143565" at bounding box center [746, 41] width 43 height 6
copy span "98143565"
click at [876, 126] on div "Simen Gjørtz" at bounding box center [887, 124] width 44 height 7
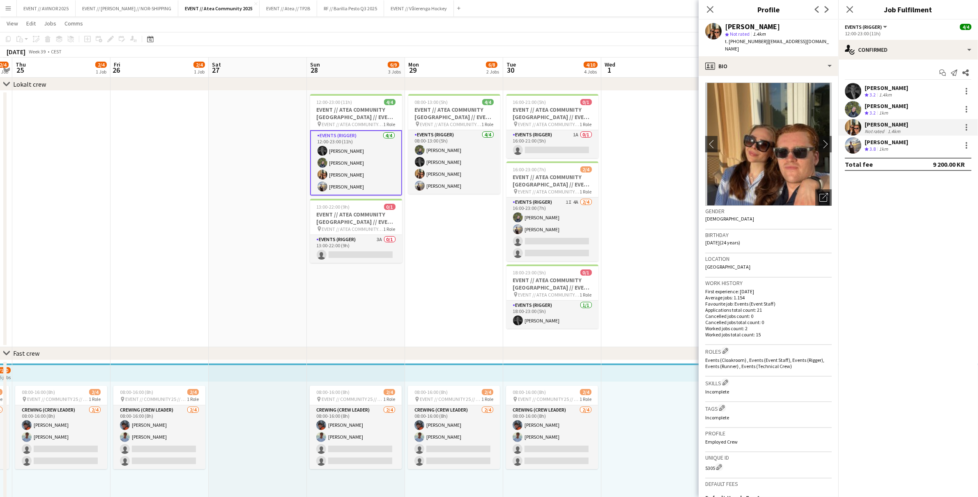
click at [738, 41] on span "t. +4794876254" at bounding box center [746, 41] width 43 height 6
drag, startPoint x: 737, startPoint y: 42, endPoint x: 757, endPoint y: 43, distance: 19.3
click at [757, 43] on div "t. +4794876254 | simenm0302@gmail.com" at bounding box center [778, 45] width 107 height 15
copy span "94876254"
click at [757, 40] on span "| simenm0302@gmail.com" at bounding box center [777, 45] width 104 height 14
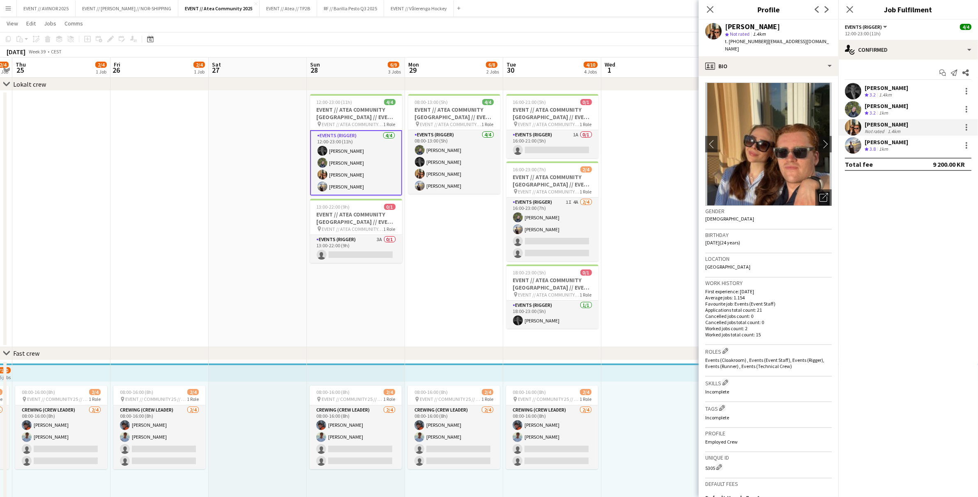
drag, startPoint x: 758, startPoint y: 42, endPoint x: 736, endPoint y: 45, distance: 21.6
click at [736, 45] on div "t. +4794876254 | simenm0302@gmail.com" at bounding box center [778, 45] width 107 height 15
click at [534, 214] on app-card-role "Events (Rigger) 1I 4A 2/4 16:00-23:00 (7h) Birk Sjølie Endre Noodt single-neutr…" at bounding box center [552, 230] width 92 height 64
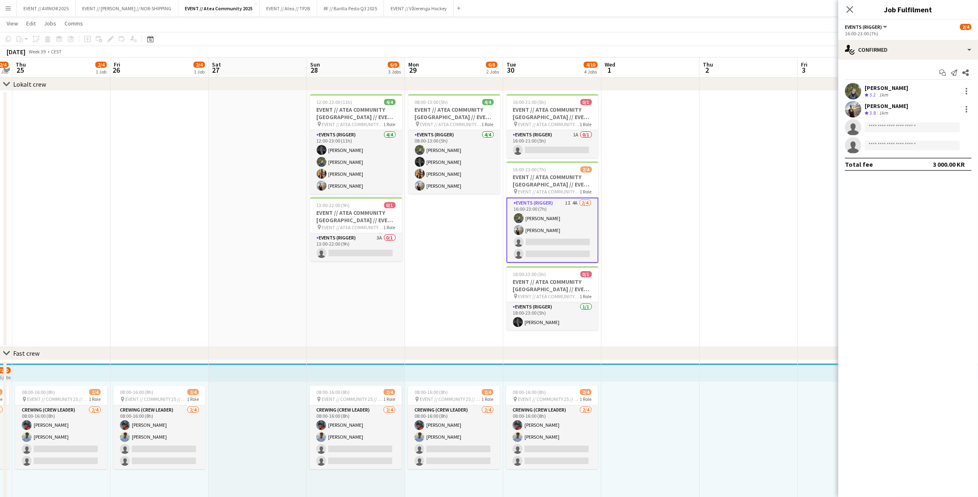
click at [873, 87] on div "Birk Sjølie" at bounding box center [887, 87] width 44 height 7
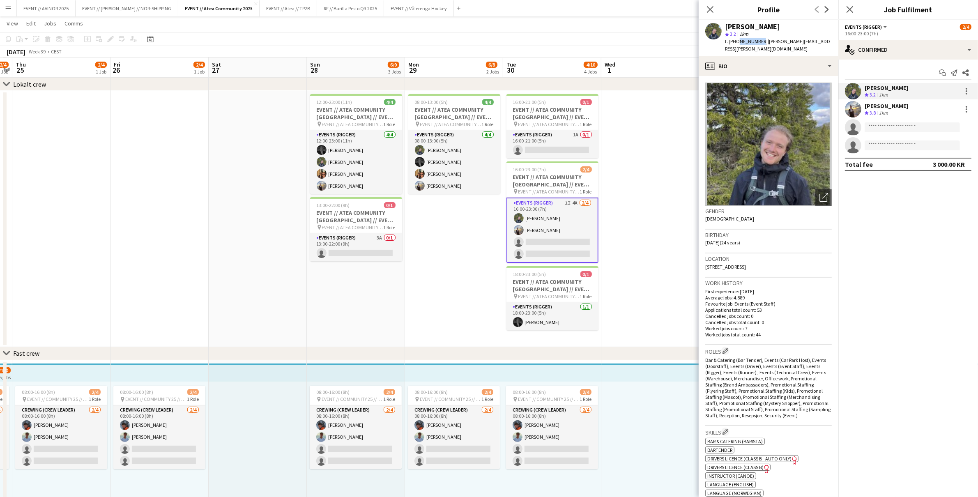
drag, startPoint x: 736, startPoint y: 42, endPoint x: 757, endPoint y: 45, distance: 20.7
click at [757, 45] on div "t. +4790267318 | birk.sjolie@gmail.com" at bounding box center [778, 45] width 107 height 15
copy span "90267318"
click at [442, 169] on app-card-role "Events (Rigger) 4/4 08:00-13:00 (5h) Birk Sjølie Henrik Aakre Simen Gjørtz Endr…" at bounding box center [454, 162] width 92 height 64
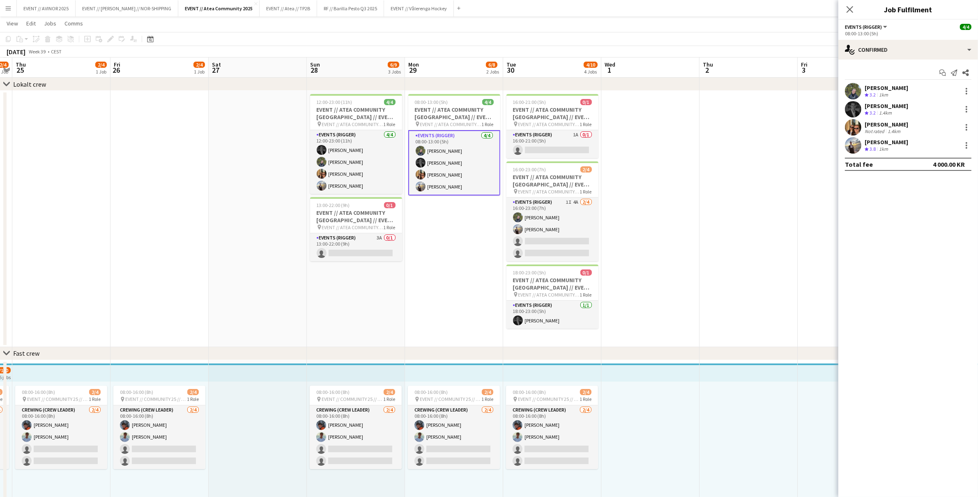
click at [887, 103] on div "Henrik Aakre" at bounding box center [887, 105] width 44 height 7
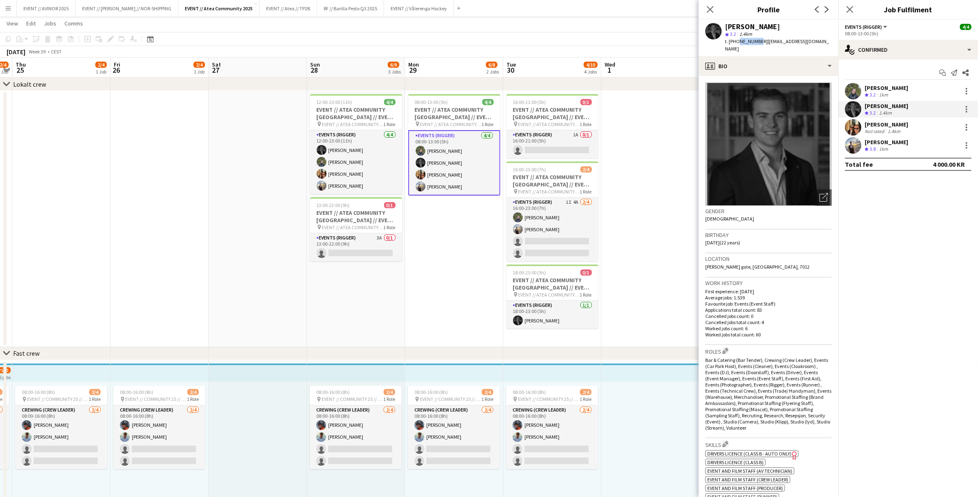
drag, startPoint x: 755, startPoint y: 43, endPoint x: 737, endPoint y: 44, distance: 18.1
click at [737, 44] on span "t. +4794884939" at bounding box center [746, 41] width 43 height 6
copy span "94884939"
drag, startPoint x: 759, startPoint y: 41, endPoint x: 807, endPoint y: 46, distance: 47.9
click at [807, 46] on div "Henrik Aakre star 3.2 1.4km t. +4794884939 | henrikhaakre@gmail.com" at bounding box center [769, 38] width 140 height 37
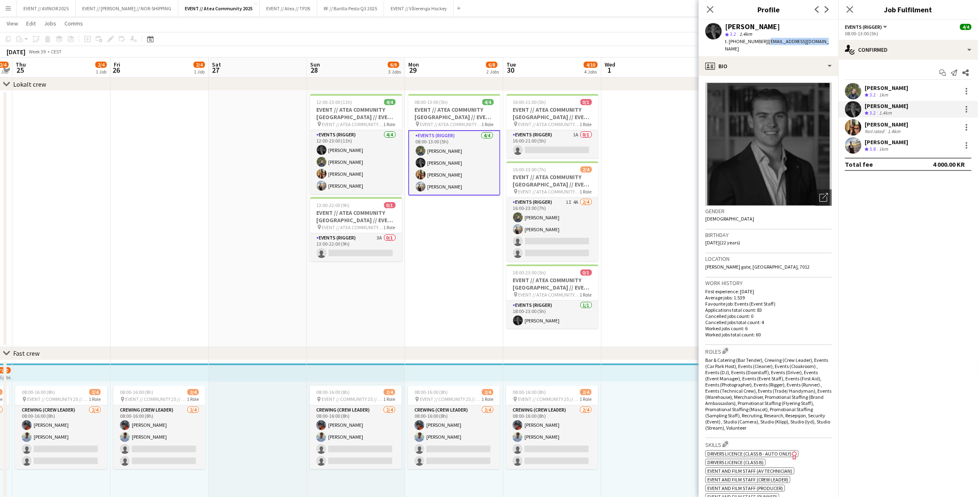
copy span "henrikhaakre@gmail.com"
click at [880, 120] on div "Simen Gjørtz Not rated 1.4km" at bounding box center [908, 127] width 140 height 16
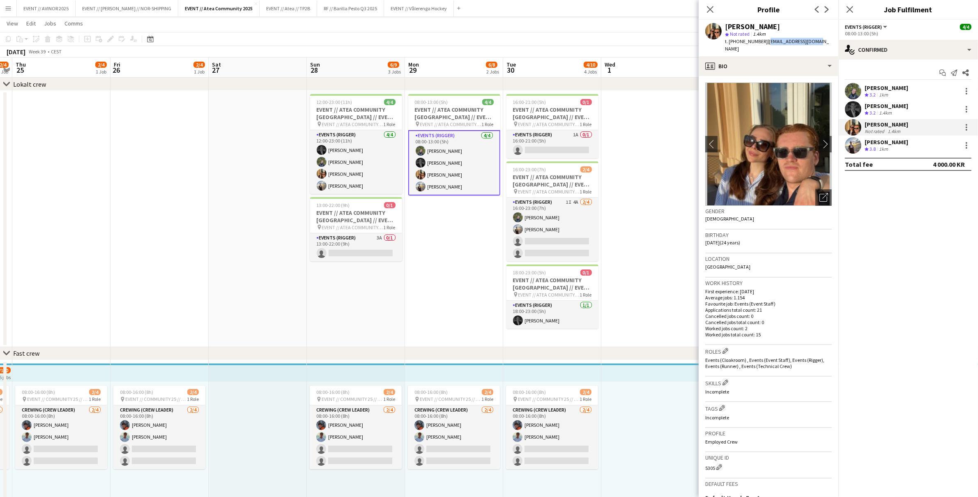
drag, startPoint x: 759, startPoint y: 42, endPoint x: 817, endPoint y: 46, distance: 58.1
click at [817, 46] on div "Simen Gjørtz star Not rated 1.4km t. +4794876254 | simenm0302@gmail.com" at bounding box center [769, 38] width 140 height 37
copy span "simenm0302@gmail.com"
click at [876, 141] on div "Endre Noodt" at bounding box center [887, 141] width 44 height 7
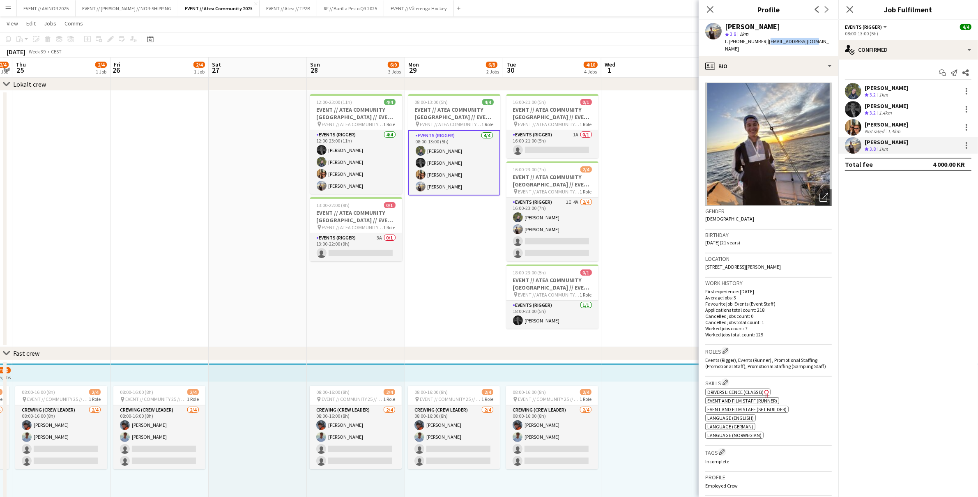
drag, startPoint x: 760, startPoint y: 44, endPoint x: 801, endPoint y: 46, distance: 41.2
click at [801, 46] on div "Endre Noodt star 3.8 1km t. +4798143565 | ennoa001@gmail.com" at bounding box center [769, 38] width 140 height 37
copy span "ennoa001@gmail.com"
click at [538, 217] on app-card-role "Events (Rigger) 1I 4A 2/4 16:00-23:00 (7h) Birk Sjølie Endre Noodt single-neutr…" at bounding box center [552, 230] width 92 height 64
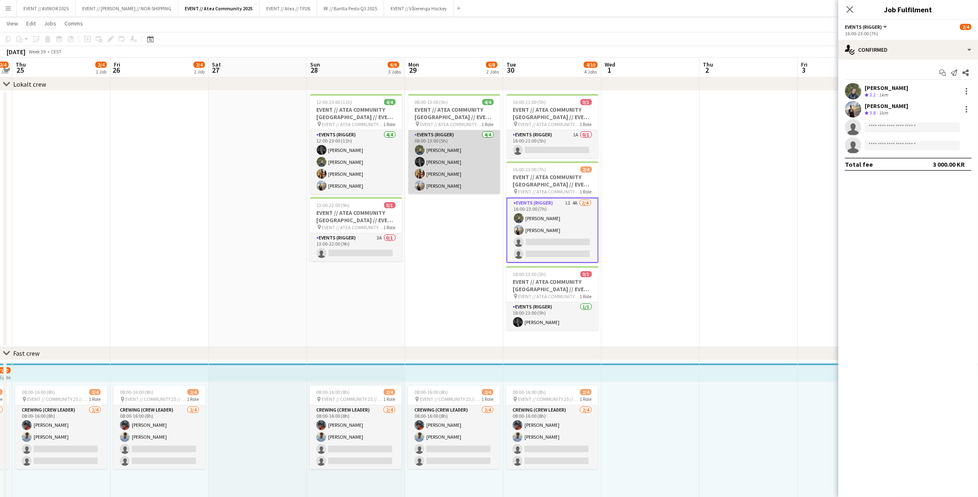
click at [455, 176] on app-card-role "Events (Rigger) 4/4 08:00-13:00 (5h) Birk Sjølie Henrik Aakre Simen Gjørtz Endr…" at bounding box center [454, 162] width 92 height 64
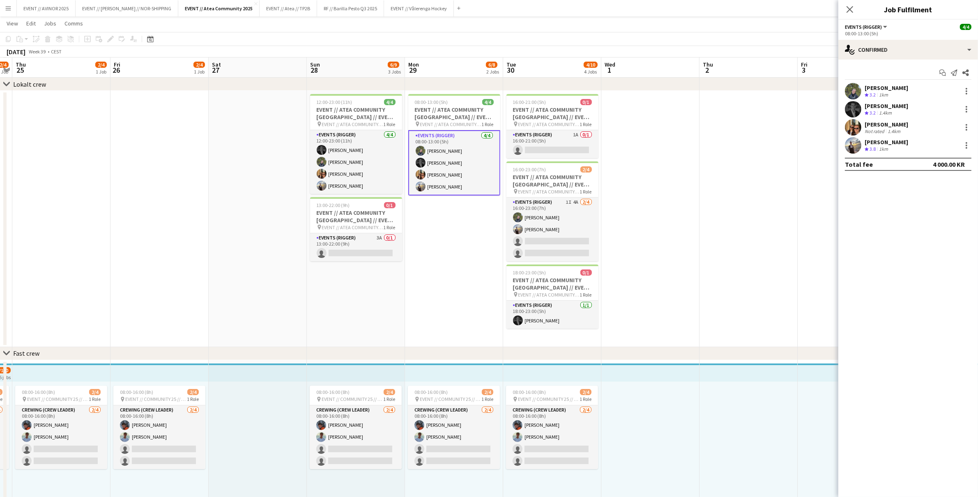
click at [872, 91] on div "Birk Sjølie" at bounding box center [887, 87] width 44 height 7
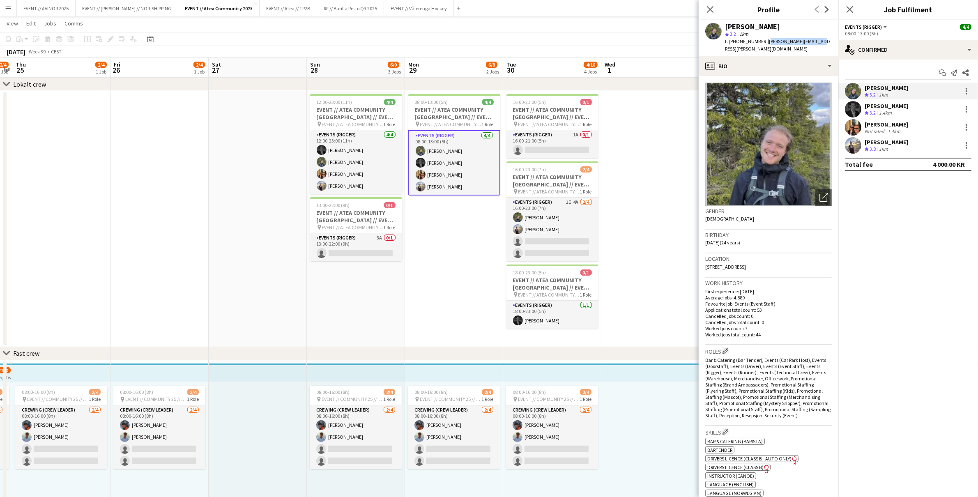
drag, startPoint x: 781, startPoint y: 44, endPoint x: 811, endPoint y: 44, distance: 29.6
click at [811, 44] on div "Birk Sjølie star 3.2 1km t. +4790267318 | birk.sjolie@gmail.com" at bounding box center [769, 38] width 140 height 37
copy span "birk.sjolie@gmail.com"
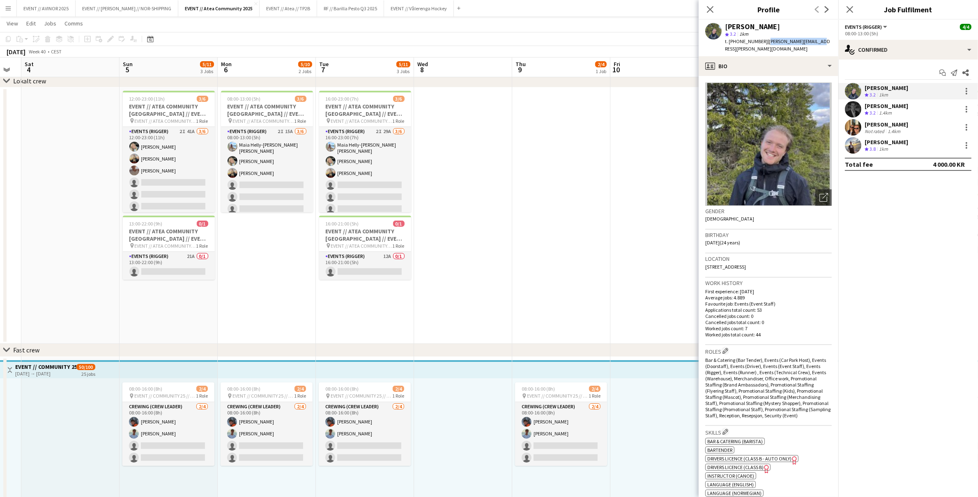
scroll to position [0, 278]
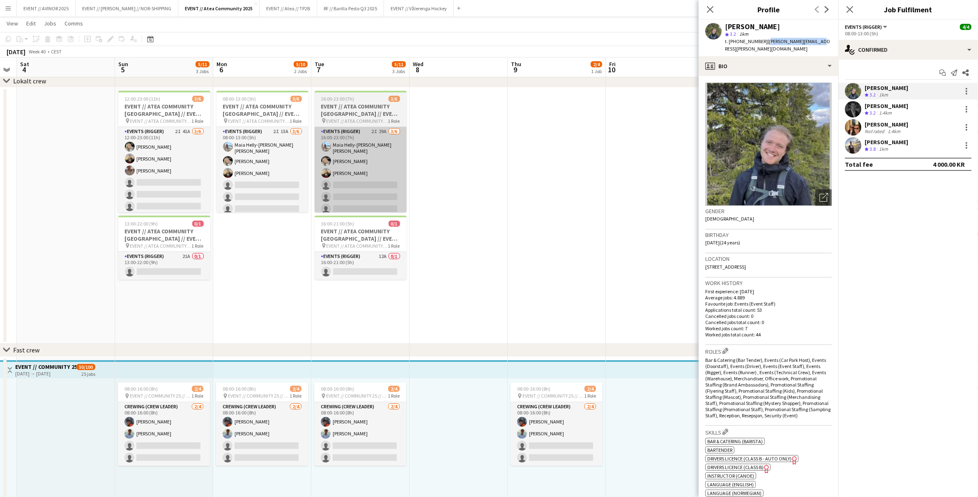
click at [350, 159] on app-card-role "Events (Rigger) 2I 29A 3/6 16:00-23:00 (7h) Maia Helly-Hansen Mathisen Oda Hans…" at bounding box center [361, 172] width 92 height 90
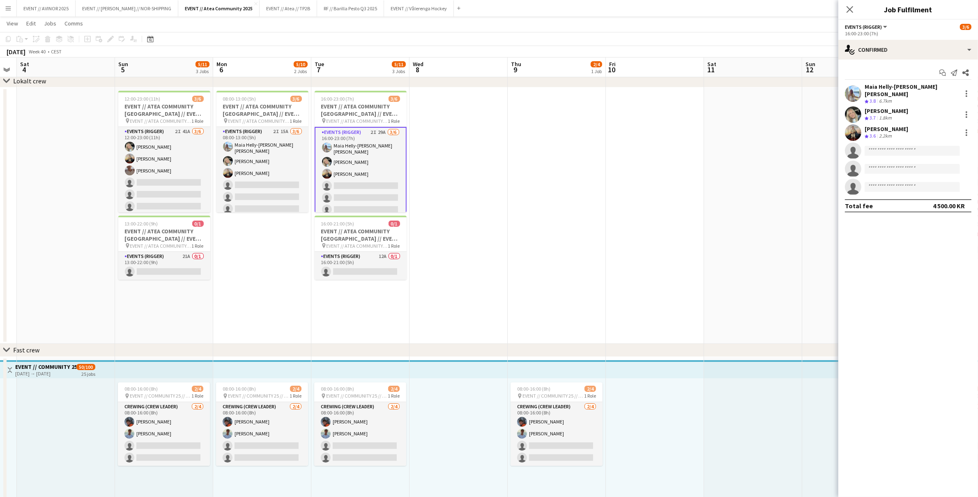
click at [880, 107] on div "Oda Hansson" at bounding box center [887, 110] width 44 height 7
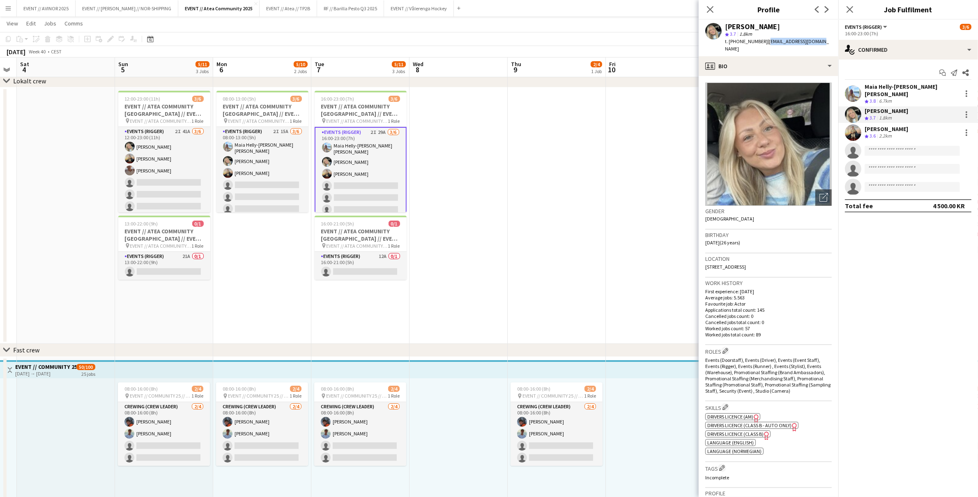
drag, startPoint x: 759, startPoint y: 43, endPoint x: 811, endPoint y: 44, distance: 51.4
click at [811, 44] on div "t. +4795720034 | oda_hansson@hotmail.com" at bounding box center [778, 45] width 107 height 15
drag, startPoint x: 819, startPoint y: 41, endPoint x: 759, endPoint y: 42, distance: 59.6
click at [759, 42] on div "Oda Hansson star 3.7 1.8km t. +4795720034 | oda_hansson@hotmail.com" at bounding box center [769, 38] width 140 height 37
copy span "oda_hansson@hotmail.com"
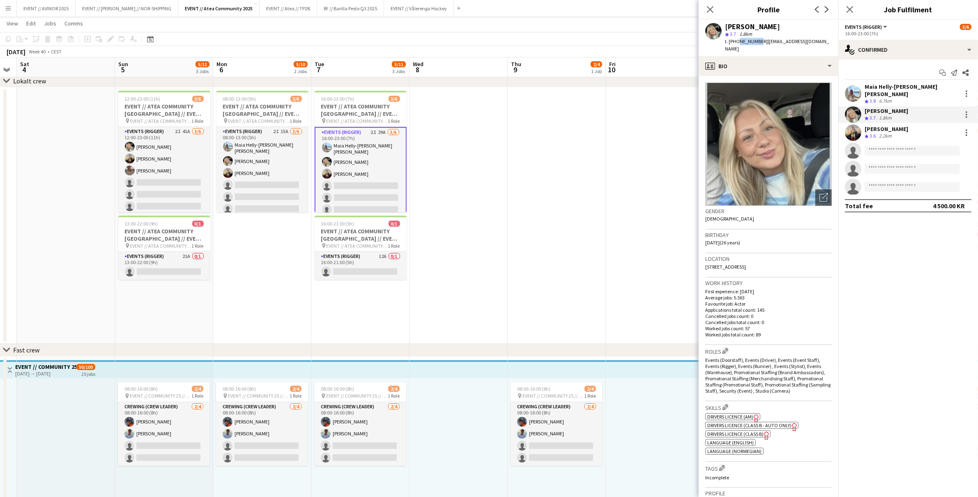
drag, startPoint x: 756, startPoint y: 41, endPoint x: 737, endPoint y: 44, distance: 19.1
click at [737, 44] on div "t. +4795720034 | oda_hansson@hotmail.com" at bounding box center [778, 45] width 107 height 15
click at [894, 125] on div "Christian Jensen" at bounding box center [887, 128] width 44 height 7
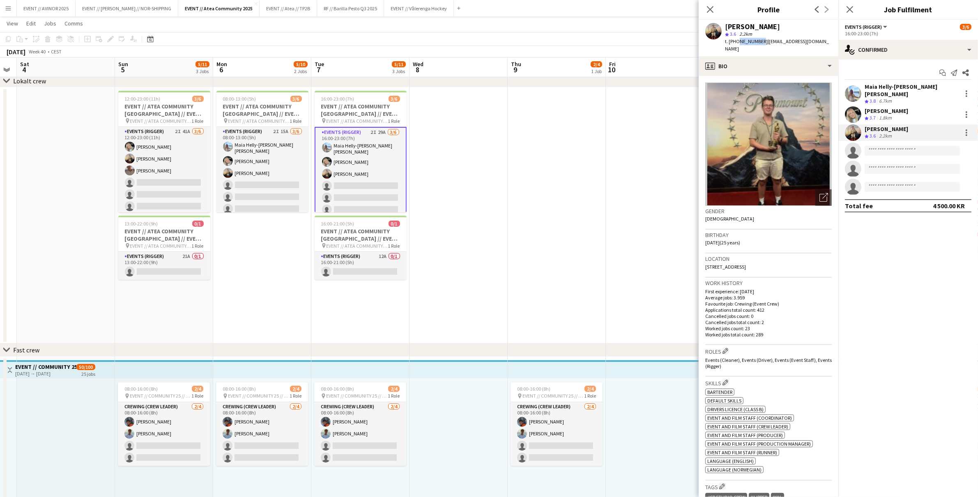
drag, startPoint x: 757, startPoint y: 41, endPoint x: 736, endPoint y: 44, distance: 20.7
click at [736, 44] on div "t. +4745808696 | jensench@outlook.com" at bounding box center [778, 45] width 107 height 15
drag, startPoint x: 784, startPoint y: 43, endPoint x: 759, endPoint y: 43, distance: 24.6
click at [759, 43] on div "Christian Jensen star 3.6 2.2km t. +4745808696 | jensench@outlook.com" at bounding box center [769, 38] width 140 height 37
click at [342, 150] on app-card-role "Events (Rigger) 2I 29A 3/6 16:00-23:00 (7h) Maia Helly-Hansen Mathisen Oda Hans…" at bounding box center [361, 173] width 92 height 92
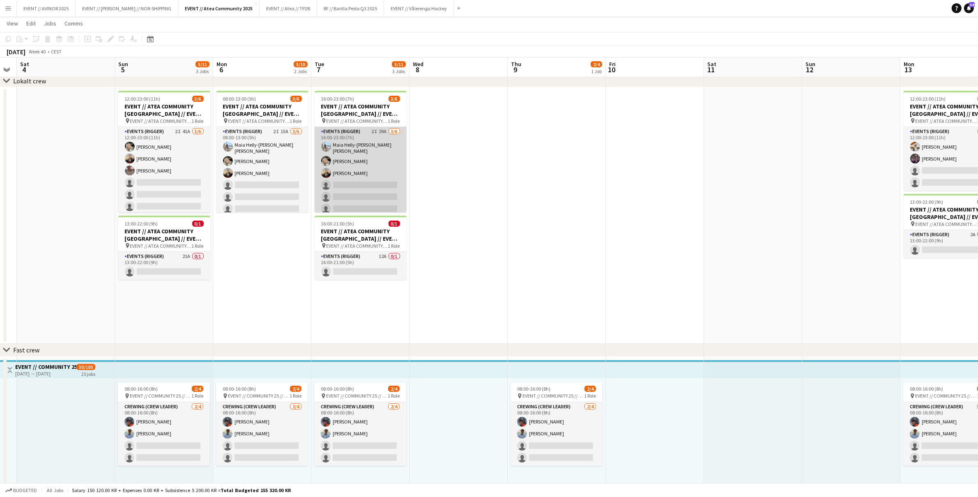
click at [341, 150] on app-card-role "Events (Rigger) 2I 29A 3/6 16:00-23:00 (7h) Maia Helly-Hansen Mathisen Oda Hans…" at bounding box center [361, 172] width 92 height 90
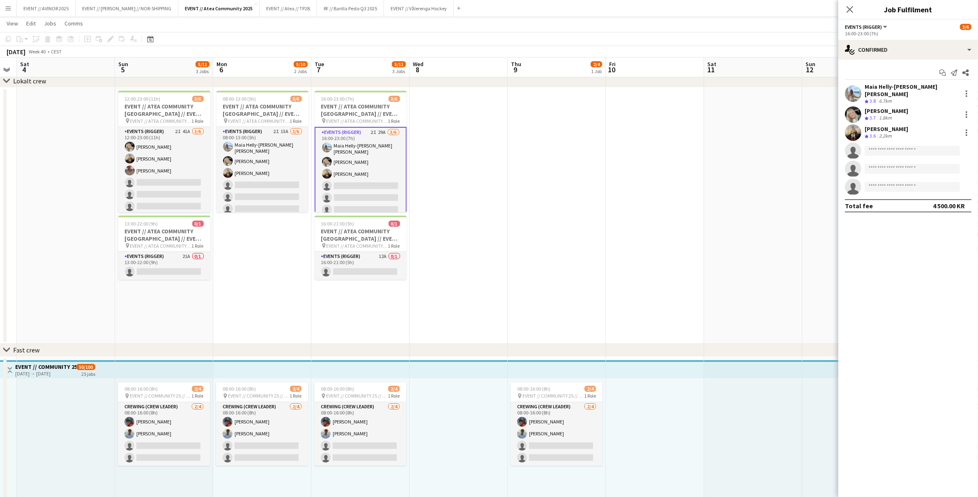
click at [924, 87] on div "Maia Helly-Hansen Mathisen" at bounding box center [912, 90] width 94 height 15
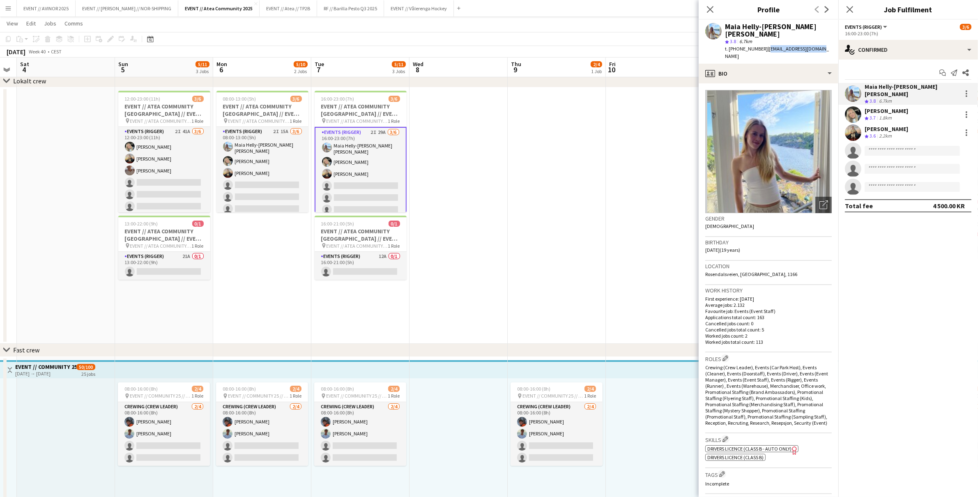
drag, startPoint x: 760, startPoint y: 44, endPoint x: 801, endPoint y: 48, distance: 40.9
click at [801, 48] on div "Maia Helly-Hansen Mathisen star 3.8 6.7km t. +4798076900 | maia@pudderagency.com" at bounding box center [769, 42] width 140 height 44
drag, startPoint x: 736, startPoint y: 44, endPoint x: 755, endPoint y: 45, distance: 18.5
click at [755, 45] on div "t. +4798076900 | maia@pudderagency.com" at bounding box center [778, 52] width 107 height 15
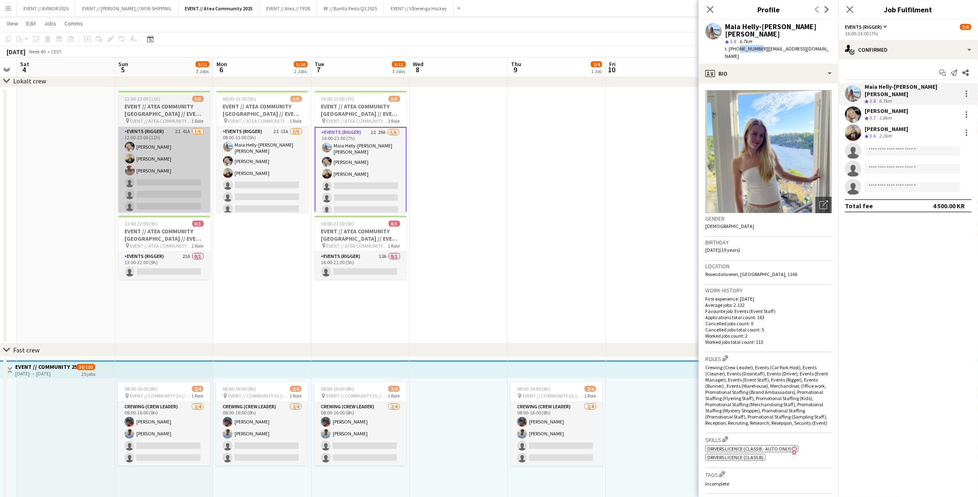
click at [160, 171] on app-card-role "Events (Rigger) 2I 41A 3/6 12:00-23:00 (11h) Oda Hansson Christian Jensen Charl…" at bounding box center [164, 170] width 92 height 87
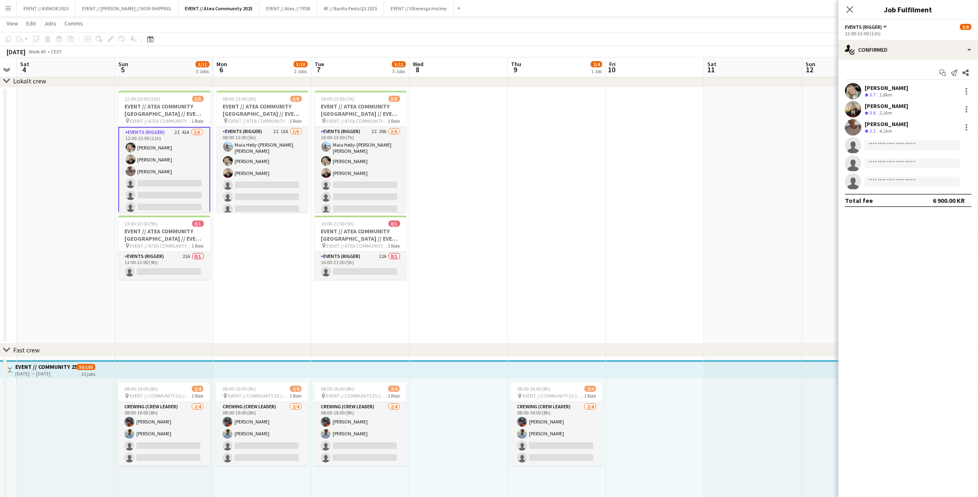
click at [897, 126] on div "Charlie Thomassen" at bounding box center [887, 123] width 44 height 7
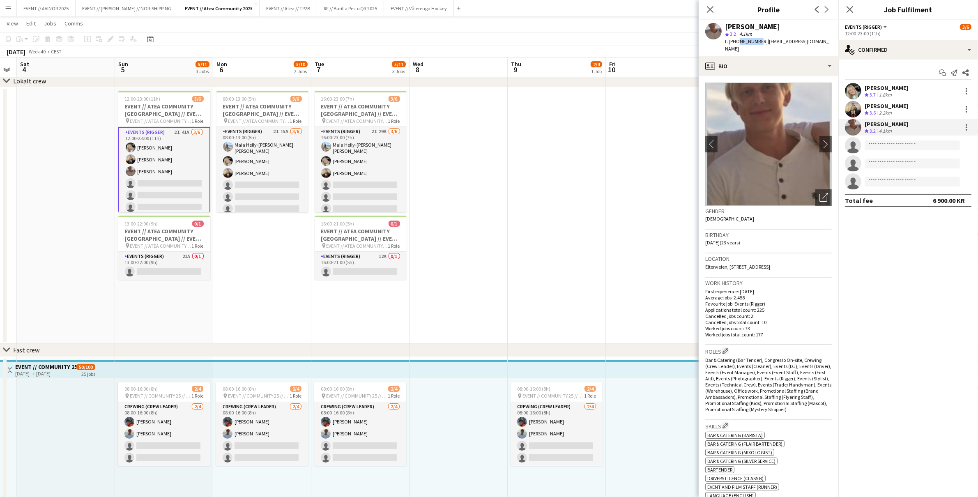
drag, startPoint x: 756, startPoint y: 41, endPoint x: 736, endPoint y: 44, distance: 19.9
click at [736, 44] on span "t. +4798479903" at bounding box center [746, 41] width 43 height 6
drag, startPoint x: 756, startPoint y: 41, endPoint x: 768, endPoint y: 63, distance: 25.2
click at [735, 43] on span "t. +4798479903" at bounding box center [746, 41] width 43 height 6
drag, startPoint x: 759, startPoint y: 41, endPoint x: 826, endPoint y: 45, distance: 67.5
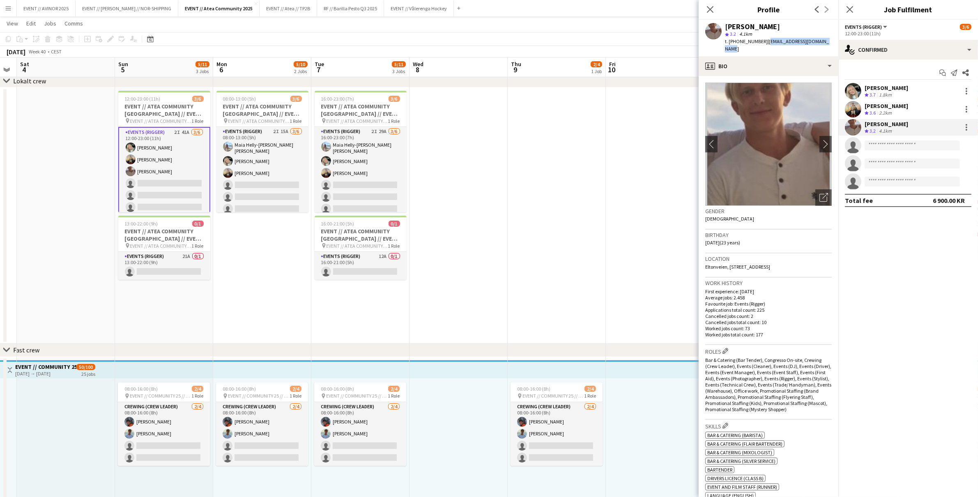
click at [826, 45] on div "Charlie Thomassen star 3.2 4.1km t. +4798479903 | thomassencharlie@gmail.com" at bounding box center [769, 38] width 140 height 37
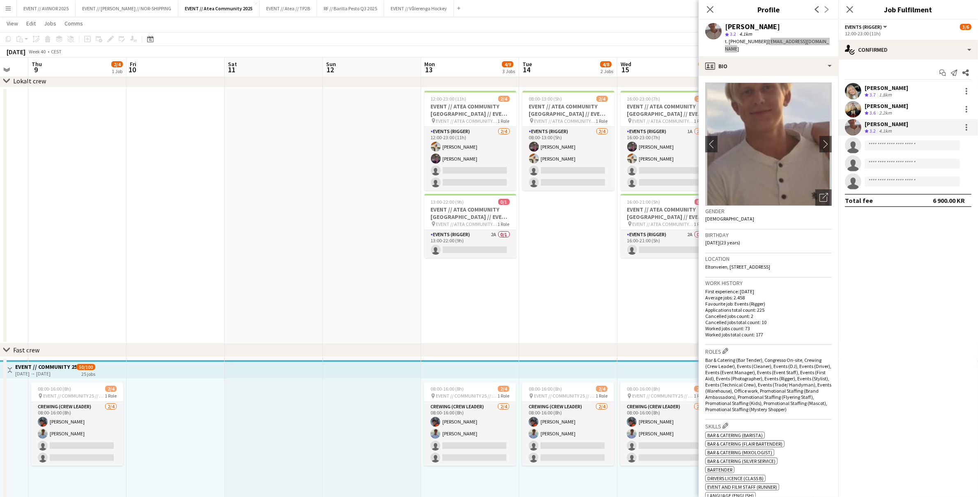
scroll to position [0, 295]
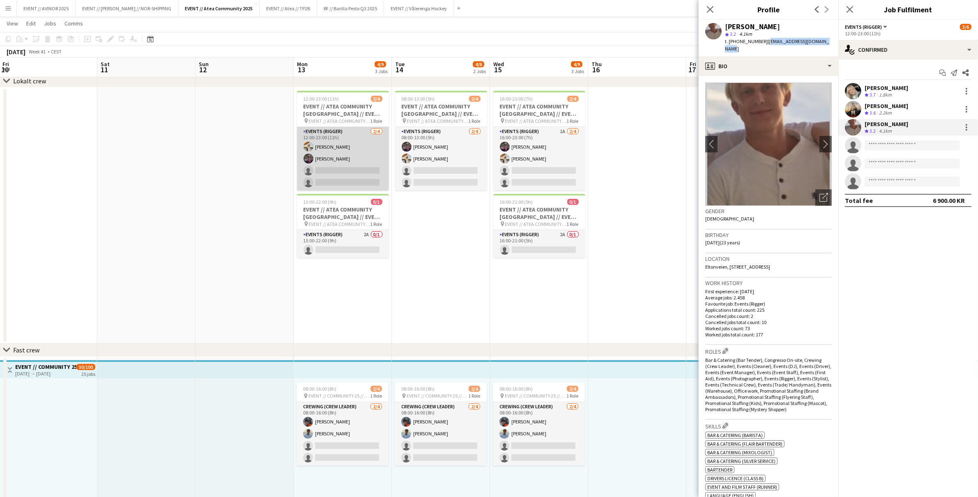
click at [335, 147] on app-card-role "Events (Rigger) 2/4 12:00-23:00 (11h) Caroline Hansen Thomas Stoltz single-neut…" at bounding box center [343, 159] width 92 height 64
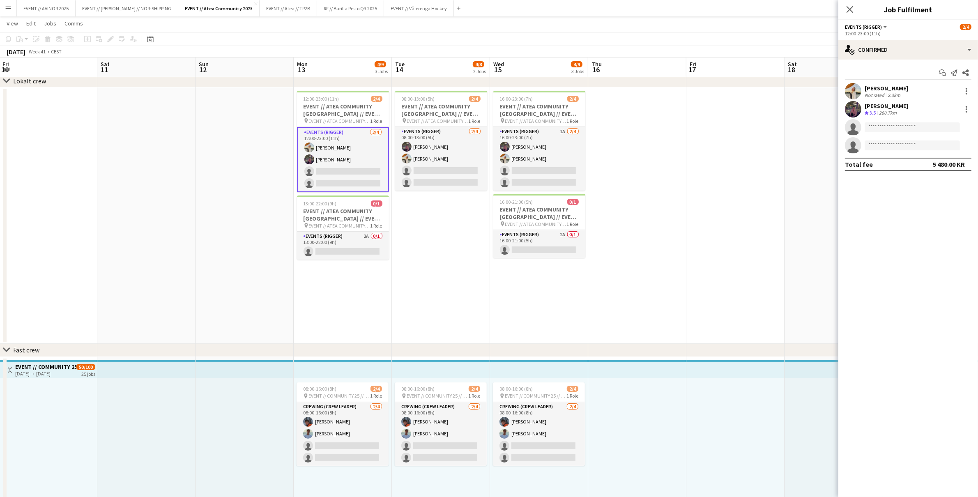
click at [880, 88] on div "Caroline Hansen" at bounding box center [887, 88] width 44 height 7
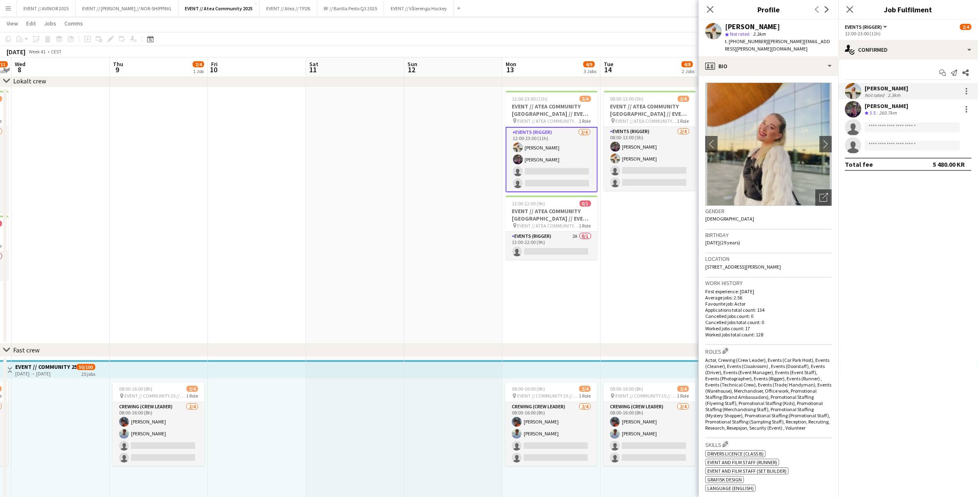
scroll to position [0, 271]
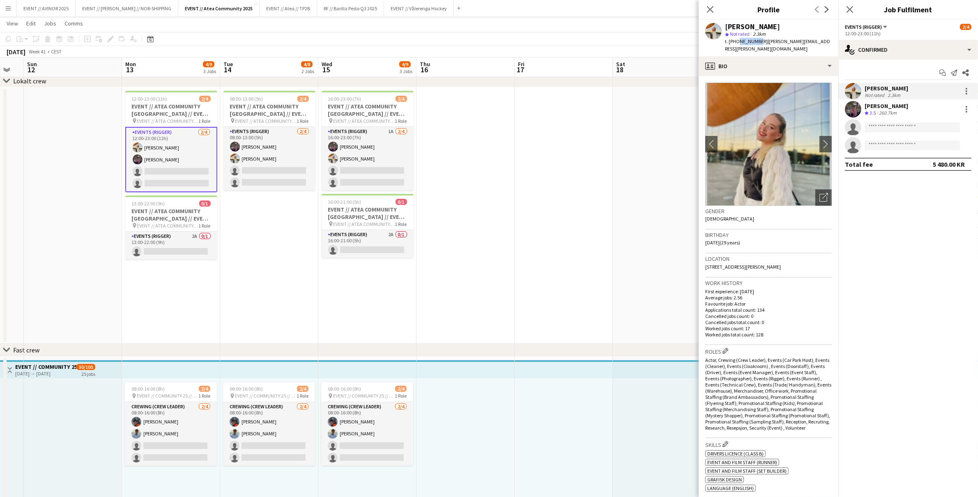
drag, startPoint x: 737, startPoint y: 42, endPoint x: 755, endPoint y: 42, distance: 18.5
click at [755, 42] on span "t. +4797551480" at bounding box center [746, 41] width 43 height 6
click at [891, 104] on div "Thomas Stoltz" at bounding box center [887, 105] width 44 height 7
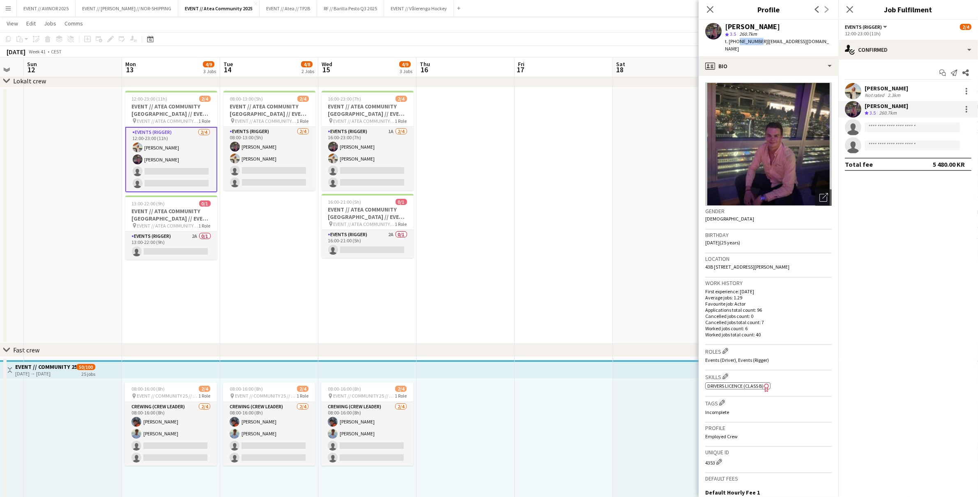
drag, startPoint x: 737, startPoint y: 43, endPoint x: 756, endPoint y: 44, distance: 18.5
click at [756, 44] on span "t. +4794810291" at bounding box center [746, 41] width 43 height 6
drag, startPoint x: 759, startPoint y: 41, endPoint x: 809, endPoint y: 45, distance: 50.2
click at [809, 45] on div "t. +4794810291 | thomastoltz@gmail.com" at bounding box center [778, 45] width 107 height 15
click at [879, 87] on div "Caroline Hansen" at bounding box center [887, 88] width 44 height 7
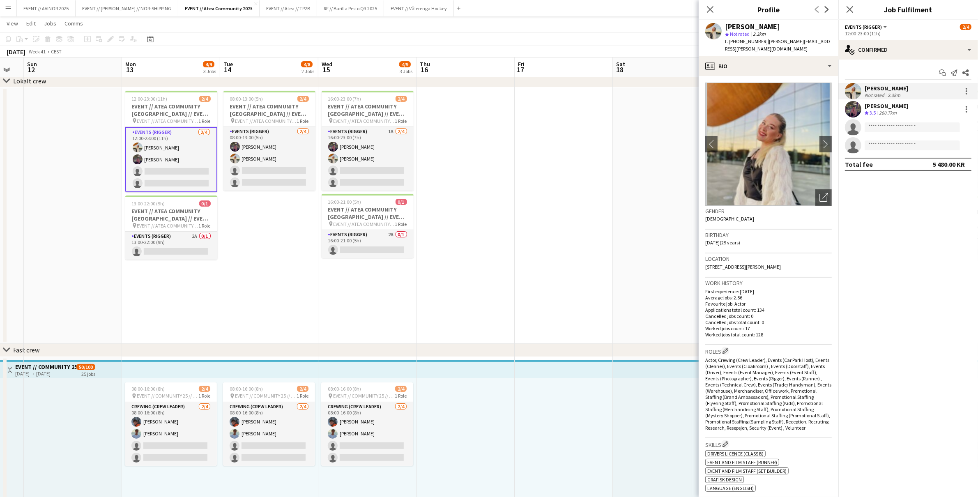
drag, startPoint x: 760, startPoint y: 43, endPoint x: 805, endPoint y: 46, distance: 44.8
click at [805, 46] on div "Caroline Hansen star Not rated 2.3km t. +4797551480 | caroline.hansen@wal.no" at bounding box center [769, 38] width 140 height 37
drag, startPoint x: 810, startPoint y: 42, endPoint x: 759, endPoint y: 44, distance: 51.0
click at [759, 44] on div "Caroline Hansen star Not rated 2.3km t. +4797551480 | caroline.hansen@wal.no" at bounding box center [769, 38] width 140 height 37
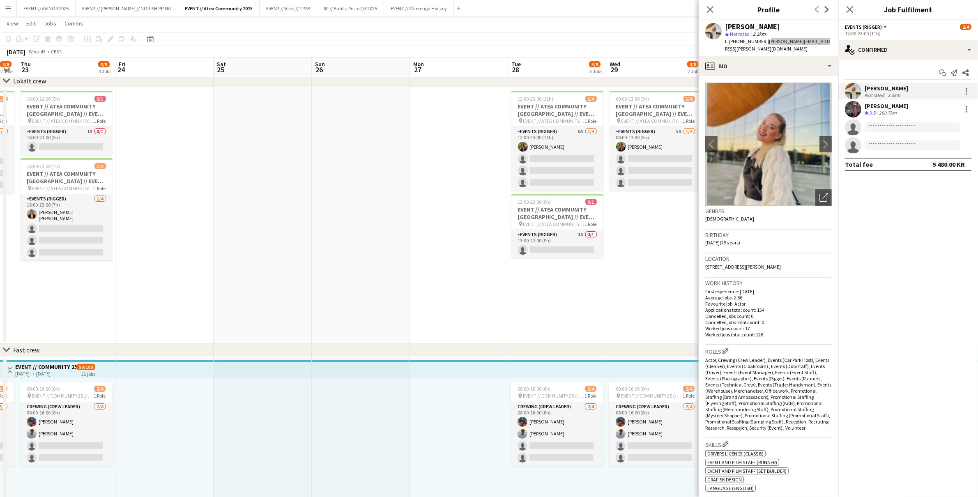
scroll to position [0, 267]
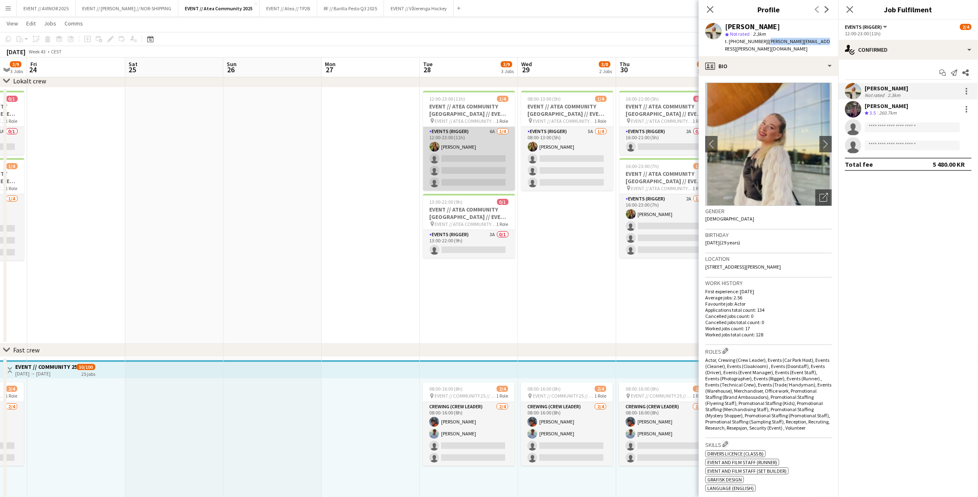
click at [452, 143] on app-card-role "Events (Rigger) 6A 1/4 12:00-23:00 (11h) Ingrid Åmlid single-neutral-actions si…" at bounding box center [469, 159] width 92 height 64
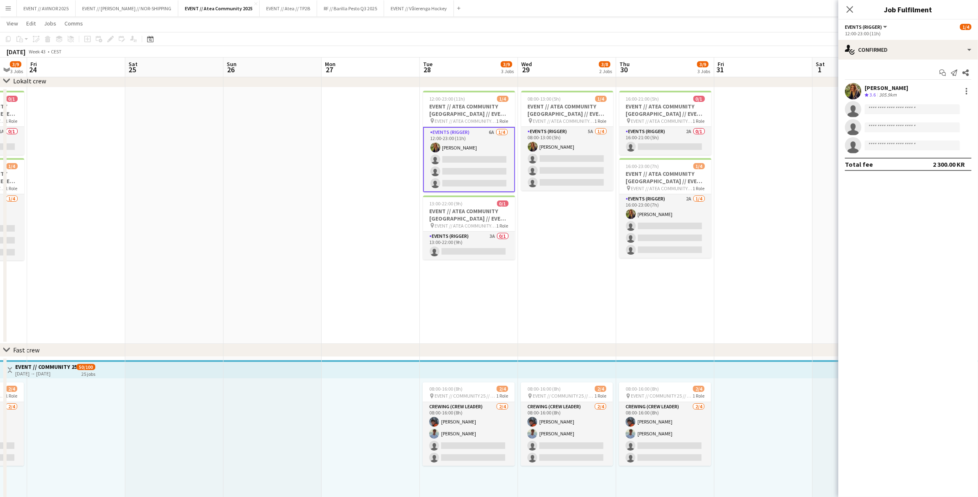
click at [879, 87] on div "Ingrid Åmlid" at bounding box center [887, 87] width 44 height 7
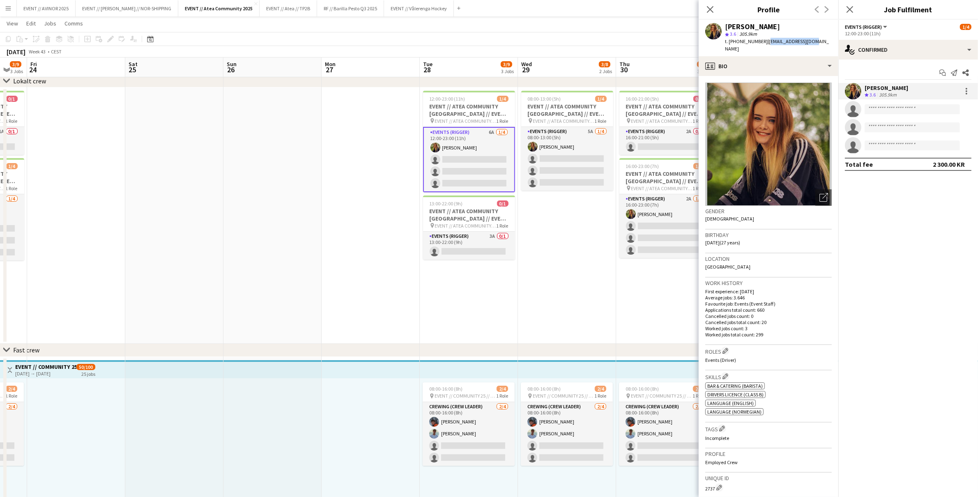
drag, startPoint x: 759, startPoint y: 43, endPoint x: 811, endPoint y: 45, distance: 51.8
click at [811, 45] on app-profile-header "Ingrid Åmlid star 3.6 305.9km t. +4790067776 | Inngerid@gmail.com" at bounding box center [769, 38] width 140 height 37
drag, startPoint x: 755, startPoint y: 42, endPoint x: 736, endPoint y: 44, distance: 19.5
click at [736, 44] on span "t. +4790067776" at bounding box center [746, 41] width 43 height 6
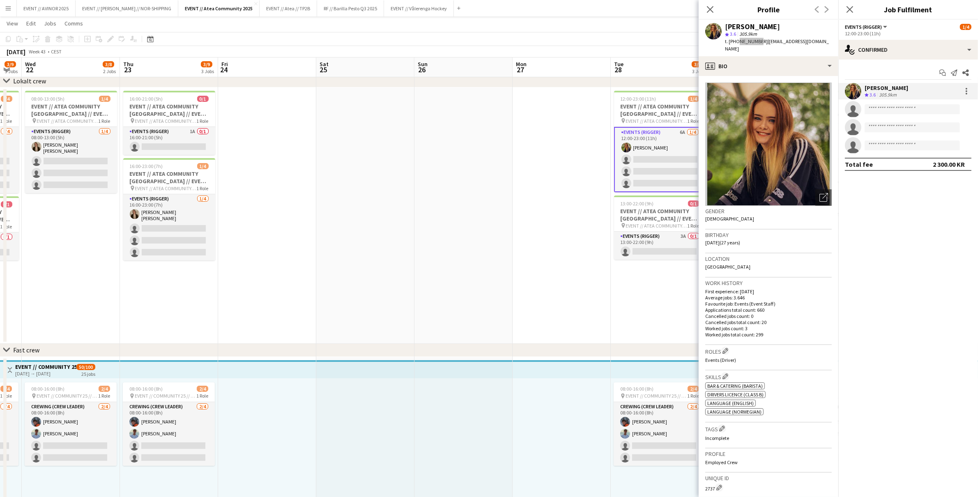
scroll to position [0, 166]
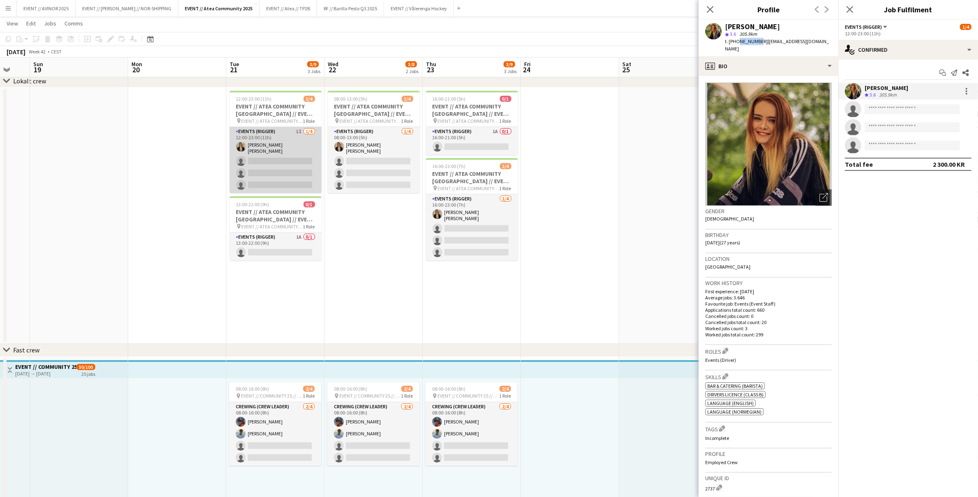
click at [276, 146] on app-card-role "Events (Rigger) 1I 1/4 12:00-23:00 (11h) Marte Aarsand Vik single-neutral-actio…" at bounding box center [276, 160] width 92 height 66
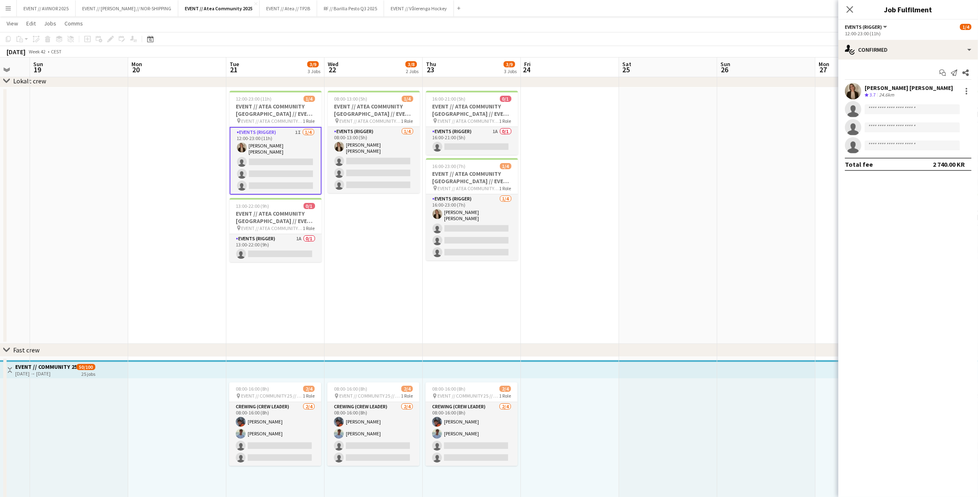
click at [878, 87] on div "Marte Aarsand Vik" at bounding box center [909, 87] width 88 height 7
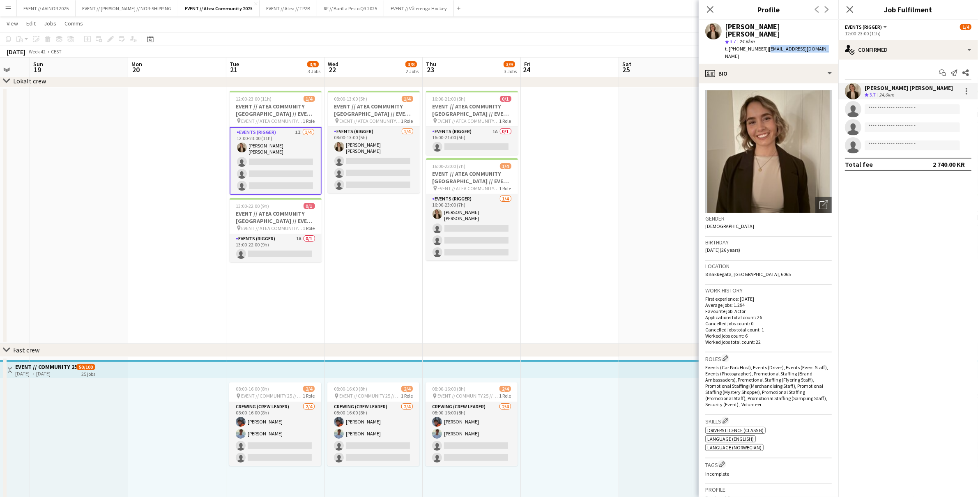
drag, startPoint x: 760, startPoint y: 43, endPoint x: 812, endPoint y: 42, distance: 52.2
click at [812, 46] on span "| marte_avik@hotmail.com" at bounding box center [777, 53] width 104 height 14
drag, startPoint x: 737, startPoint y: 41, endPoint x: 756, endPoint y: 41, distance: 18.9
click at [756, 46] on span "t. +4741649841" at bounding box center [746, 49] width 43 height 6
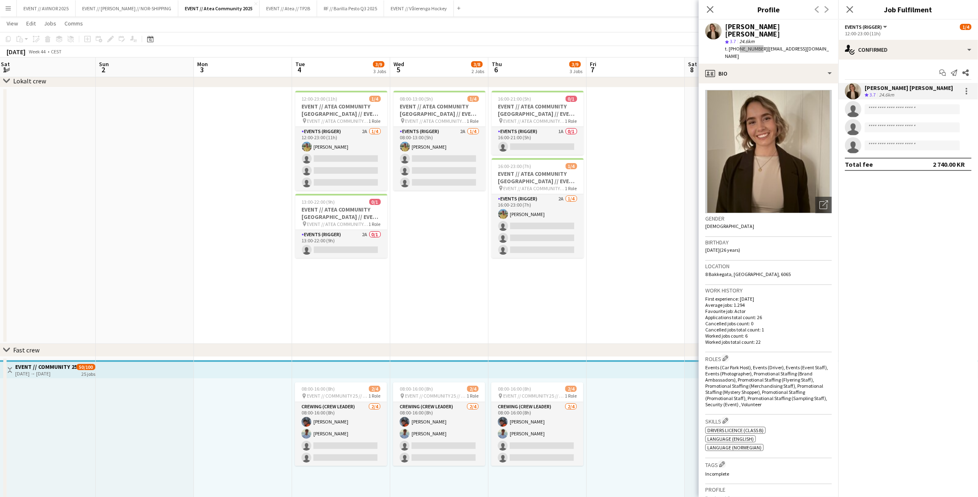
scroll to position [0, 246]
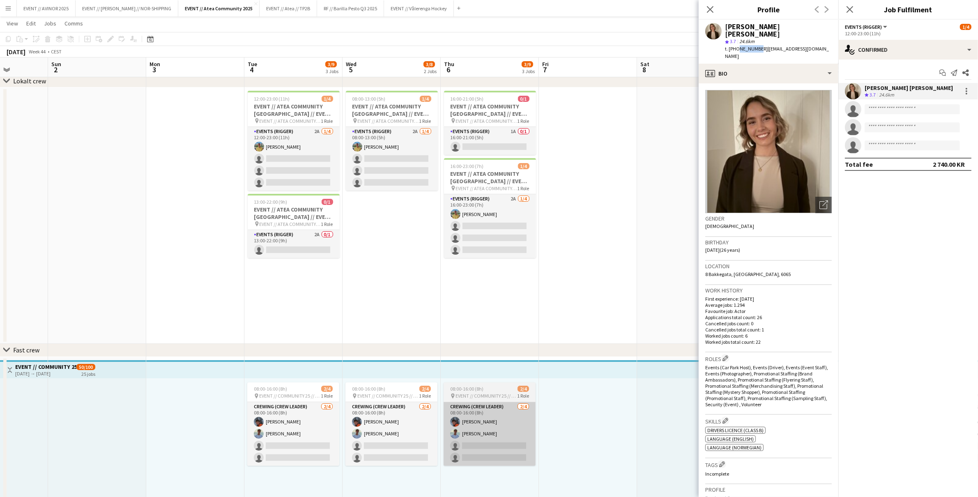
click at [484, 424] on app-card-role "Crewing (Crew Leader) 2/4 08:00-16:00 (8h) Ola Halvorsen Fredrik Bronken Næss s…" at bounding box center [490, 434] width 92 height 64
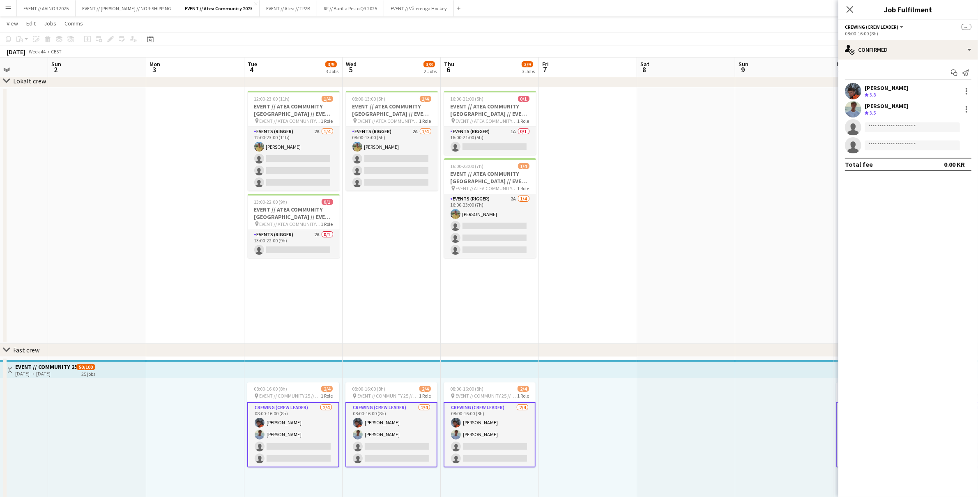
click at [877, 87] on div "Ola Halvorsen" at bounding box center [887, 87] width 44 height 7
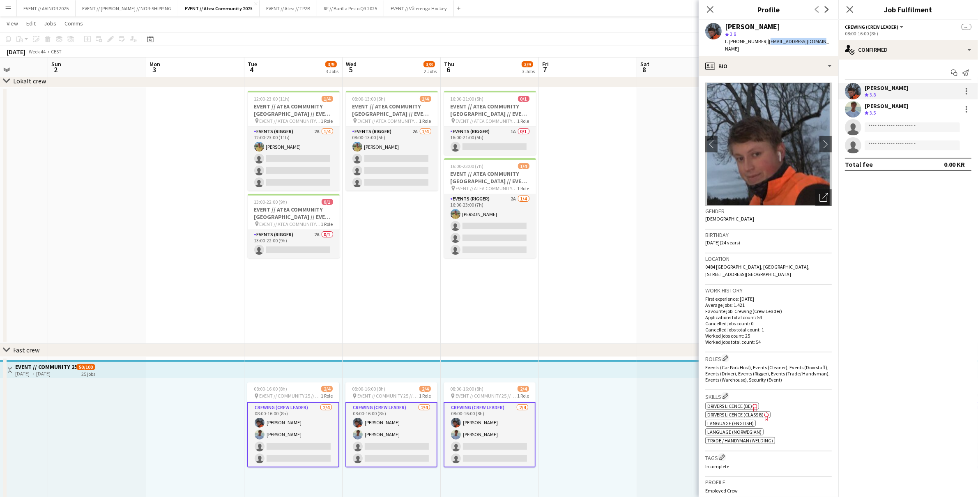
drag, startPoint x: 759, startPoint y: 41, endPoint x: 826, endPoint y: 47, distance: 66.8
click at [826, 47] on app-profile-header "Ola Halvorsen star 3.8 t. +4791111535 | olahalvor01@gmail.com" at bounding box center [769, 38] width 140 height 37
drag, startPoint x: 757, startPoint y: 42, endPoint x: 735, endPoint y: 45, distance: 21.6
click at [735, 45] on div "t. +4791111535 | olahalvor01@gmail.com" at bounding box center [778, 45] width 107 height 15
click at [879, 108] on div "Fredrik Bronken Næss" at bounding box center [887, 105] width 44 height 7
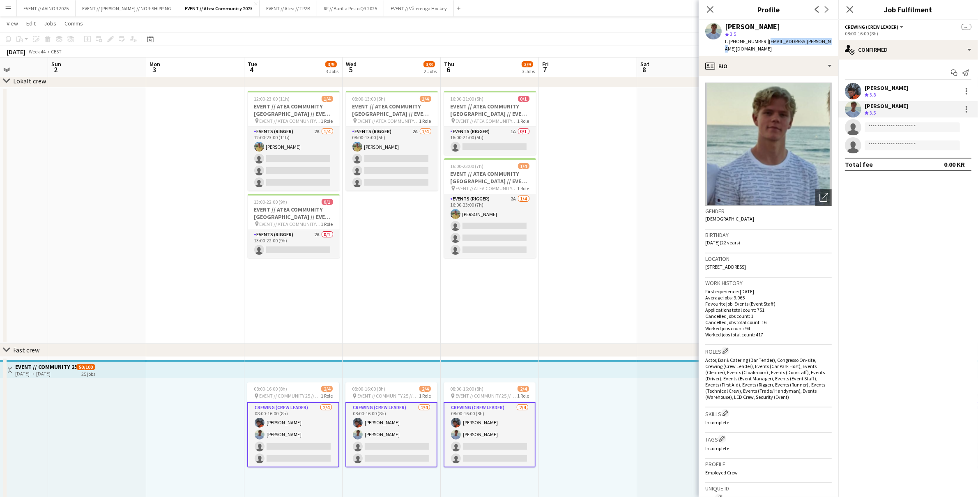
drag, startPoint x: 759, startPoint y: 42, endPoint x: 812, endPoint y: 46, distance: 53.1
click at [812, 46] on div "Fredrik Bronken Næss star 3.5 t. +4745448331 | fredde.bronken@gmail.com" at bounding box center [769, 38] width 140 height 37
drag, startPoint x: 736, startPoint y: 42, endPoint x: 757, endPoint y: 44, distance: 20.6
click at [757, 44] on div "t. +4745448331 | fredde.bronken@gmail.com" at bounding box center [778, 45] width 107 height 15
click at [12, 9] on button "Menu" at bounding box center [8, 8] width 16 height 16
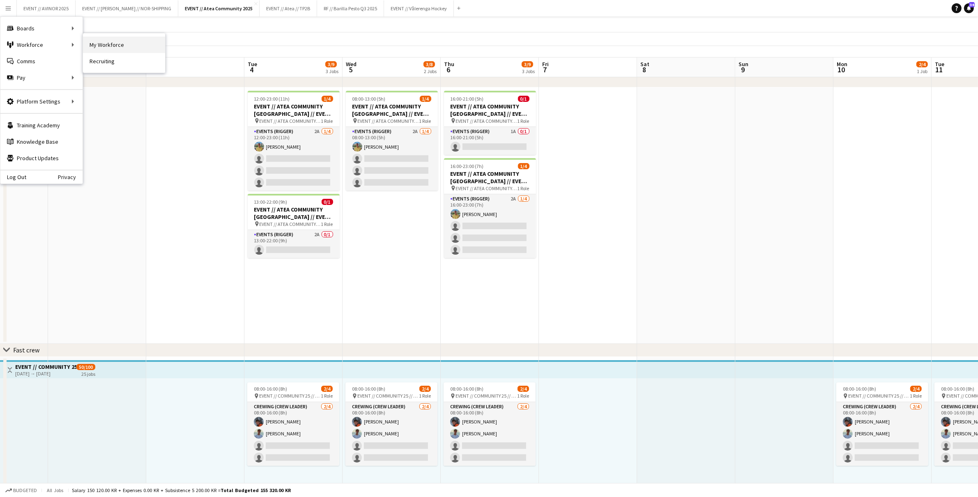
click at [87, 46] on link "My Workforce" at bounding box center [124, 45] width 82 height 16
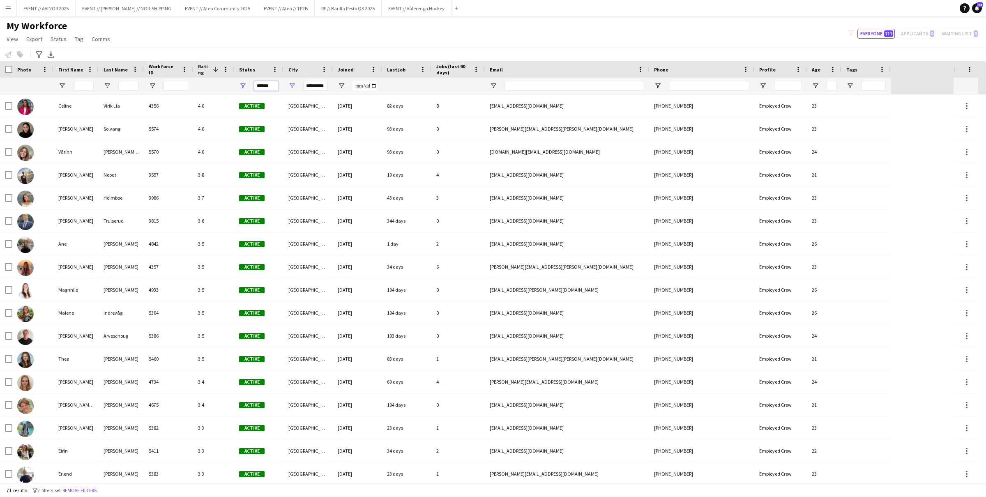
click at [270, 85] on input "******" at bounding box center [266, 86] width 25 height 10
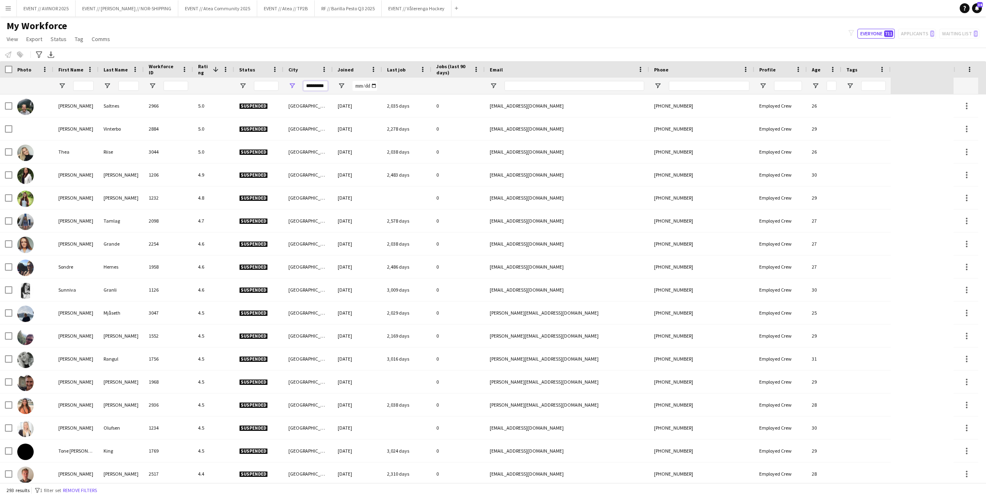
click at [321, 88] on input "*********" at bounding box center [315, 86] width 25 height 10
click at [322, 88] on input "*********" at bounding box center [315, 86] width 25 height 10
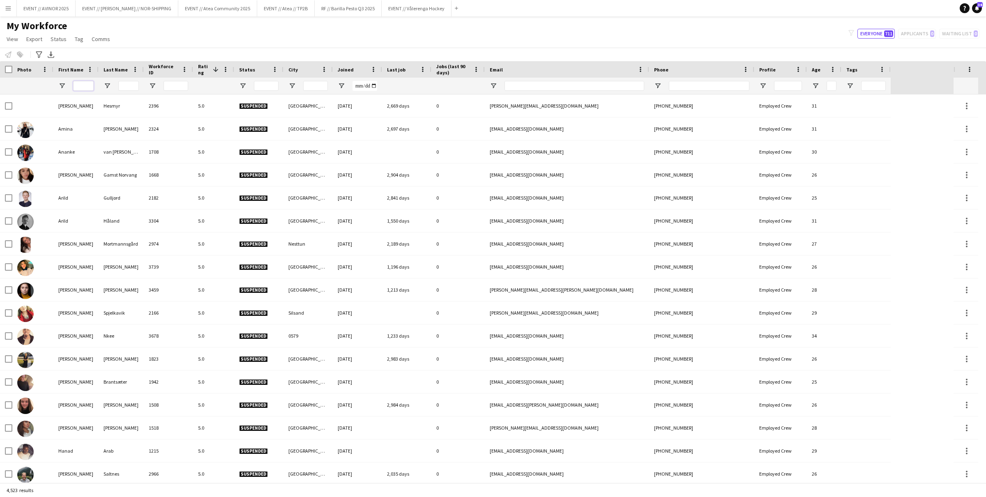
click at [85, 84] on input "First Name Filter Input" at bounding box center [83, 86] width 21 height 10
type input "******"
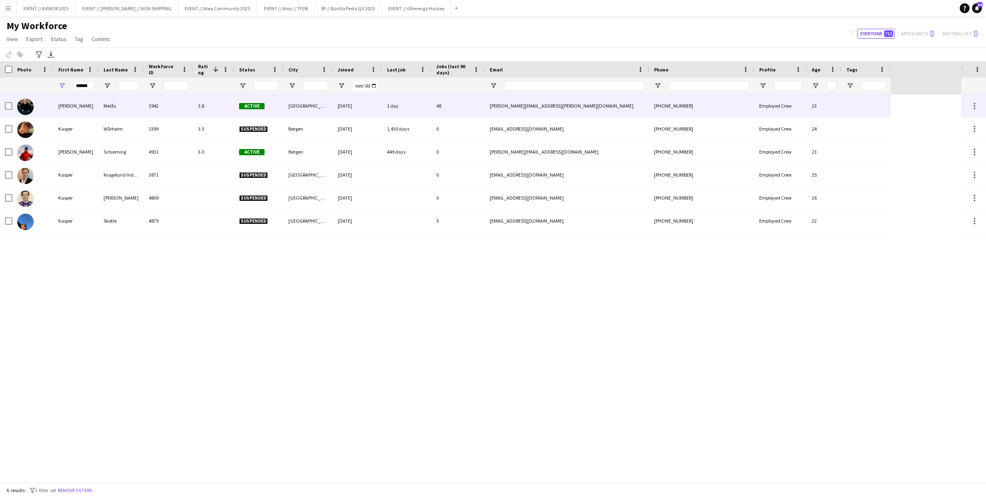
click at [89, 109] on div "Kasper André" at bounding box center [75, 105] width 45 height 23
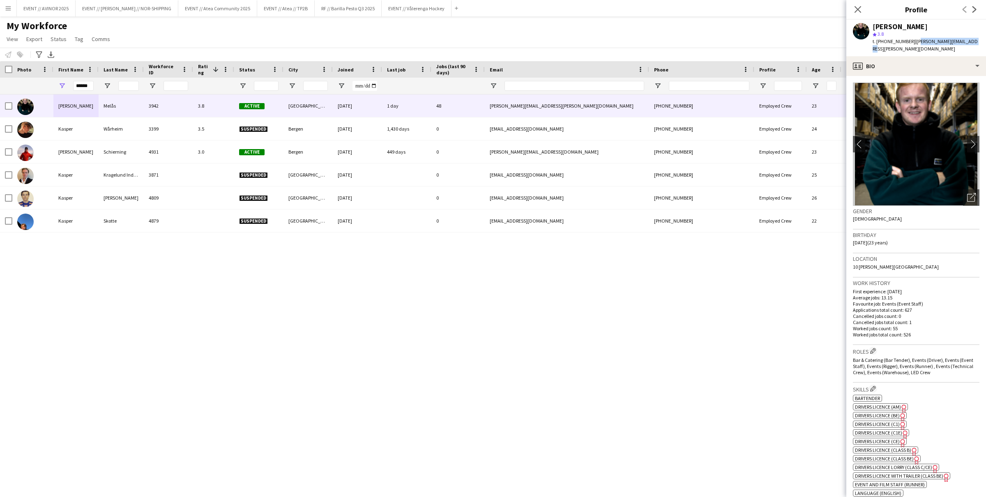
drag, startPoint x: 908, startPoint y: 43, endPoint x: 964, endPoint y: 44, distance: 56.7
click at [964, 44] on span "| kasper.melaas@outlook.com" at bounding box center [924, 45] width 105 height 14
click at [966, 44] on div "Kasper André Melås star 3.8 t. +4794420621 | kasper.melaas@outlook.com" at bounding box center [916, 38] width 140 height 37
drag, startPoint x: 970, startPoint y: 41, endPoint x: 906, endPoint y: 45, distance: 63.3
click at [906, 45] on div "Kasper André Melås star 3.8 t. +4794420621 | kasper.melaas@outlook.com" at bounding box center [916, 38] width 140 height 37
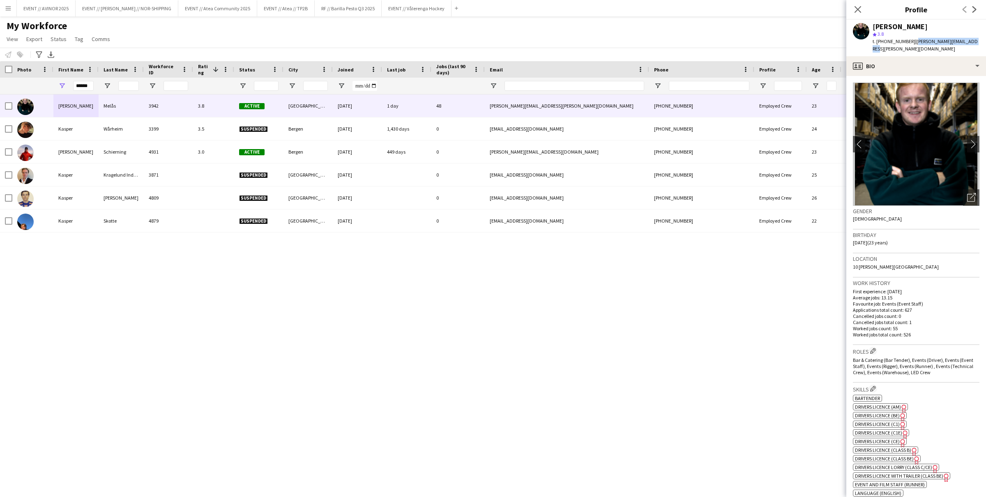
click at [884, 42] on span "t. +4794420621" at bounding box center [893, 41] width 43 height 6
drag, startPoint x: 884, startPoint y: 42, endPoint x: 897, endPoint y: 43, distance: 13.2
click at [897, 43] on span "t. +4794420621" at bounding box center [893, 41] width 43 height 6
drag, startPoint x: 904, startPoint y: 42, endPoint x: 884, endPoint y: 45, distance: 20.0
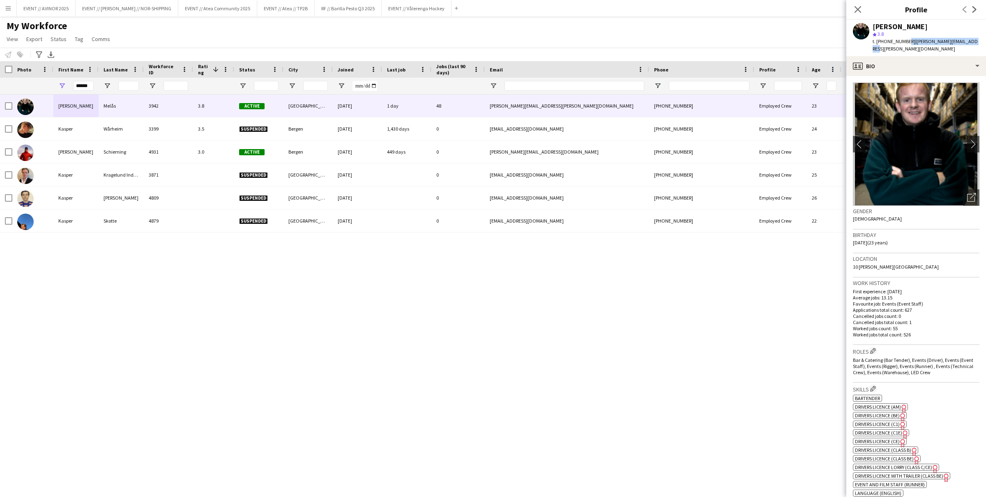
click at [884, 45] on div "Kasper André Melås star 3.8 t. +4794420621 | kasper.melaas@outlook.com" at bounding box center [916, 38] width 140 height 37
drag, startPoint x: 902, startPoint y: 41, endPoint x: 883, endPoint y: 41, distance: 18.9
click at [883, 41] on span "t. +4794420621" at bounding box center [893, 41] width 43 height 6
click at [856, 7] on icon at bounding box center [857, 9] width 8 height 8
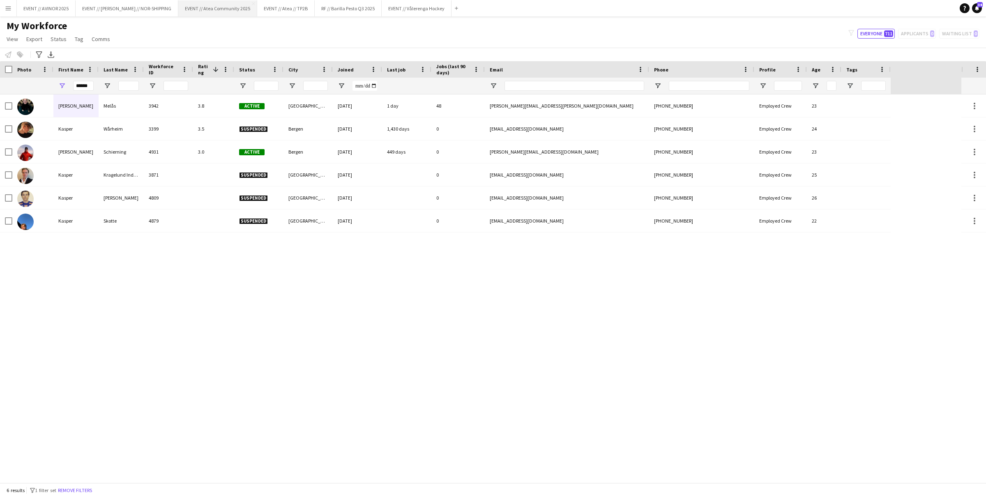
click at [205, 10] on button "EVENT // Atea Community 2025 Close" at bounding box center [217, 8] width 79 height 16
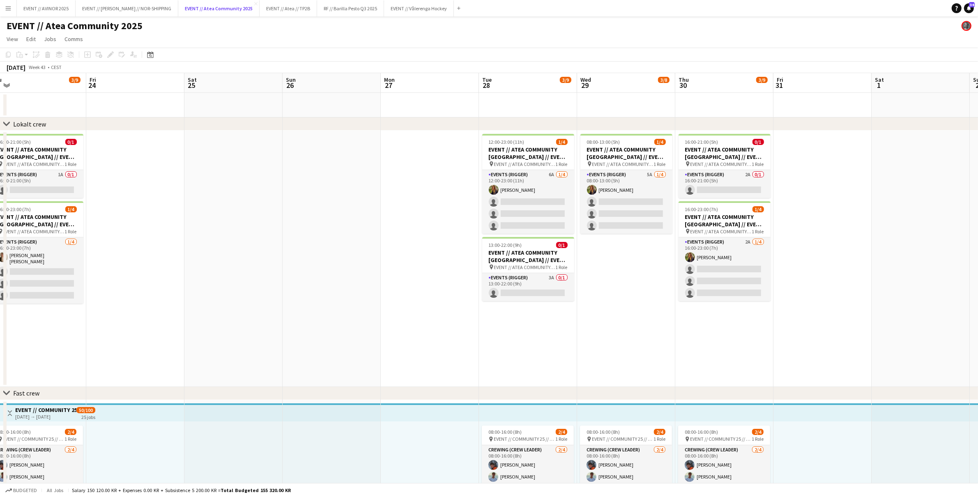
scroll to position [0, 235]
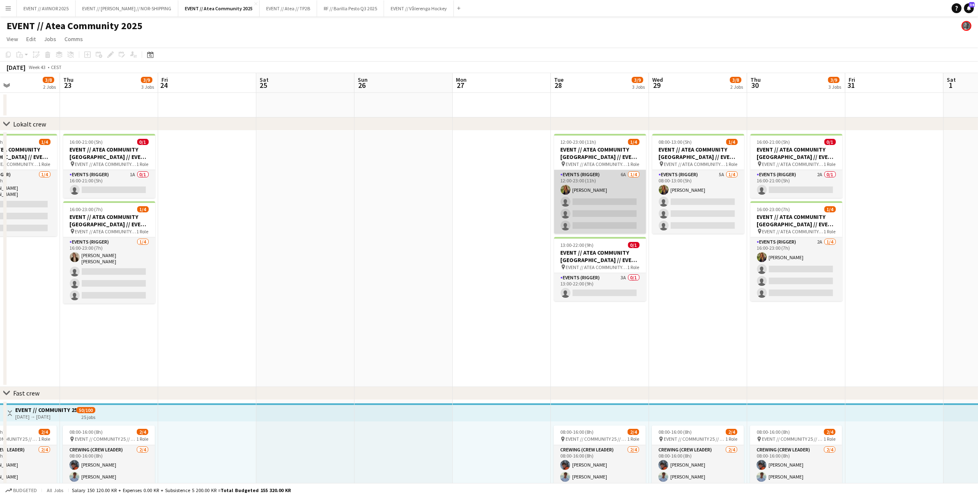
click at [605, 227] on app-card-role "Events (Rigger) 6A 1/4 12:00-23:00 (11h) Ingrid Åmlid single-neutral-actions si…" at bounding box center [600, 202] width 92 height 64
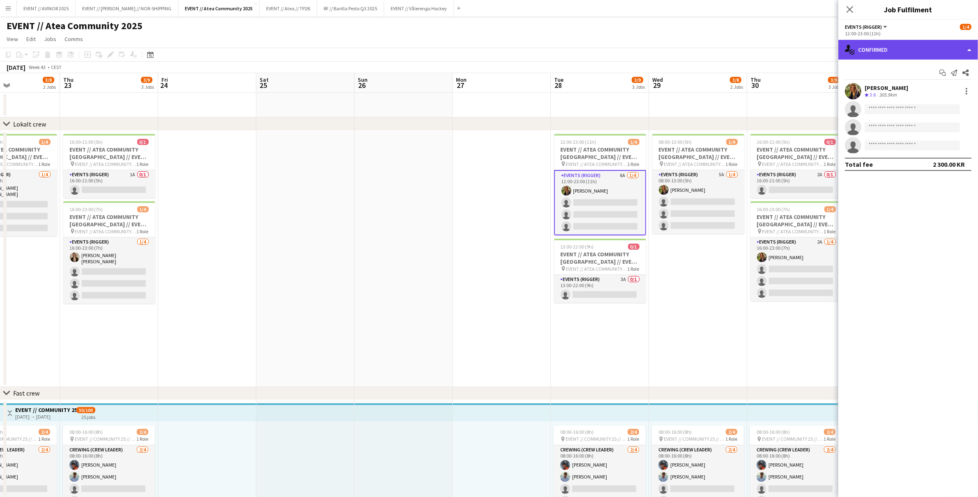
click at [911, 43] on div "single-neutral-actions-check-2 Confirmed" at bounding box center [908, 50] width 140 height 20
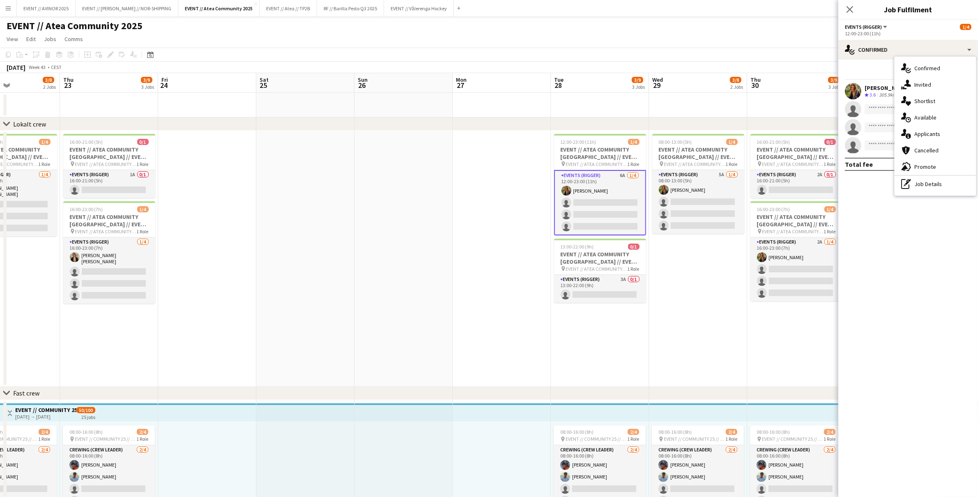
click at [920, 89] on div "single-neutral-actions-share-1 Invited" at bounding box center [935, 84] width 81 height 16
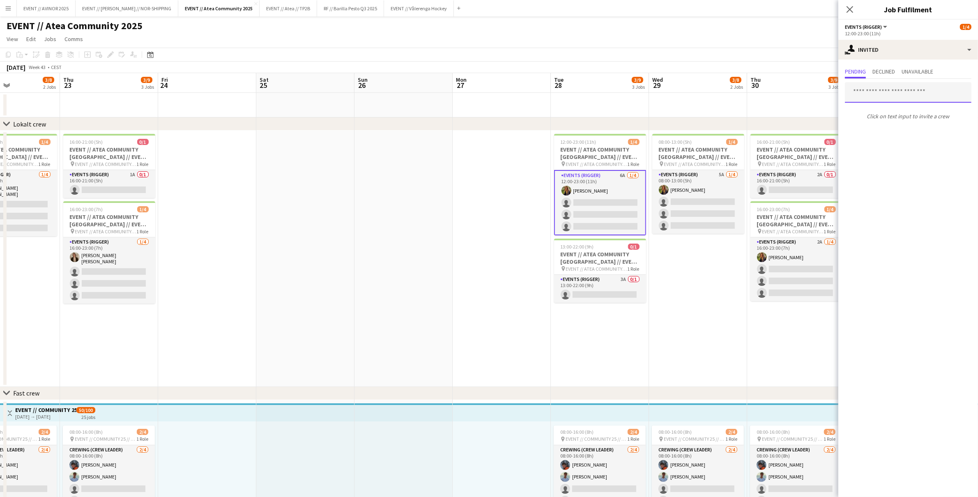
click at [889, 93] on input "text" at bounding box center [908, 92] width 127 height 21
type input "*"
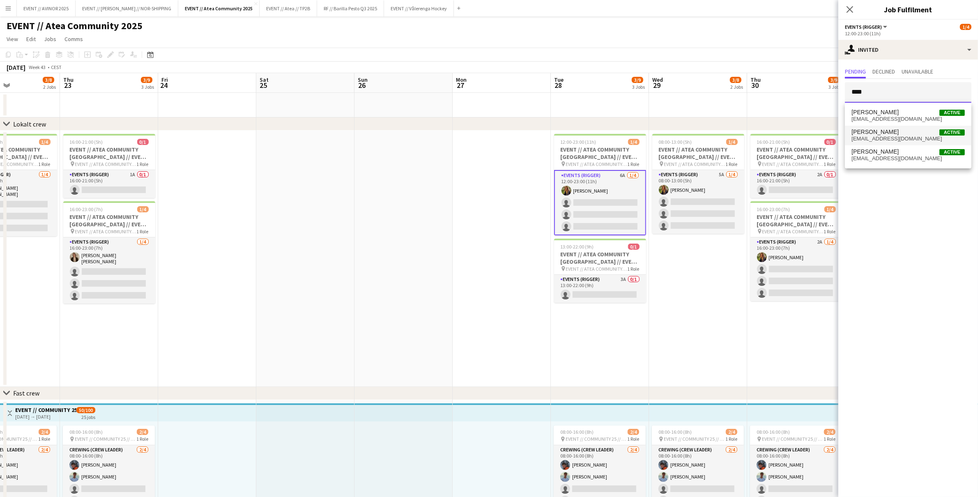
type input "****"
click at [870, 134] on span "Theodor Salvesen Active theo1358@gmail.com" at bounding box center [907, 136] width 113 height 14
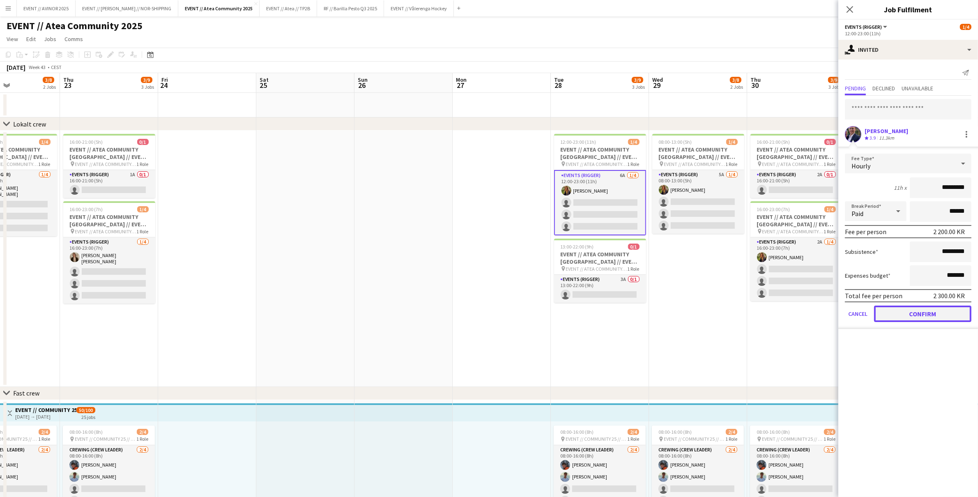
drag, startPoint x: 936, startPoint y: 311, endPoint x: 809, endPoint y: 265, distance: 135.6
click at [936, 310] on button "Confirm" at bounding box center [922, 314] width 97 height 16
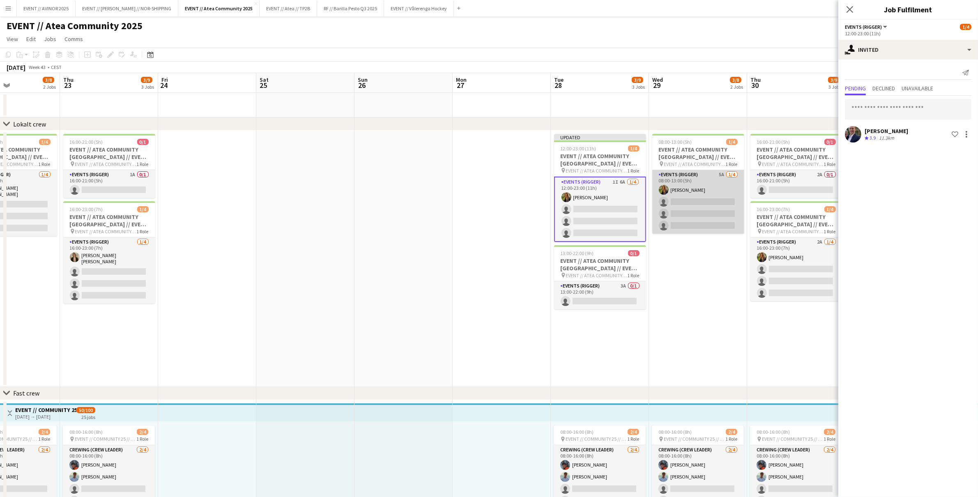
click at [676, 207] on app-card-role "Events (Rigger) 5A 1/4 08:00-13:00 (5h) Ingrid Åmlid single-neutral-actions sin…" at bounding box center [698, 202] width 92 height 64
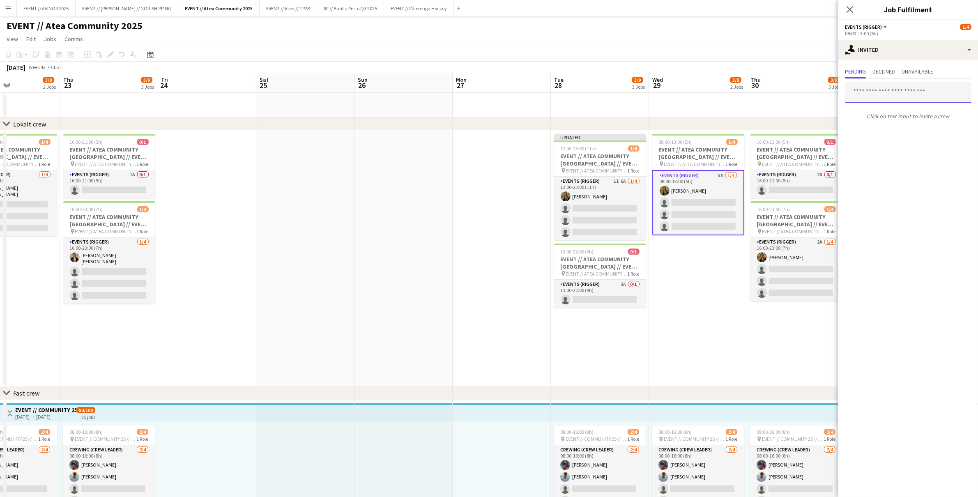
click at [884, 91] on input "text" at bounding box center [908, 92] width 127 height 21
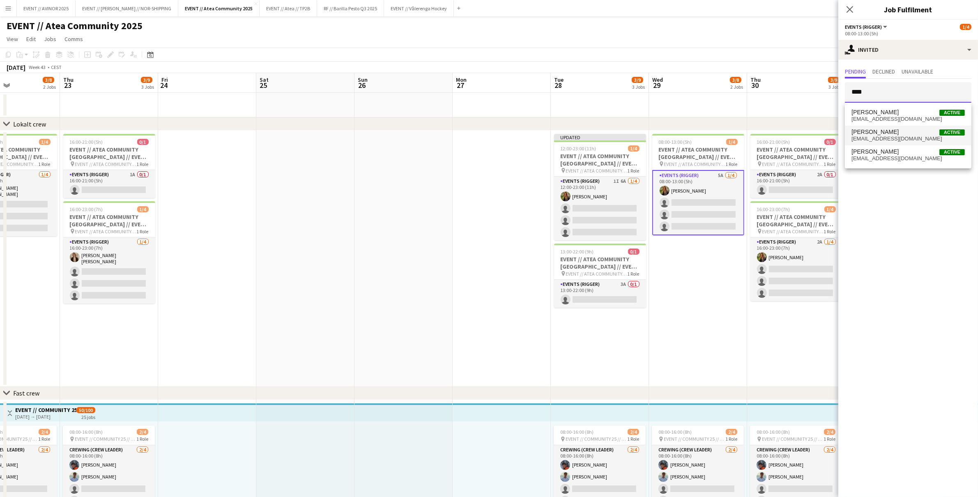
type input "****"
click at [887, 136] on span "theo1358@gmail.com" at bounding box center [907, 139] width 113 height 7
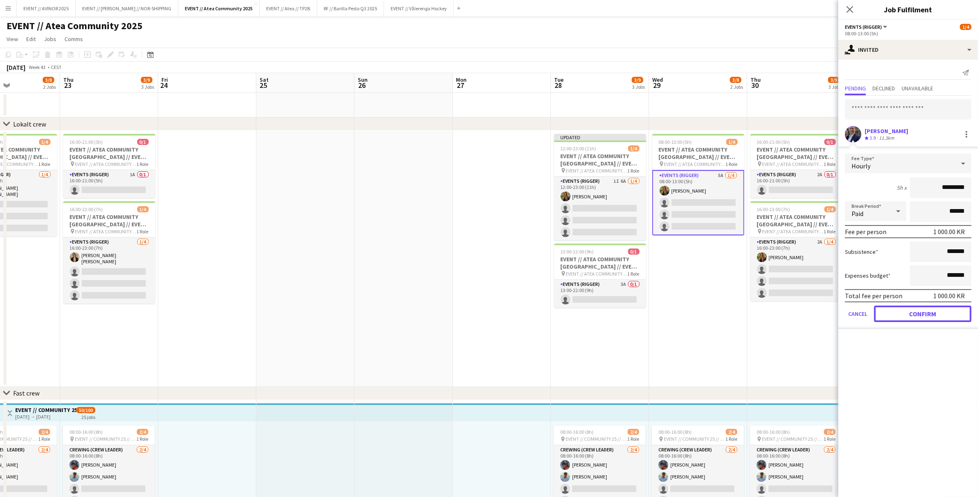
click at [918, 310] on button "Confirm" at bounding box center [922, 314] width 97 height 16
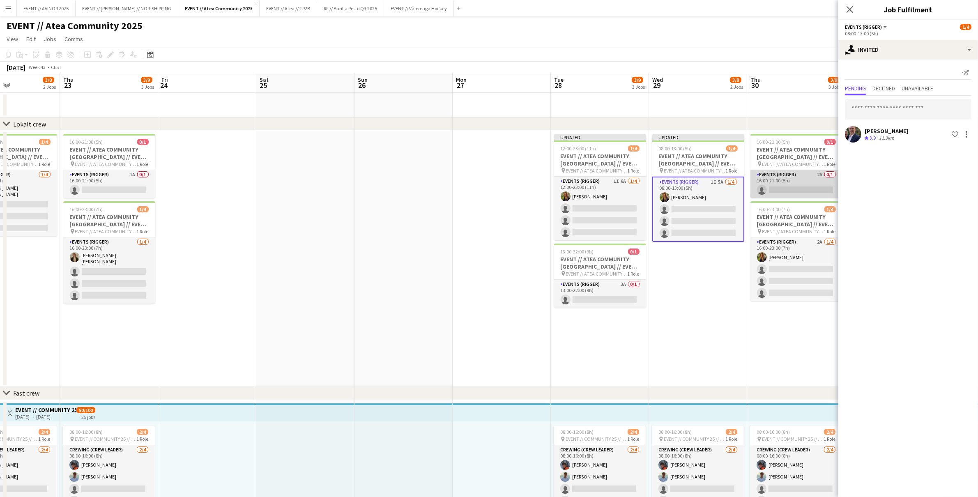
click at [780, 188] on app-card-role "Events (Rigger) 2A 0/1 16:00-21:00 (5h) single-neutral-actions" at bounding box center [796, 184] width 92 height 28
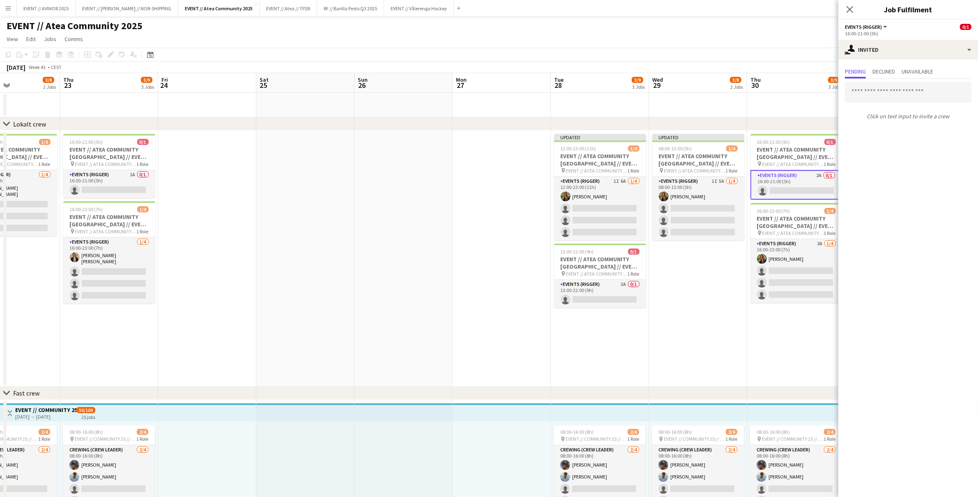
drag, startPoint x: 814, startPoint y: 266, endPoint x: 863, endPoint y: 172, distance: 106.4
click at [814, 266] on app-card-role "Events (Rigger) 2A 1/4 16:00-23:00 (7h) Ingrid Åmlid single-neutral-actions sin…" at bounding box center [796, 271] width 92 height 64
click at [873, 91] on input "text" at bounding box center [908, 92] width 127 height 21
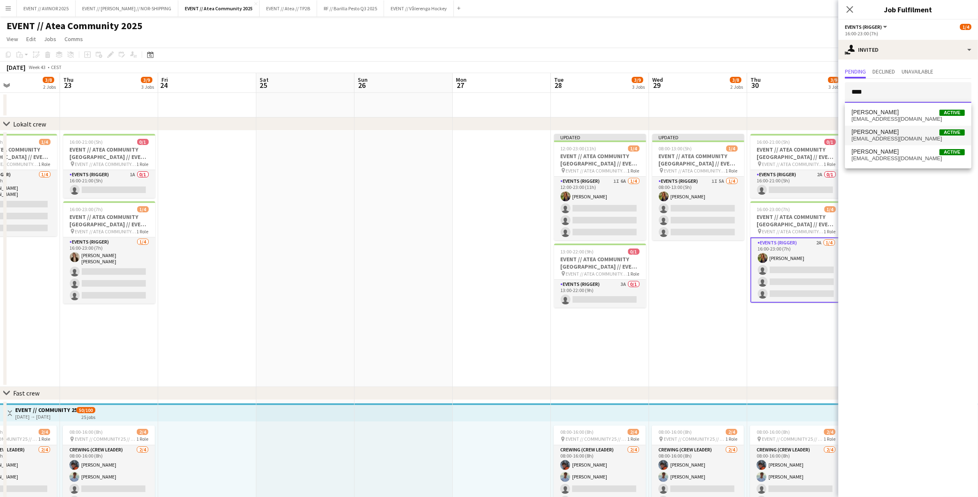
type input "****"
click at [886, 130] on span "Theodor Salvesen" at bounding box center [874, 132] width 47 height 7
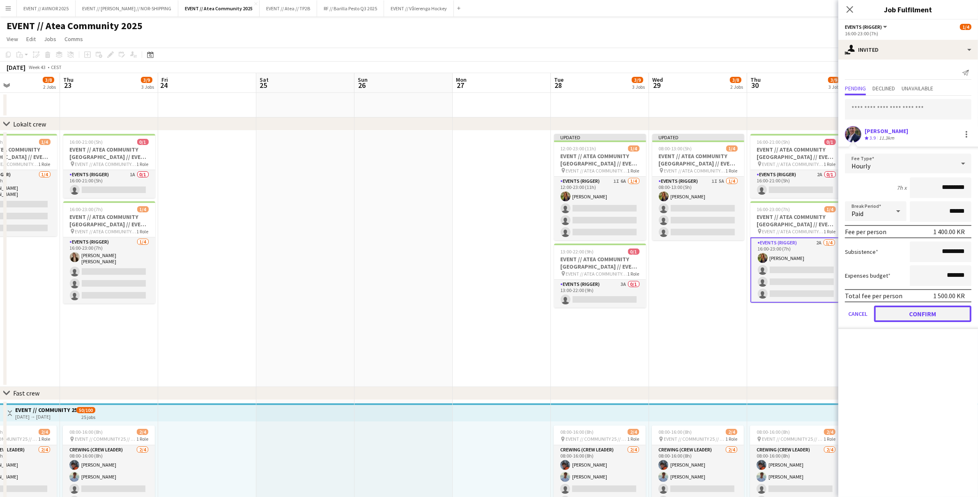
click at [926, 313] on button "Confirm" at bounding box center [922, 314] width 97 height 16
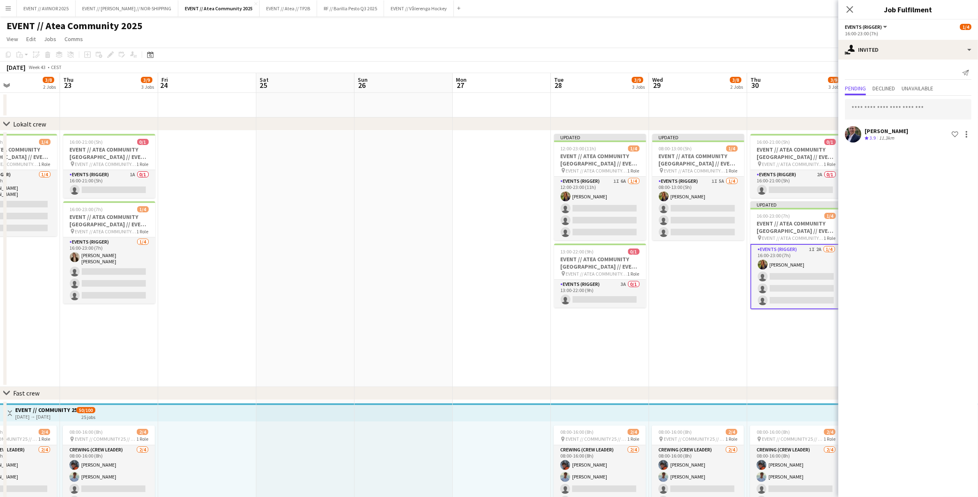
click at [853, 11] on icon "Close pop-in" at bounding box center [850, 9] width 7 height 7
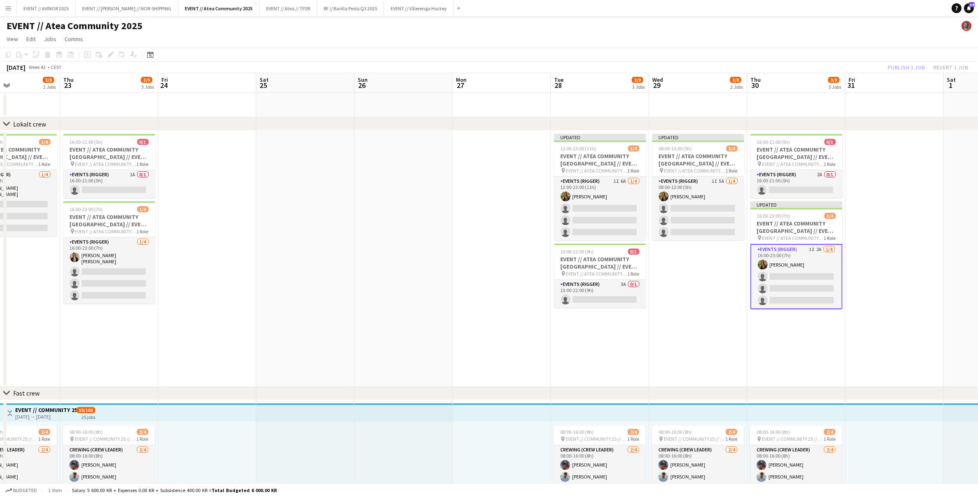
click at [906, 50] on app-toolbar "Copy Paste Paste Command V Paste with crew Command Shift V Paste linked Job Del…" at bounding box center [489, 55] width 978 height 14
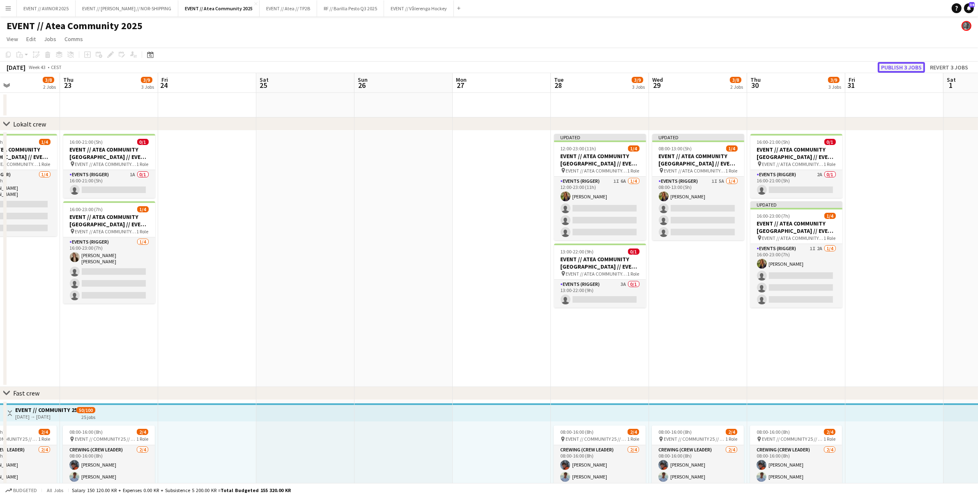
click at [906, 65] on button "Publish 3 jobs" at bounding box center [901, 67] width 47 height 11
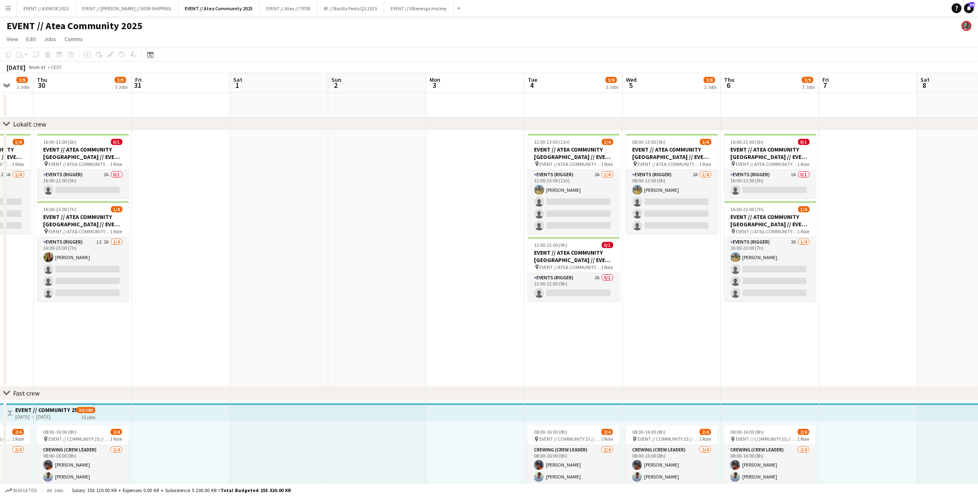
scroll to position [0, 290]
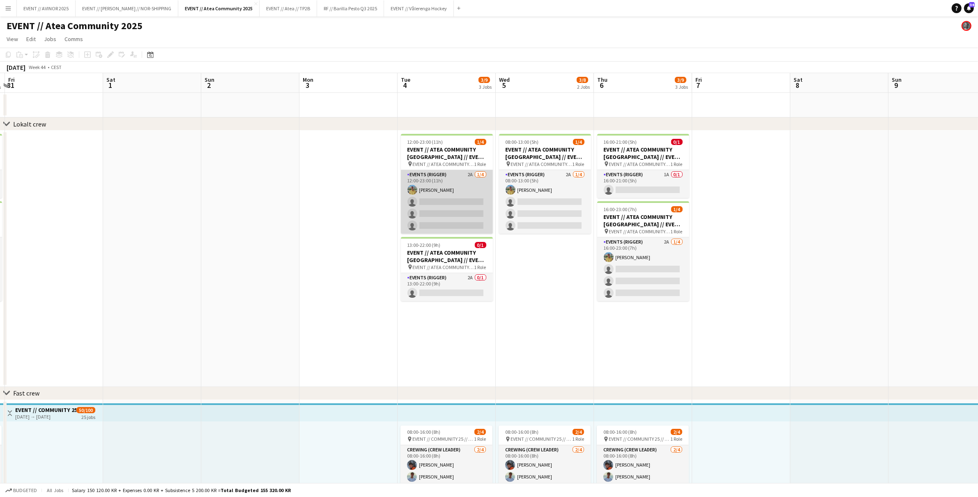
click at [449, 187] on app-card-role "Events (Rigger) 2A 1/4 12:00-23:00 (11h) Jan Viggo Aakre single-neutral-actions…" at bounding box center [447, 202] width 92 height 64
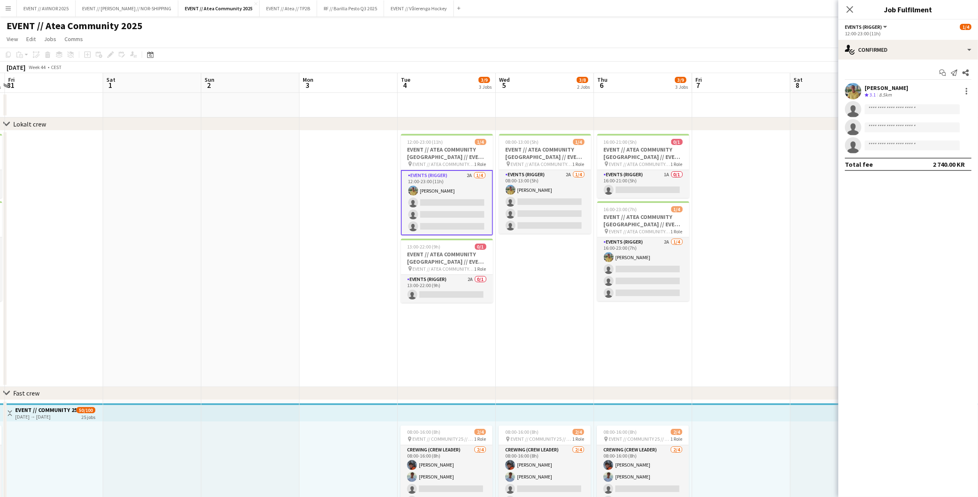
click at [886, 85] on div "Jan Viggo Aakre" at bounding box center [887, 87] width 44 height 7
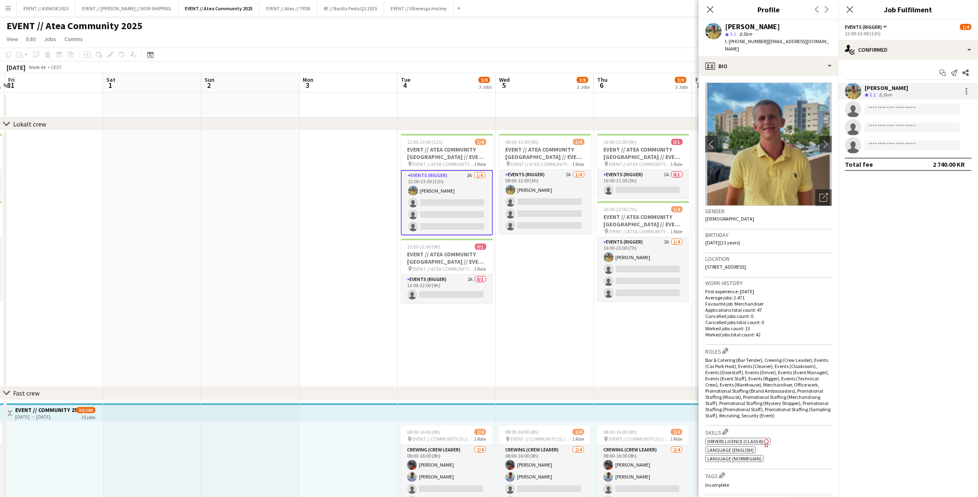
drag, startPoint x: 780, startPoint y: 28, endPoint x: 726, endPoint y: 28, distance: 53.8
click at [726, 28] on div "Jan Viggo Aakre" at bounding box center [778, 26] width 107 height 7
drag, startPoint x: 777, startPoint y: 44, endPoint x: 815, endPoint y: 39, distance: 38.1
click at [815, 39] on app-profile-header "Jan Viggo Aakre star 3.1 8.5km t. +4795445368 | janviggoa@gmail.com" at bounding box center [769, 38] width 140 height 37
drag, startPoint x: 756, startPoint y: 42, endPoint x: 738, endPoint y: 45, distance: 18.7
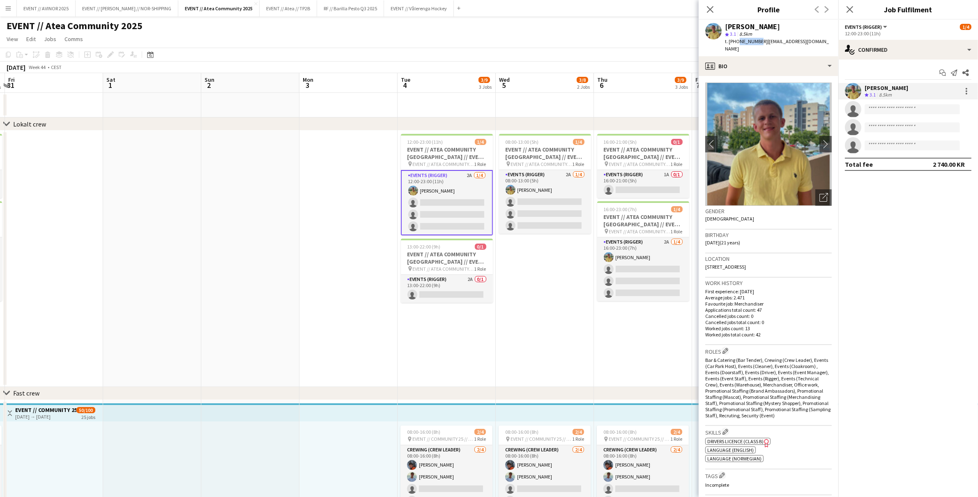
click at [736, 44] on span "t. +4795445368" at bounding box center [746, 41] width 43 height 6
click at [715, 9] on app-icon "Close pop-in" at bounding box center [710, 10] width 12 height 12
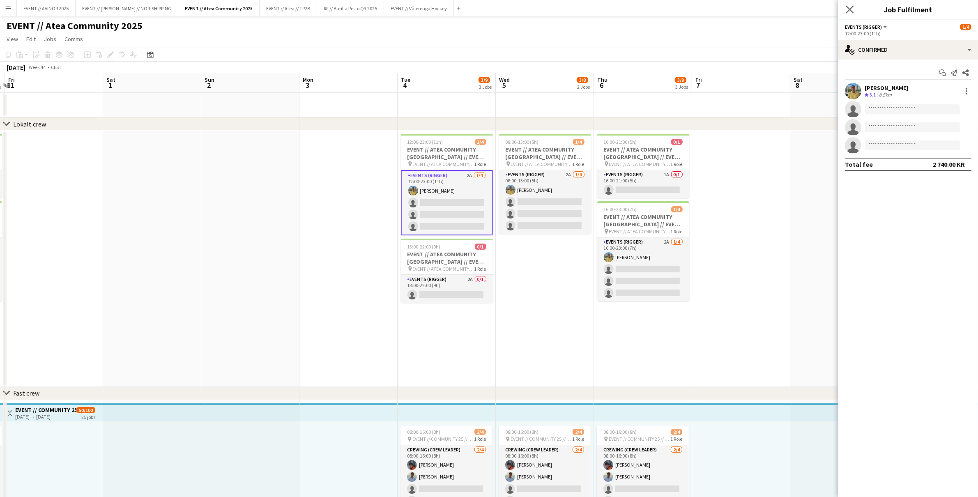
click at [853, 12] on icon at bounding box center [850, 9] width 8 height 8
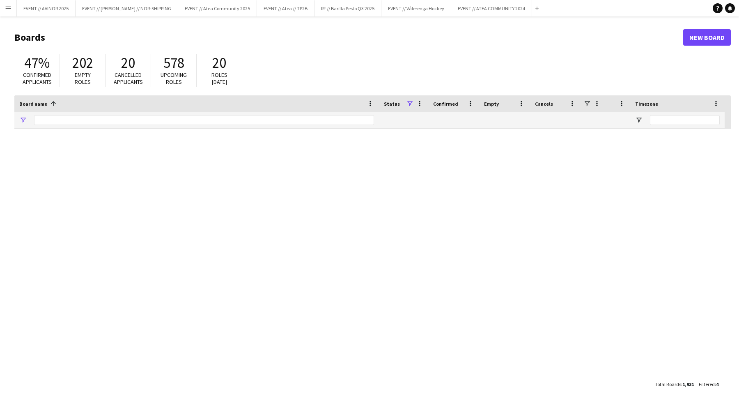
type input "**********"
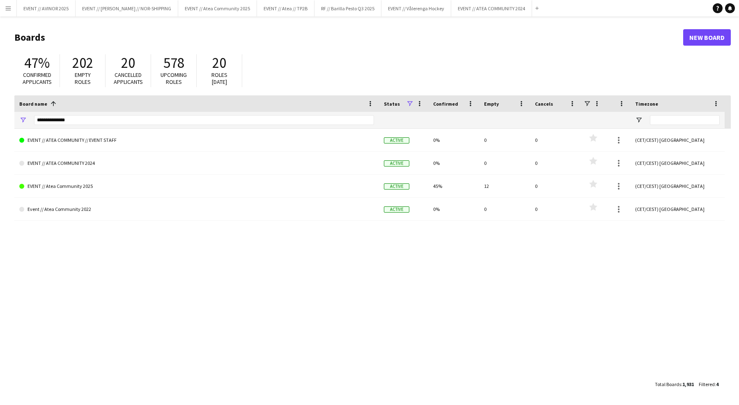
click at [3, 12] on button "Menu" at bounding box center [8, 8] width 16 height 16
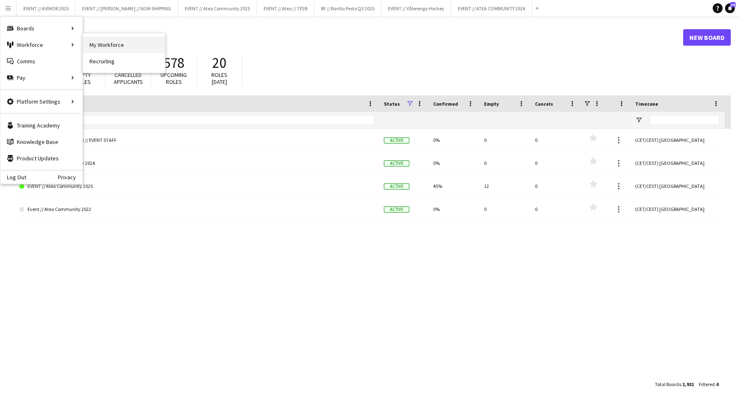
click at [95, 43] on link "My Workforce" at bounding box center [124, 45] width 82 height 16
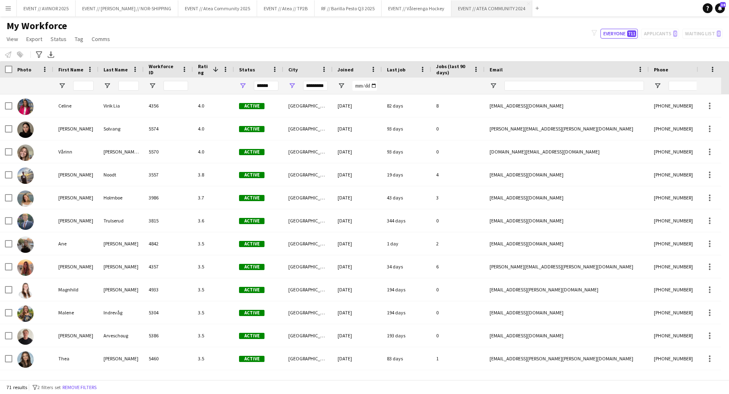
click at [490, 10] on button "EVENT // ATEA COMMUNITY 2024 Close" at bounding box center [491, 8] width 81 height 16
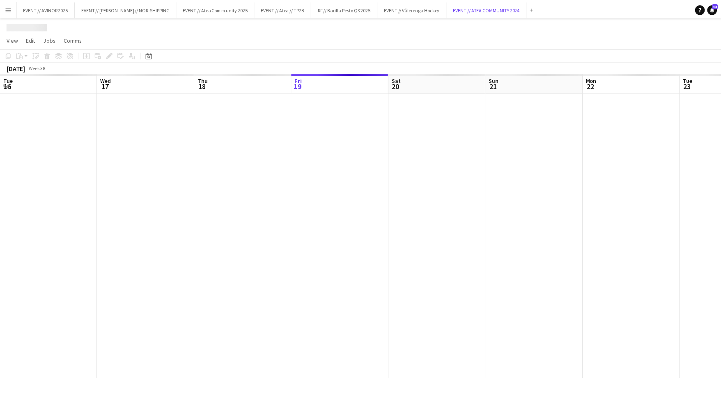
scroll to position [0, 196]
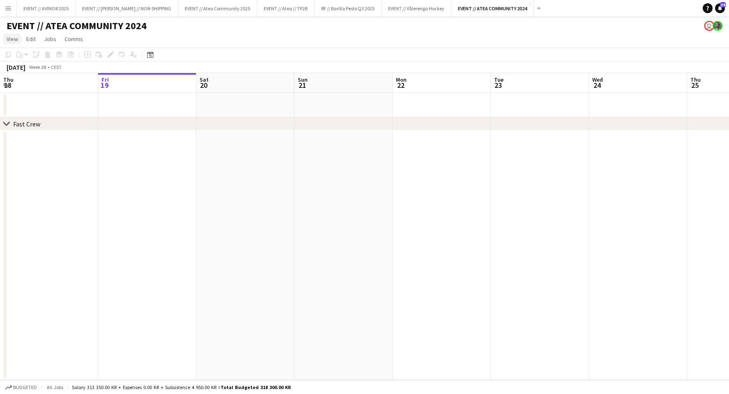
click at [14, 38] on span "View" at bounding box center [13, 38] width 12 height 7
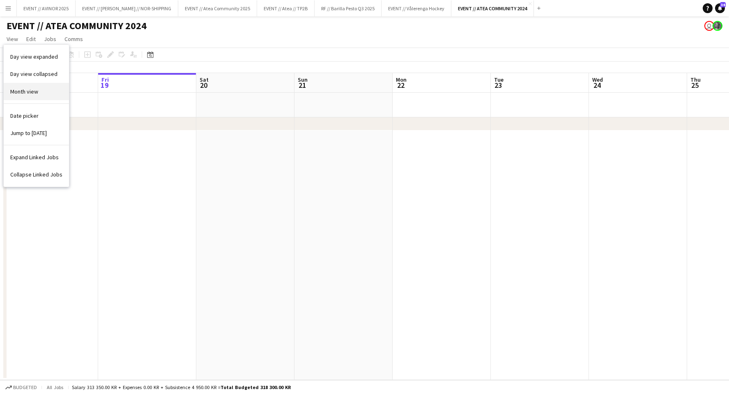
click at [37, 89] on span "Month view" at bounding box center [24, 91] width 28 height 7
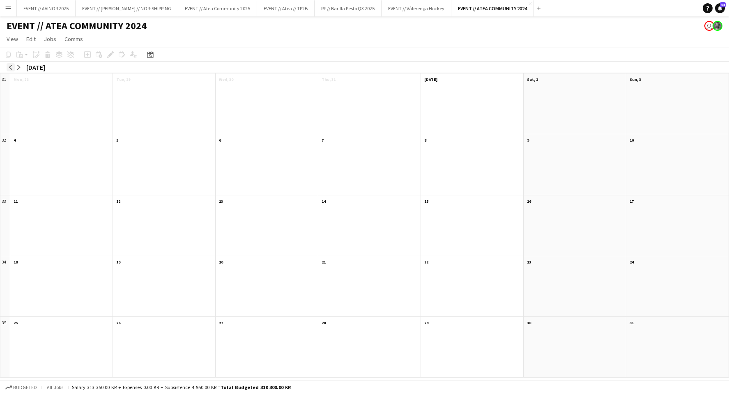
click at [7, 68] on button "arrow-left" at bounding box center [11, 67] width 8 height 8
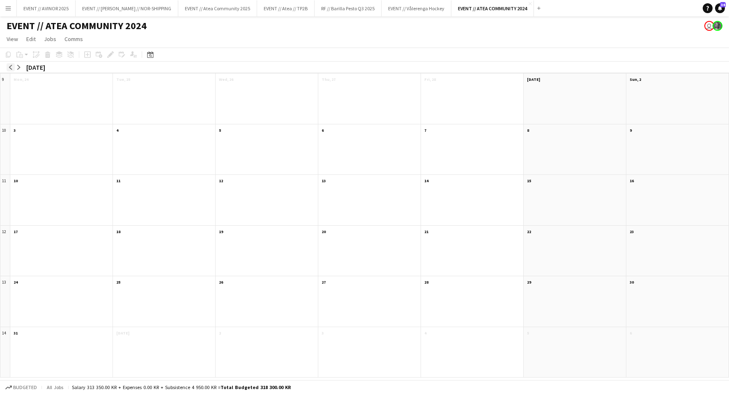
click at [7, 68] on button "arrow-left" at bounding box center [11, 67] width 8 height 8
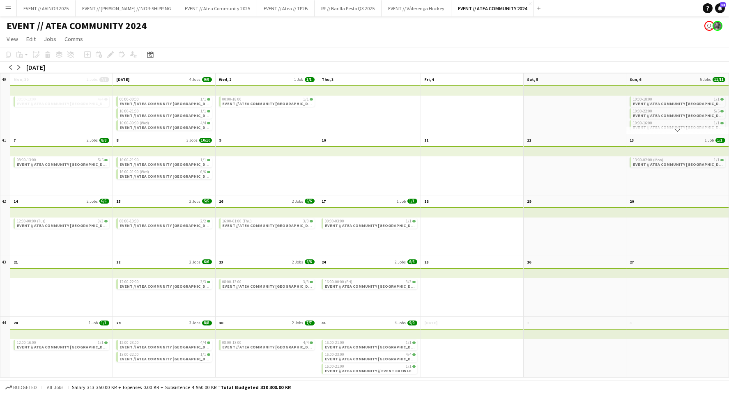
click at [59, 113] on div "08:00-13:00 4/4 EVENT // ATEA COMMUNITY TRONDHEIM // EVENT CREW" at bounding box center [61, 109] width 102 height 50
click at [58, 97] on div "08:00-13:00 4/4" at bounding box center [62, 99] width 91 height 4
click at [14, 38] on span "View" at bounding box center [13, 38] width 12 height 7
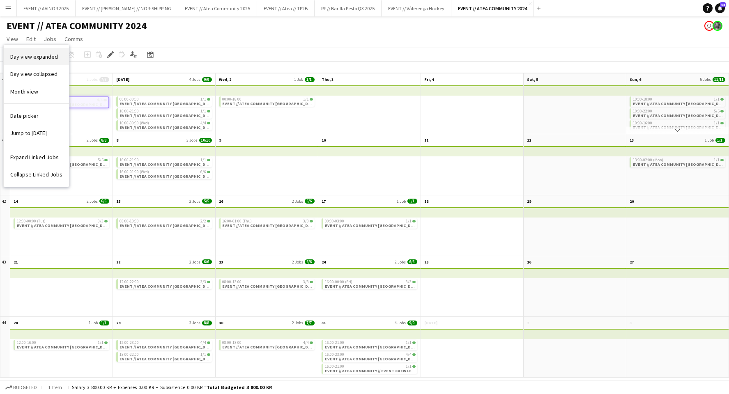
click at [31, 60] on span "Day view expanded" at bounding box center [34, 56] width 48 height 7
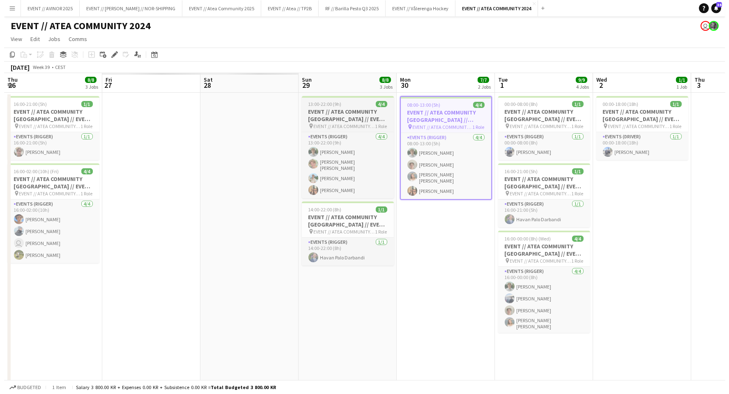
scroll to position [0, 282]
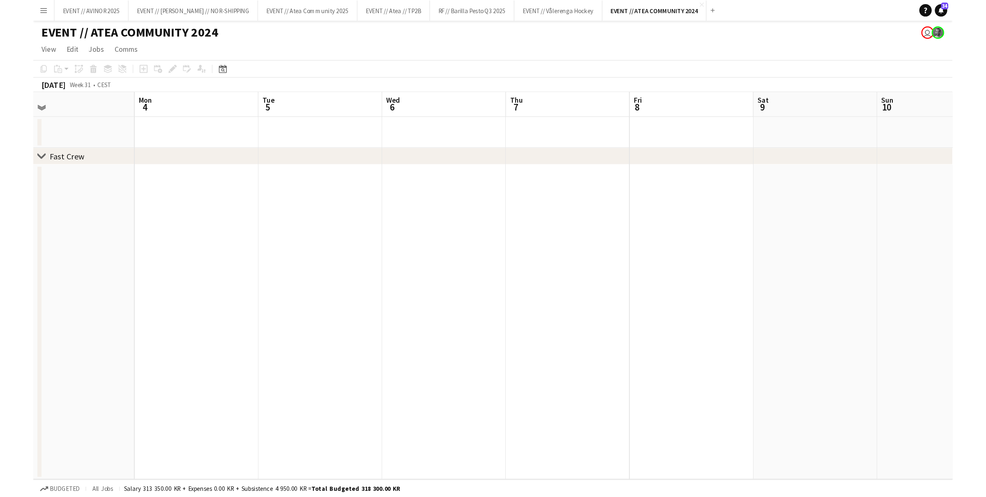
scroll to position [0, 215]
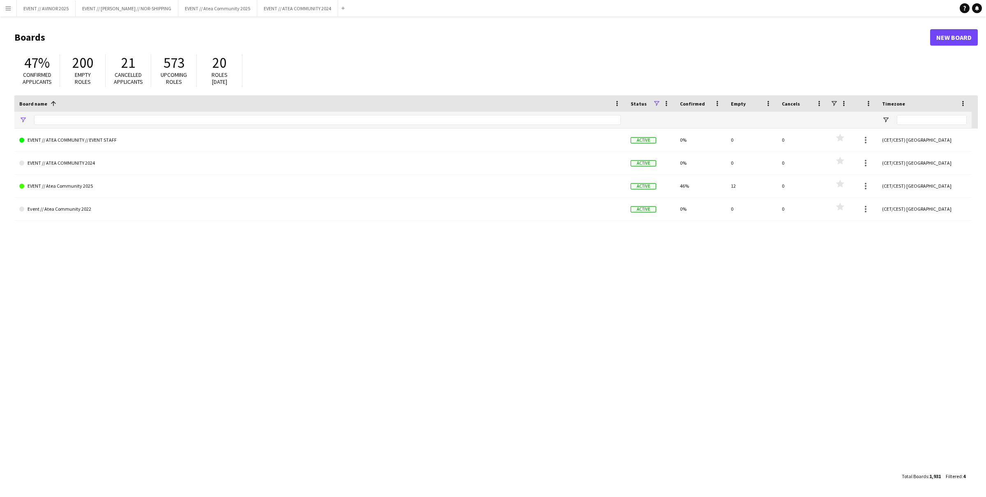
type input "**********"
